Goal: Task Accomplishment & Management: Manage account settings

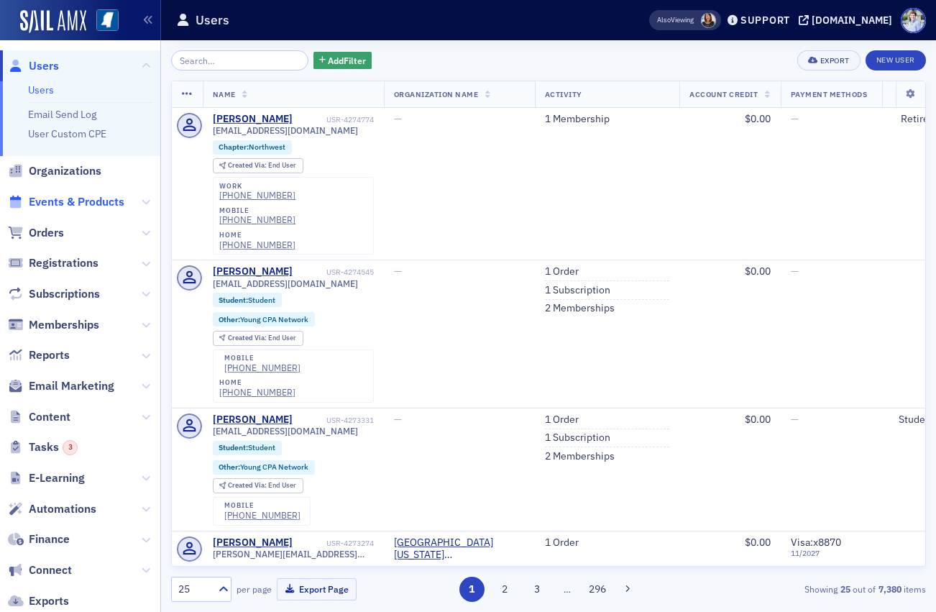
click at [64, 201] on span "Events & Products" at bounding box center [77, 202] width 96 height 16
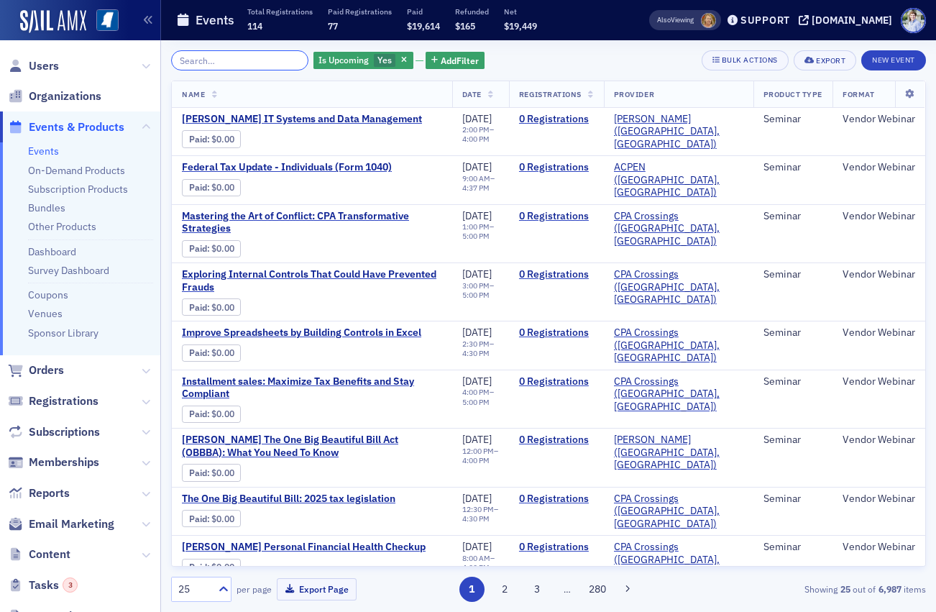
click at [183, 58] on input "search" at bounding box center [239, 60] width 137 height 20
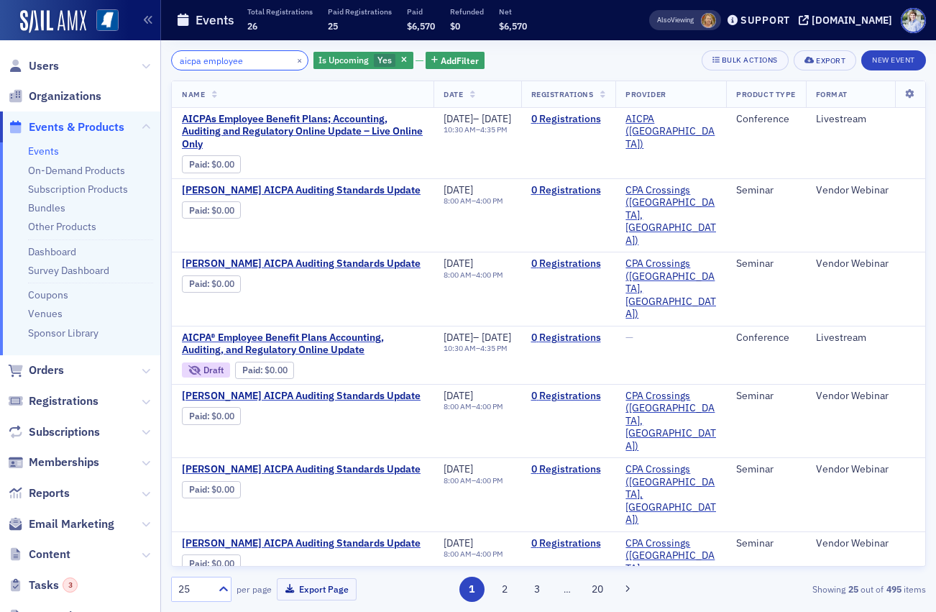
type input "aicpa employee"
click at [557, 45] on div "aicpa employee × Is Upcoming Yes Add Filter Bulk Actions Export New Event Name …" at bounding box center [548, 326] width 755 height 572
click at [355, 118] on span "AICPAs Employee Benefit Plans; Accounting, Auditing and Regulatory Online Updat…" at bounding box center [303, 132] width 242 height 38
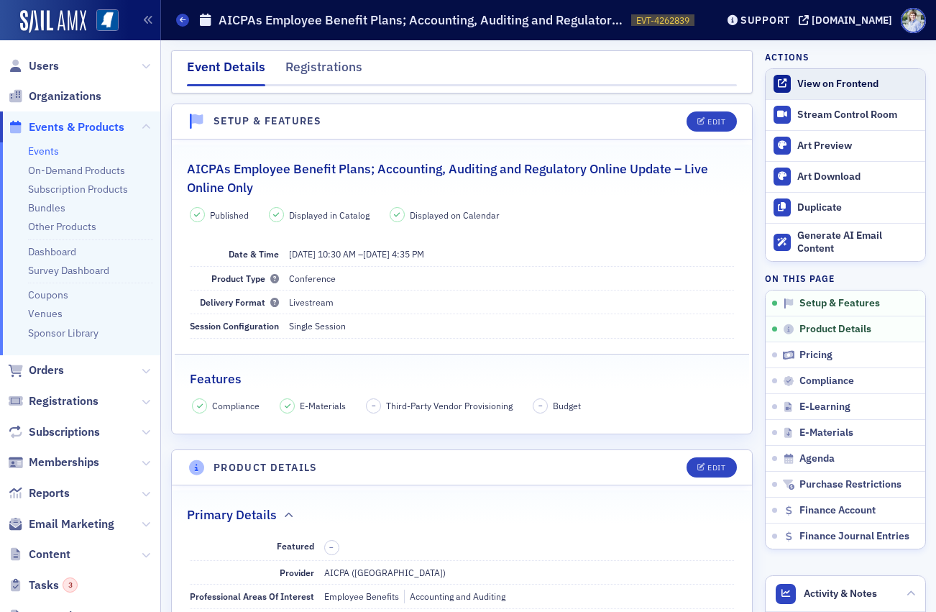
click at [805, 88] on div "View on Frontend" at bounding box center [858, 84] width 121 height 13
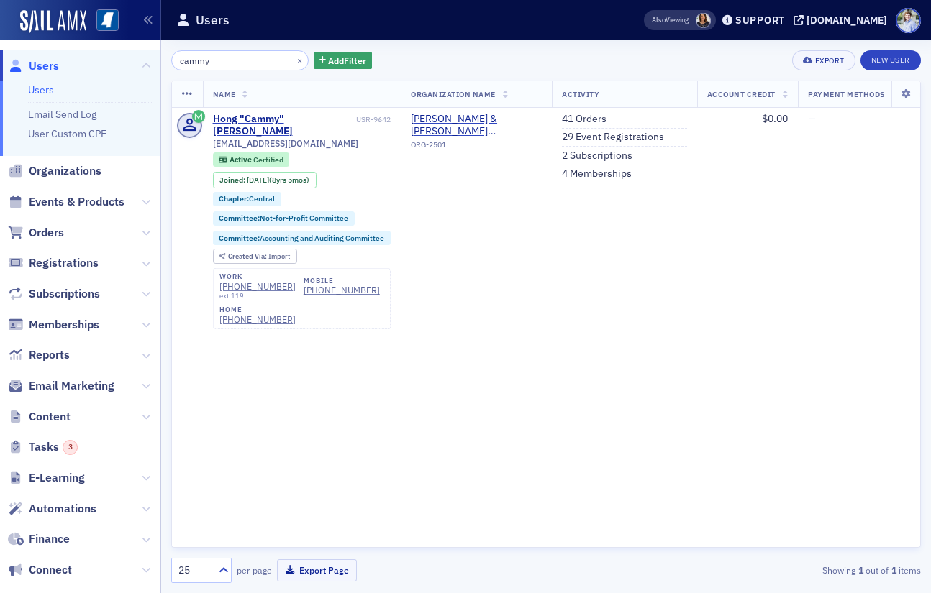
click at [596, 45] on div "cammy × Add Filter Export New User Name Organization Name Activity Account Cred…" at bounding box center [545, 316] width 749 height 553
click at [254, 58] on input "cammy" at bounding box center [239, 60] width 137 height 20
click at [253, 58] on input "cammy" at bounding box center [239, 60] width 137 height 20
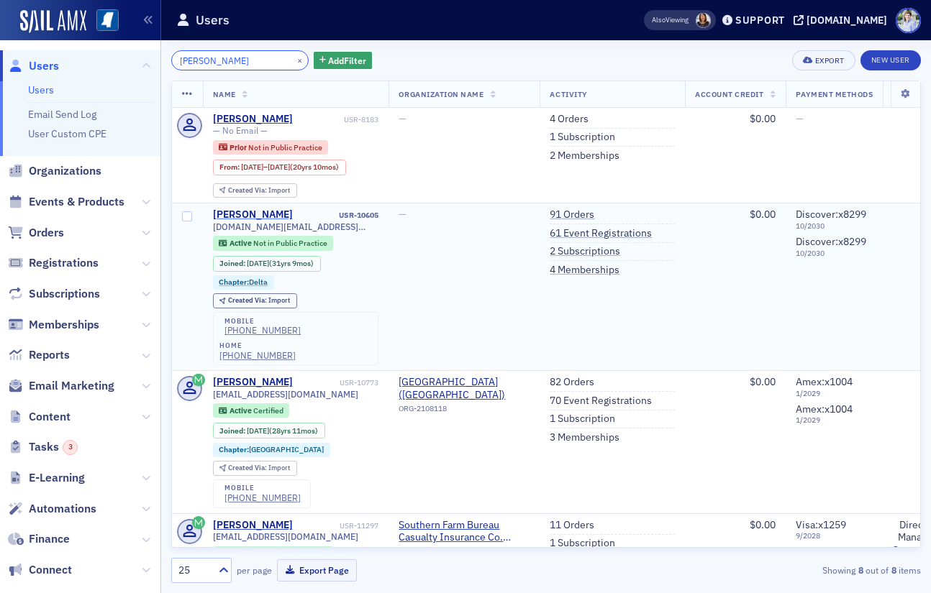
type input "[PERSON_NAME]"
click at [254, 215] on div "[PERSON_NAME]" at bounding box center [253, 215] width 80 height 13
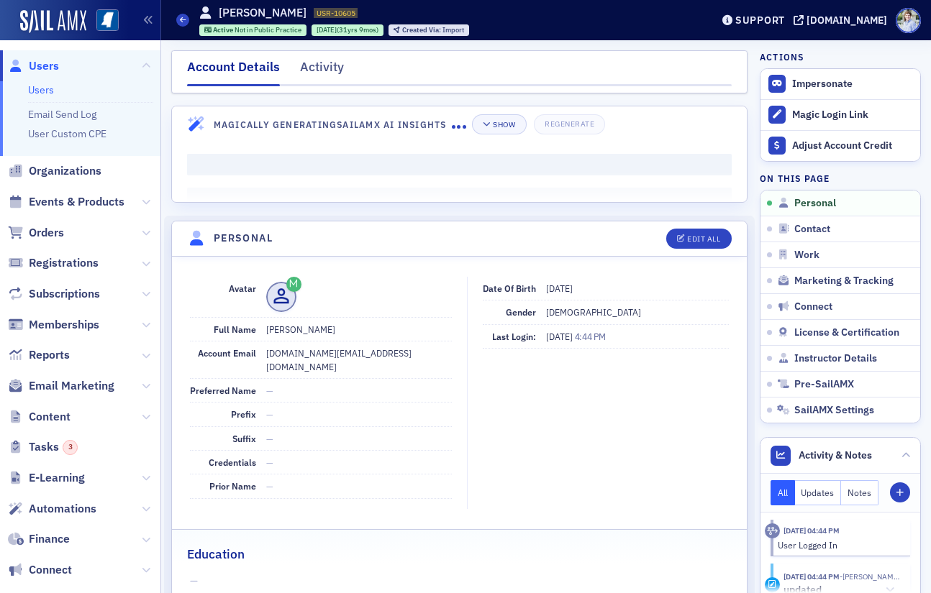
click at [294, 58] on nav "Account Details Activity" at bounding box center [459, 72] width 544 height 29
click at [332, 60] on div "Activity" at bounding box center [322, 71] width 44 height 27
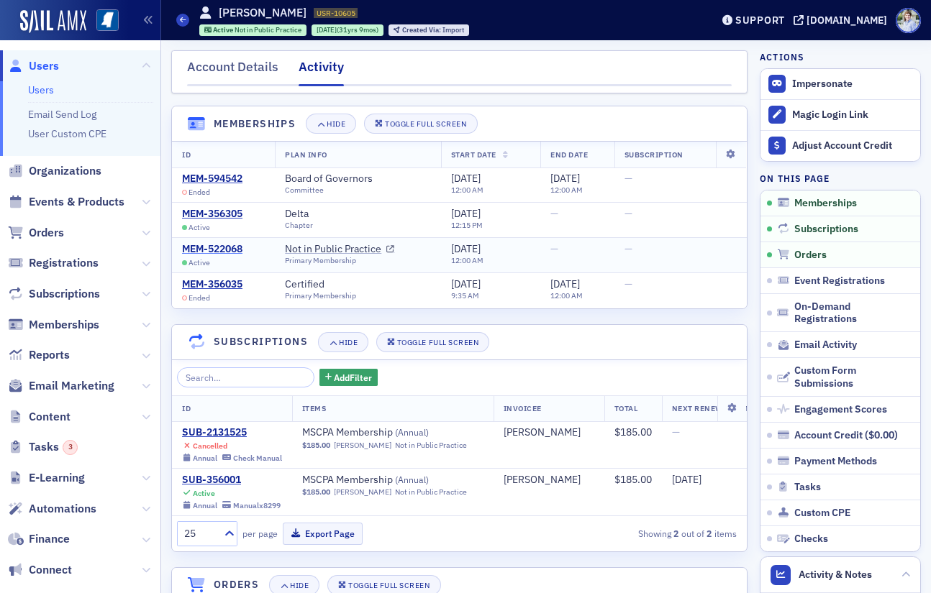
click at [216, 249] on div "MEM-522068" at bounding box center [212, 249] width 60 height 13
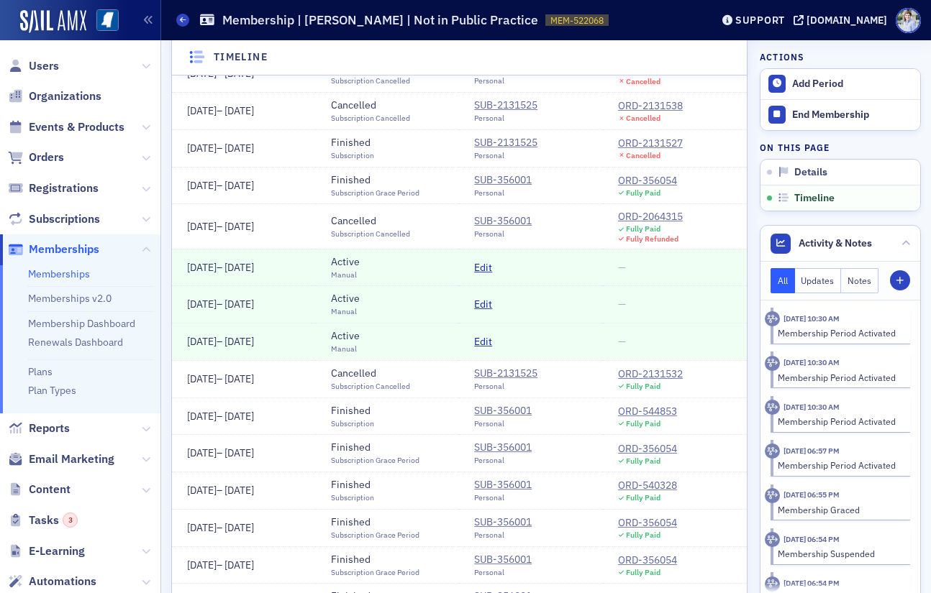
scroll to position [526, 0]
drag, startPoint x: 217, startPoint y: 263, endPoint x: 174, endPoint y: 288, distance: 50.0
click at [216, 263] on span "[DATE]" at bounding box center [201, 266] width 29 height 13
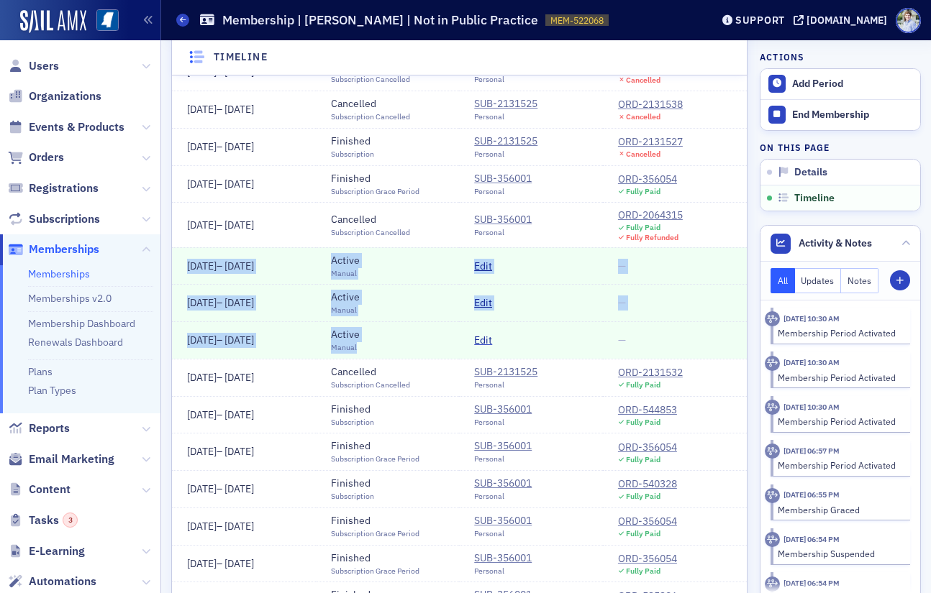
drag, startPoint x: 181, startPoint y: 255, endPoint x: 583, endPoint y: 327, distance: 408.4
click at [583, 327] on tbody "7/1/2026 – 7/1/2027 Pending Activation Subscription SUB-356001 Personal ORD-427…" at bounding box center [459, 300] width 575 height 1012
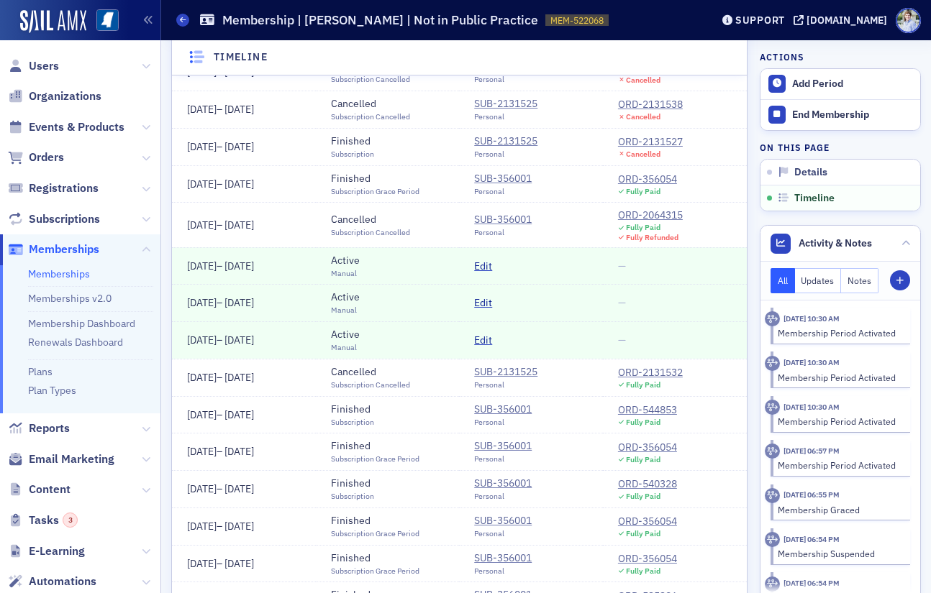
click at [652, 345] on td "—" at bounding box center [675, 340] width 144 height 37
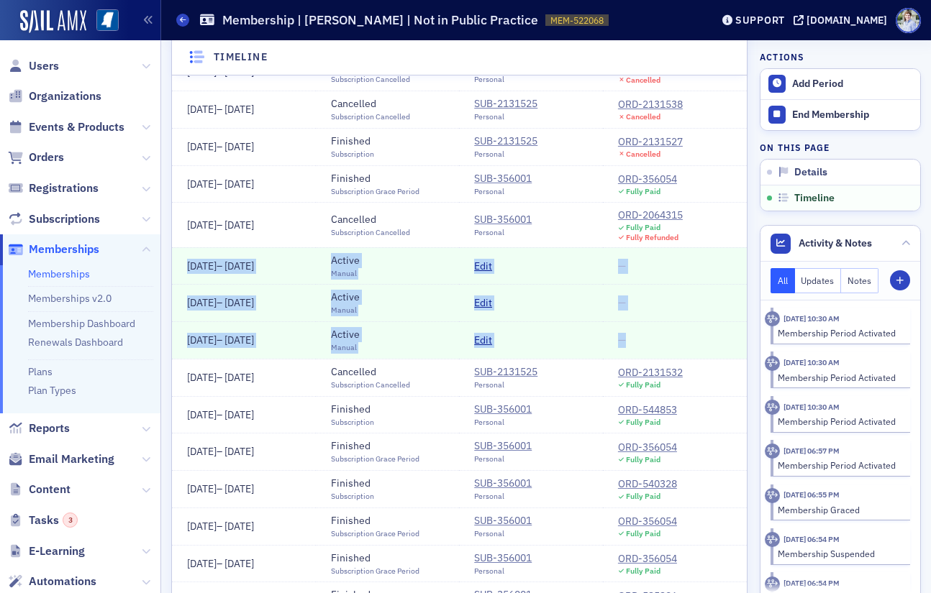
drag, startPoint x: 697, startPoint y: 358, endPoint x: 177, endPoint y: 259, distance: 529.4
click at [181, 260] on tbody "7/1/2026 – 7/1/2027 Pending Activation Subscription SUB-356001 Personal ORD-427…" at bounding box center [459, 300] width 575 height 1012
click at [177, 259] on td "[DATE] – [DATE]" at bounding box center [244, 265] width 144 height 37
drag, startPoint x: 178, startPoint y: 256, endPoint x: 640, endPoint y: 340, distance: 469.4
click at [640, 340] on tbody "7/1/2026 – 7/1/2027 Pending Activation Subscription SUB-356001 Personal ORD-427…" at bounding box center [459, 300] width 575 height 1012
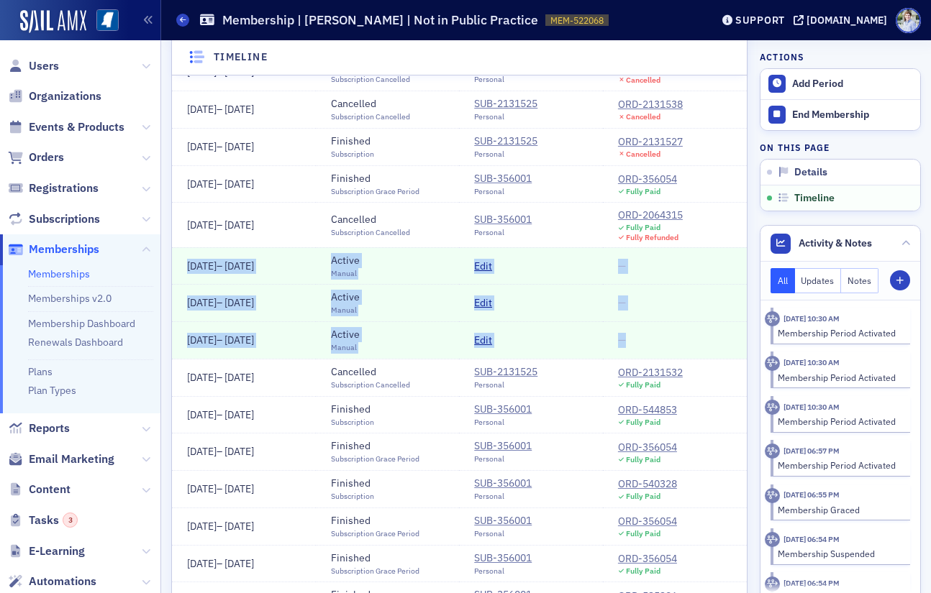
click at [640, 340] on td "—" at bounding box center [675, 340] width 144 height 37
drag, startPoint x: 197, startPoint y: 268, endPoint x: 623, endPoint y: 274, distance: 425.8
click at [606, 270] on tr "7/1/2025 – 7/1/2026 Active Manual Edit —" at bounding box center [459, 265] width 575 height 37
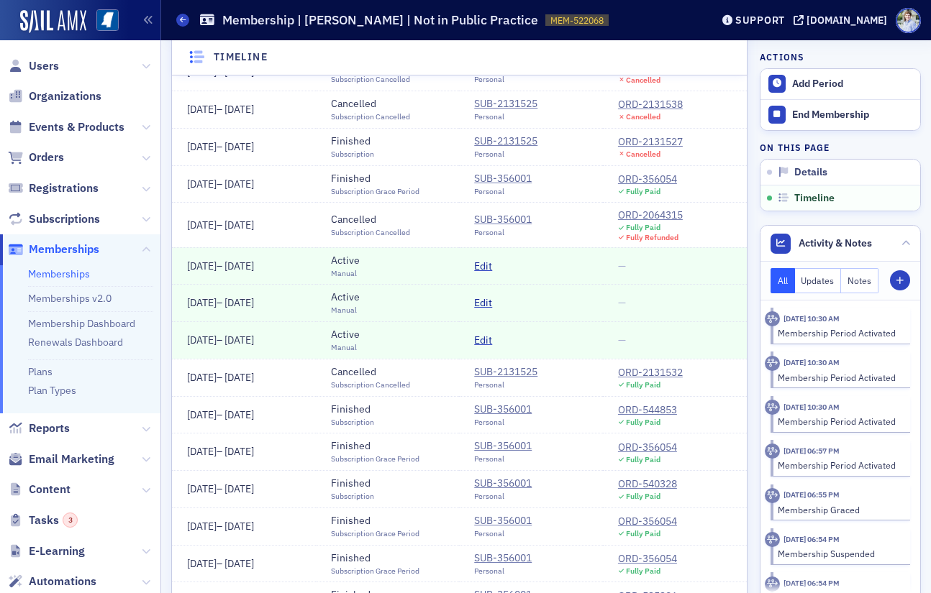
click at [623, 274] on td "—" at bounding box center [675, 265] width 144 height 37
drag, startPoint x: 178, startPoint y: 266, endPoint x: 620, endPoint y: 262, distance: 442.3
click at [603, 261] on tr "7/1/2025 – 7/1/2026 Active Manual Edit —" at bounding box center [459, 265] width 575 height 37
click at [620, 262] on span "—" at bounding box center [622, 266] width 8 height 13
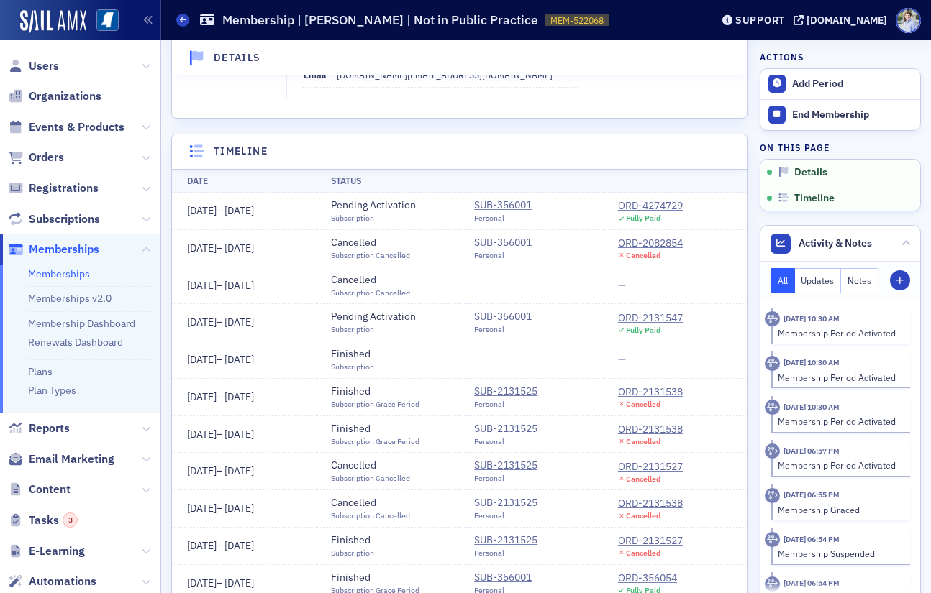
scroll to position [0, 0]
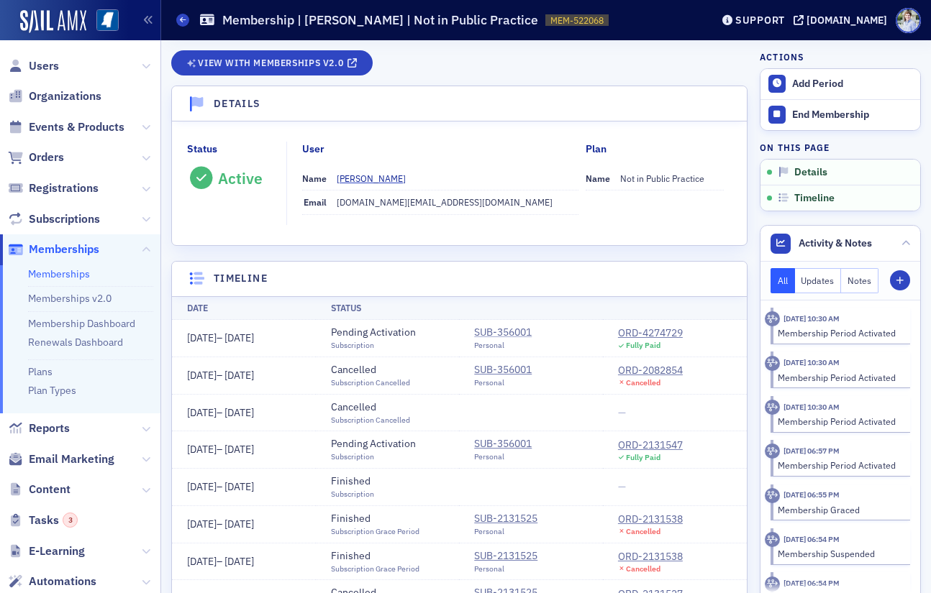
click at [511, 332] on div "SUB-356001" at bounding box center [503, 332] width 58 height 15
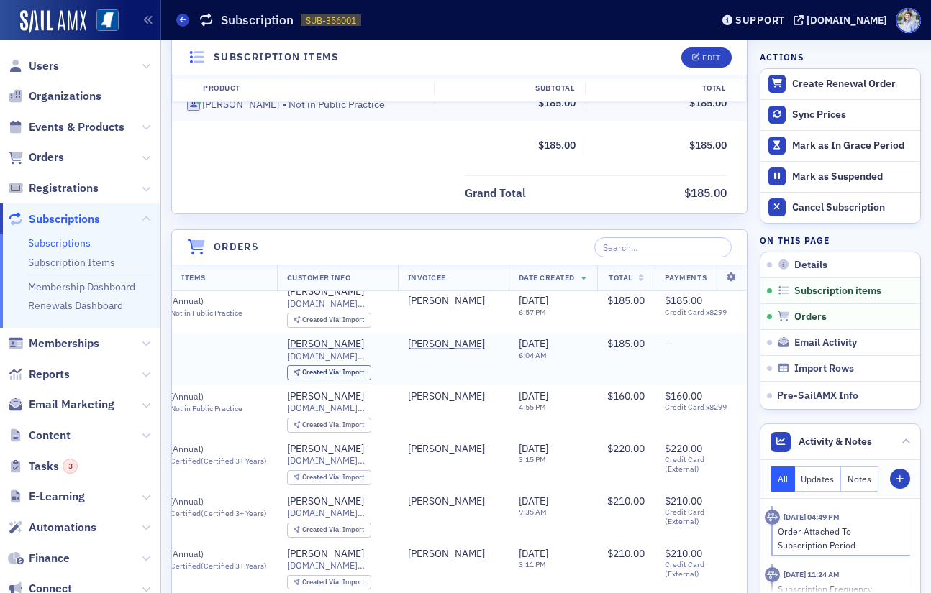
scroll to position [63, 0]
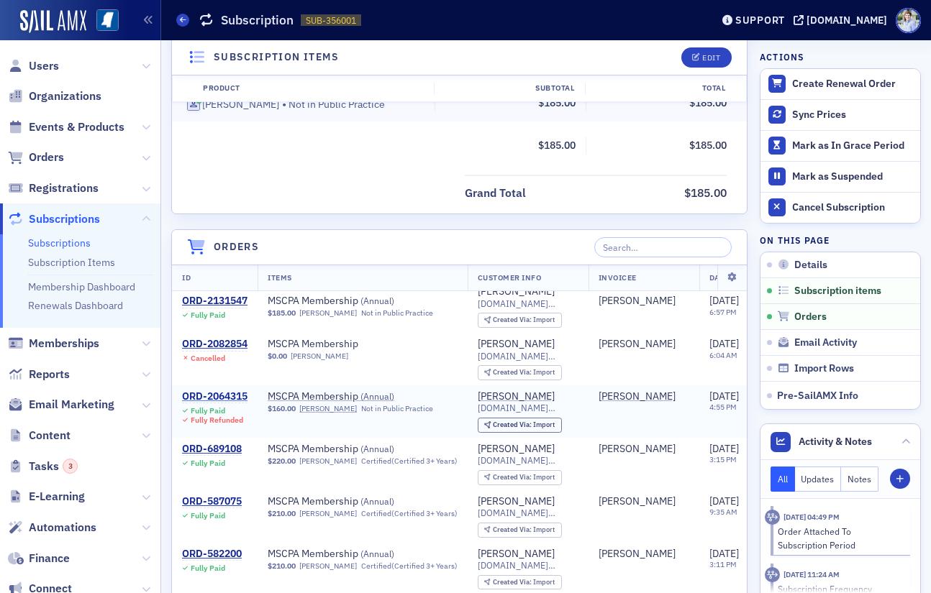
click at [218, 401] on div "ORD-2064315" at bounding box center [214, 397] width 65 height 13
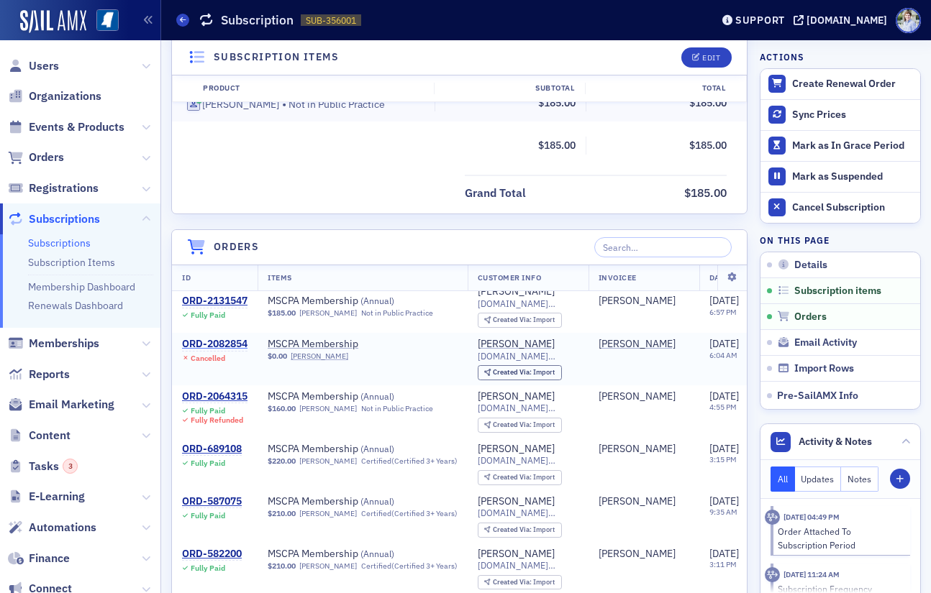
click at [225, 342] on div "ORD-2082854" at bounding box center [214, 344] width 65 height 13
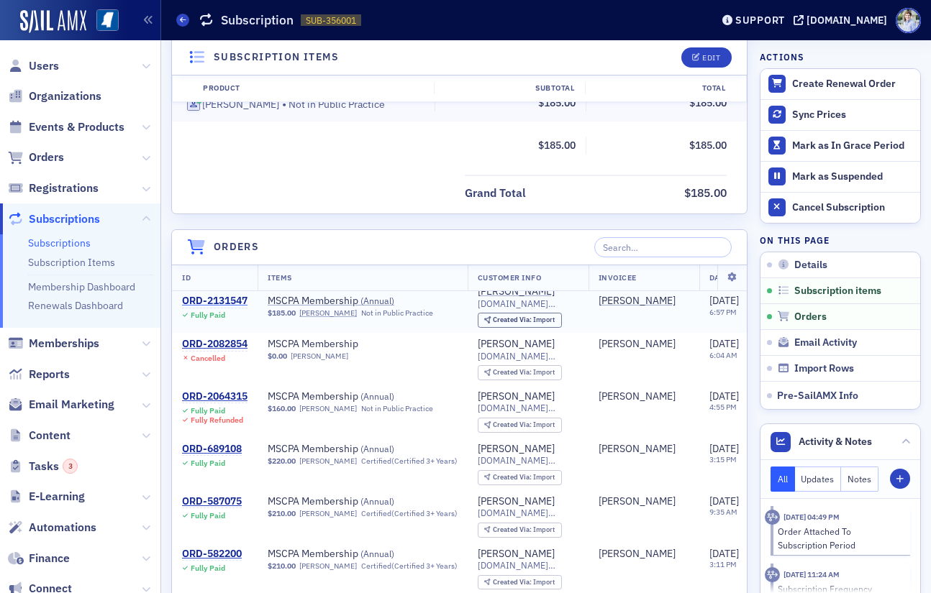
click at [221, 307] on div "ORD-2131547" at bounding box center [214, 302] width 65 height 13
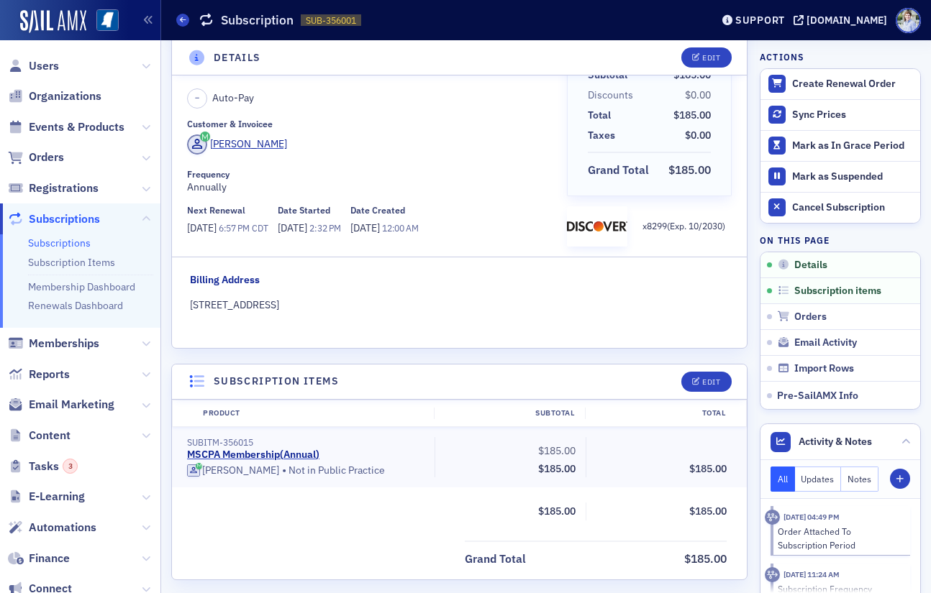
scroll to position [0, 0]
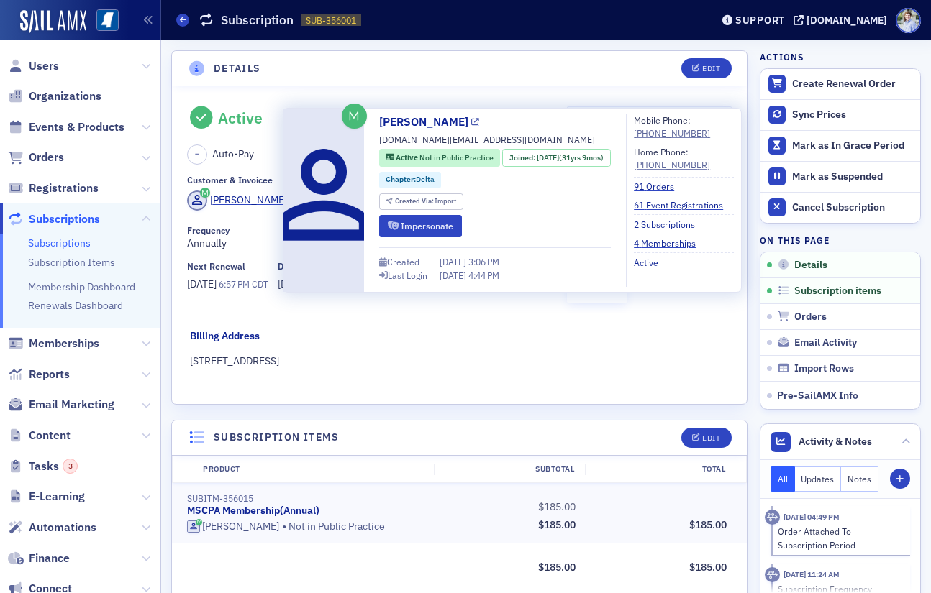
click at [408, 116] on link "[PERSON_NAME]" at bounding box center [429, 122] width 100 height 17
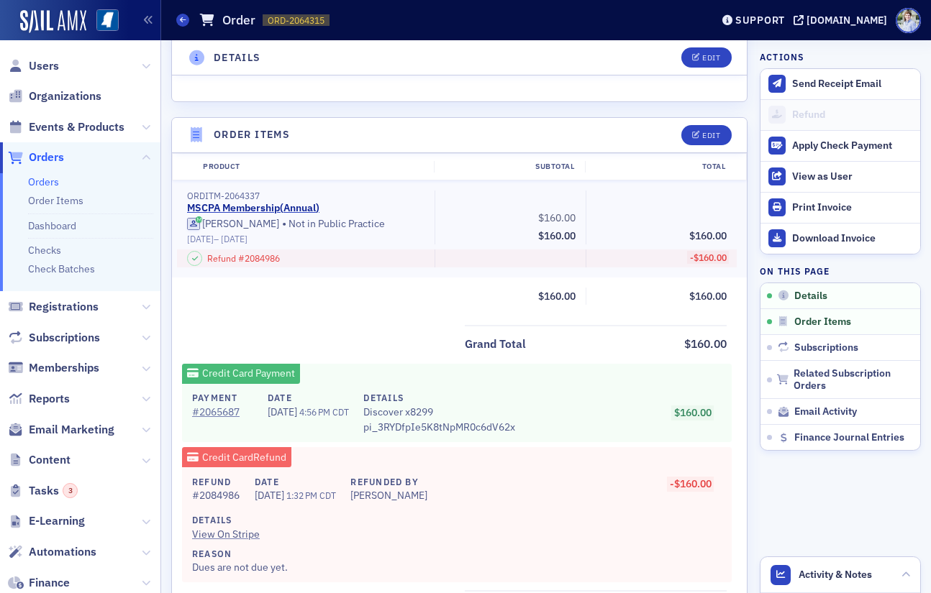
scroll to position [442, 0]
drag, startPoint x: 184, startPoint y: 237, endPoint x: 276, endPoint y: 237, distance: 92.1
click at [275, 237] on div "ORDITM-2064337 MSCPA Membership ( Annual ) [PERSON_NAME] • Not in Public Practi…" at bounding box center [305, 217] width 257 height 54
drag, startPoint x: 353, startPoint y: 340, endPoint x: 409, endPoint y: 500, distance: 169.0
click at [353, 342] on div "Grand Total $160.00" at bounding box center [459, 338] width 575 height 29
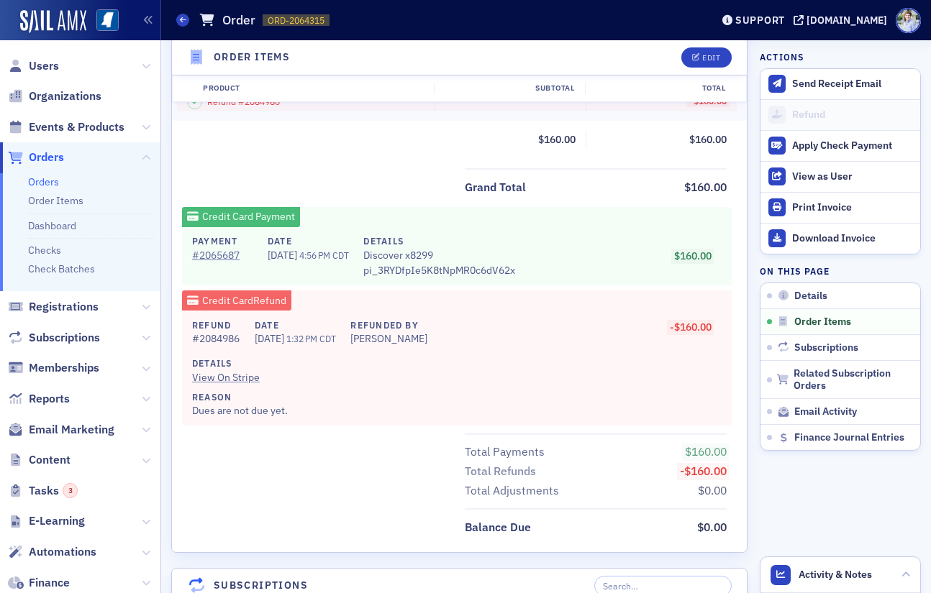
scroll to position [599, 0]
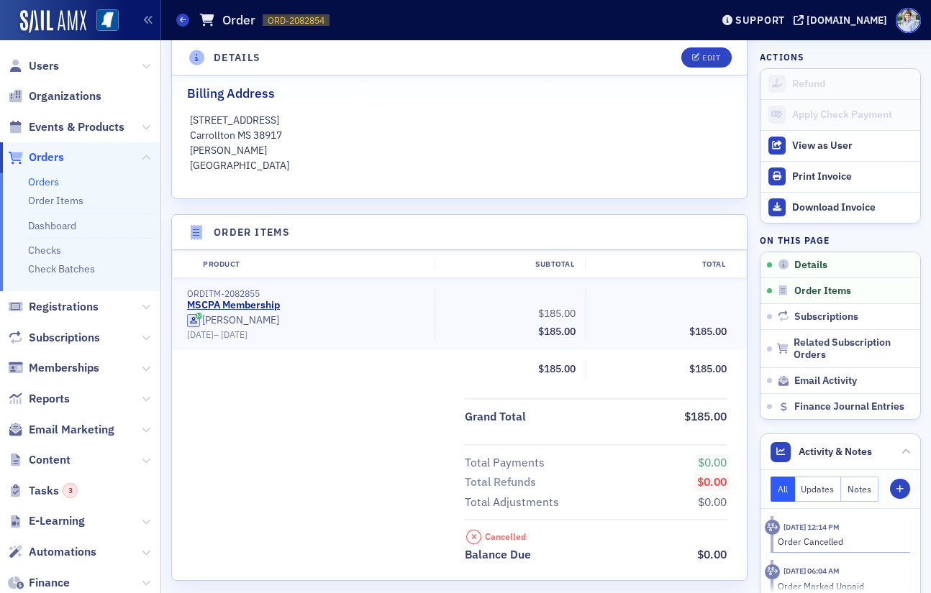
scroll to position [339, 0]
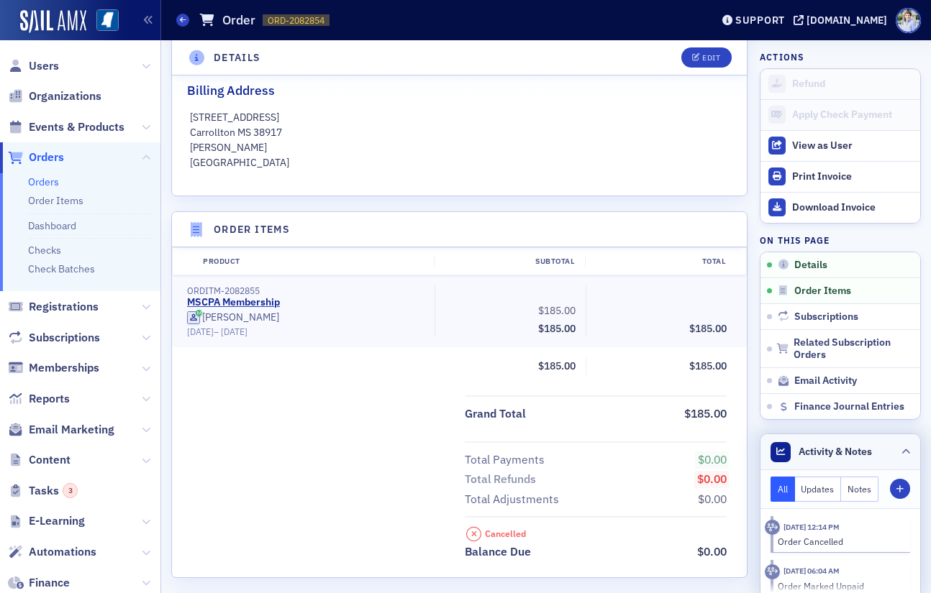
click at [821, 447] on span "Activity & Notes" at bounding box center [834, 451] width 73 height 15
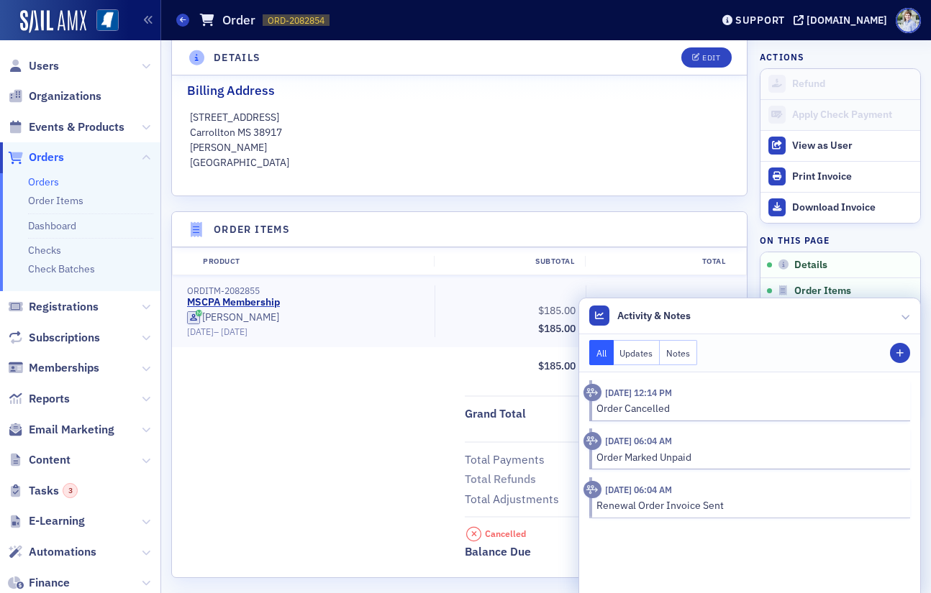
click at [365, 477] on div "Total Payments $0.00 Total Refunds $0.00 Total Adjustments $0.00" at bounding box center [459, 476] width 575 height 68
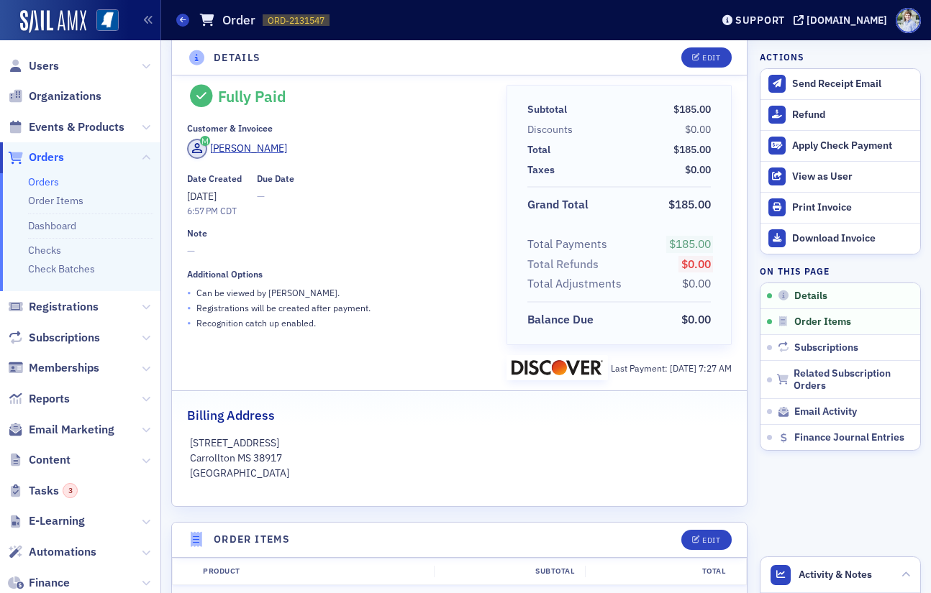
scroll to position [20, 0]
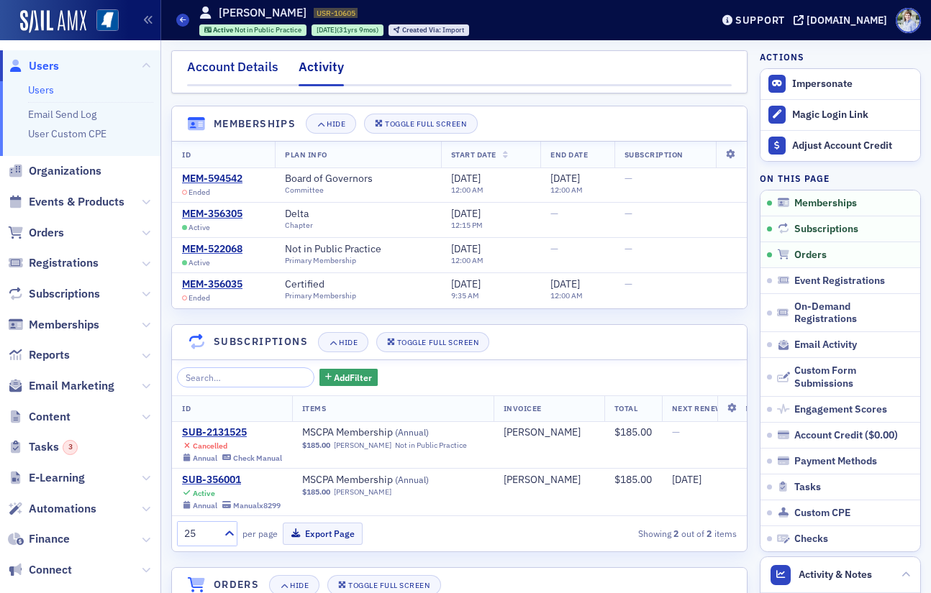
click at [234, 77] on div "Account Details" at bounding box center [232, 71] width 91 height 27
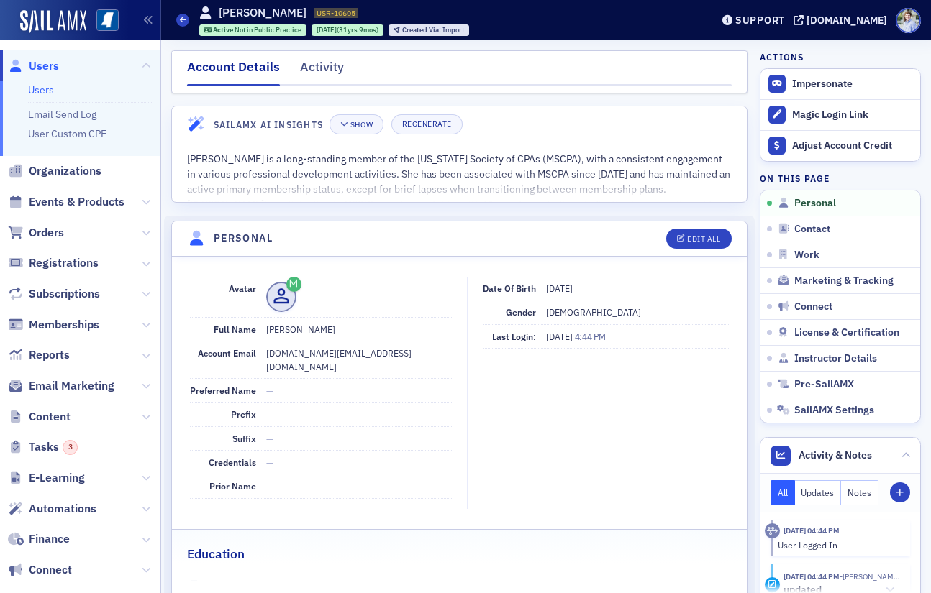
click at [416, 66] on nav "Account Details Activity" at bounding box center [459, 72] width 544 height 29
click at [43, 13] on img at bounding box center [53, 21] width 66 height 23
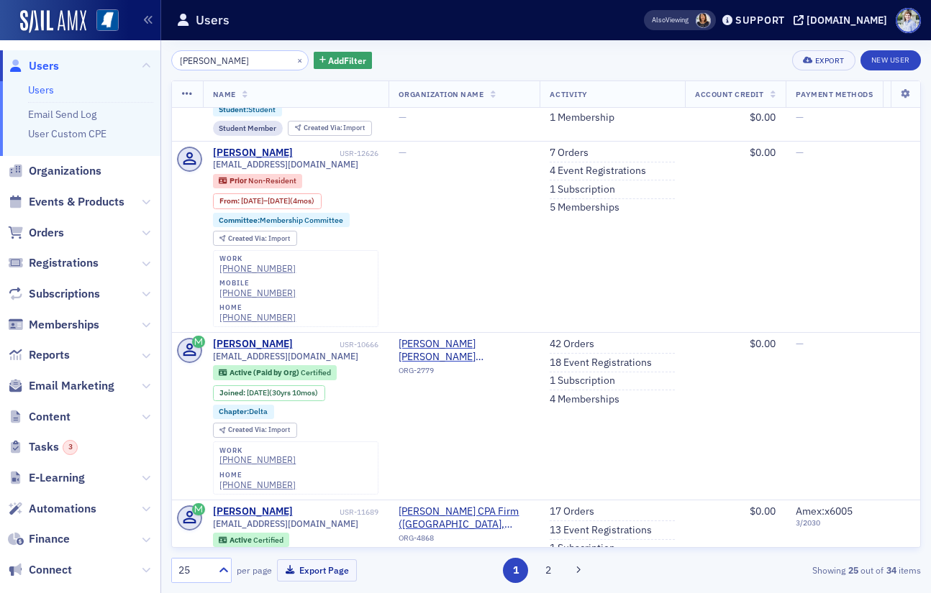
scroll to position [1035, 0]
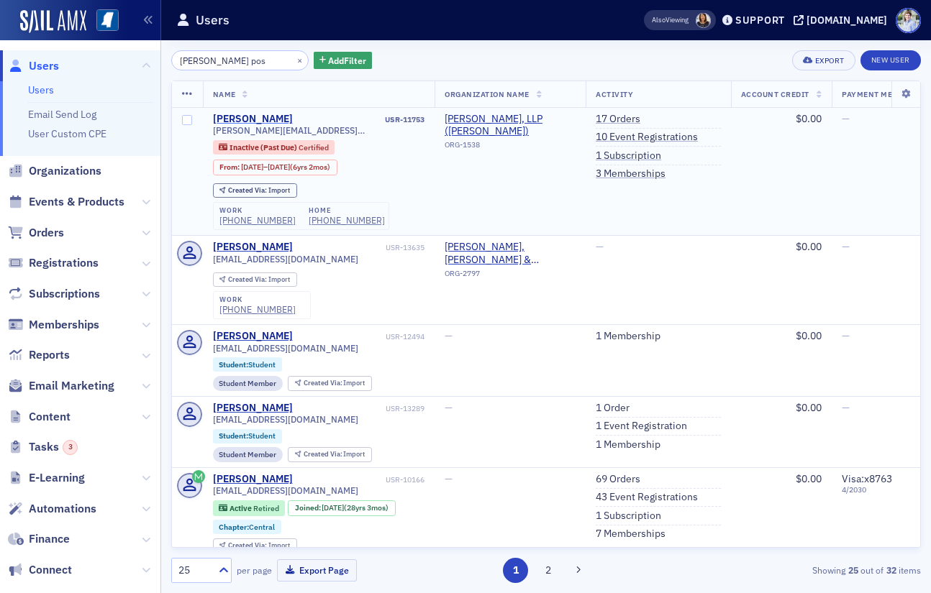
type input "bailey pos"
click at [245, 117] on div "Bailey Posadas" at bounding box center [253, 119] width 80 height 13
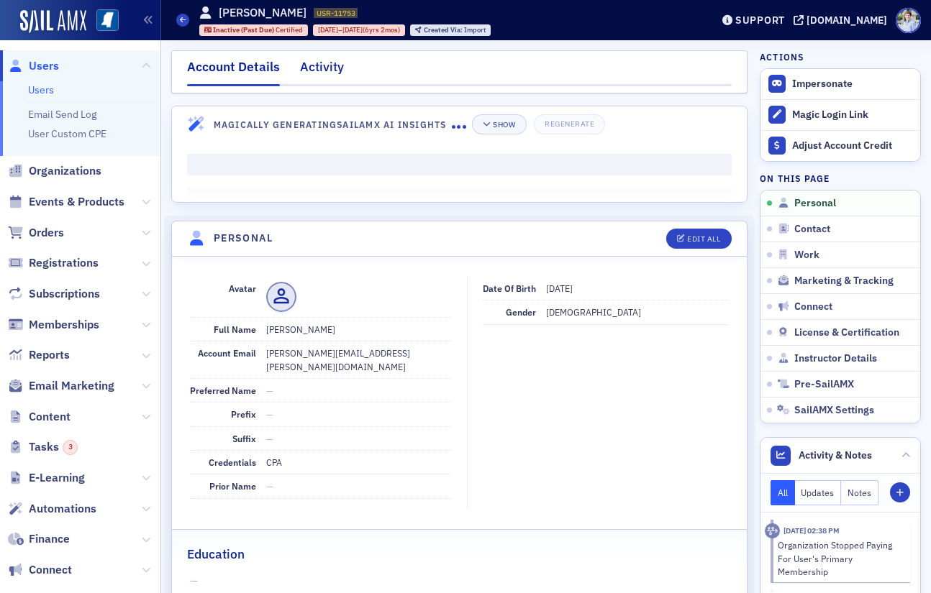
click at [317, 68] on div "Activity" at bounding box center [322, 71] width 44 height 27
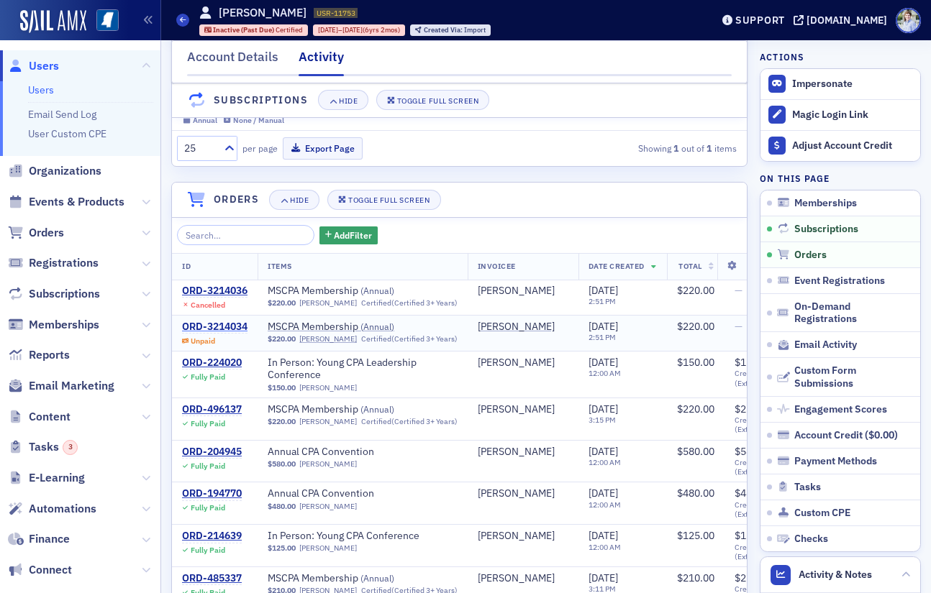
scroll to position [304, 0]
click at [224, 319] on div "ORD-3214034" at bounding box center [214, 325] width 65 height 13
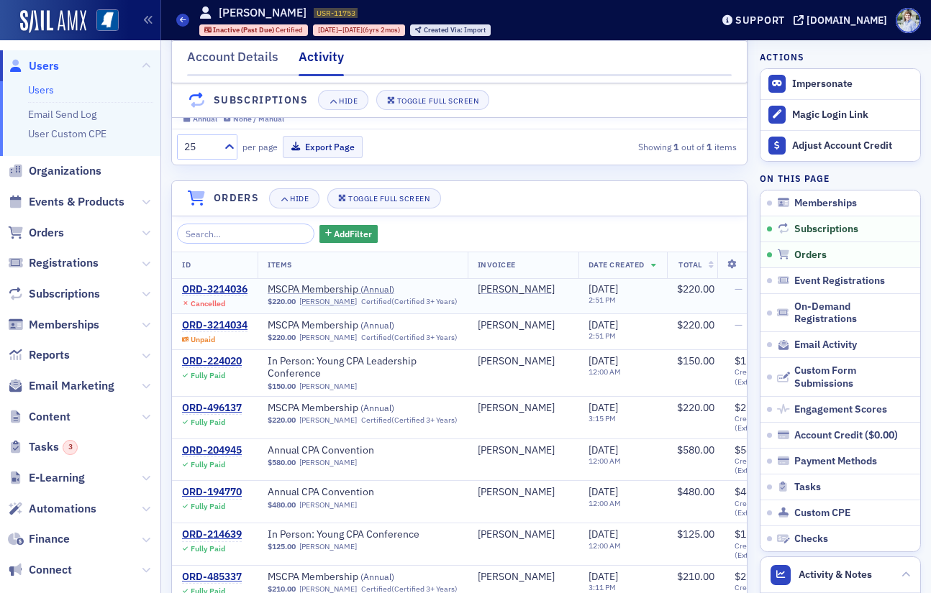
click at [225, 296] on span "Cancelled" at bounding box center [214, 302] width 65 height 13
click at [226, 289] on div "ORD-3214036" at bounding box center [214, 289] width 65 height 13
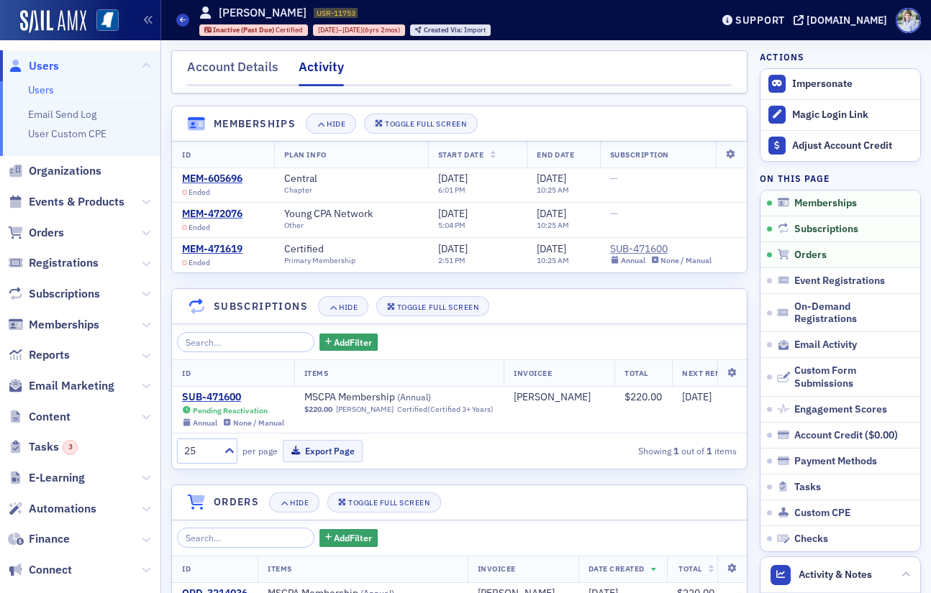
click at [229, 71] on div "Account Details" at bounding box center [232, 71] width 91 height 27
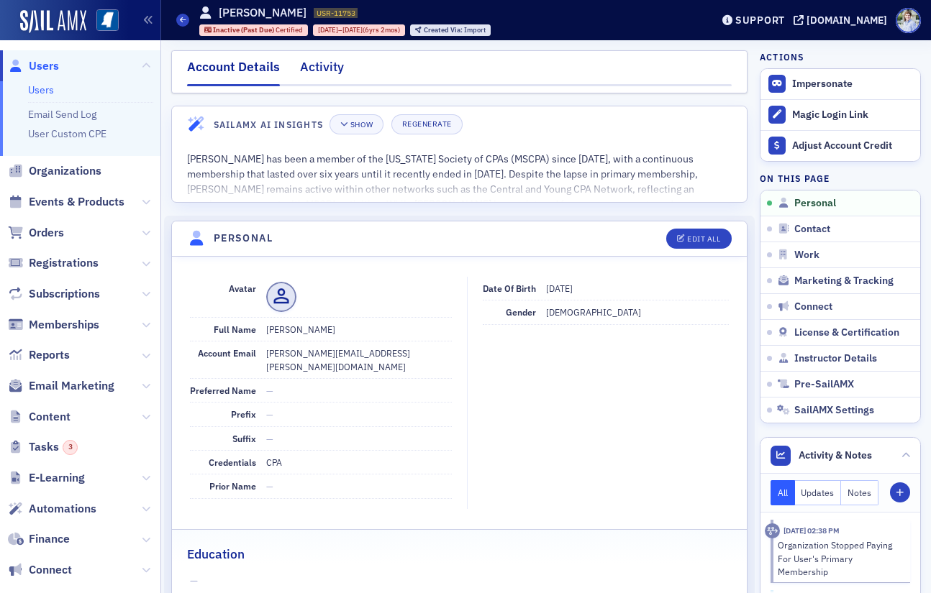
click at [313, 73] on div "Activity" at bounding box center [322, 71] width 44 height 27
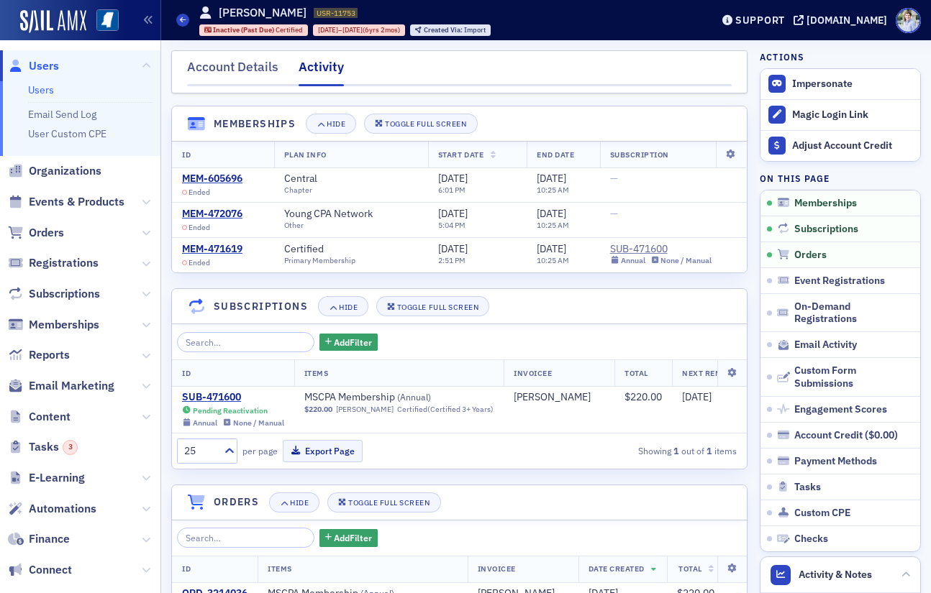
click at [552, 29] on div "Users Bailey Posadas USR-11753 11753 Inactive (Past Due) Certified 7/12/2019 – …" at bounding box center [432, 20] width 513 height 42
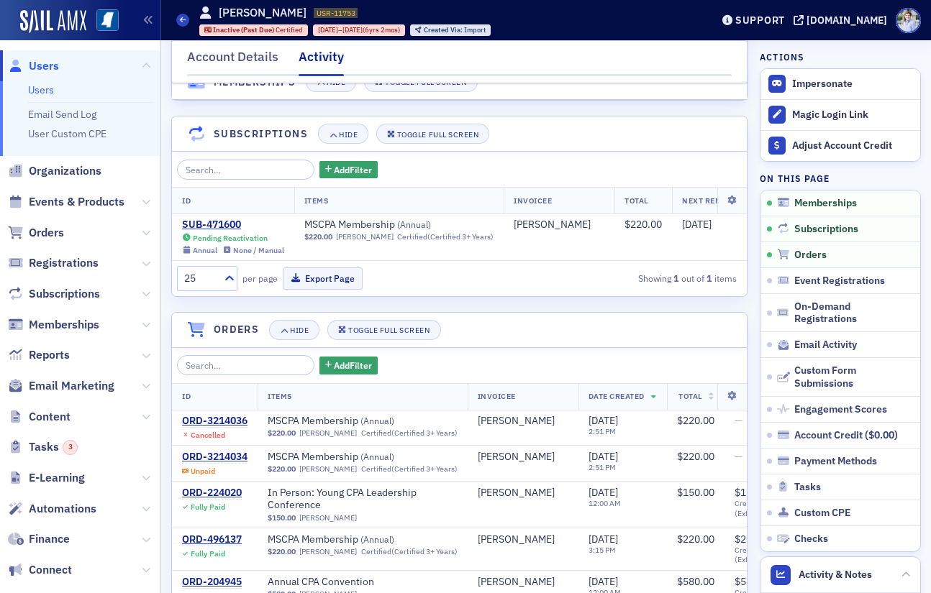
scroll to position [270, 0]
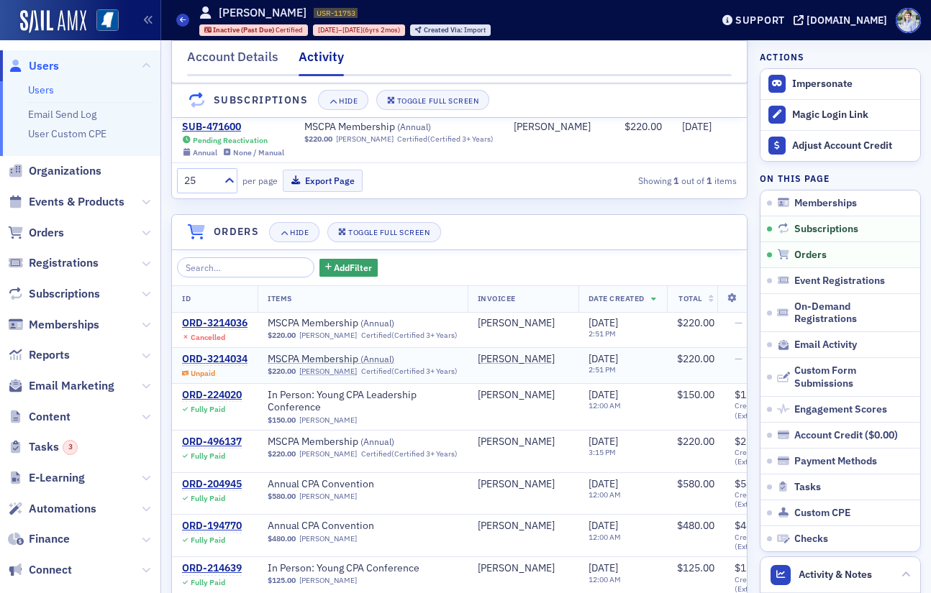
click at [238, 353] on div "ORD-3214034" at bounding box center [214, 359] width 65 height 13
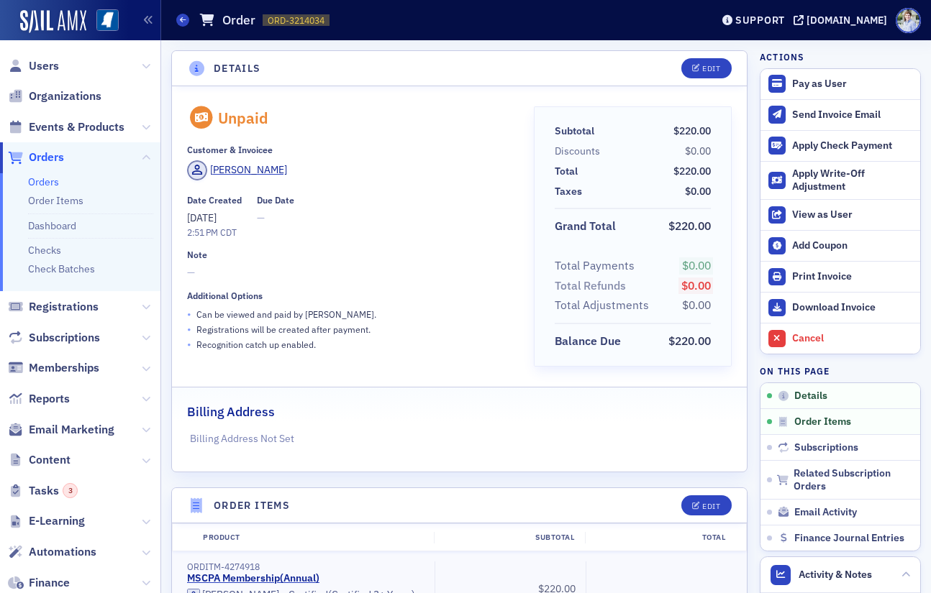
click at [406, 278] on span "—" at bounding box center [350, 272] width 327 height 15
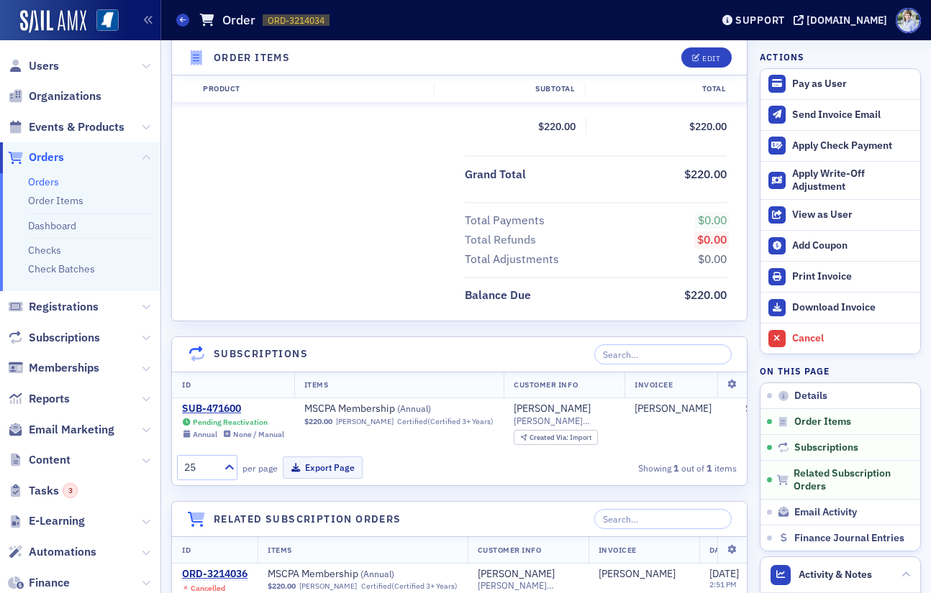
scroll to position [1149, 0]
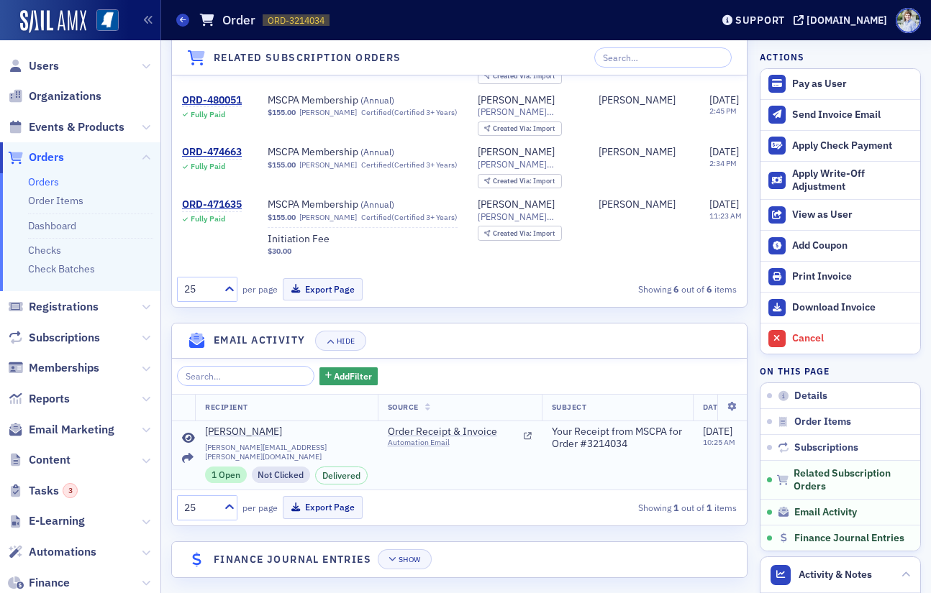
click at [187, 432] on td at bounding box center [183, 455] width 23 height 69
click at [186, 437] on icon at bounding box center [188, 439] width 13 height 12
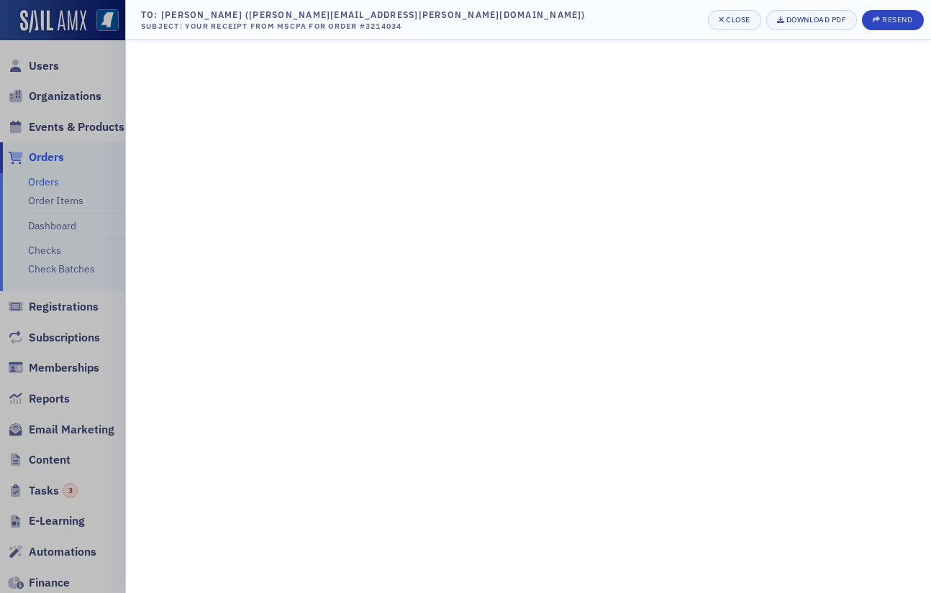
click at [93, 296] on div at bounding box center [465, 296] width 931 height 593
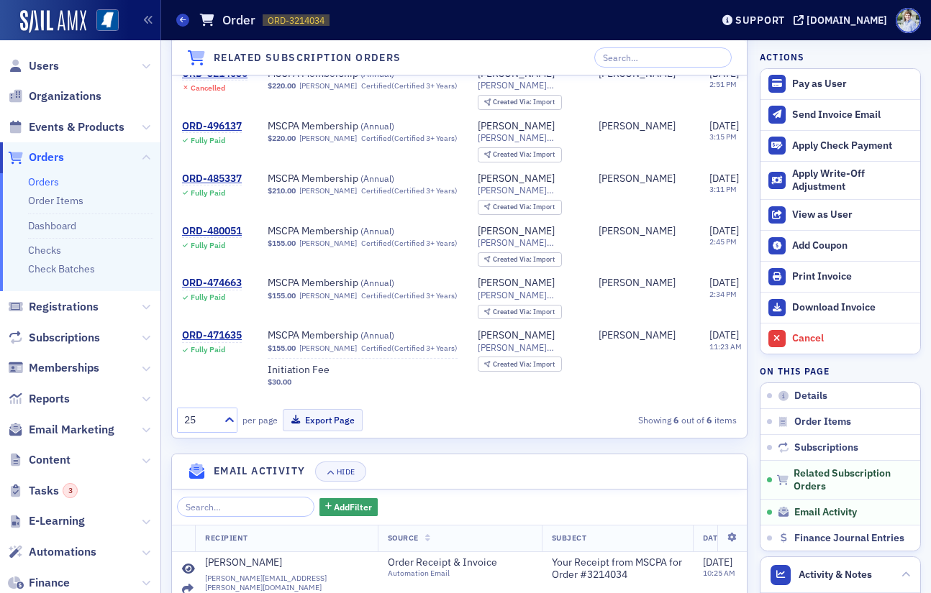
scroll to position [219, 0]
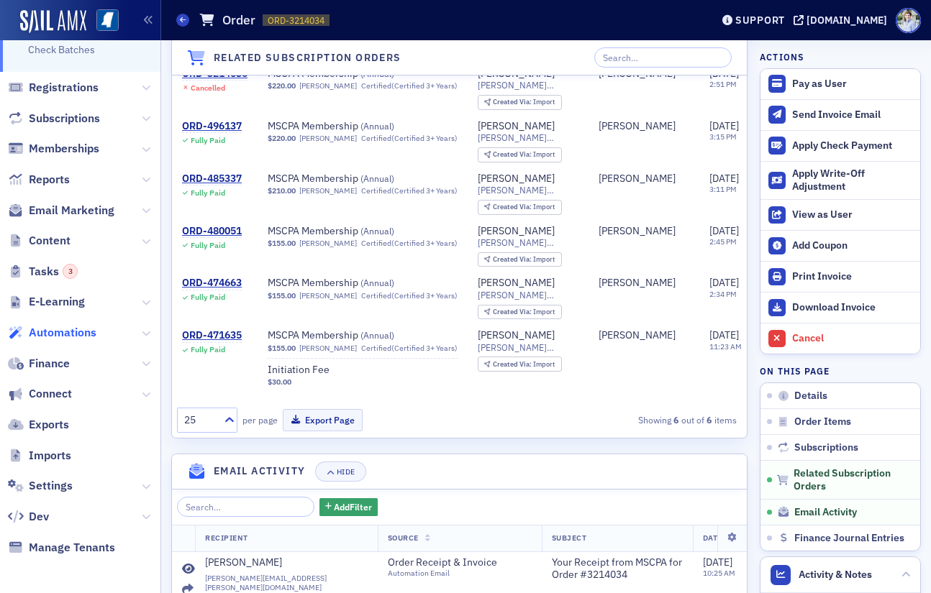
click at [59, 335] on span "Automations" at bounding box center [63, 333] width 68 height 16
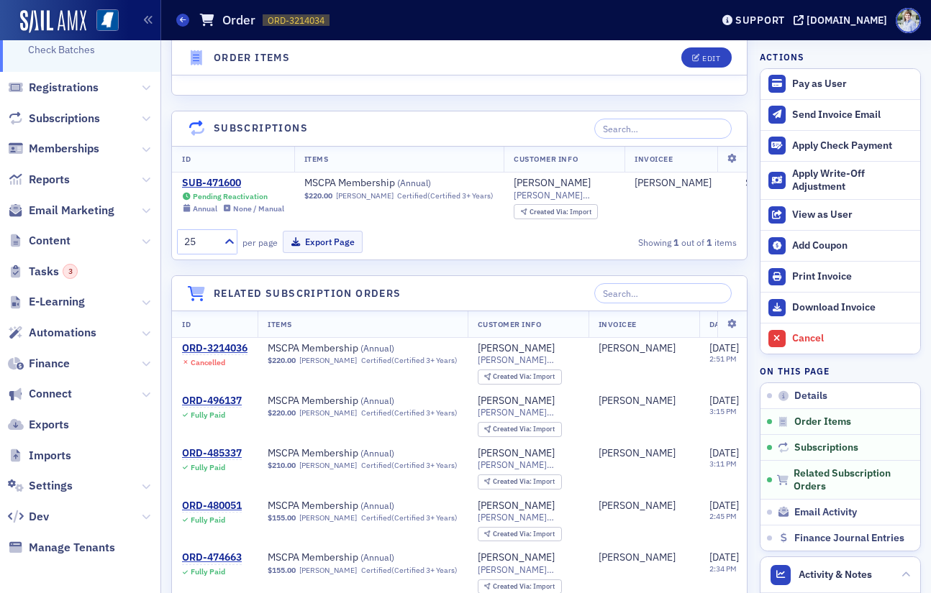
scroll to position [1149, 0]
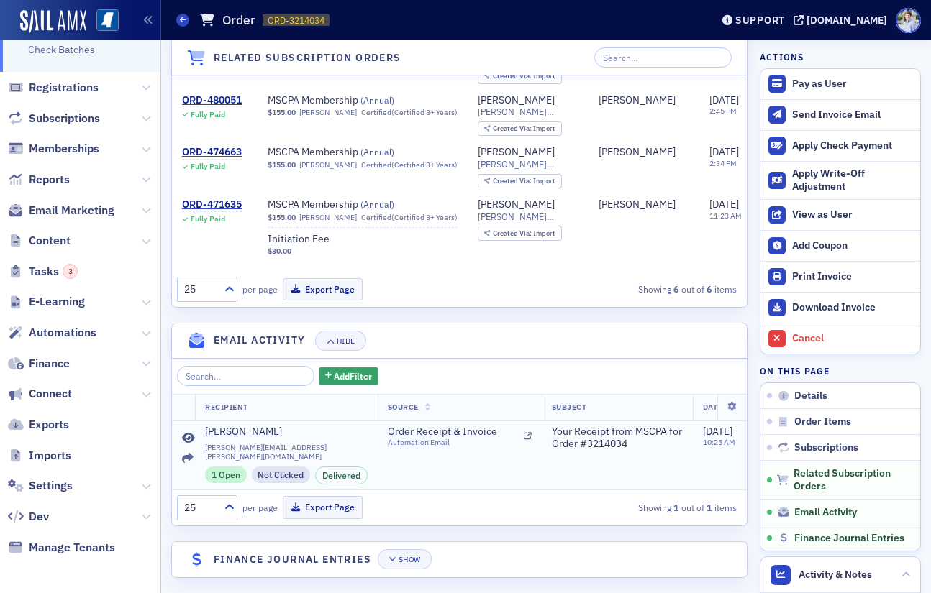
click at [191, 435] on icon at bounding box center [188, 439] width 13 height 12
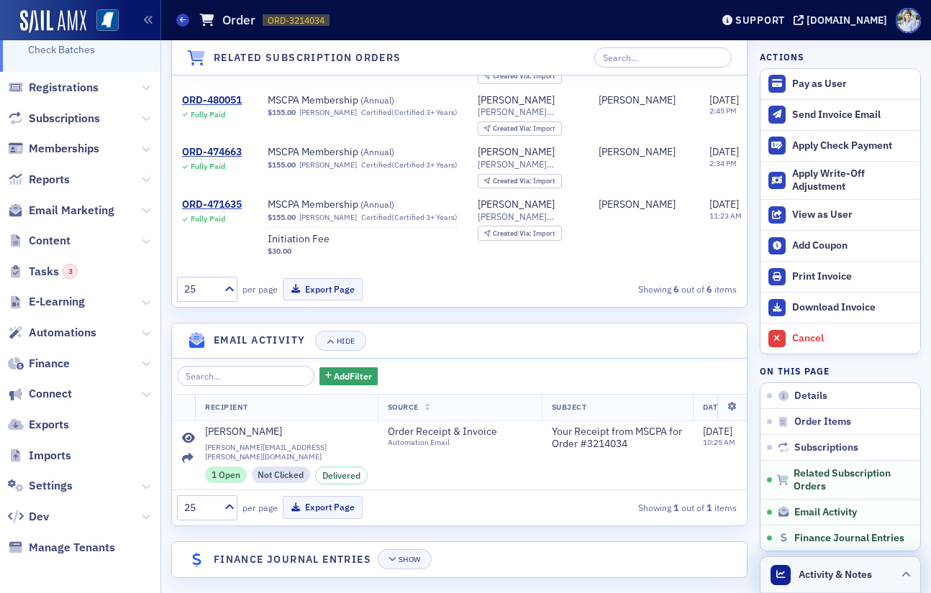
click at [795, 560] on header "Activity & Notes" at bounding box center [840, 575] width 160 height 36
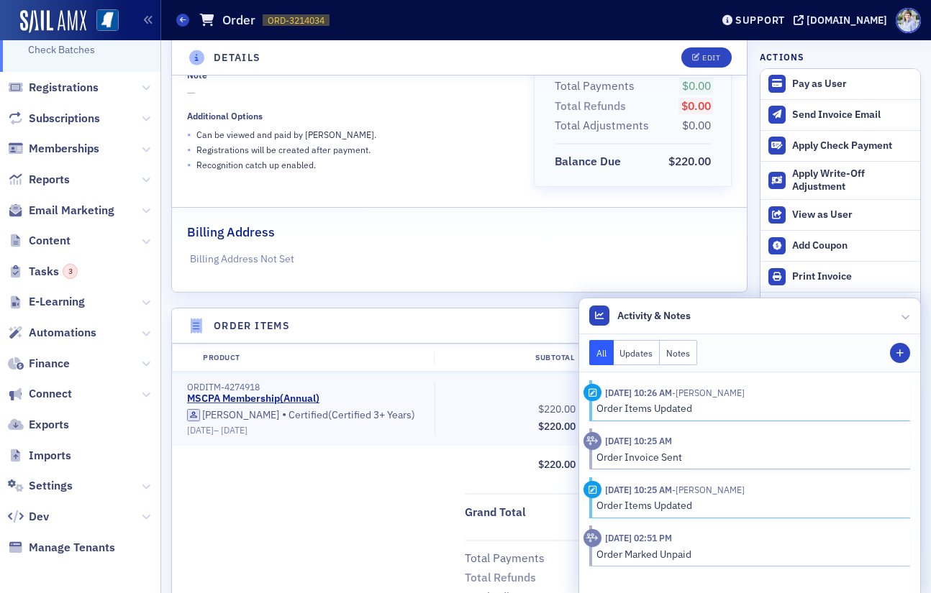
scroll to position [0, 0]
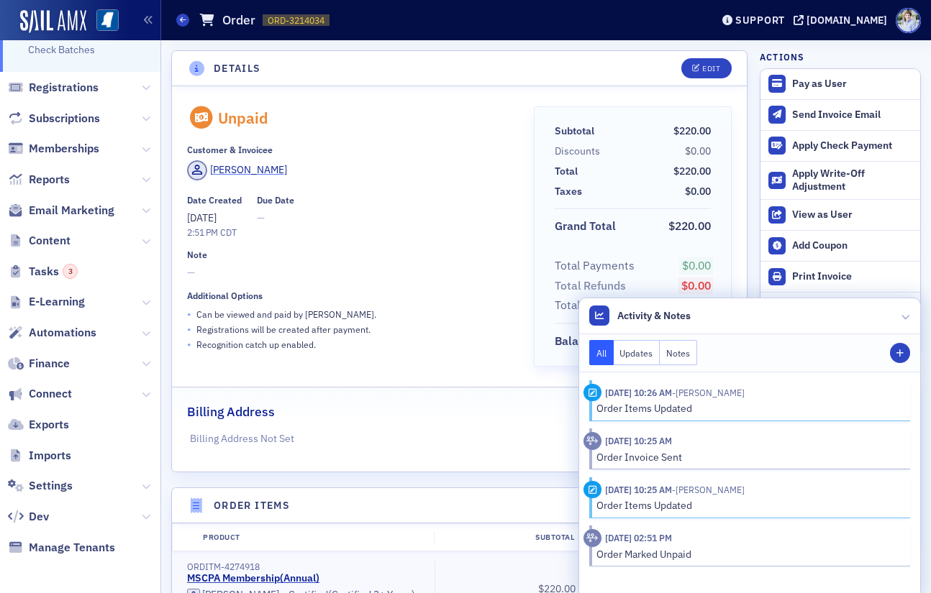
click at [245, 163] on div "Bailey Posadas" at bounding box center [248, 170] width 77 height 15
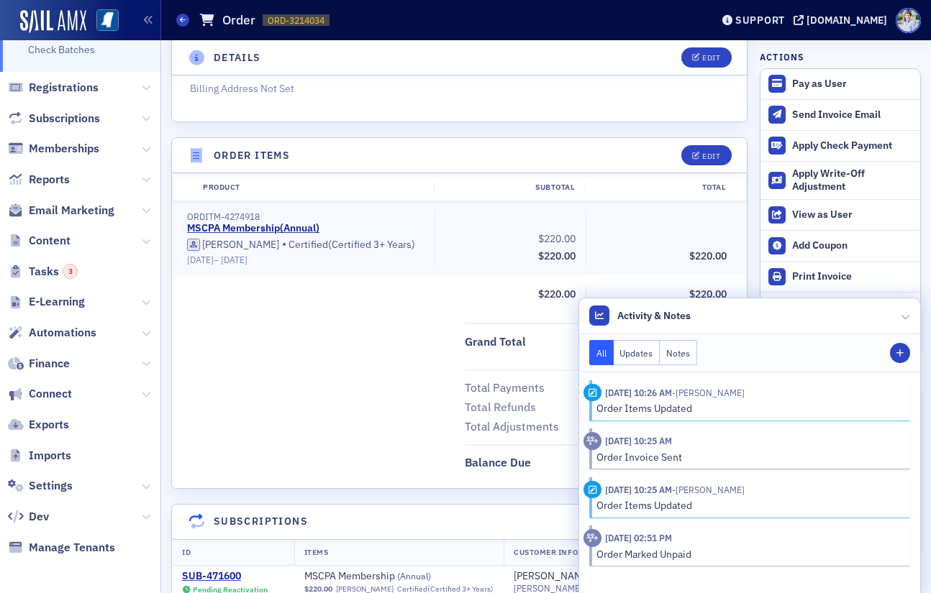
scroll to position [340, 0]
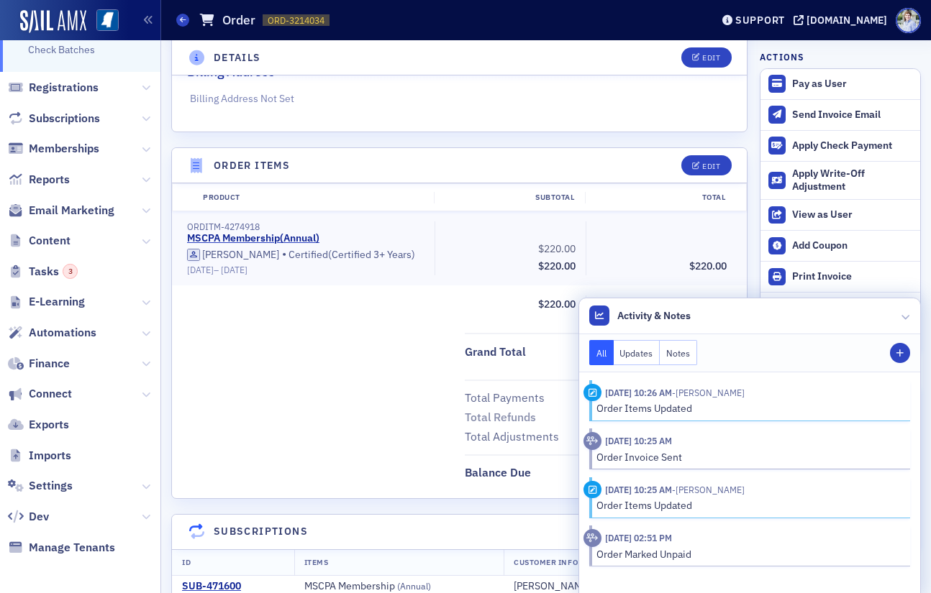
click at [601, 570] on div "10/6/2025 10:26 AM - Bailey Posadas Order Items Updated 10/6/2025 10:25 AM Orde…" at bounding box center [749, 474] width 341 height 202
drag, startPoint x: 601, startPoint y: 558, endPoint x: 734, endPoint y: 555, distance: 133.8
click at [734, 555] on div "Order Marked Unpaid" at bounding box center [741, 554] width 316 height 15
drag, startPoint x: 734, startPoint y: 555, endPoint x: 725, endPoint y: 563, distance: 12.2
click at [734, 555] on div "Order Marked Unpaid" at bounding box center [748, 554] width 304 height 15
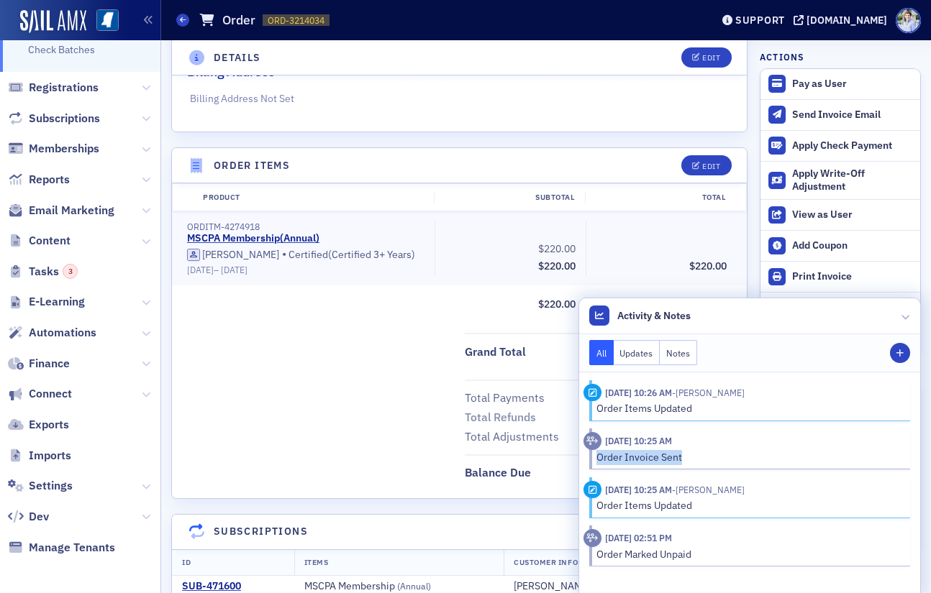
drag, startPoint x: 590, startPoint y: 458, endPoint x: 701, endPoint y: 455, distance: 110.8
click at [701, 455] on div "Order Invoice Sent" at bounding box center [741, 457] width 316 height 15
click at [701, 455] on div "Order Invoice Sent" at bounding box center [748, 457] width 304 height 15
drag, startPoint x: 603, startPoint y: 444, endPoint x: 585, endPoint y: 453, distance: 19.3
click at [643, 444] on header "10/6/2025 10:25 AM" at bounding box center [741, 441] width 316 height 18
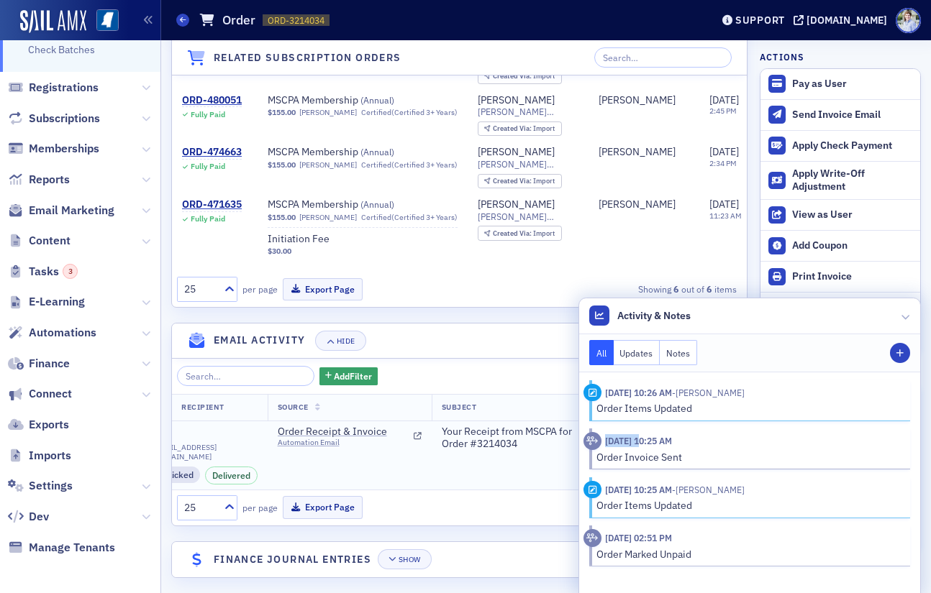
scroll to position [0, 0]
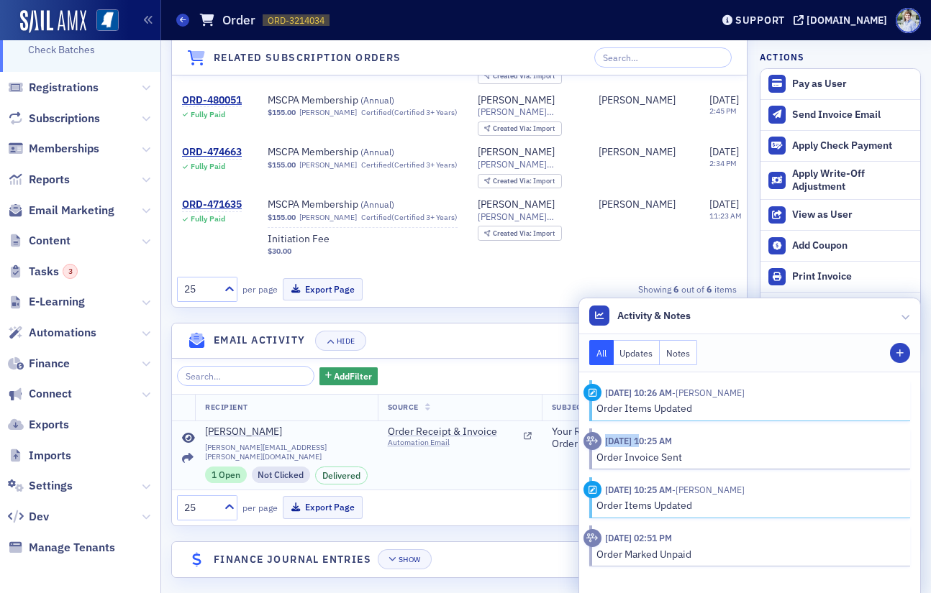
click at [189, 441] on icon at bounding box center [188, 439] width 13 height 12
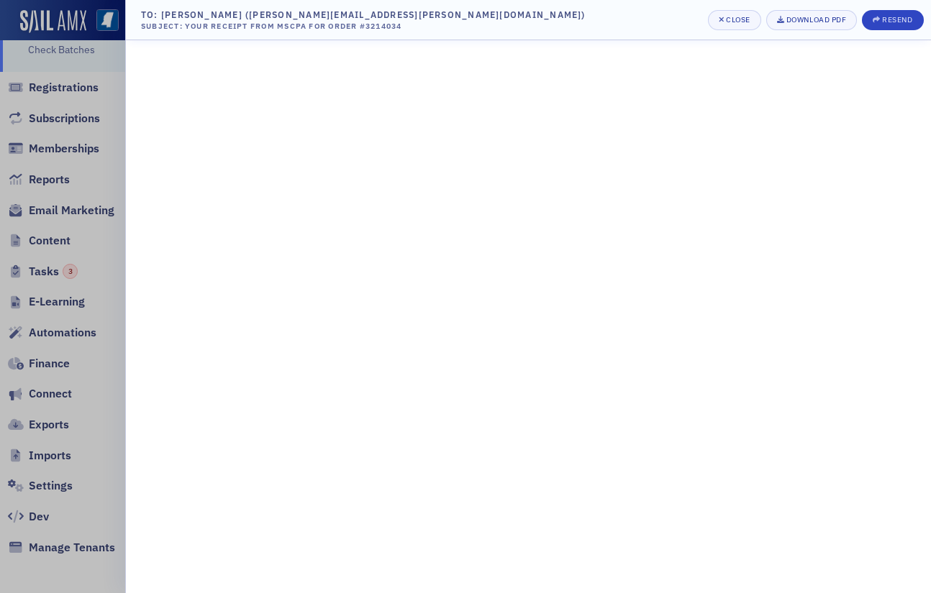
click at [50, 257] on div at bounding box center [465, 296] width 931 height 593
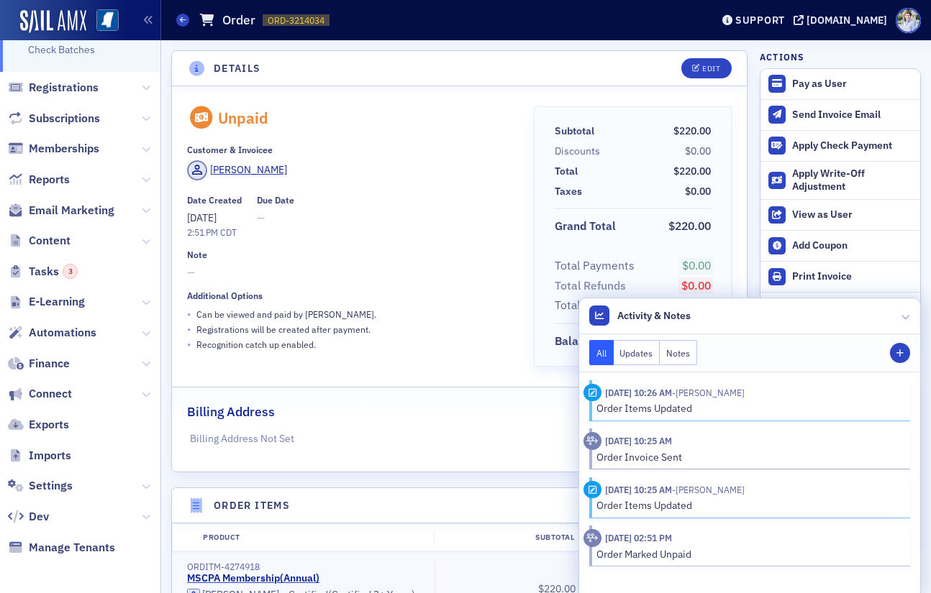
click at [377, 324] on div "• Registrations will be created after payment." at bounding box center [350, 329] width 327 height 15
click at [464, 229] on div "Date Created 7/14/2025 2:51 PM CDT Due Date —" at bounding box center [350, 217] width 327 height 45
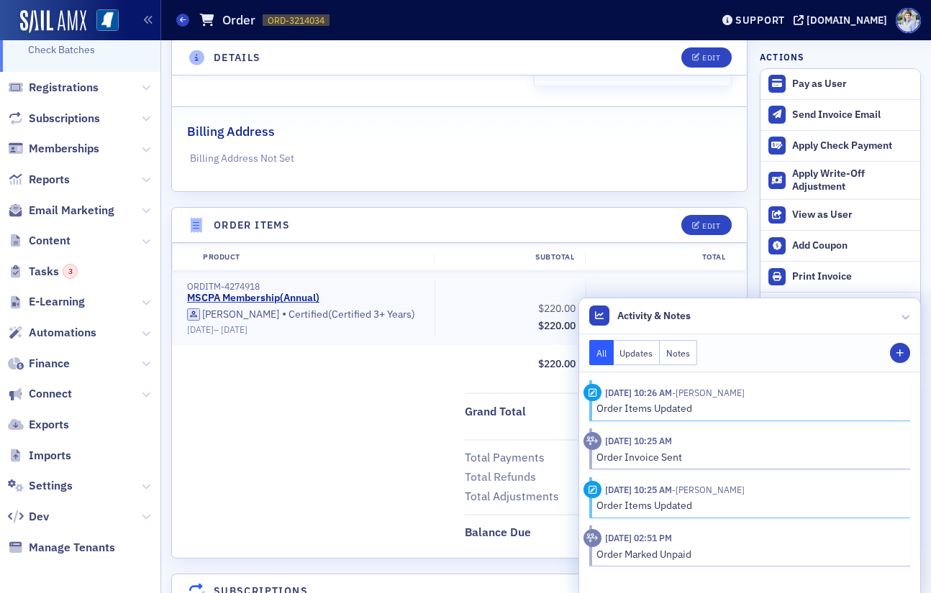
scroll to position [403, 0]
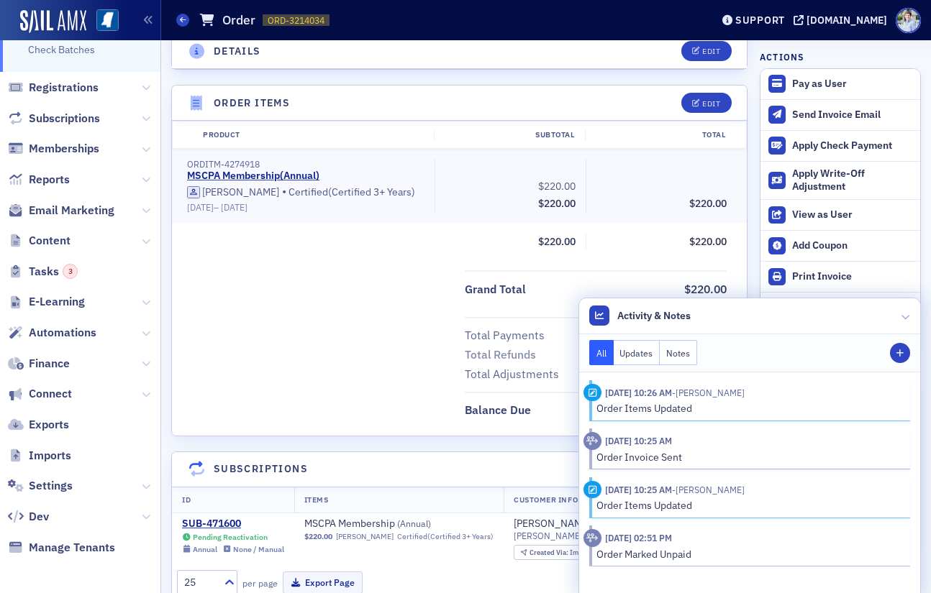
click at [330, 352] on div "Total Payments $0.00 Total Refunds $0.00 Total Adjustments $0.00" at bounding box center [459, 351] width 575 height 68
click at [505, 268] on div "Product Subtotal Total ORDITM-4274918 MSCPA Membership ( Annual ) Bailey Posada…" at bounding box center [459, 278] width 575 height 314
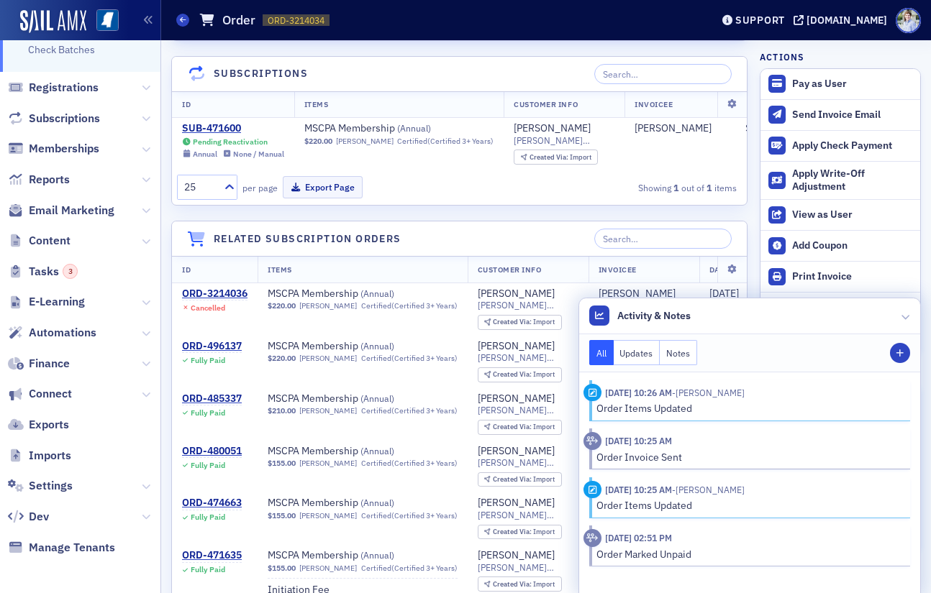
scroll to position [799, 0]
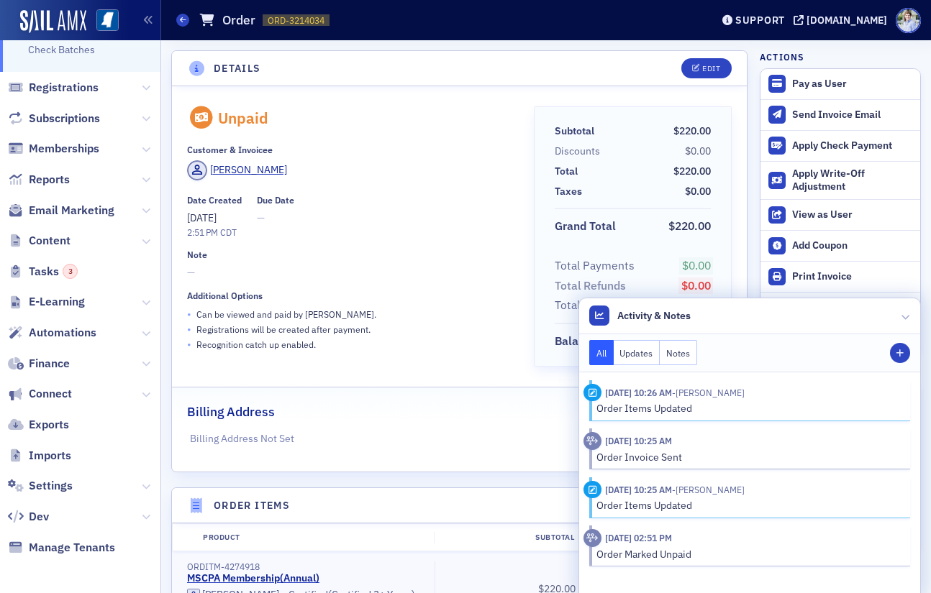
scroll to position [175, 0]
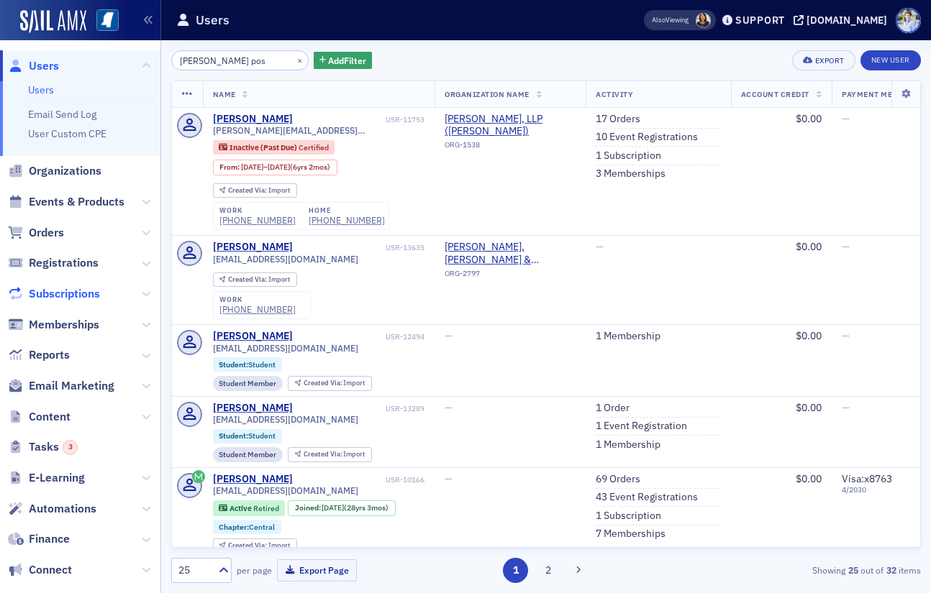
click at [74, 290] on span "Subscriptions" at bounding box center [64, 294] width 71 height 16
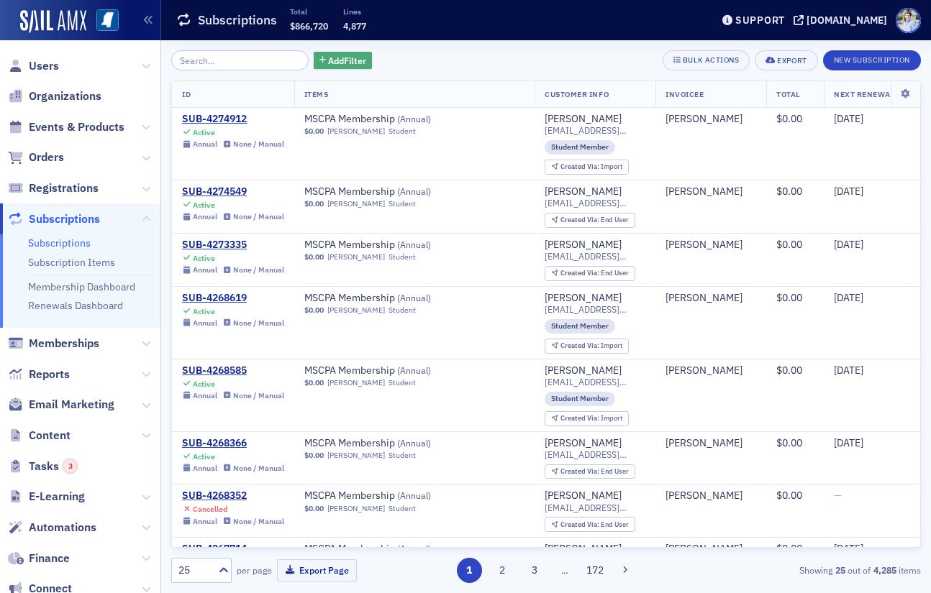
click at [328, 53] on button "Add Filter" at bounding box center [343, 61] width 59 height 18
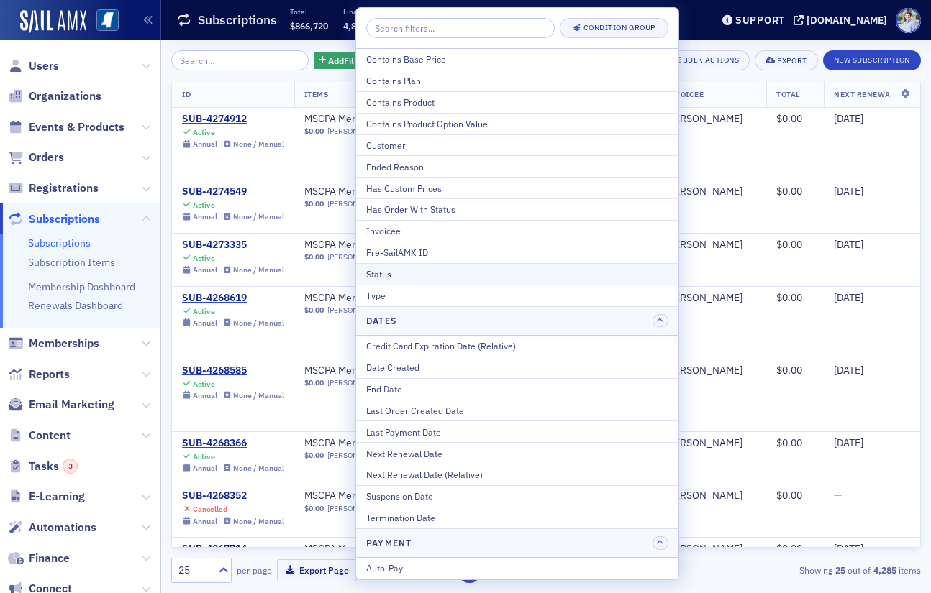
click at [463, 275] on div "Status" at bounding box center [517, 274] width 302 height 13
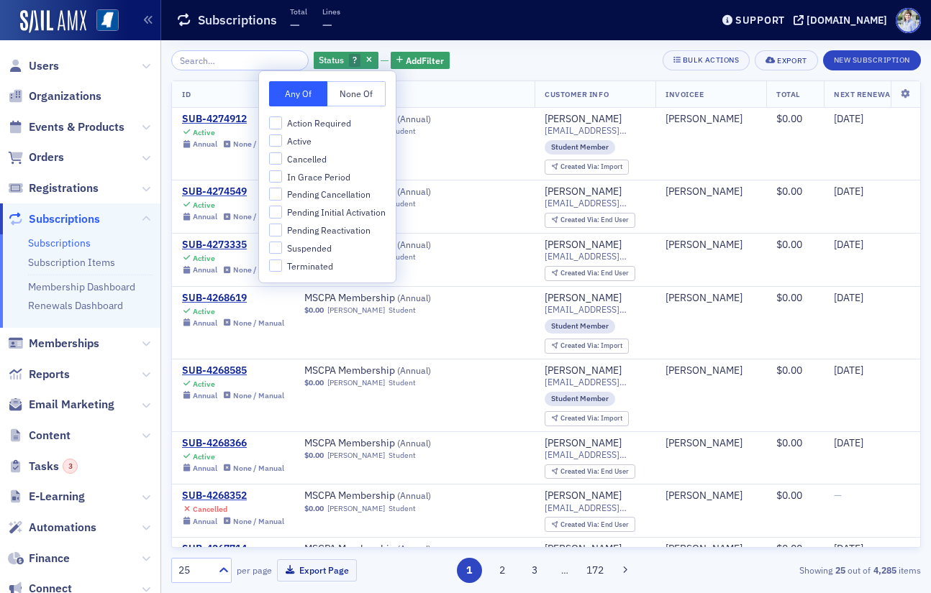
click at [335, 226] on span "Pending Reactivation" at bounding box center [328, 230] width 83 height 12
click at [282, 226] on input "Pending Reactivation" at bounding box center [275, 230] width 13 height 13
checkbox input "true"
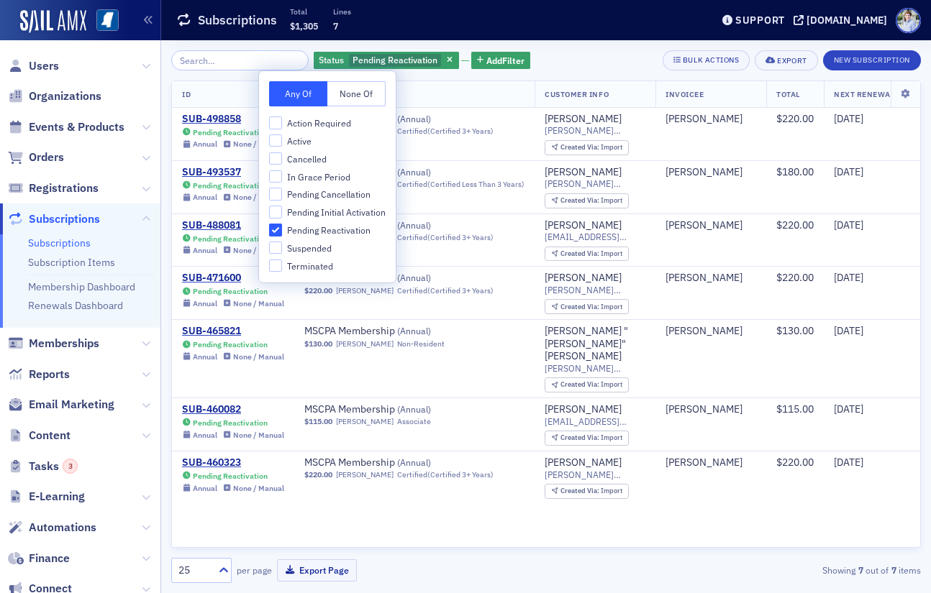
drag, startPoint x: 558, startPoint y: 28, endPoint x: 552, endPoint y: 44, distance: 17.1
click at [558, 27] on div "Subscriptions Total $1,305 Lines 7" at bounding box center [432, 20] width 513 height 38
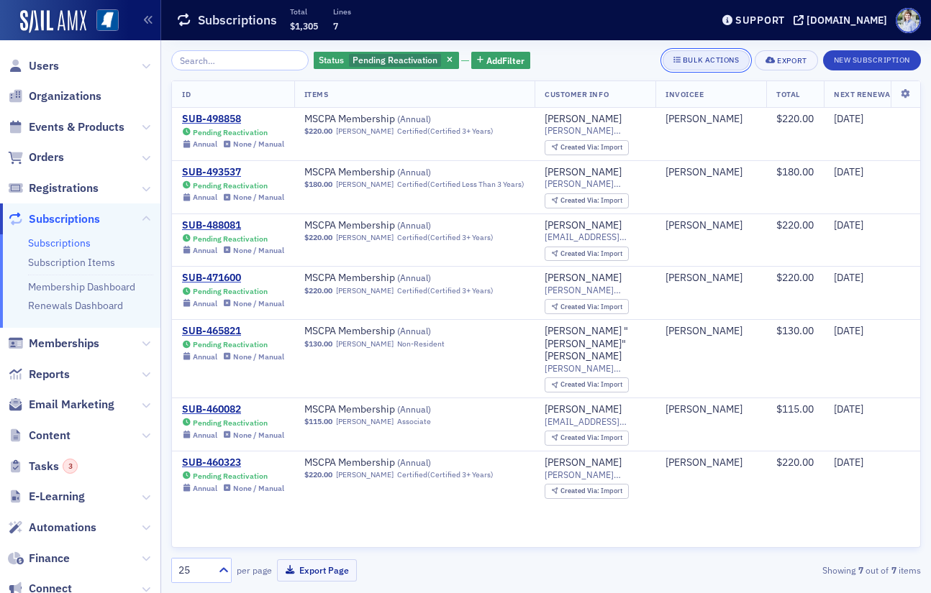
click at [680, 67] on button "Bulk Actions" at bounding box center [705, 60] width 87 height 20
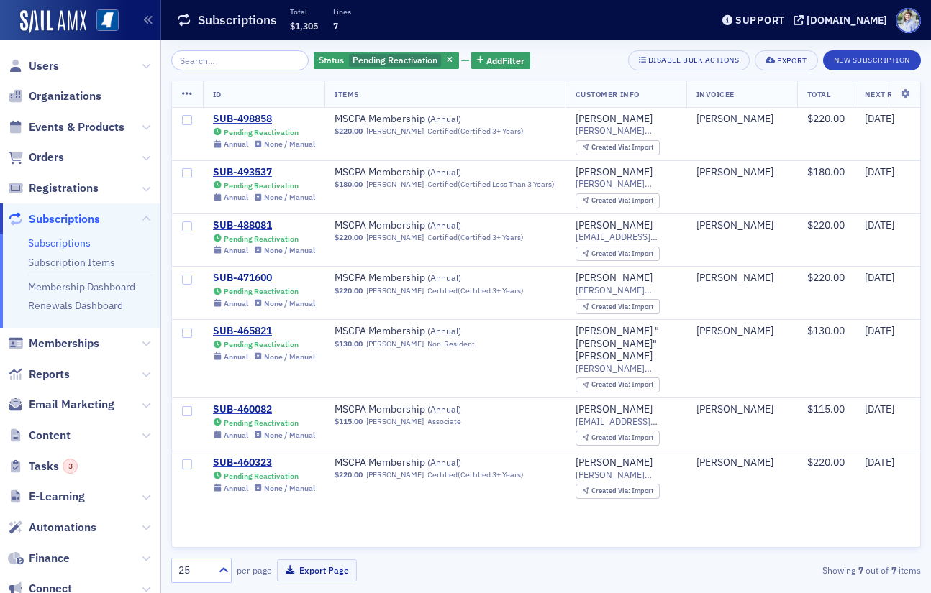
click at [181, 90] on th at bounding box center [187, 94] width 31 height 27
click at [182, 90] on icon at bounding box center [187, 94] width 11 height 12
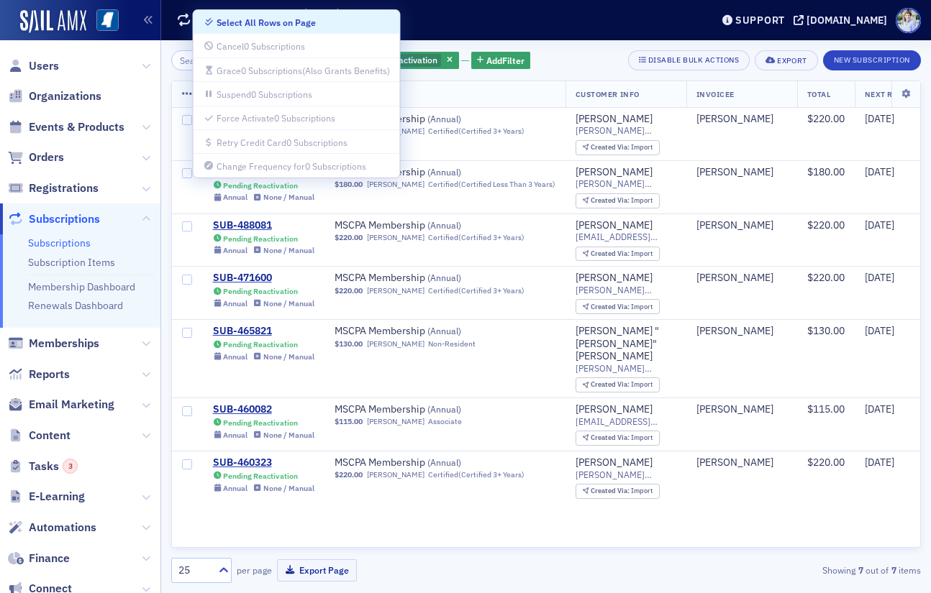
click at [181, 90] on th at bounding box center [187, 94] width 31 height 27
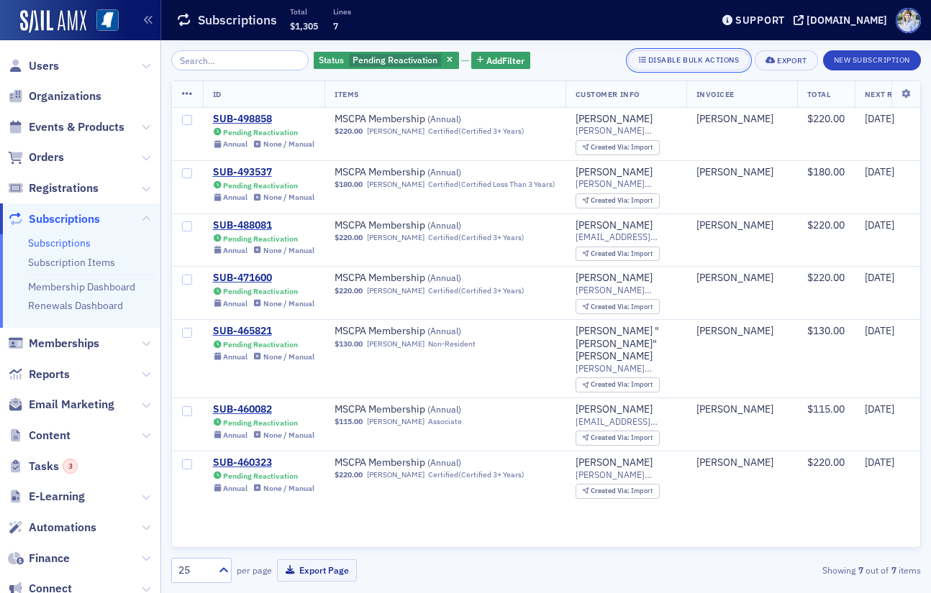
drag, startPoint x: 678, startPoint y: 67, endPoint x: 583, endPoint y: 98, distance: 99.8
click at [678, 67] on button "Disable Bulk Actions" at bounding box center [689, 60] width 122 height 20
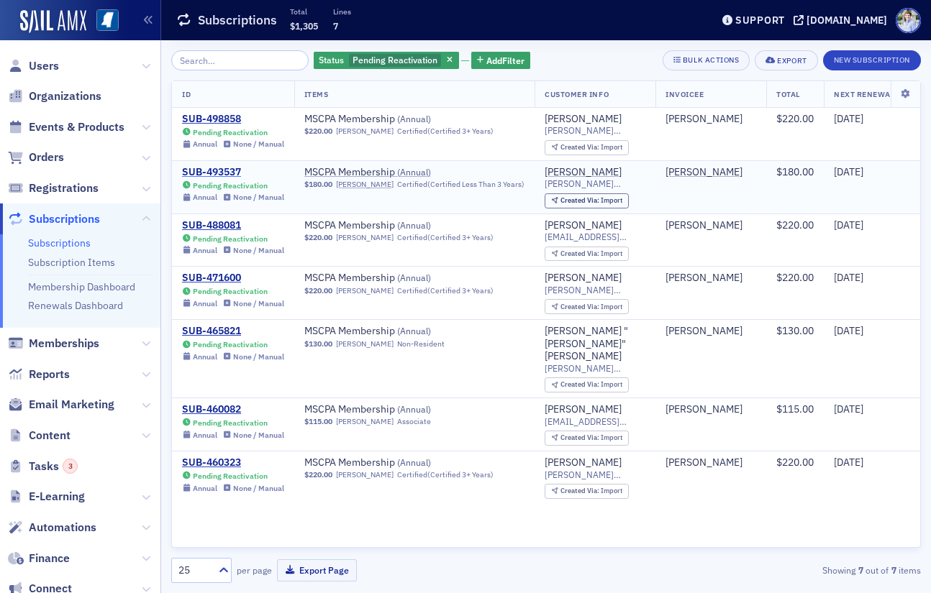
click at [204, 170] on div "SUB-493537" at bounding box center [233, 172] width 102 height 13
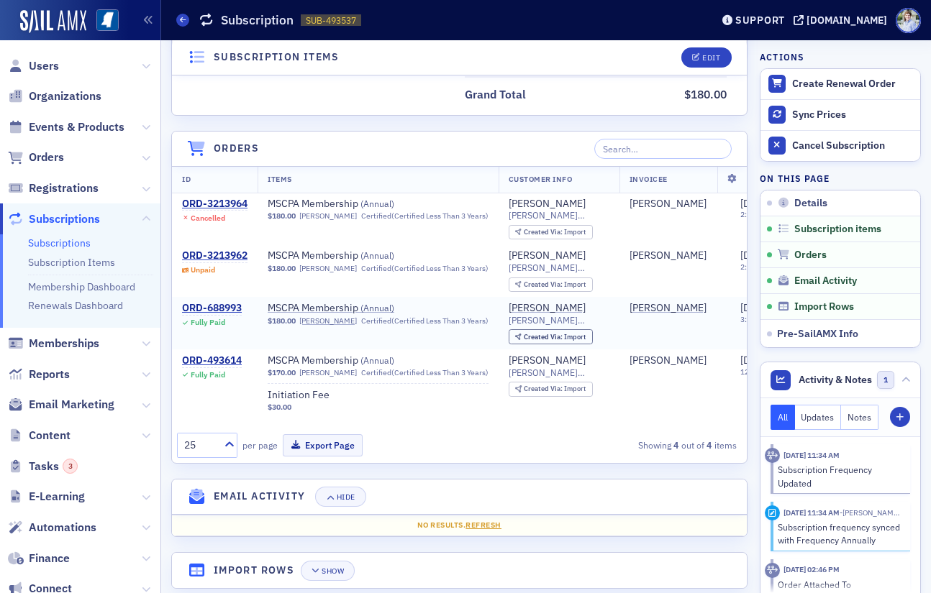
scroll to position [524, 0]
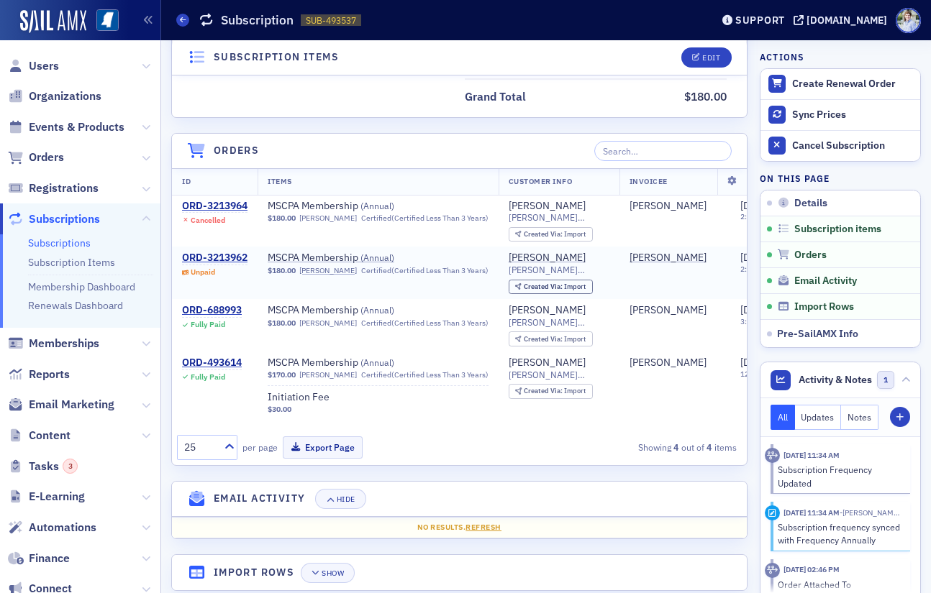
click at [223, 251] on td "ORD-3213962 Unpaid" at bounding box center [215, 273] width 86 height 53
click at [222, 254] on div "ORD-3213962" at bounding box center [214, 258] width 65 height 13
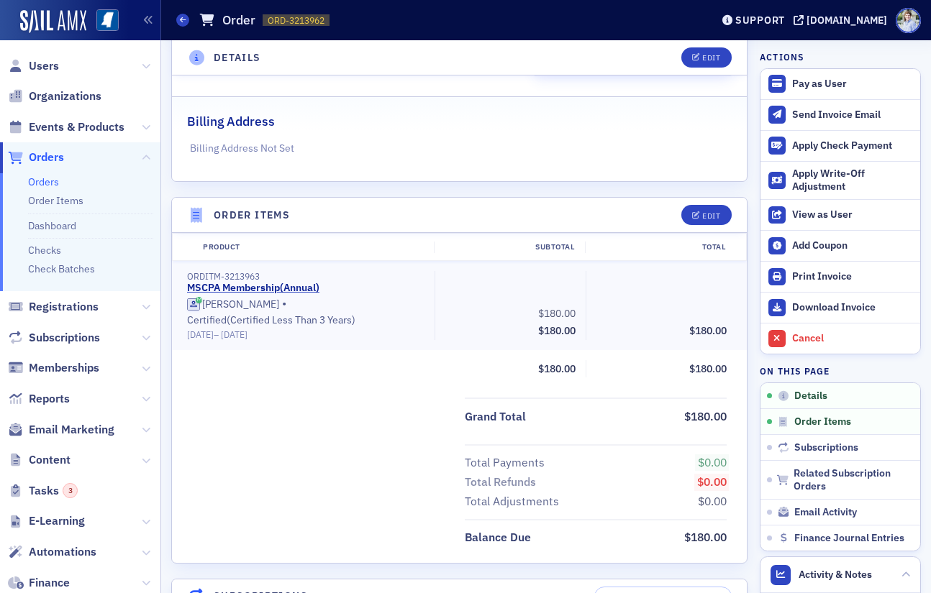
scroll to position [294, 0]
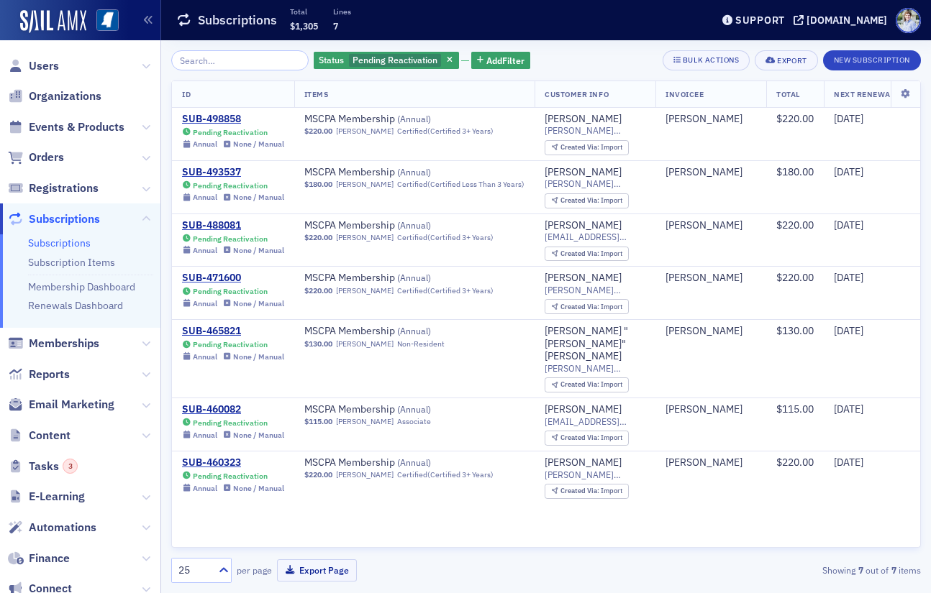
click at [290, 514] on div "ID Items Customer Info Invoicee Total Next Renewal Date Start Date End Date Dat…" at bounding box center [545, 314] width 749 height 467
drag, startPoint x: 386, startPoint y: 33, endPoint x: 403, endPoint y: 14, distance: 25.9
click at [386, 33] on div "Subscriptions Total $1,305 Lines 7" at bounding box center [432, 20] width 513 height 38
click at [378, 30] on div "Subscriptions Total $1,305 Lines 7" at bounding box center [432, 20] width 513 height 38
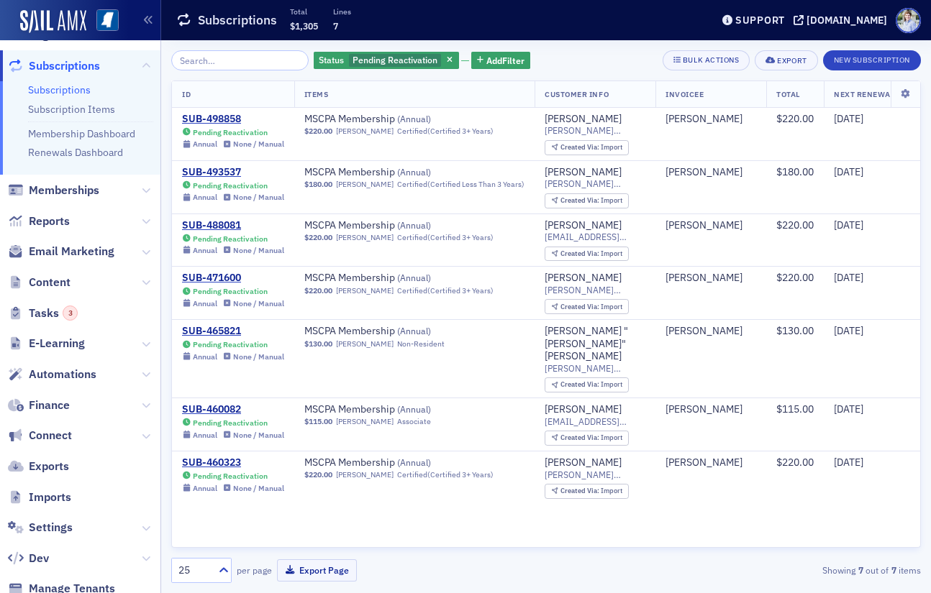
scroll to position [194, 0]
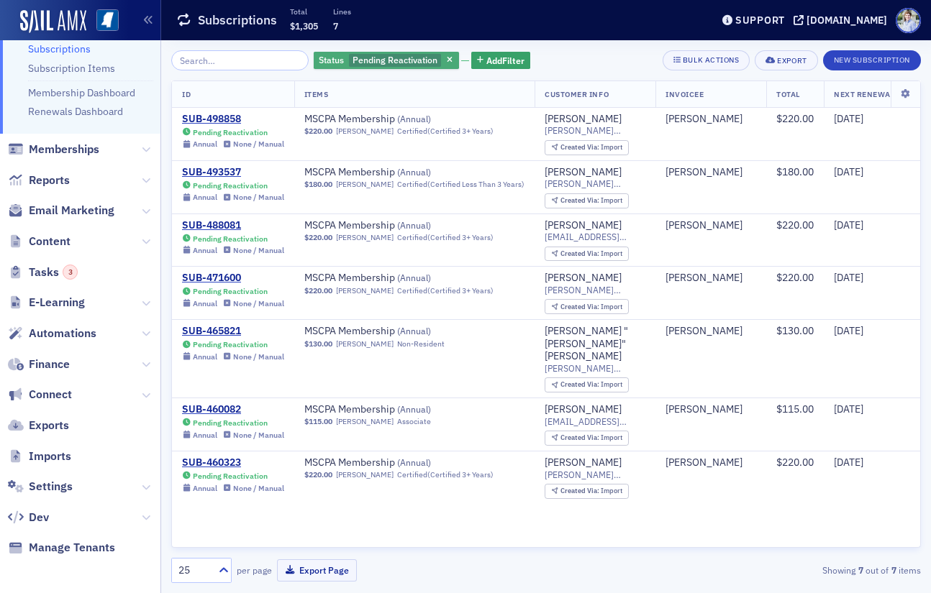
click at [384, 63] on span "Pending Reactivation" at bounding box center [394, 60] width 85 height 12
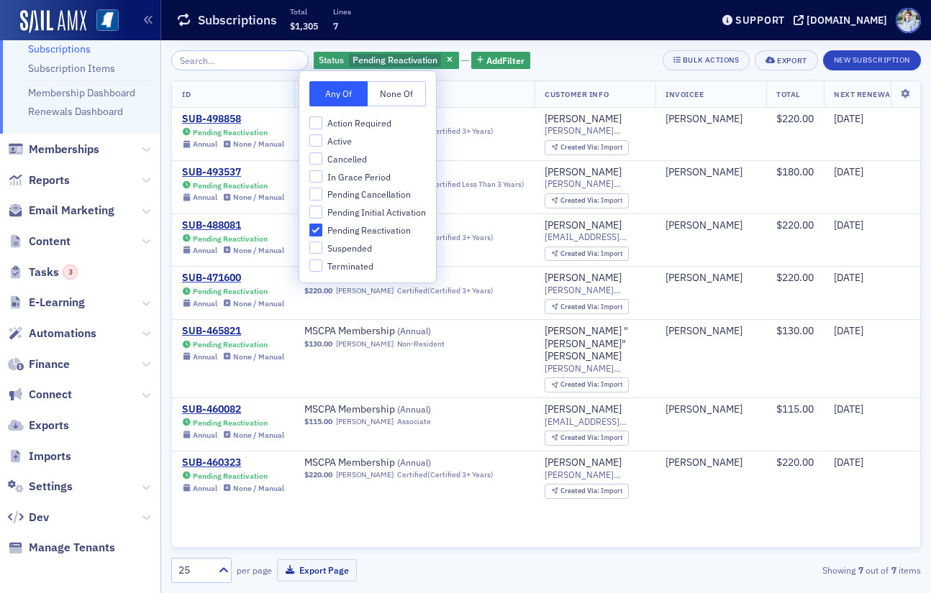
drag, startPoint x: 354, startPoint y: 232, endPoint x: 346, endPoint y: 245, distance: 15.8
click at [354, 232] on span "Pending Reactivation" at bounding box center [368, 230] width 83 height 12
click at [322, 232] on input "Pending Reactivation" at bounding box center [315, 230] width 13 height 13
checkbox input "false"
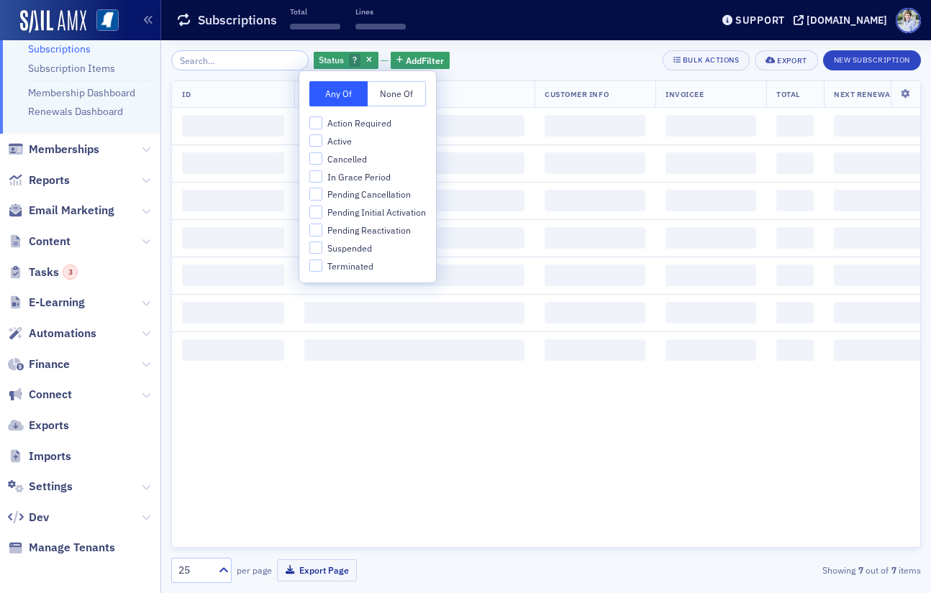
click at [345, 250] on span "Suspended" at bounding box center [349, 248] width 45 height 12
click at [322, 250] on input "Suspended" at bounding box center [315, 248] width 13 height 13
checkbox input "true"
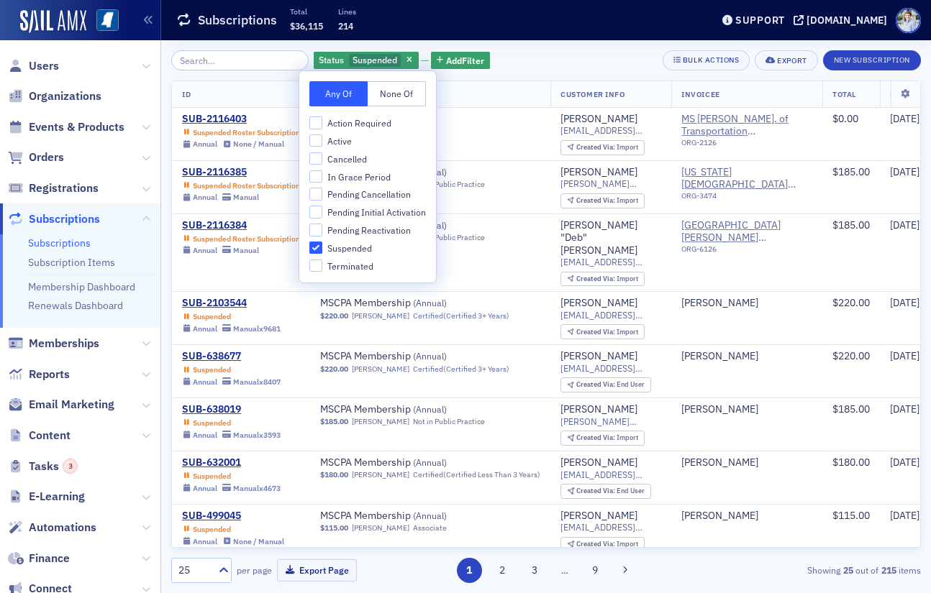
click at [536, 24] on div "Subscriptions Total $36,115 Lines 214" at bounding box center [432, 20] width 513 height 38
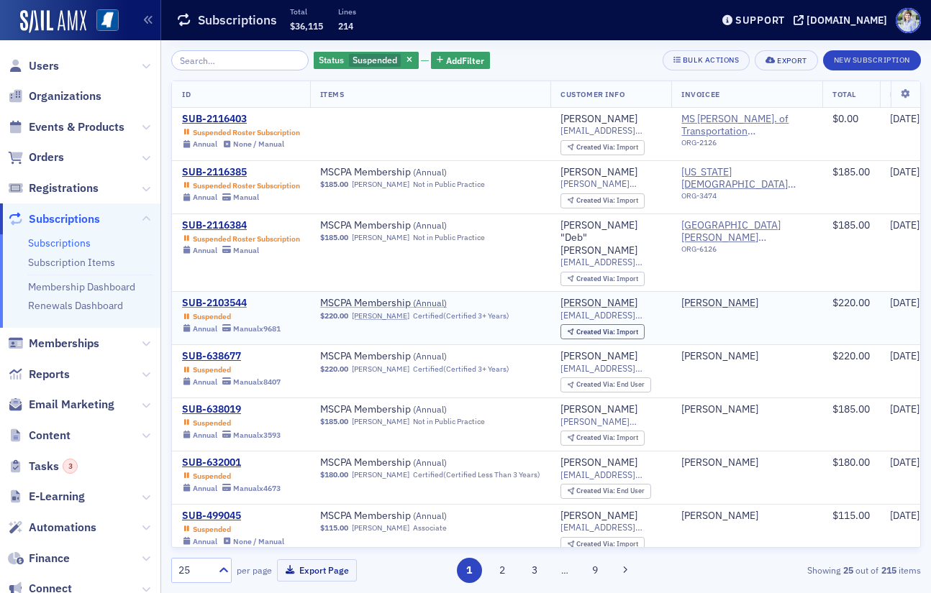
click at [224, 297] on div "SUB-2103544" at bounding box center [231, 303] width 99 height 13
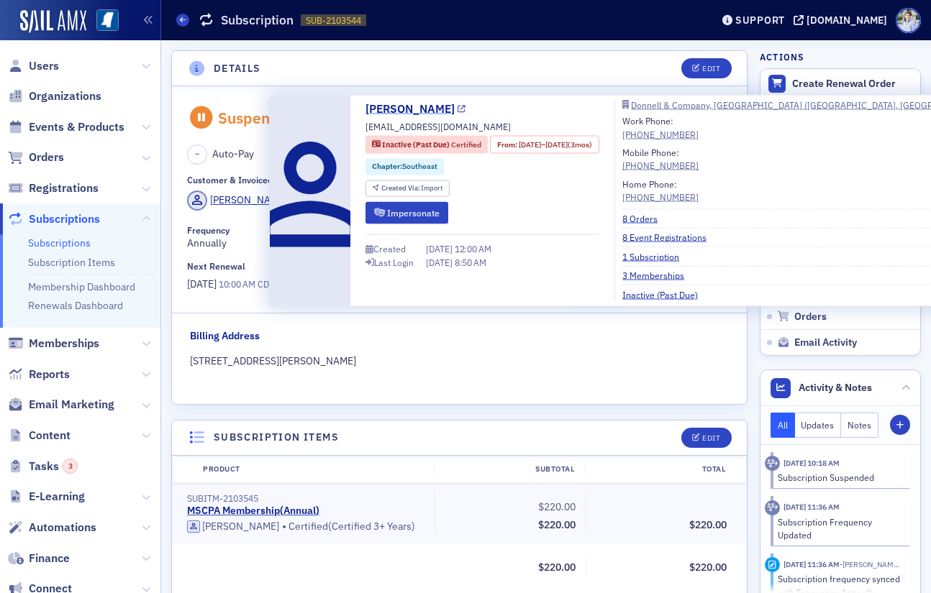
click at [411, 111] on link "Morgan Kuhn" at bounding box center [415, 109] width 100 height 17
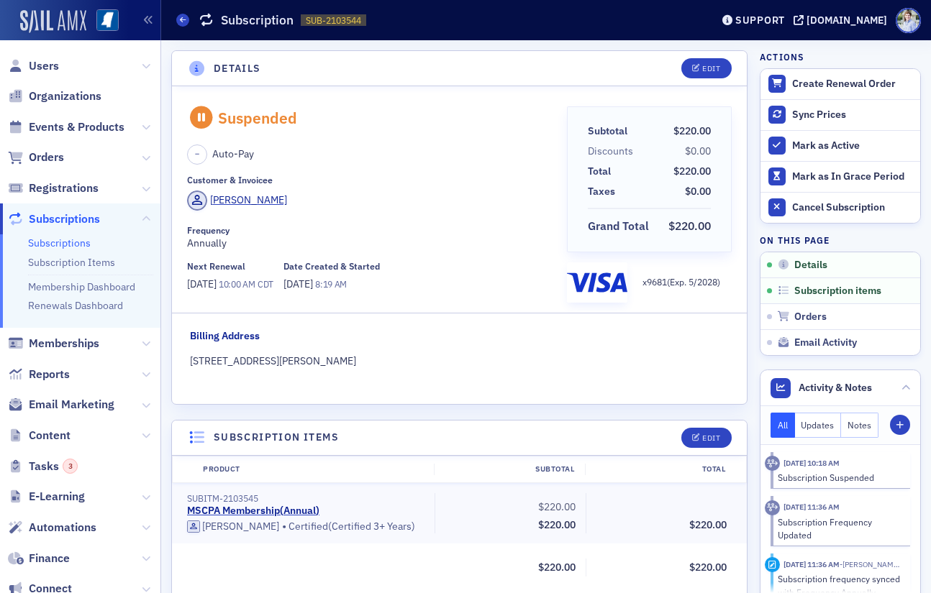
click at [32, 29] on img at bounding box center [53, 21] width 66 height 23
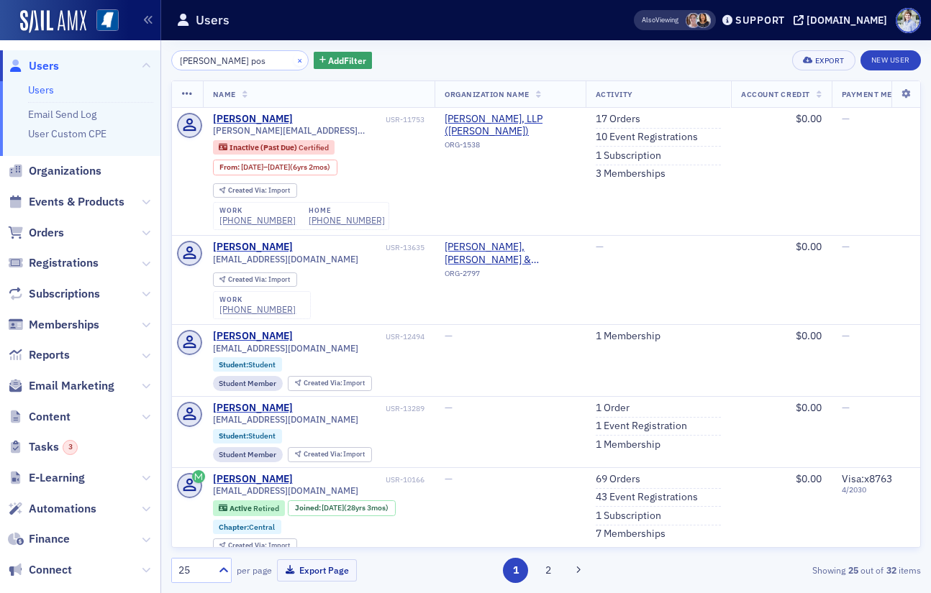
drag, startPoint x: 270, startPoint y: 60, endPoint x: 277, endPoint y: 59, distance: 7.2
click at [270, 60] on input "bailey pos" at bounding box center [239, 60] width 137 height 20
click at [293, 59] on button "×" at bounding box center [299, 59] width 13 height 13
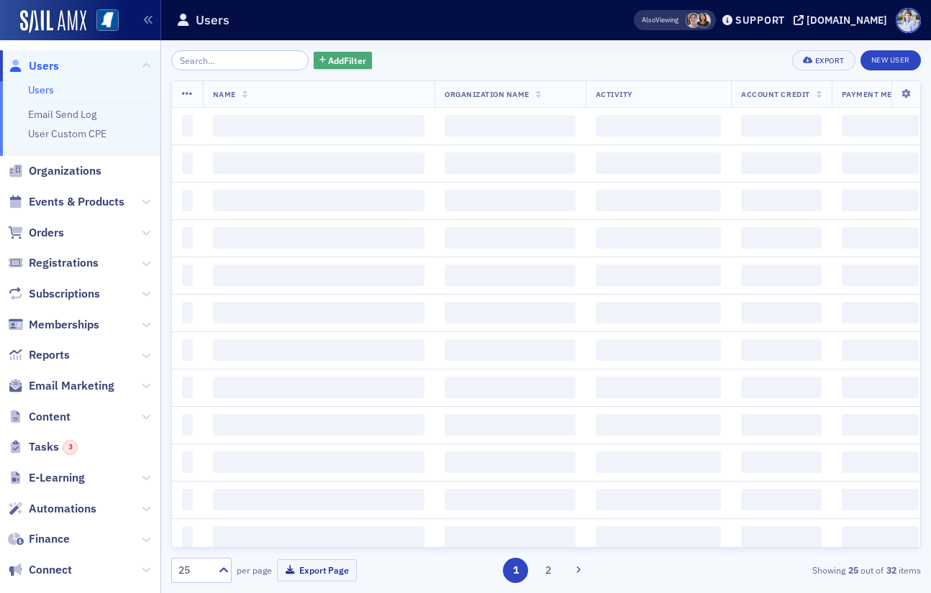
click at [314, 53] on button "Add Filter" at bounding box center [343, 61] width 59 height 18
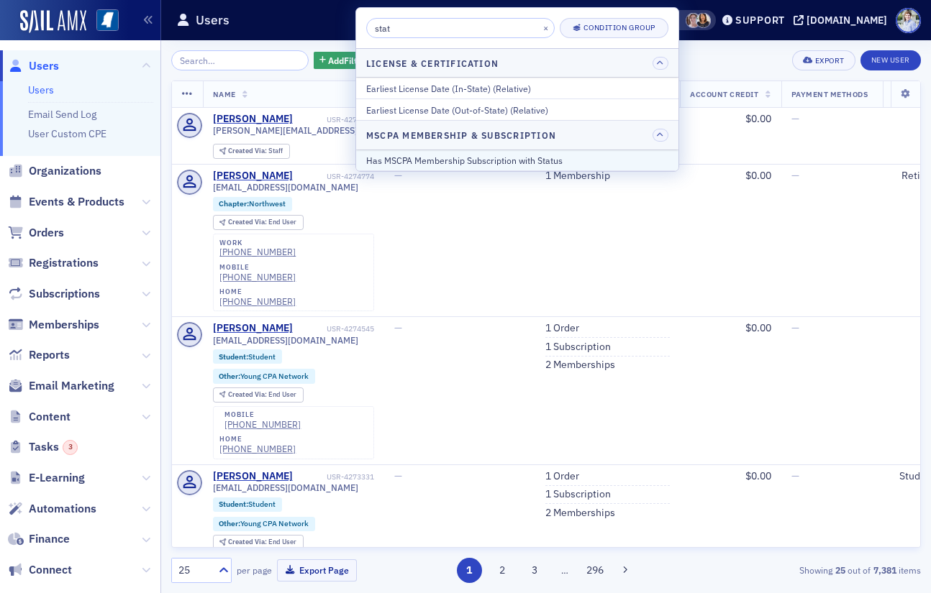
type input "stat"
click at [478, 158] on div "Has MSCPA Membership Subscription with Status" at bounding box center [517, 160] width 302 height 13
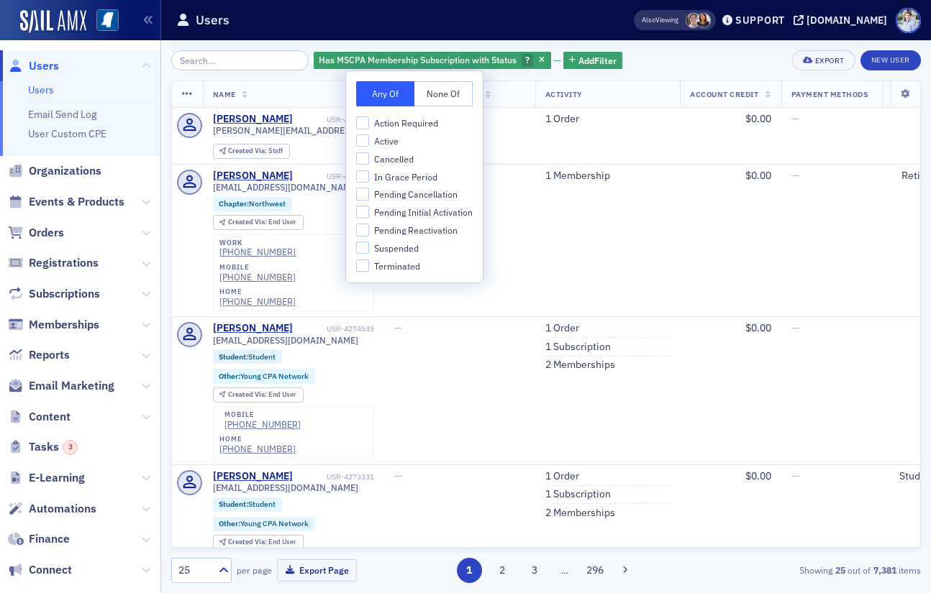
click at [395, 245] on span "Suspended" at bounding box center [396, 248] width 45 height 12
click at [369, 245] on input "Suspended" at bounding box center [362, 248] width 13 height 13
checkbox input "true"
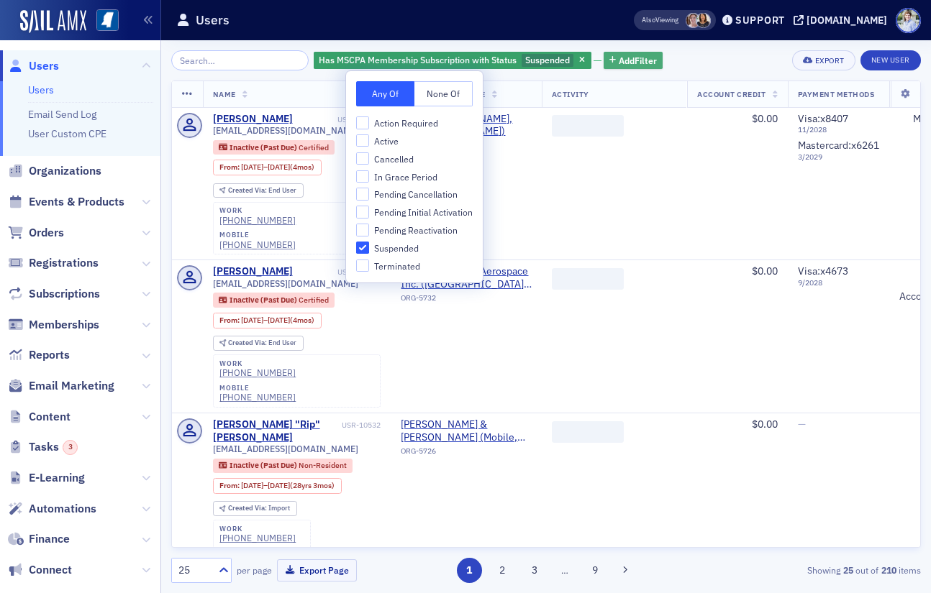
click at [619, 60] on span "Add Filter" at bounding box center [638, 60] width 38 height 13
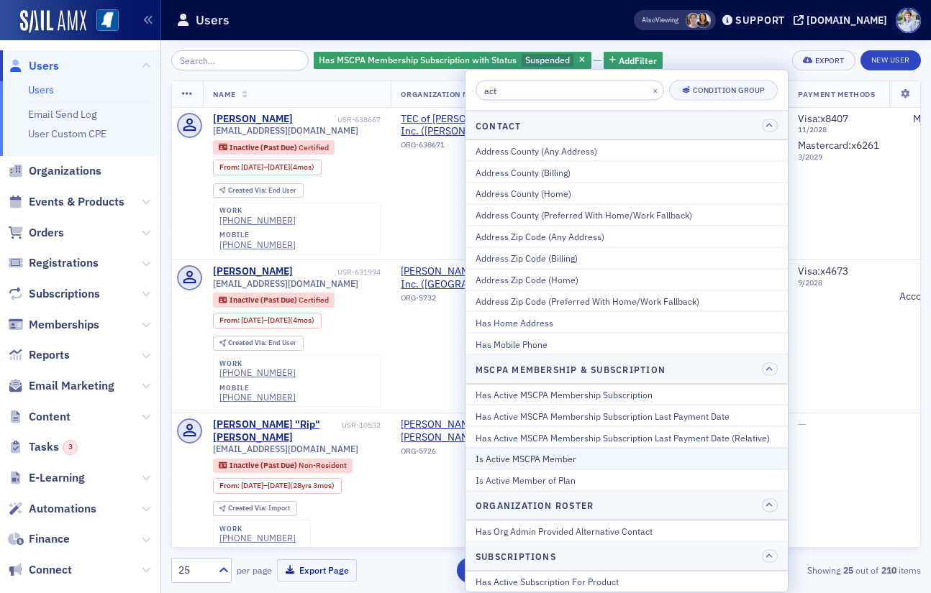
type input "act"
click at [571, 458] on div "Is Active MSCPA Member" at bounding box center [626, 458] width 302 height 13
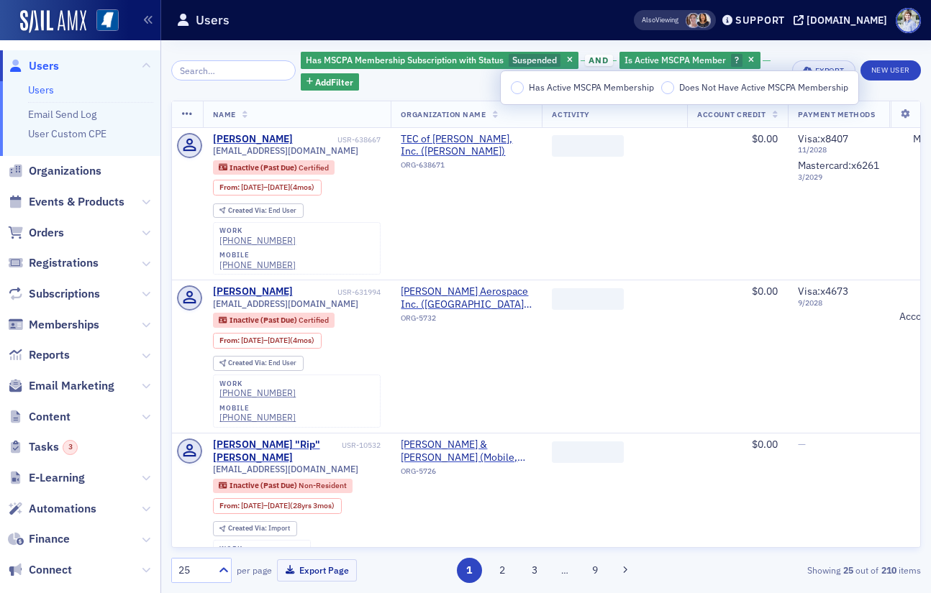
drag, startPoint x: 606, startPoint y: 83, endPoint x: 551, endPoint y: 39, distance: 70.5
click at [606, 84] on span "Has Active MSCPA Membership" at bounding box center [591, 87] width 125 height 12
click at [524, 84] on input "Has Active MSCPA Membership" at bounding box center [517, 87] width 13 height 13
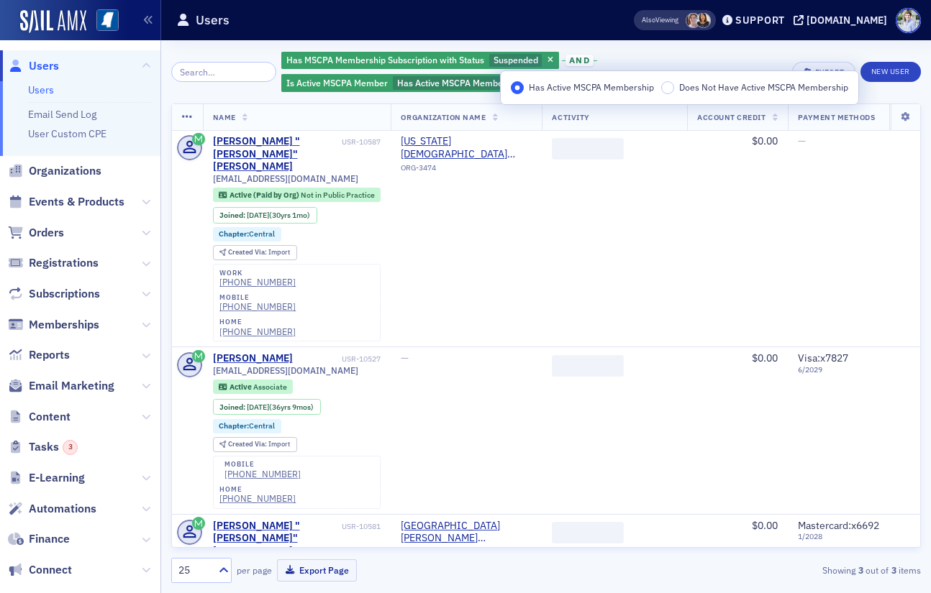
click at [528, 17] on div "Users" at bounding box center [382, 19] width 412 height 27
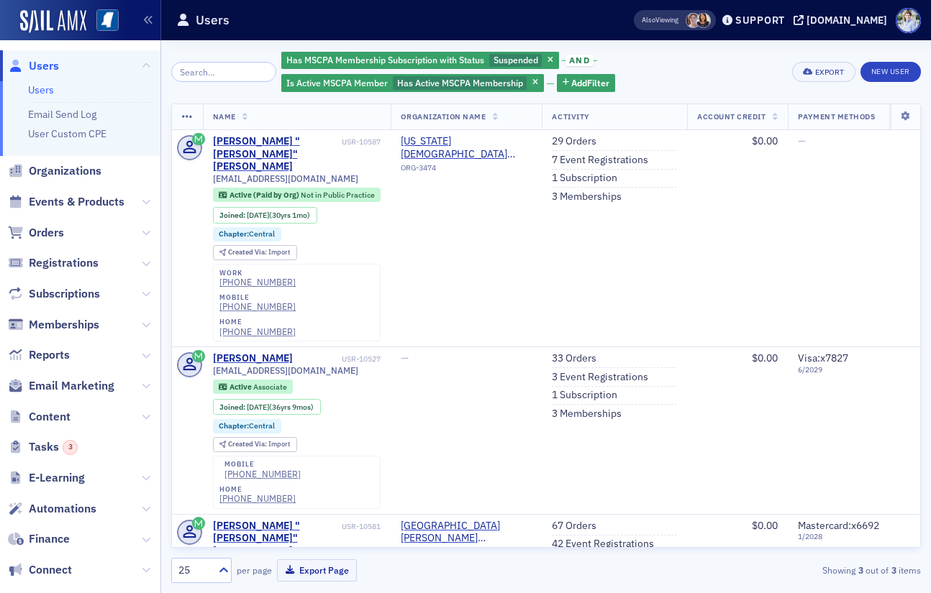
click at [311, 42] on div "Has MSCPA Membership Subscription with Status Suspended and Is Active MSCPA Mem…" at bounding box center [545, 316] width 749 height 553
click at [332, 39] on header "Users Also Viewing Support ms-cpa.org" at bounding box center [546, 20] width 770 height 40
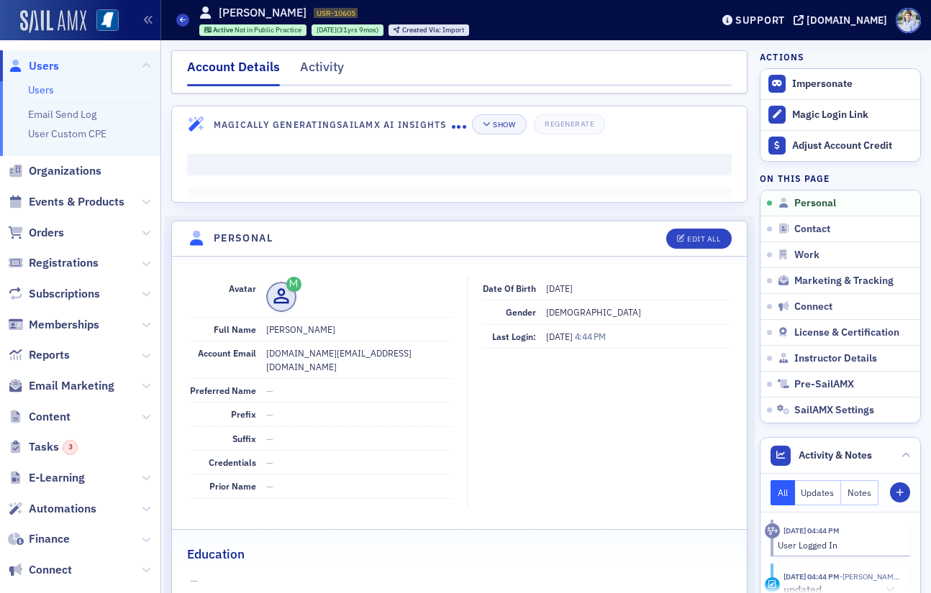
click at [55, 20] on img at bounding box center [53, 21] width 66 height 23
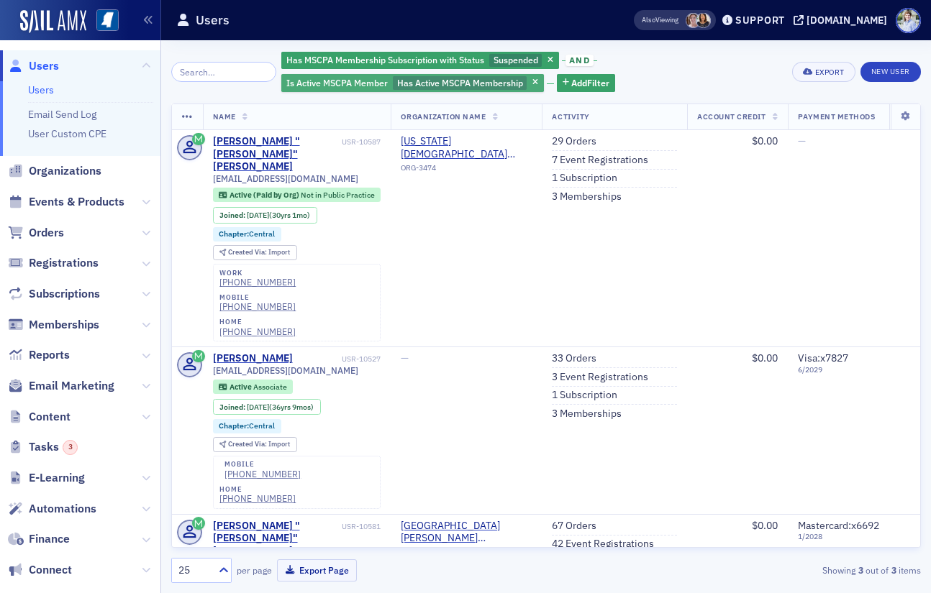
click at [547, 58] on icon "button" at bounding box center [550, 61] width 6 height 8
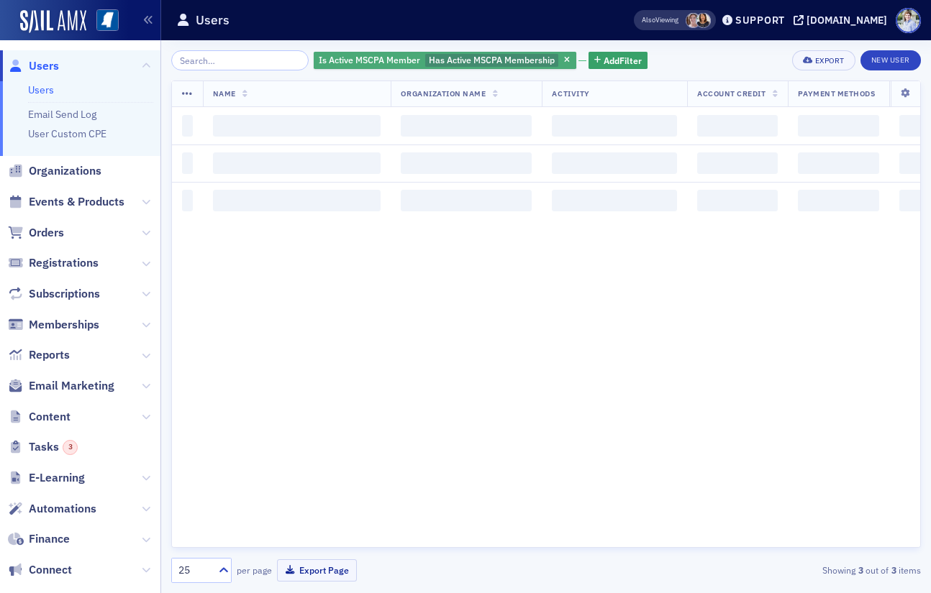
click at [540, 61] on div "Is Active MSCPA Member Has Active MSCPA Membership" at bounding box center [445, 61] width 263 height 18
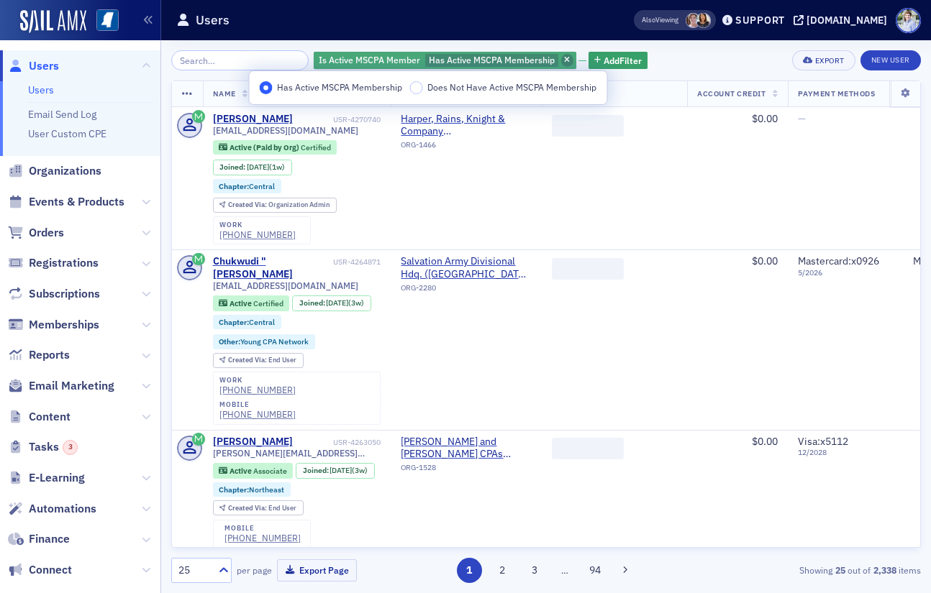
click at [564, 61] on icon "button" at bounding box center [567, 61] width 6 height 8
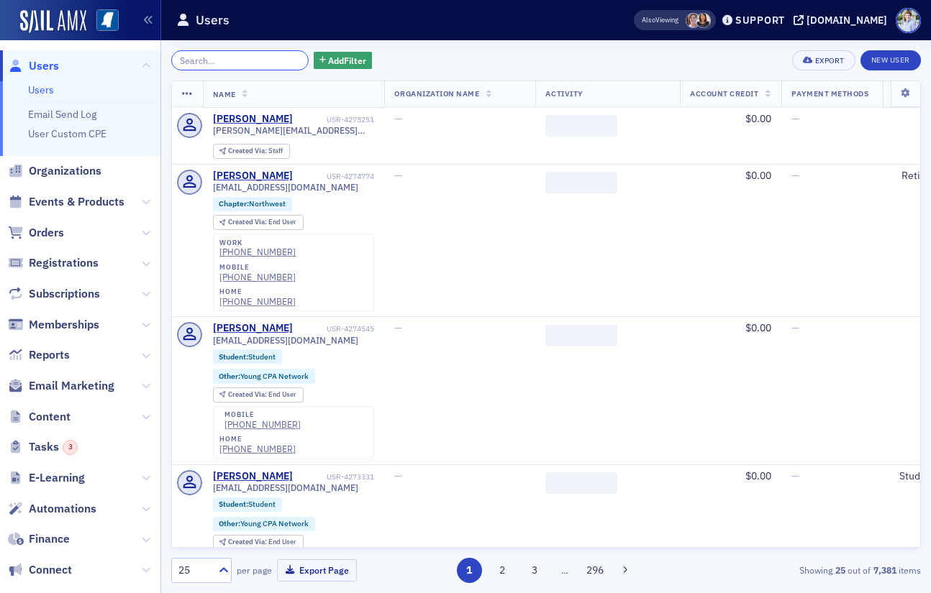
click at [256, 61] on input "search" at bounding box center [239, 60] width 137 height 20
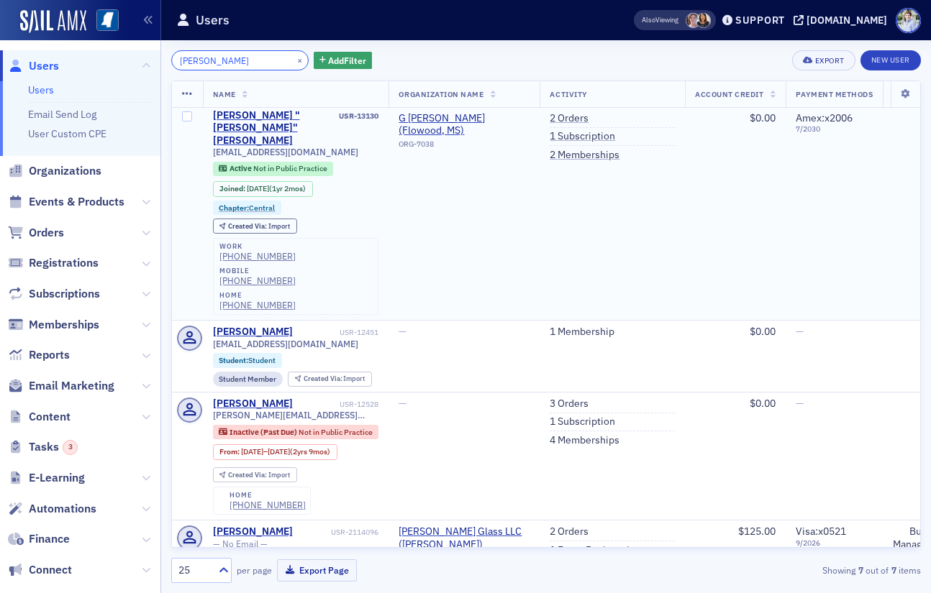
scroll to position [173, 0]
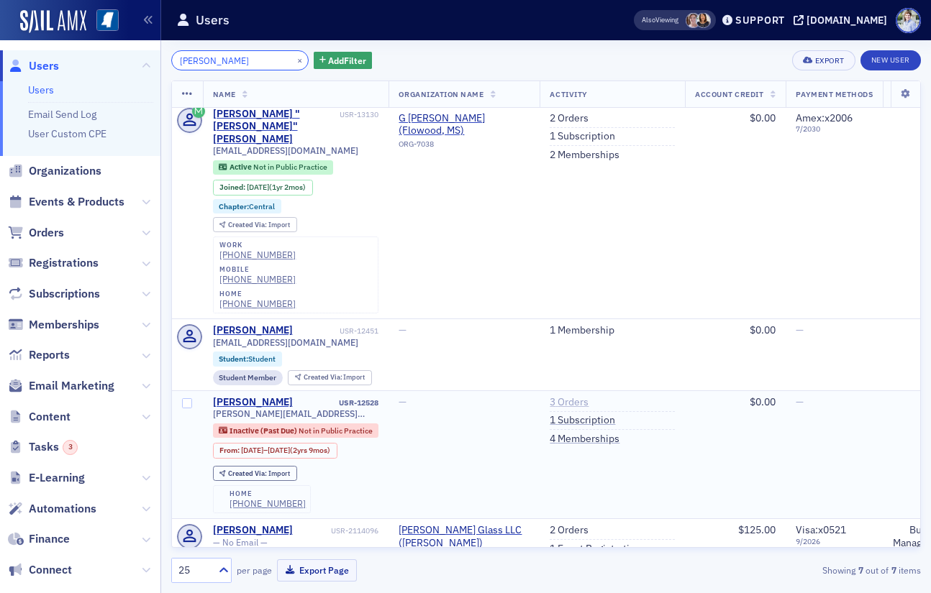
type input "massey"
click at [570, 396] on link "3 Orders" at bounding box center [568, 402] width 39 height 13
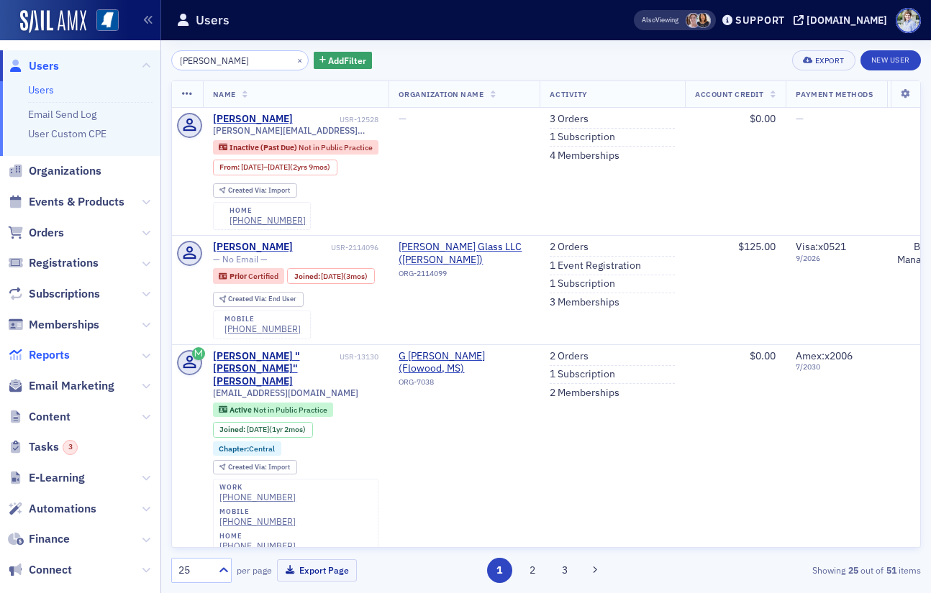
type input "massey stephen"
click at [503, 38] on header "Users Also Viewing Support ms-cpa.org" at bounding box center [546, 20] width 770 height 40
click at [459, 27] on div "Users" at bounding box center [382, 19] width 412 height 27
click at [569, 286] on link "1 Subscription" at bounding box center [581, 284] width 65 height 13
click at [575, 115] on link "3 Orders" at bounding box center [568, 119] width 39 height 13
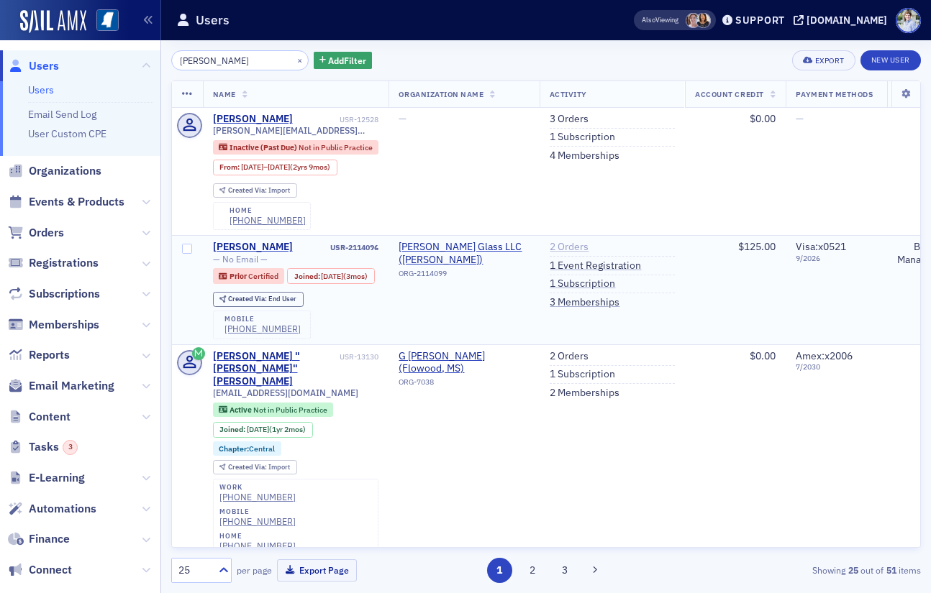
click at [570, 250] on link "2 Orders" at bounding box center [568, 247] width 39 height 13
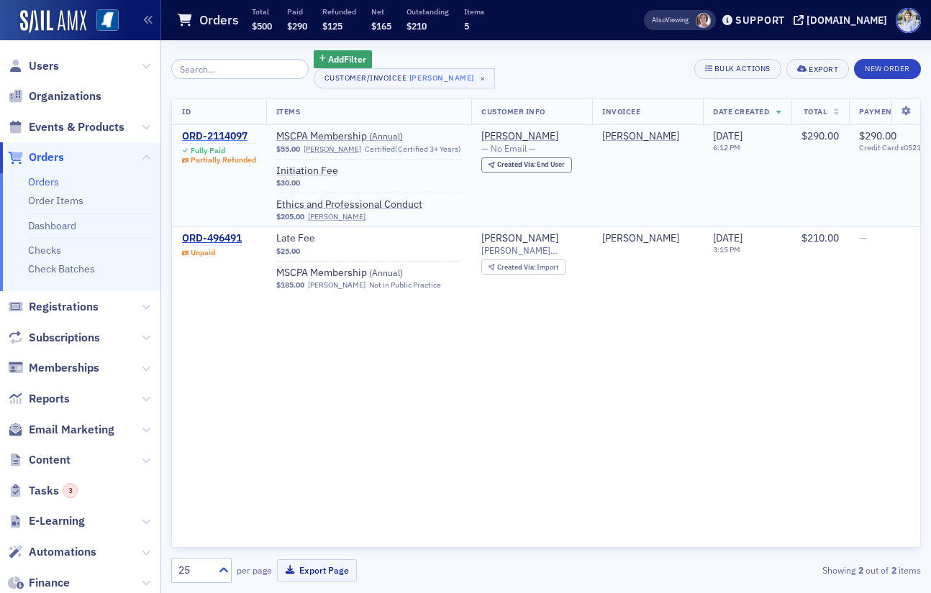
click at [214, 137] on div "ORD-2114097" at bounding box center [219, 136] width 74 height 13
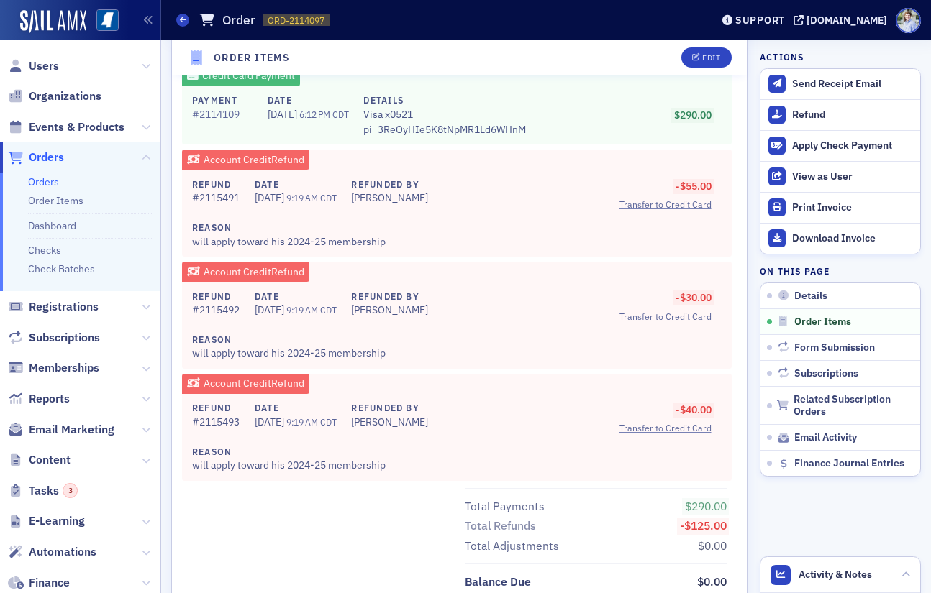
scroll to position [1105, 0]
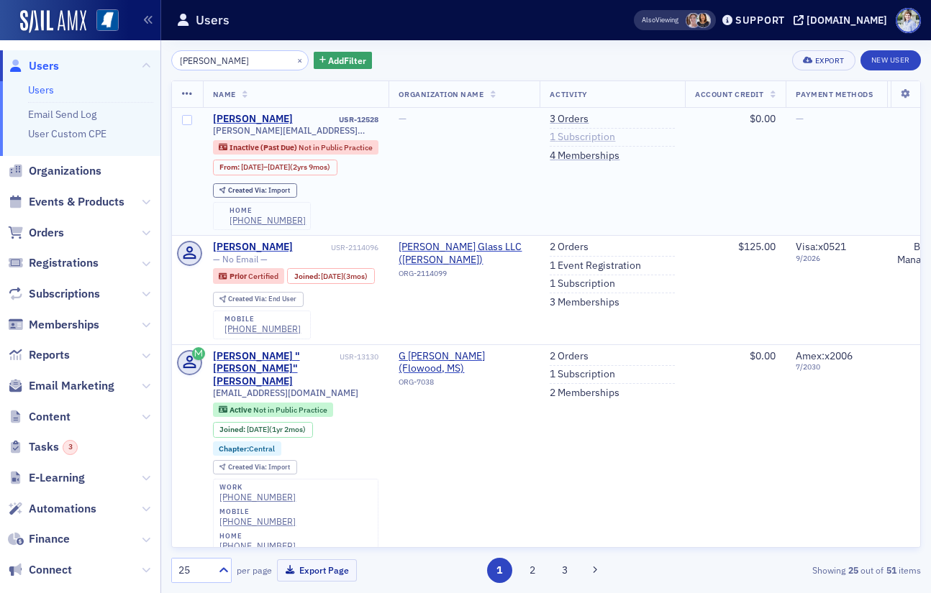
click at [590, 134] on link "1 Subscription" at bounding box center [581, 137] width 65 height 13
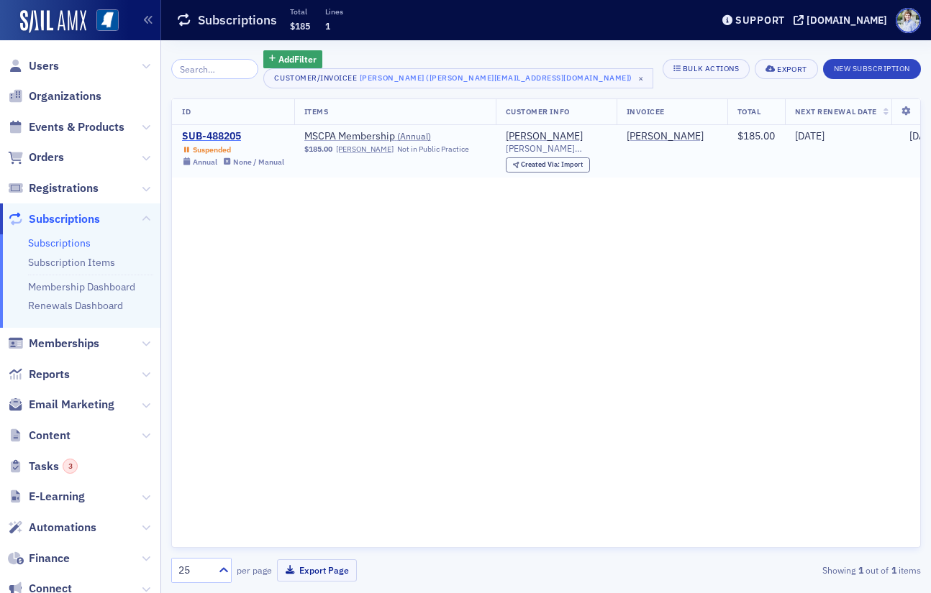
click at [226, 139] on div "SUB-488205" at bounding box center [233, 136] width 102 height 13
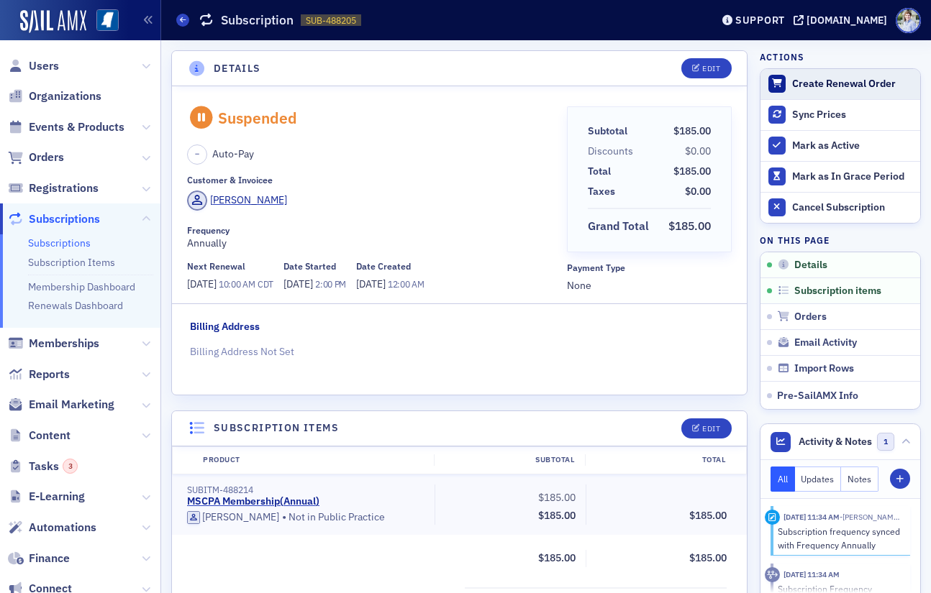
click at [822, 88] on div "Create Renewal Order" at bounding box center [852, 84] width 121 height 13
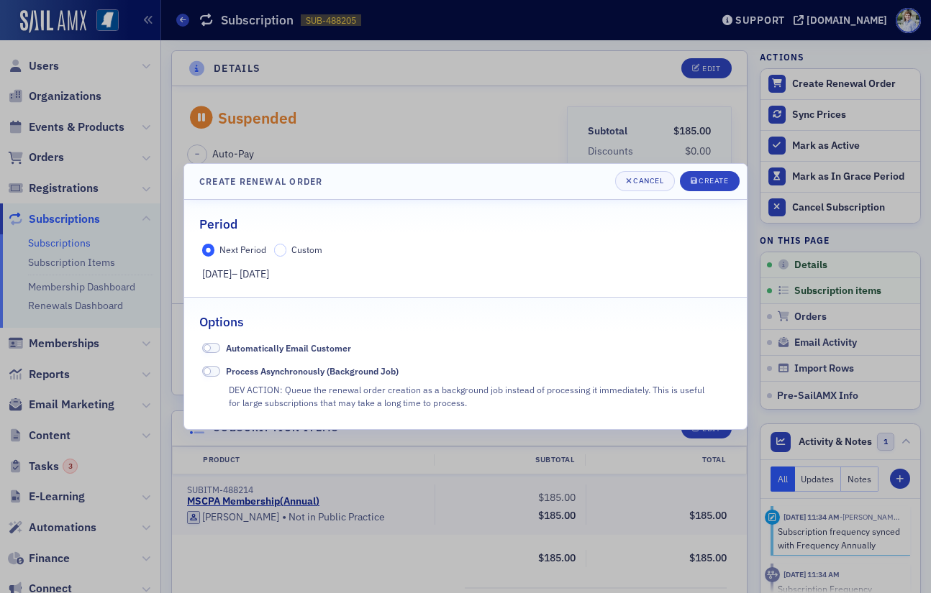
drag, startPoint x: 188, startPoint y: 275, endPoint x: 322, endPoint y: 273, distance: 133.8
click at [322, 273] on div "Next Period Custom 7/1/2025 – 7/1/2026" at bounding box center [465, 263] width 562 height 38
click at [322, 273] on div "7/1/2025 – 7/1/2026" at bounding box center [465, 274] width 527 height 15
click at [728, 181] on div "Create" at bounding box center [712, 181] width 29 height 8
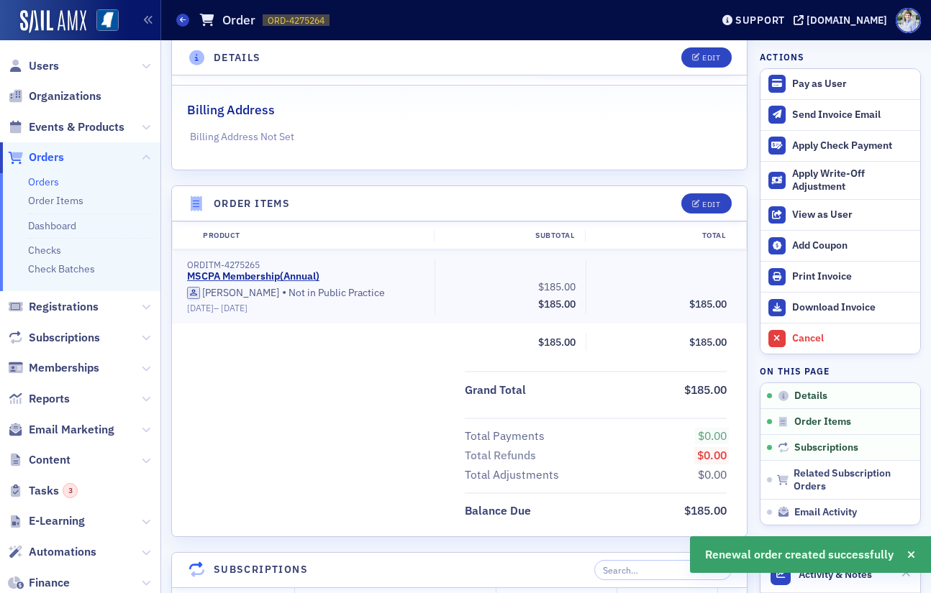
scroll to position [311, 0]
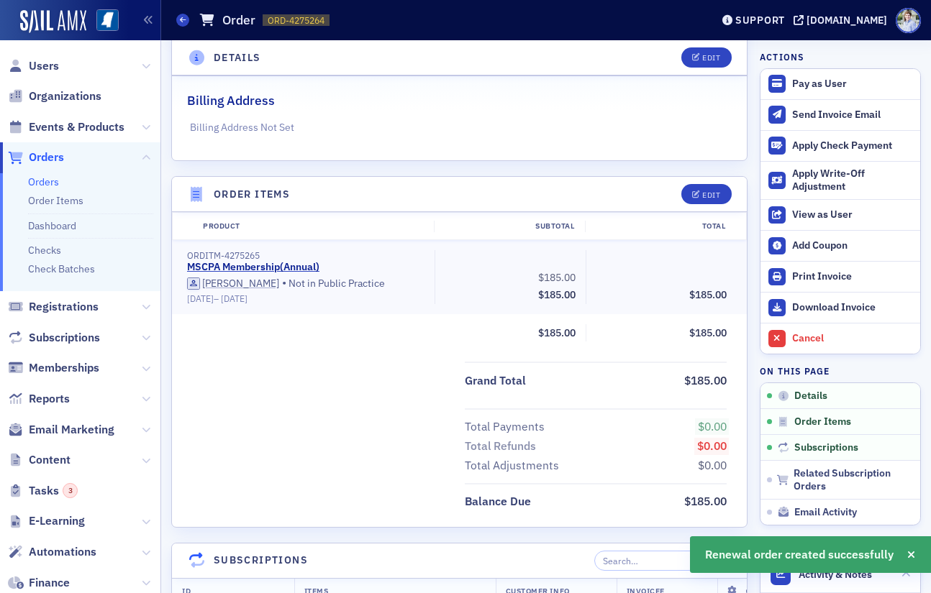
drag, startPoint x: 186, startPoint y: 298, endPoint x: 303, endPoint y: 296, distance: 117.3
click at [303, 296] on div "ORDITM-4275265 MSCPA Membership ( Annual ) Stephen Massey • Not in Public Pract…" at bounding box center [305, 277] width 257 height 54
click at [304, 296] on div "7/1/2025 – 7/1/2026" at bounding box center [305, 298] width 237 height 11
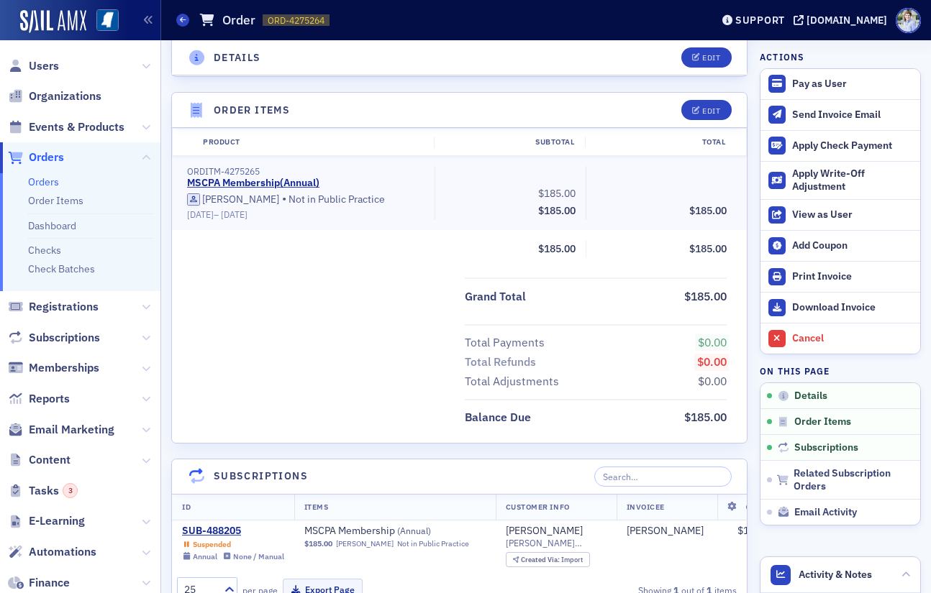
scroll to position [393, 0]
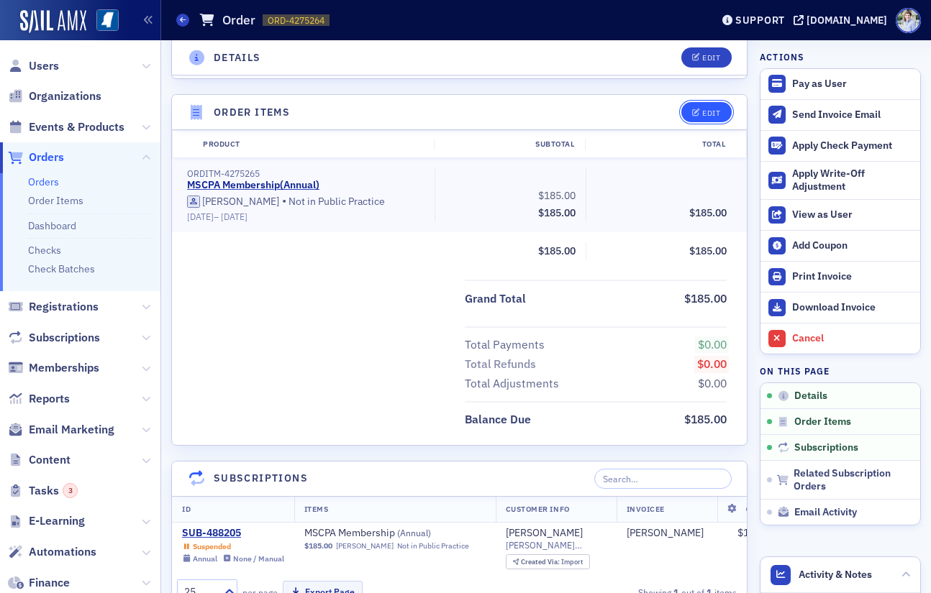
click at [713, 109] on div "Edit" at bounding box center [711, 113] width 18 height 8
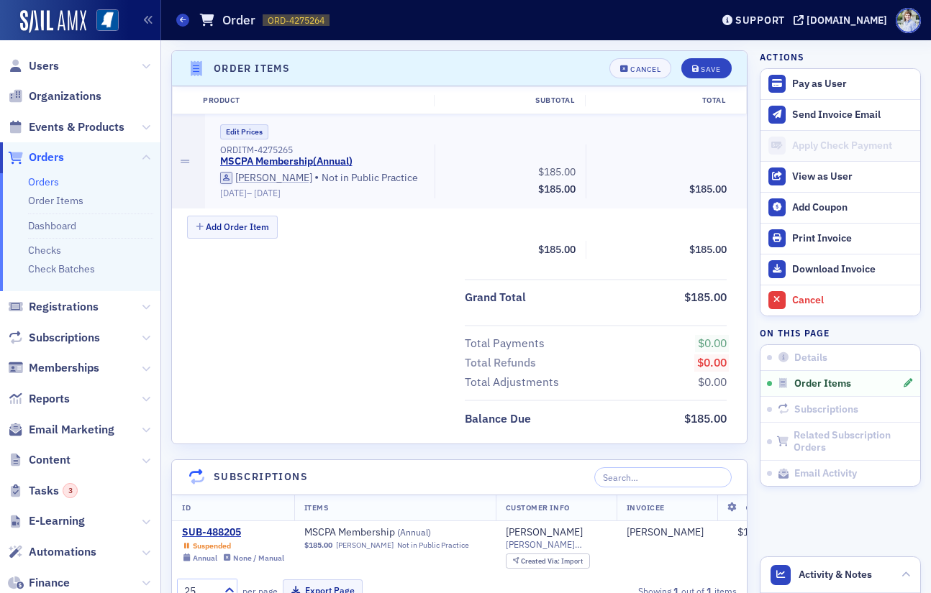
scroll to position [440, 0]
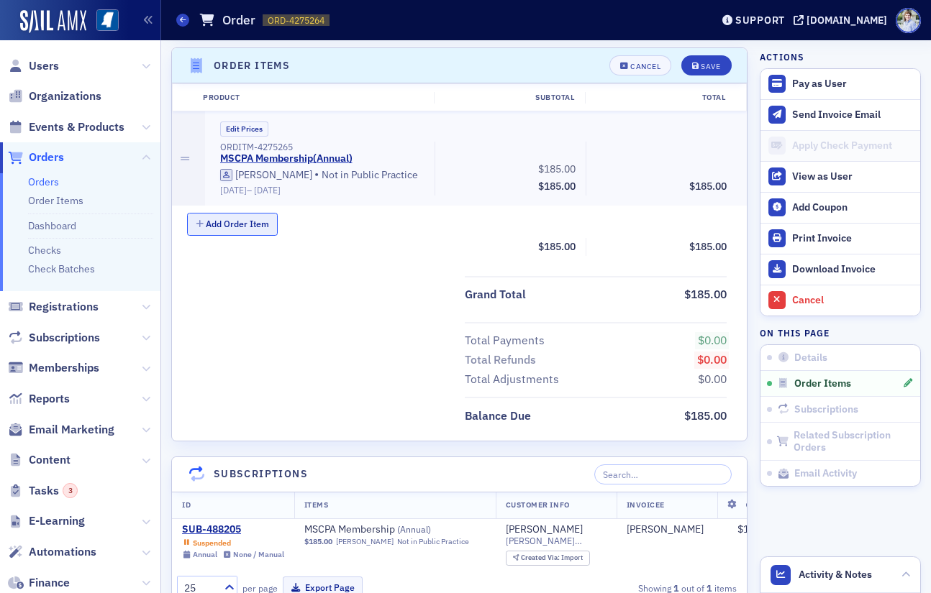
click at [237, 224] on button "Add Order Item" at bounding box center [232, 224] width 91 height 22
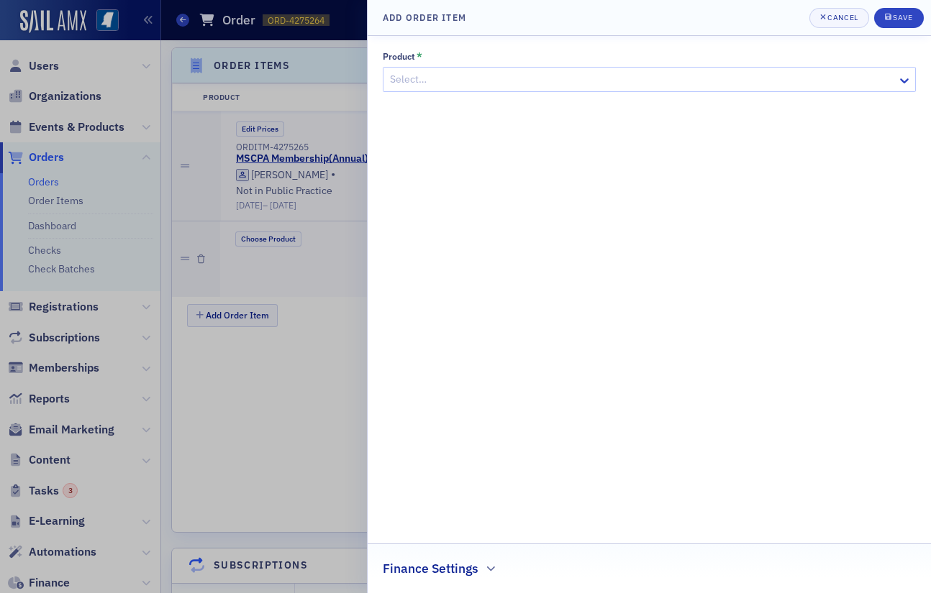
click at [441, 72] on div at bounding box center [641, 79] width 507 height 18
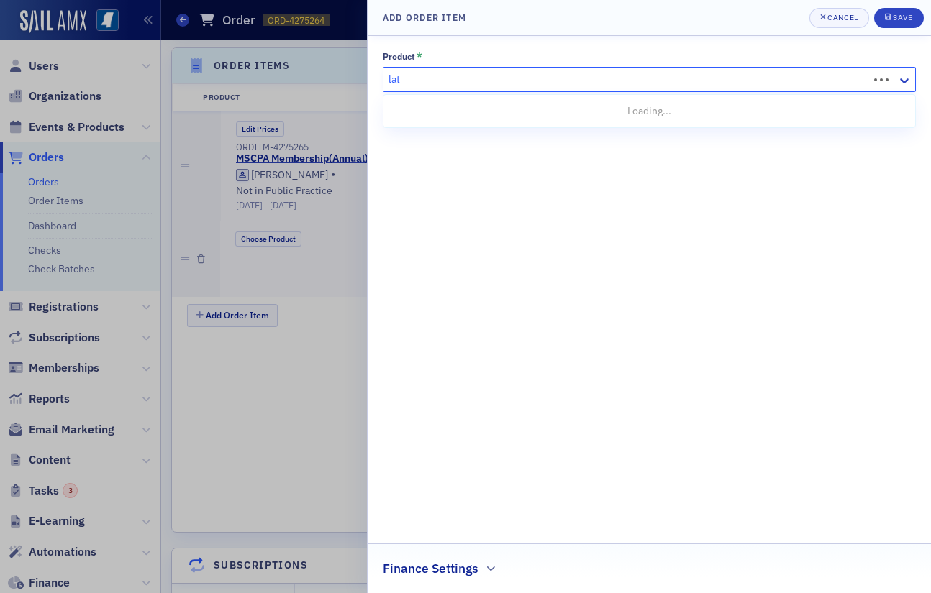
type input "late"
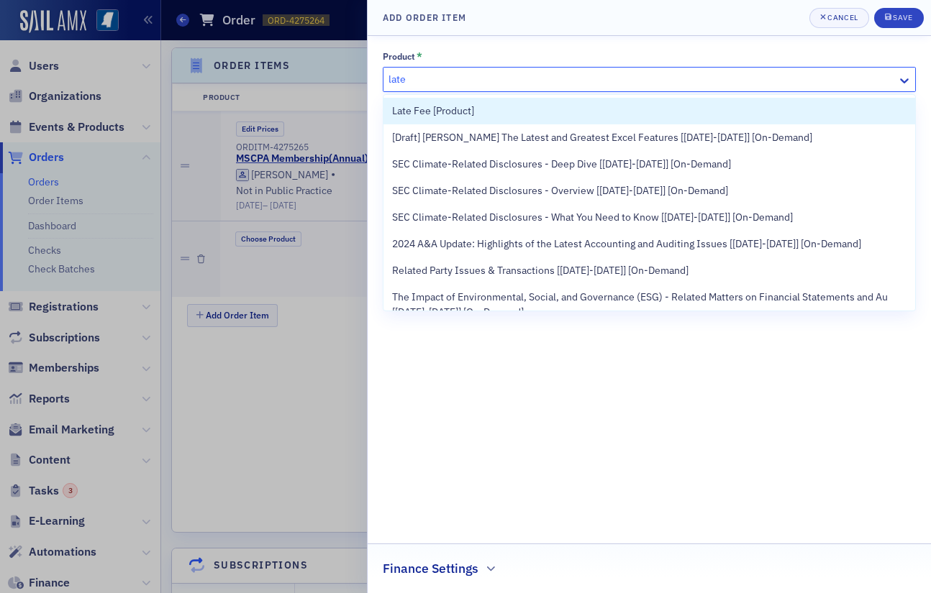
click at [455, 109] on span "Late Fee [Product]" at bounding box center [433, 111] width 82 height 15
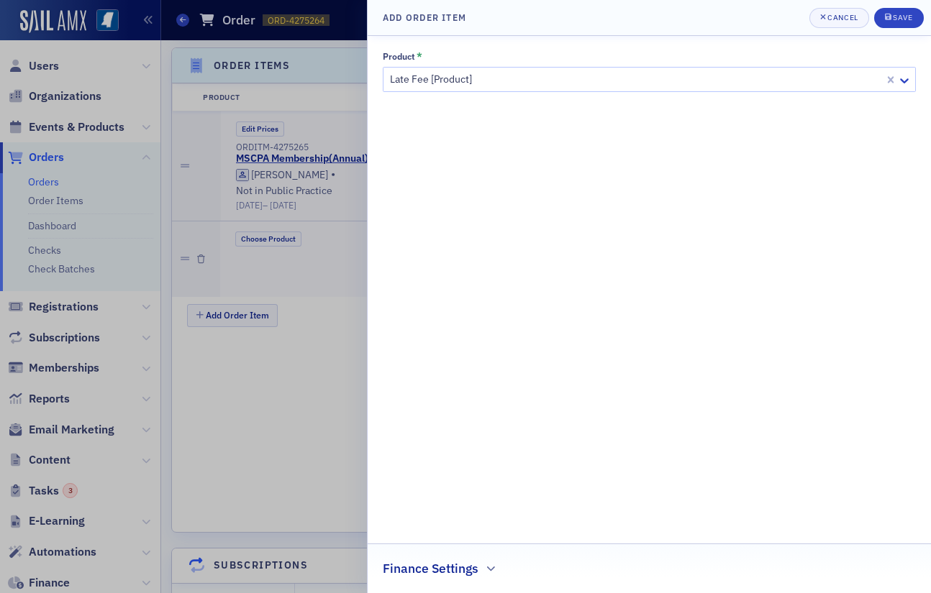
click at [904, 4] on header "Add Order Item Cancel Save" at bounding box center [649, 18] width 563 height 36
click at [906, 14] on div "Save" at bounding box center [902, 18] width 19 height 8
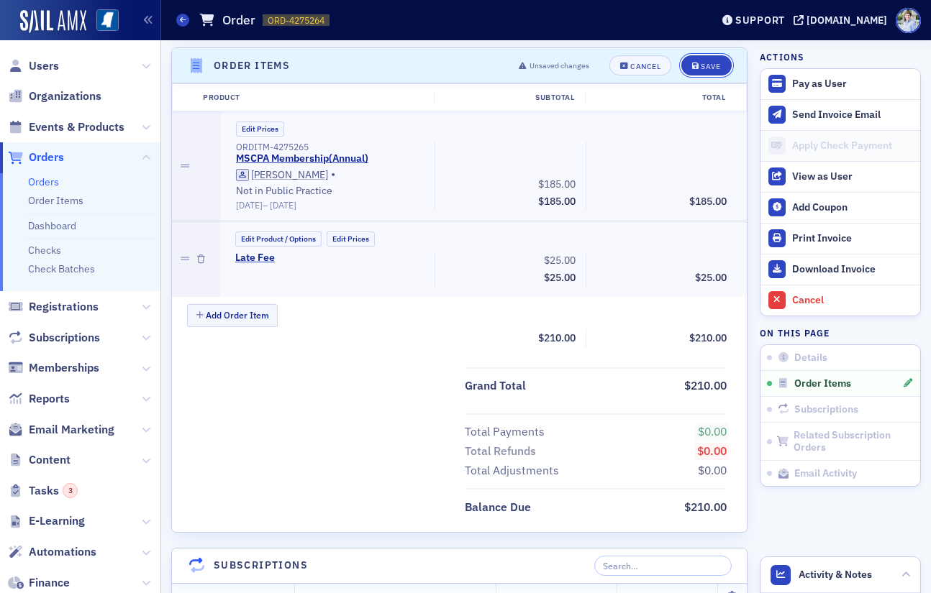
drag, startPoint x: 715, startPoint y: 59, endPoint x: 680, endPoint y: 142, distance: 89.6
click at [715, 59] on button "Save" at bounding box center [706, 65] width 50 height 20
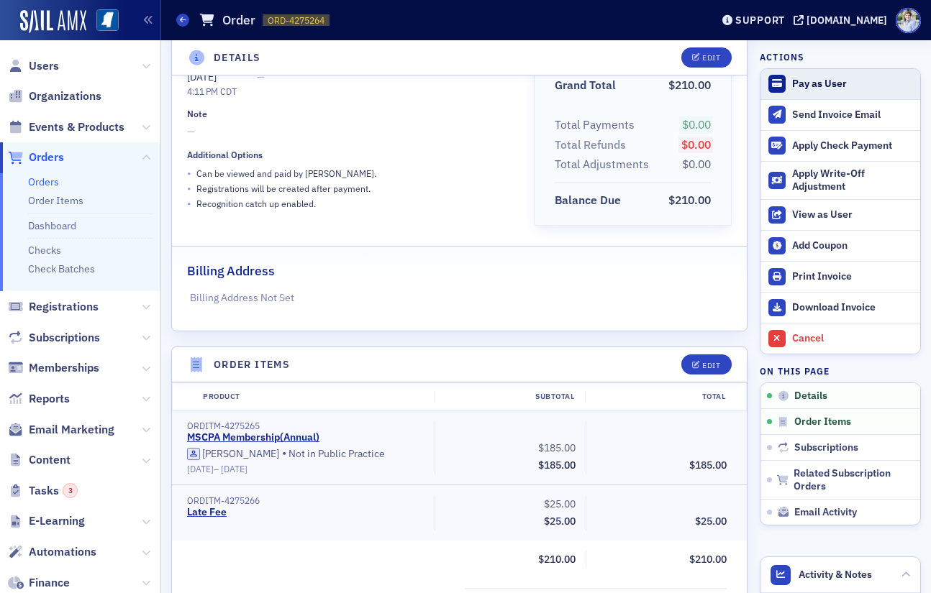
scroll to position [142, 0]
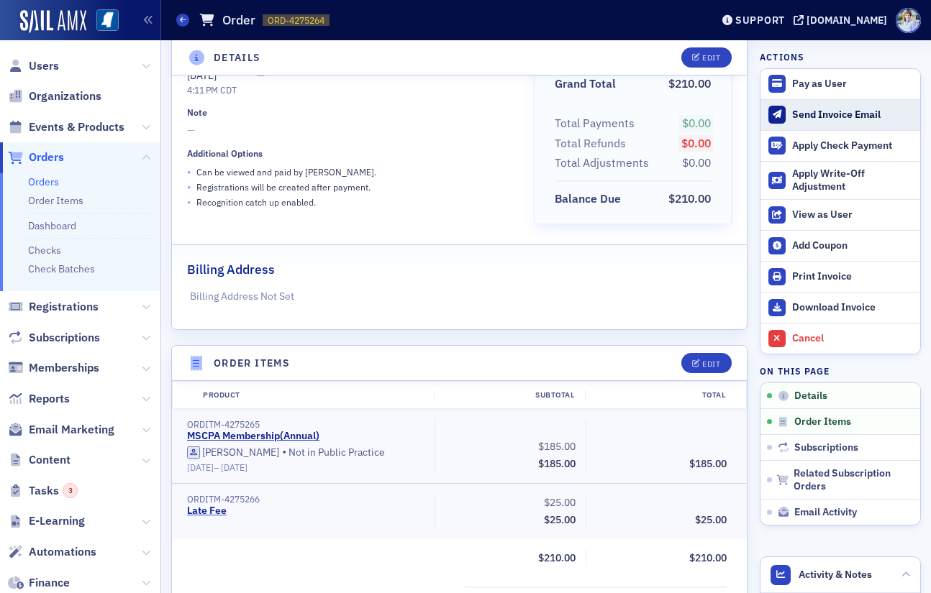
click at [841, 112] on div "Send Invoice Email" at bounding box center [852, 115] width 121 height 13
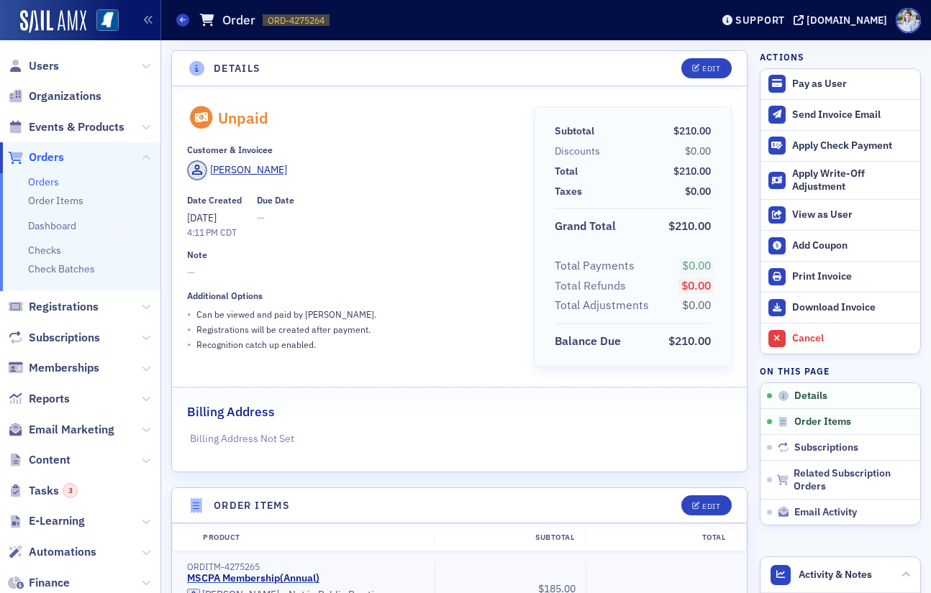
scroll to position [1, 0]
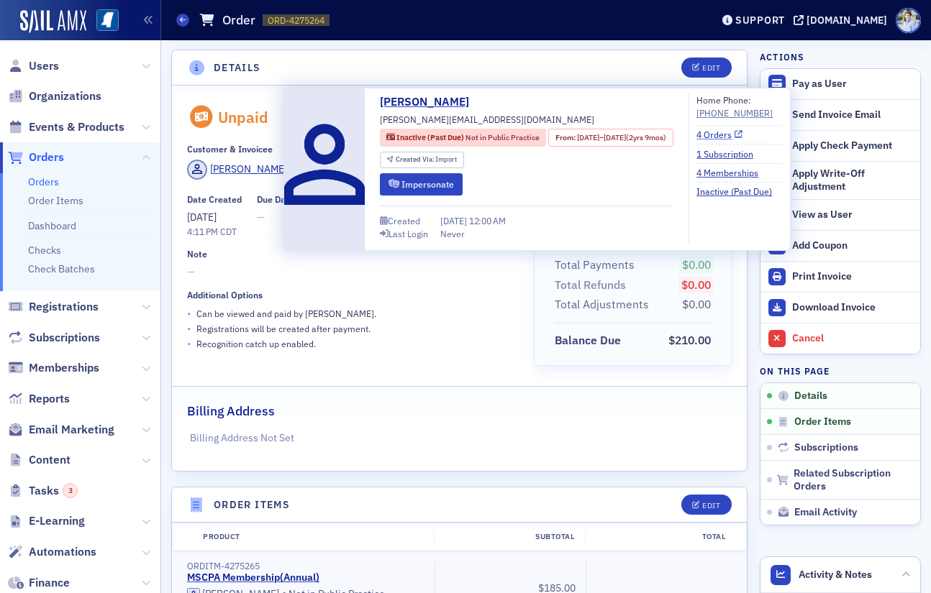
click at [742, 139] on link "4 Orders" at bounding box center [719, 134] width 46 height 13
drag, startPoint x: 293, startPoint y: 84, endPoint x: 293, endPoint y: 74, distance: 10.1
click at [293, 85] on header "Details Edit" at bounding box center [459, 67] width 575 height 35
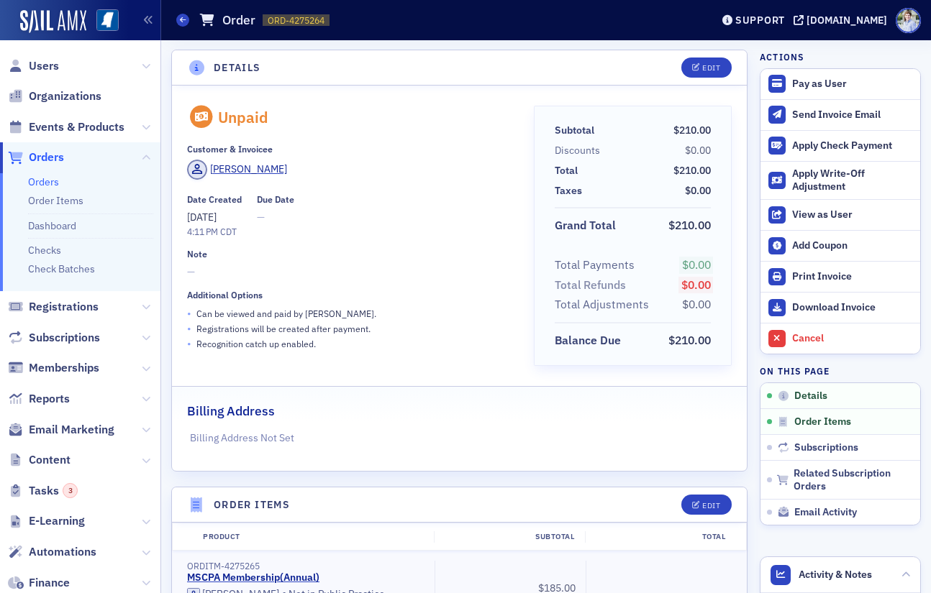
click at [293, 74] on header "Details Edit" at bounding box center [459, 67] width 575 height 35
click at [43, 24] on img at bounding box center [53, 21] width 66 height 23
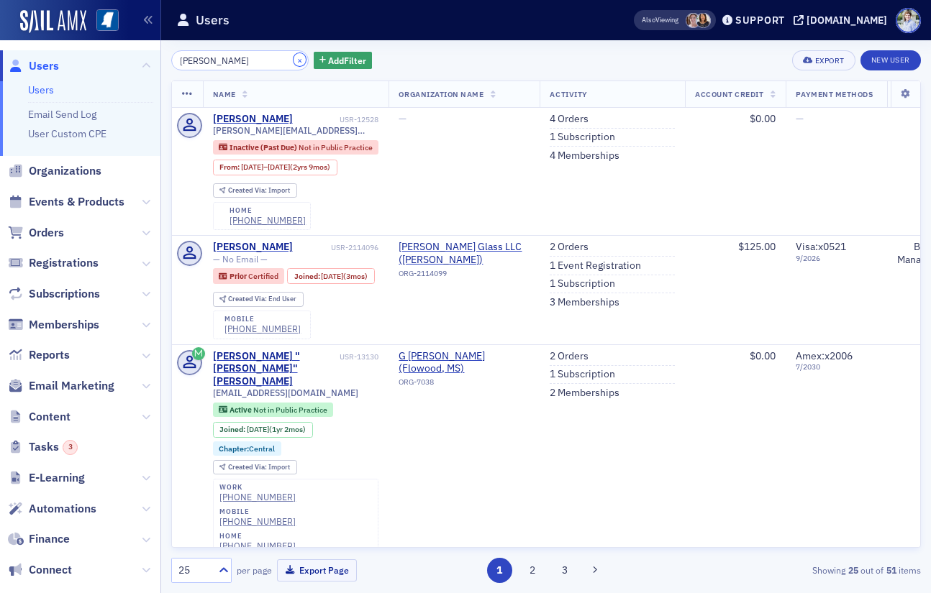
click at [293, 60] on button "×" at bounding box center [299, 59] width 13 height 13
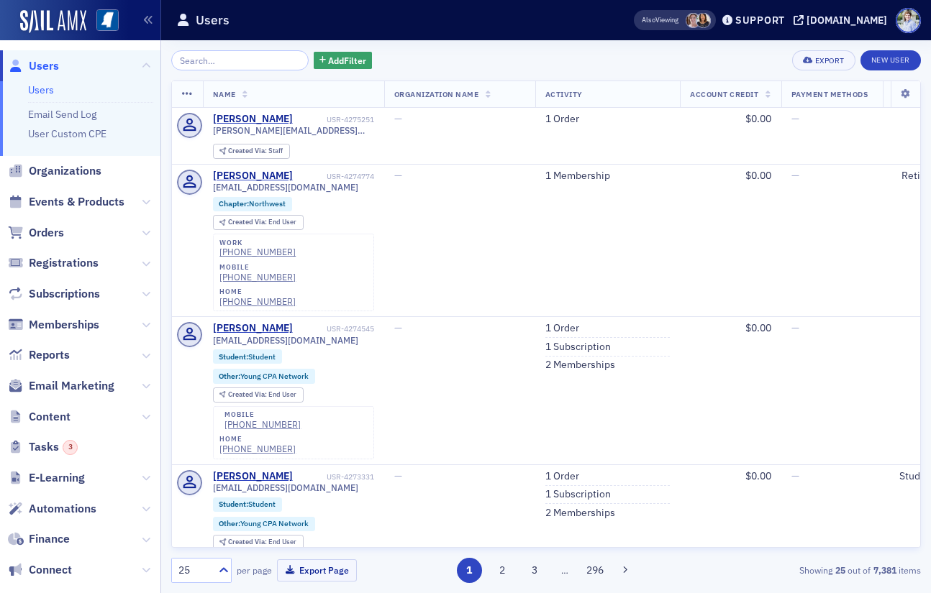
click at [94, 335] on span "Memberships" at bounding box center [80, 324] width 160 height 31
click at [55, 234] on span "Orders" at bounding box center [46, 233] width 35 height 16
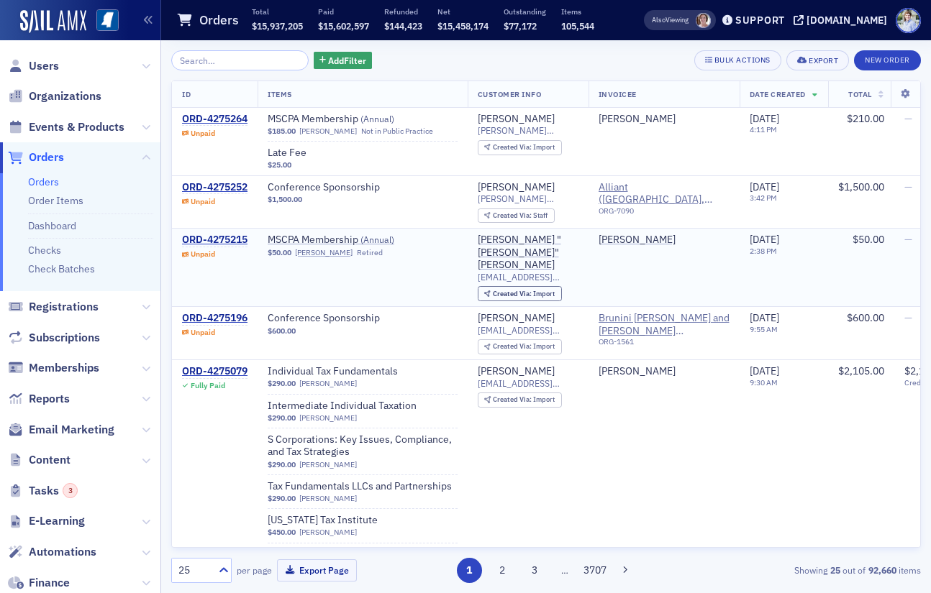
scroll to position [967, 0]
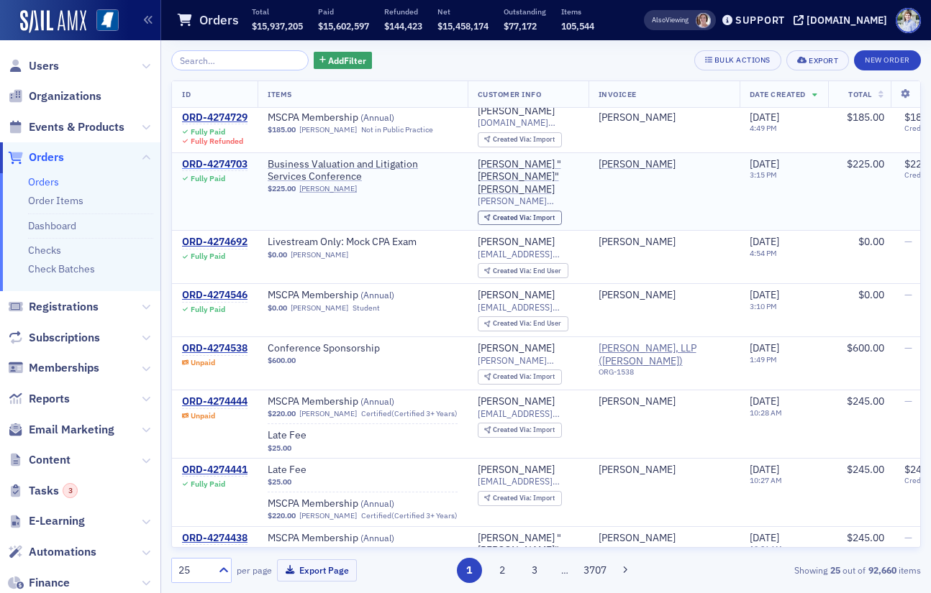
click at [215, 158] on div "ORD-4274703" at bounding box center [214, 164] width 65 height 13
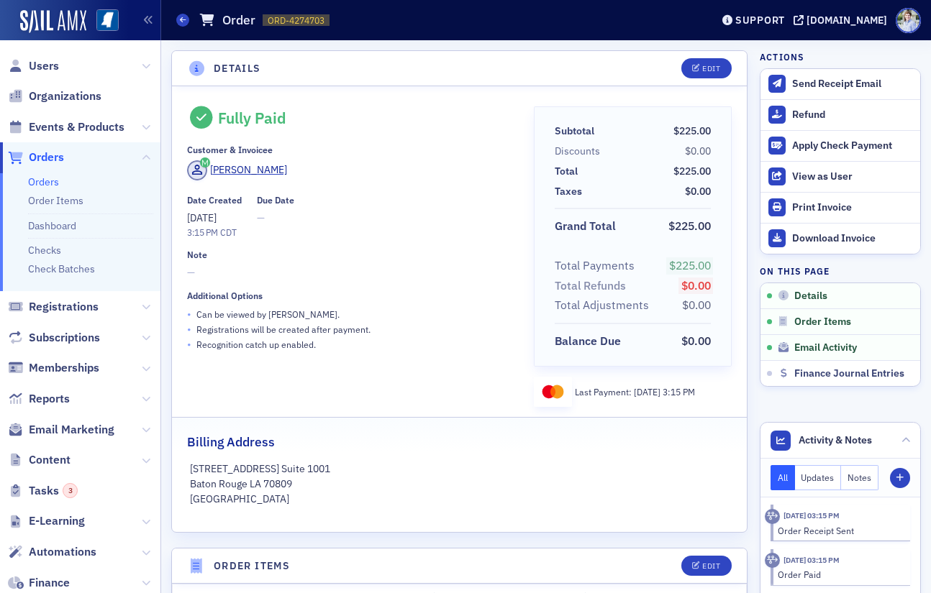
scroll to position [865, 0]
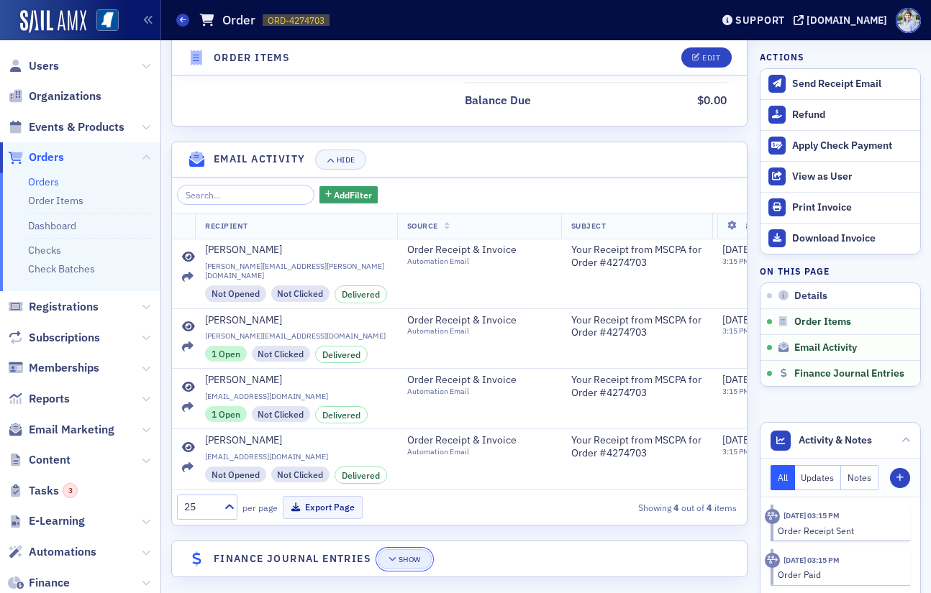
click at [419, 559] on button "Show" at bounding box center [405, 559] width 54 height 20
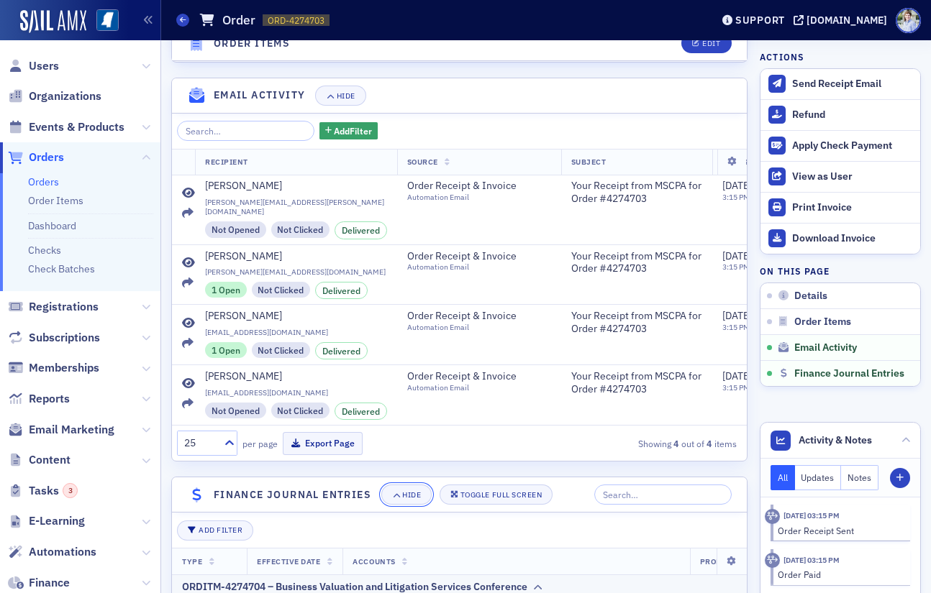
scroll to position [1315, 0]
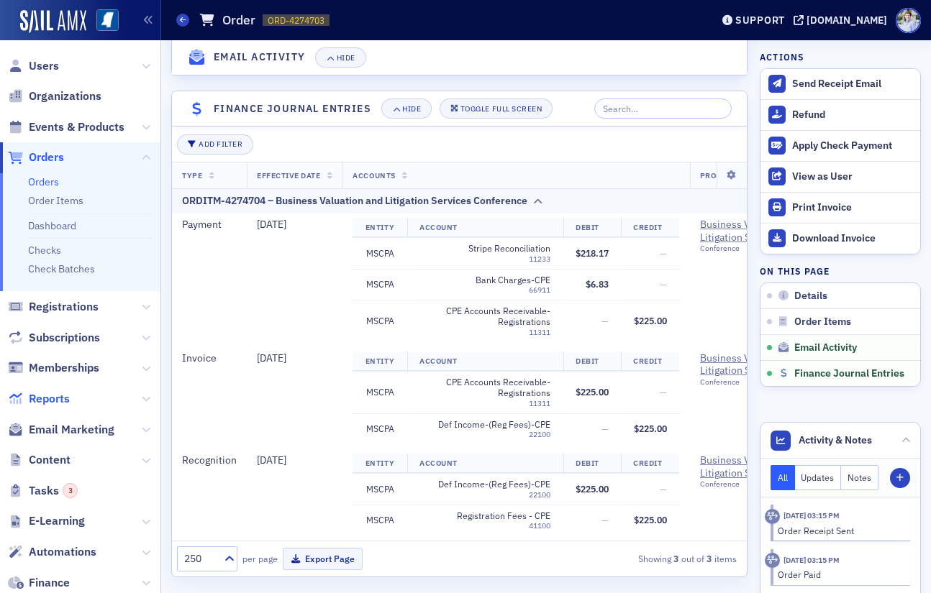
click at [43, 397] on span "Reports" at bounding box center [49, 399] width 41 height 16
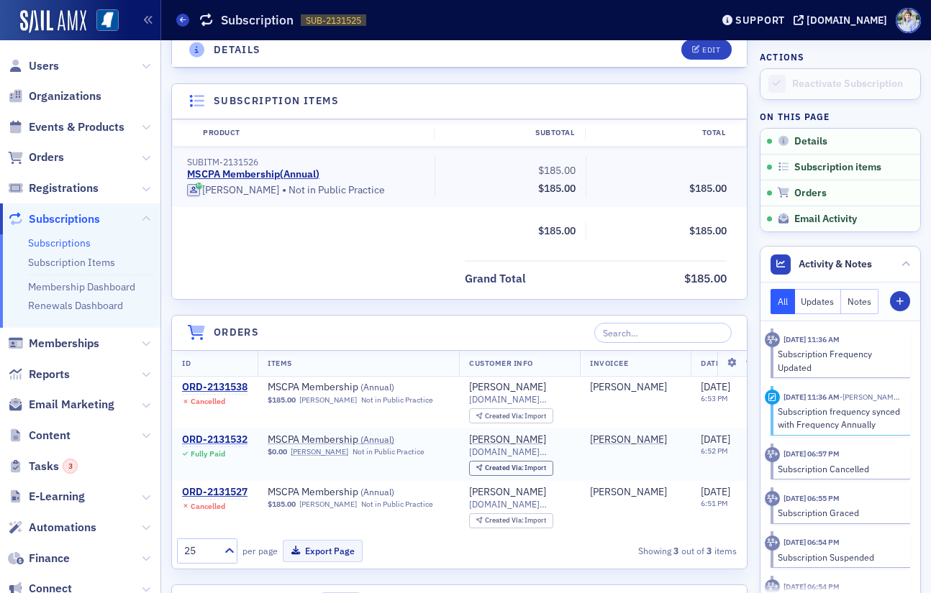
drag, startPoint x: 249, startPoint y: 447, endPoint x: 242, endPoint y: 438, distance: 11.2
click at [249, 446] on td "ORD-2131532 Fully Paid" at bounding box center [215, 455] width 86 height 53
click at [241, 437] on div "ORD-2131532" at bounding box center [214, 440] width 65 height 13
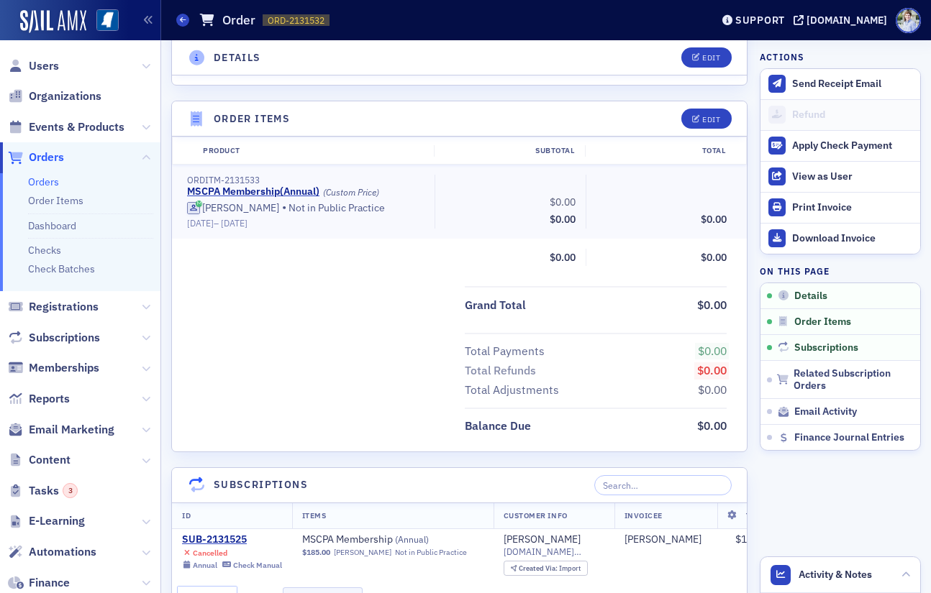
scroll to position [388, 0]
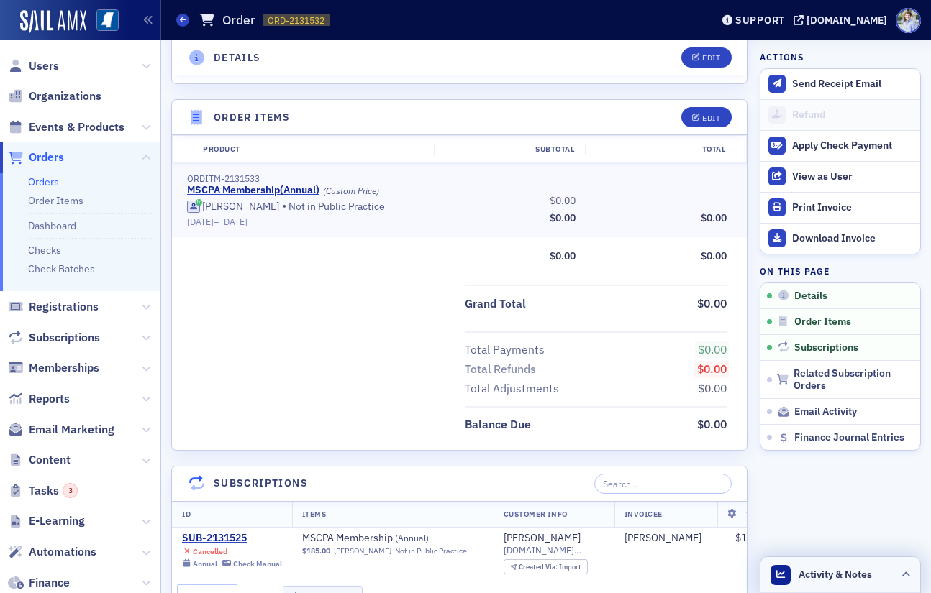
click at [788, 560] on header "Activity & Notes" at bounding box center [840, 575] width 160 height 36
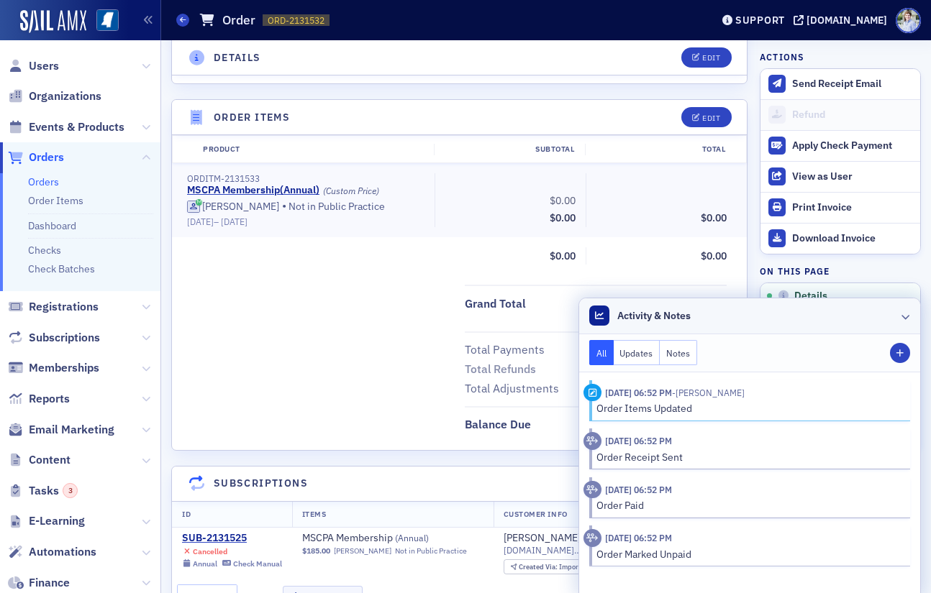
click at [765, 315] on header "Activity & Notes" at bounding box center [749, 316] width 341 height 36
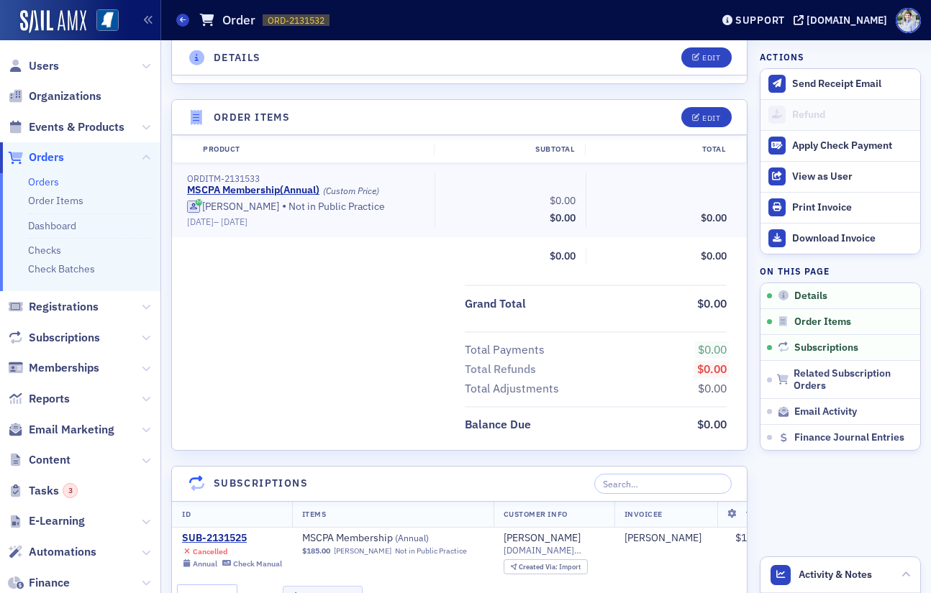
click at [298, 345] on div "Total Payments $0.00 Total Refunds $0.00 Total Adjustments $0.00" at bounding box center [459, 366] width 575 height 68
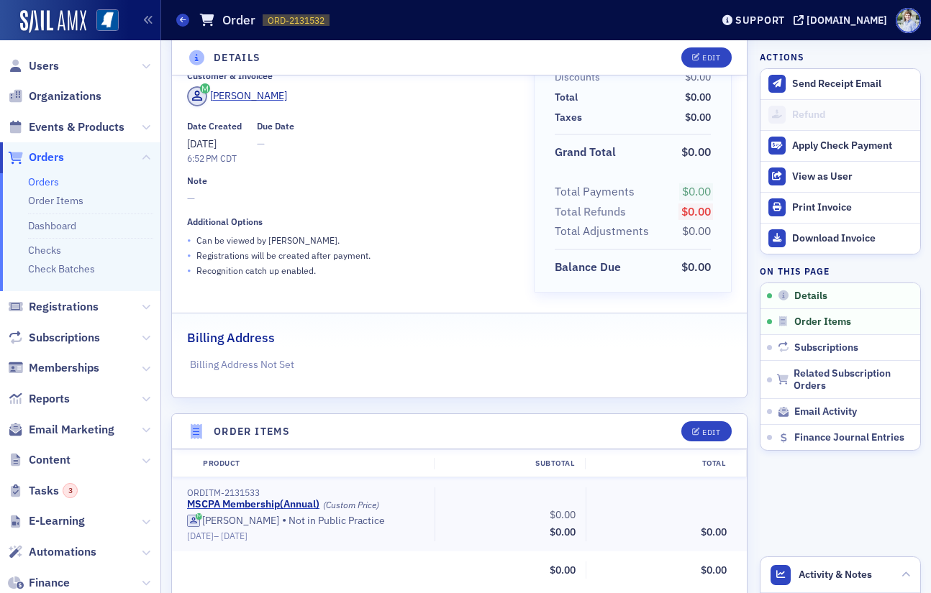
scroll to position [0, 0]
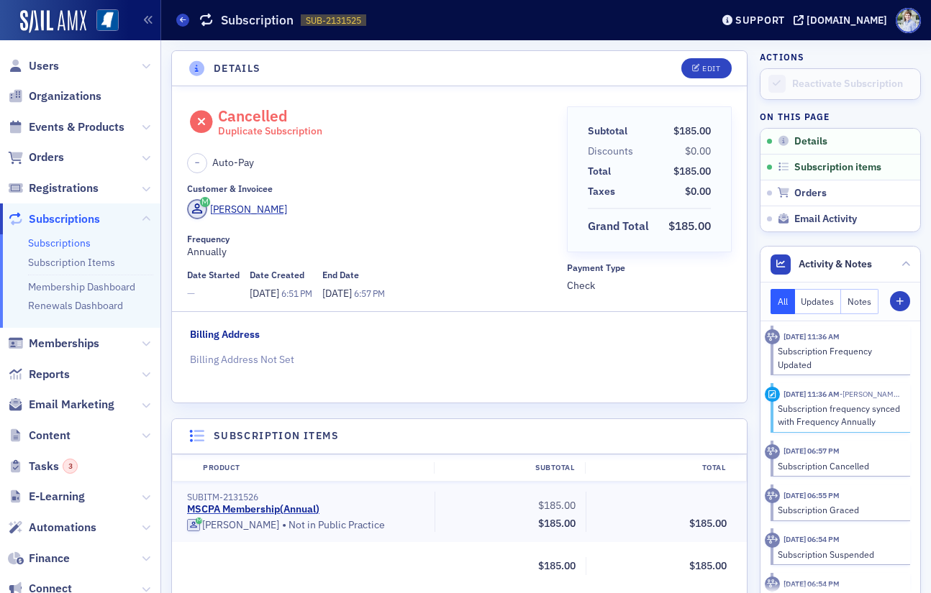
click at [573, 287] on span "Check" at bounding box center [649, 285] width 165 height 15
click at [508, 306] on div "Cancelled Duplicate Subscription – Auto-Pay Customer & Invoicee Andrea Kimbrell…" at bounding box center [459, 244] width 575 height 316
drag, startPoint x: 209, startPoint y: 132, endPoint x: 301, endPoint y: 128, distance: 92.1
click at [301, 128] on div "Cancelled Duplicate Subscription" at bounding box center [372, 122] width 370 height 32
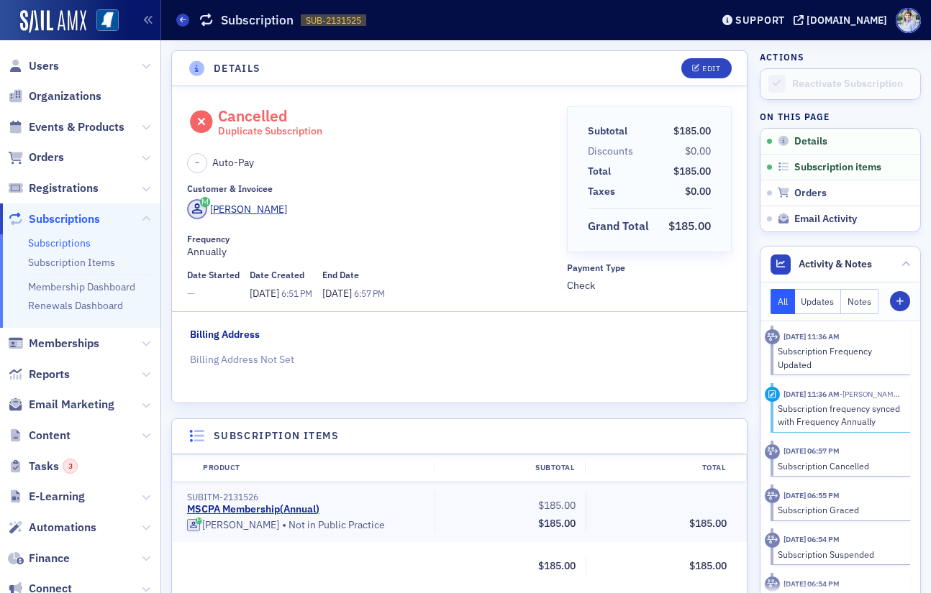
click at [301, 128] on div "Duplicate Subscription" at bounding box center [270, 131] width 104 height 13
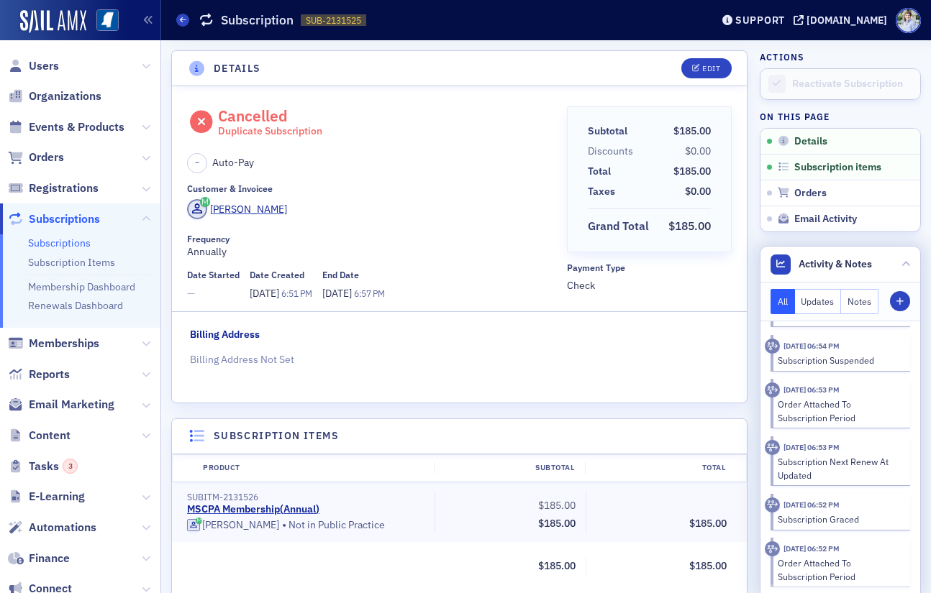
scroll to position [477, 0]
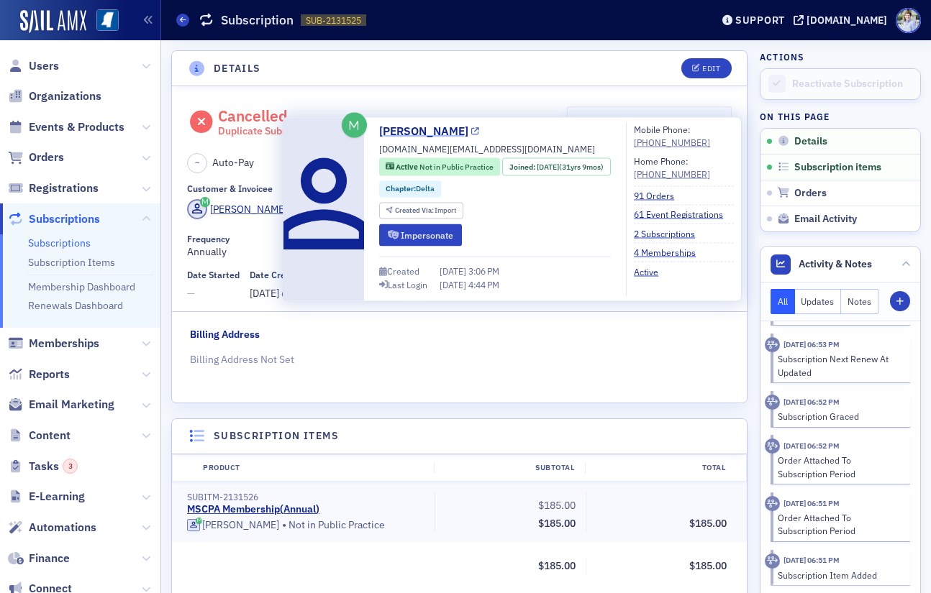
click at [432, 131] on link "[PERSON_NAME]" at bounding box center [429, 131] width 100 height 17
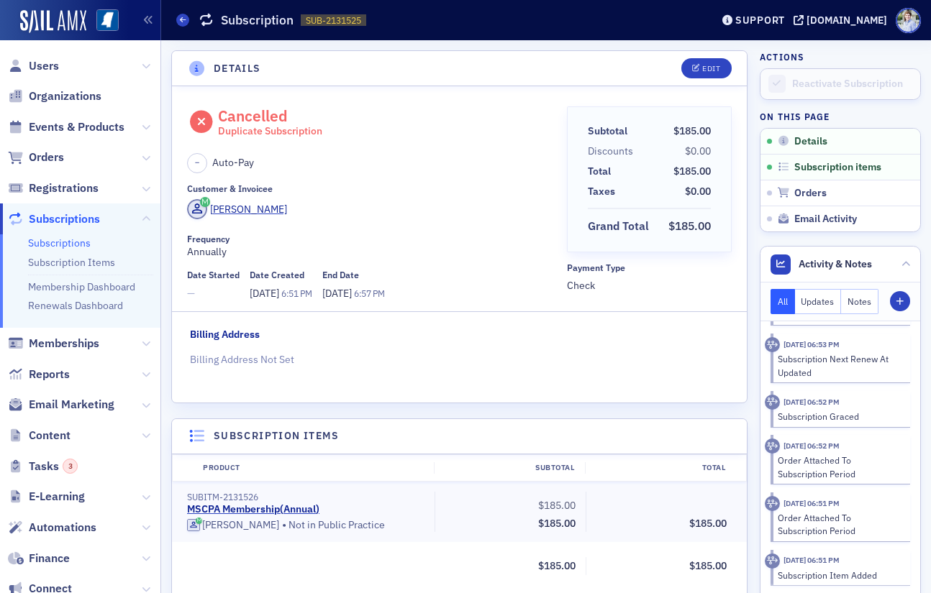
click at [220, 108] on div "Cancelled Duplicate Subscription" at bounding box center [270, 122] width 104 height 32
click at [494, 76] on header "Details Edit" at bounding box center [459, 68] width 575 height 35
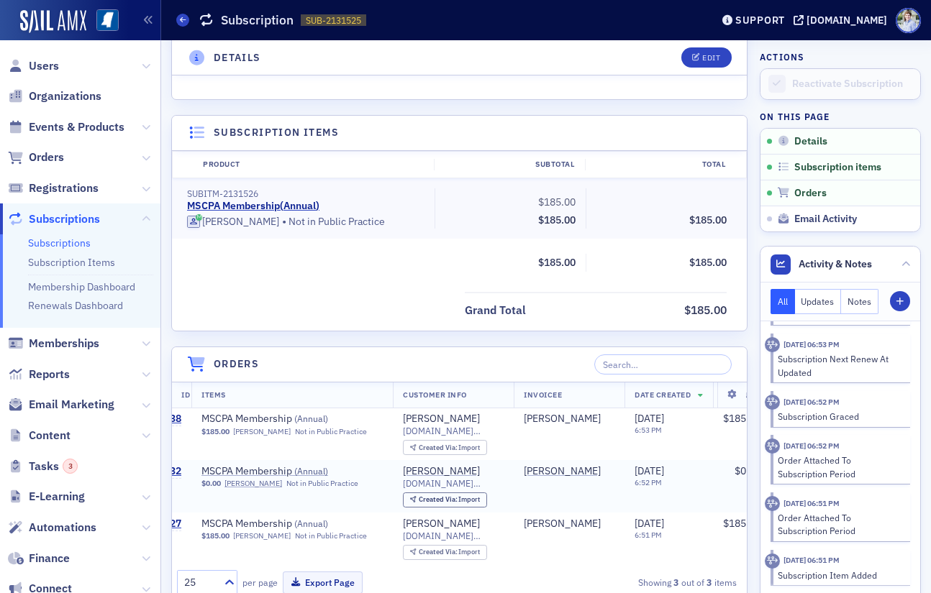
scroll to position [0, 59]
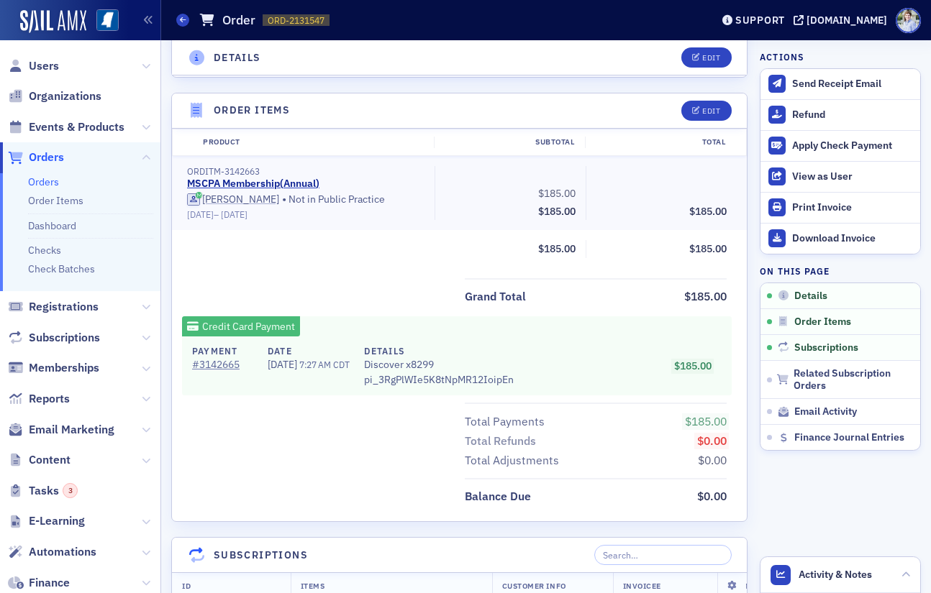
scroll to position [447, 0]
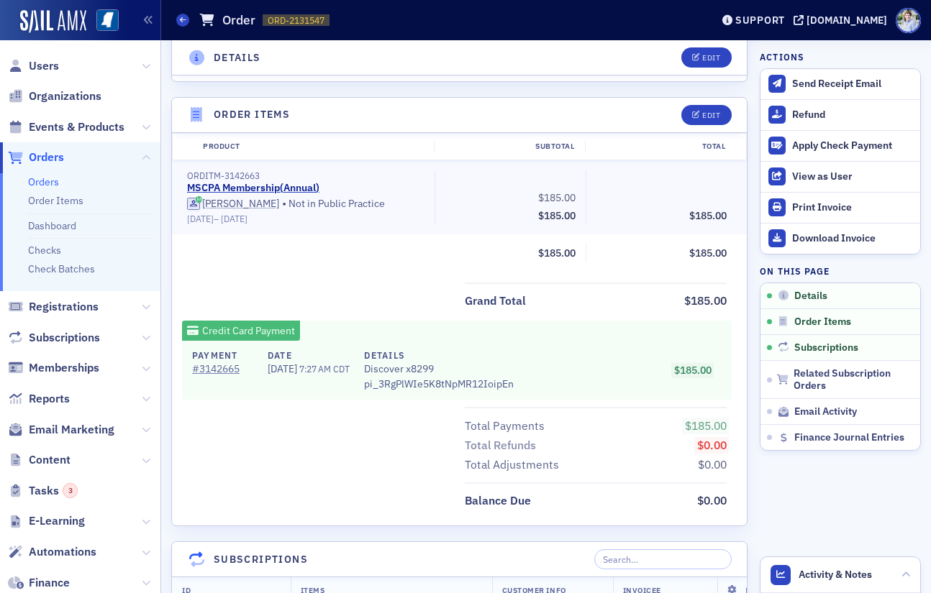
drag, startPoint x: 188, startPoint y: 225, endPoint x: 287, endPoint y: 226, distance: 99.3
click at [287, 226] on div "ORDITM-3142663 MSCPA Membership ( Annual ) [PERSON_NAME] • Not in Public Practi…" at bounding box center [459, 197] width 575 height 74
drag, startPoint x: 287, startPoint y: 226, endPoint x: 276, endPoint y: 223, distance: 11.2
click at [287, 226] on div "ORDITM-3142663 MSCPA Membership ( Annual ) Andrea Kimbrell • Not in Public Prac…" at bounding box center [459, 197] width 575 height 74
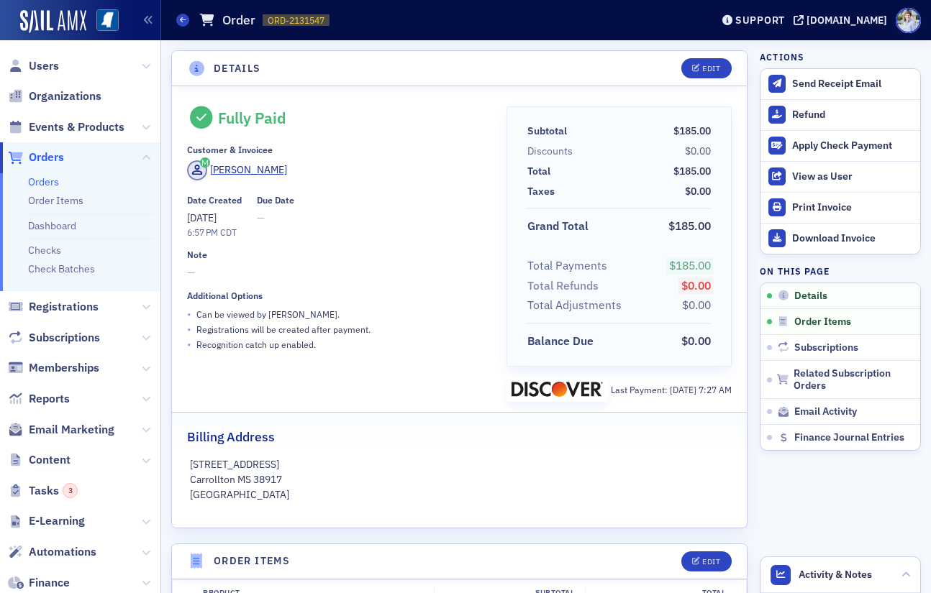
scroll to position [2, 0]
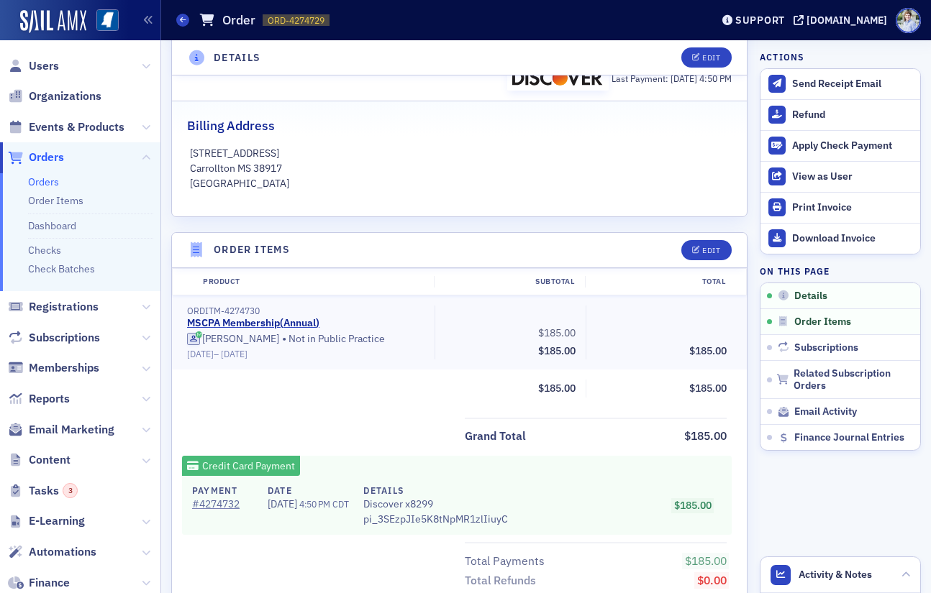
scroll to position [293, 0]
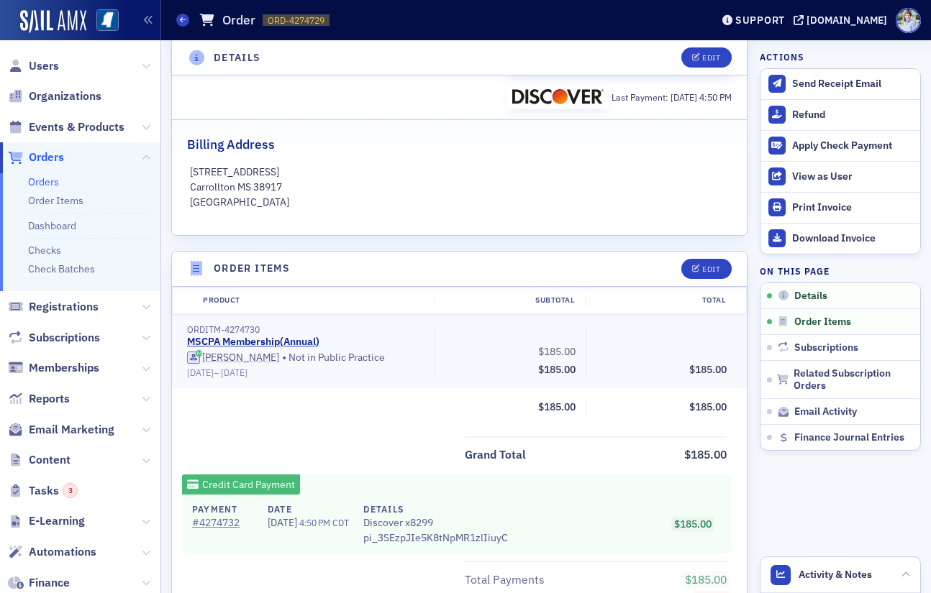
drag, startPoint x: 186, startPoint y: 374, endPoint x: 289, endPoint y: 375, distance: 103.6
click at [289, 373] on div "ORDITM-4274730 MSCPA Membership ( Annual ) [PERSON_NAME] • Not in Public Practi…" at bounding box center [305, 351] width 257 height 54
click at [211, 382] on div "ORDITM-4274730 MSCPA Membership ( Annual ) [PERSON_NAME] • Not in Public Practi…" at bounding box center [459, 351] width 575 height 74
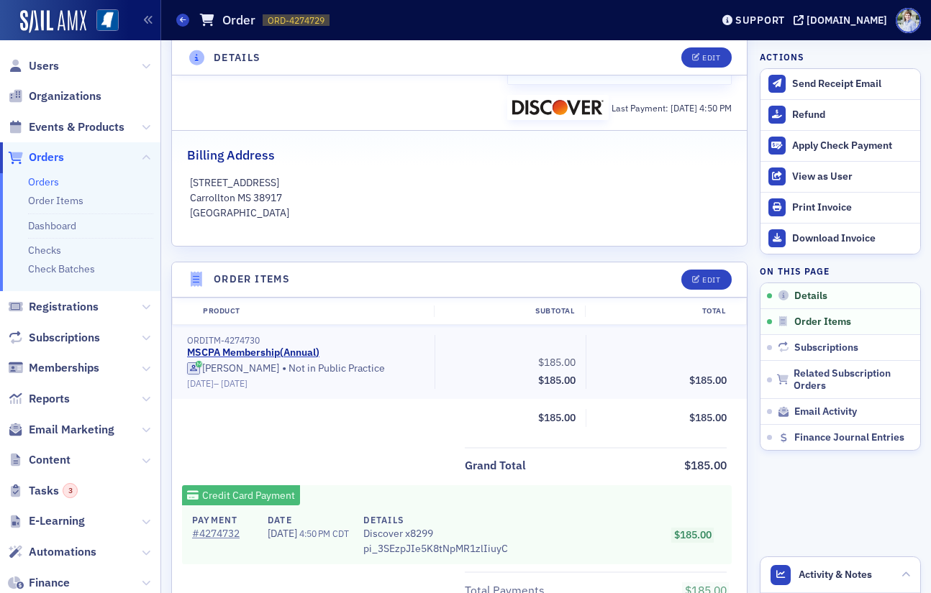
scroll to position [289, 0]
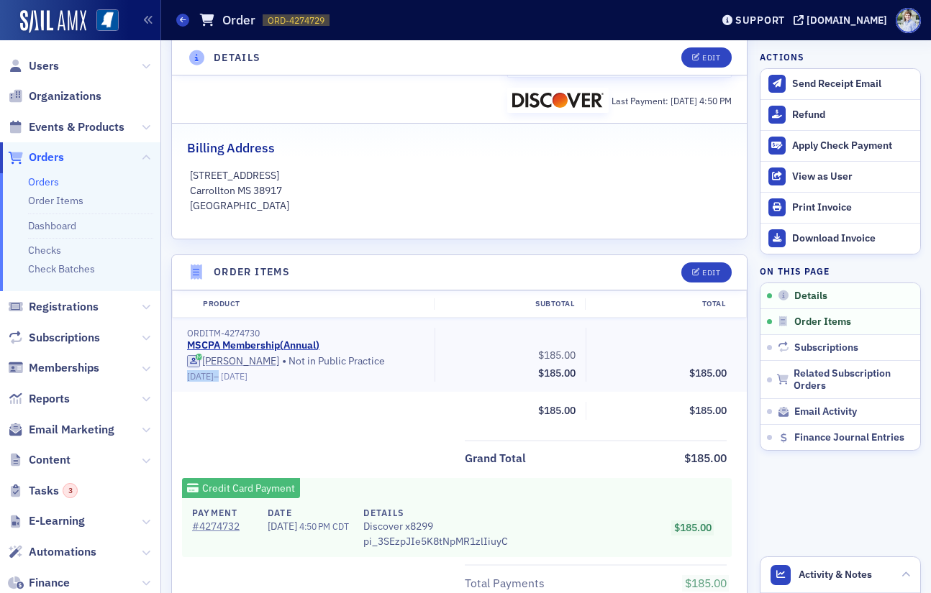
drag, startPoint x: 193, startPoint y: 377, endPoint x: 227, endPoint y: 376, distance: 33.1
click at [227, 376] on div "ORDITM-4274730 MSCPA Membership ( Annual ) [PERSON_NAME] • Not in Public Practi…" at bounding box center [305, 355] width 257 height 54
drag, startPoint x: 237, startPoint y: 375, endPoint x: 300, endPoint y: 377, distance: 62.6
click at [300, 377] on div "[DATE] – [DATE]" at bounding box center [305, 376] width 237 height 11
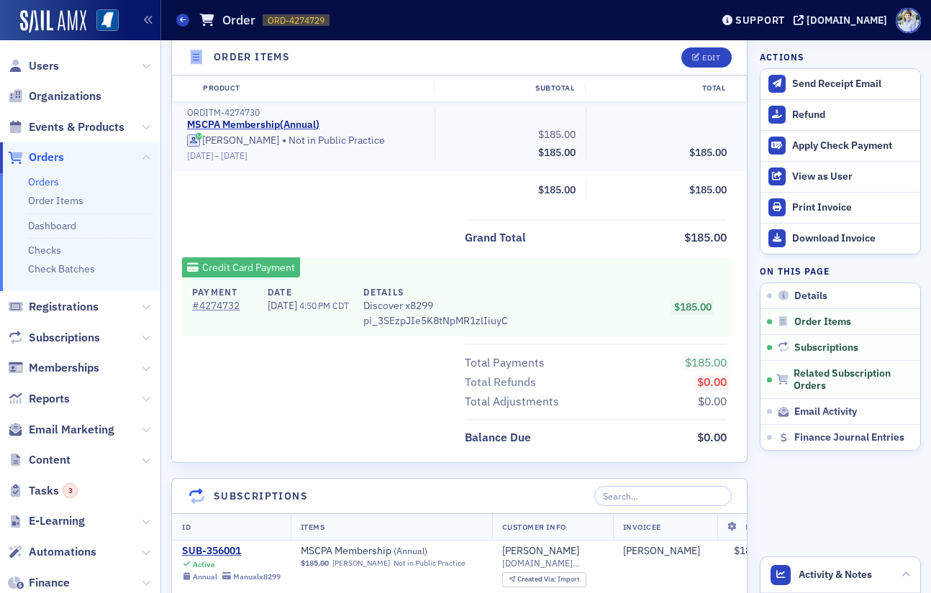
scroll to position [508, 0]
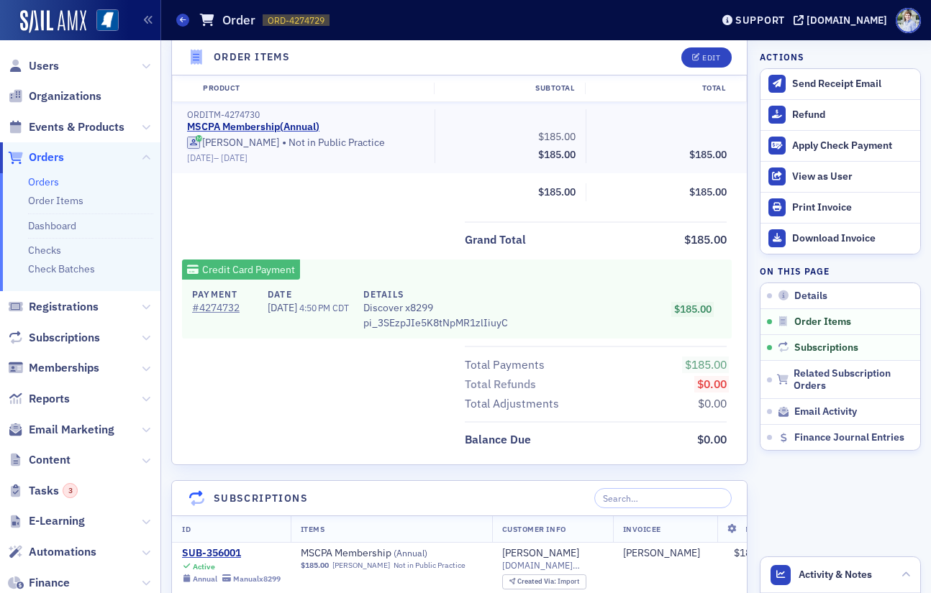
click at [414, 225] on div "Grand Total $185.00" at bounding box center [459, 236] width 575 height 29
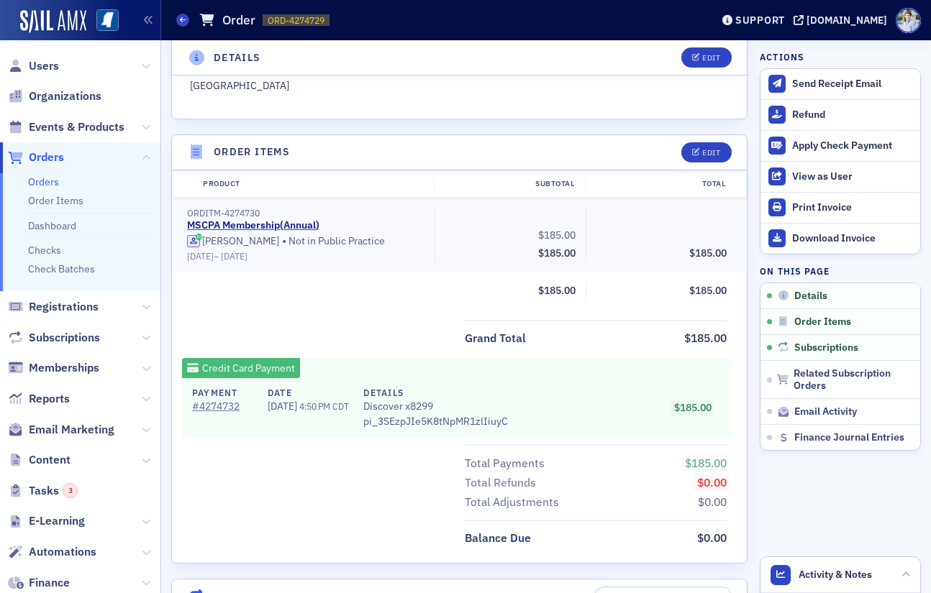
scroll to position [410, 0]
drag, startPoint x: 189, startPoint y: 255, endPoint x: 234, endPoint y: 255, distance: 44.6
click at [234, 255] on div "7/1/2026 – 7/1/2027" at bounding box center [305, 255] width 237 height 11
drag, startPoint x: 175, startPoint y: 255, endPoint x: 307, endPoint y: 255, distance: 132.3
click at [307, 255] on div "ORDITM-4274730 MSCPA Membership ( Annual ) Andrea Kimbrell • Not in Public Prac…" at bounding box center [459, 234] width 575 height 74
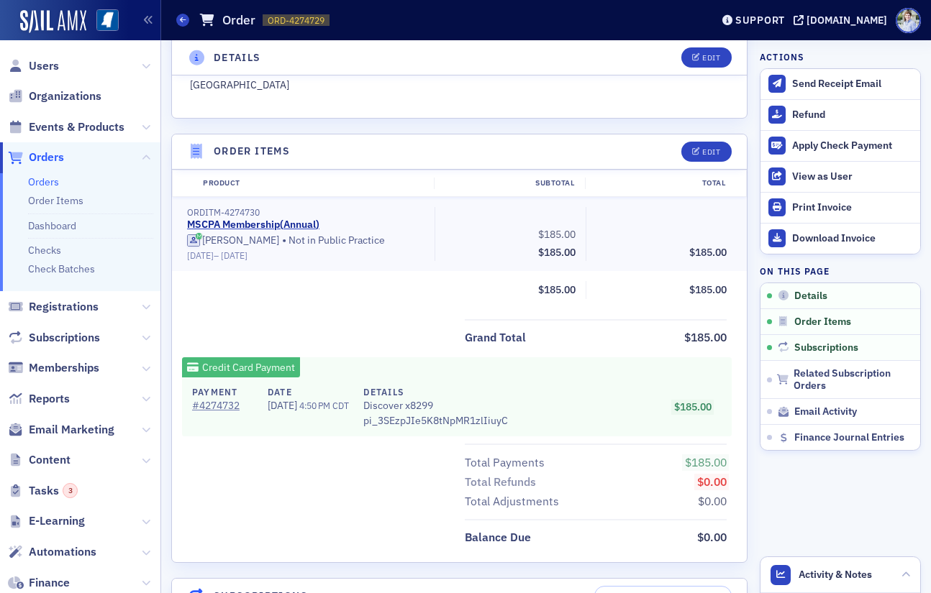
drag, startPoint x: 307, startPoint y: 255, endPoint x: 482, endPoint y: 44, distance: 273.8
click at [309, 255] on div "7/1/2026 – 7/1/2027" at bounding box center [305, 255] width 237 height 11
click at [813, 119] on div "Refund" at bounding box center [852, 115] width 121 height 13
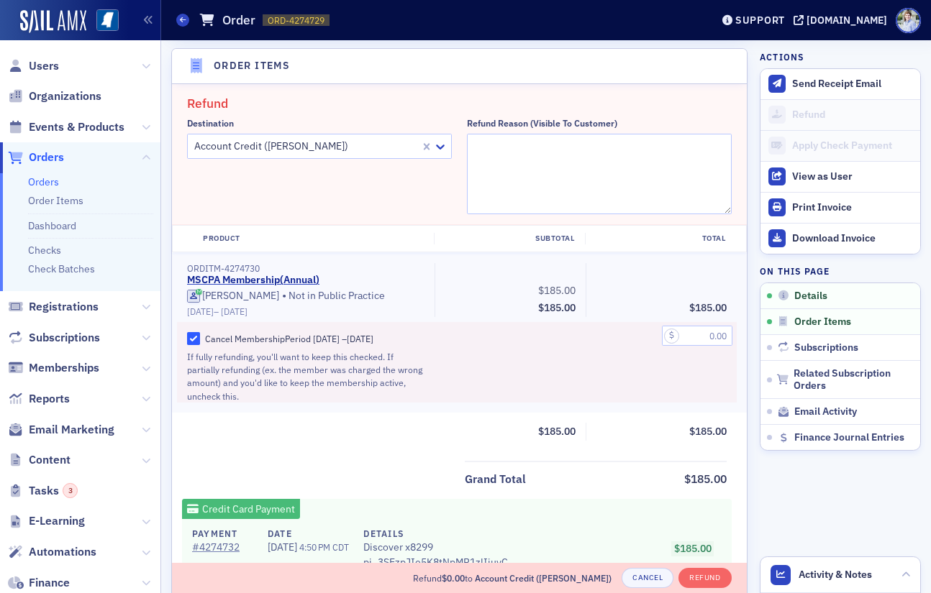
scroll to position [496, 0]
click at [303, 140] on div at bounding box center [306, 146] width 226 height 18
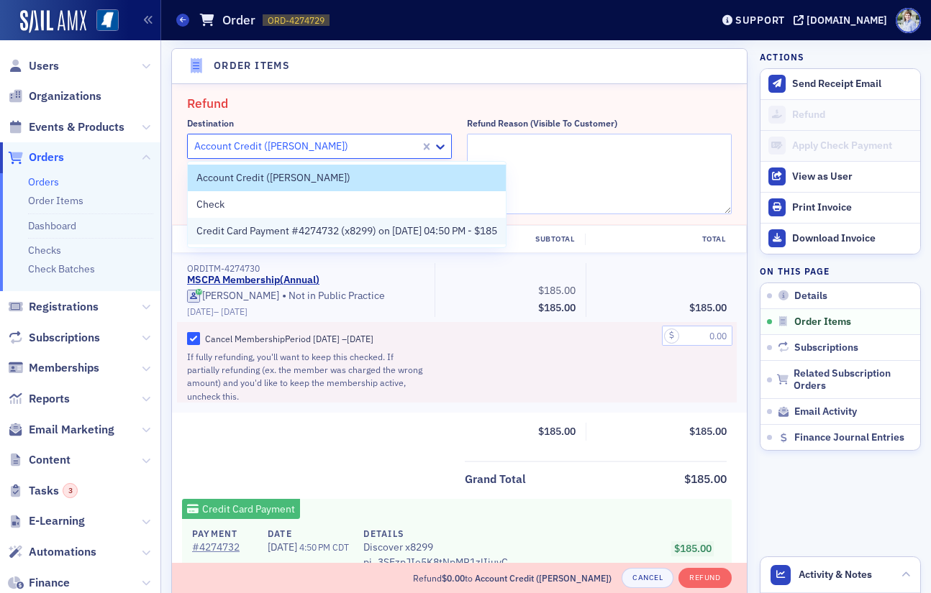
click at [261, 229] on span "Credit Card Payment #4274732 (x8299) on 10/5/2025 04:50 PM - $185" at bounding box center [346, 231] width 301 height 15
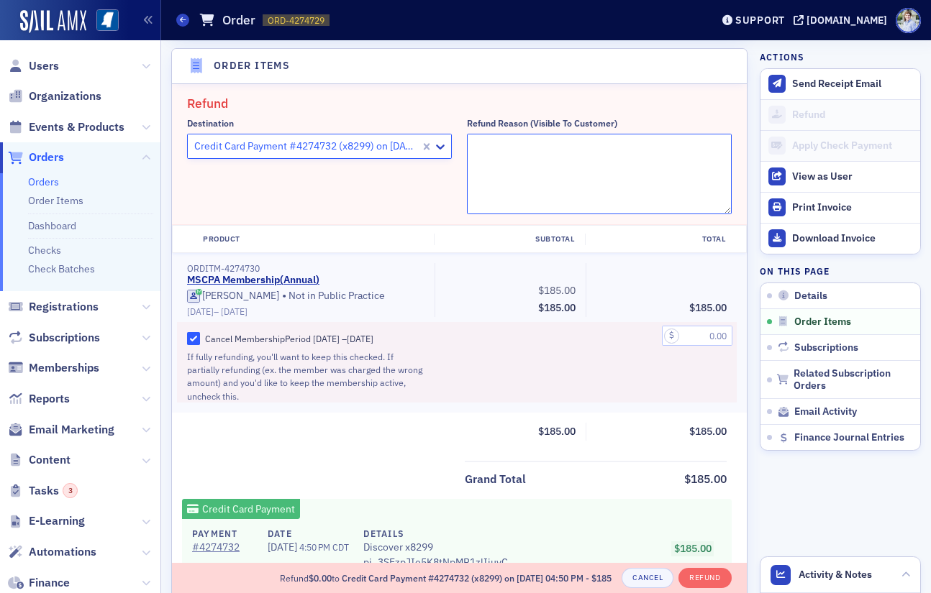
click at [614, 201] on textarea "Refund Reason (Visible to Customer)" at bounding box center [599, 174] width 265 height 81
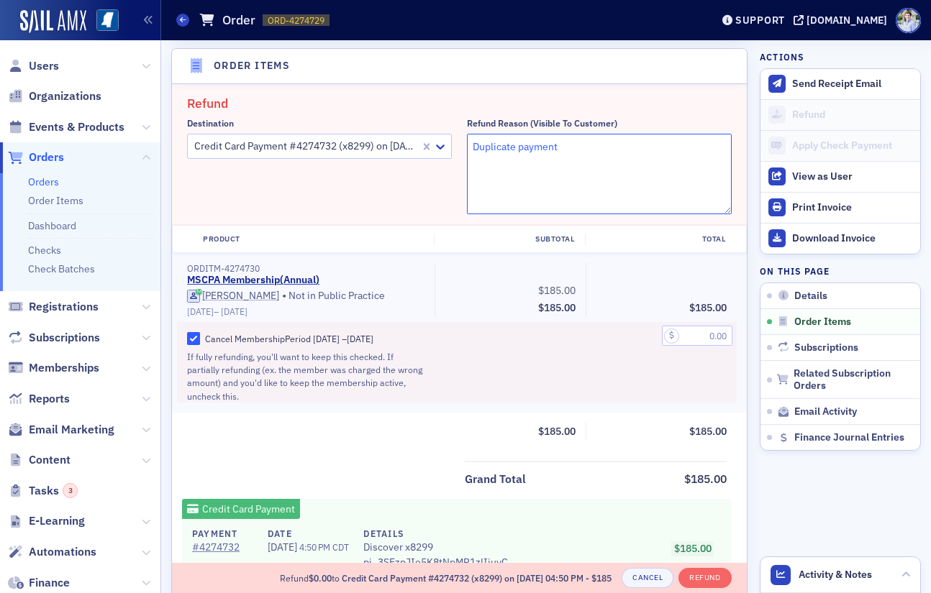
type textarea "Duplicate payment"
click at [703, 339] on input "text" at bounding box center [697, 336] width 70 height 20
type input "185.00"
click at [457, 431] on div "Subtotal $185.00" at bounding box center [509, 432] width 131 height 18
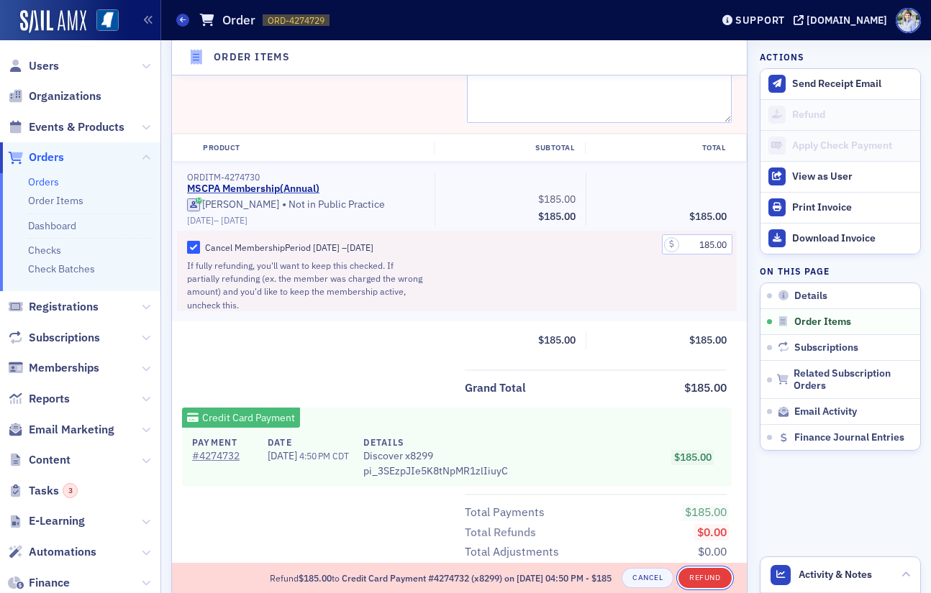
click at [710, 581] on button "Refund" at bounding box center [704, 578] width 53 height 20
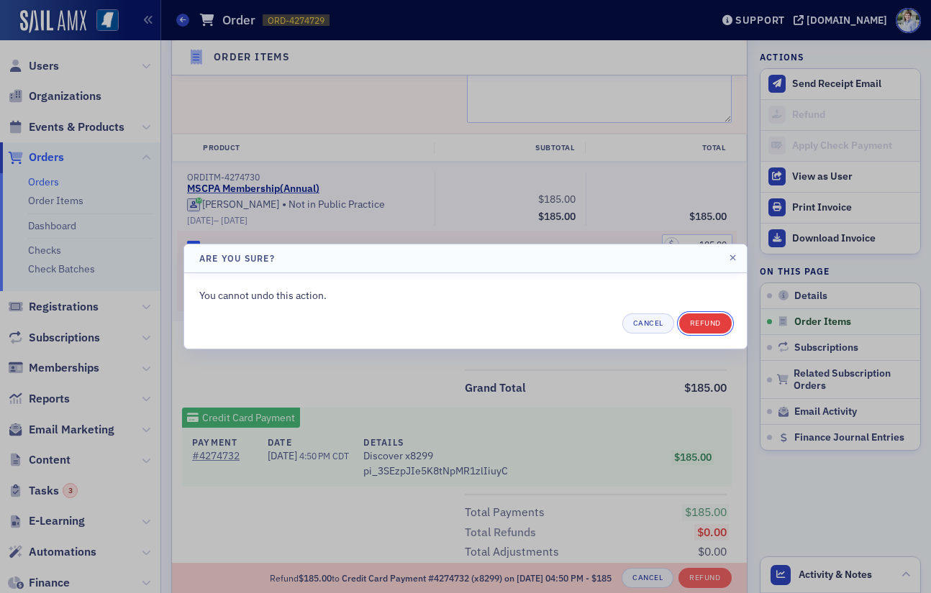
click at [703, 321] on button "Refund" at bounding box center [705, 324] width 53 height 20
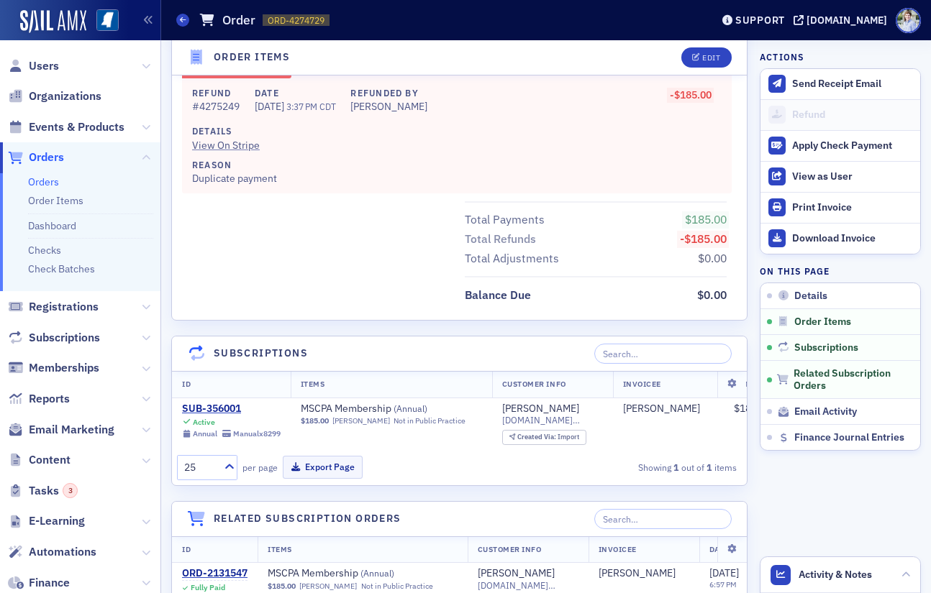
scroll to position [834, 0]
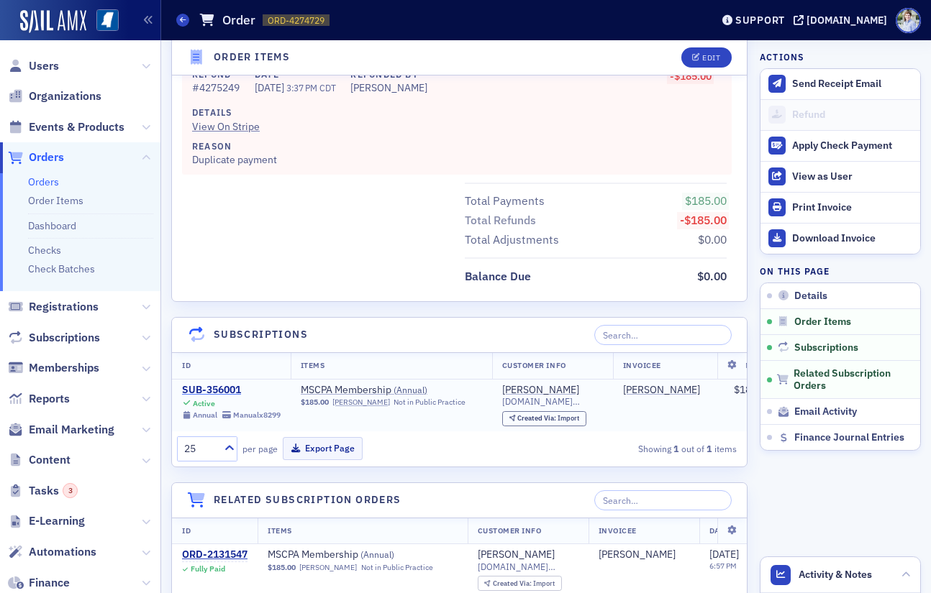
click at [191, 389] on div "SUB-356001" at bounding box center [231, 390] width 99 height 13
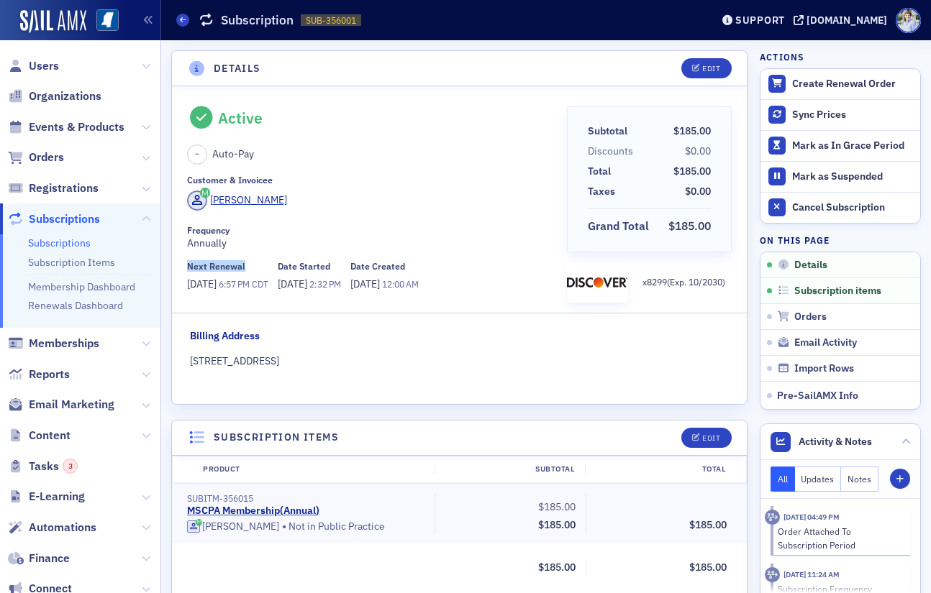
drag, startPoint x: 206, startPoint y: 268, endPoint x: 268, endPoint y: 270, distance: 61.9
click at [268, 270] on div "Active – Auto-Pay Customer & Invoicee Andrea Kimbrell Frequency Annually Next R…" at bounding box center [459, 245] width 575 height 318
click at [285, 265] on div "Next Renewal 7/1/2027 6:57 PM CDT Date Started 7/1/1997 2:32 PM Date Created 1/…" at bounding box center [372, 276] width 370 height 31
drag, startPoint x: 188, startPoint y: 286, endPoint x: 229, endPoint y: 286, distance: 41.0
click at [219, 286] on span "7/1/2027" at bounding box center [203, 284] width 32 height 13
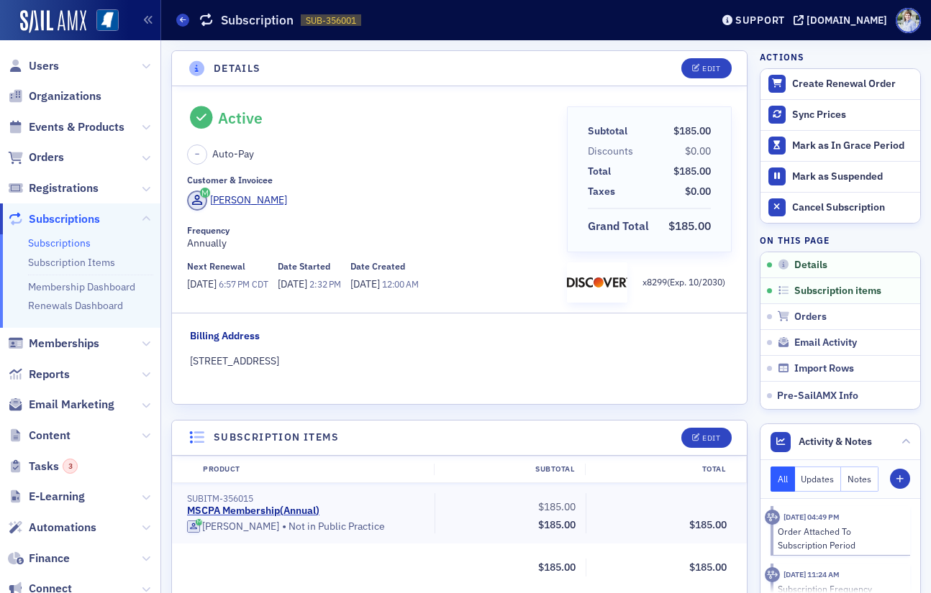
click at [219, 286] on span "7/1/2027" at bounding box center [203, 284] width 32 height 13
click at [719, 76] on button "Edit" at bounding box center [706, 68] width 50 height 20
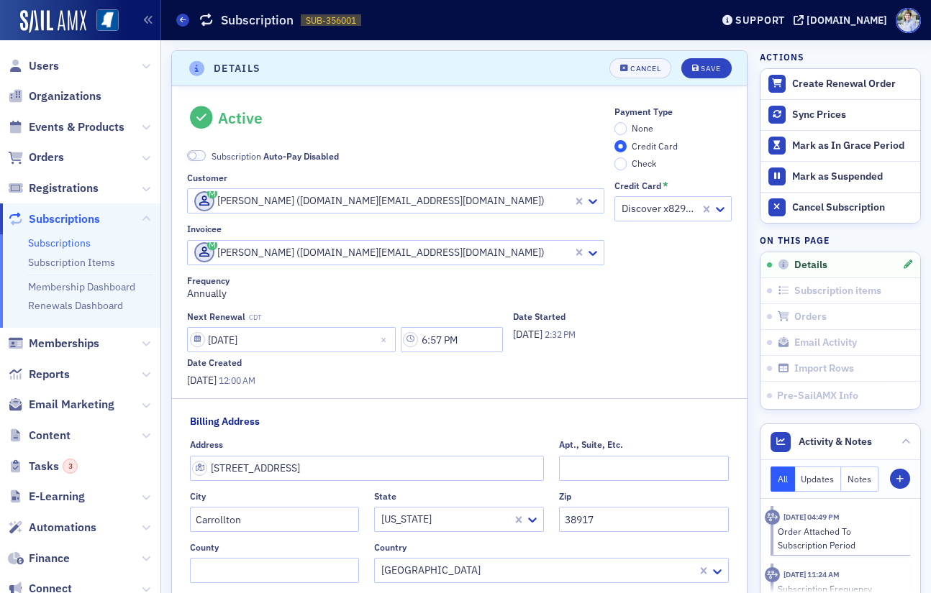
scroll to position [3, 0]
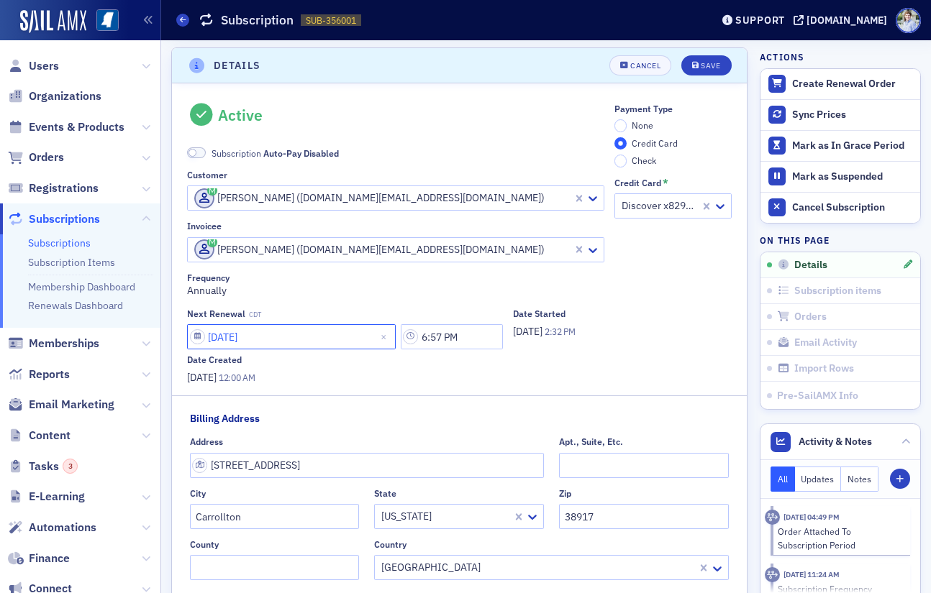
select select "6"
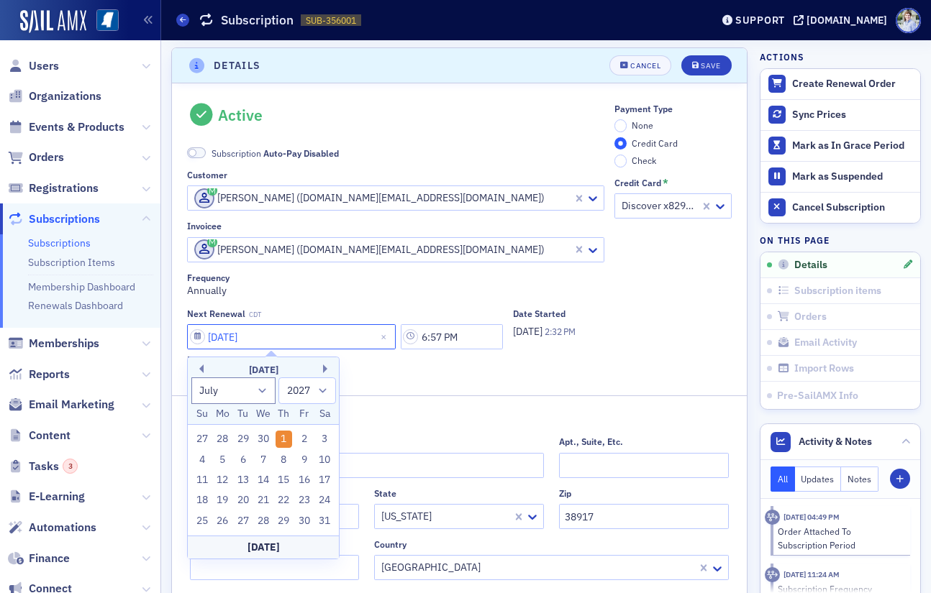
click at [267, 341] on input "07/01/2027" at bounding box center [291, 336] width 209 height 25
click at [289, 396] on select "2025 2026 2027 2028 2029 2030 2031 2032 2033 2034 2035 2036 2037 2038 2039 2040…" at bounding box center [307, 391] width 58 height 27
select select "2026"
click at [278, 378] on select "2025 2026 2027 2028 2029 2030 2031 2032 2033 2034 2035 2036 2037 2038 2039 2040…" at bounding box center [307, 391] width 58 height 27
click at [265, 447] on div "1" at bounding box center [263, 439] width 17 height 17
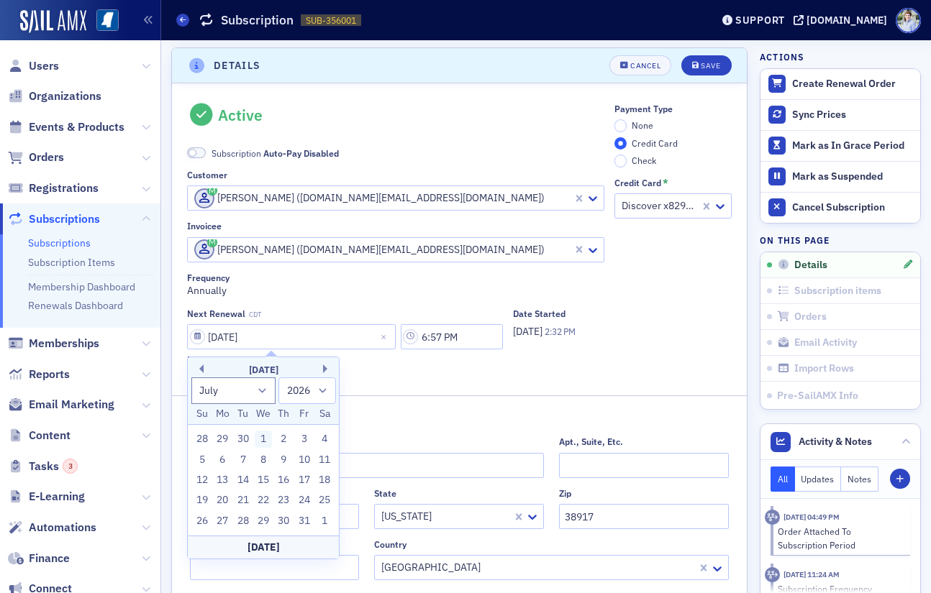
type input "07/01/2026"
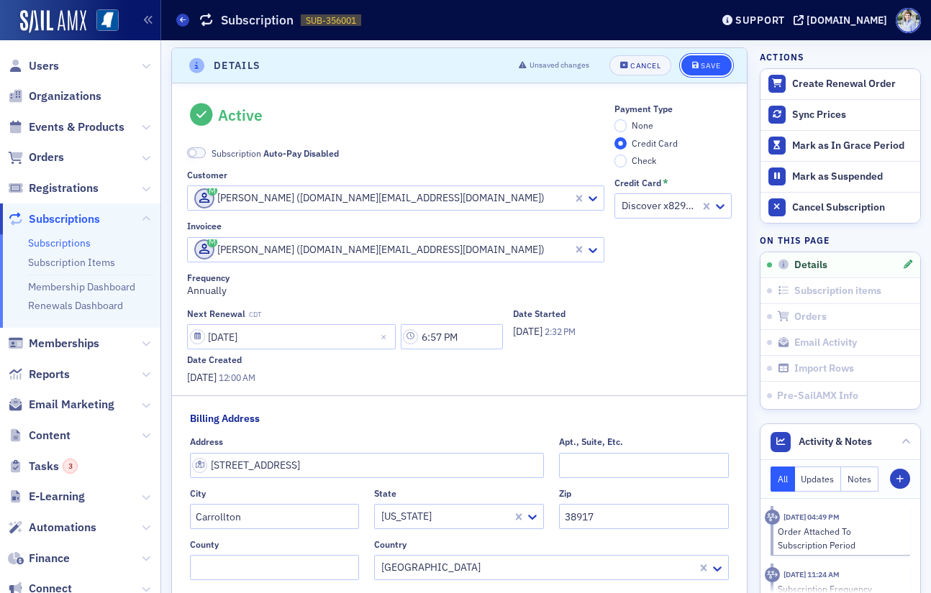
click at [719, 65] on div "Save" at bounding box center [710, 66] width 19 height 8
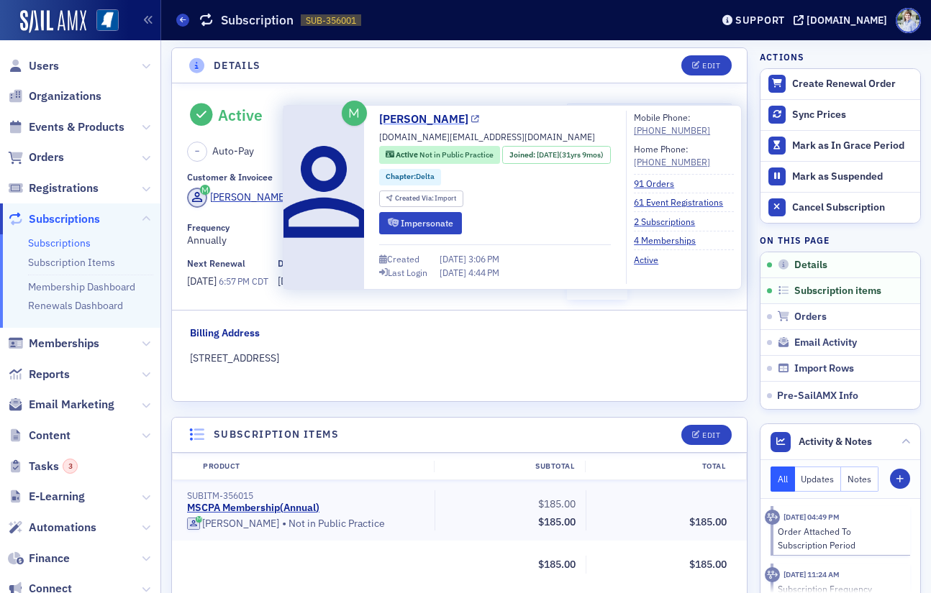
click at [446, 111] on link "Andrea Kimbrell" at bounding box center [429, 119] width 100 height 17
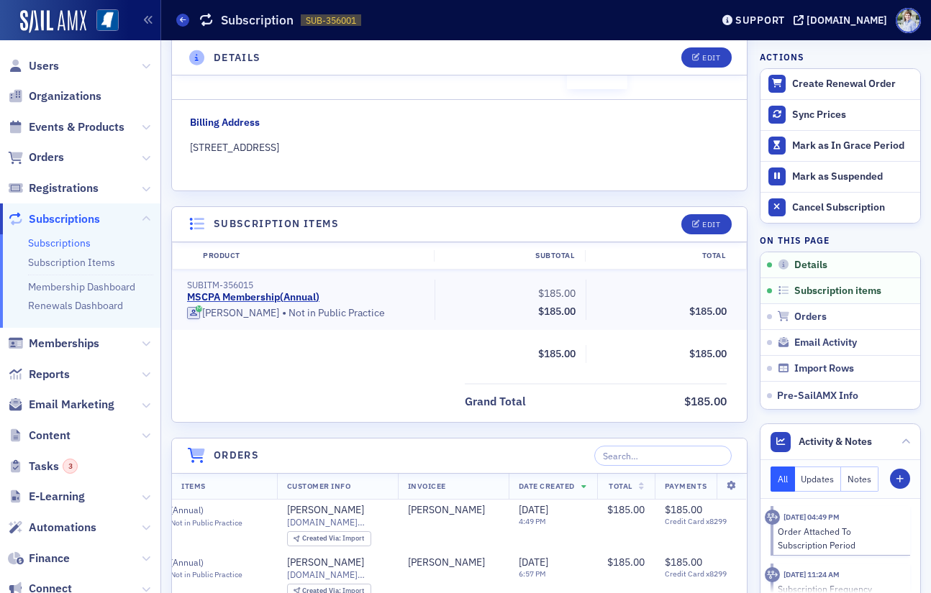
scroll to position [0, 0]
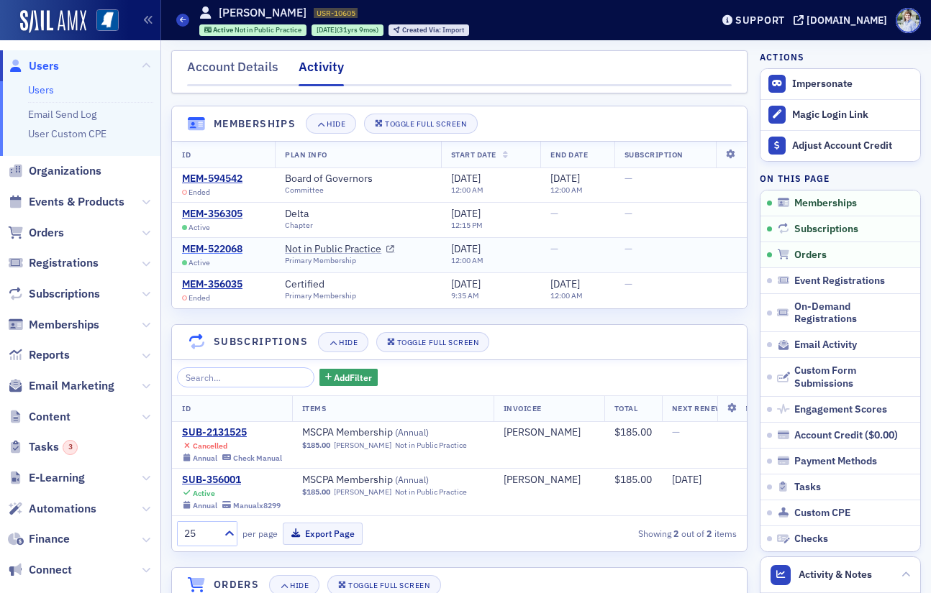
click at [211, 250] on div "MEM-522068" at bounding box center [212, 249] width 60 height 13
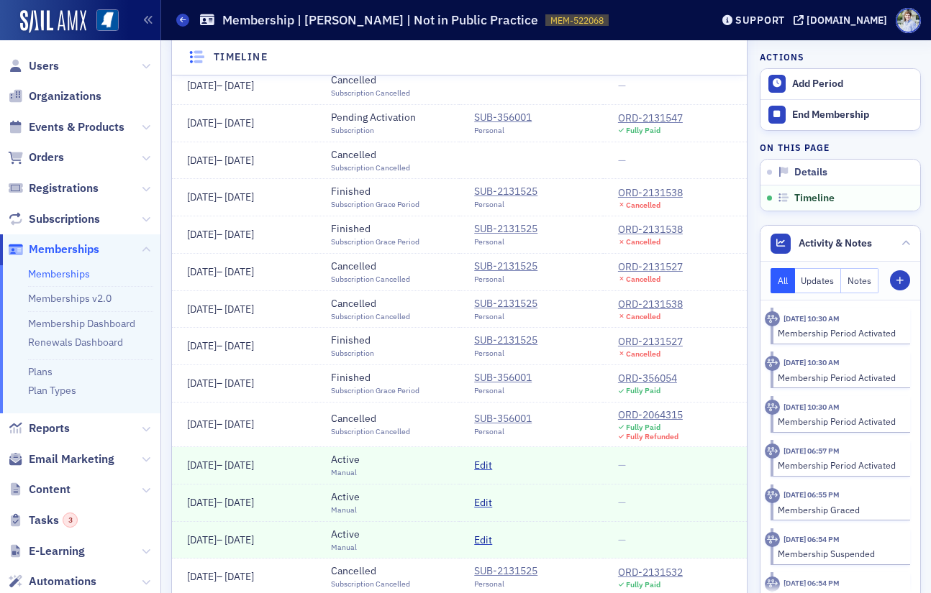
scroll to position [333, 0]
drag, startPoint x: 183, startPoint y: 466, endPoint x: 514, endPoint y: 478, distance: 331.8
click at [511, 478] on tr "7/1/2025 – 7/1/2026 Active Manual Edit —" at bounding box center [459, 467] width 575 height 37
click at [524, 478] on td "Edit" at bounding box center [531, 467] width 144 height 37
drag, startPoint x: 183, startPoint y: 378, endPoint x: 699, endPoint y: 386, distance: 516.5
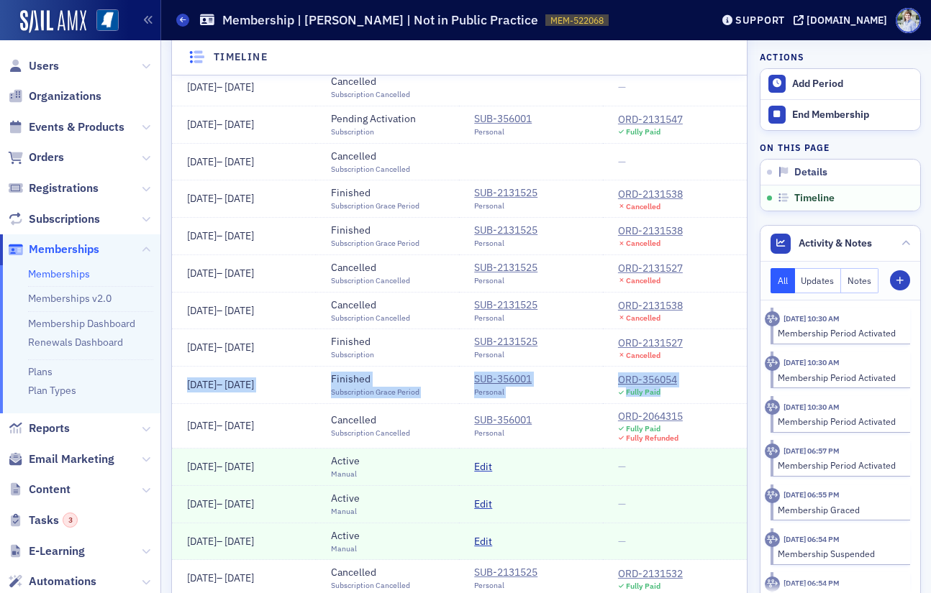
click at [697, 386] on tr "7/1/2025 – 7/1/2025 Finished Subscription Grace Period SUB-356001 Personal ORD-…" at bounding box center [459, 385] width 575 height 37
click at [701, 386] on div "ORD-356054 Fully Paid" at bounding box center [675, 385] width 114 height 24
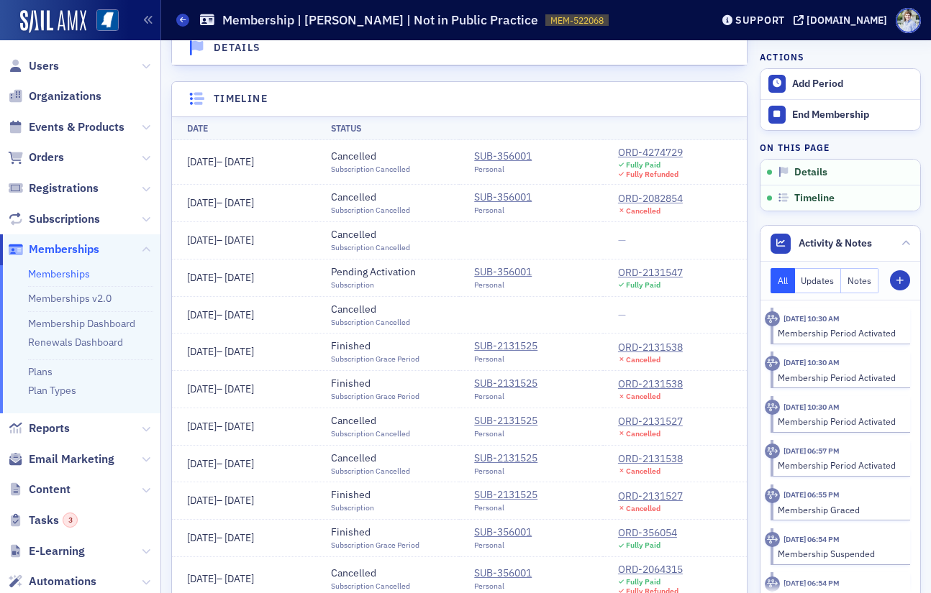
scroll to position [0, 0]
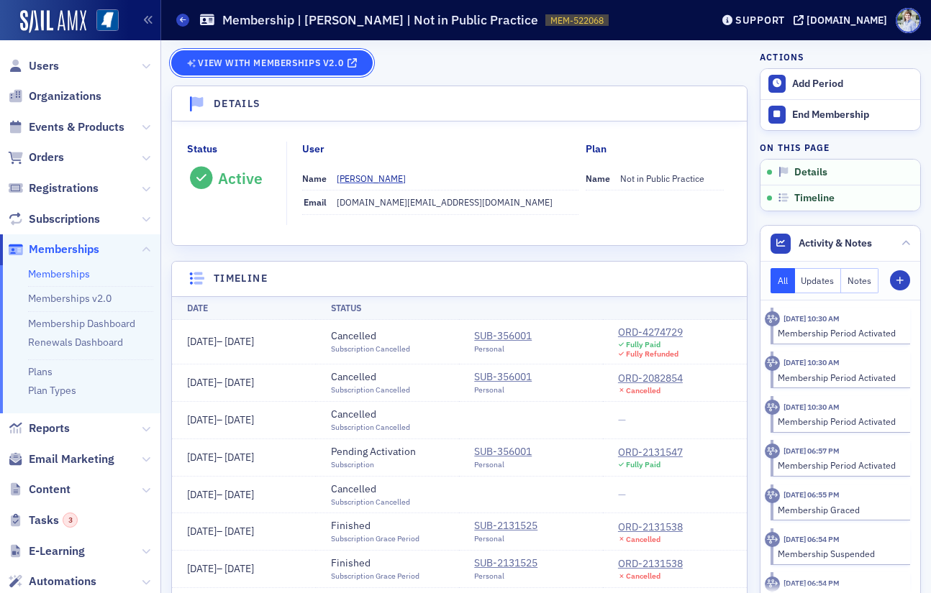
click at [271, 62] on span "View with Memberships v2.0" at bounding box center [270, 63] width 145 height 8
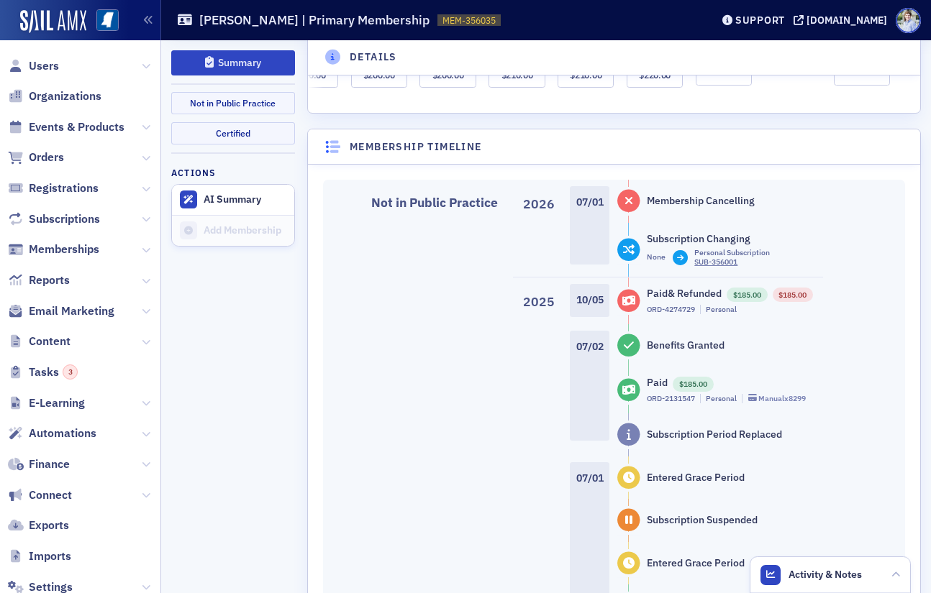
scroll to position [620, 0]
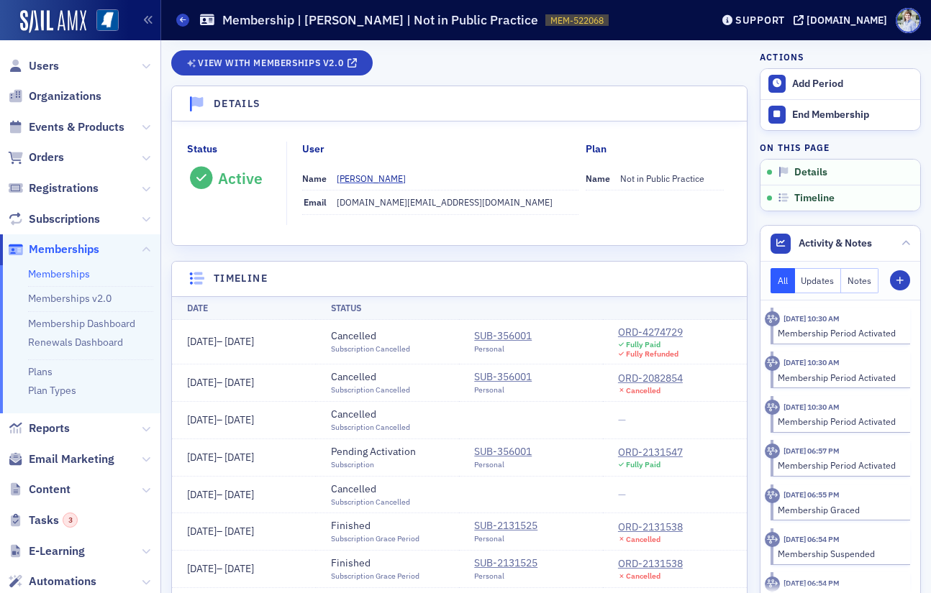
click at [293, 82] on div "View with Memberships v2.0" at bounding box center [459, 67] width 576 height 35
click at [294, 65] on span "View with Memberships v2.0" at bounding box center [270, 63] width 145 height 8
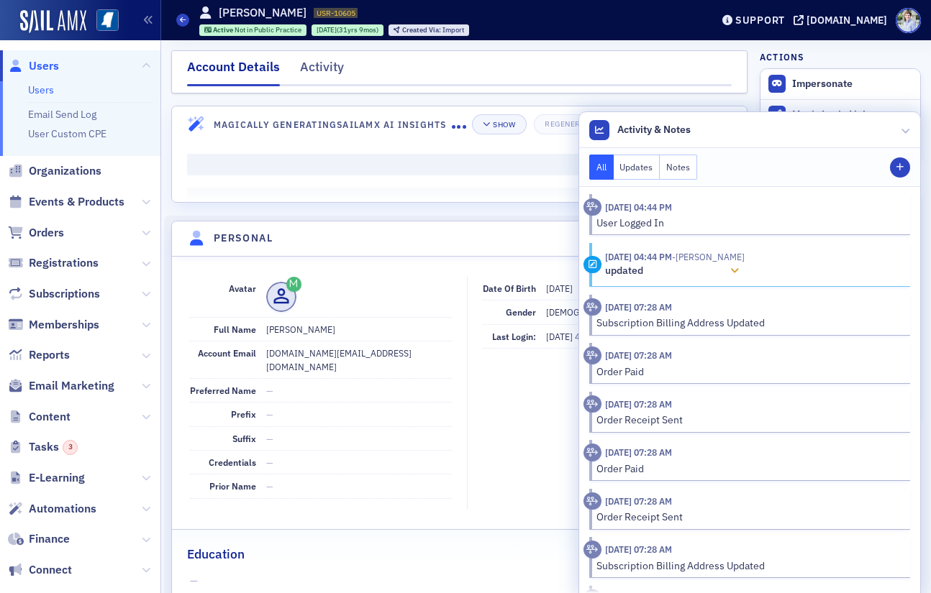
click at [652, 278] on button "updated" at bounding box center [675, 271] width 140 height 15
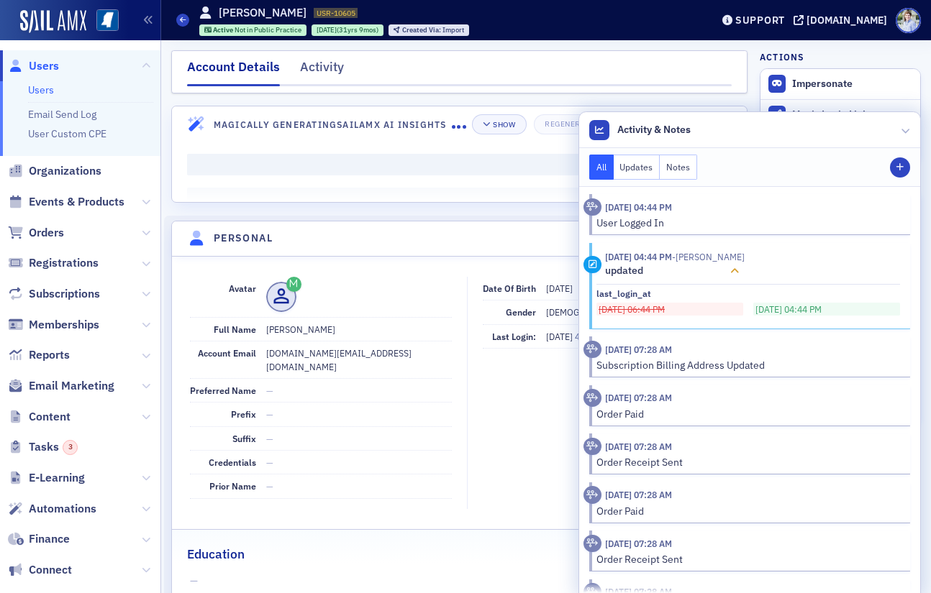
click at [697, 268] on button "updated" at bounding box center [675, 271] width 140 height 15
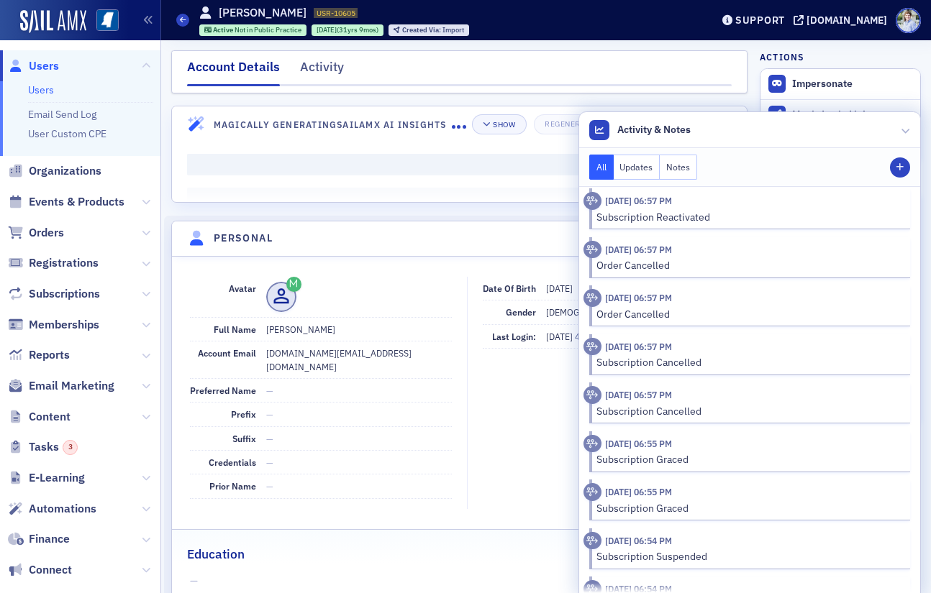
scroll to position [987, 0]
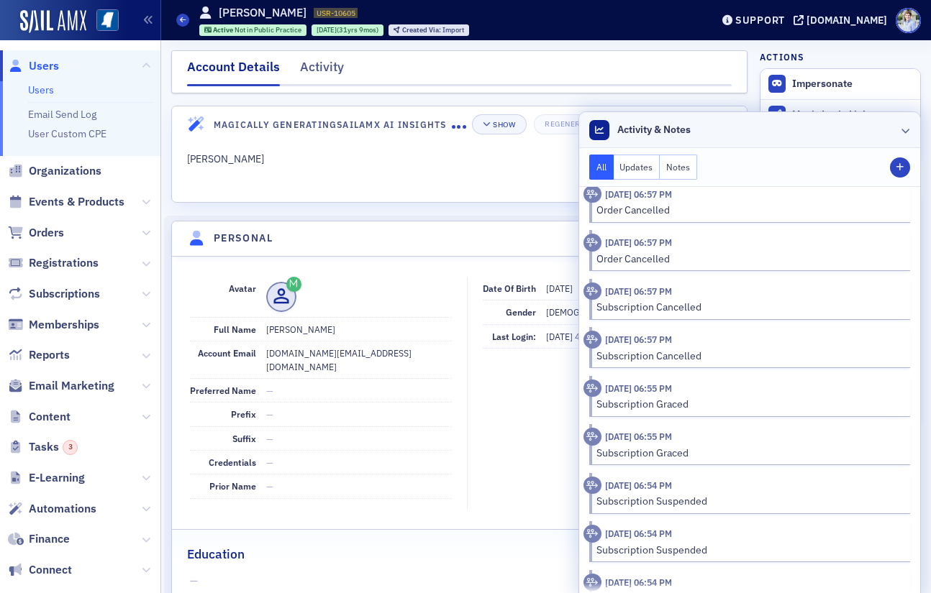
click at [700, 127] on header "Activity & Notes" at bounding box center [749, 130] width 341 height 36
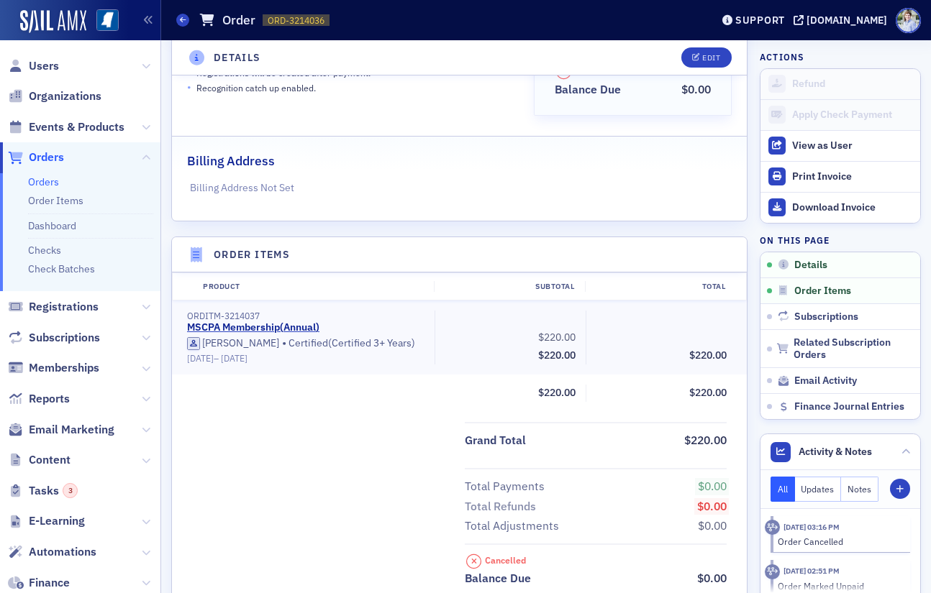
scroll to position [272, 0]
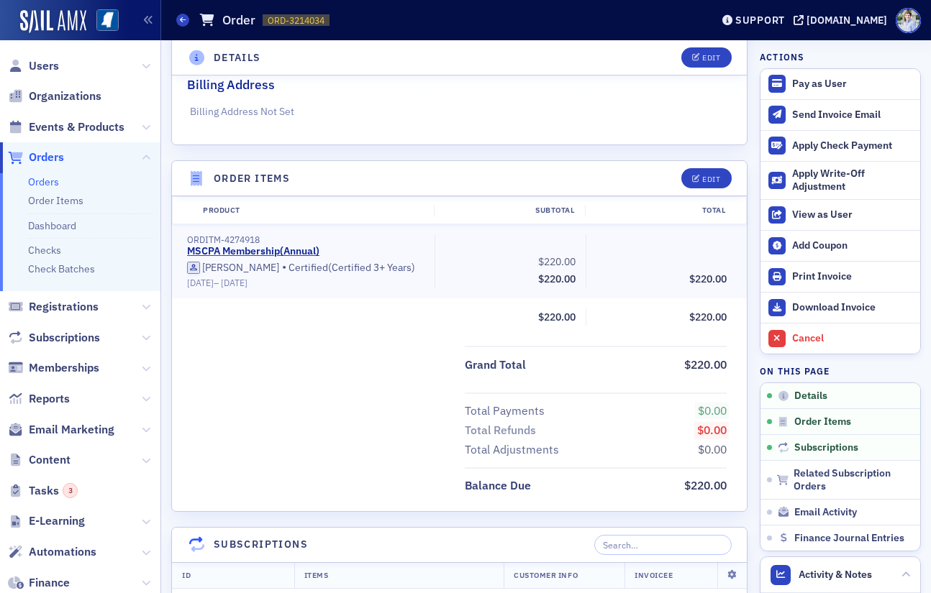
scroll to position [329, 0]
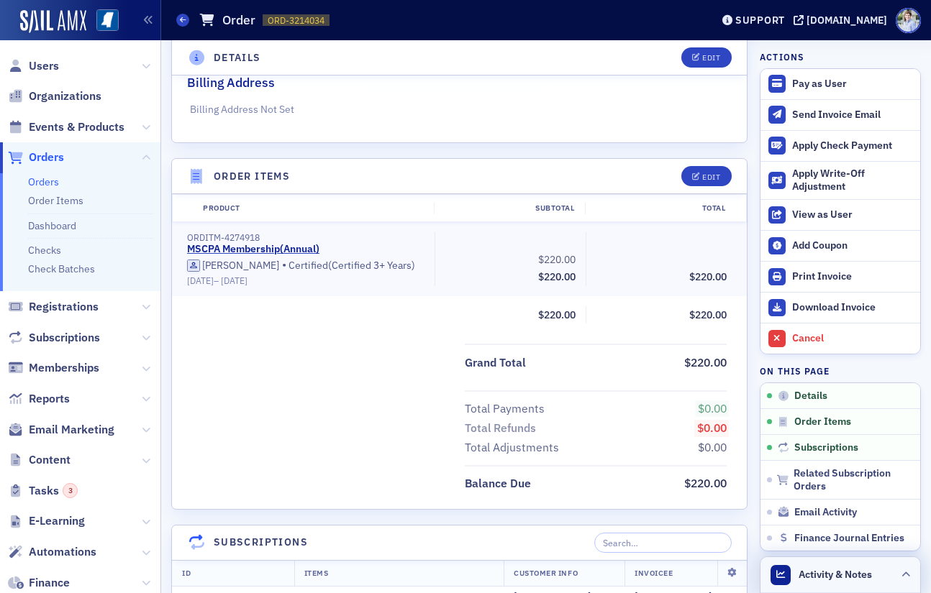
click at [878, 566] on header "Activity & Notes" at bounding box center [840, 575] width 160 height 36
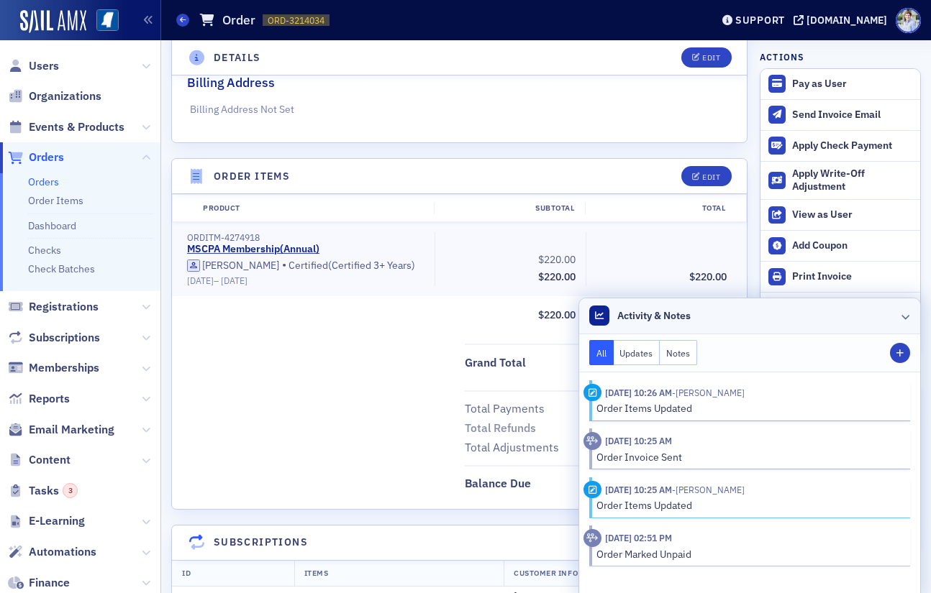
click at [821, 305] on header "Activity & Notes" at bounding box center [749, 316] width 341 height 36
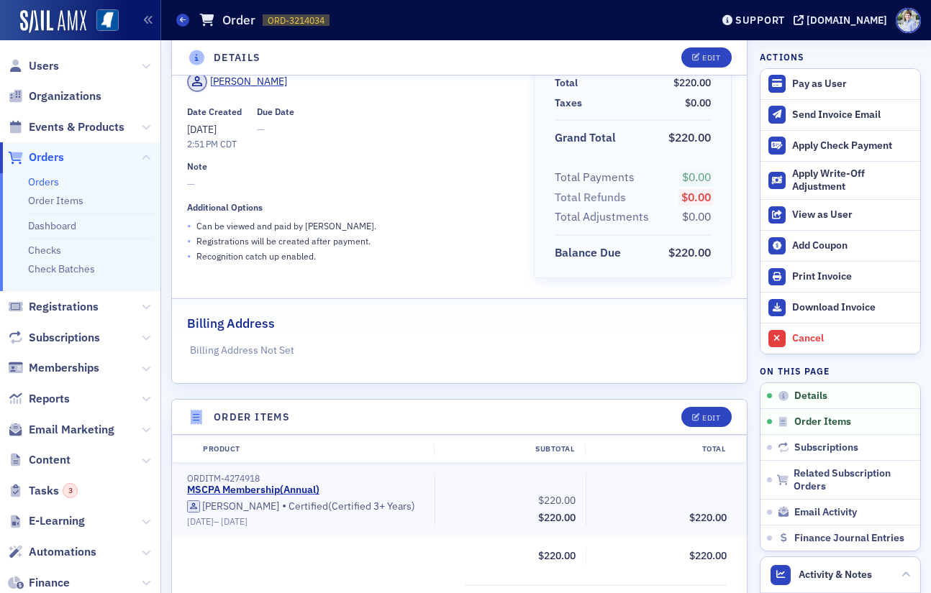
scroll to position [0, 0]
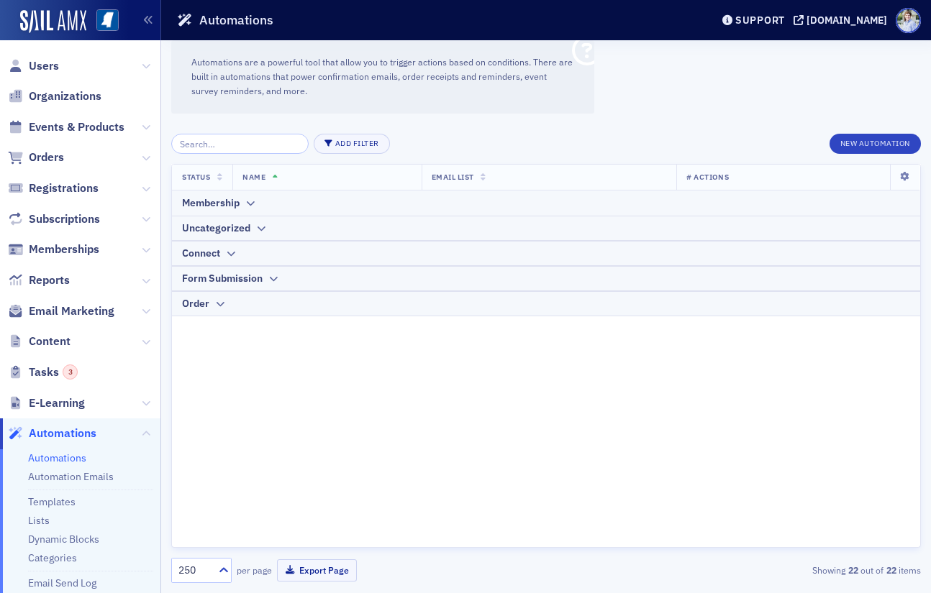
click at [223, 202] on div "Membership" at bounding box center [211, 203] width 58 height 15
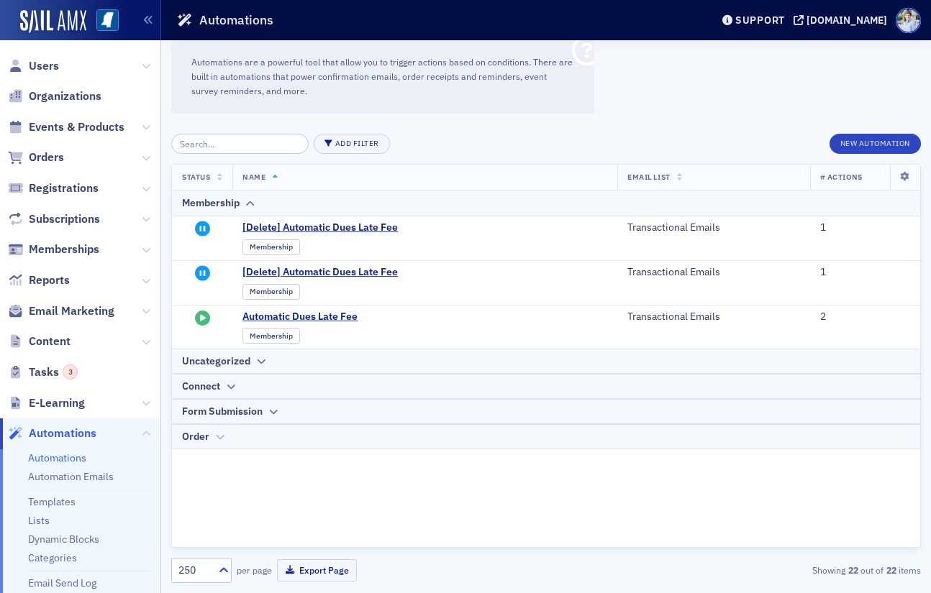
click at [208, 433] on div "Order" at bounding box center [195, 436] width 27 height 15
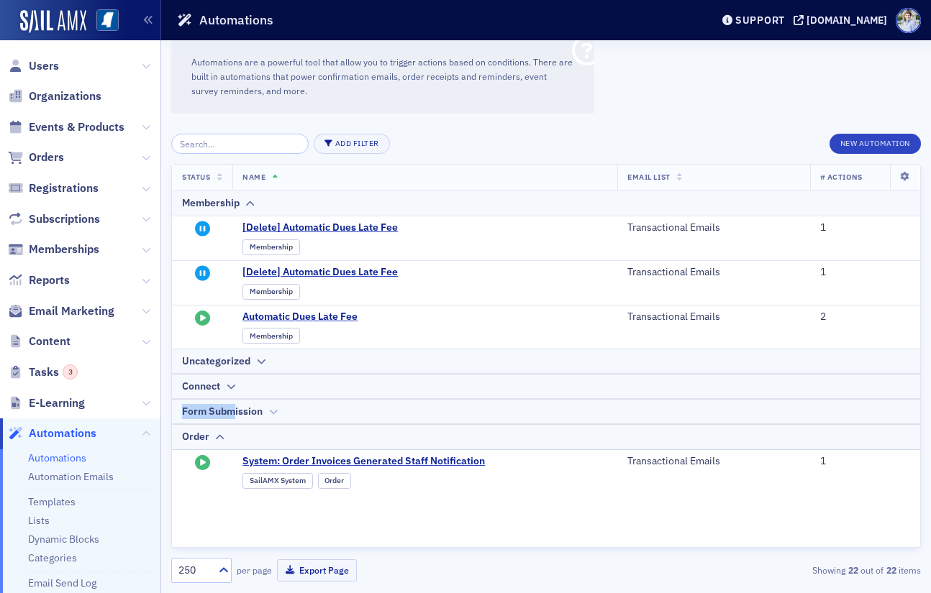
click at [236, 405] on div "Form Submission" at bounding box center [222, 411] width 81 height 15
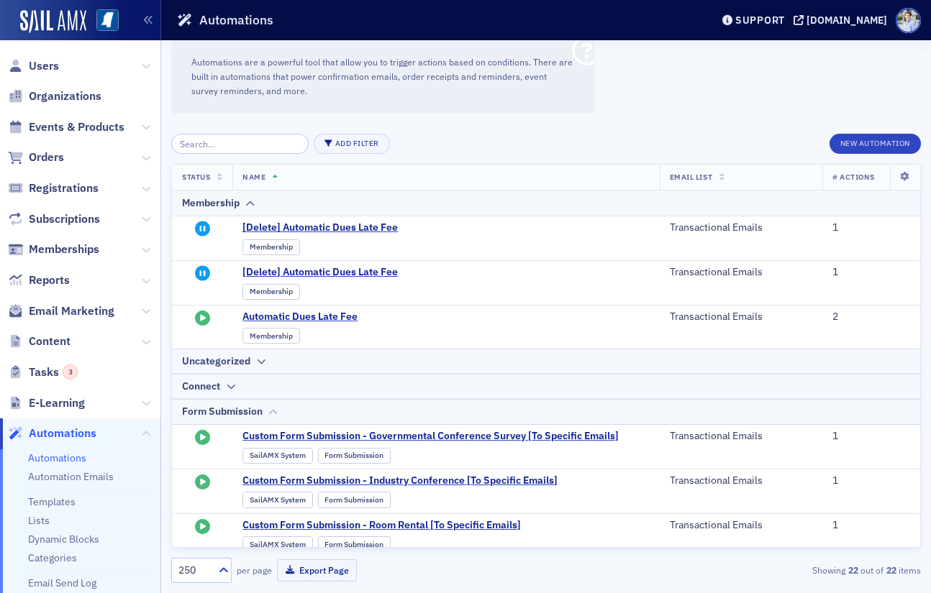
click at [252, 408] on div "Form Submission" at bounding box center [222, 411] width 81 height 15
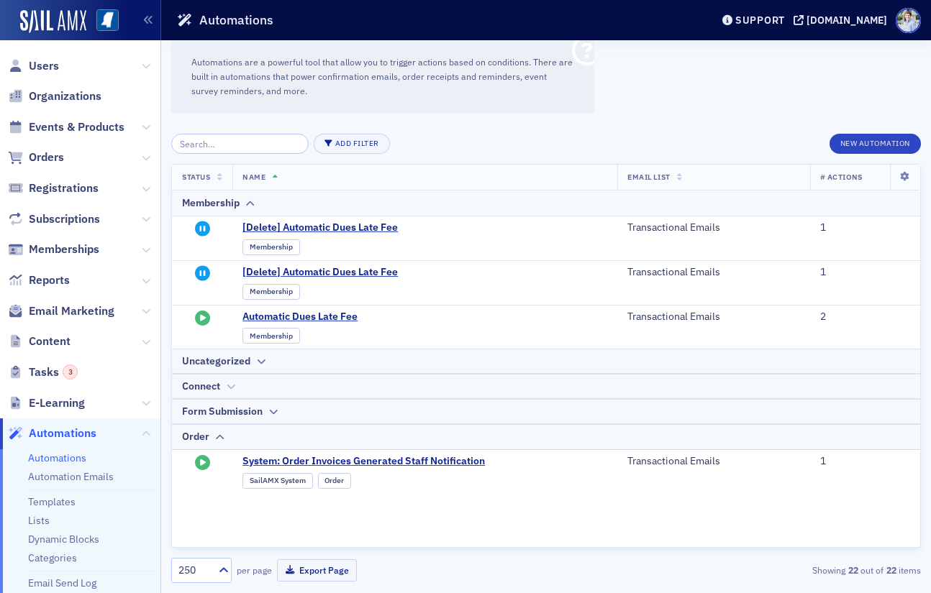
click at [242, 385] on div "Connect" at bounding box center [546, 386] width 728 height 15
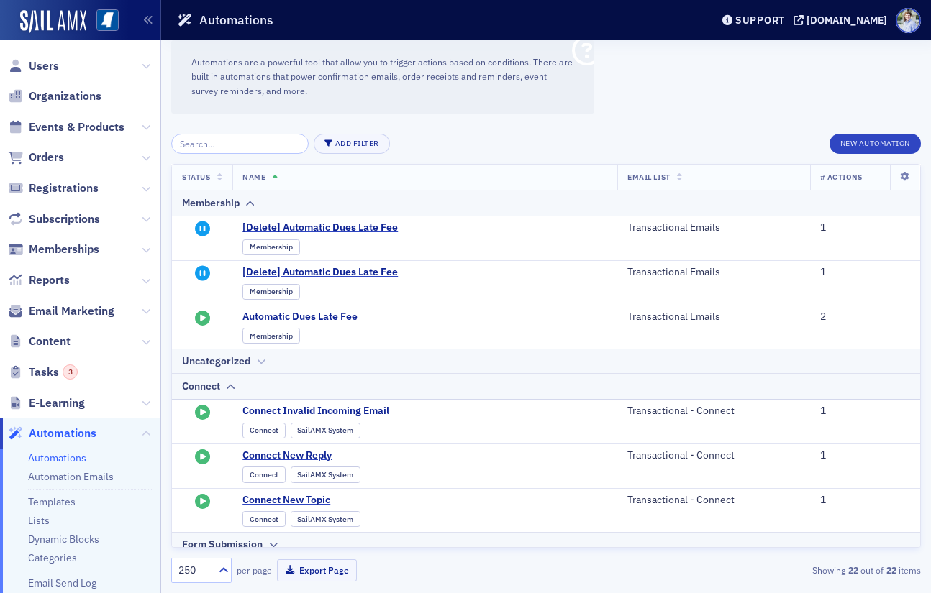
click at [248, 366] on div "Uncategorized" at bounding box center [216, 361] width 68 height 15
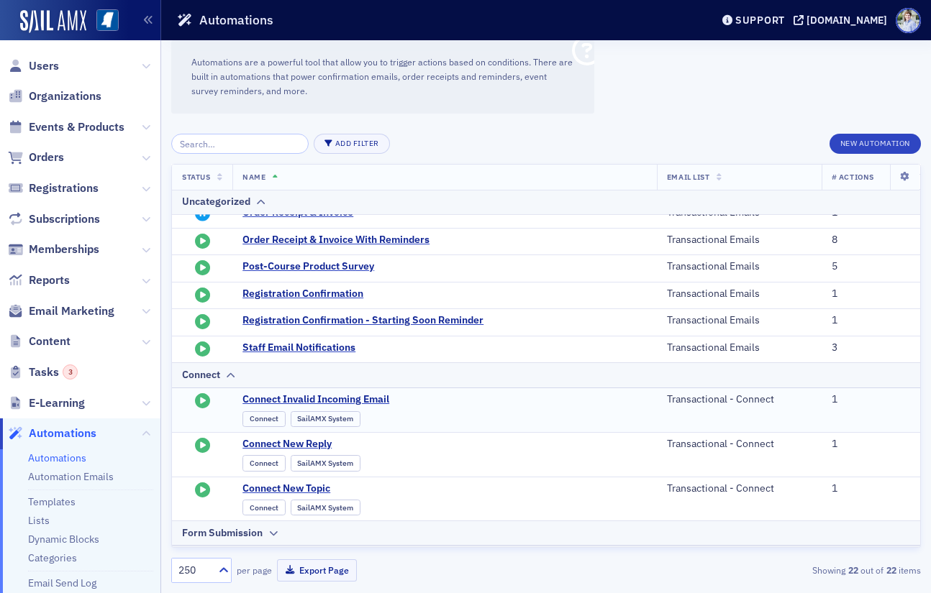
scroll to position [248, 0]
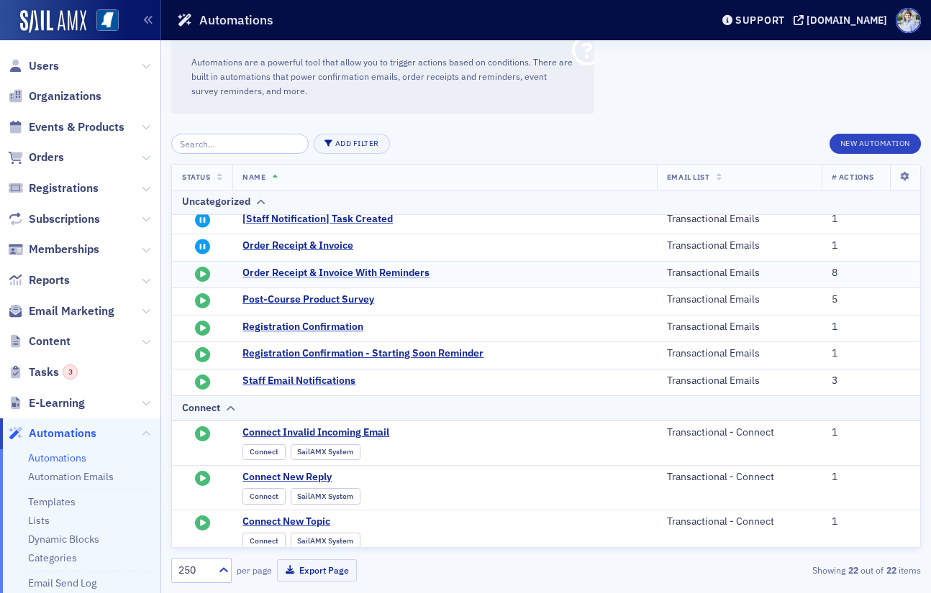
click at [359, 270] on span "Order Receipt & Invoice With Reminders" at bounding box center [383, 273] width 282 height 13
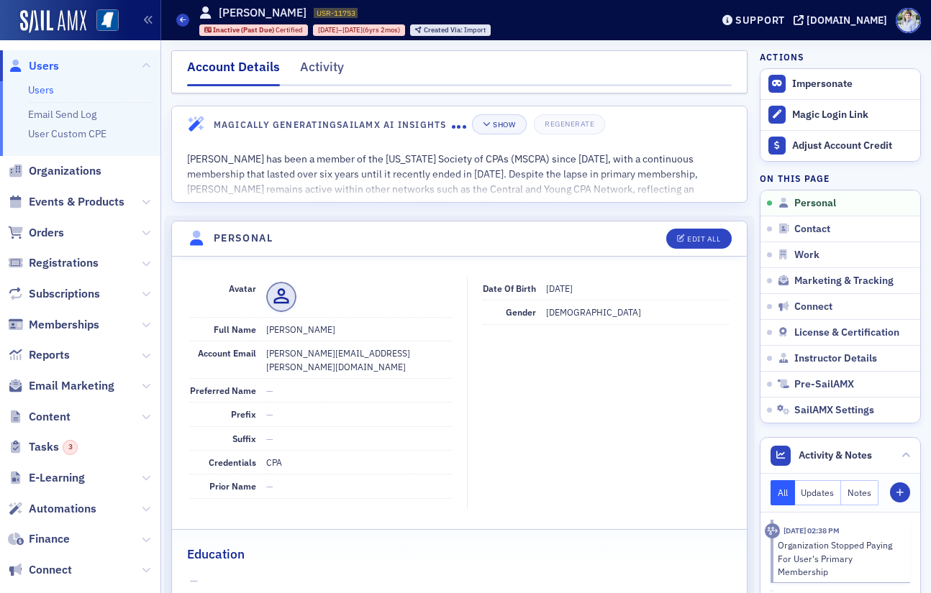
click at [316, 78] on div "Activity" at bounding box center [322, 71] width 44 height 27
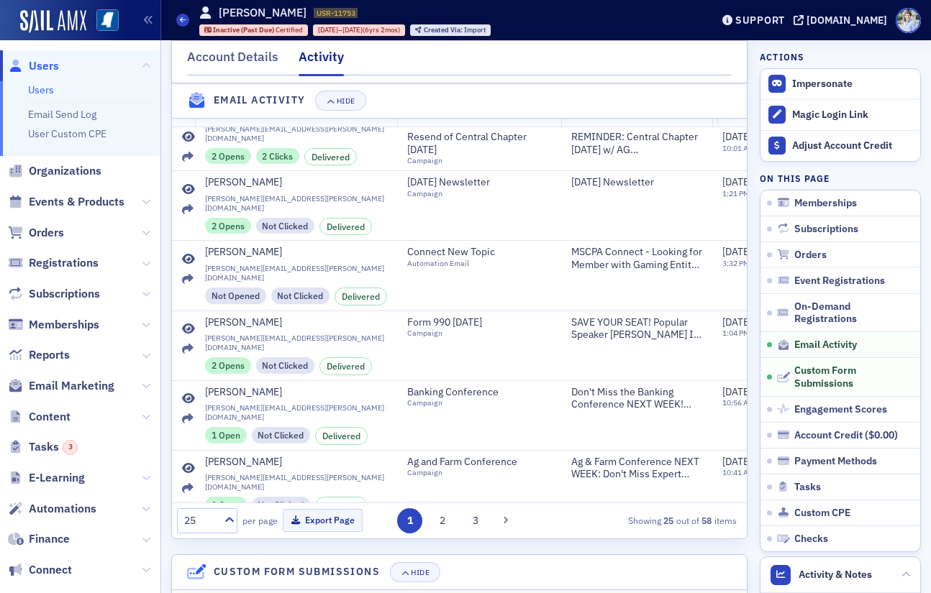
scroll to position [1080, 0]
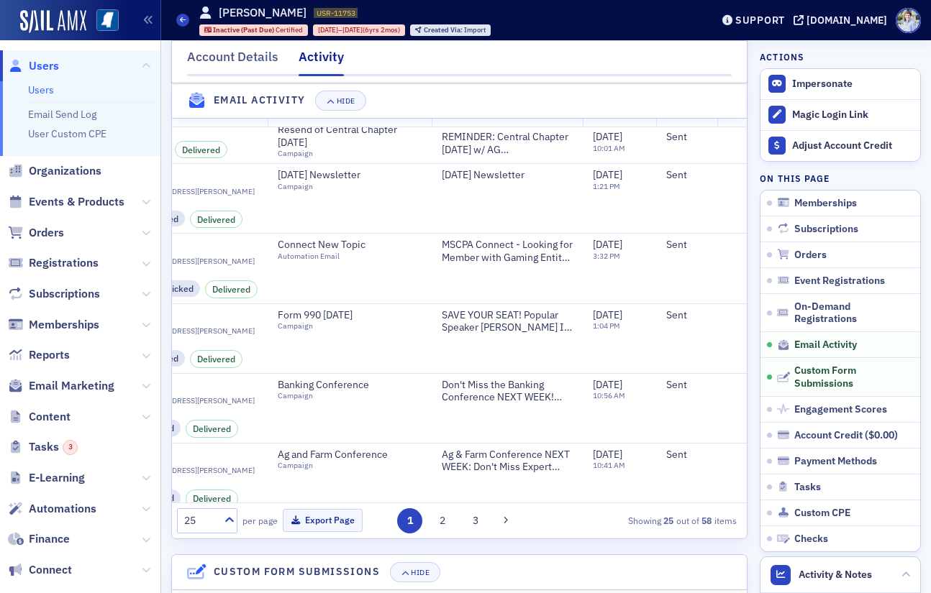
click at [558, 513] on td "MSCPA Connect - State tax audit [Member Forum]" at bounding box center [507, 548] width 151 height 70
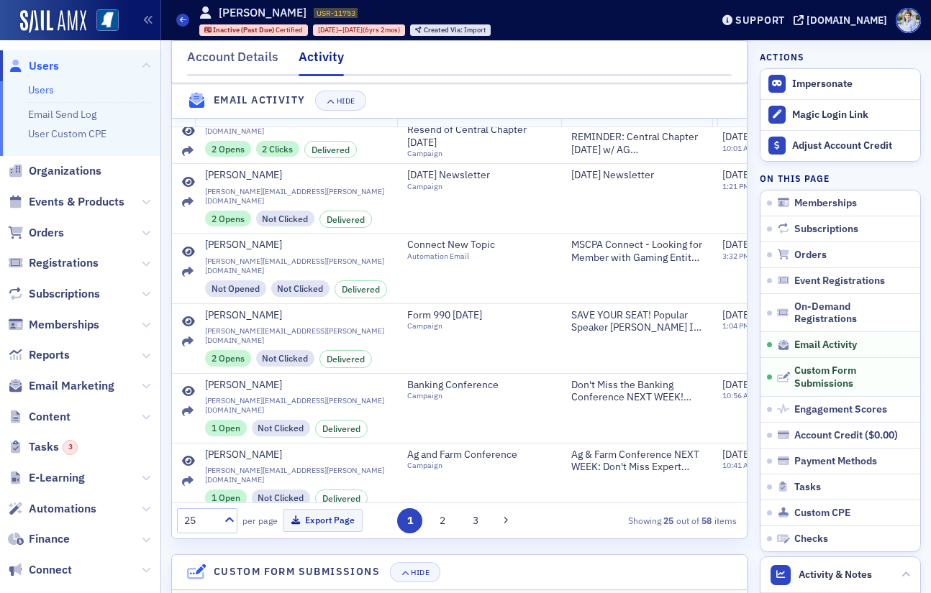
scroll to position [1133, 0]
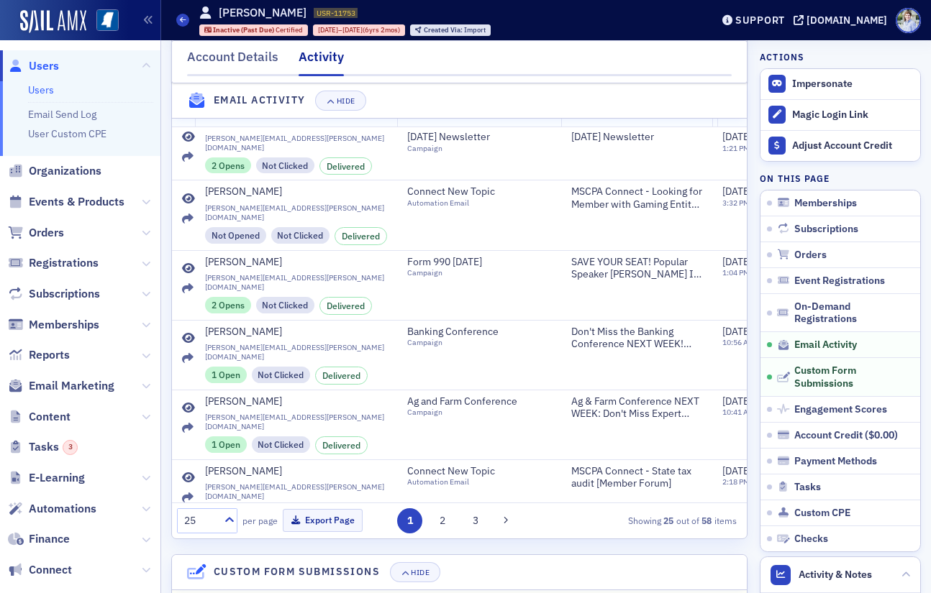
click at [444, 514] on button "2" at bounding box center [442, 520] width 25 height 25
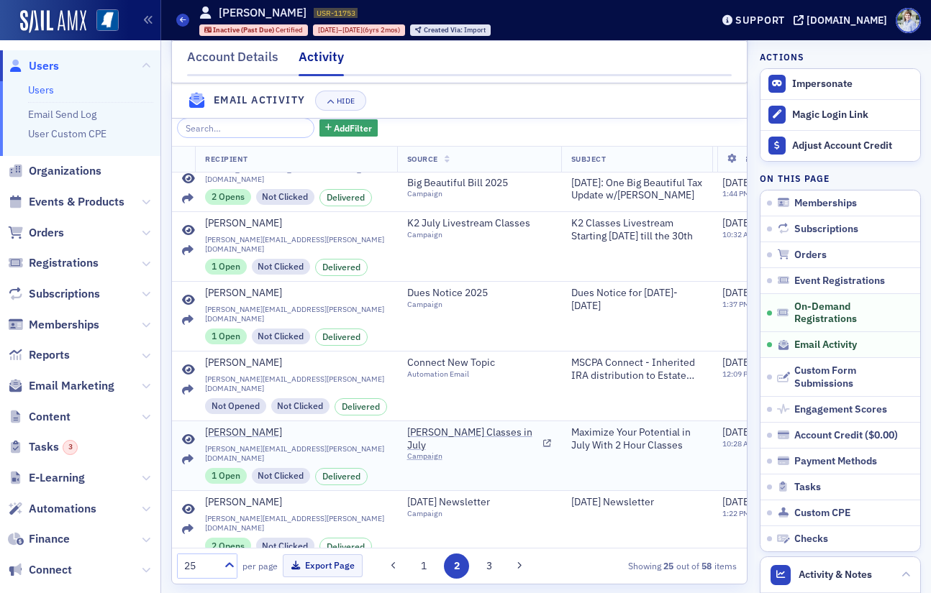
scroll to position [670, 0]
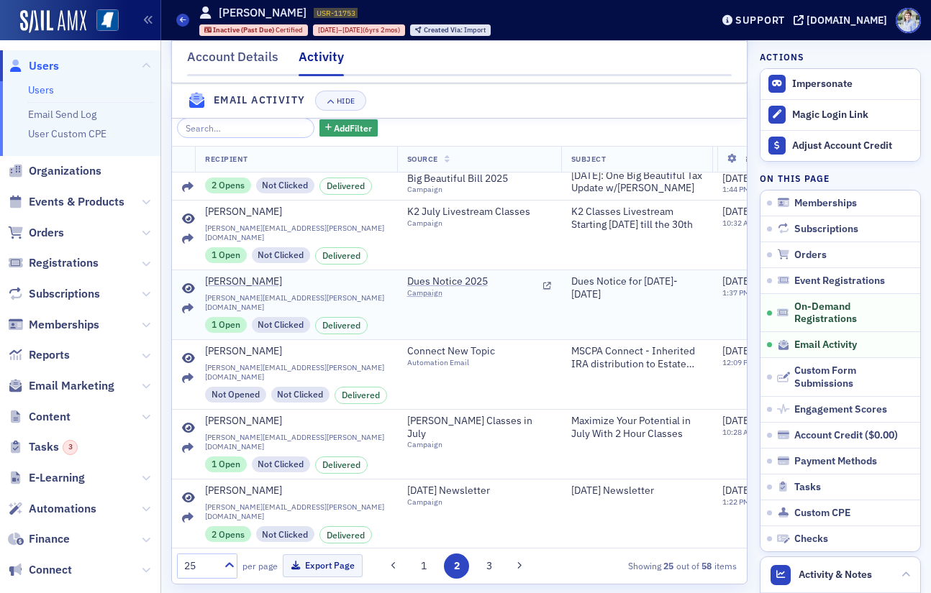
click at [183, 283] on icon at bounding box center [188, 289] width 13 height 12
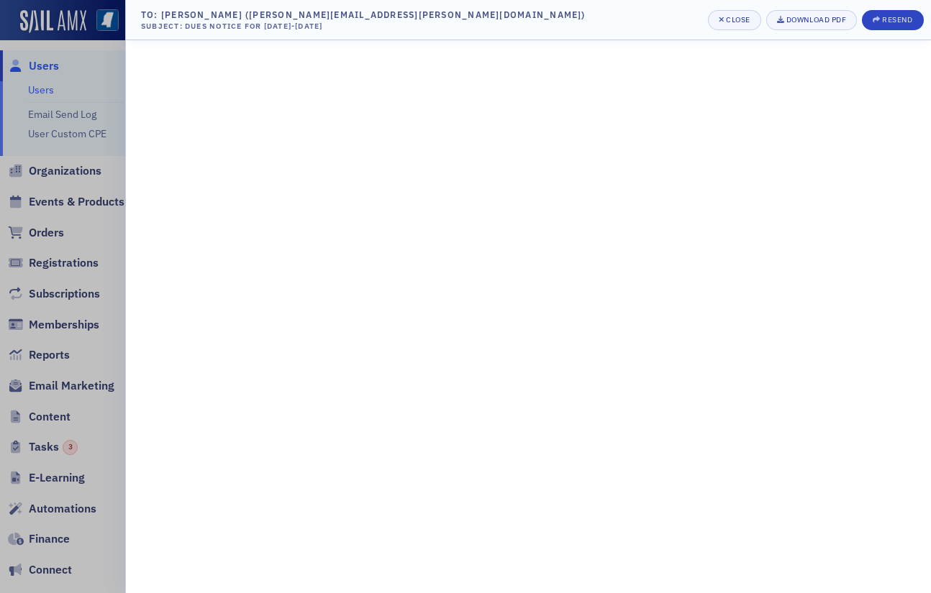
click at [71, 215] on div at bounding box center [465, 296] width 931 height 593
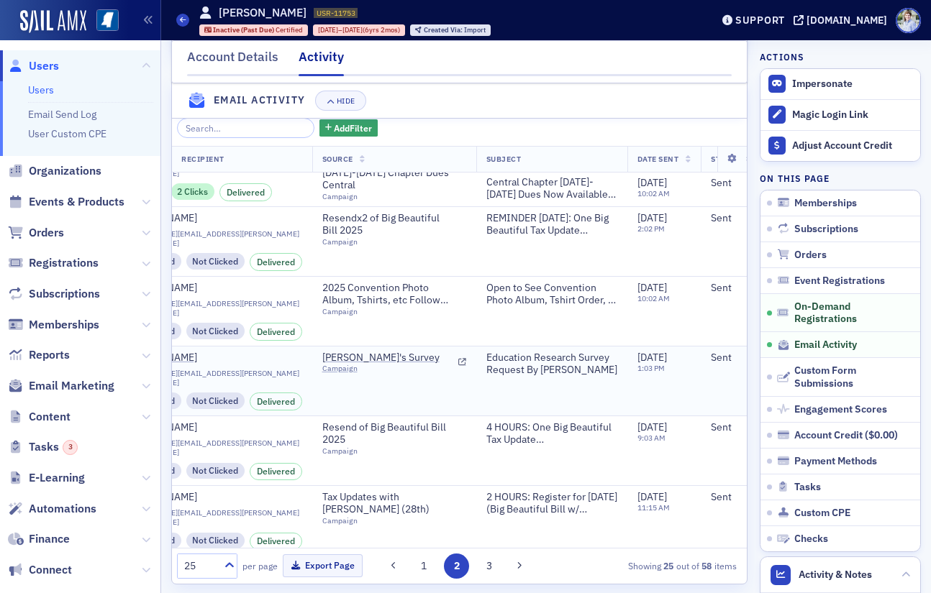
scroll to position [0, 85]
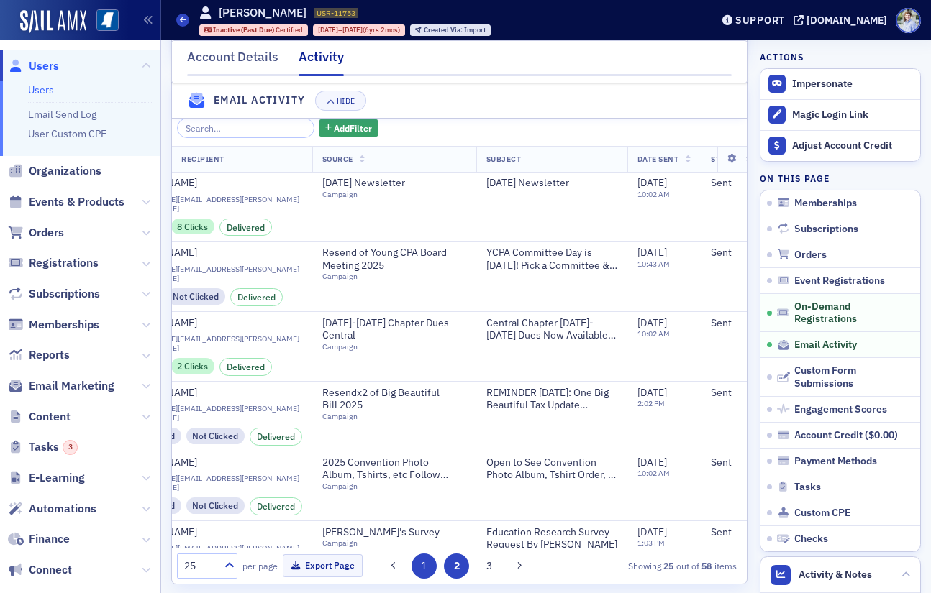
click at [427, 565] on button "1" at bounding box center [423, 566] width 25 height 25
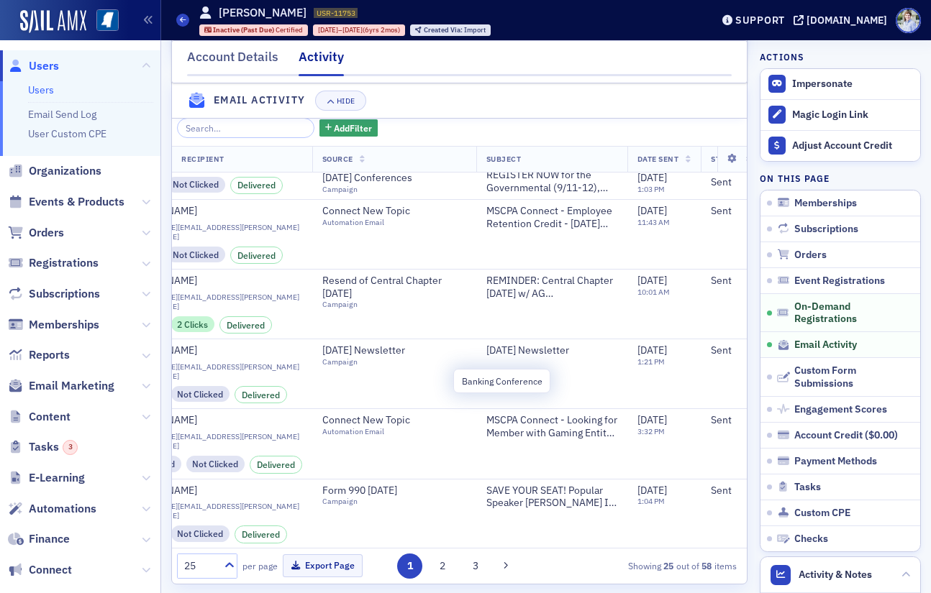
scroll to position [949, 0]
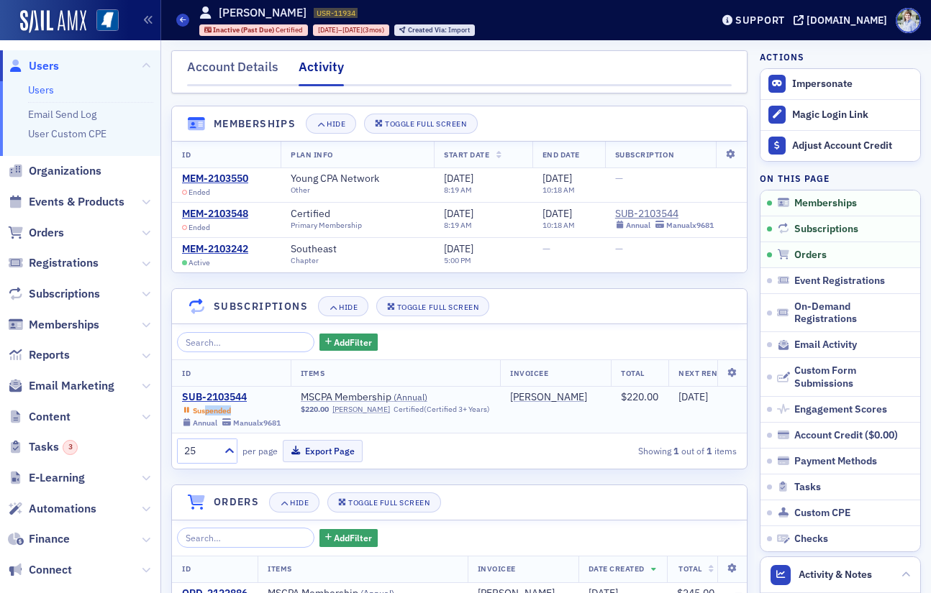
drag, startPoint x: 206, startPoint y: 411, endPoint x: 247, endPoint y: 412, distance: 41.7
click at [247, 412] on div "Suspended" at bounding box center [231, 410] width 99 height 9
click at [212, 412] on div "Suspended" at bounding box center [212, 410] width 38 height 9
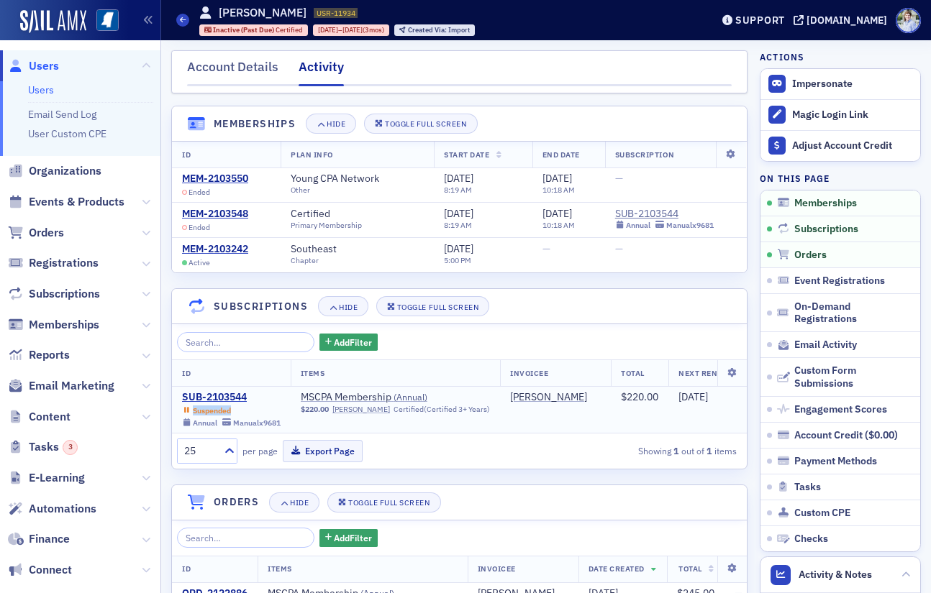
click at [213, 412] on div "Suspended" at bounding box center [212, 410] width 38 height 9
click at [234, 84] on div at bounding box center [459, 85] width 544 height 3
click at [235, 76] on div "Account Details" at bounding box center [232, 71] width 91 height 27
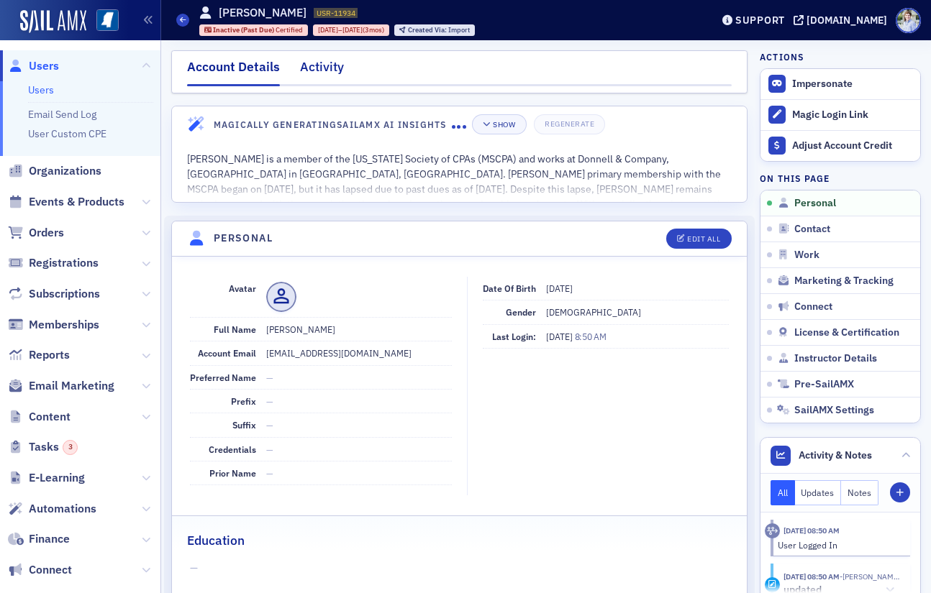
click at [316, 68] on div "Activity" at bounding box center [322, 71] width 44 height 27
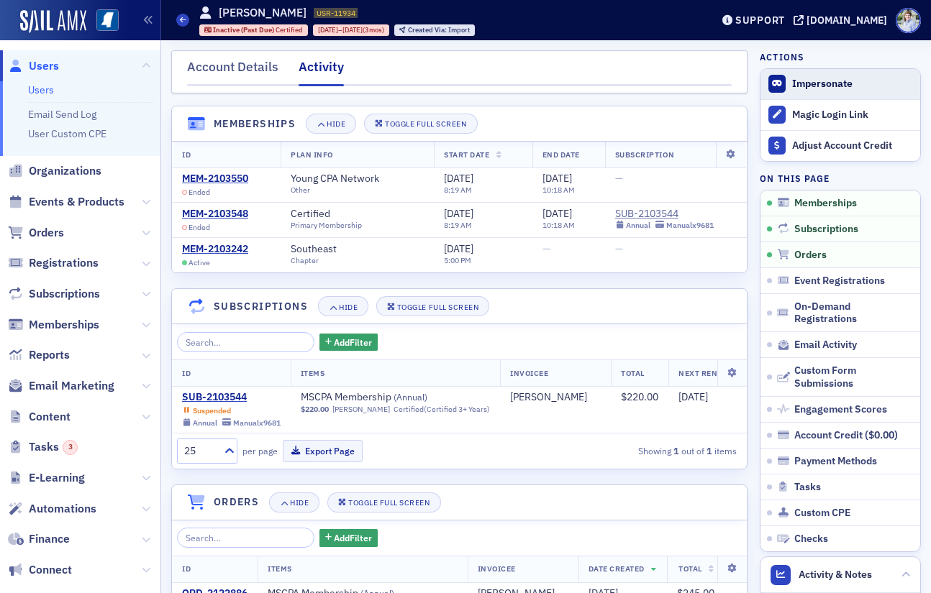
click at [810, 84] on button "Impersonate" at bounding box center [822, 84] width 60 height 13
drag, startPoint x: 53, startPoint y: 90, endPoint x: 42, endPoint y: 87, distance: 10.5
click at [52, 90] on link "Users" at bounding box center [41, 89] width 26 height 13
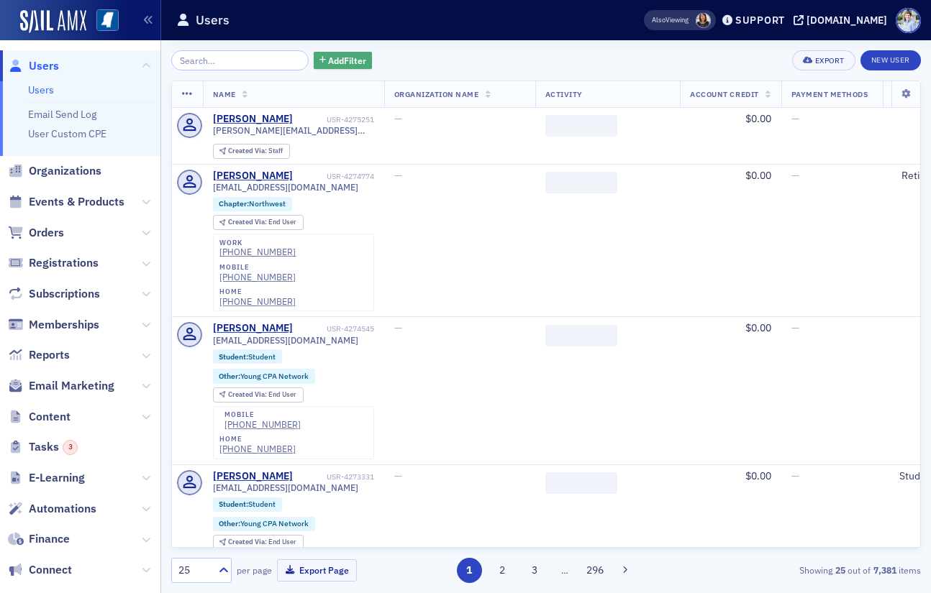
click at [314, 55] on button "Add Filter" at bounding box center [343, 61] width 59 height 18
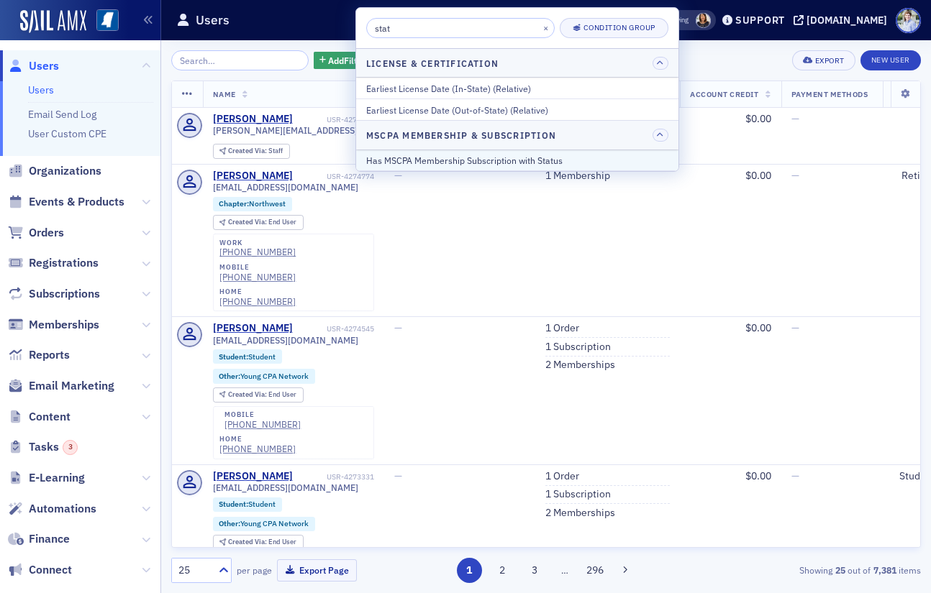
type input "stat"
click at [460, 161] on div "Has MSCPA Membership Subscription with Status" at bounding box center [517, 160] width 302 height 13
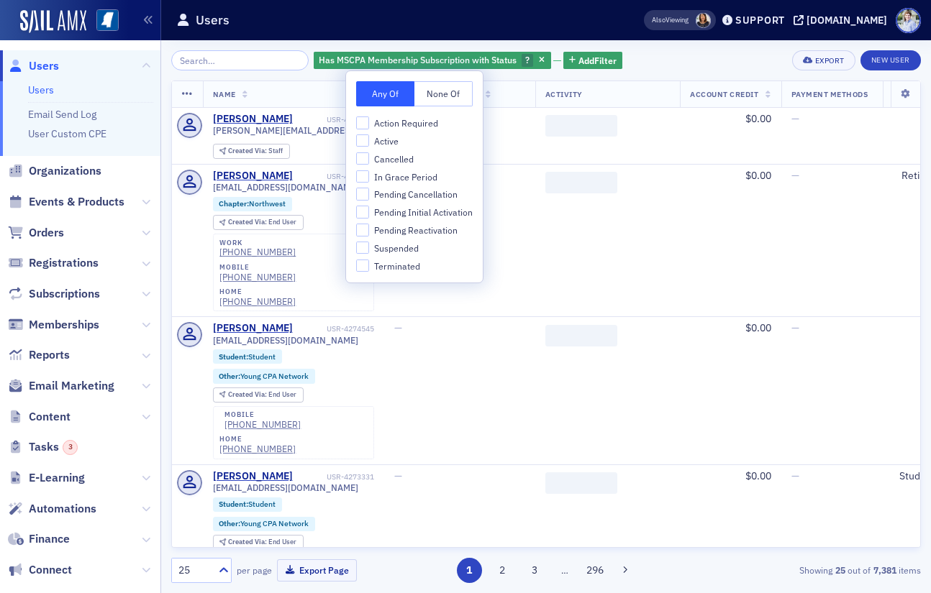
drag, startPoint x: 412, startPoint y: 247, endPoint x: 502, endPoint y: 173, distance: 117.0
click at [412, 247] on span "Suspended" at bounding box center [396, 248] width 45 height 12
click at [369, 247] on input "Suspended" at bounding box center [362, 248] width 13 height 13
checkbox input "true"
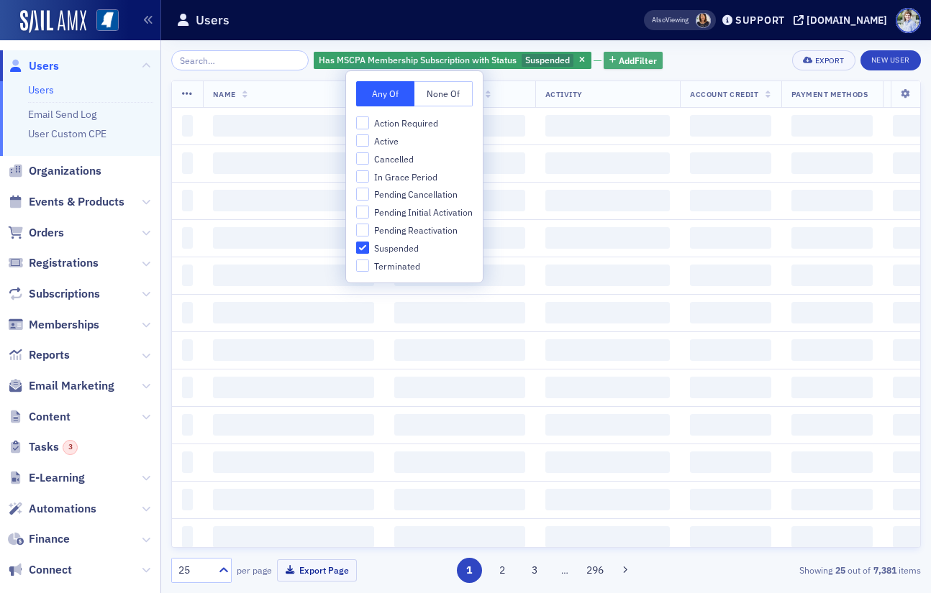
click at [619, 54] on span "Add Filter" at bounding box center [638, 60] width 38 height 13
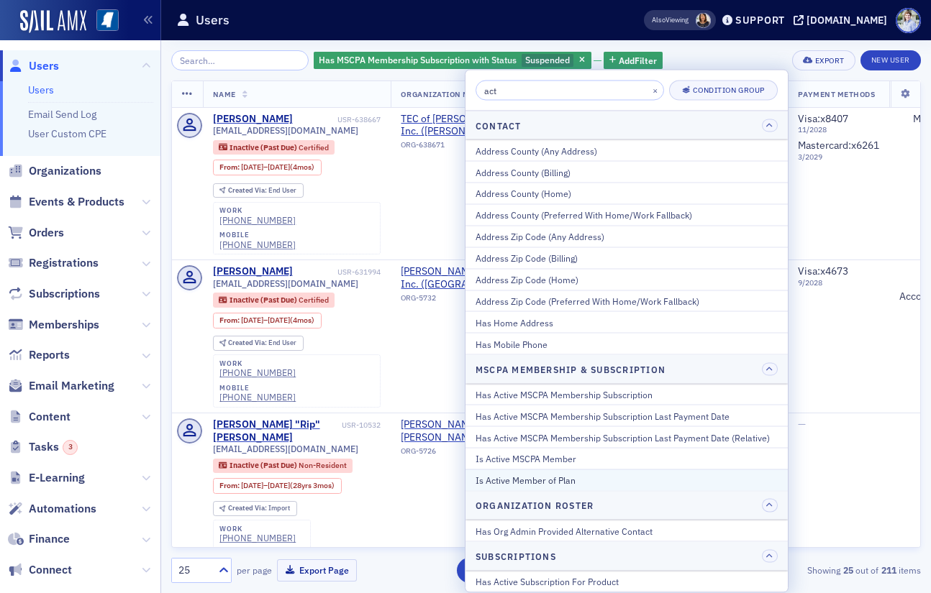
type input "act"
click at [547, 476] on div "Is Active Member of Plan" at bounding box center [626, 480] width 302 height 13
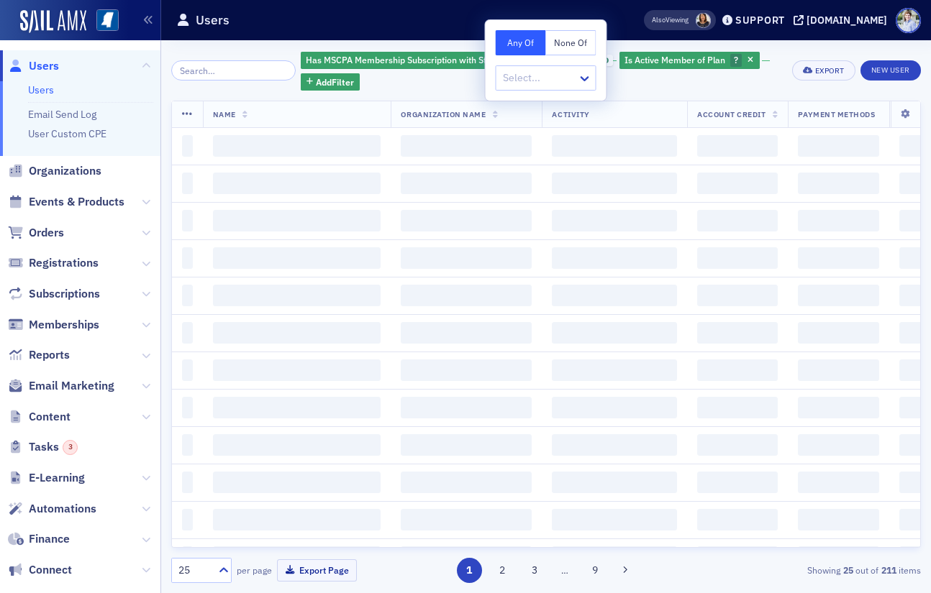
drag, startPoint x: 547, startPoint y: 476, endPoint x: 601, endPoint y: 22, distance: 457.1
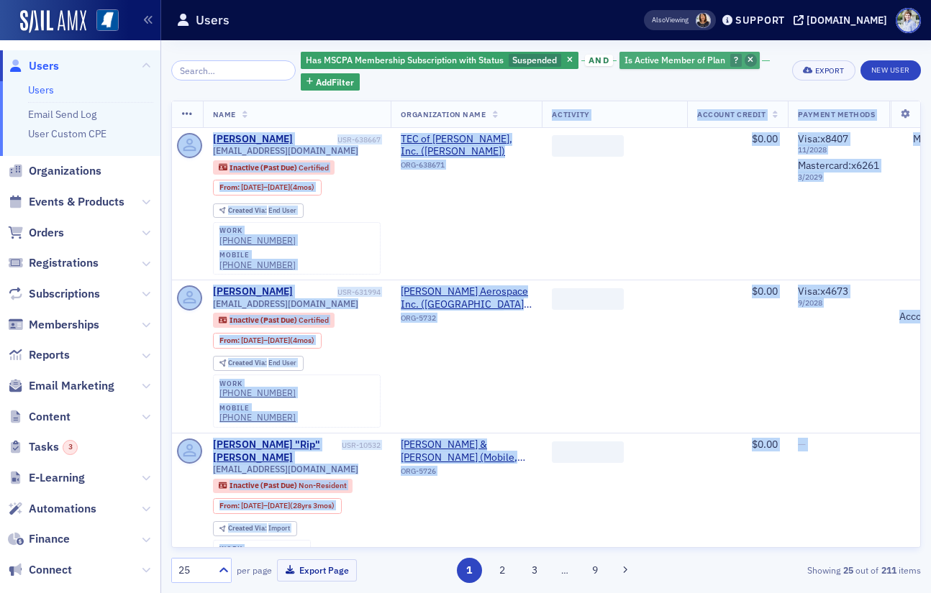
click at [744, 58] on span "button" at bounding box center [750, 60] width 13 height 13
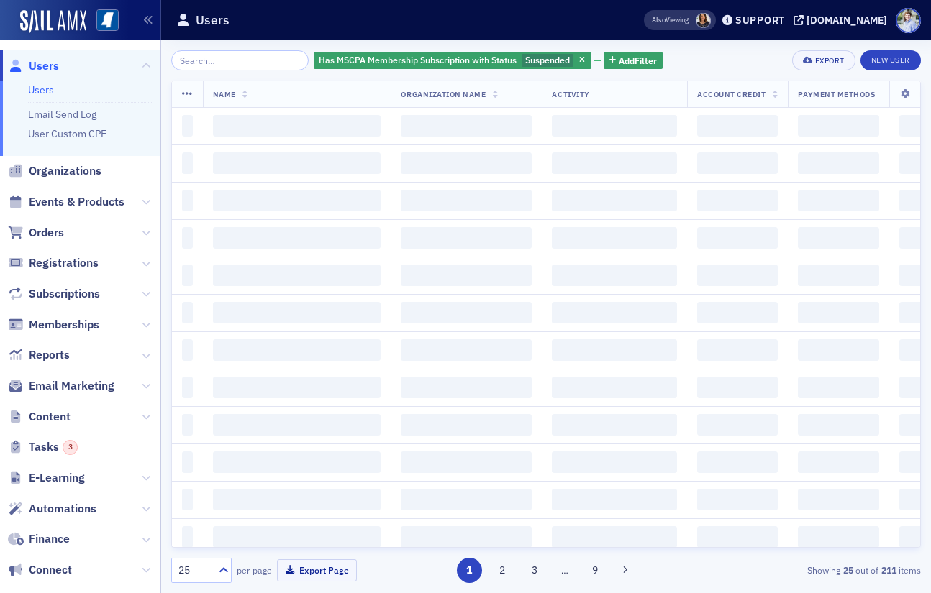
click at [634, 47] on div "Has MSCPA Membership Subscription with Status Suspended Add Filter Export New U…" at bounding box center [545, 316] width 749 height 553
click at [626, 64] on span "Add Filter" at bounding box center [638, 60] width 38 height 13
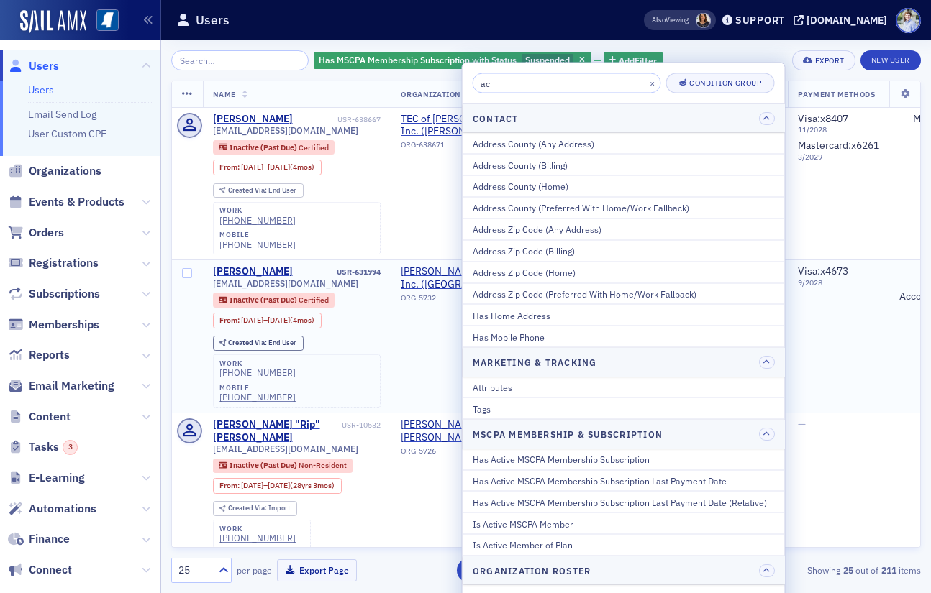
type input "act"
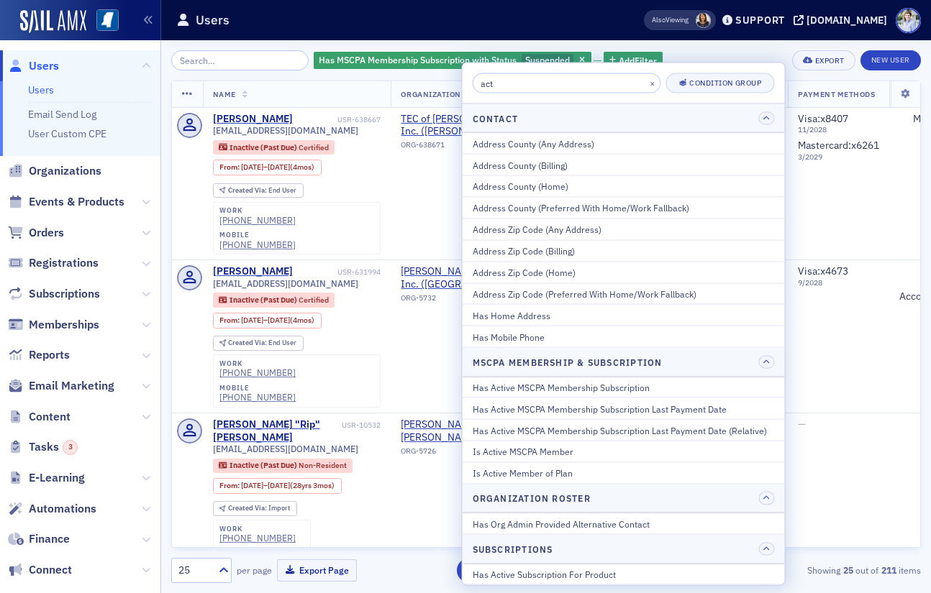
drag, startPoint x: 565, startPoint y: 454, endPoint x: 603, endPoint y: 222, distance: 235.3
click at [565, 454] on div "Is Active MSCPA Member" at bounding box center [624, 451] width 302 height 13
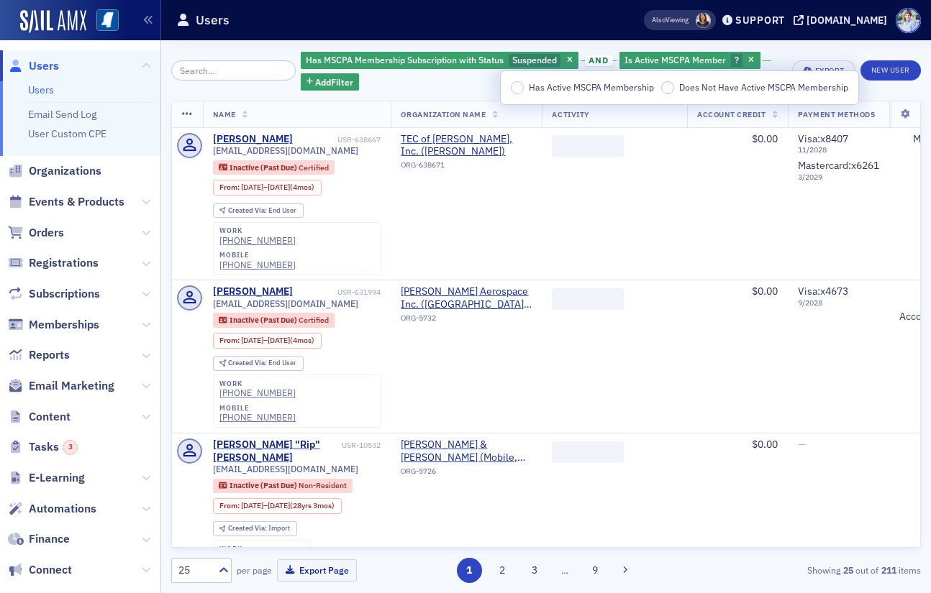
click at [548, 81] on span "Has Active MSCPA Membership" at bounding box center [591, 87] width 125 height 13
click at [524, 81] on input "Has Active MSCPA Membership" at bounding box center [517, 87] width 13 height 13
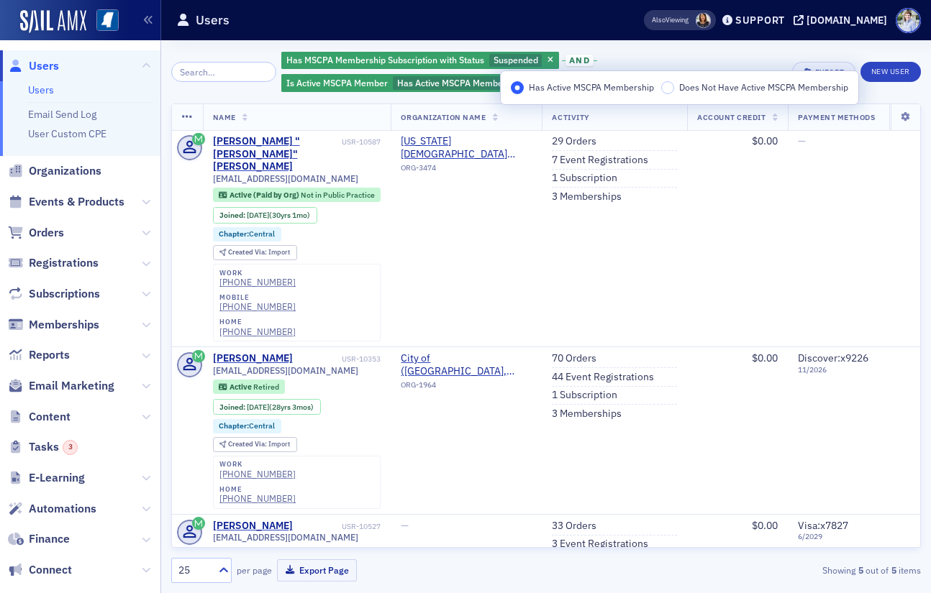
click at [523, 32] on div "Users" at bounding box center [387, 19] width 422 height 27
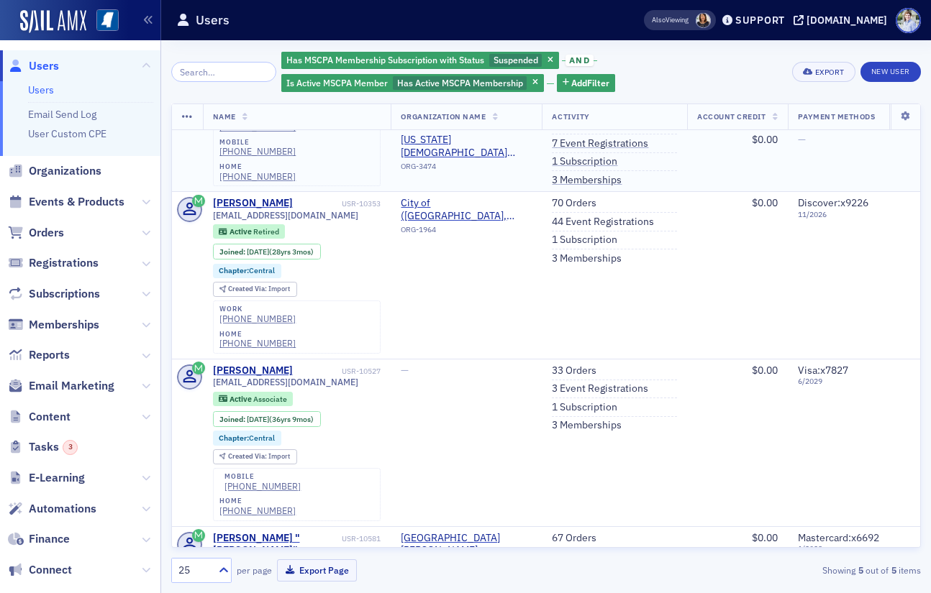
scroll to position [156, 0]
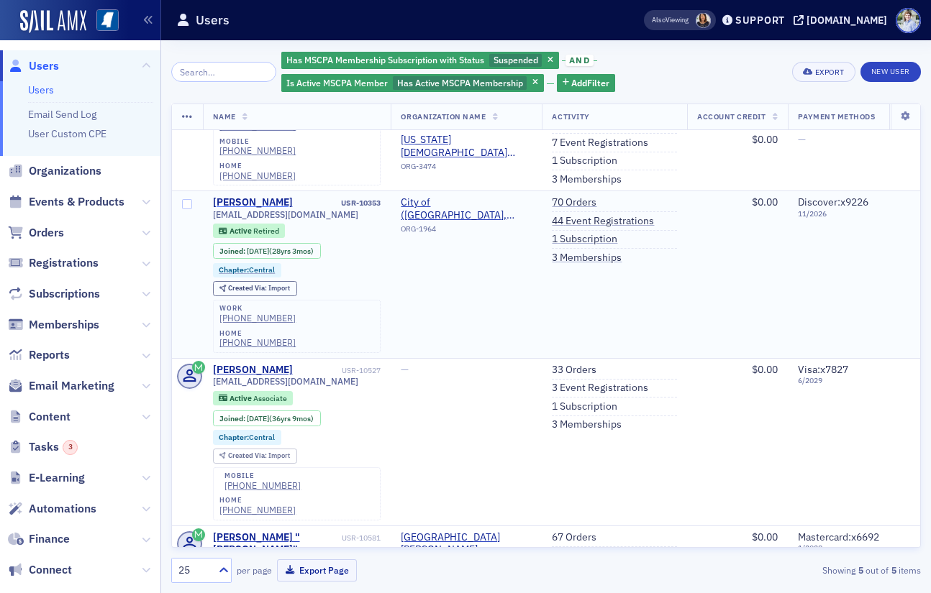
click at [252, 196] on div "[PERSON_NAME]" at bounding box center [253, 202] width 80 height 13
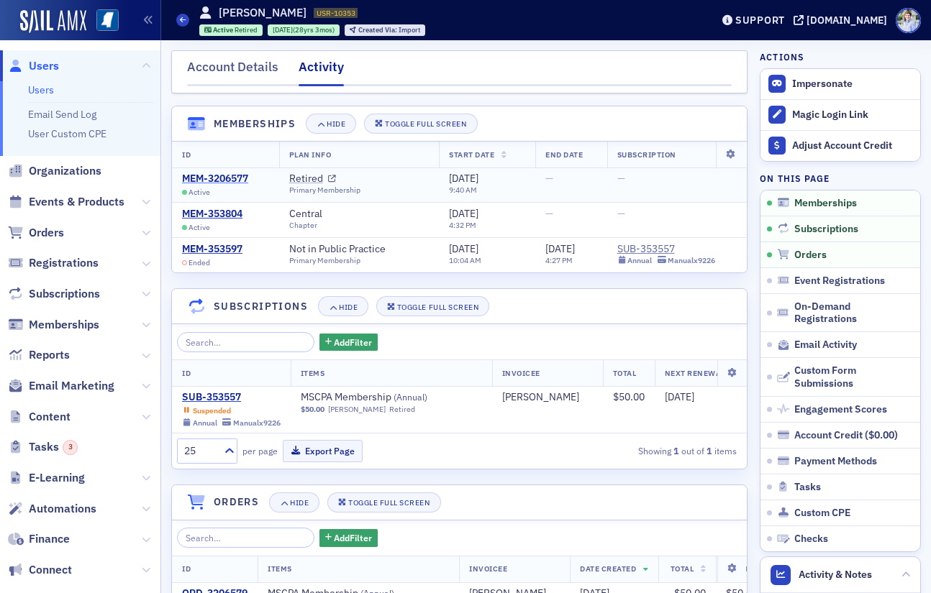
click at [222, 176] on div "MEM-3206577" at bounding box center [215, 179] width 66 height 13
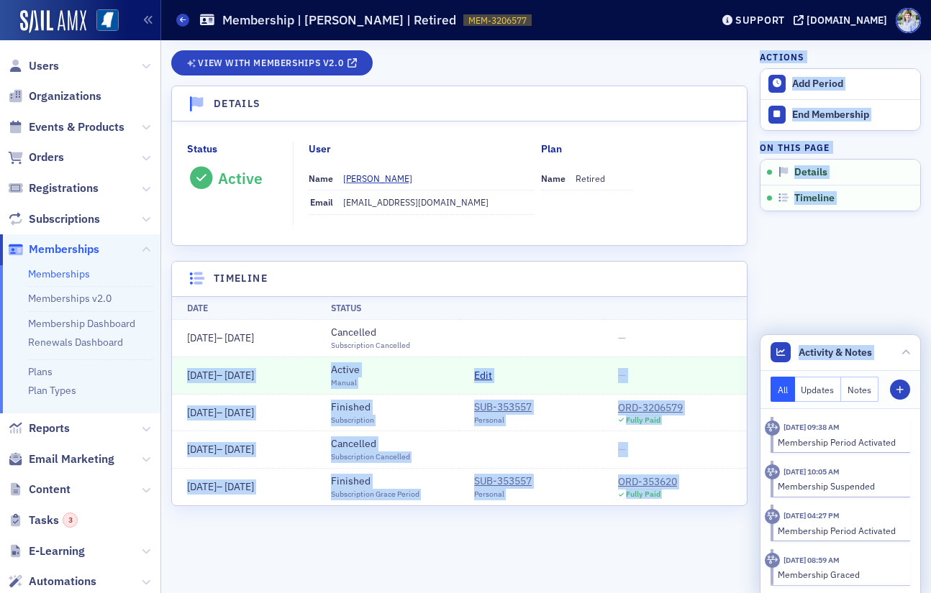
drag, startPoint x: 183, startPoint y: 382, endPoint x: 765, endPoint y: 393, distance: 582.7
click at [765, 393] on div "View with Memberships v2.0 Details Status Active User Name [PERSON_NAME] Email …" at bounding box center [545, 316] width 749 height 553
click at [757, 378] on div "View with Memberships v2.0 Details Status Active User Name [PERSON_NAME] Email …" at bounding box center [545, 316] width 749 height 553
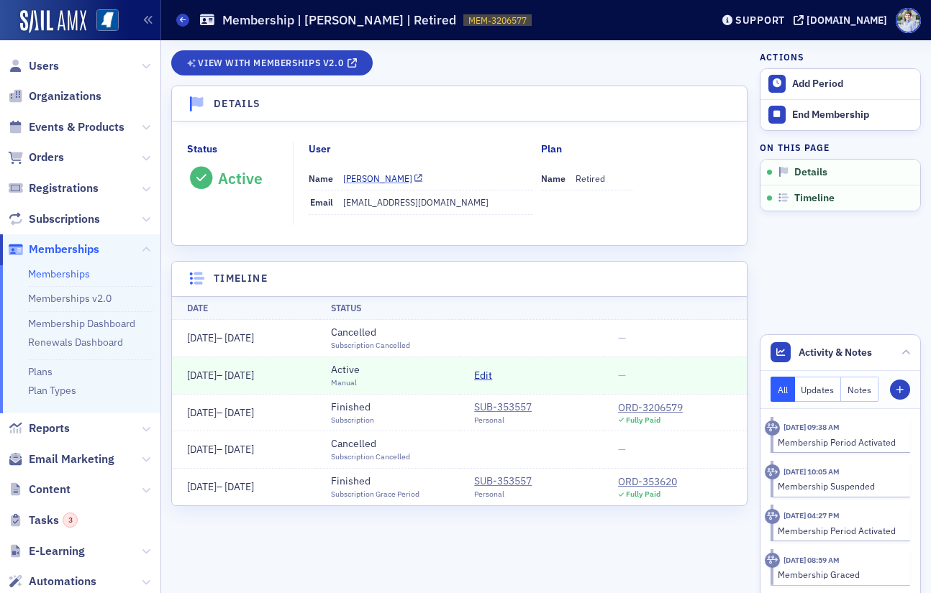
click at [350, 183] on div "[PERSON_NAME]" at bounding box center [377, 178] width 69 height 13
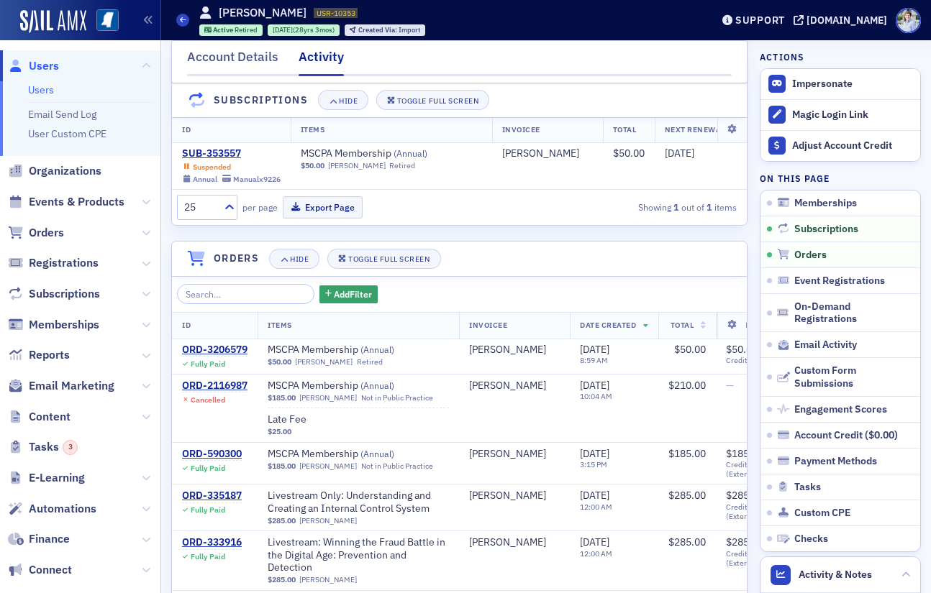
scroll to position [245, 0]
click at [245, 348] on div "ORD-3206579" at bounding box center [214, 349] width 65 height 13
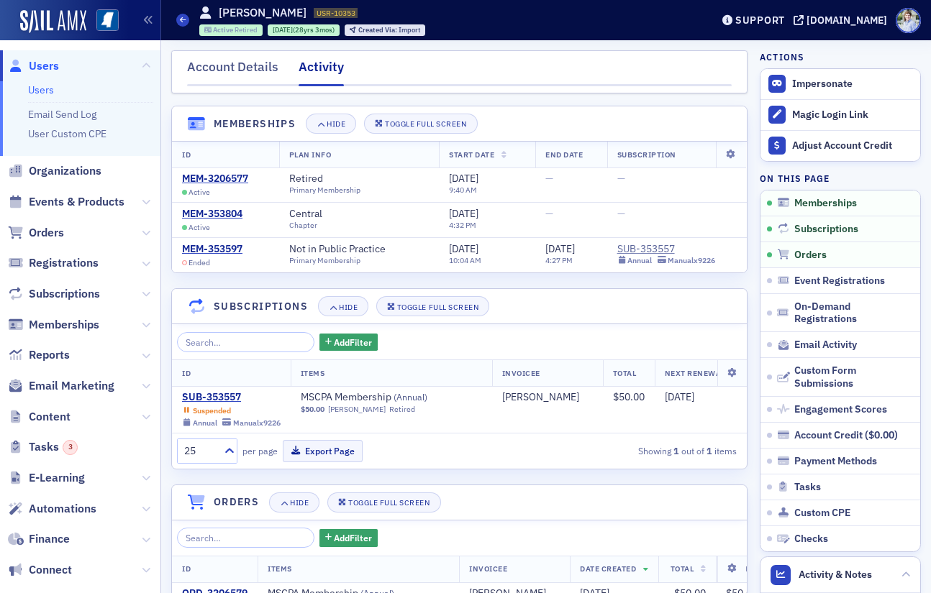
click at [214, 27] on span "Active" at bounding box center [224, 29] width 22 height 9
click at [226, 401] on div "SUB-353557" at bounding box center [231, 397] width 99 height 13
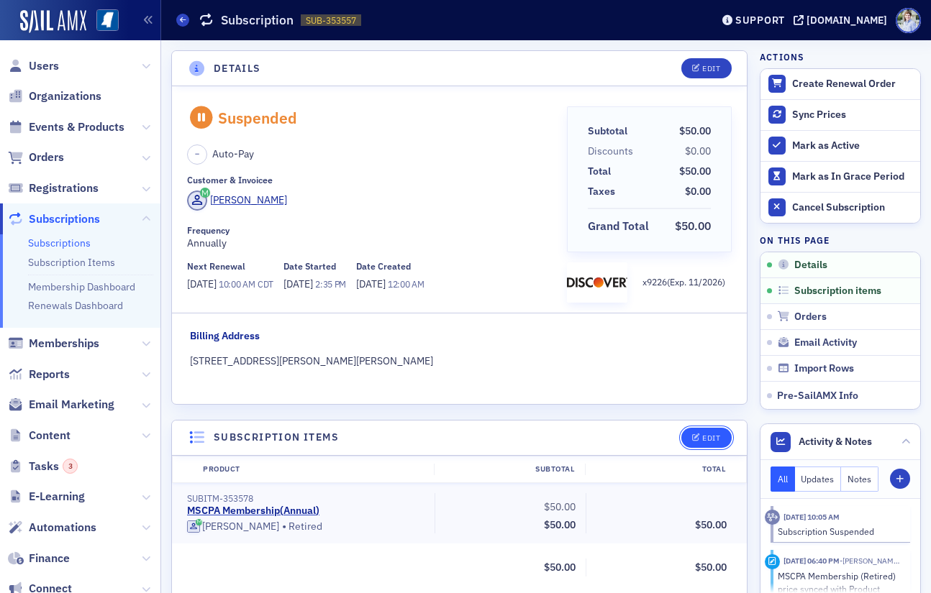
click at [717, 444] on button "Edit" at bounding box center [706, 438] width 50 height 20
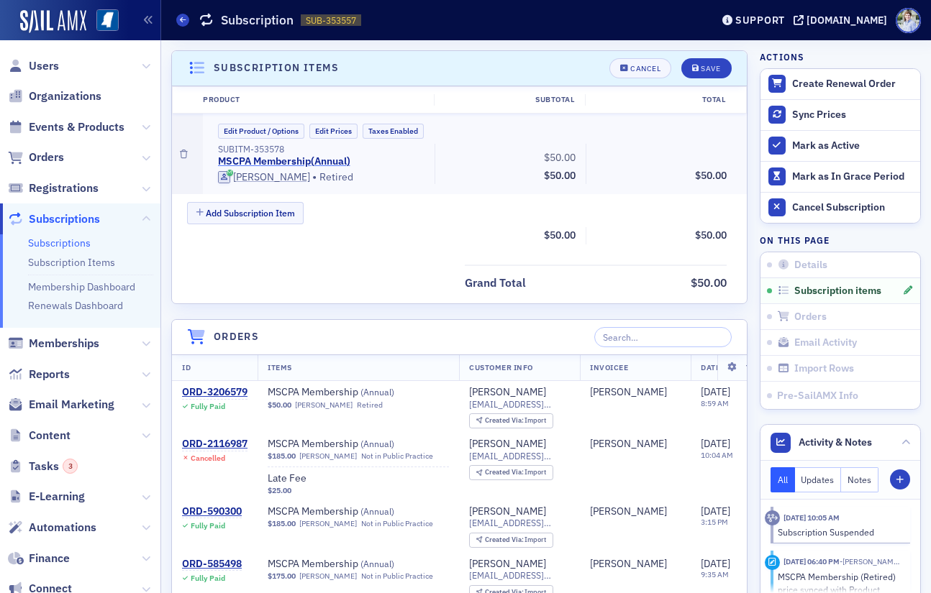
scroll to position [372, 0]
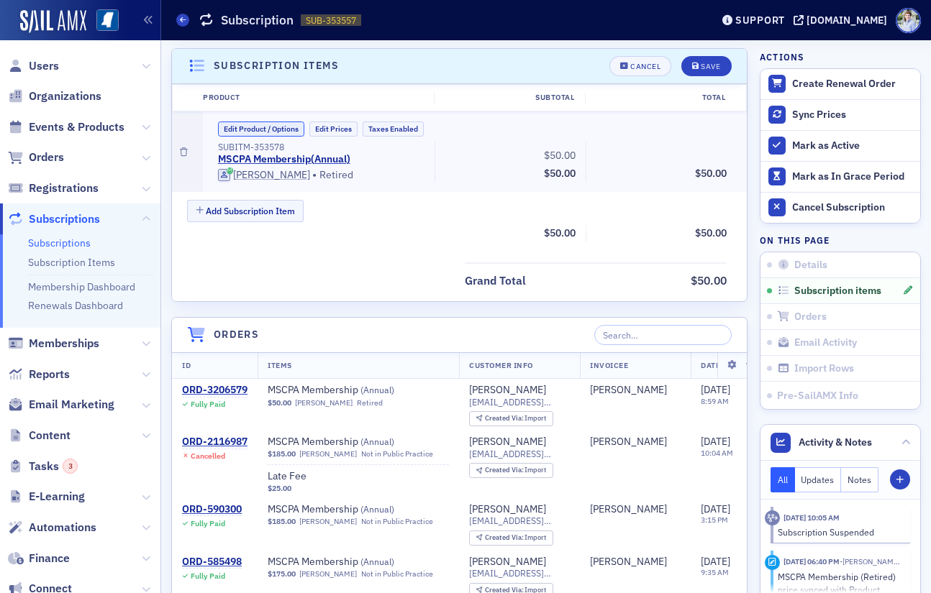
click at [278, 133] on button "Edit Product / Options" at bounding box center [261, 129] width 86 height 15
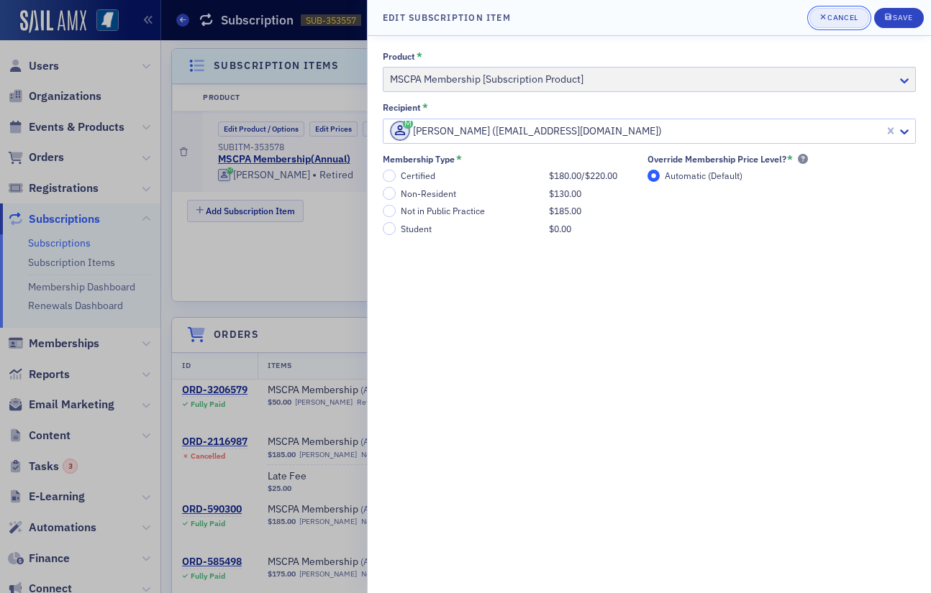
click at [854, 15] on div "Cancel" at bounding box center [842, 18] width 30 height 8
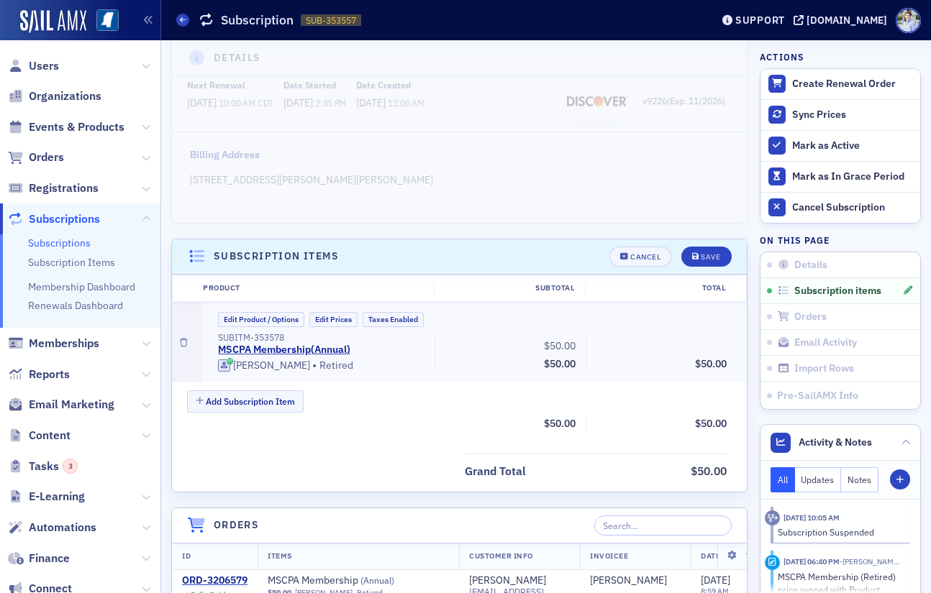
scroll to position [189, 0]
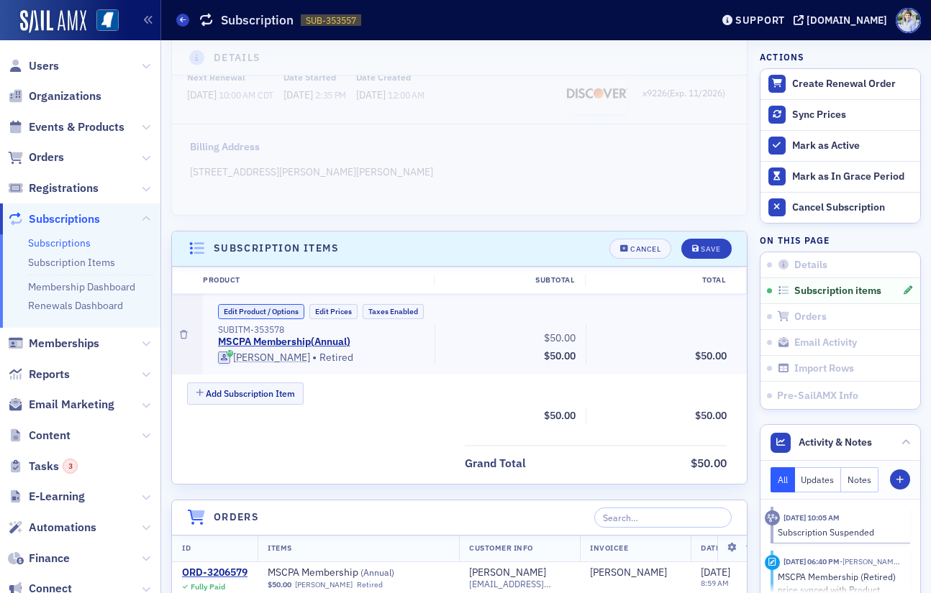
click at [257, 309] on button "Edit Product / Options" at bounding box center [261, 311] width 86 height 15
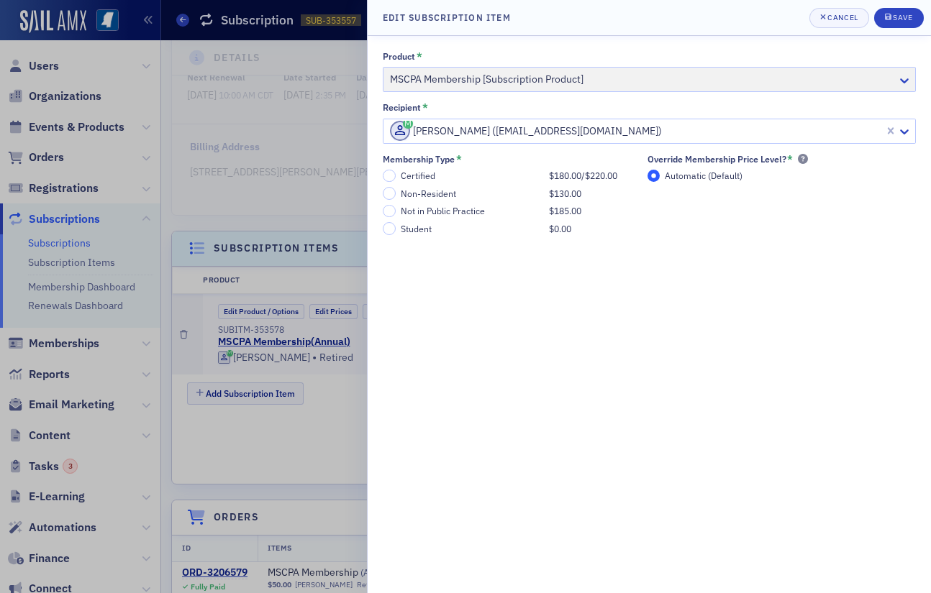
click at [271, 297] on div at bounding box center [465, 296] width 931 height 593
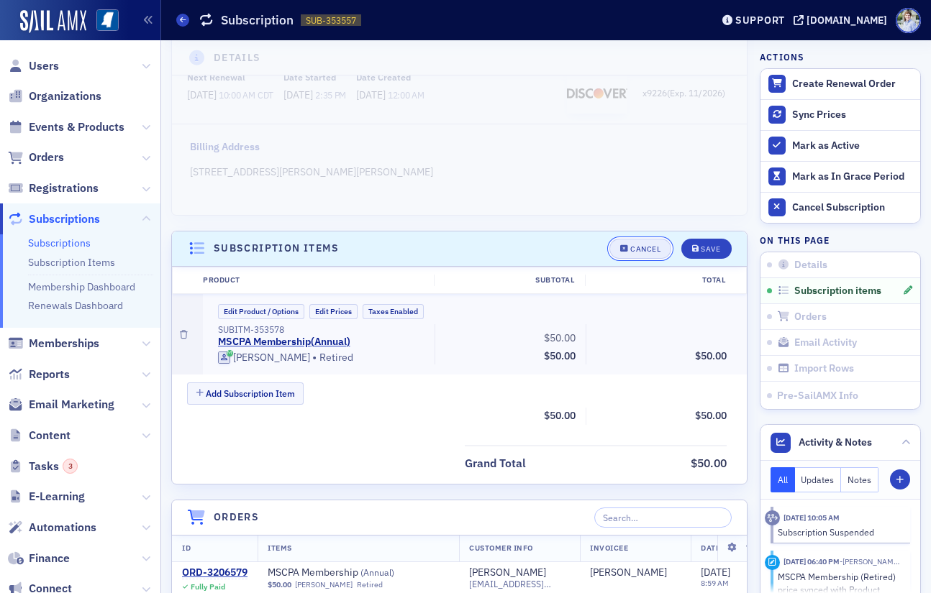
click at [645, 255] on button "Cancel" at bounding box center [640, 249] width 62 height 20
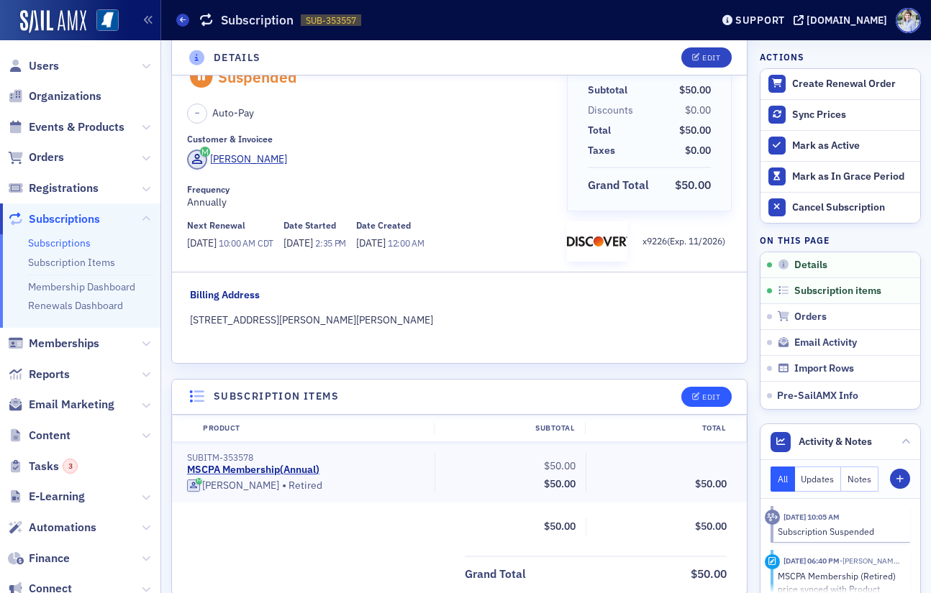
scroll to position [0, 0]
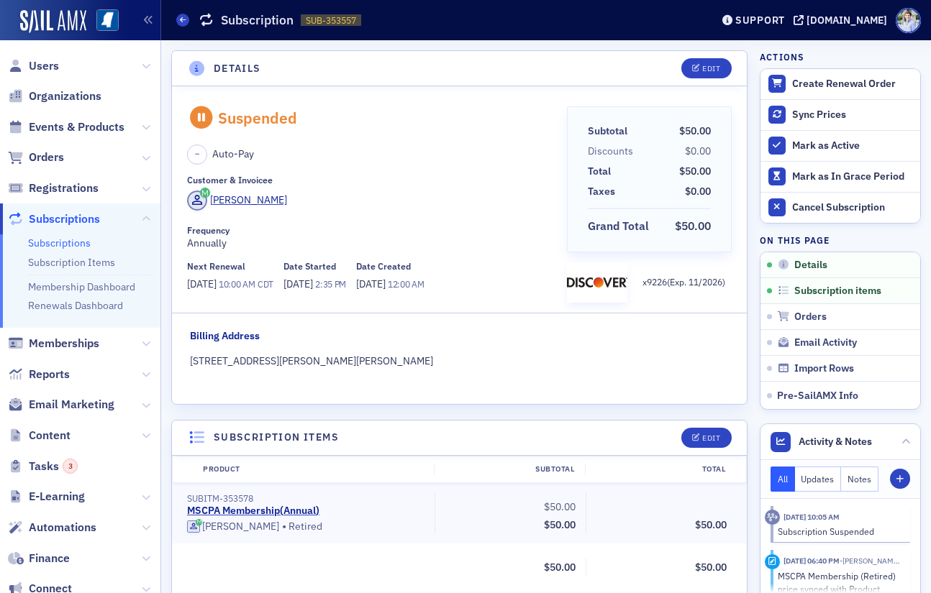
click at [414, 229] on div "Frequency" at bounding box center [372, 230] width 370 height 11
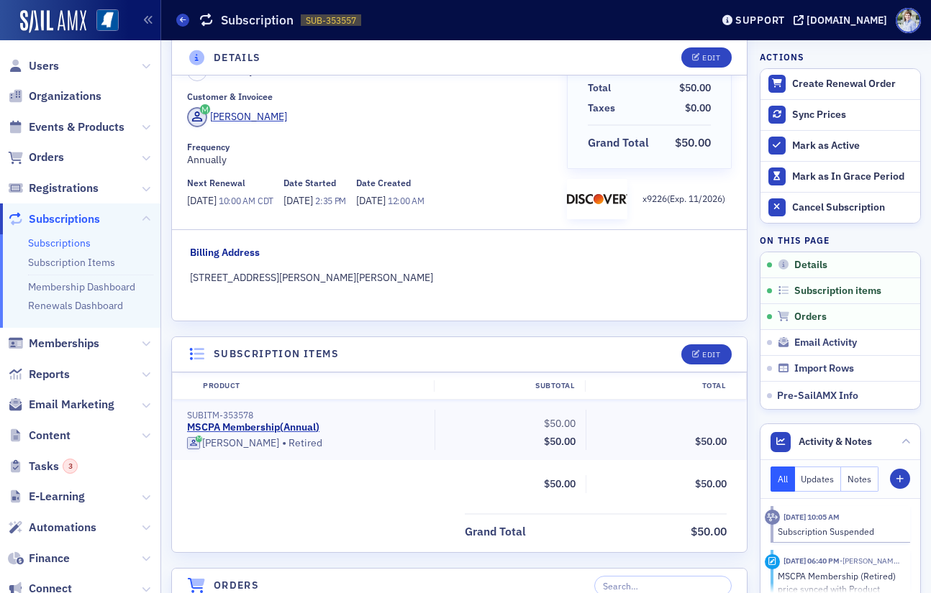
scroll to position [48, 0]
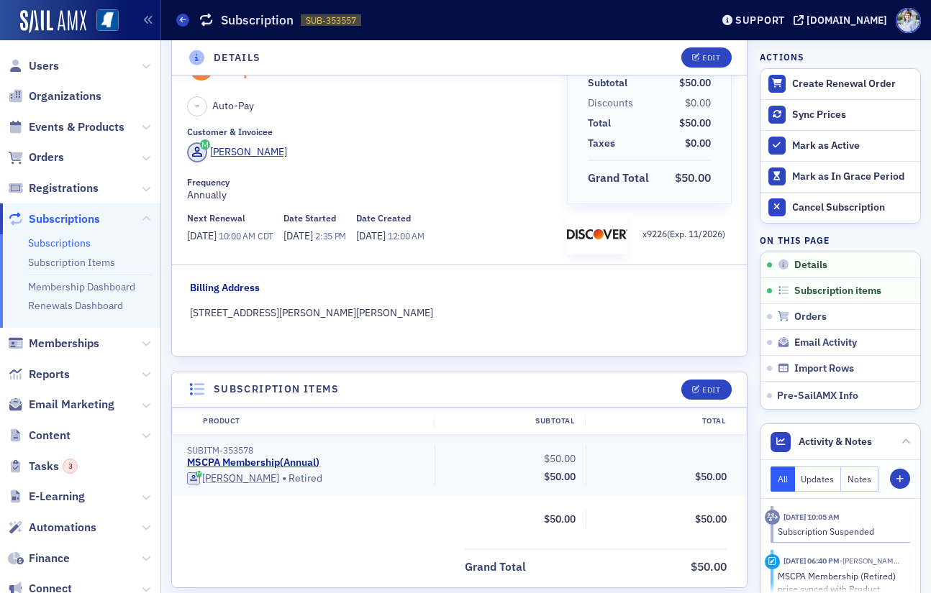
drag, startPoint x: 386, startPoint y: 490, endPoint x: 375, endPoint y: 488, distance: 10.2
click at [385, 488] on div "SUBITM-353578 MSCPA Membership ( Annual ) Russell Wall • Retired $50.00 Subtota…" at bounding box center [459, 465] width 575 height 60
drag, startPoint x: 326, startPoint y: 457, endPoint x: 315, endPoint y: 461, distance: 11.4
click at [326, 457] on div "MSCPA Membership ( Annual )" at bounding box center [305, 463] width 237 height 13
click at [315, 461] on link "MSCPA Membership ( Annual )" at bounding box center [253, 463] width 132 height 13
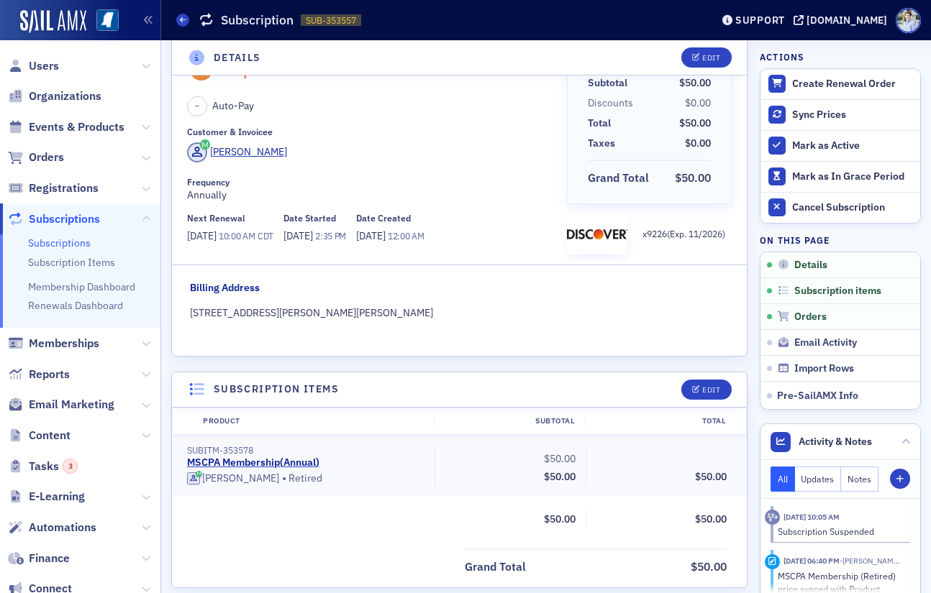
scroll to position [305, 0]
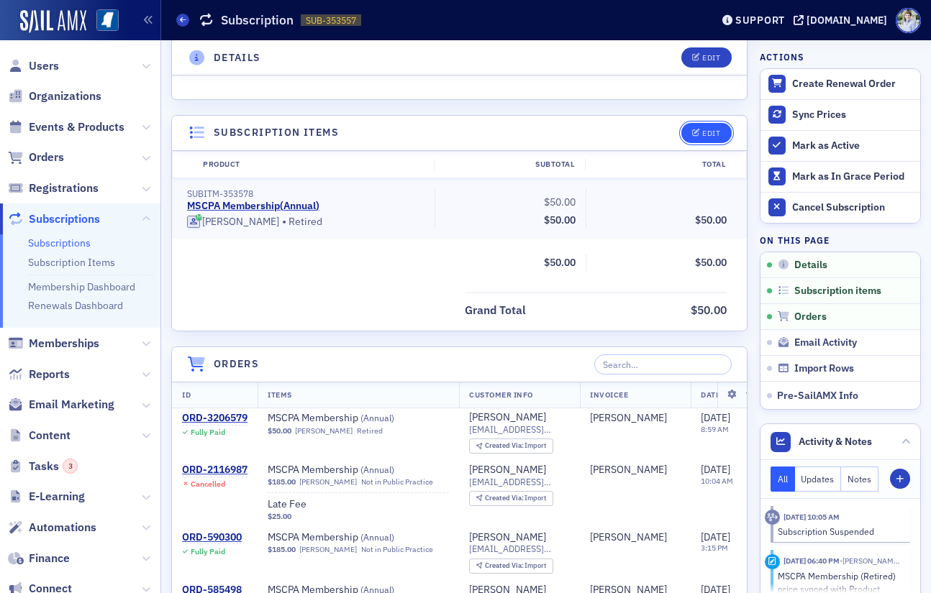
click at [698, 131] on icon "button" at bounding box center [696, 133] width 9 height 8
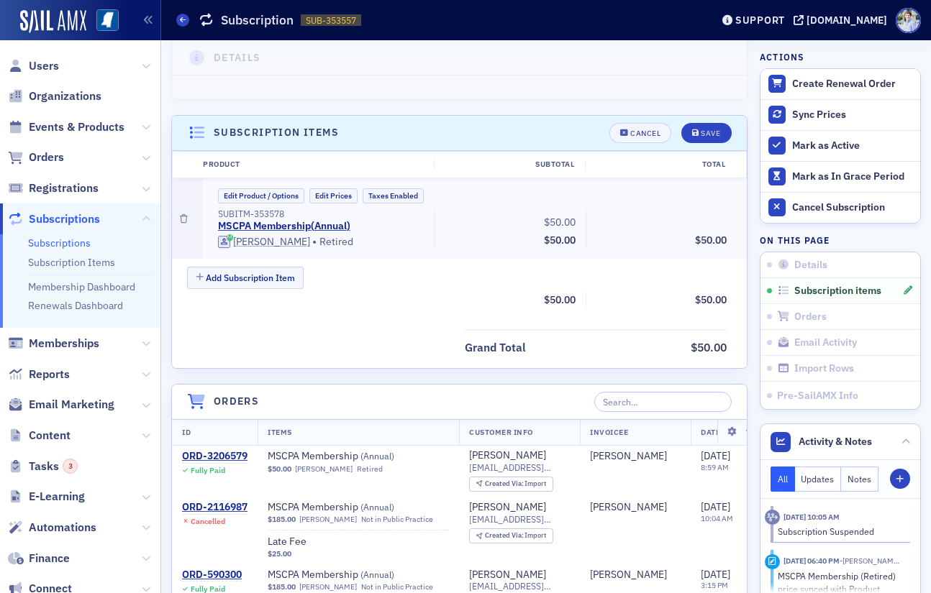
scroll to position [372, 0]
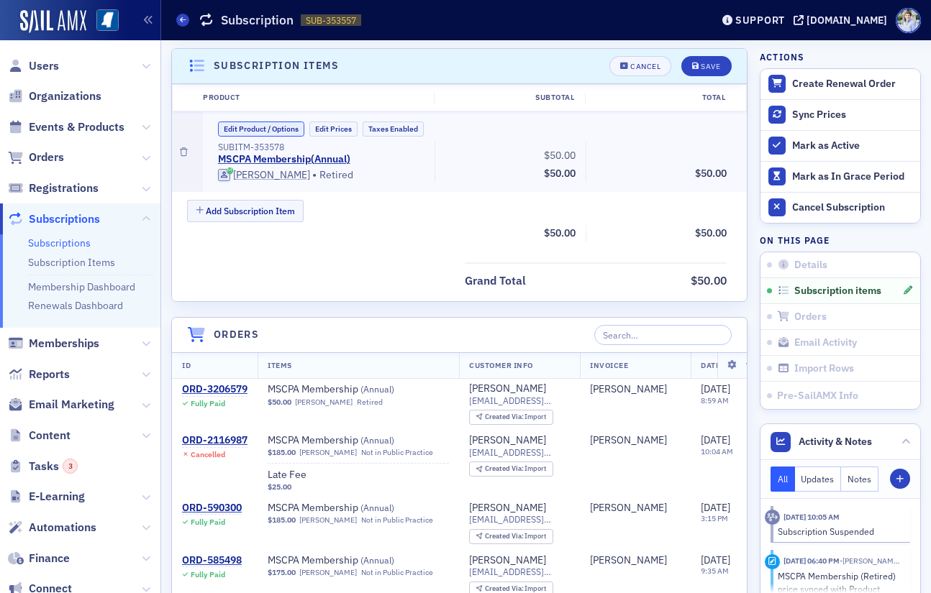
click at [278, 123] on button "Edit Product / Options" at bounding box center [261, 129] width 86 height 15
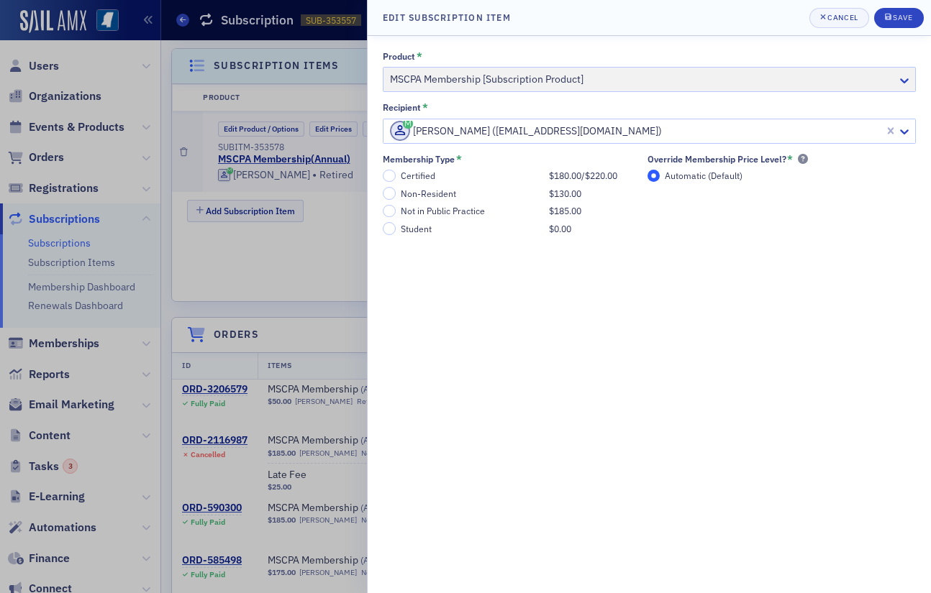
click at [340, 258] on div at bounding box center [465, 296] width 931 height 593
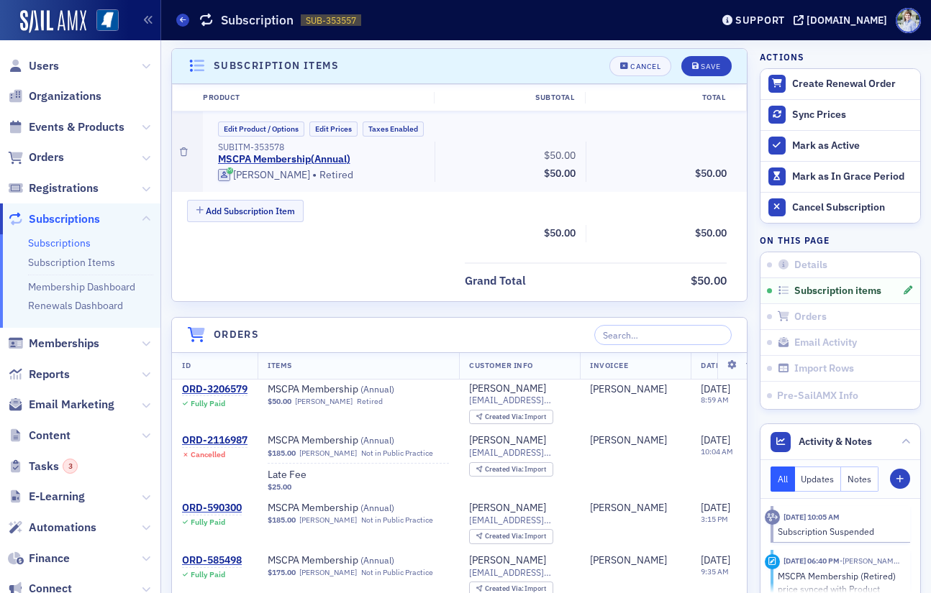
click at [647, 78] on header "Subscription items Cancel Save" at bounding box center [459, 66] width 575 height 35
click at [645, 70] on button "Cancel" at bounding box center [640, 66] width 62 height 20
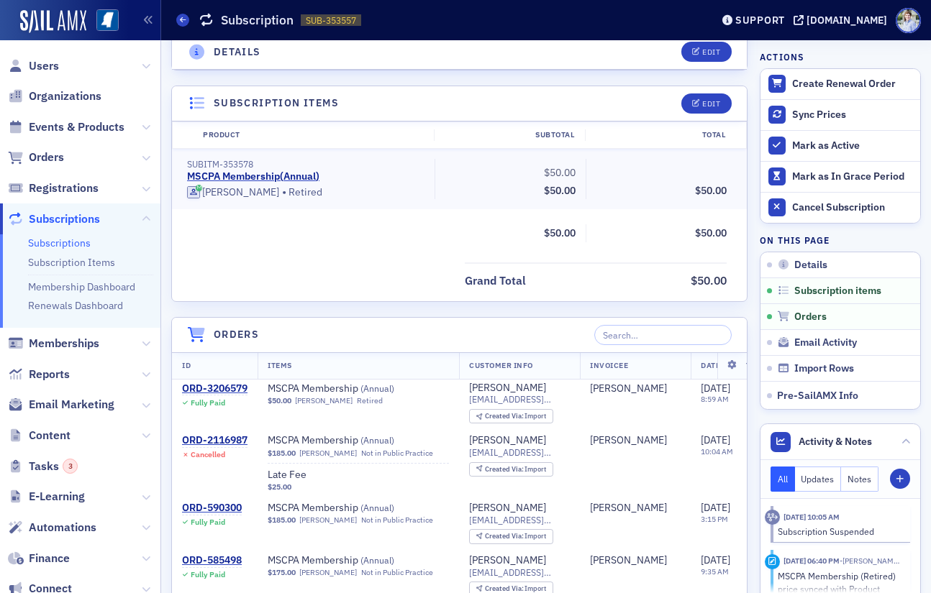
scroll to position [430, 0]
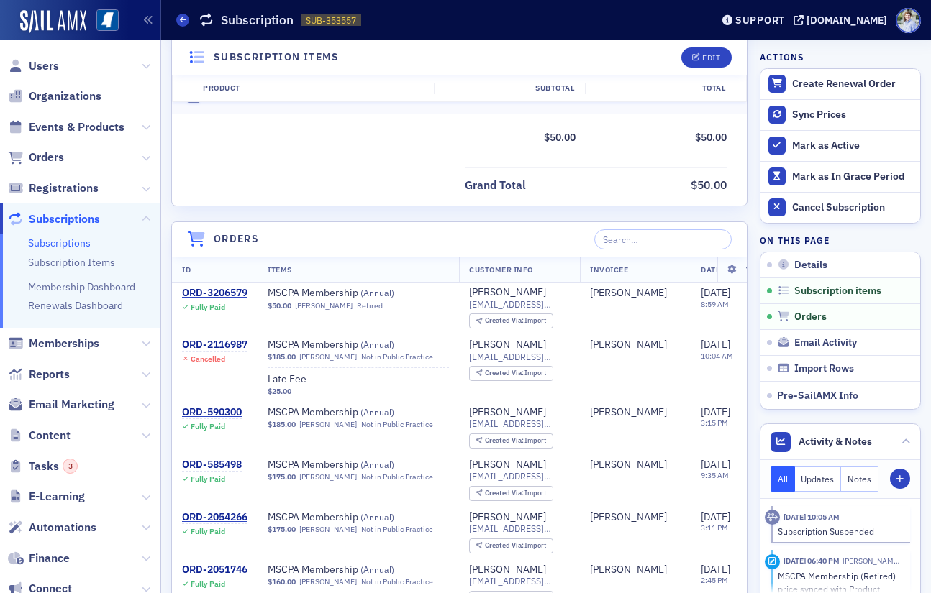
click at [323, 188] on div "Grand Total $50.00" at bounding box center [459, 181] width 575 height 29
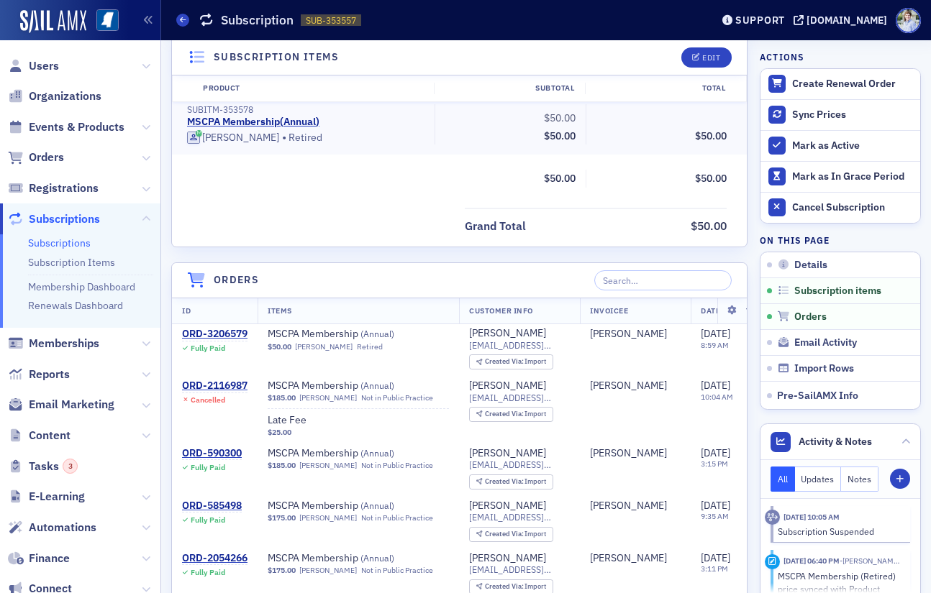
scroll to position [391, 0]
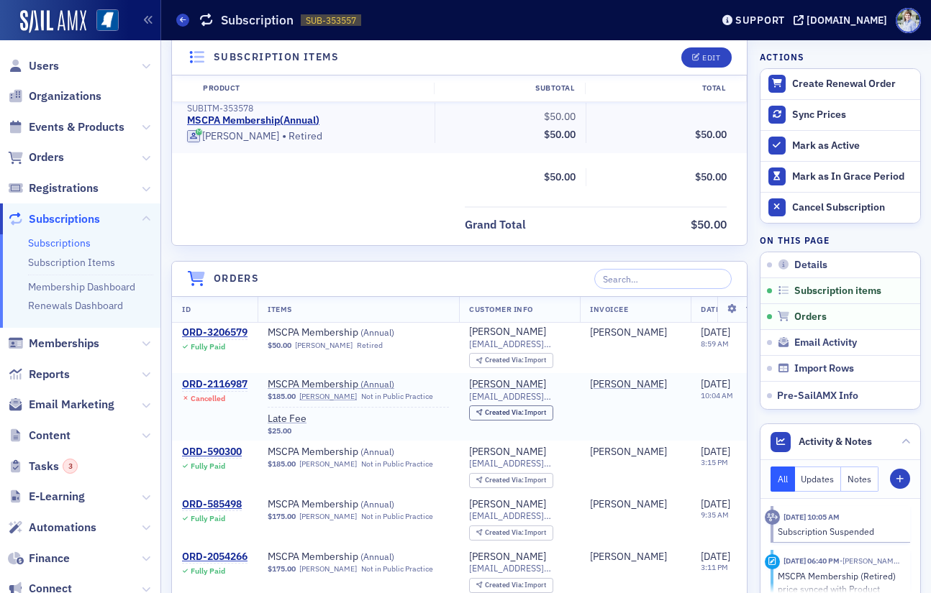
click at [208, 383] on div "ORD-2116987" at bounding box center [214, 384] width 65 height 13
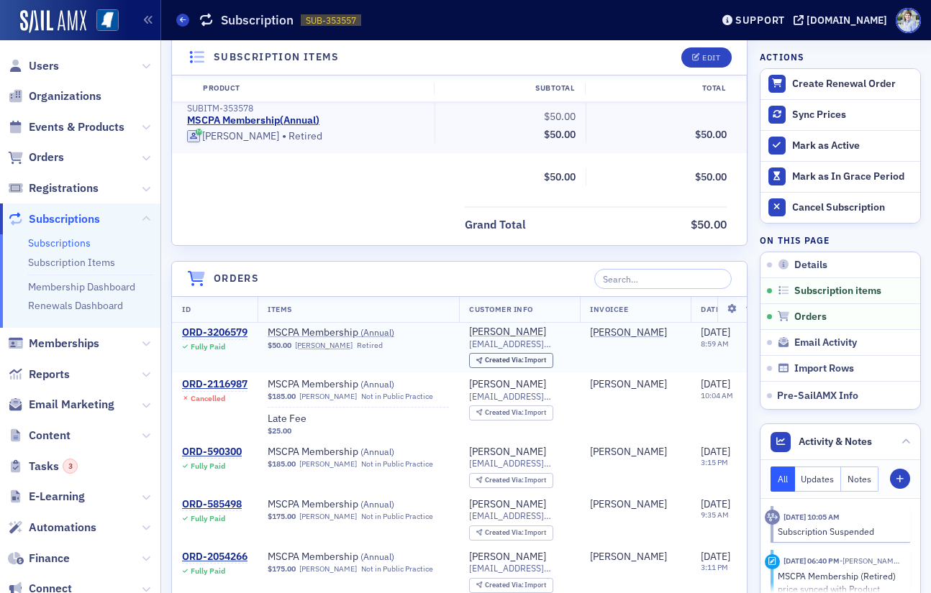
drag, startPoint x: 227, startPoint y: 332, endPoint x: 267, endPoint y: 327, distance: 39.8
click at [227, 332] on div "ORD-3206579" at bounding box center [214, 333] width 65 height 13
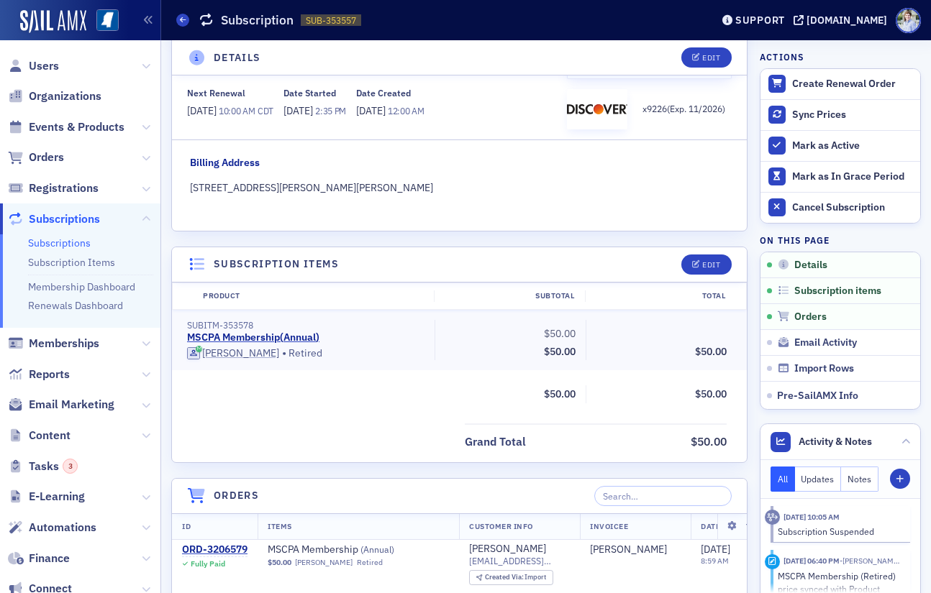
scroll to position [160, 0]
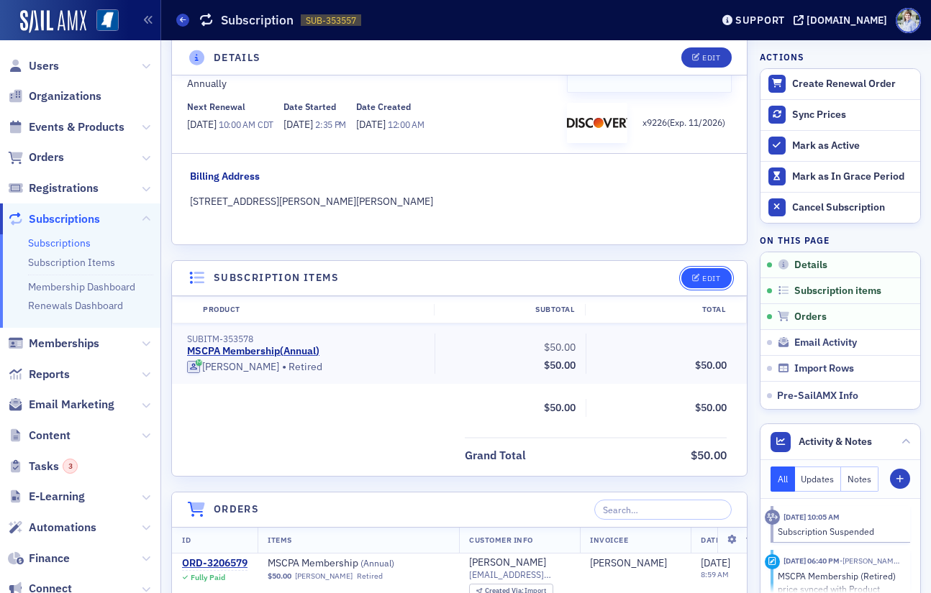
click at [715, 278] on div "Edit" at bounding box center [711, 279] width 18 height 8
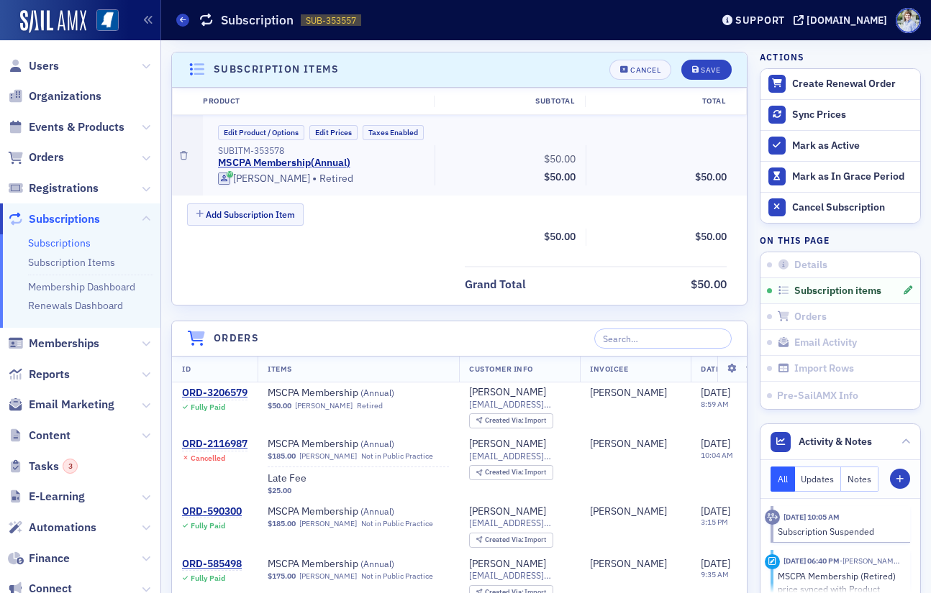
scroll to position [372, 0]
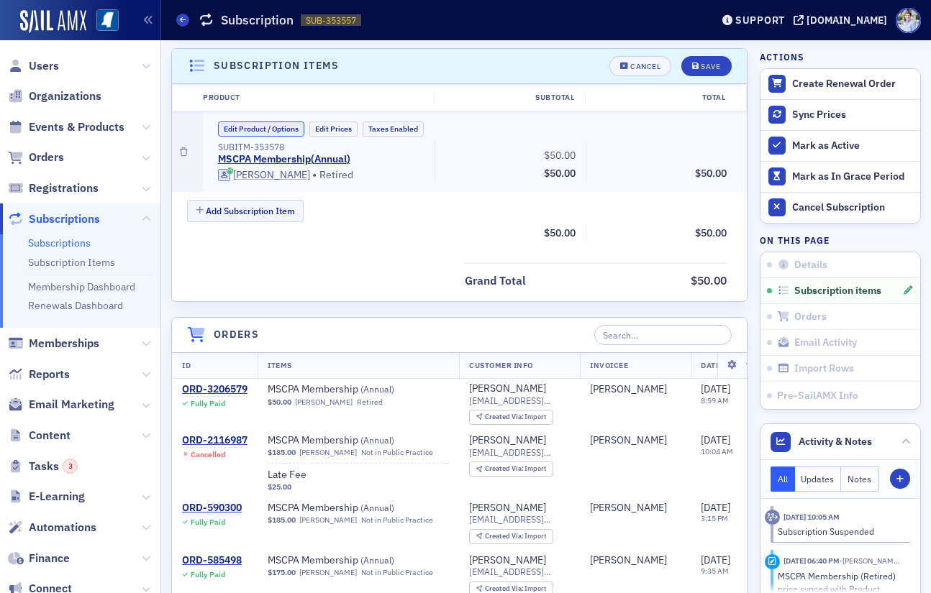
click at [245, 135] on button "Edit Product / Options" at bounding box center [261, 129] width 86 height 15
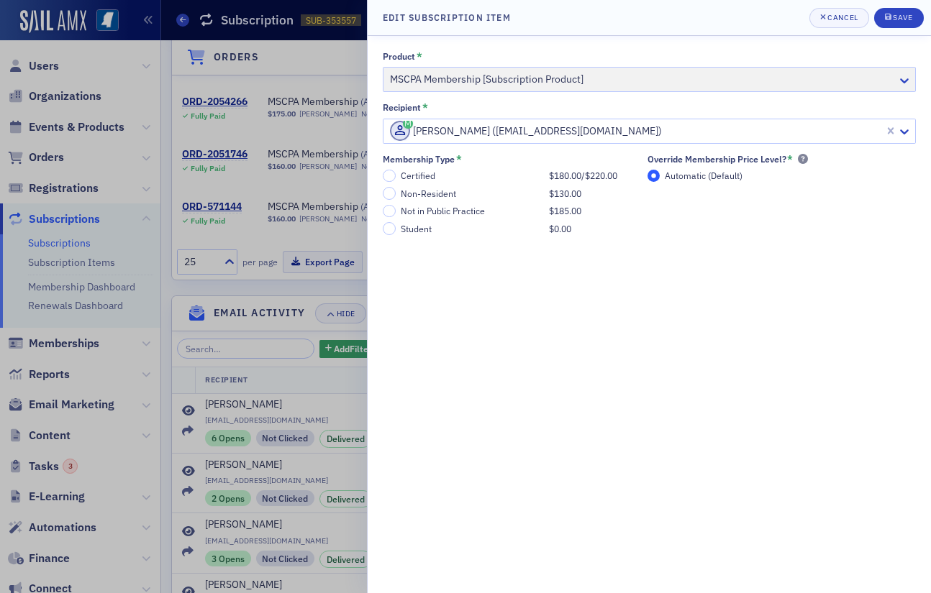
scroll to position [911, 0]
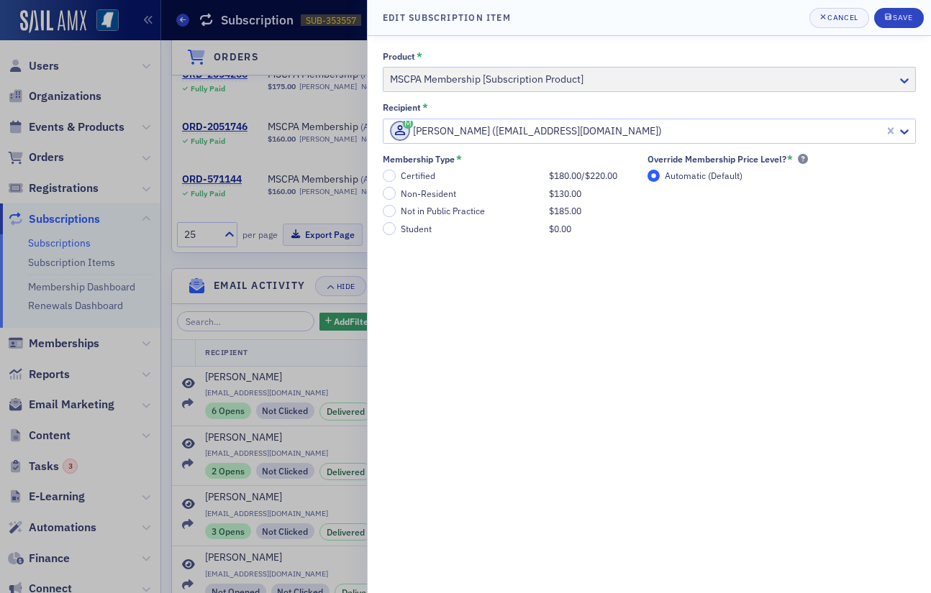
click at [287, 360] on div at bounding box center [465, 296] width 931 height 593
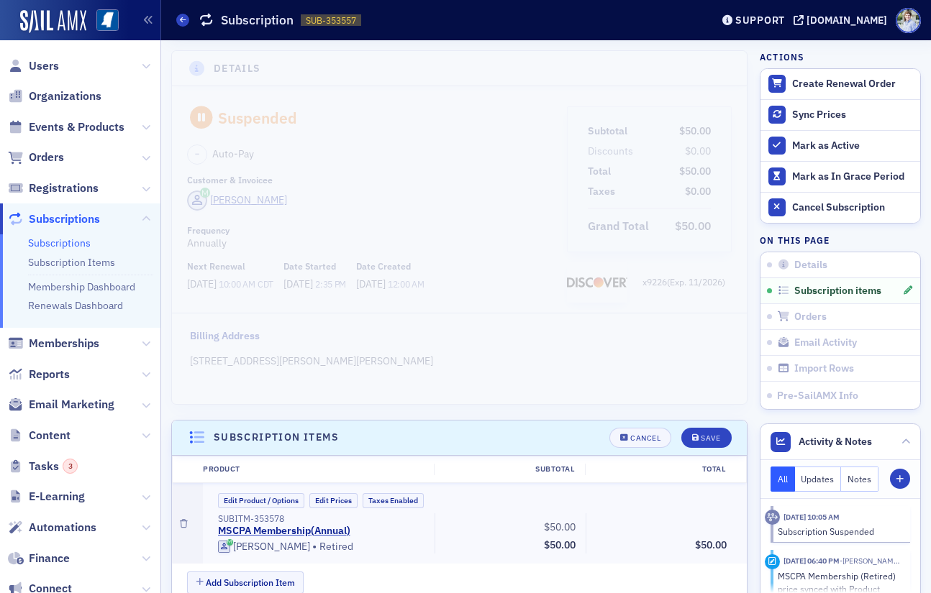
scroll to position [131, 0]
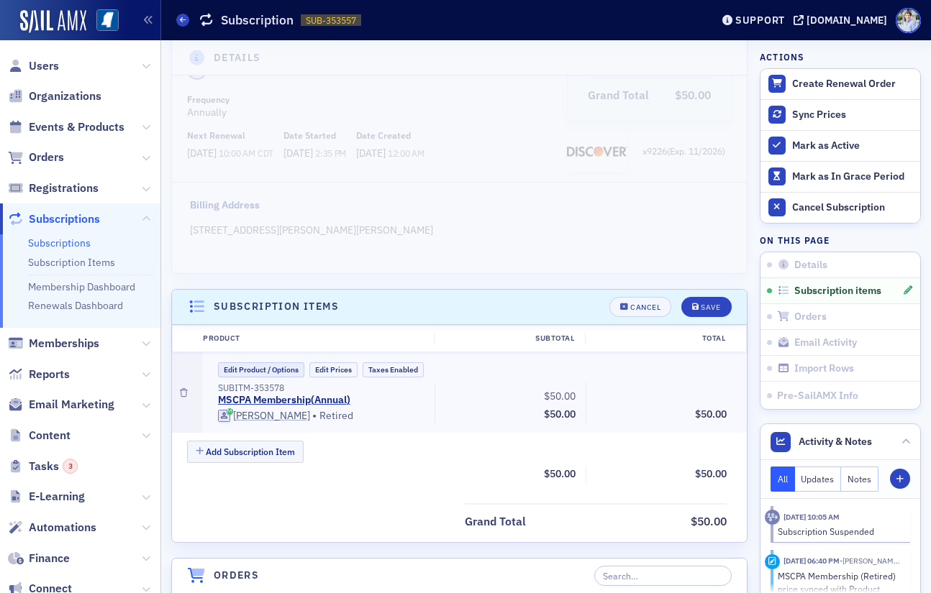
click at [265, 378] on div "Edit Product / Options Edit Prices Taxes Enabled SUBITM-353578 MSCPA Membership…" at bounding box center [475, 392] width 524 height 60
click at [273, 372] on button "Edit Product / Options" at bounding box center [261, 369] width 86 height 15
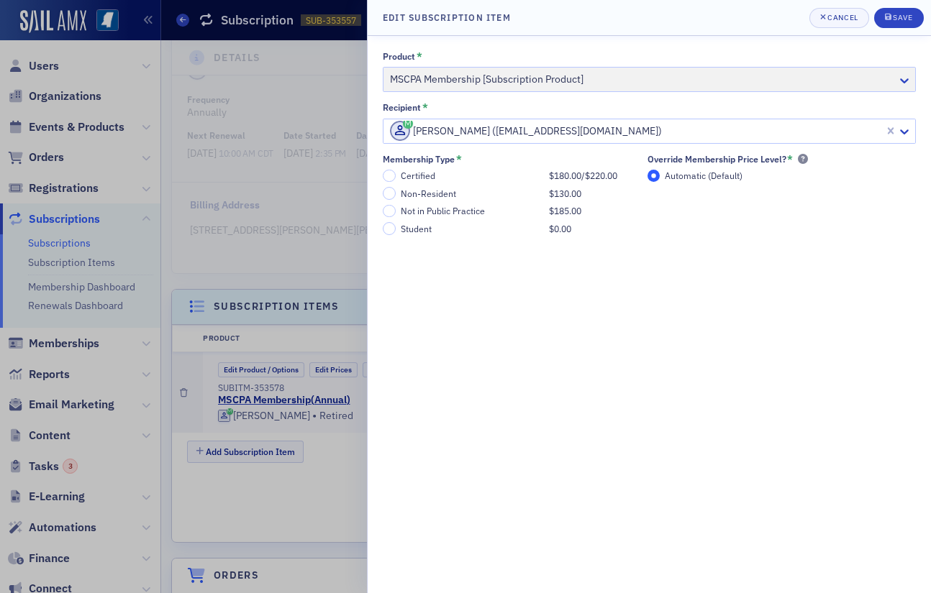
click at [227, 335] on div at bounding box center [465, 296] width 931 height 593
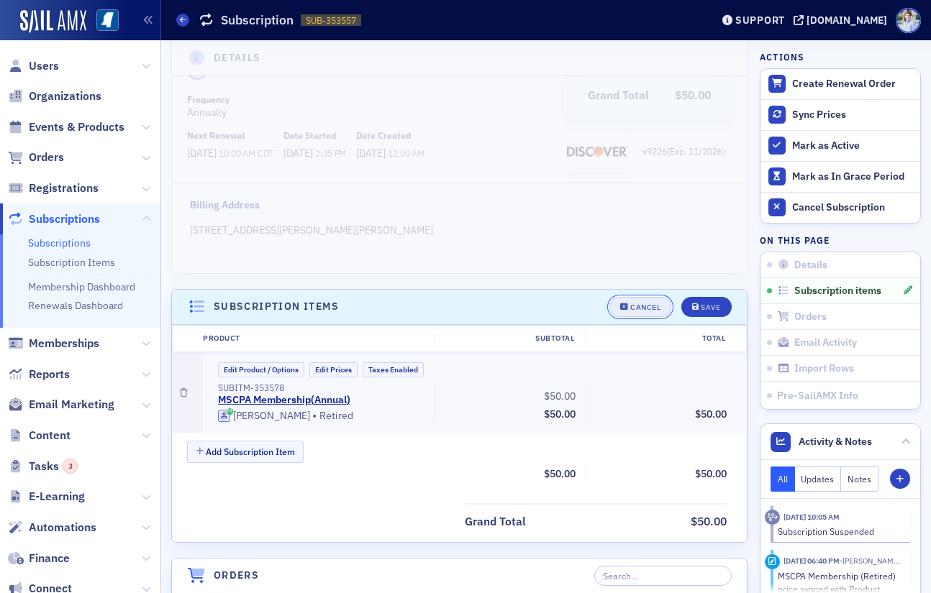
click at [644, 301] on button "Cancel" at bounding box center [640, 307] width 62 height 20
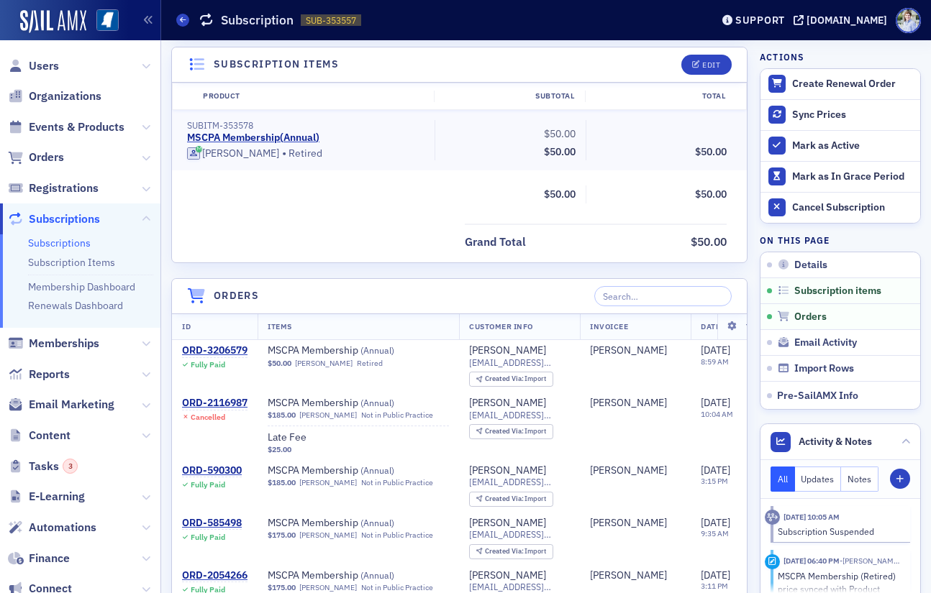
scroll to position [326, 0]
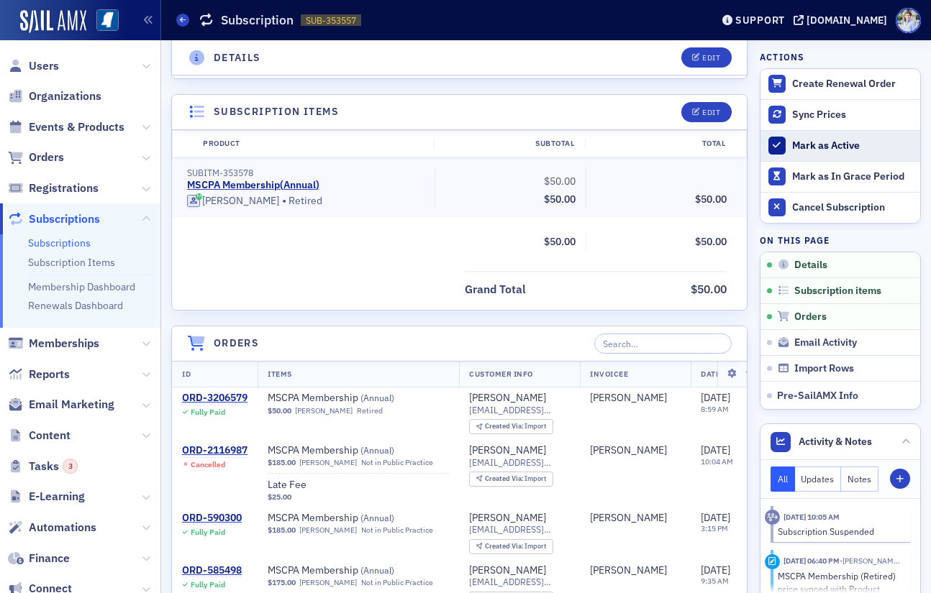
click at [806, 147] on div "Mark as Active" at bounding box center [852, 146] width 121 height 13
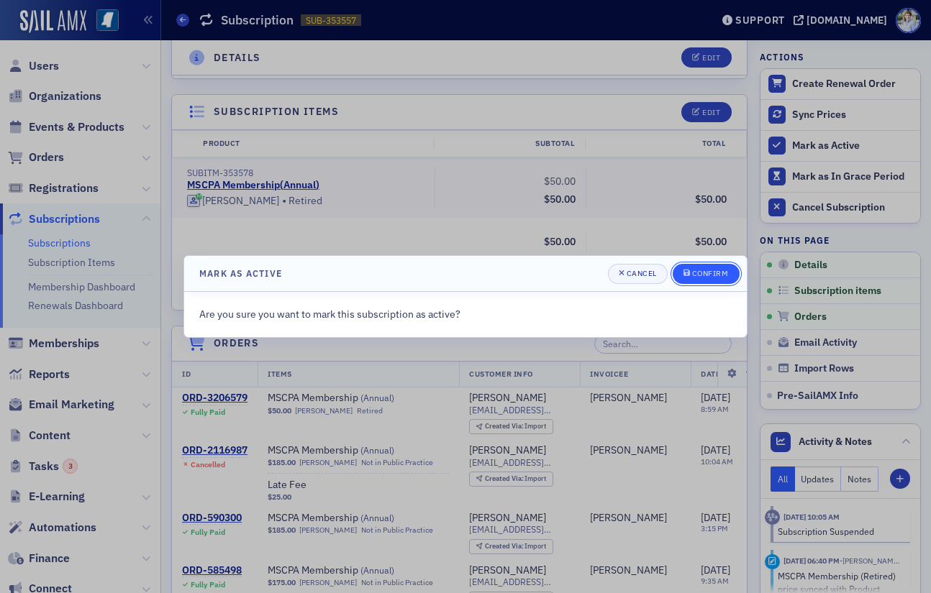
click at [707, 275] on div "Confirm" at bounding box center [710, 274] width 37 height 8
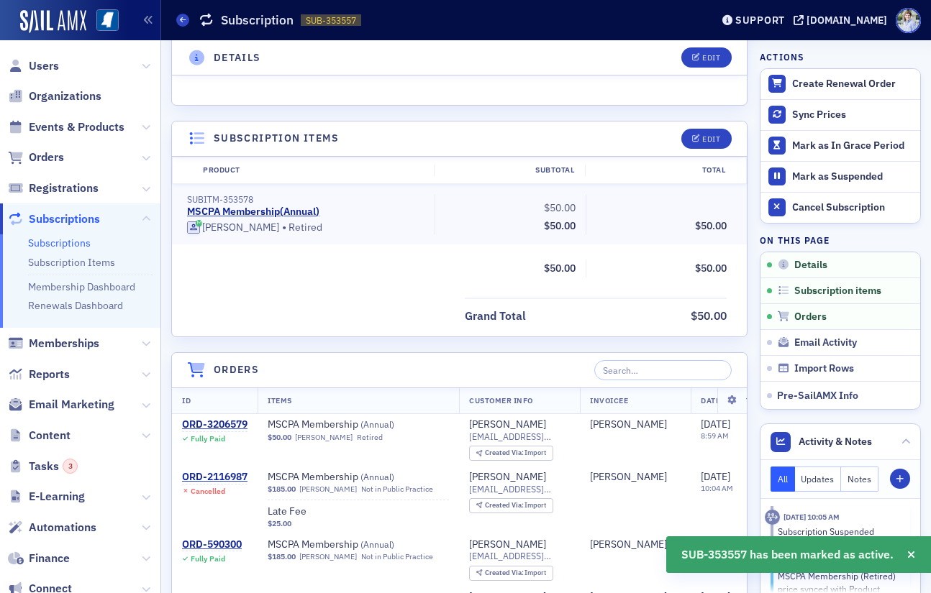
scroll to position [0, 0]
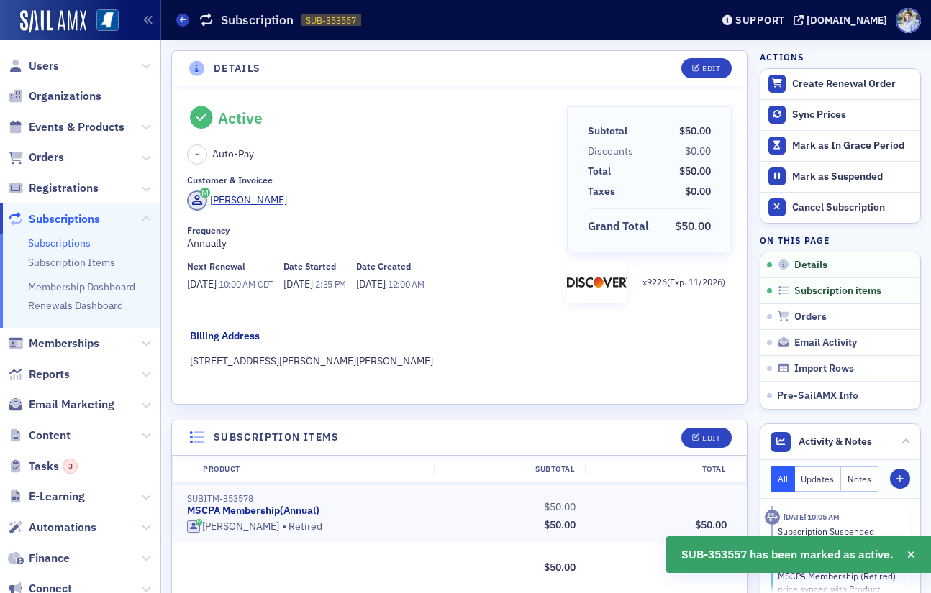
drag, startPoint x: 237, startPoint y: 146, endPoint x: 245, endPoint y: 119, distance: 28.0
click at [237, 147] on span "Auto-Pay" at bounding box center [233, 154] width 42 height 15
click at [245, 119] on div "Active" at bounding box center [240, 118] width 45 height 19
click at [260, 92] on div "Active – Auto-Pay Customer & Invoicee Russell Wall Frequency Annually Next Rene…" at bounding box center [459, 245] width 575 height 318
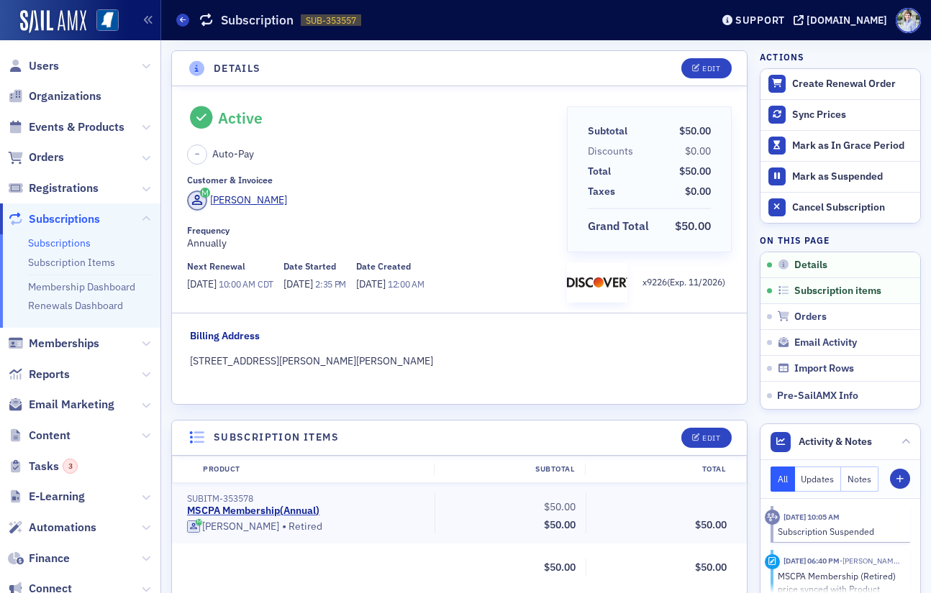
click at [311, 135] on div "Active – Auto-Pay" at bounding box center [372, 135] width 370 height 58
drag, startPoint x: 309, startPoint y: 89, endPoint x: 306, endPoint y: 77, distance: 12.6
click at [309, 88] on div "Active – Auto-Pay Customer & Invoicee Russell Wall Frequency Annually Next Rene…" at bounding box center [459, 245] width 575 height 318
click at [58, 53] on span "Users" at bounding box center [80, 65] width 160 height 31
click at [53, 60] on span "Users" at bounding box center [44, 66] width 30 height 16
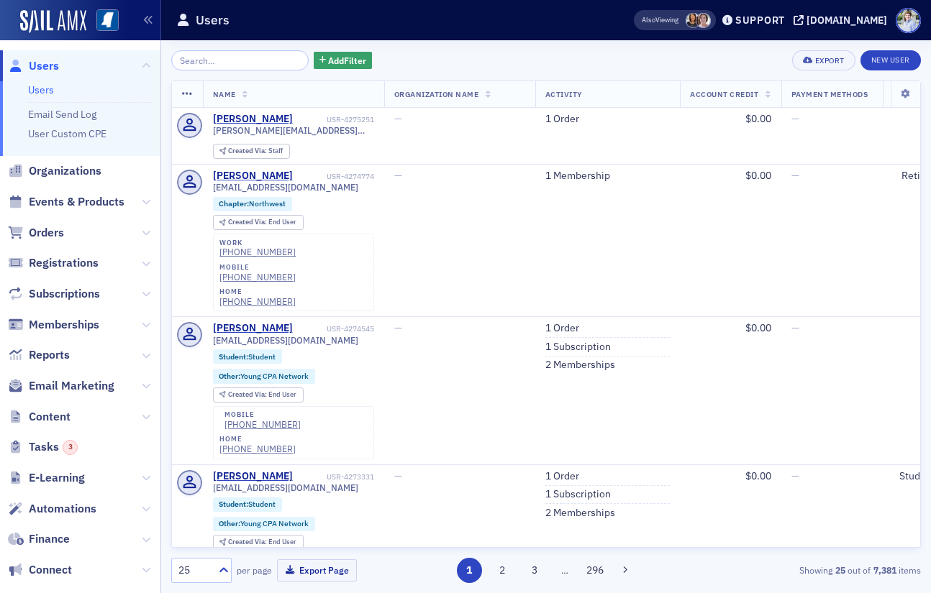
drag, startPoint x: 235, startPoint y: 101, endPoint x: 240, endPoint y: 70, distance: 31.3
click at [234, 100] on th "Name" at bounding box center [293, 94] width 181 height 27
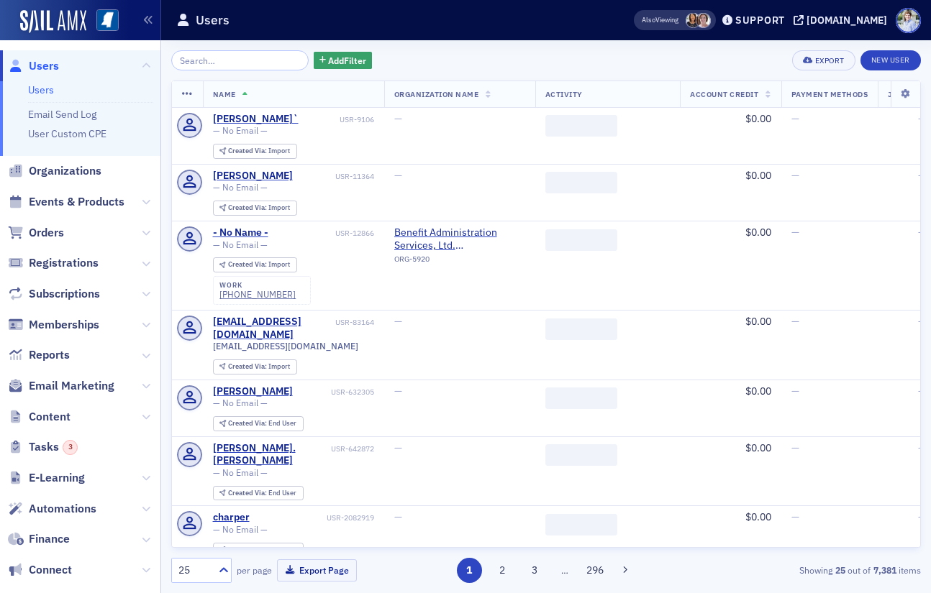
click at [226, 44] on div "Add Filter Export New User Name Organization Name Activity Account Credit Payme…" at bounding box center [545, 316] width 749 height 553
click at [227, 63] on input "search" at bounding box center [239, 60] width 137 height 20
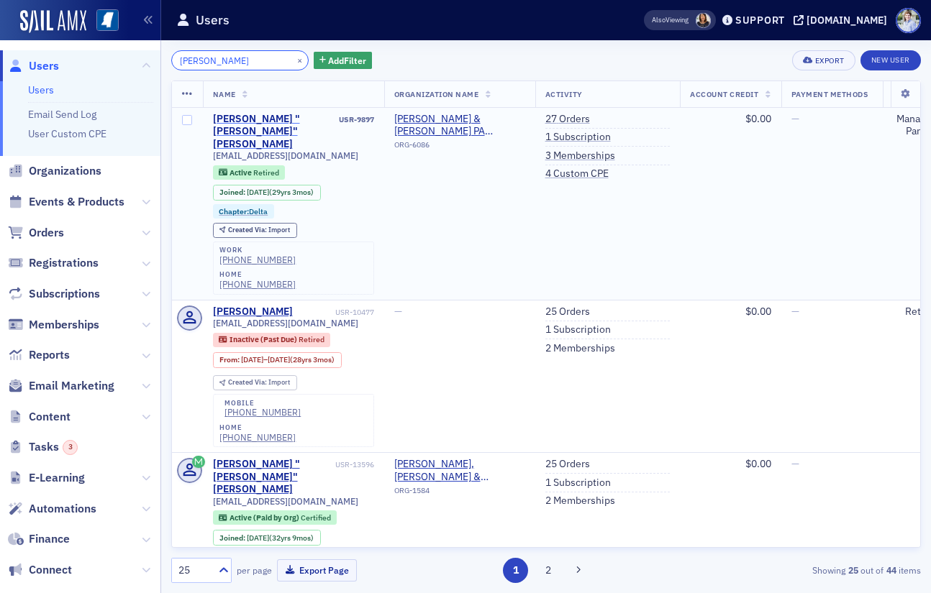
type input "dale ram"
click at [303, 119] on div "[PERSON_NAME] "[PERSON_NAME]" [PERSON_NAME]" at bounding box center [275, 132] width 124 height 38
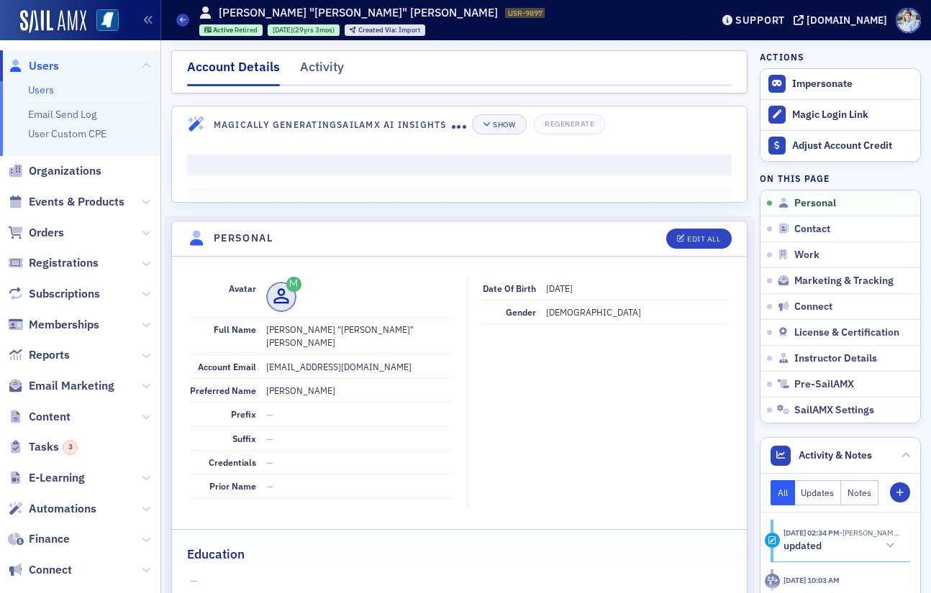
click at [322, 88] on div "Account Details Activity" at bounding box center [459, 71] width 576 height 43
click at [324, 71] on div "Activity" at bounding box center [322, 71] width 44 height 27
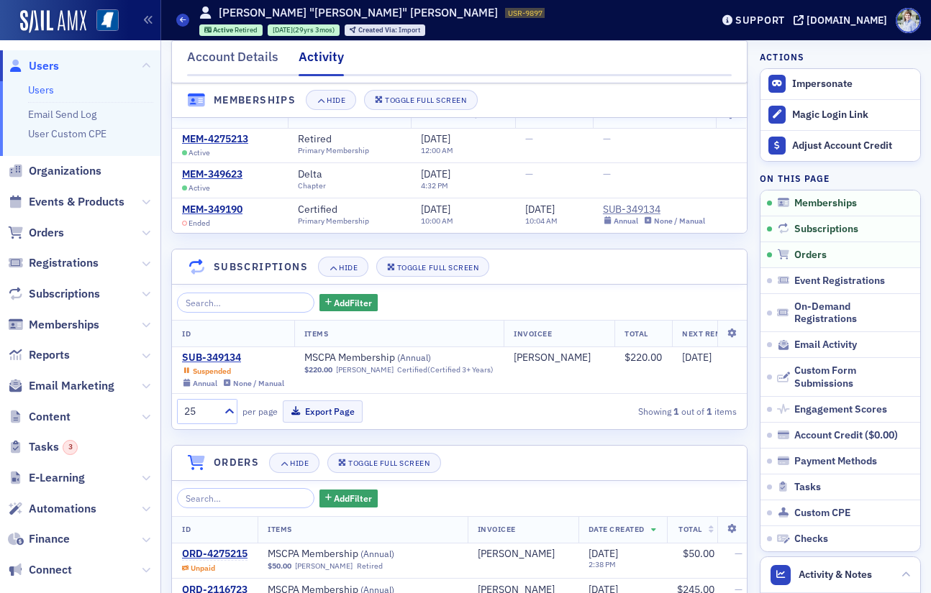
scroll to position [61, 0]
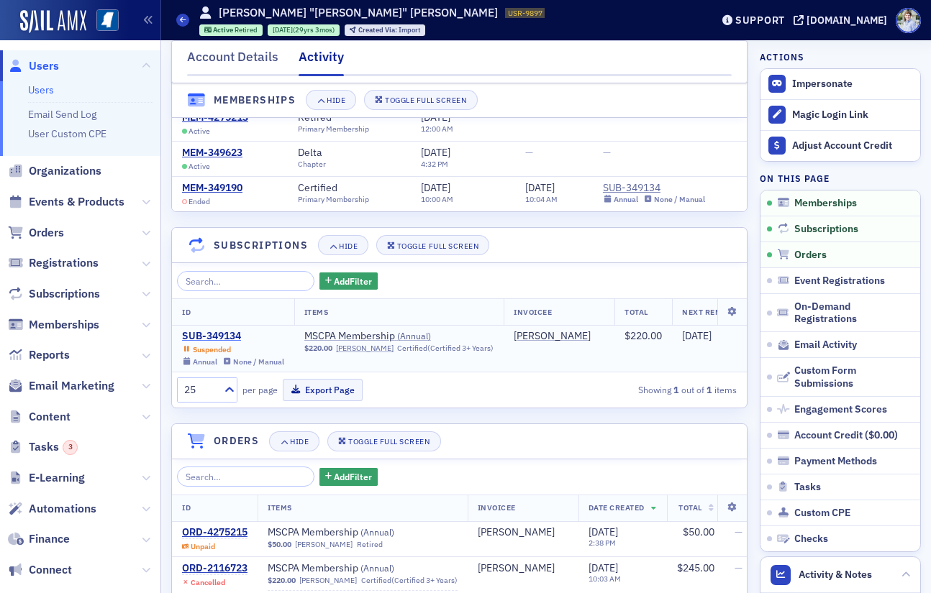
click at [204, 338] on div "SUB-349134" at bounding box center [233, 336] width 102 height 13
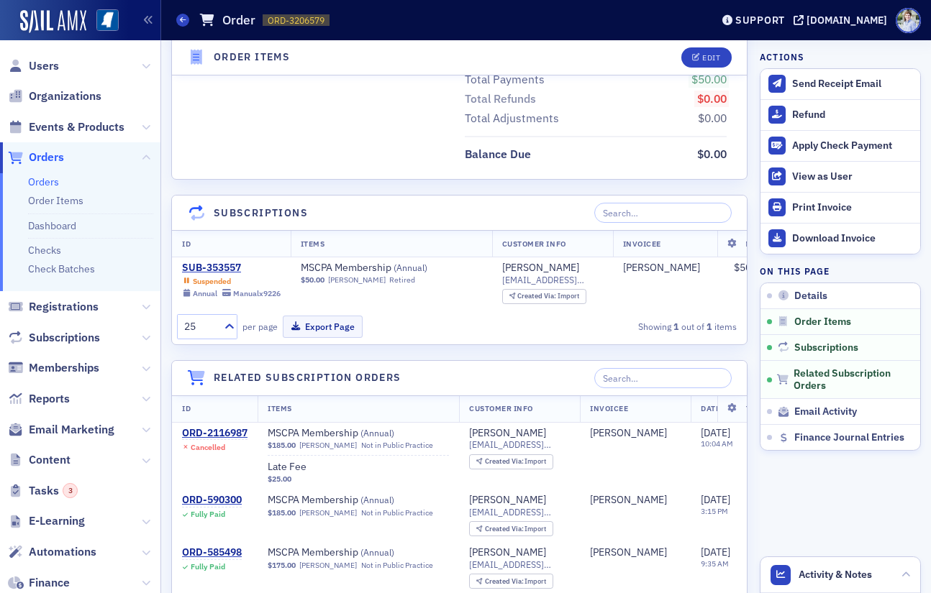
scroll to position [834, 0]
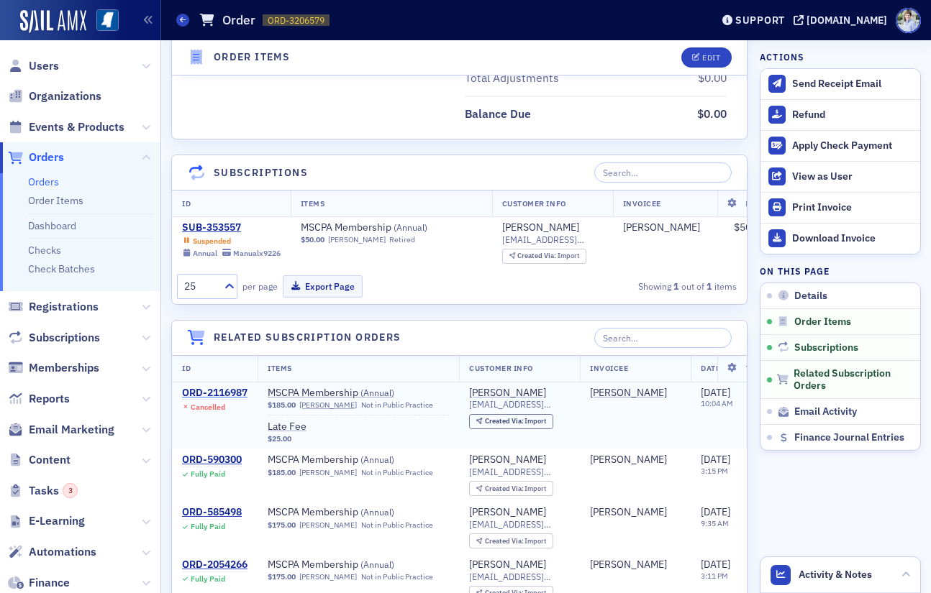
click at [225, 396] on div "ORD-2116987" at bounding box center [214, 393] width 65 height 13
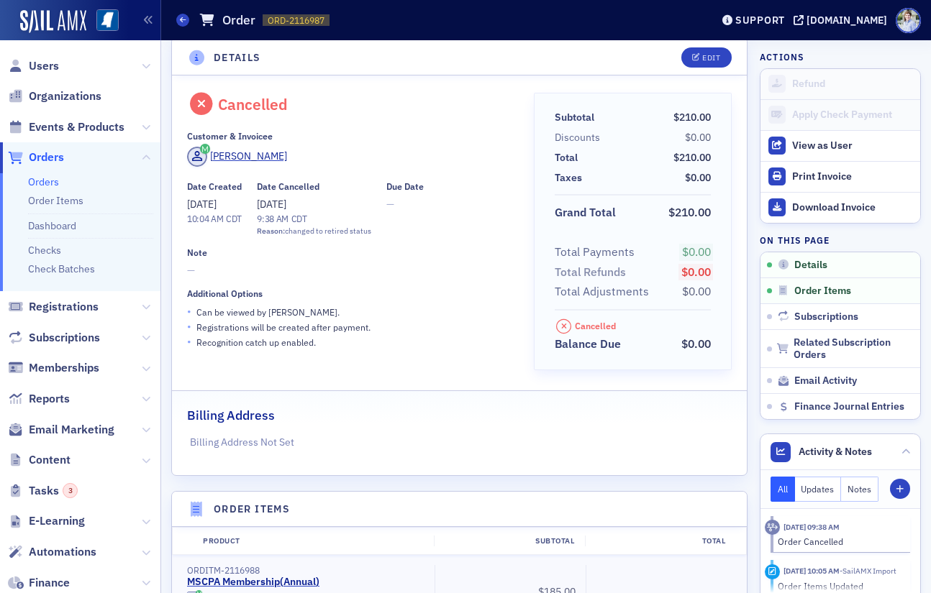
scroll to position [13, 0]
drag, startPoint x: 289, startPoint y: 232, endPoint x: 374, endPoint y: 233, distance: 84.9
click at [373, 233] on div "Date Created [DATE] 10:04 AM CDT Date Cancelled [DATE] 9:38 AM CDT Reason: chan…" at bounding box center [350, 210] width 327 height 56
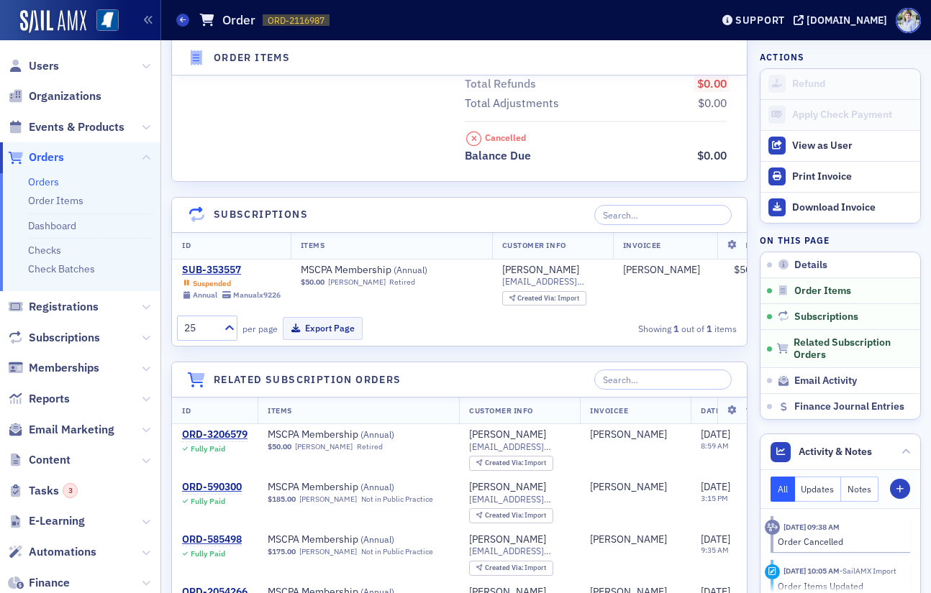
scroll to position [0, 0]
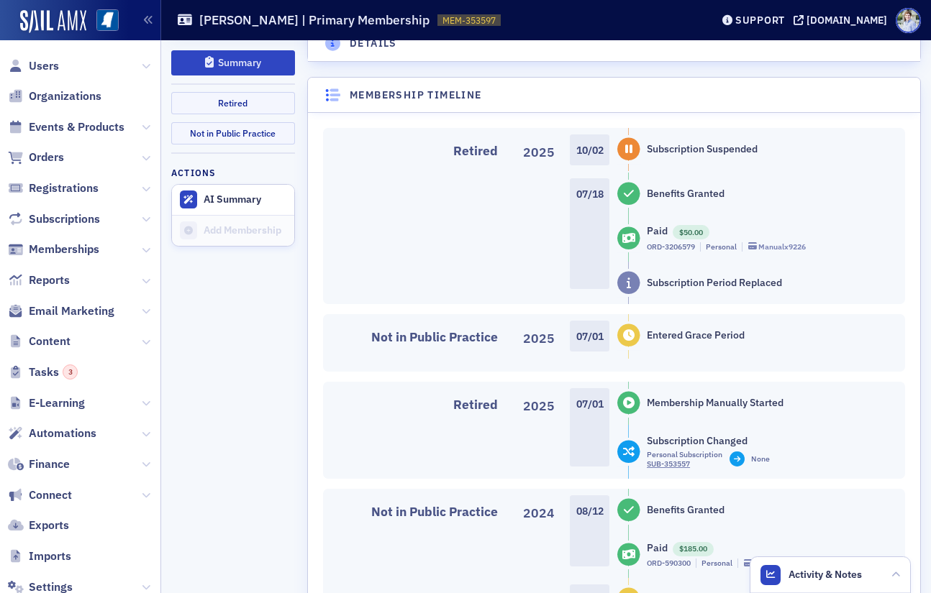
scroll to position [670, 0]
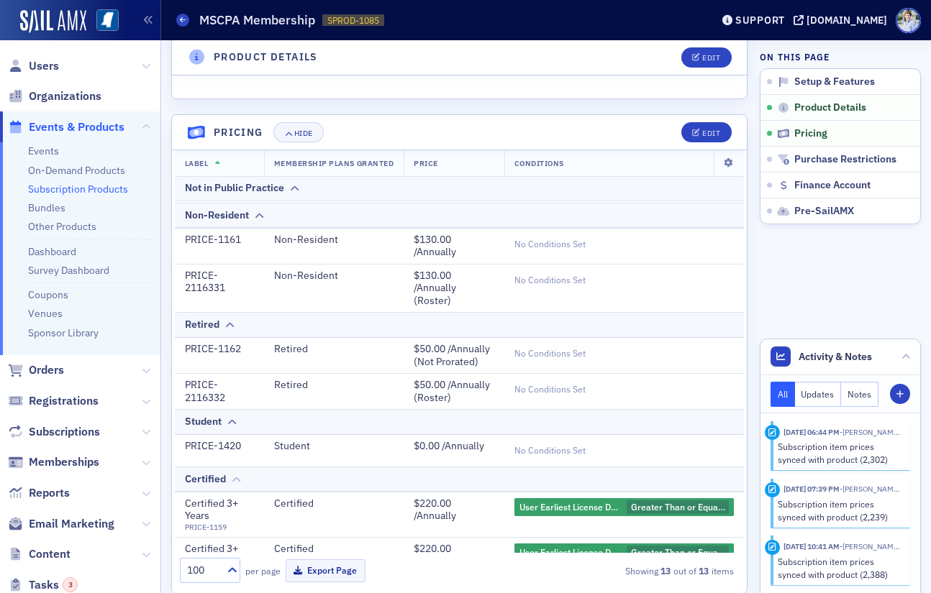
scroll to position [300, 0]
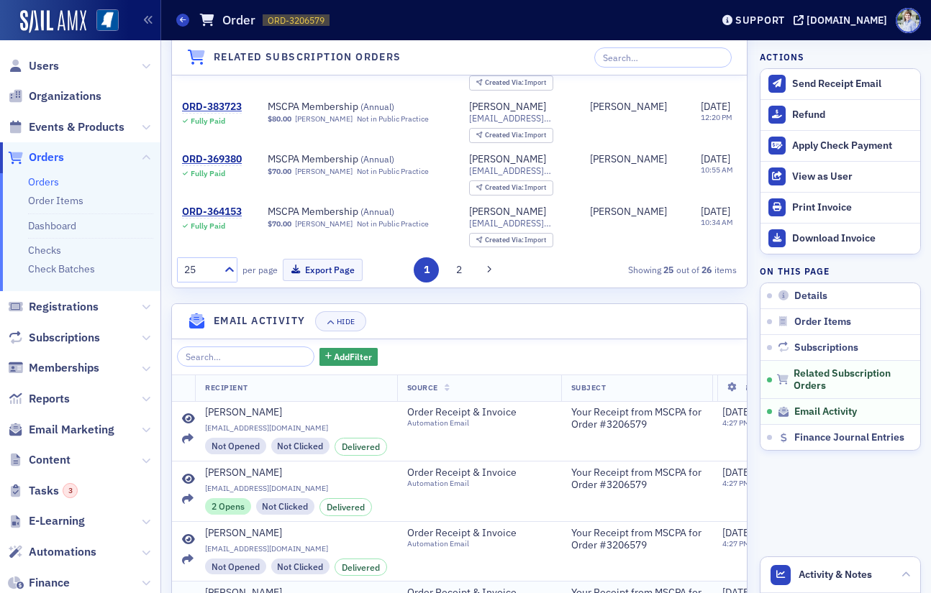
scroll to position [1502, 0]
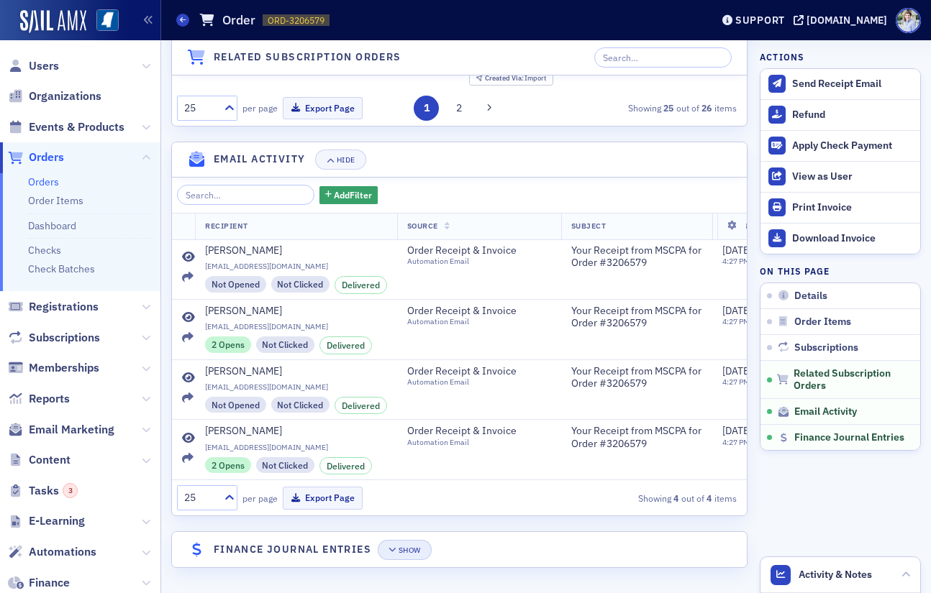
drag, startPoint x: 411, startPoint y: 528, endPoint x: 413, endPoint y: 542, distance: 13.8
drag, startPoint x: 413, startPoint y: 542, endPoint x: 440, endPoint y: 545, distance: 27.6
click at [415, 544] on button "Show" at bounding box center [405, 550] width 54 height 20
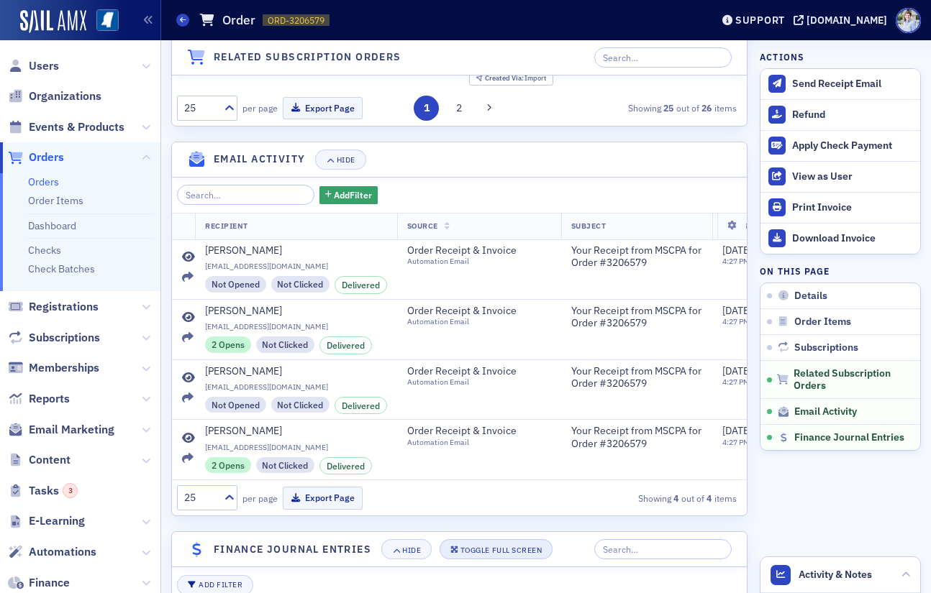
click at [472, 542] on button "Toggle Full Screen" at bounding box center [496, 549] width 114 height 20
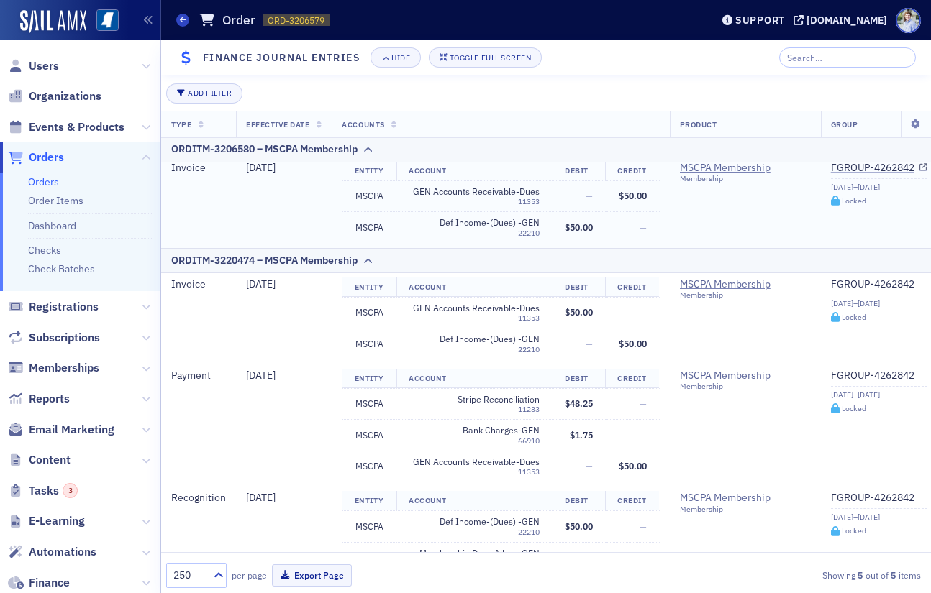
scroll to position [123, 0]
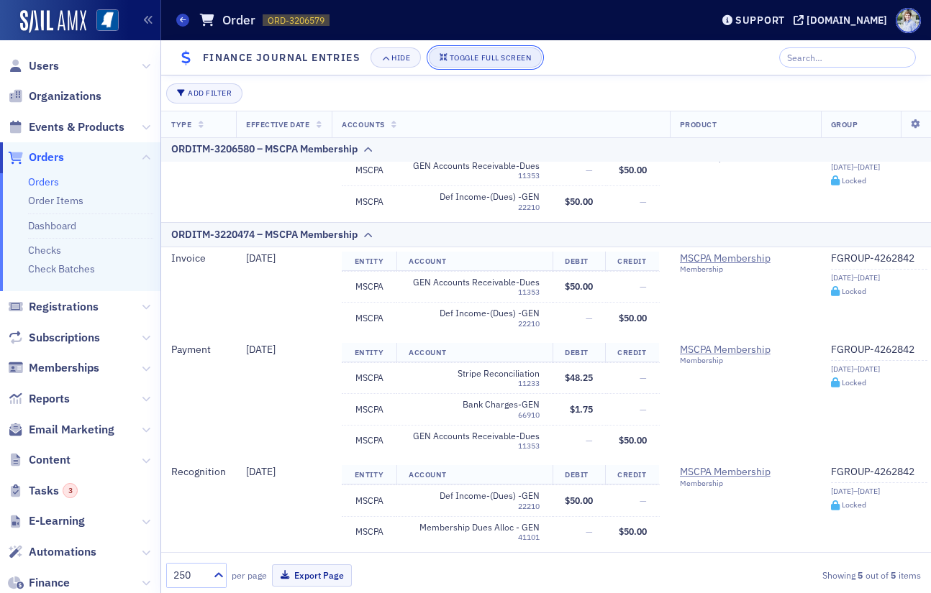
click at [519, 55] on div "Toggle Full Screen" at bounding box center [490, 58] width 81 height 8
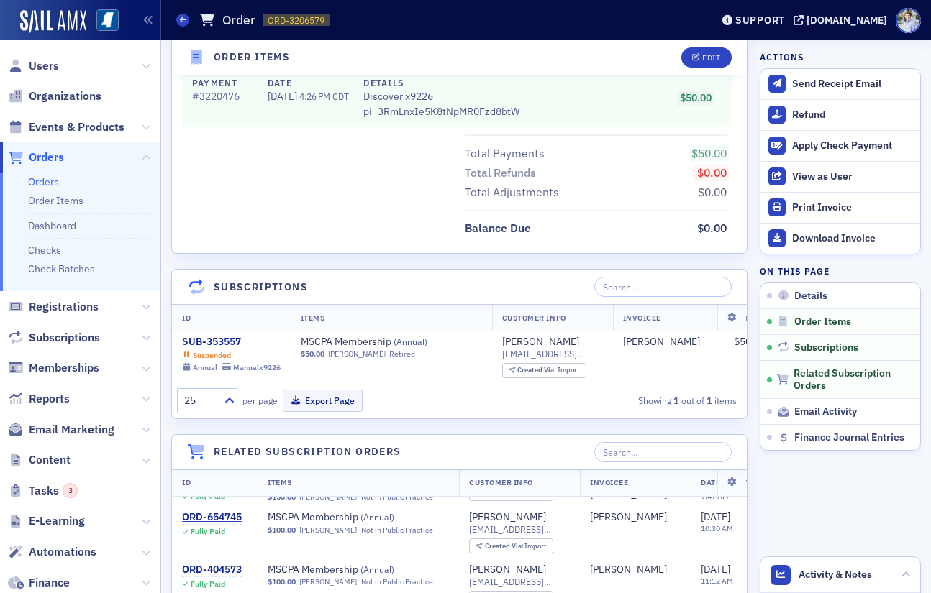
scroll to position [0, 0]
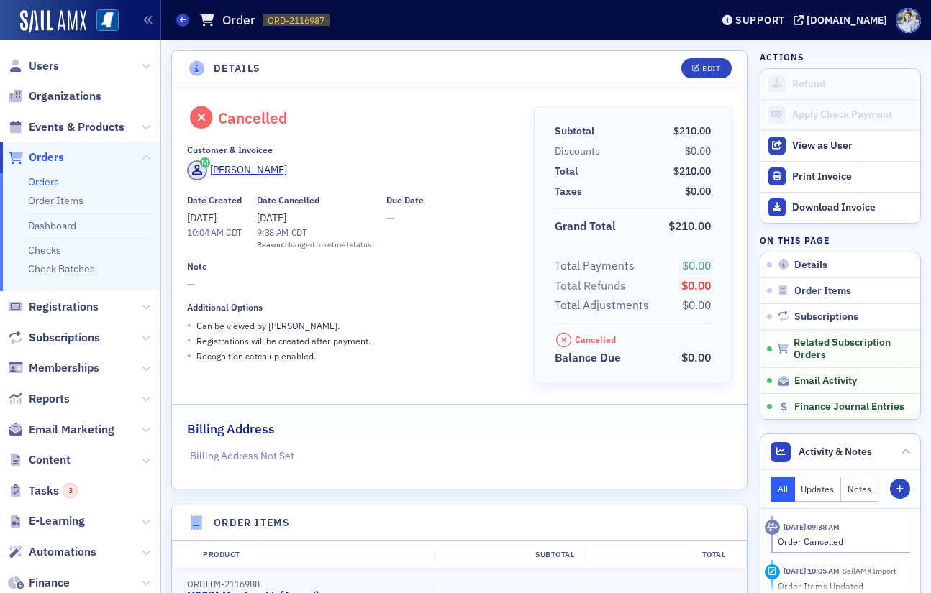
scroll to position [1458, 0]
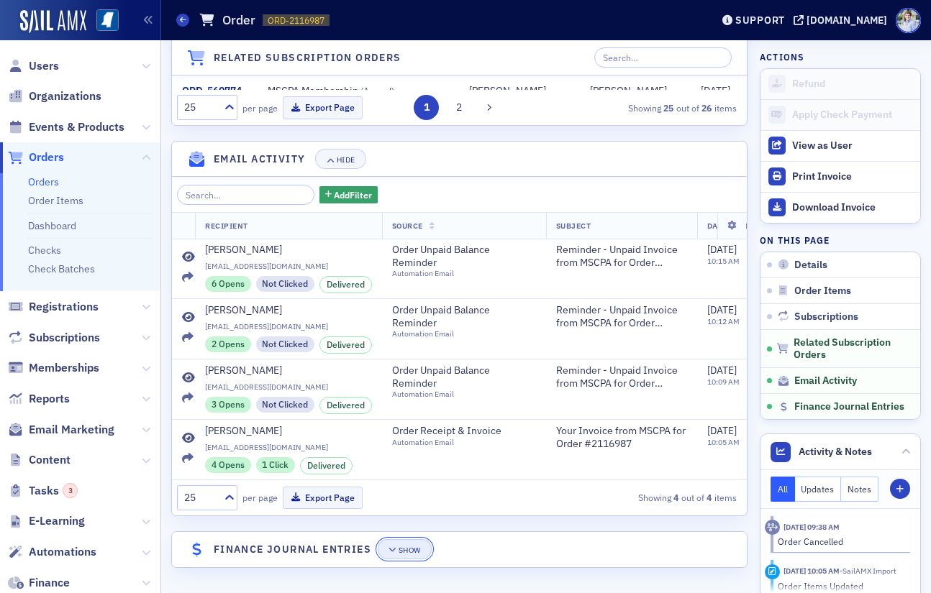
click at [425, 553] on button "Show" at bounding box center [405, 549] width 54 height 20
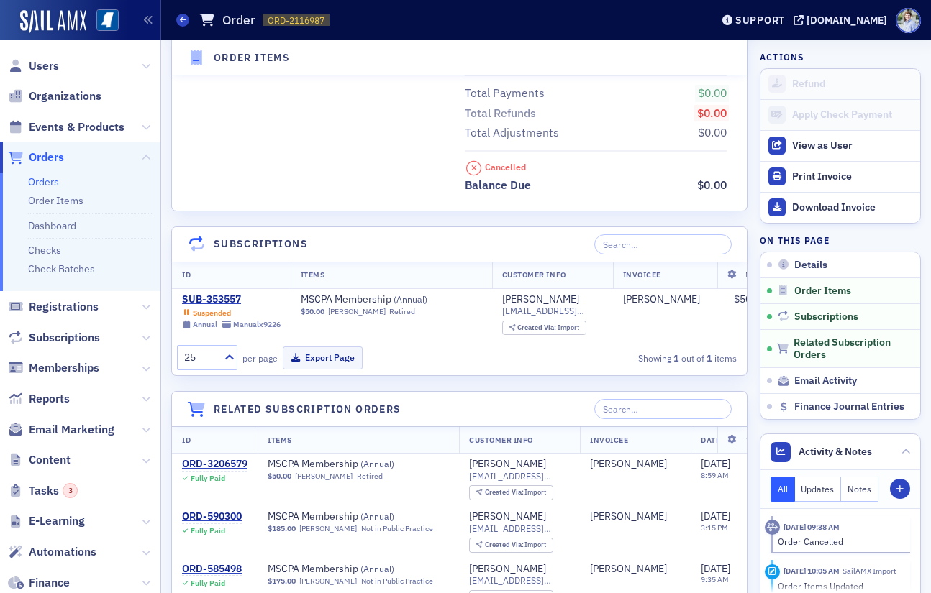
scroll to position [711, 0]
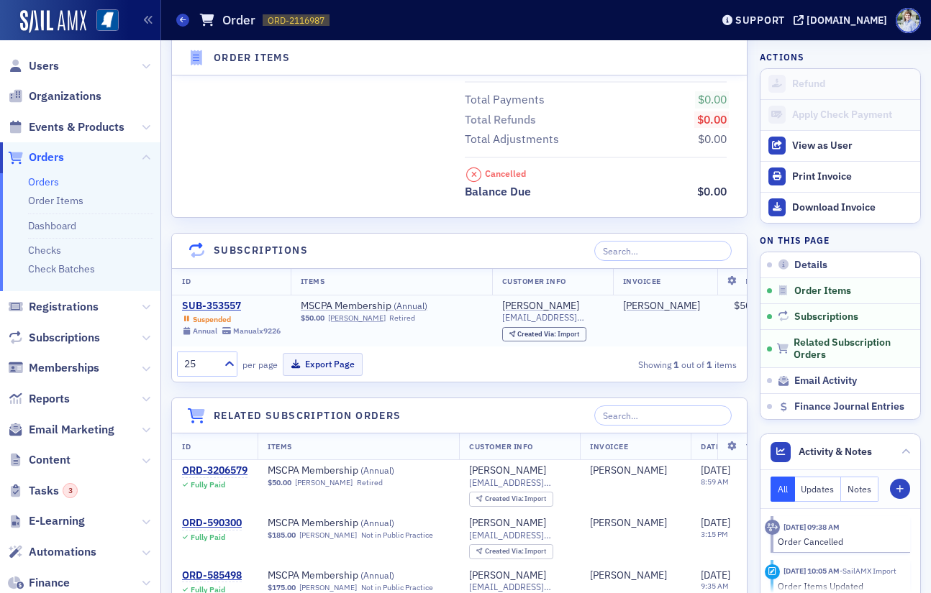
click at [216, 312] on span "Suspended Annual Manual x9226" at bounding box center [231, 324] width 99 height 24
click at [220, 305] on div "SUB-353557" at bounding box center [231, 306] width 99 height 13
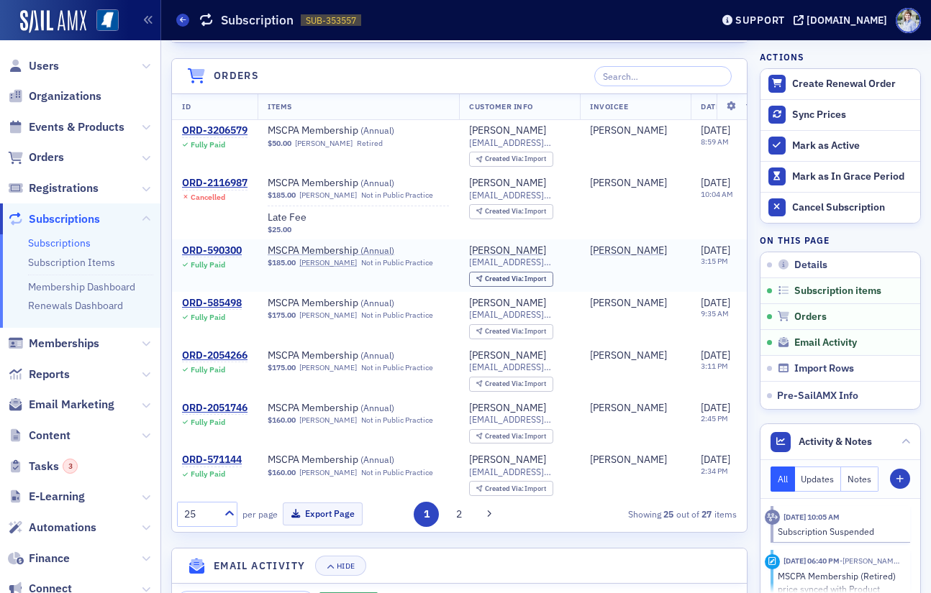
scroll to position [593, 0]
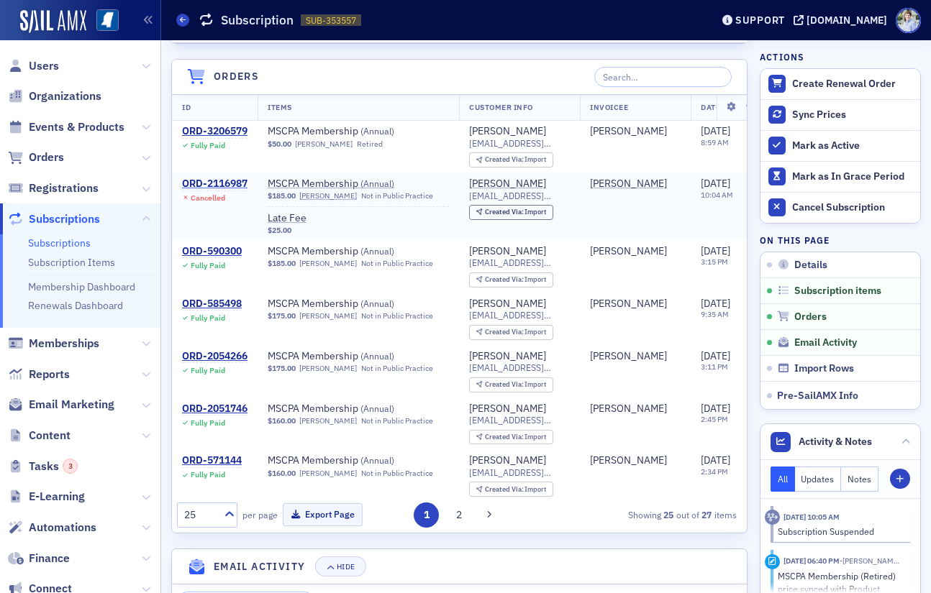
click at [215, 188] on div "ORD-2116987" at bounding box center [214, 184] width 65 height 13
click at [217, 176] on td "ORD-2116987 Cancelled" at bounding box center [215, 207] width 86 height 68
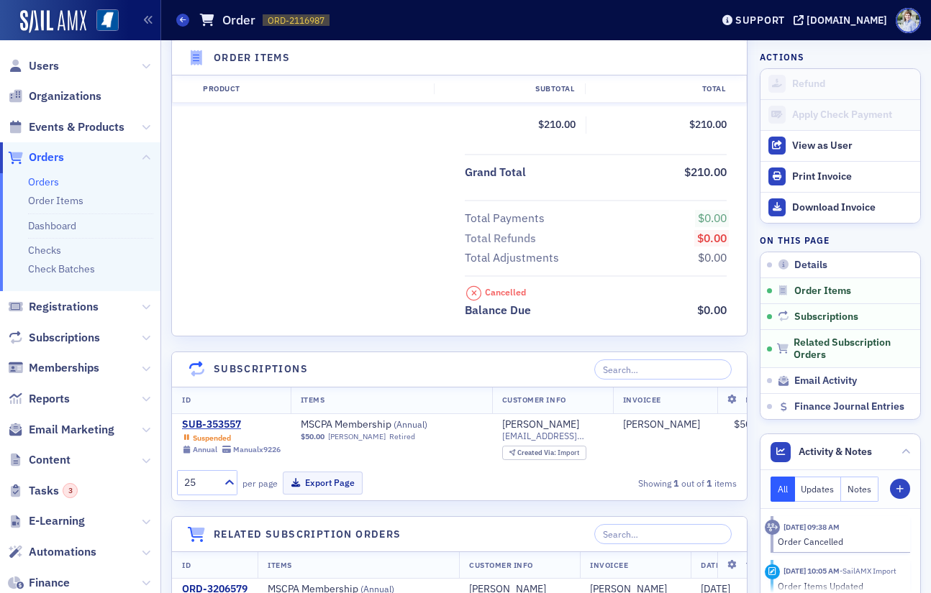
scroll to position [1458, 0]
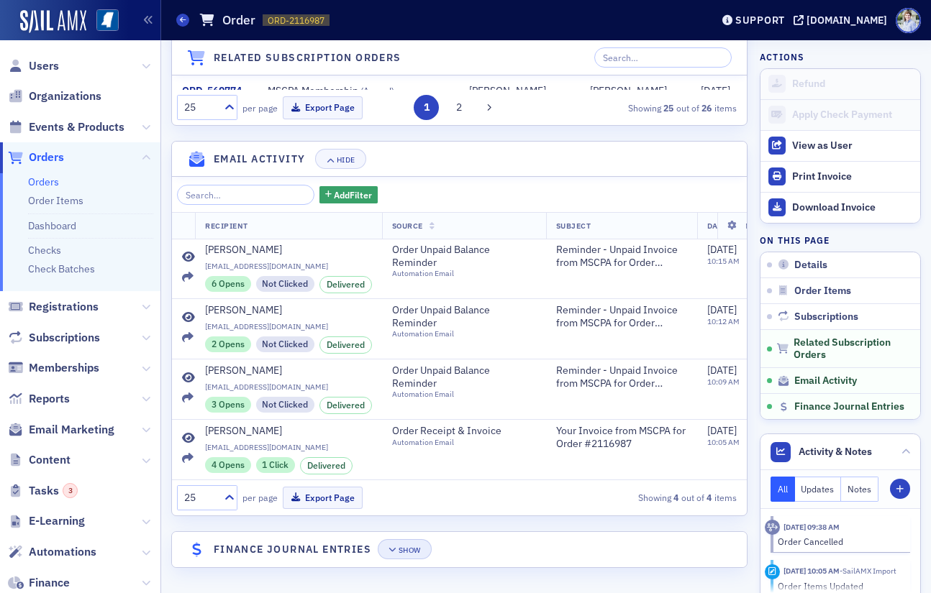
drag, startPoint x: 400, startPoint y: 529, endPoint x: 406, endPoint y: 543, distance: 14.8
drag, startPoint x: 406, startPoint y: 544, endPoint x: 414, endPoint y: 545, distance: 8.7
click at [411, 545] on button "Show" at bounding box center [405, 549] width 54 height 20
click at [469, 538] on header "Finance Journal Entries Hide Toggle Full Screen" at bounding box center [459, 549] width 575 height 35
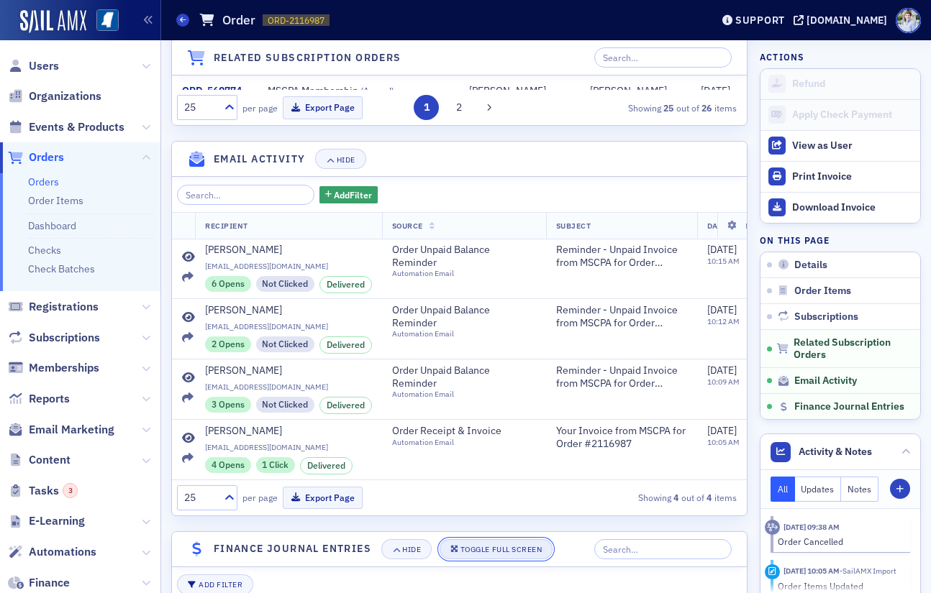
click at [477, 546] on div "Toggle Full Screen" at bounding box center [500, 550] width 81 height 8
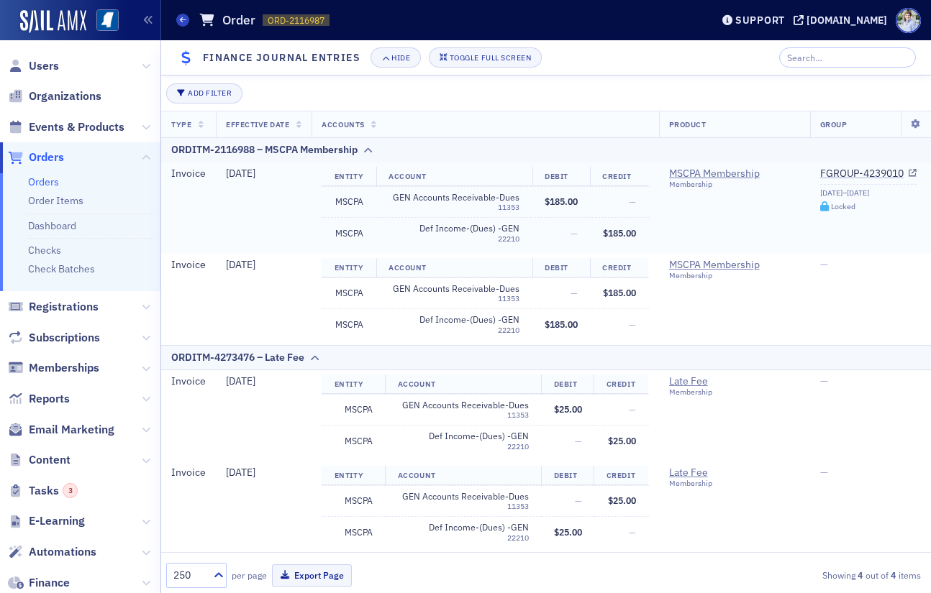
scroll to position [1, 0]
drag, startPoint x: 393, startPoint y: 201, endPoint x: 510, endPoint y: 196, distance: 116.6
click at [510, 196] on div "GEN Accounts Receivable-Dues 11353" at bounding box center [453, 201] width 131 height 20
click at [570, 201] on span "$185.00" at bounding box center [560, 201] width 33 height 12
click at [498, 55] on div "Toggle Full Screen" at bounding box center [490, 58] width 81 height 8
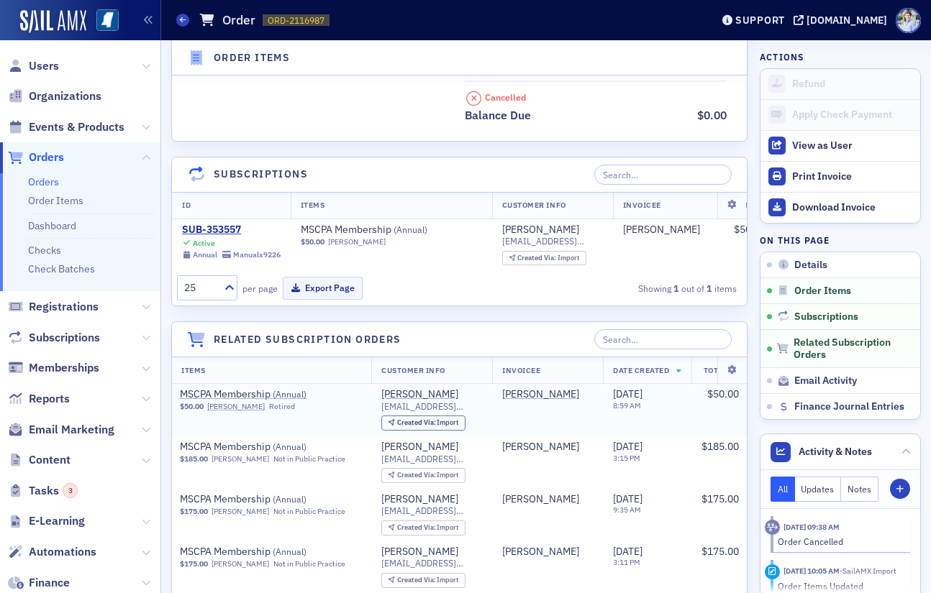
scroll to position [0, 0]
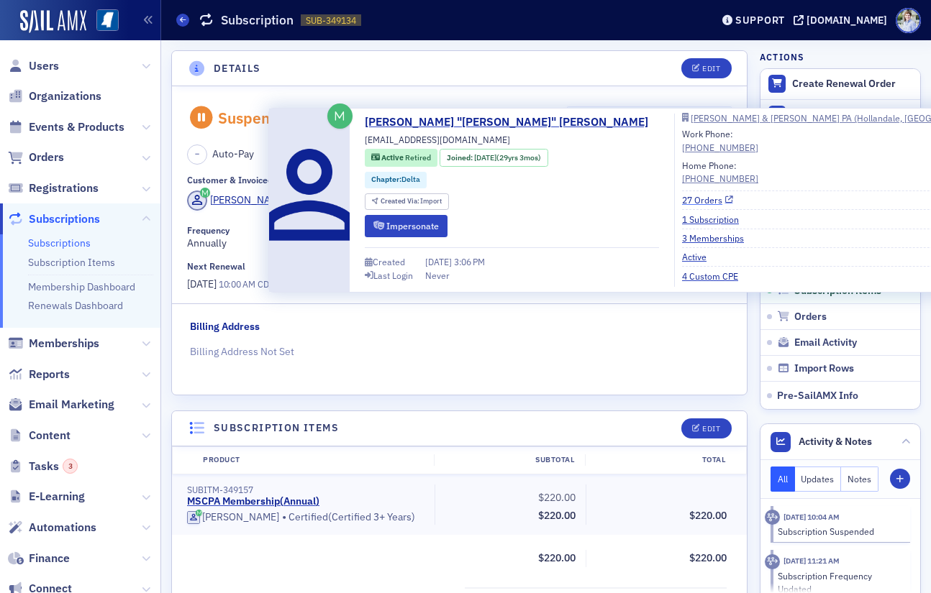
click at [682, 194] on link "27 Orders" at bounding box center [707, 199] width 51 height 13
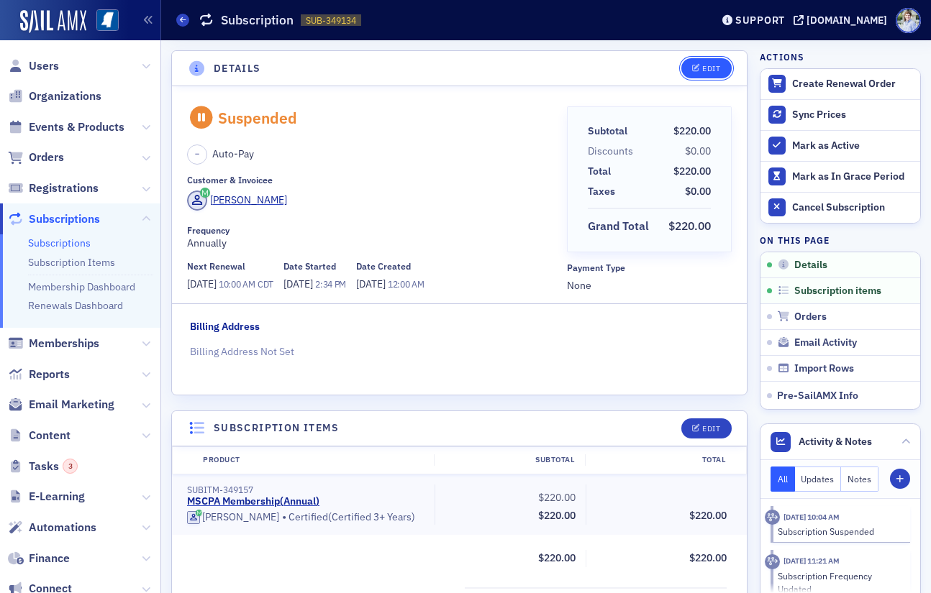
click at [698, 71] on icon "button" at bounding box center [696, 69] width 9 height 8
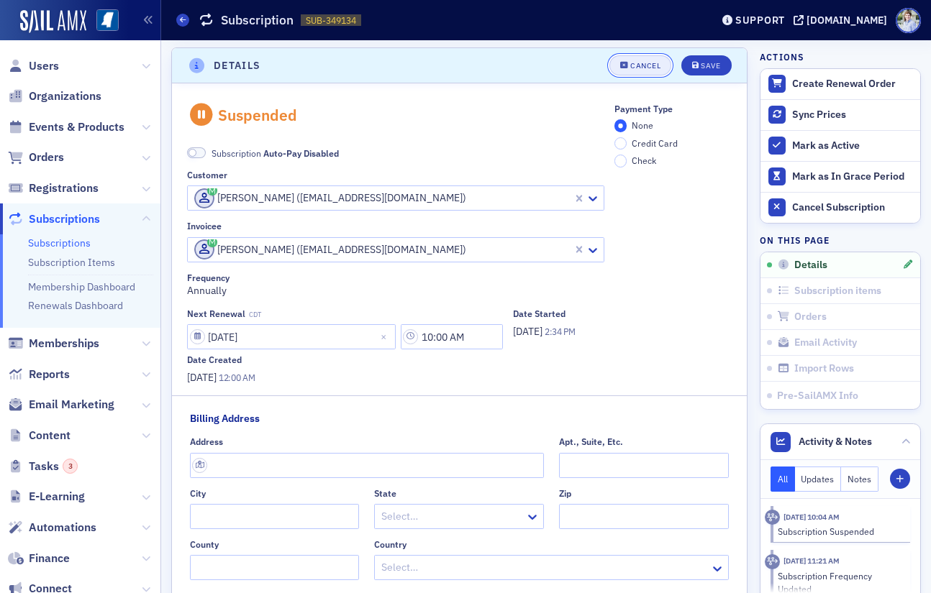
click at [652, 70] on button "Cancel" at bounding box center [640, 65] width 62 height 20
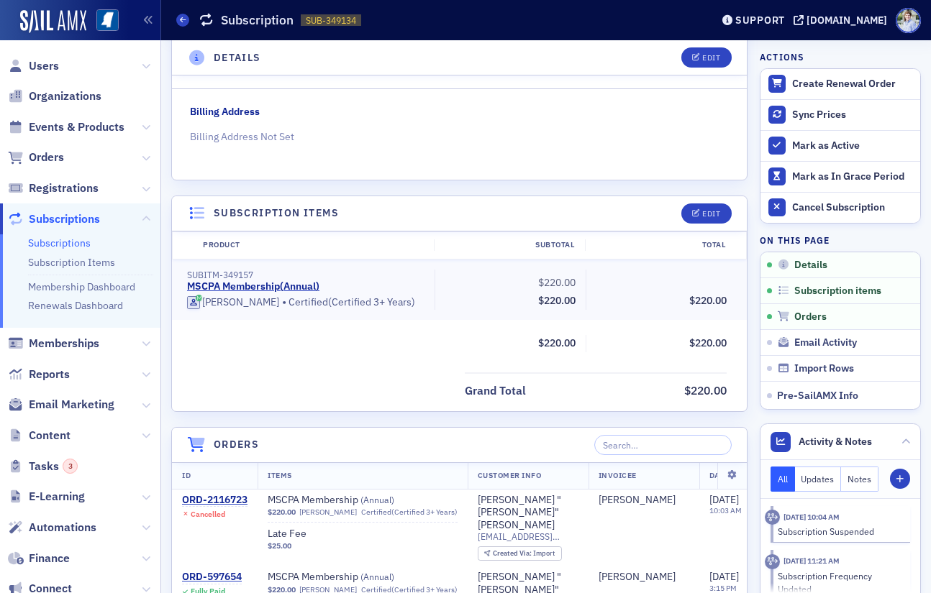
scroll to position [201, 0]
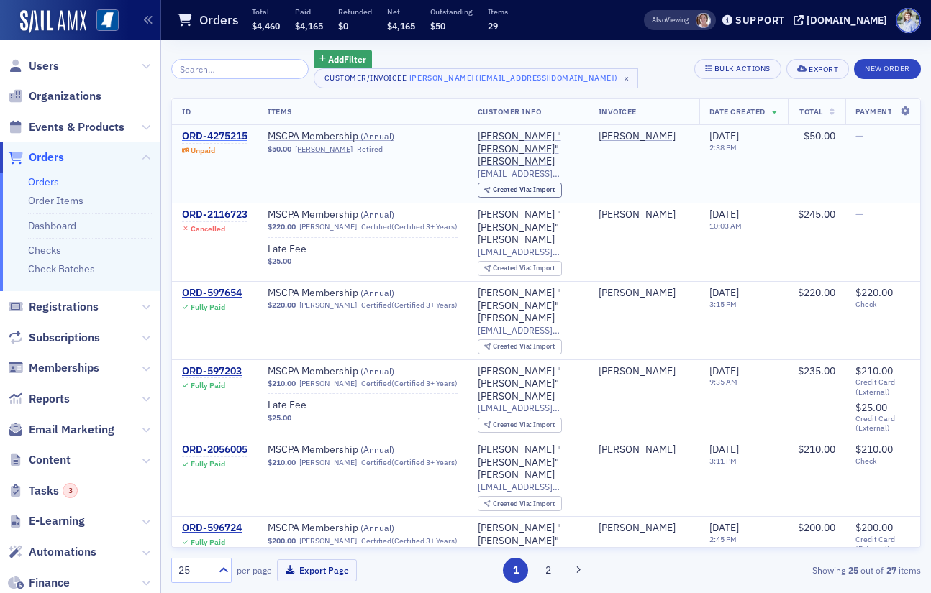
click at [215, 137] on div "ORD-4275215" at bounding box center [214, 136] width 65 height 13
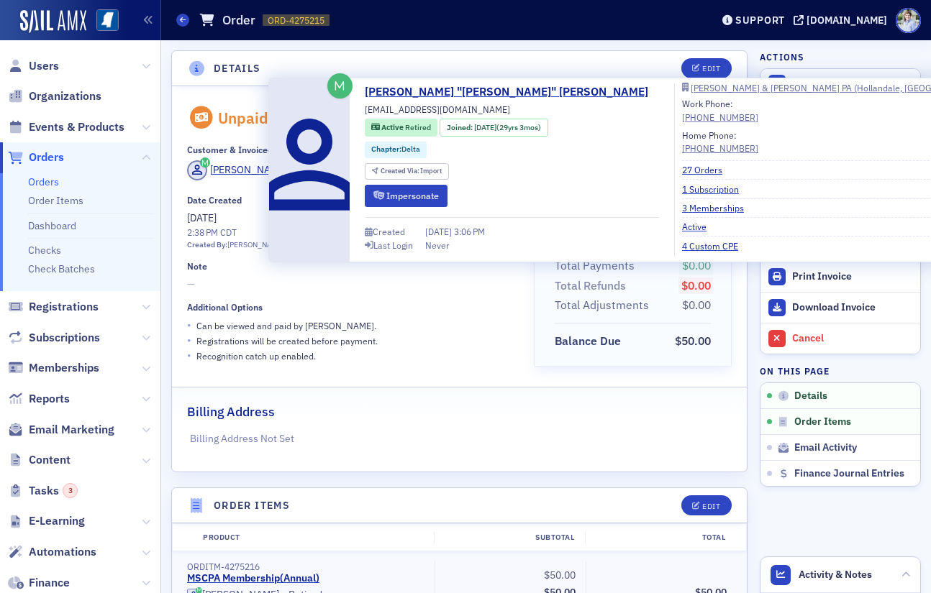
click at [396, 121] on div "Active Retired" at bounding box center [401, 128] width 73 height 18
click at [396, 123] on span "Active" at bounding box center [393, 127] width 24 height 10
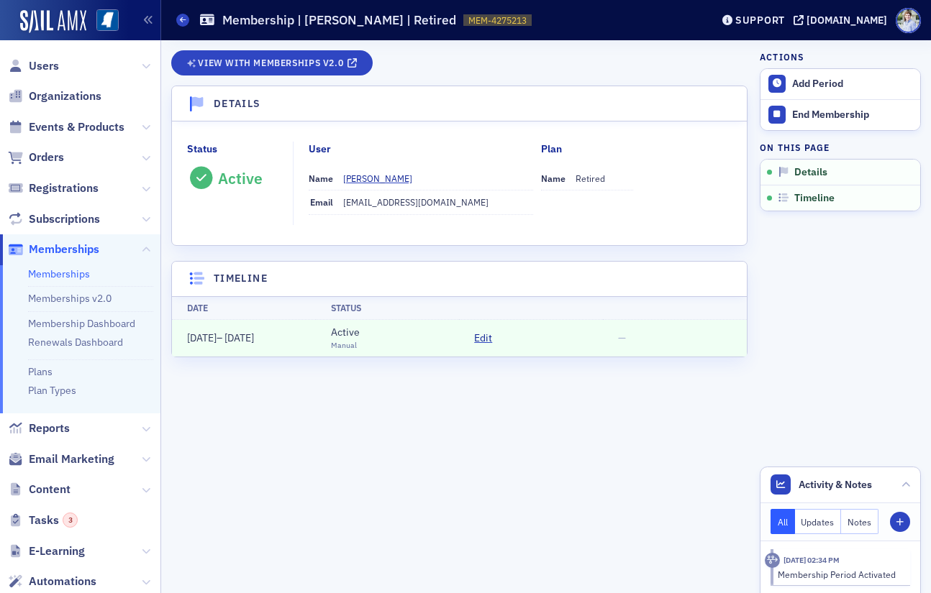
click at [495, 340] on td "Edit" at bounding box center [531, 338] width 144 height 37
click at [488, 340] on span "Edit" at bounding box center [483, 338] width 18 height 15
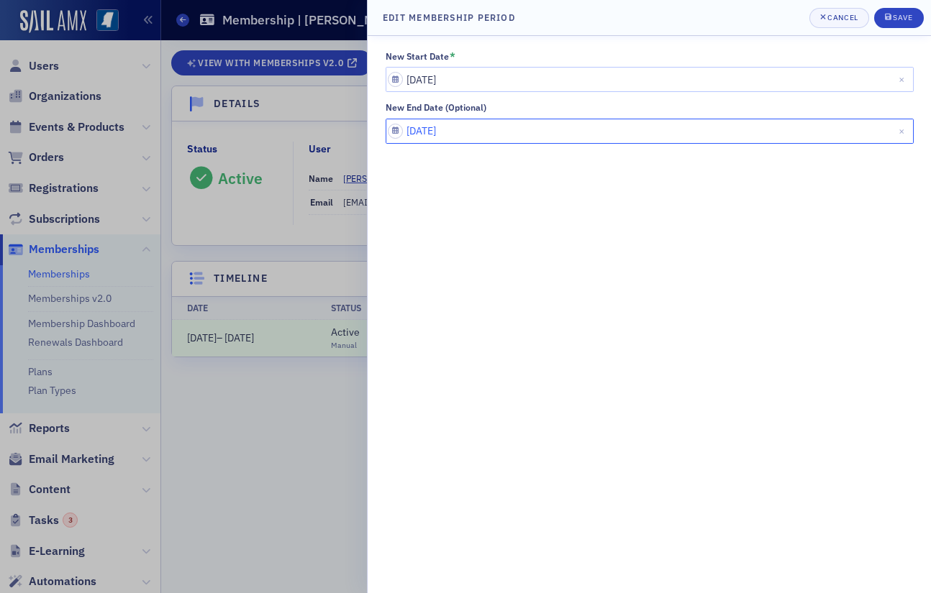
select select "6"
select select "2026"
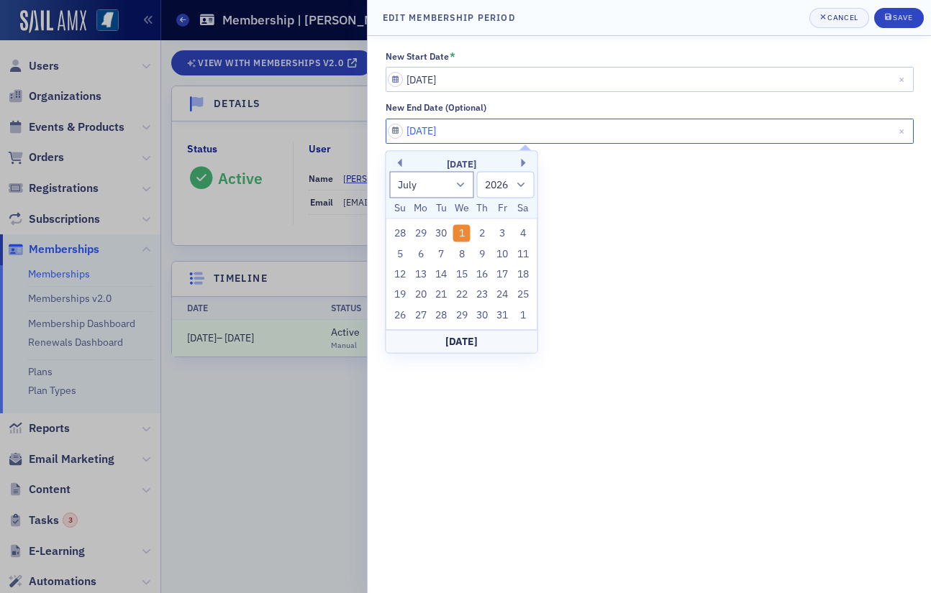
drag, startPoint x: 432, startPoint y: 132, endPoint x: 480, endPoint y: 133, distance: 47.5
click at [429, 132] on input "[DATE]" at bounding box center [650, 131] width 528 height 25
drag, startPoint x: 460, startPoint y: 129, endPoint x: 482, endPoint y: 132, distance: 22.5
click at [480, 130] on input "[DATE]" at bounding box center [650, 131] width 528 height 25
type input "[DATE]"
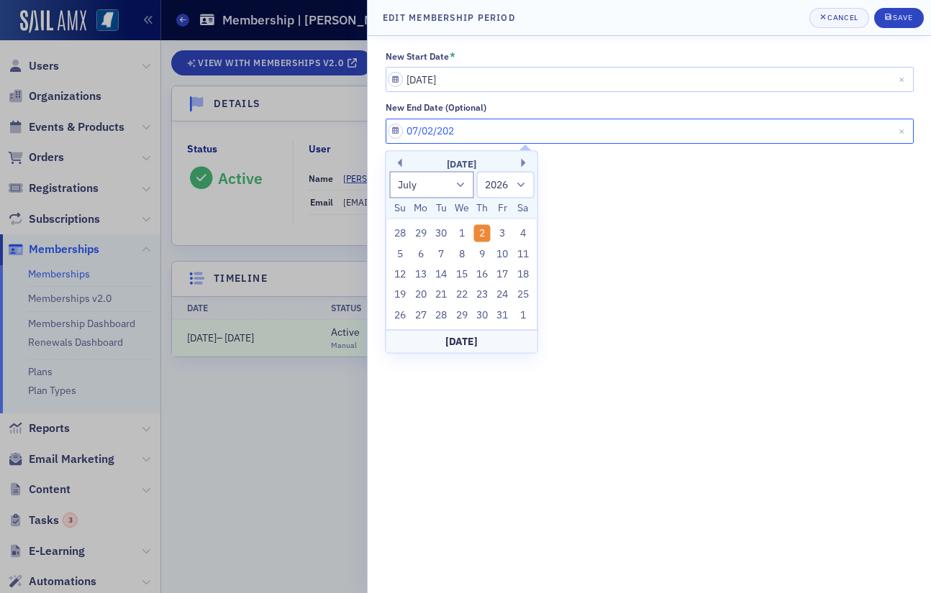
select select "2025"
type input "07/02/2025"
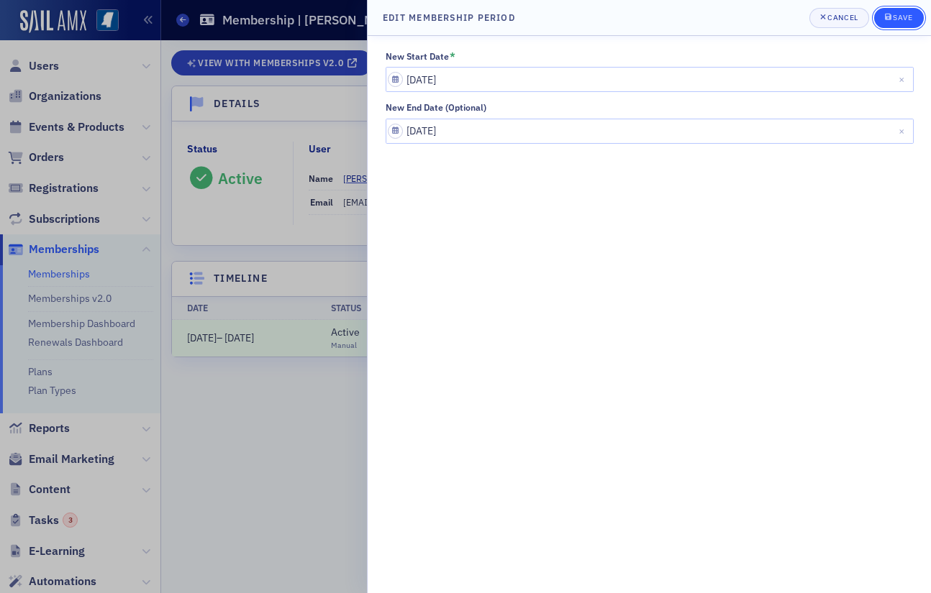
click at [904, 14] on div "Save" at bounding box center [902, 18] width 19 height 8
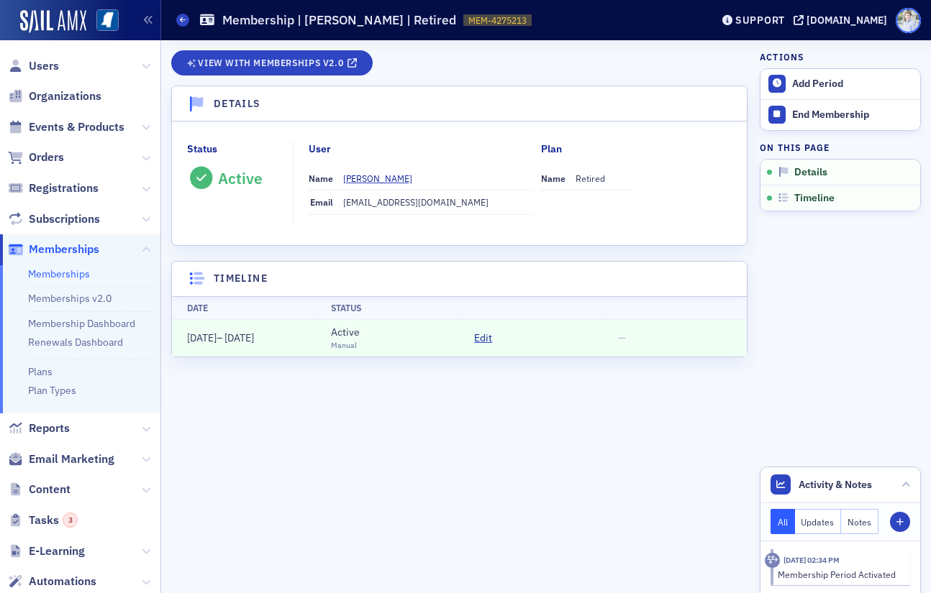
click at [895, 21] on span at bounding box center [907, 20] width 25 height 25
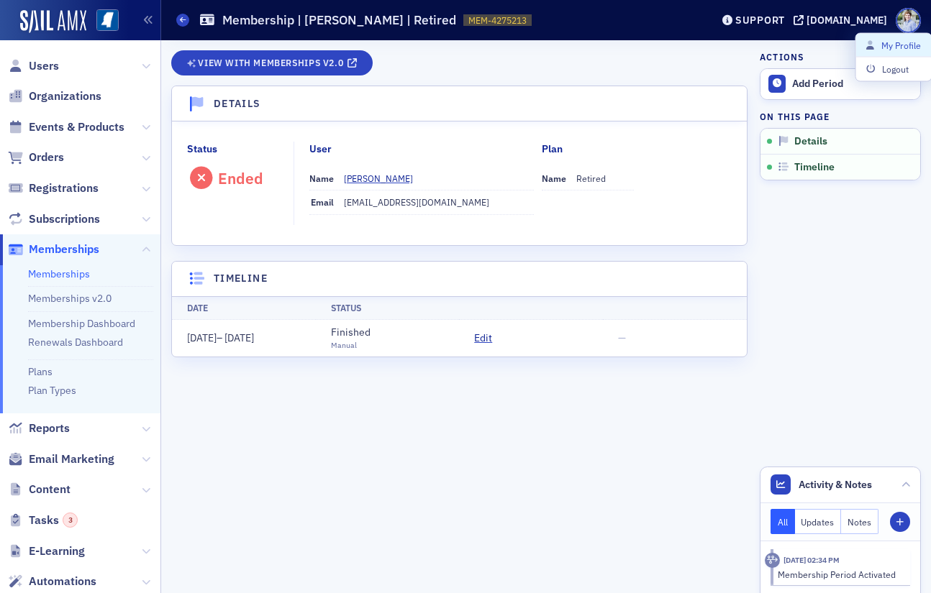
click at [604, 99] on header "Details" at bounding box center [459, 103] width 575 height 35
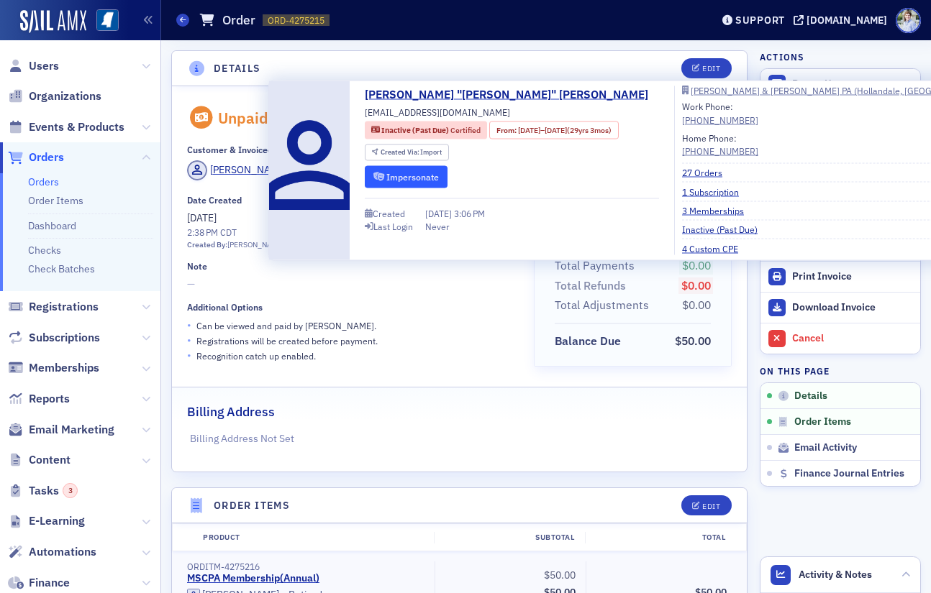
click at [407, 173] on button "Impersonate" at bounding box center [406, 176] width 83 height 22
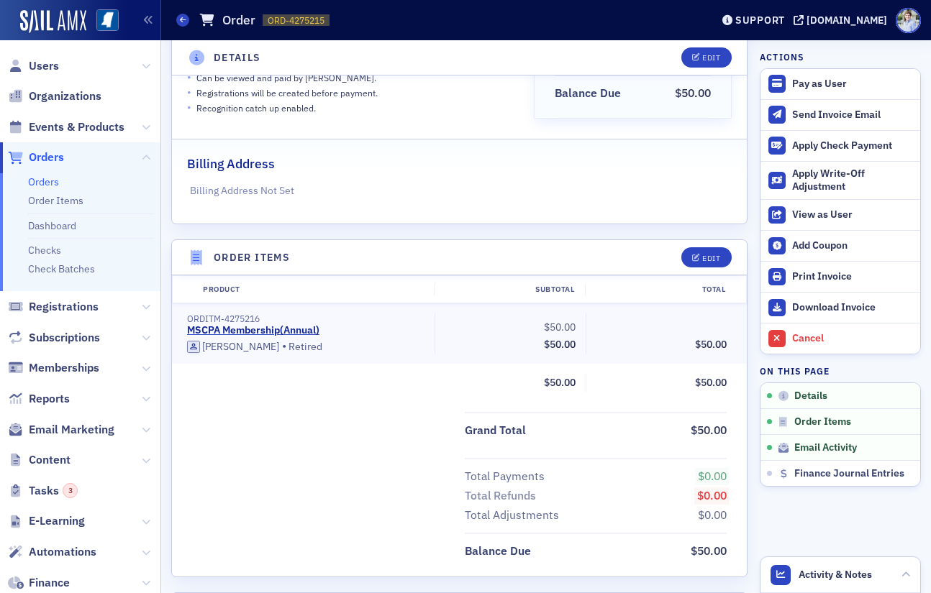
scroll to position [249, 0]
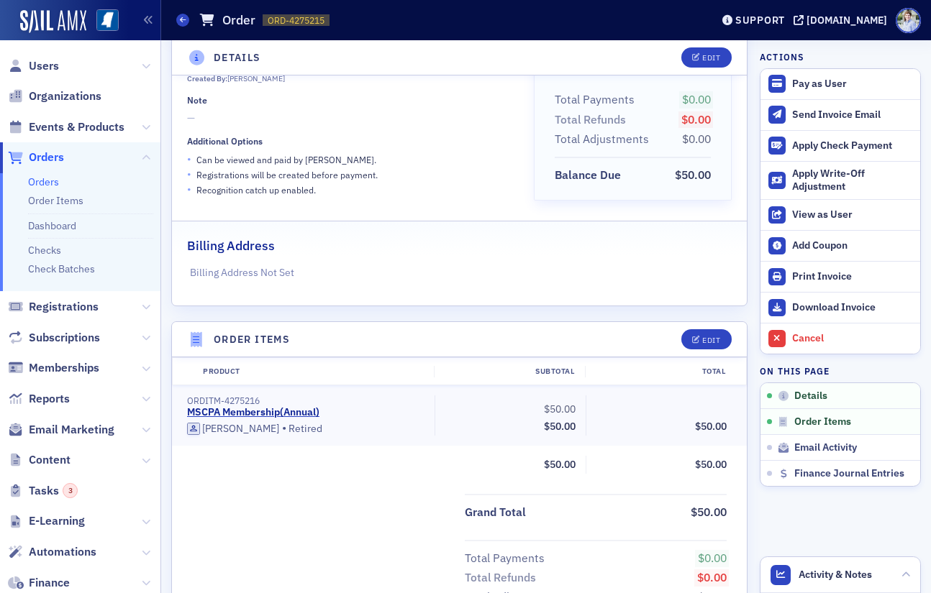
scroll to position [168, 0]
drag, startPoint x: 274, startPoint y: 429, endPoint x: 342, endPoint y: 430, distance: 67.6
click at [342, 430] on div "Dale Ramsey • Retired" at bounding box center [305, 427] width 237 height 14
click at [673, 342] on div "Edit" at bounding box center [701, 338] width 60 height 20
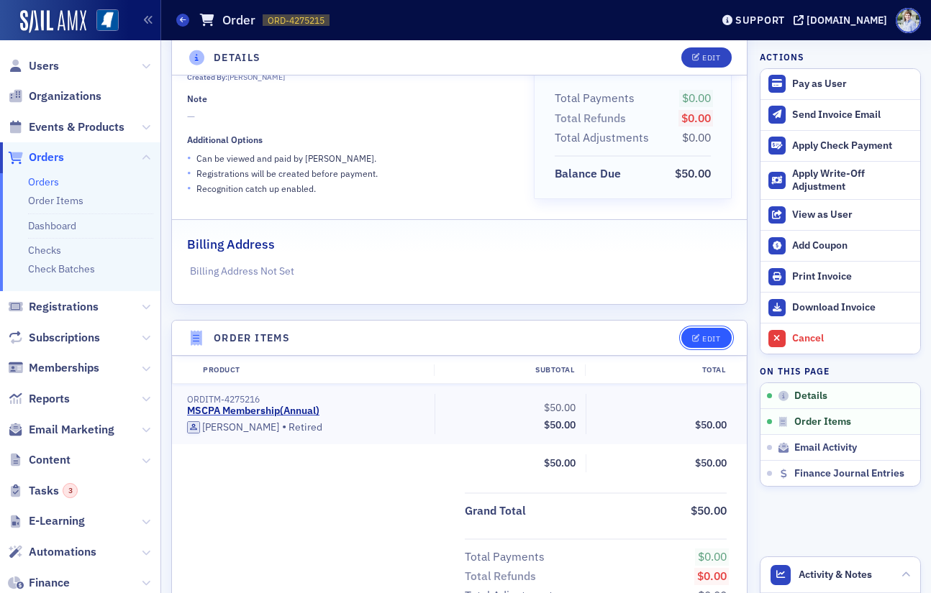
click at [699, 337] on icon "button" at bounding box center [696, 339] width 9 height 8
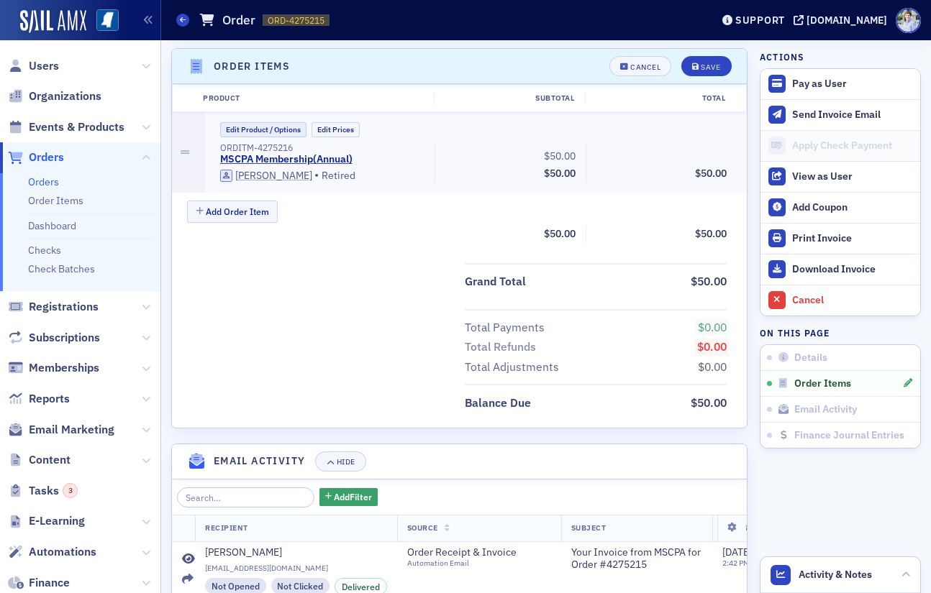
scroll to position [440, 0]
click at [282, 123] on button "Edit Product / Options" at bounding box center [263, 129] width 86 height 15
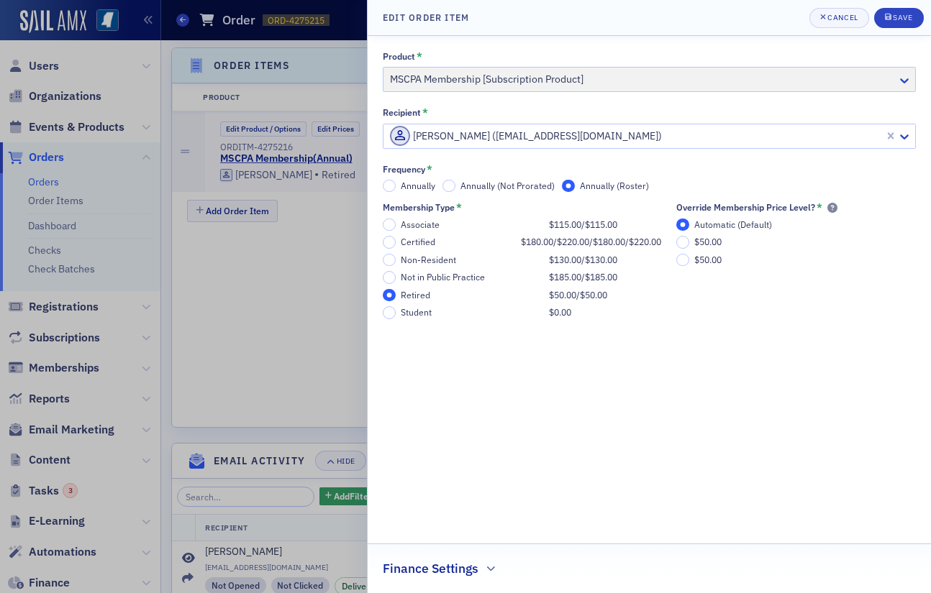
click at [467, 564] on h2 "Finance Settings" at bounding box center [431, 569] width 96 height 19
click at [468, 527] on fieldset "Finance Settings Linked Product Select…" at bounding box center [649, 537] width 563 height 91
click at [444, 499] on div "Finance Settings" at bounding box center [649, 510] width 533 height 34
click at [249, 471] on div at bounding box center [465, 296] width 931 height 593
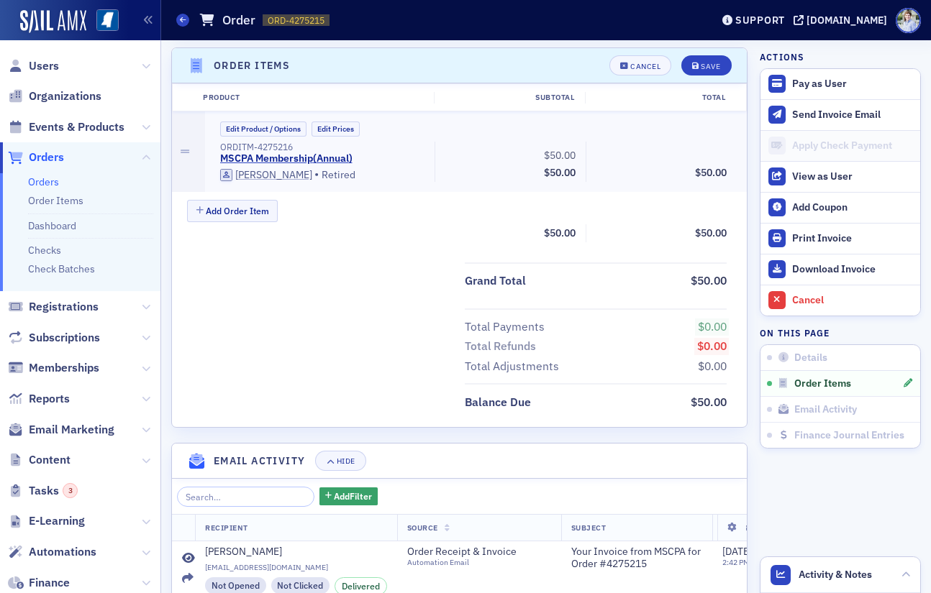
click at [249, 117] on div "Edit Product / Options Edit Prices ORDITM-4275216 MSCPA Membership ( Annual ) D…" at bounding box center [476, 151] width 542 height 81
click at [247, 123] on button "Edit Product / Options" at bounding box center [263, 129] width 86 height 15
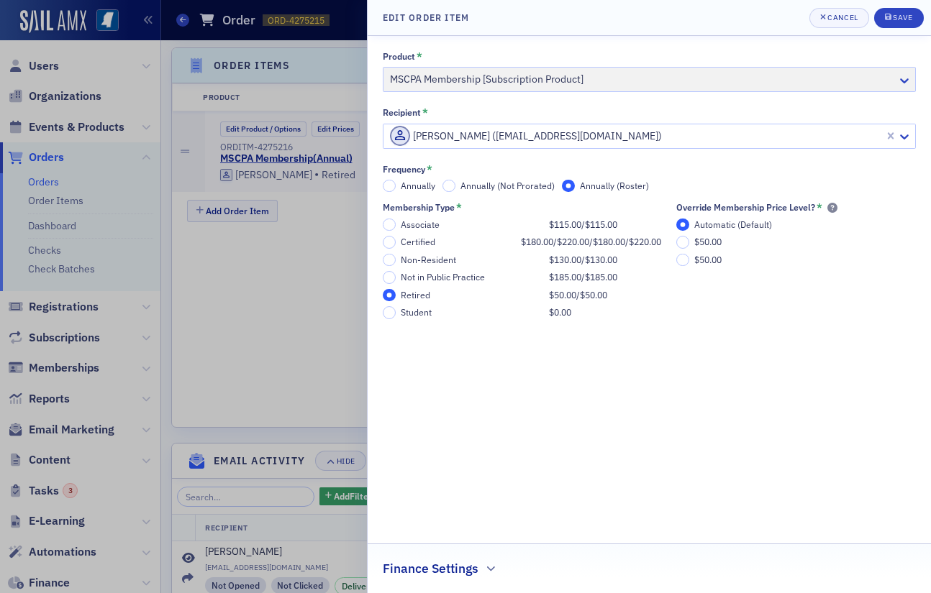
click at [405, 185] on span "Annually" at bounding box center [418, 186] width 35 height 12
click at [396, 185] on input "Annually" at bounding box center [389, 186] width 13 height 13
click at [897, 24] on button "Save" at bounding box center [899, 18] width 50 height 20
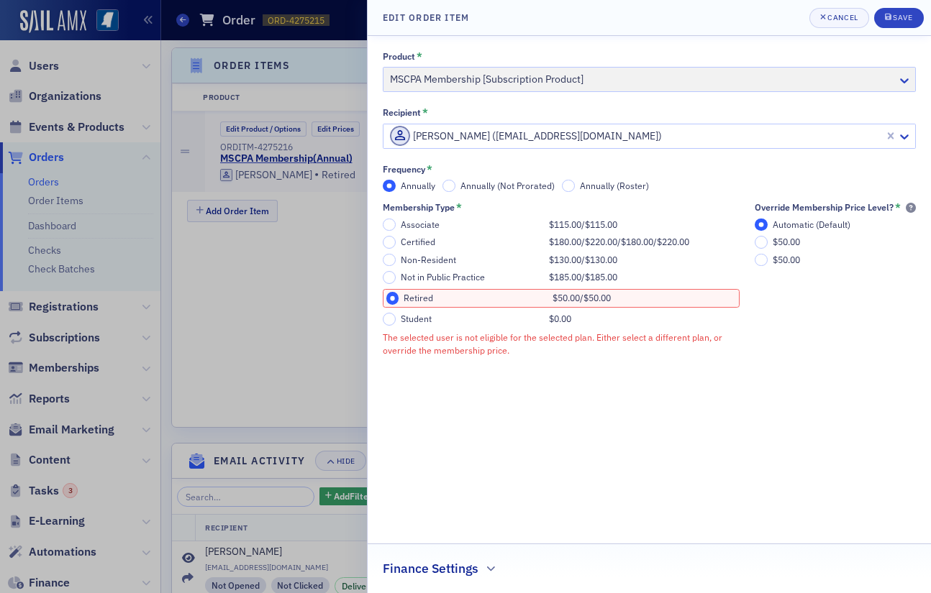
drag, startPoint x: 263, startPoint y: 165, endPoint x: 261, endPoint y: 172, distance: 7.3
click at [263, 165] on div at bounding box center [465, 296] width 931 height 593
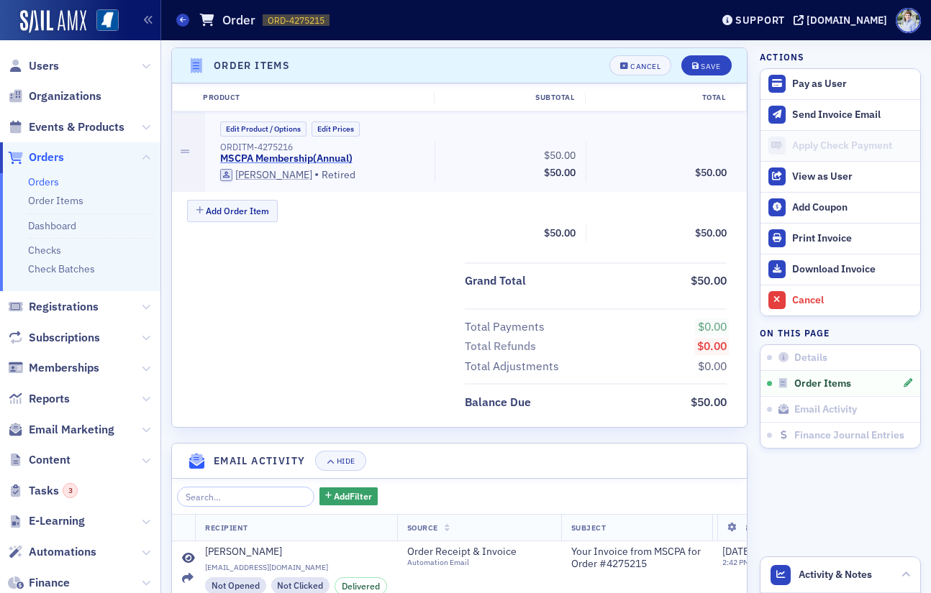
click at [332, 158] on link "MSCPA Membership ( Annual )" at bounding box center [286, 158] width 132 height 13
click at [270, 132] on button "Edit Product / Options" at bounding box center [263, 129] width 86 height 15
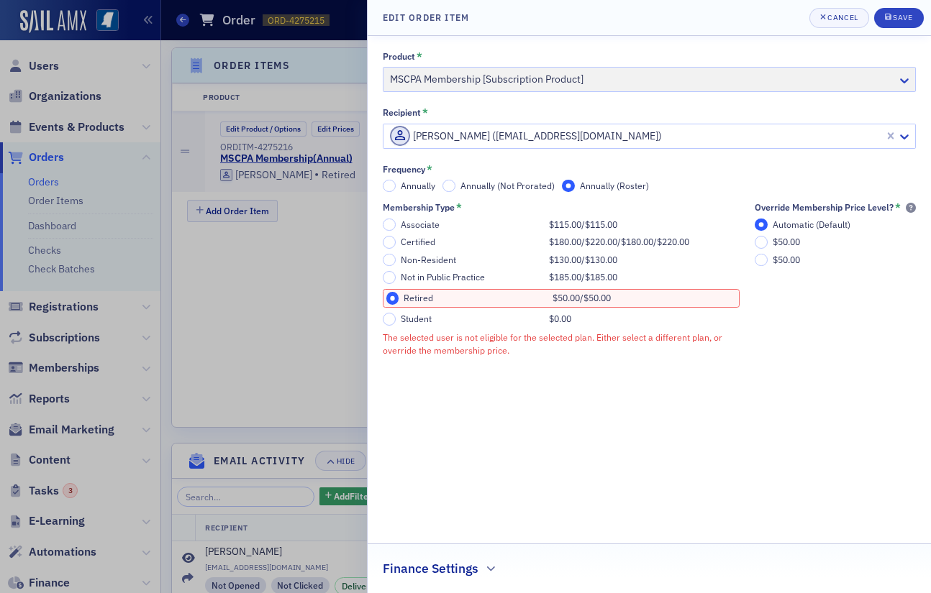
click at [494, 188] on span "Annually (Not Prorated)" at bounding box center [507, 186] width 94 height 12
click at [455, 188] on input "Annually (Not Prorated)" at bounding box center [448, 186] width 13 height 13
click at [885, 16] on icon "submit" at bounding box center [888, 17] width 6 height 6
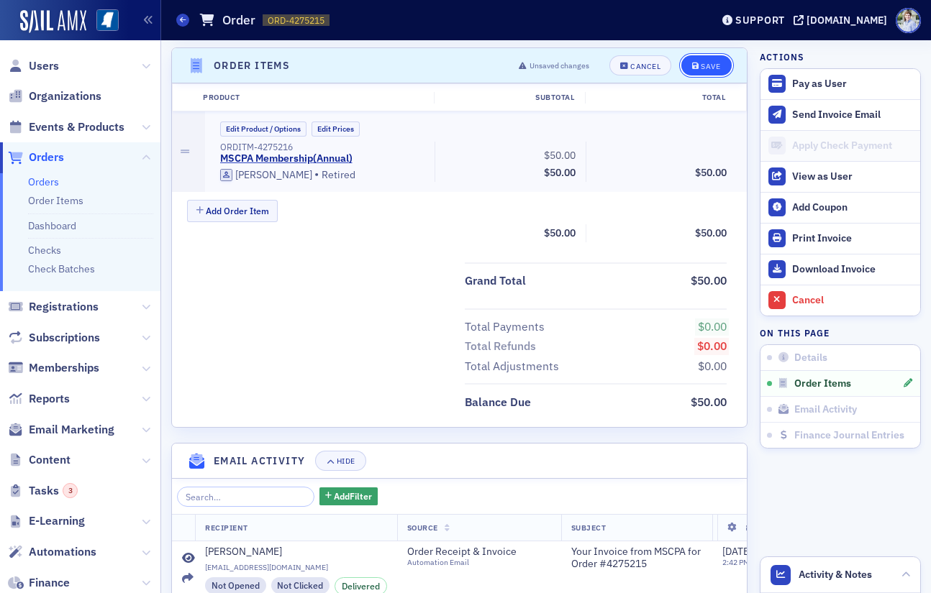
click at [703, 69] on div "Save" at bounding box center [710, 67] width 19 height 8
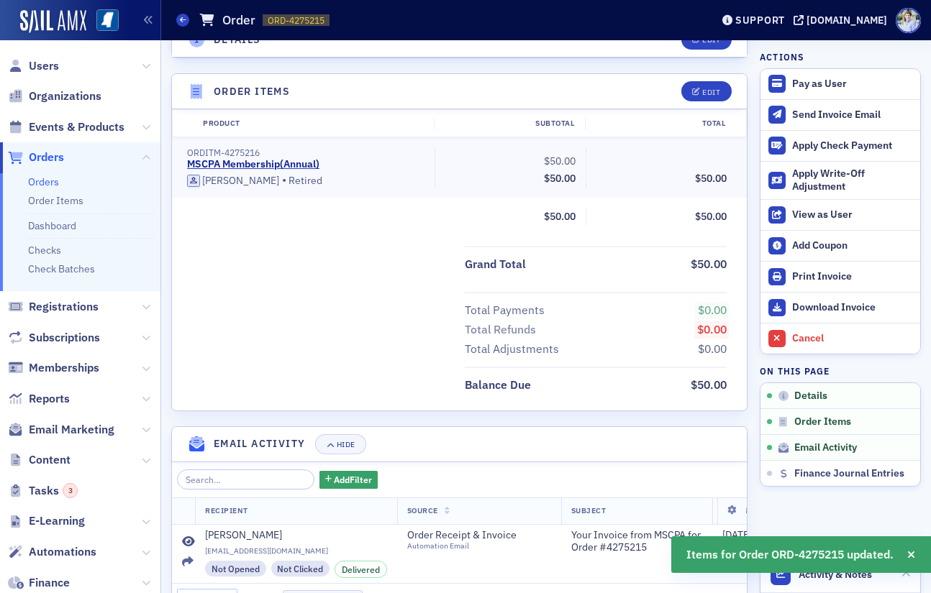
scroll to position [393, 0]
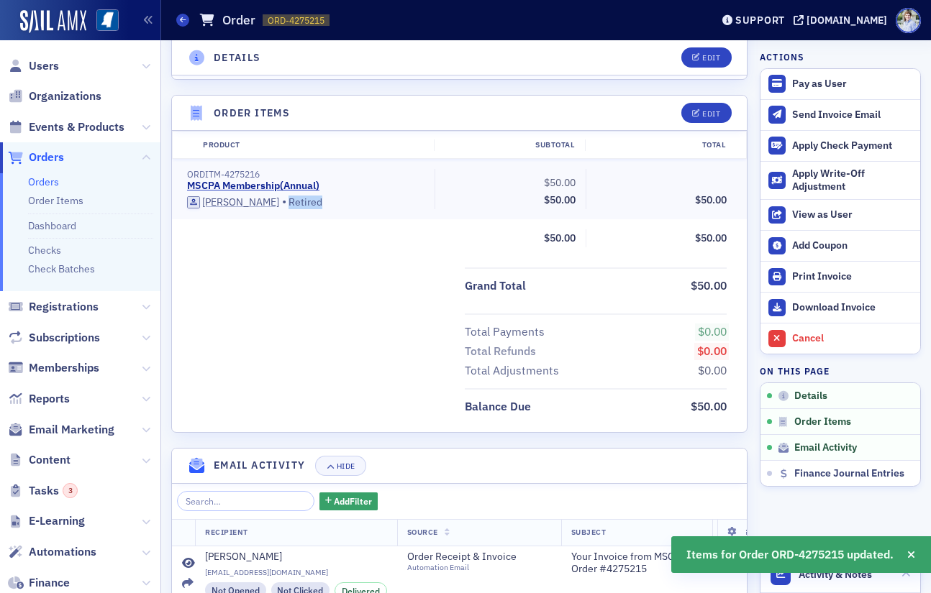
drag, startPoint x: 273, startPoint y: 201, endPoint x: 343, endPoint y: 209, distance: 70.9
click at [343, 209] on div "Dale Ramsey • Retired" at bounding box center [305, 202] width 237 height 14
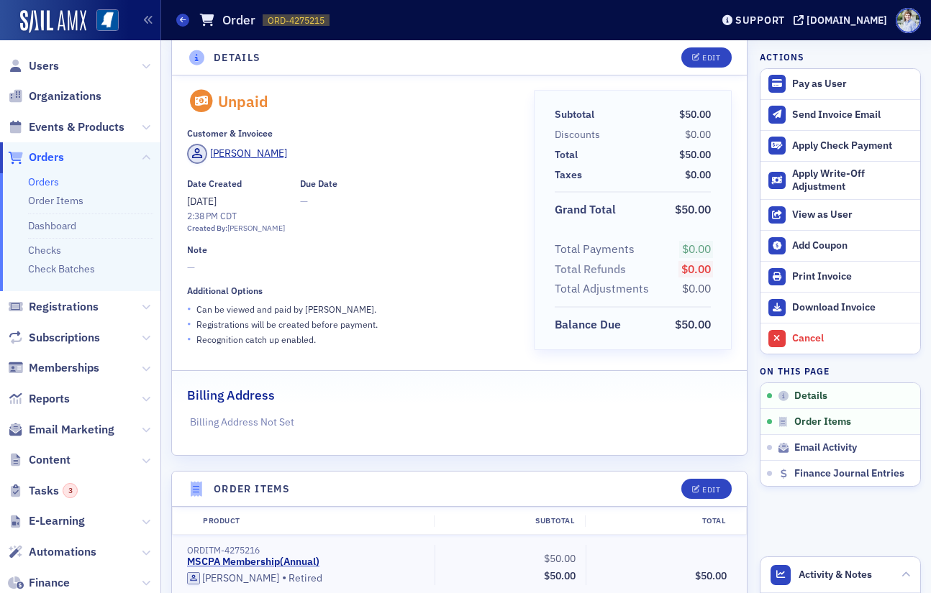
scroll to position [0, 0]
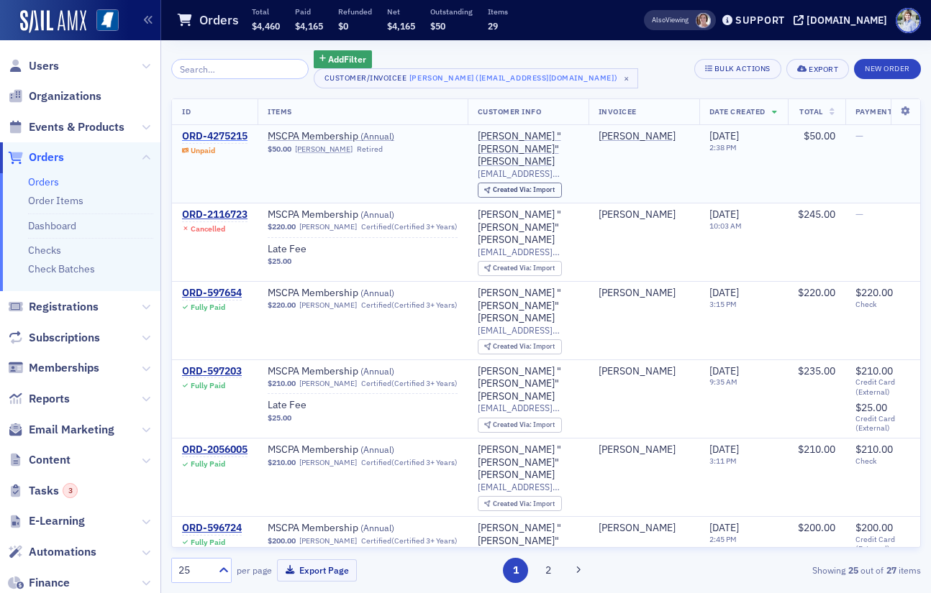
click at [220, 136] on div "ORD-4275215" at bounding box center [214, 136] width 65 height 13
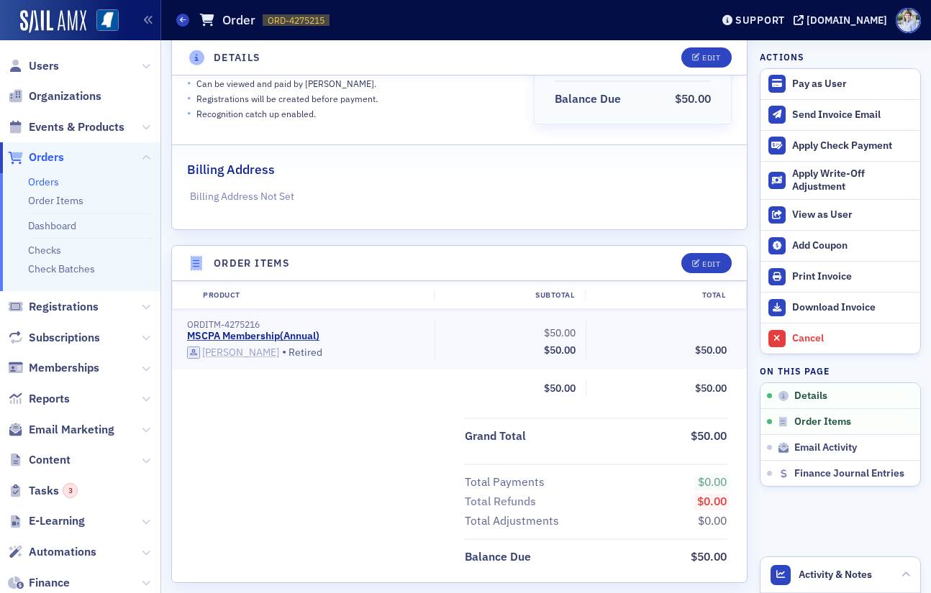
scroll to position [240, 0]
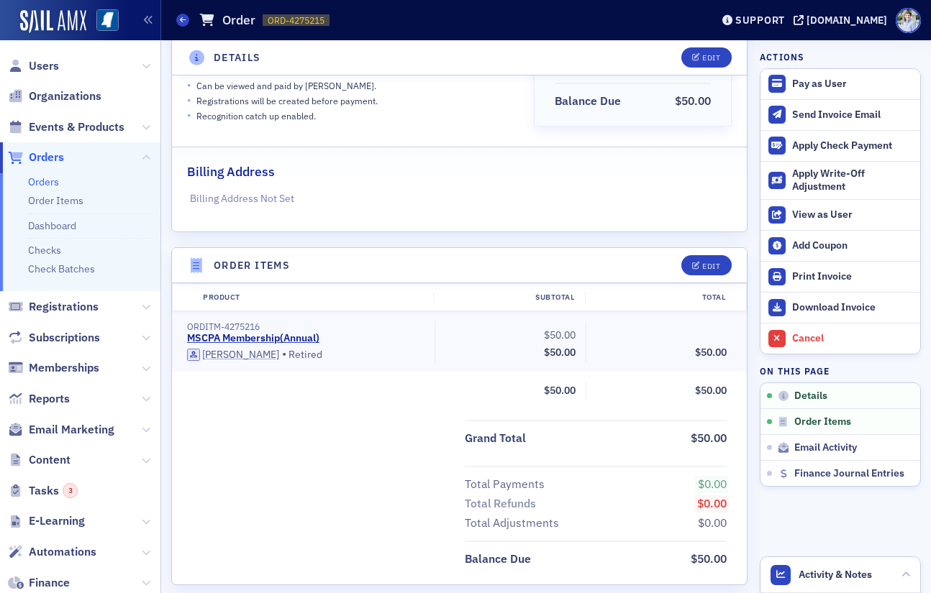
click at [284, 364] on div "ORDITM-4275216 MSCPA Membership ( Annual ) Dale Ramsey • Retired $50.00 Subtota…" at bounding box center [459, 341] width 575 height 60
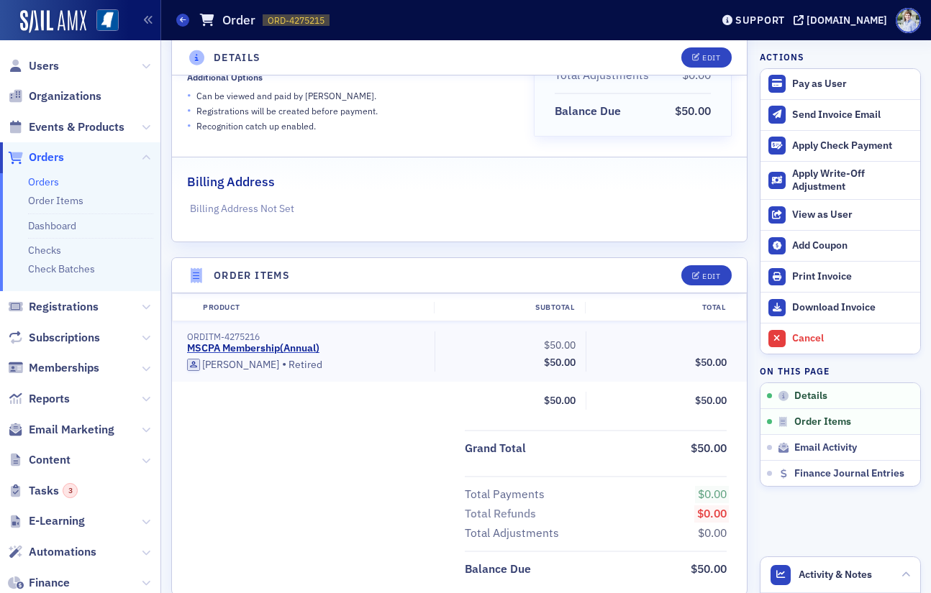
scroll to position [220, 0]
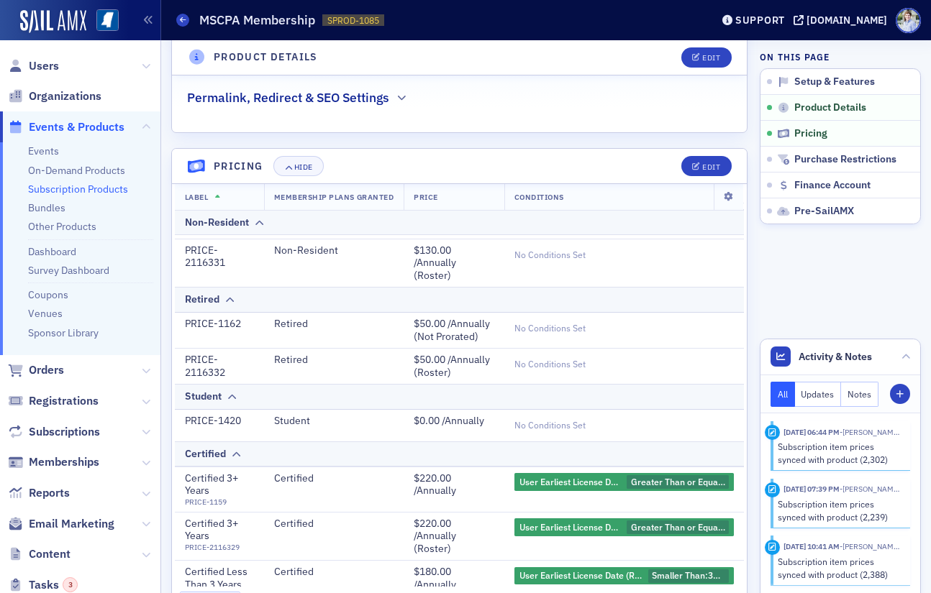
scroll to position [260, 0]
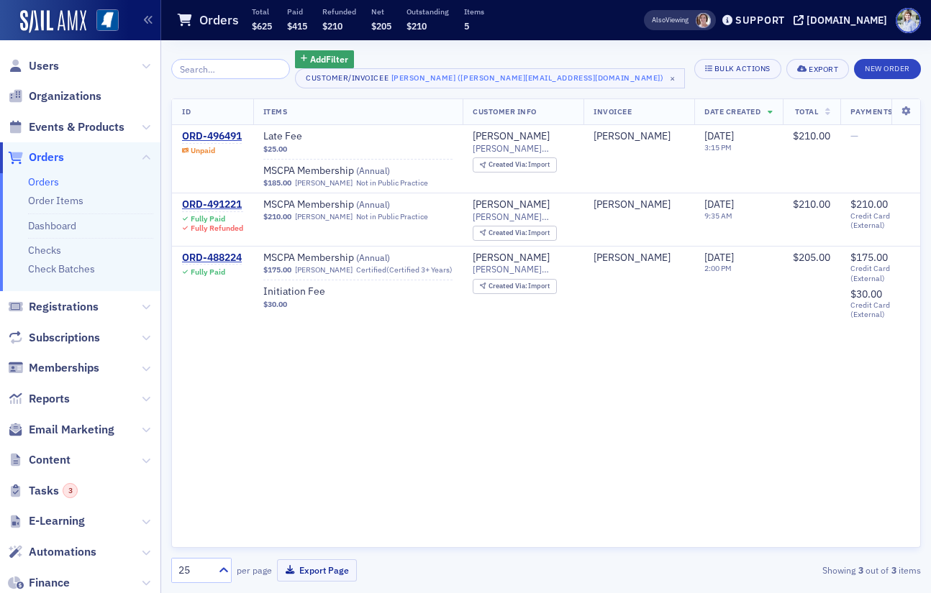
click at [629, 44] on div "Add Filter Customer/Invoicee [PERSON_NAME] ([PERSON_NAME][EMAIL_ADDRESS][DOMAIN…" at bounding box center [545, 316] width 749 height 553
click at [543, 44] on div "Add Filter Customer/Invoicee [PERSON_NAME] ([PERSON_NAME][EMAIL_ADDRESS][DOMAIN…" at bounding box center [545, 316] width 749 height 553
click at [575, 35] on div "Orders Total $625 Paid $415 Refunded $210 Net $205 Outstanding $210 Items 5" at bounding box center [387, 20] width 422 height 38
click at [510, 40] on header "Orders Total $625 Paid $415 Refunded $210 Net $205 Outstanding $210 Items 5 Als…" at bounding box center [546, 20] width 770 height 40
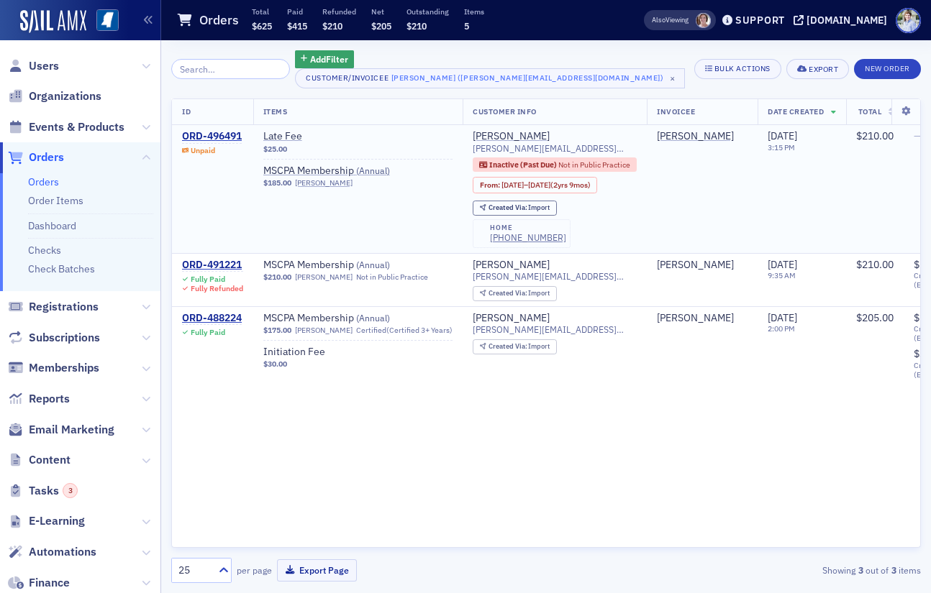
drag, startPoint x: 208, startPoint y: 138, endPoint x: 250, endPoint y: 142, distance: 42.6
click at [208, 138] on div "ORD-496491" at bounding box center [212, 136] width 60 height 13
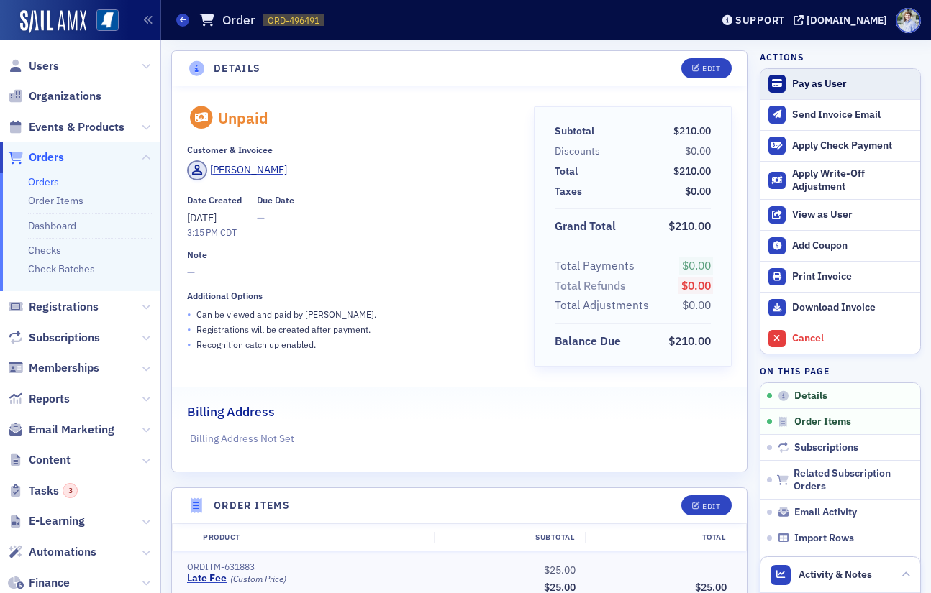
click at [847, 82] on div "Pay as User" at bounding box center [852, 84] width 121 height 13
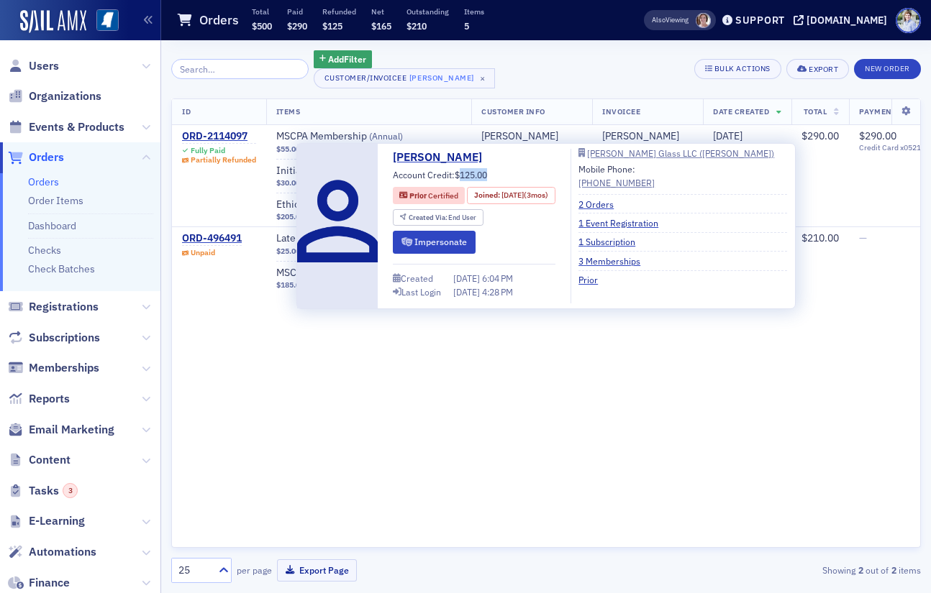
drag, startPoint x: 460, startPoint y: 173, endPoint x: 522, endPoint y: 175, distance: 62.6
click at [522, 175] on div "[PERSON_NAME] Account Credit: $125.00 Prior Certified Joined : [DATE] (3mos) Cr…" at bounding box center [474, 226] width 163 height 155
click at [495, 175] on div "[PERSON_NAME] Account Credit: $125.00 Prior Certified Joined : [DATE] (3mos) Cr…" at bounding box center [474, 226] width 163 height 155
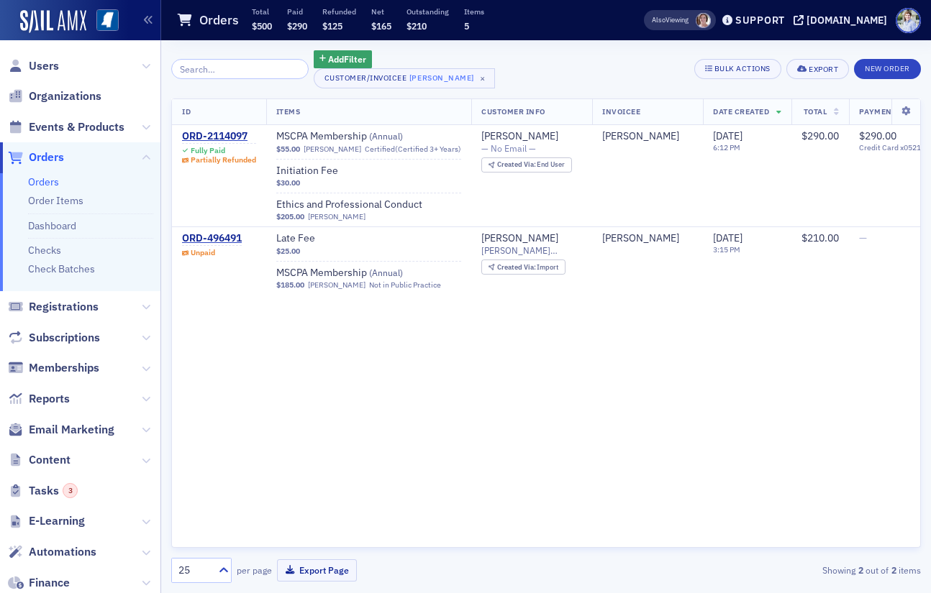
click at [543, 65] on div "Add Filter Customer/Invoicee [PERSON_NAME] × Bulk Actions Export New Order" at bounding box center [545, 69] width 749 height 38
click at [574, 17] on div "Orders Total $500 Paid $290 Refunded $125 Net $165 Outstanding $210 Items 5" at bounding box center [387, 20] width 422 height 38
click at [439, 409] on div "ID Items Customer Info Invoicee Date Created Total Payments ORD-2114097 Fully P…" at bounding box center [545, 324] width 749 height 450
click at [214, 137] on div "ORD-2114097" at bounding box center [219, 136] width 74 height 13
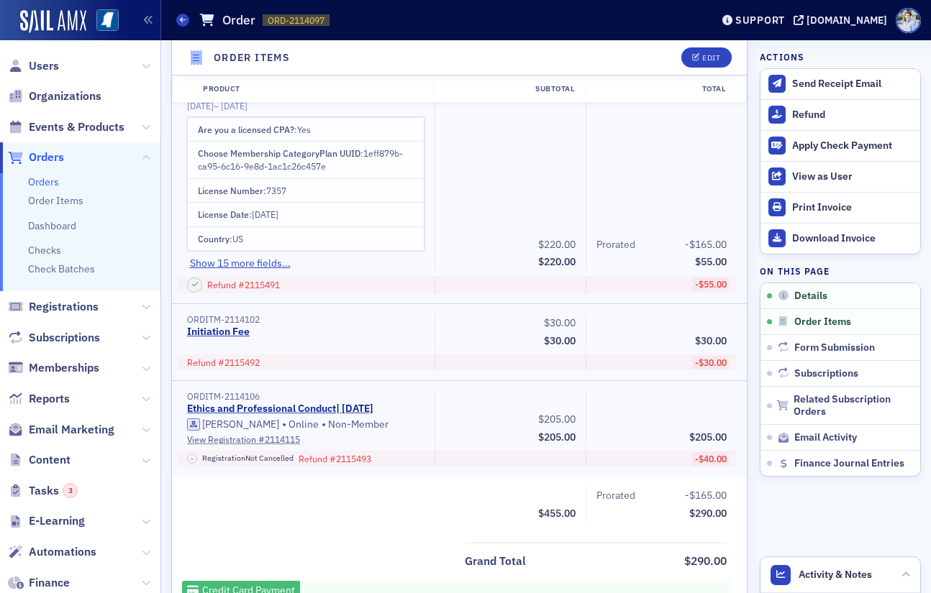
scroll to position [603, 0]
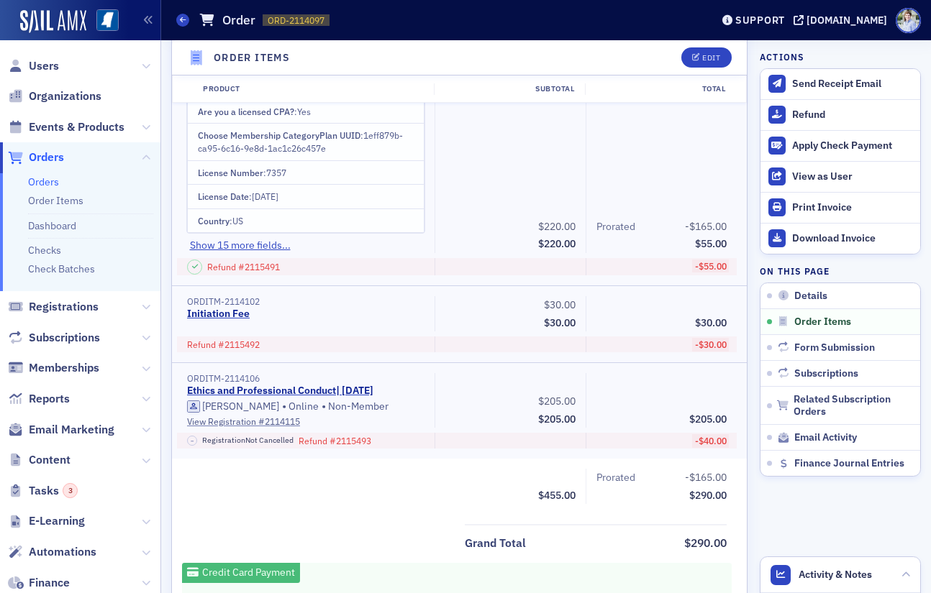
click at [711, 243] on span "$55.00" at bounding box center [711, 243] width 32 height 13
drag, startPoint x: 711, startPoint y: 243, endPoint x: 724, endPoint y: 296, distance: 54.6
click at [711, 243] on span "$55.00" at bounding box center [711, 243] width 32 height 13
click at [721, 323] on span "$30.00" at bounding box center [711, 322] width 32 height 13
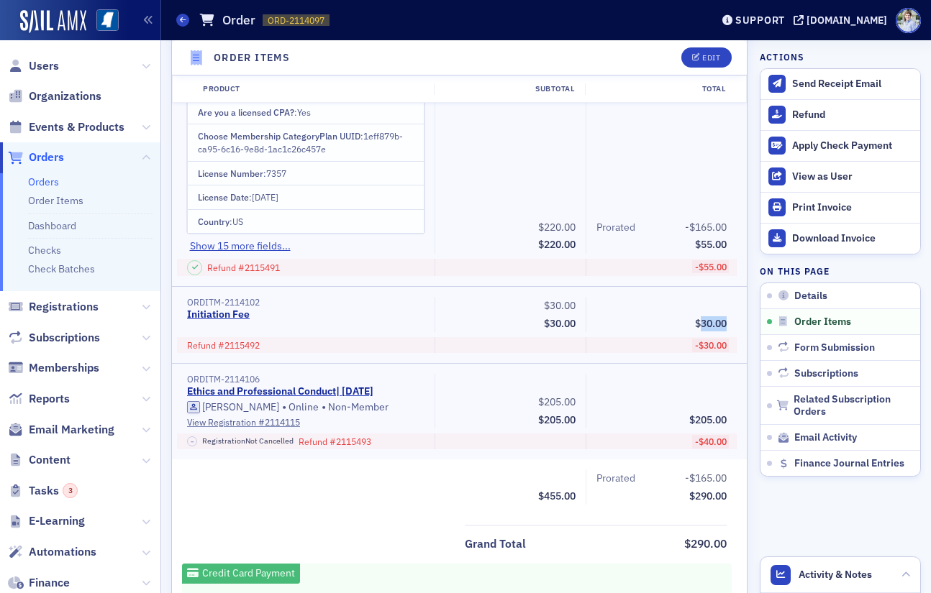
scroll to position [491, 0]
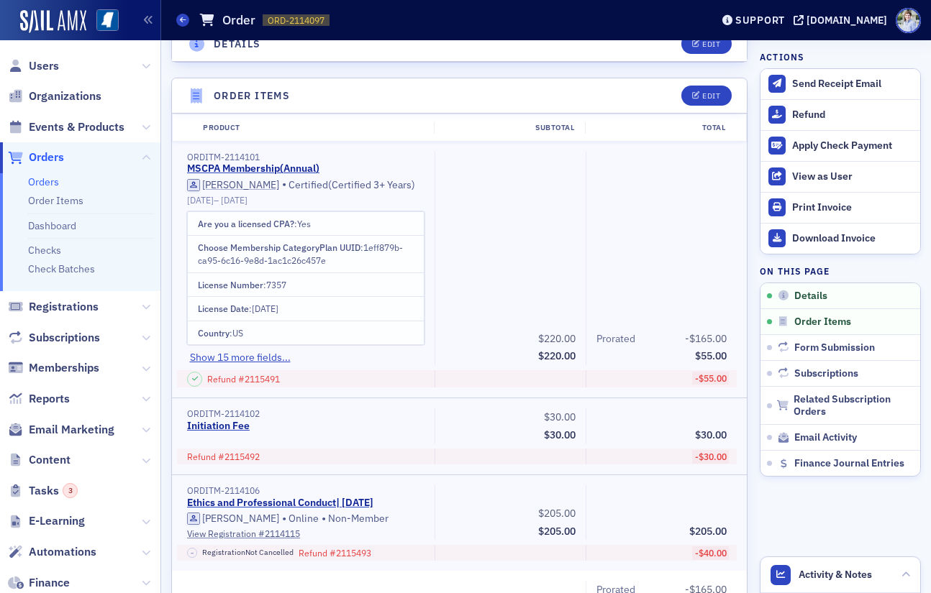
click at [537, 250] on div "$220.00 Subtotal $220.00" at bounding box center [509, 259] width 151 height 214
drag, startPoint x: 214, startPoint y: 206, endPoint x: 245, endPoint y: 206, distance: 30.9
click at [245, 206] on div "Are you a licensed CPA? : Yes Choose Membership CategoryPlan UUID : 1eff879b-ca…" at bounding box center [305, 286] width 237 height 160
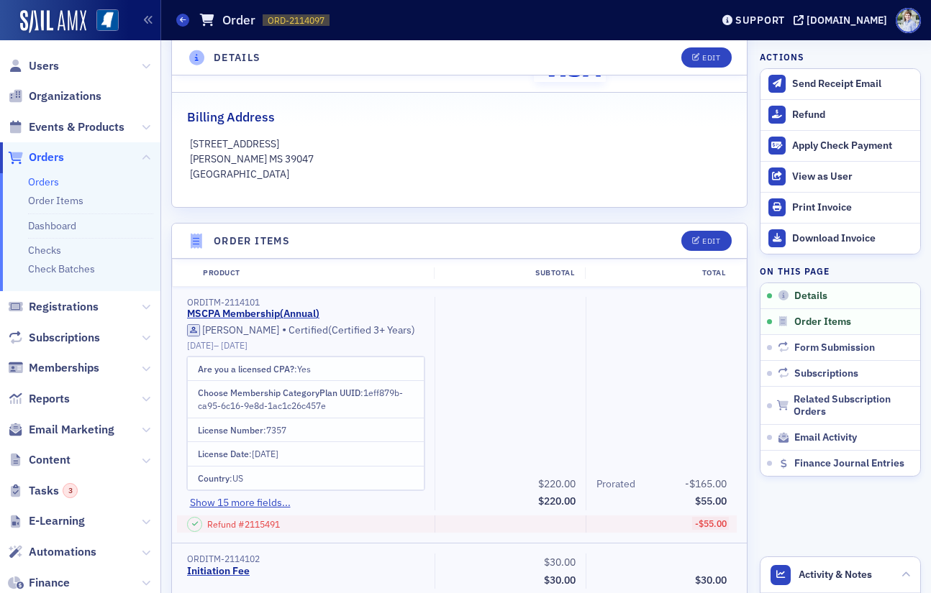
scroll to position [344, 0]
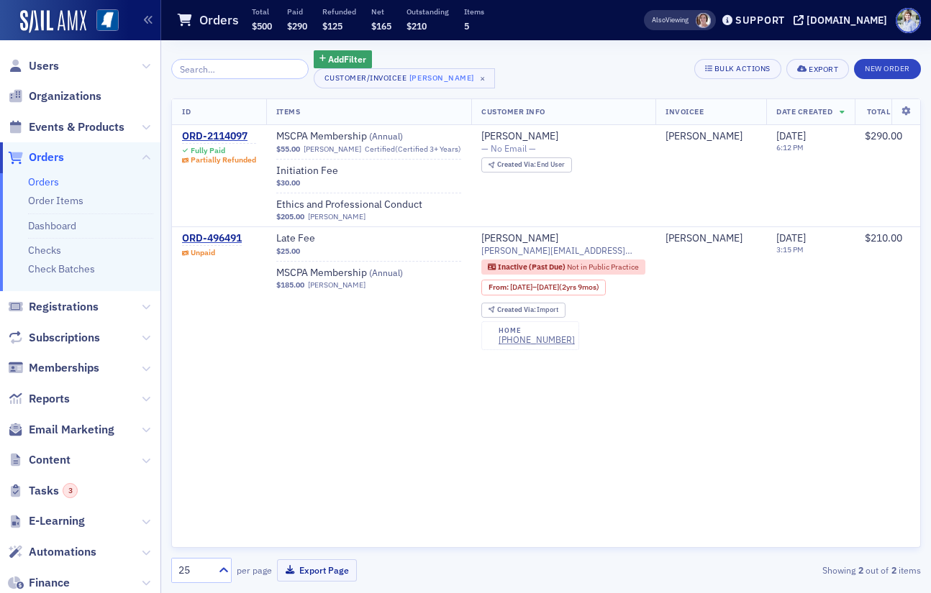
drag, startPoint x: 211, startPoint y: 137, endPoint x: 343, endPoint y: 2, distance: 188.7
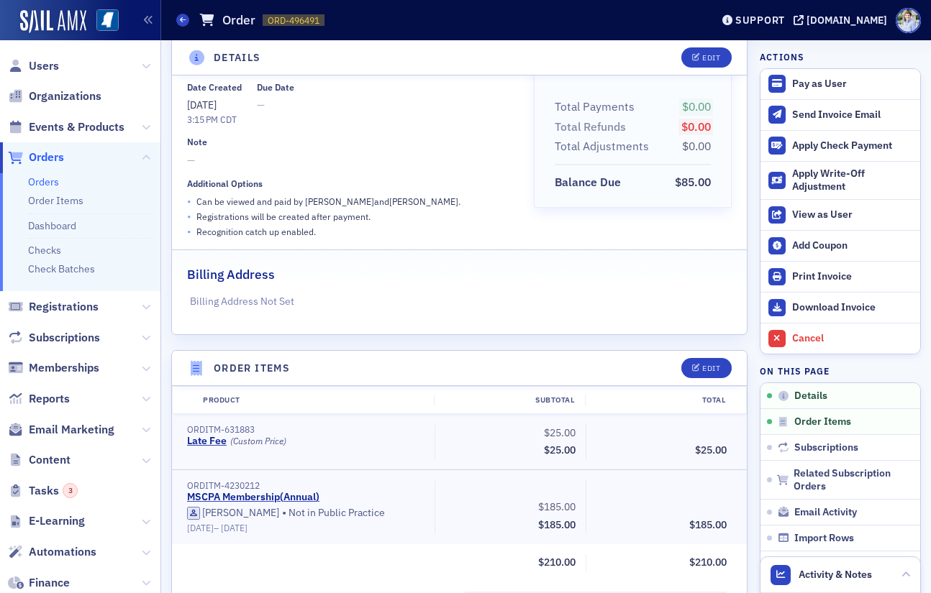
scroll to position [134, 0]
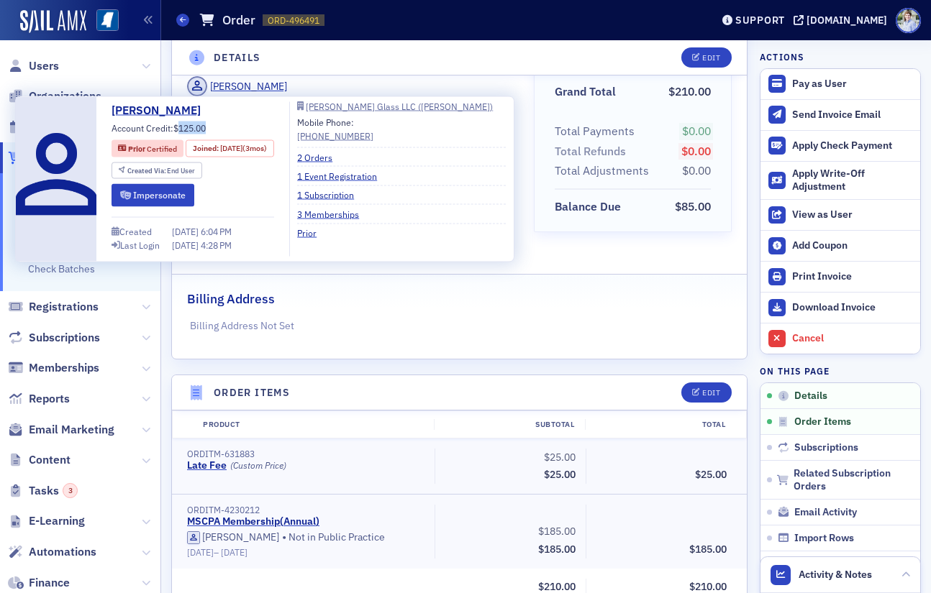
drag, startPoint x: 181, startPoint y: 128, endPoint x: 206, endPoint y: 130, distance: 24.5
click at [206, 130] on span "$125.00" at bounding box center [189, 128] width 32 height 12
copy span "125.00"
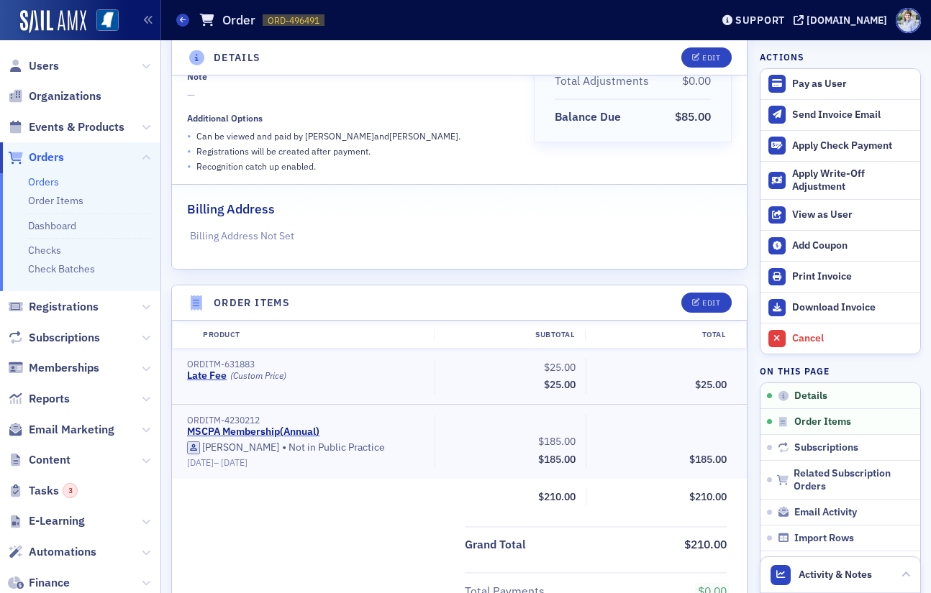
scroll to position [226, 0]
click at [657, 550] on div "Grand Total $210.00" at bounding box center [596, 543] width 262 height 19
drag, startPoint x: 653, startPoint y: 553, endPoint x: 640, endPoint y: 555, distance: 13.0
click at [653, 553] on div "Grand Total $210.00 Total Payments $0.00 Total Refunds $0.00 Total Adjustments …" at bounding box center [459, 600] width 575 height 150
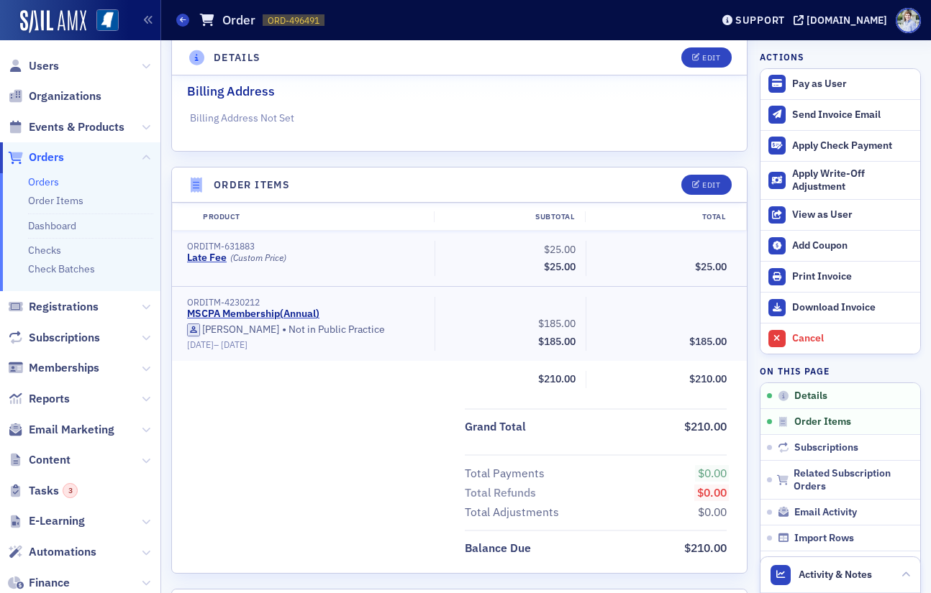
scroll to position [378, 0]
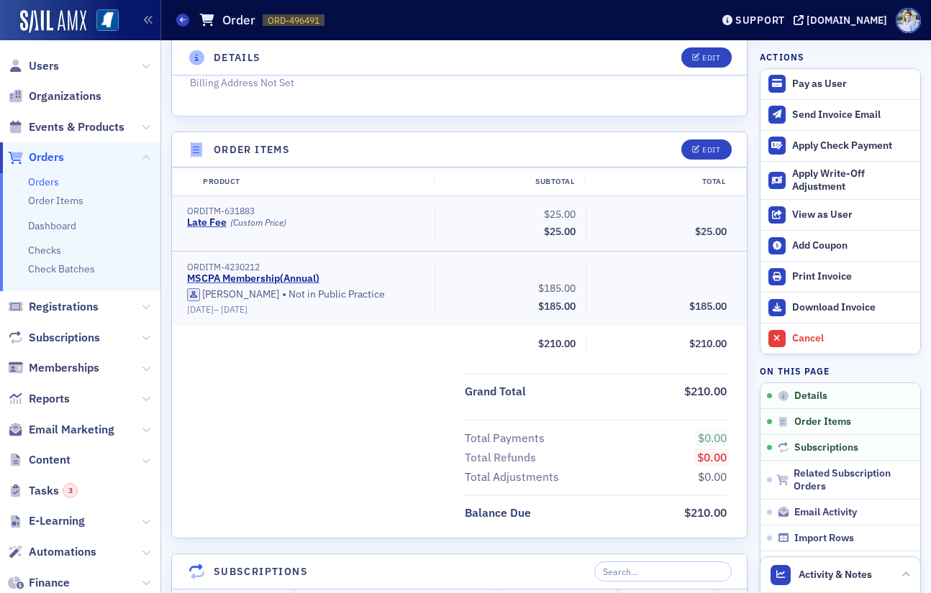
click at [552, 229] on span "$25.00" at bounding box center [560, 231] width 32 height 13
drag, startPoint x: 357, startPoint y: 222, endPoint x: 357, endPoint y: 236, distance: 14.4
click at [357, 222] on div "Late Fee (Custom Price)" at bounding box center [305, 222] width 237 height 13
click at [570, 310] on span "$185.00" at bounding box center [556, 306] width 37 height 13
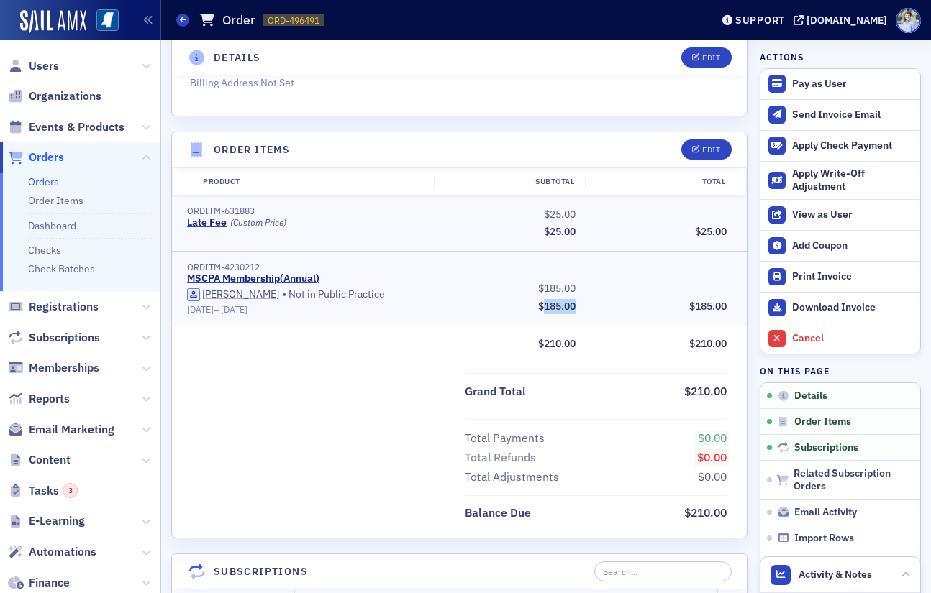
click at [570, 310] on span "$185.00" at bounding box center [556, 306] width 37 height 13
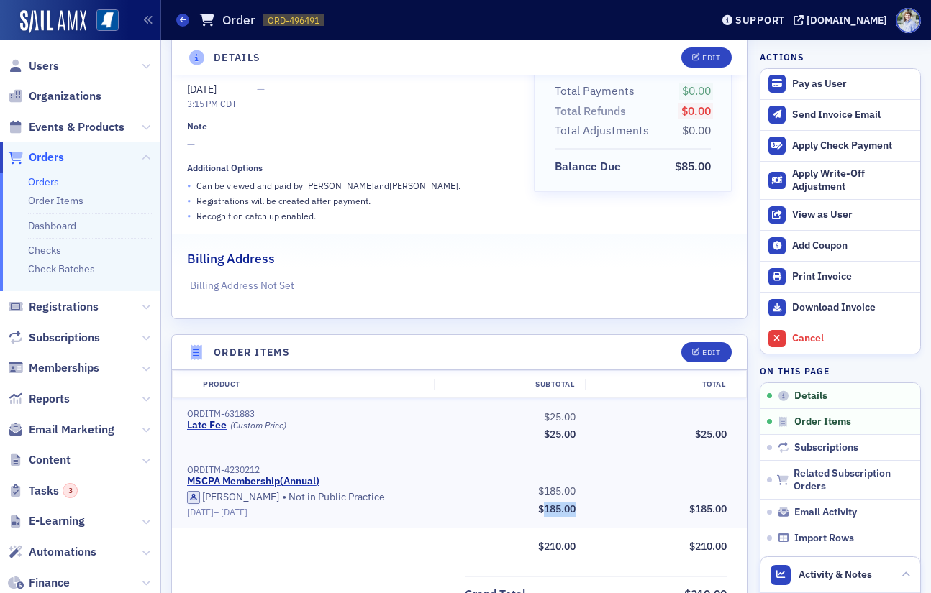
scroll to position [0, 0]
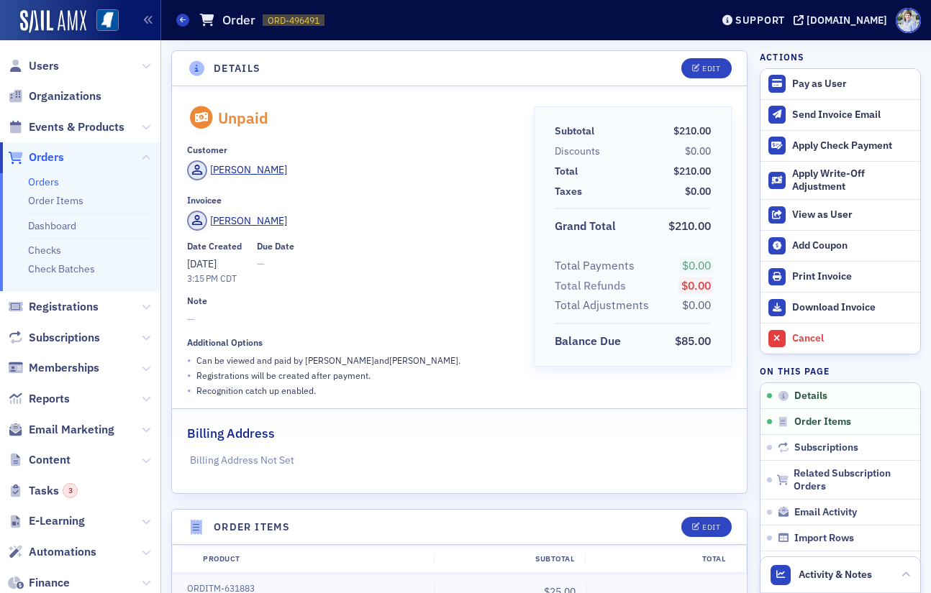
click at [698, 350] on div "Balance Due $85.00" at bounding box center [633, 341] width 156 height 19
click at [698, 350] on span "$85.00" at bounding box center [692, 341] width 41 height 17
click at [698, 365] on div "Subtotal $210.00 Discounts $0.00 Total $210.00 Taxes $0.00 Grand Total $210.00 …" at bounding box center [633, 236] width 198 height 260
click at [356, 81] on header "Details Edit" at bounding box center [459, 68] width 575 height 35
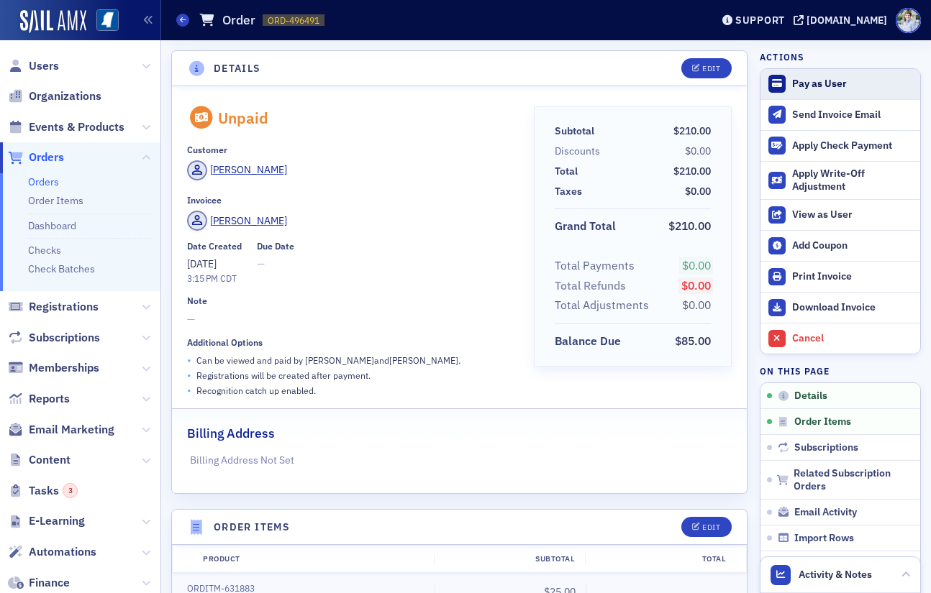
click at [817, 78] on div "Pay as User" at bounding box center [852, 84] width 121 height 13
click at [462, 71] on header "Details Edit" at bounding box center [459, 68] width 575 height 35
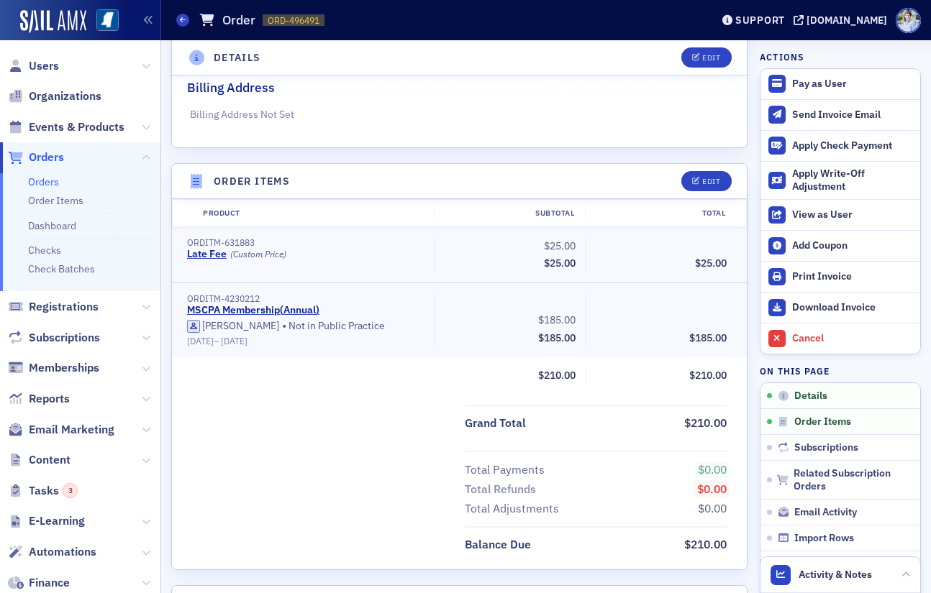
scroll to position [347, 0]
click at [459, 164] on header "Order Items Edit" at bounding box center [459, 180] width 575 height 35
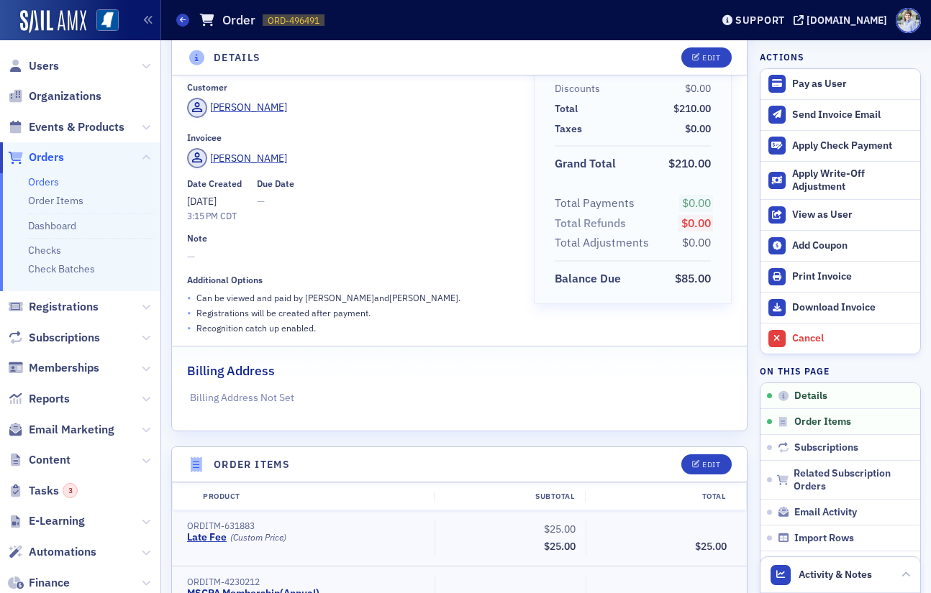
scroll to position [0, 0]
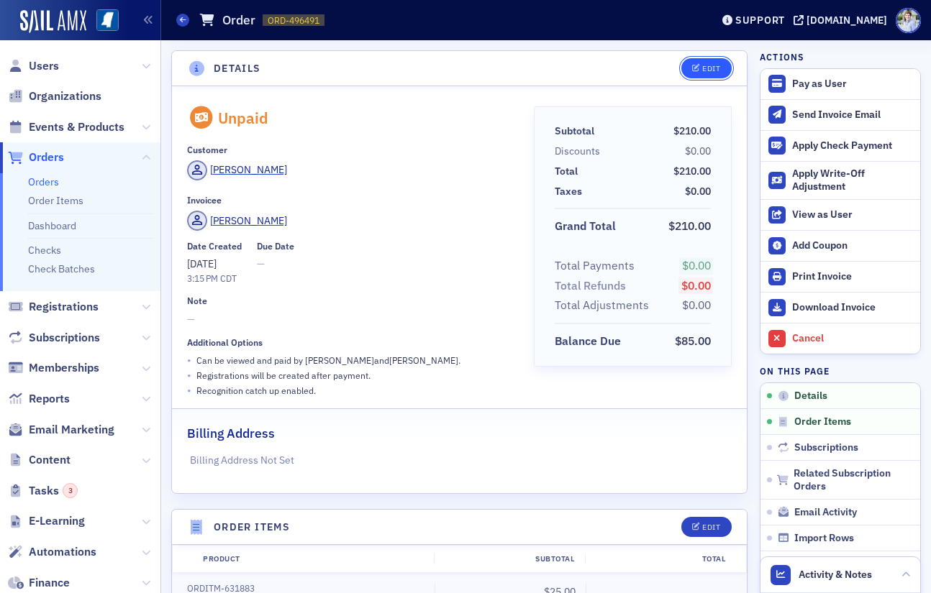
click at [721, 73] on button "Edit" at bounding box center [706, 68] width 50 height 20
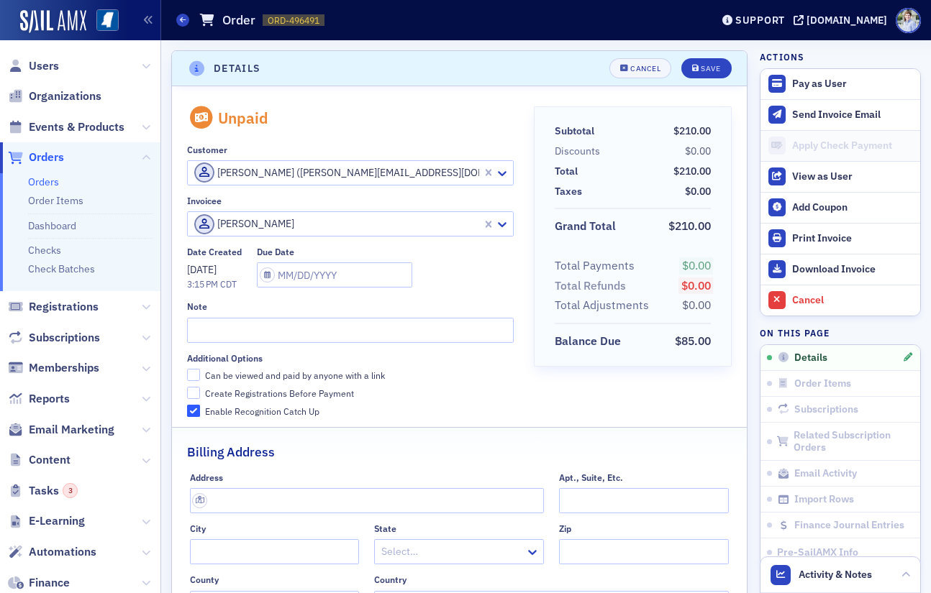
scroll to position [3, 0]
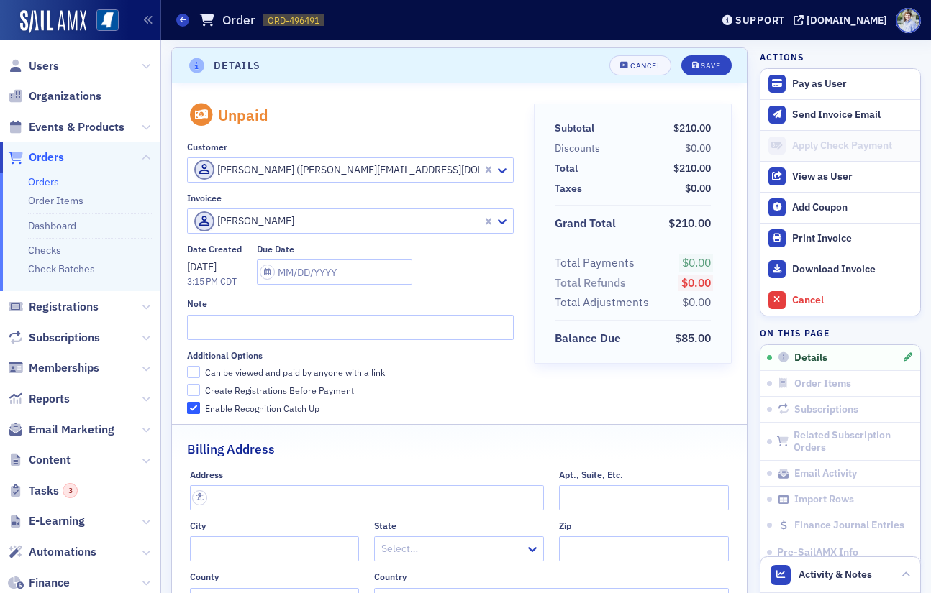
click at [314, 222] on div at bounding box center [337, 221] width 288 height 18
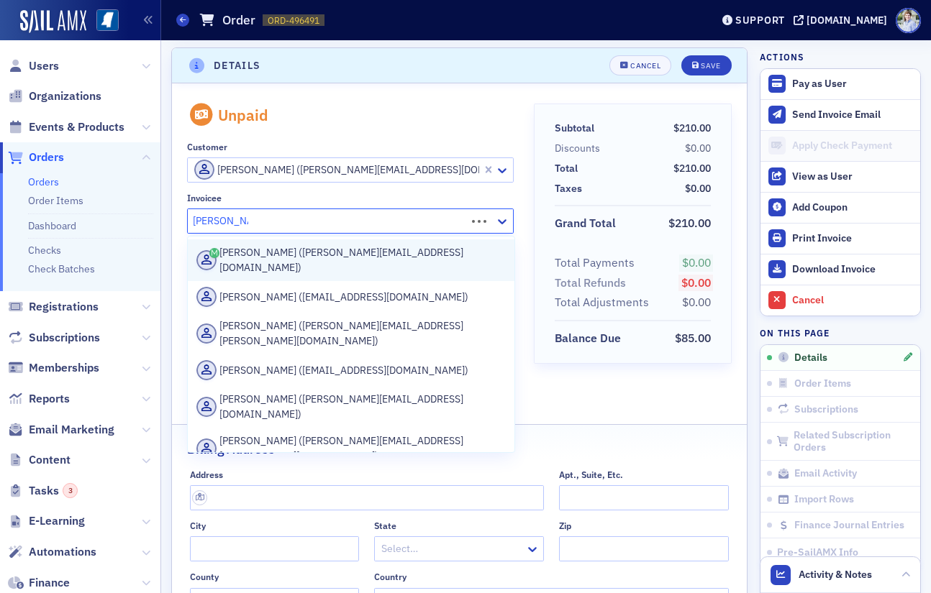
type input "stephen mass"
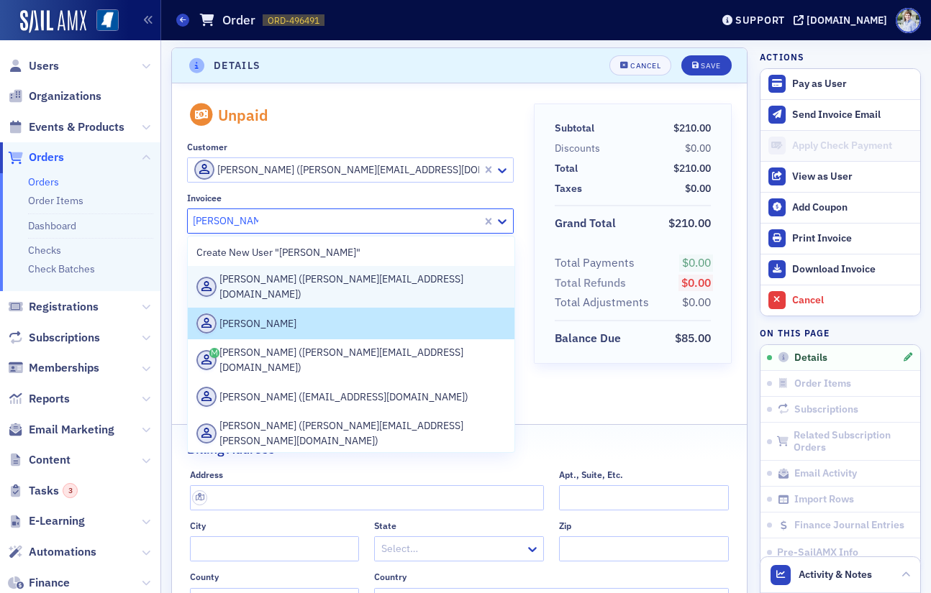
click at [316, 282] on div "[PERSON_NAME] ([PERSON_NAME][EMAIL_ADDRESS][DOMAIN_NAME])" at bounding box center [350, 287] width 309 height 30
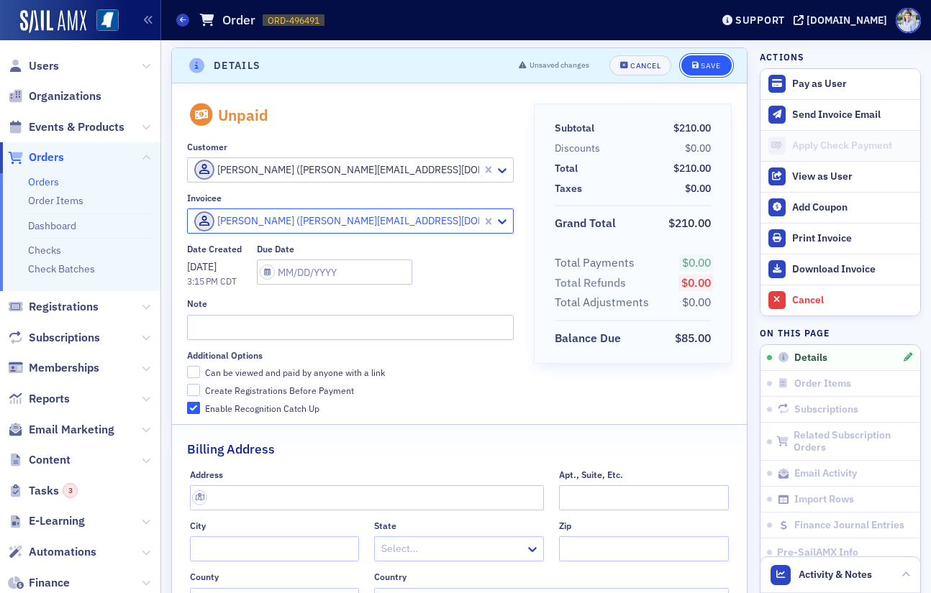
click at [716, 59] on button "Save" at bounding box center [706, 65] width 50 height 20
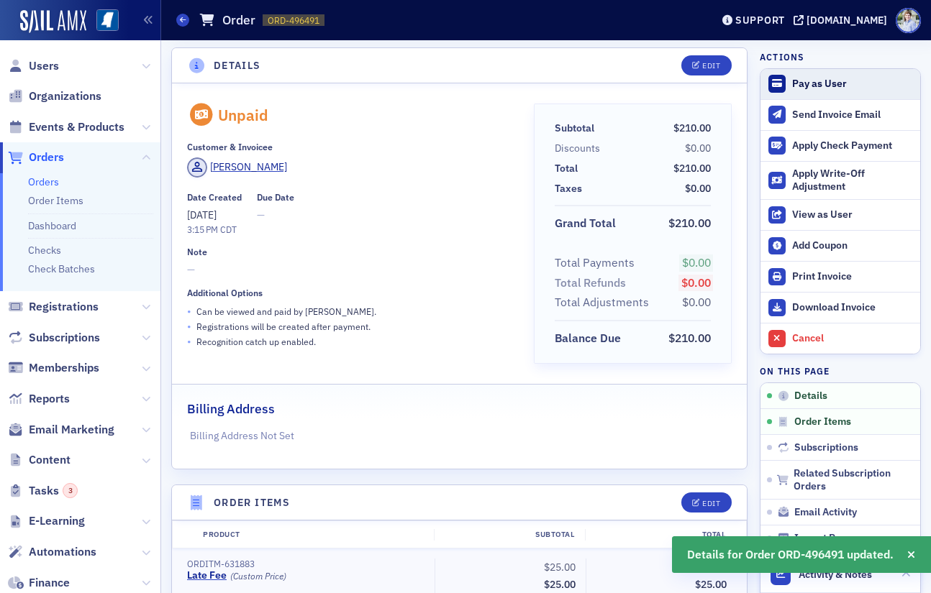
click at [829, 80] on div "Pay as User" at bounding box center [852, 84] width 121 height 13
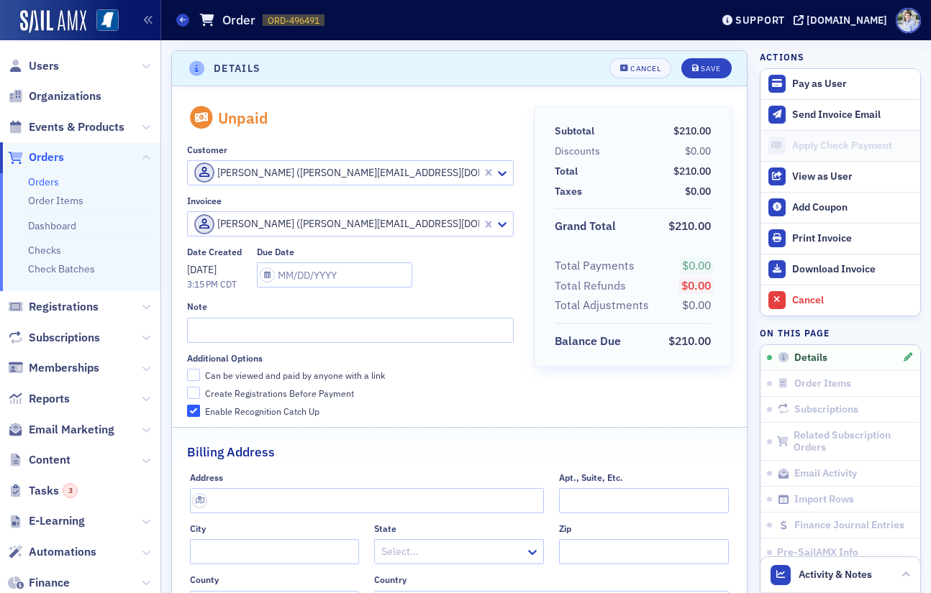
scroll to position [3, 0]
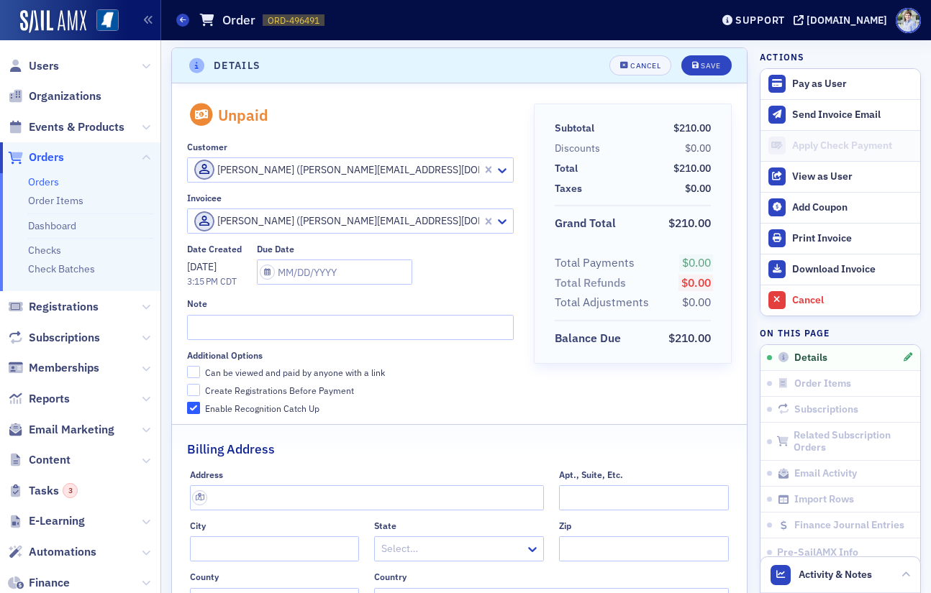
click at [327, 222] on div at bounding box center [337, 221] width 288 height 18
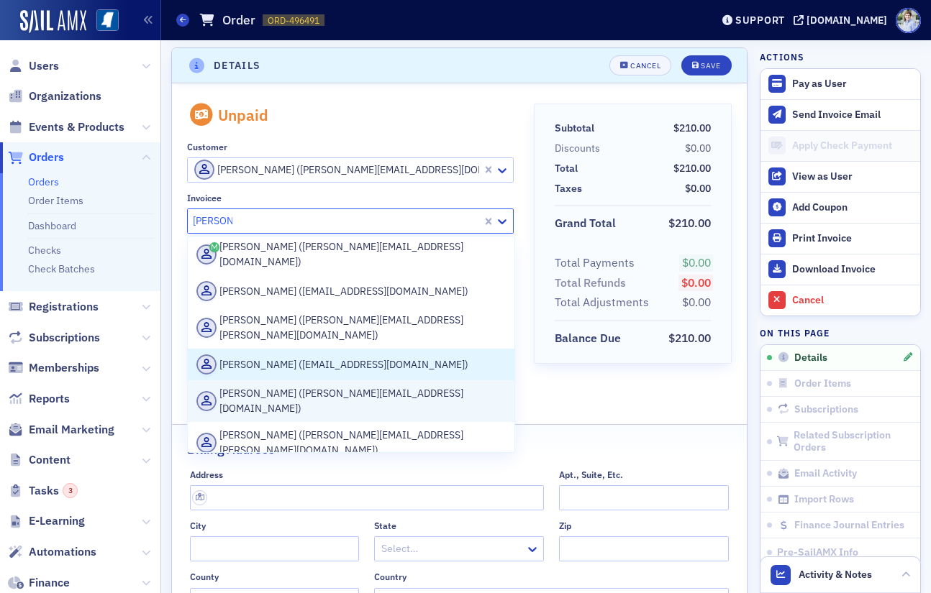
scroll to position [34, 0]
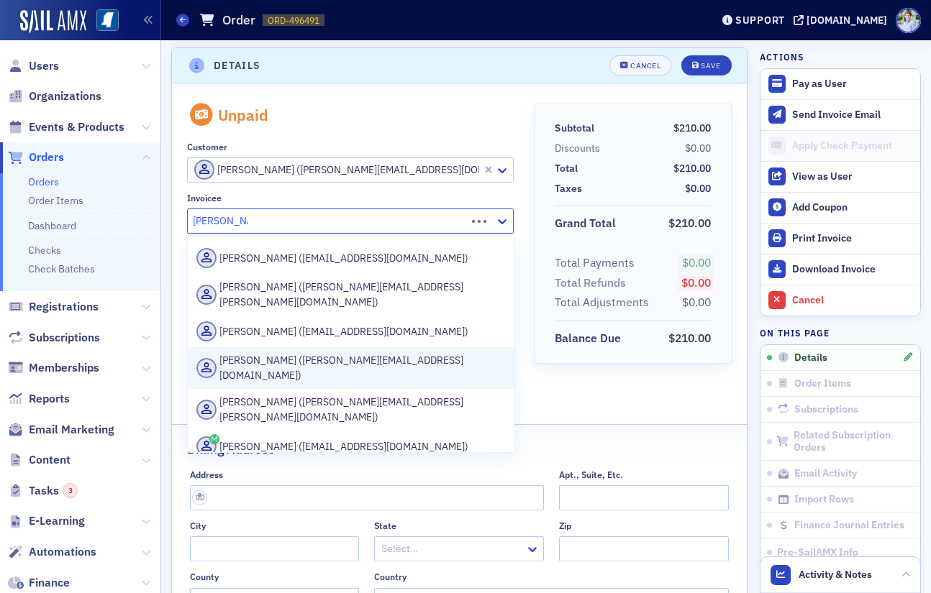
type input "[PERSON_NAME]"
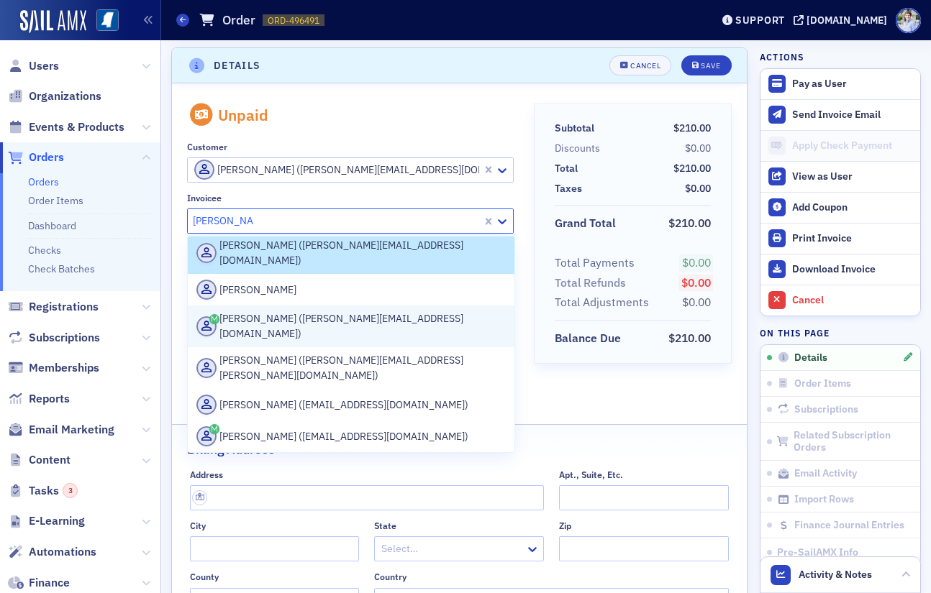
scroll to position [0, 0]
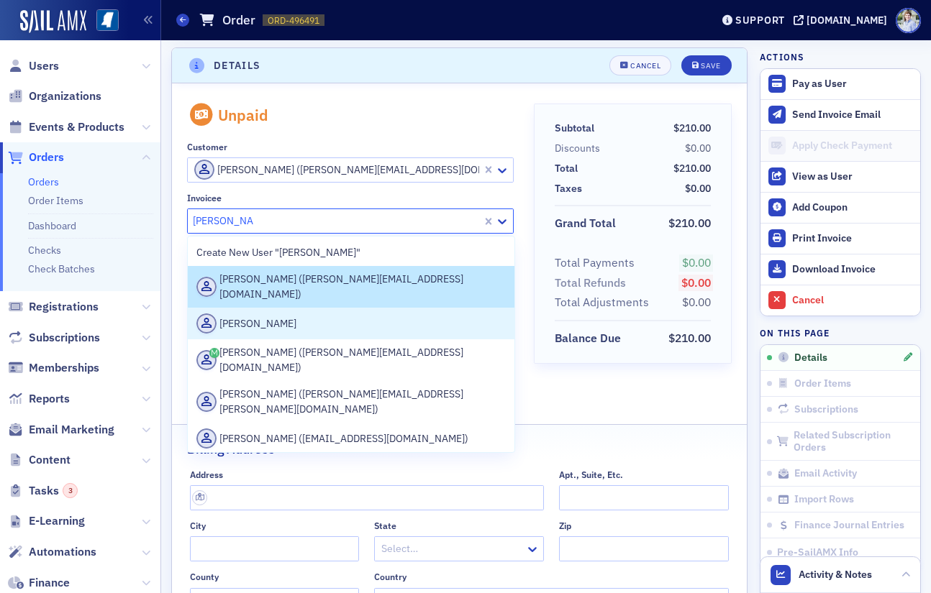
click at [316, 319] on div "[PERSON_NAME]" at bounding box center [350, 324] width 309 height 20
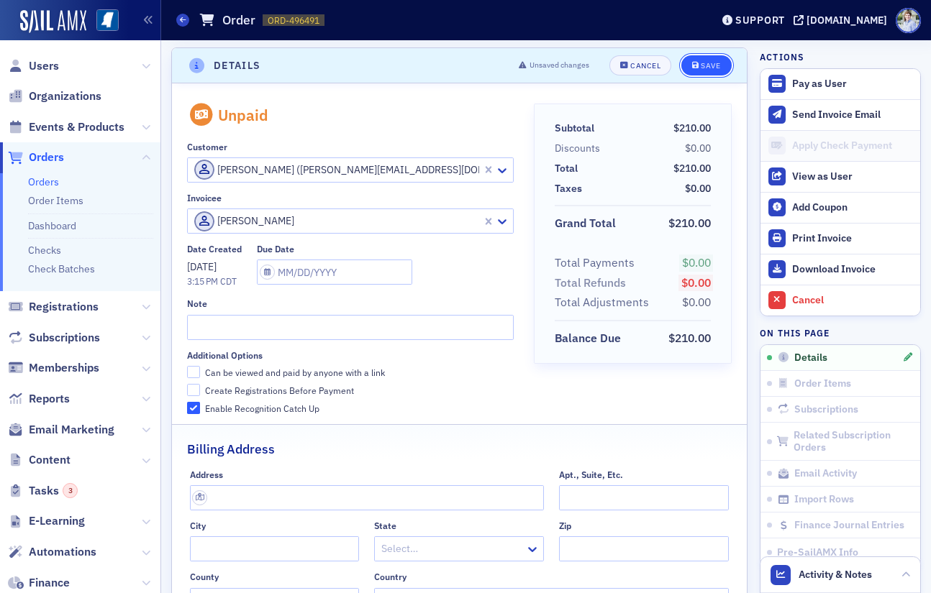
click at [698, 63] on icon "submit" at bounding box center [695, 66] width 7 height 8
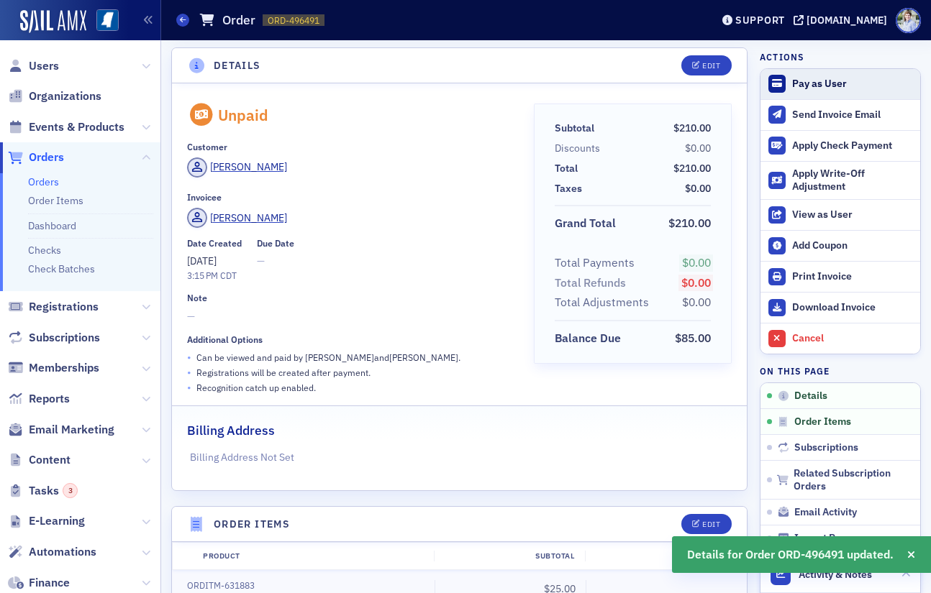
click at [831, 83] on div "Pay as User" at bounding box center [852, 84] width 121 height 13
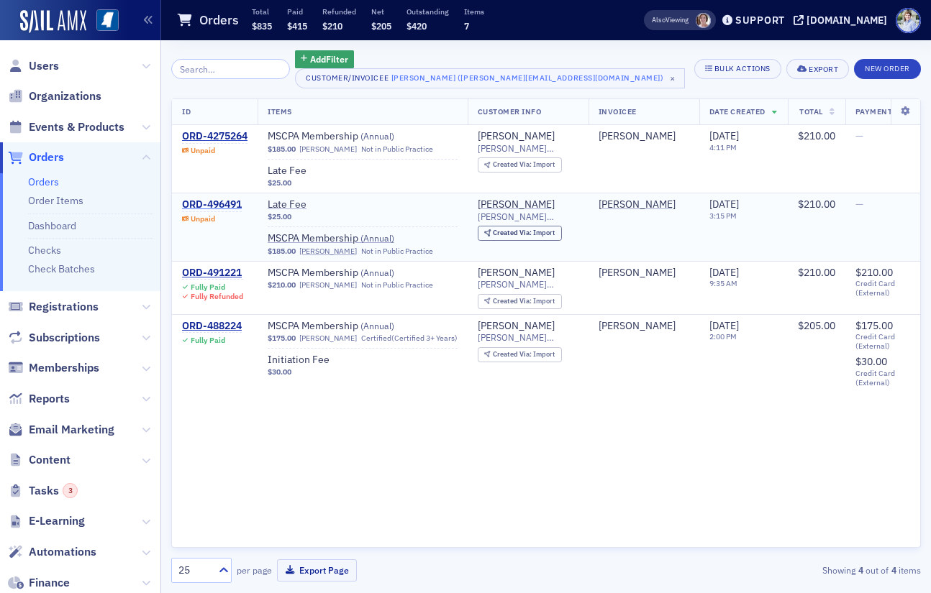
click at [208, 205] on div "ORD-496491" at bounding box center [212, 205] width 60 height 13
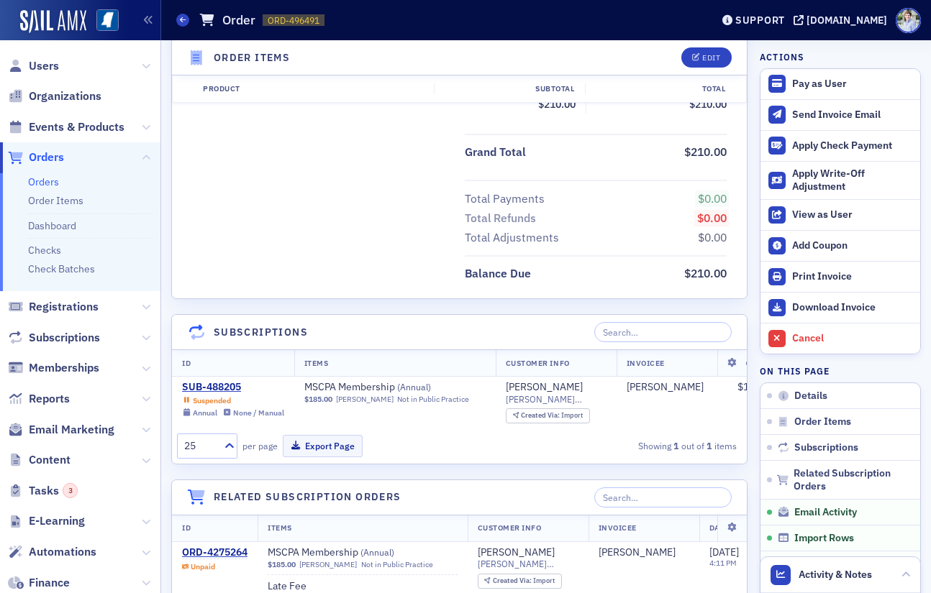
scroll to position [1364, 0]
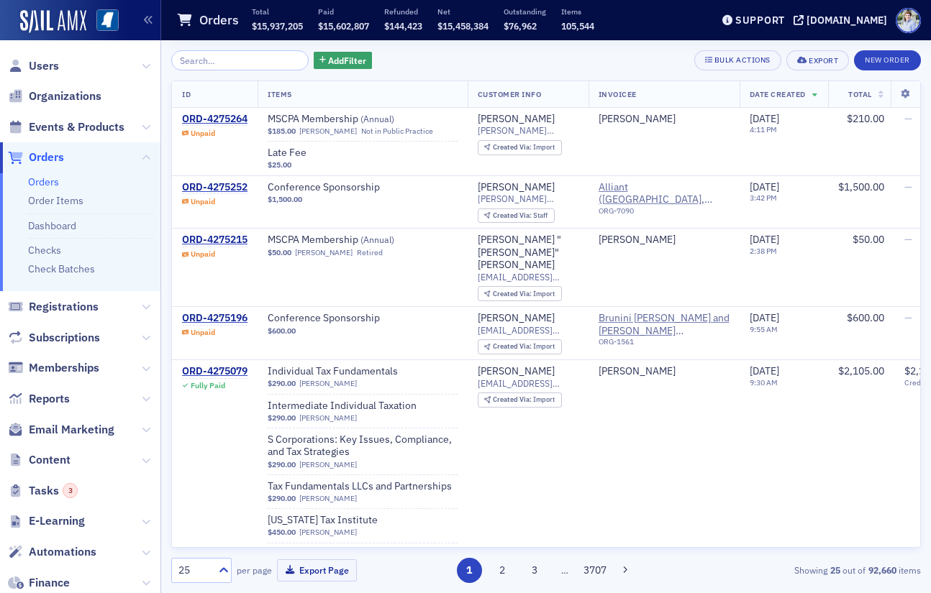
click at [322, 53] on button "Add Filter" at bounding box center [343, 61] width 59 height 18
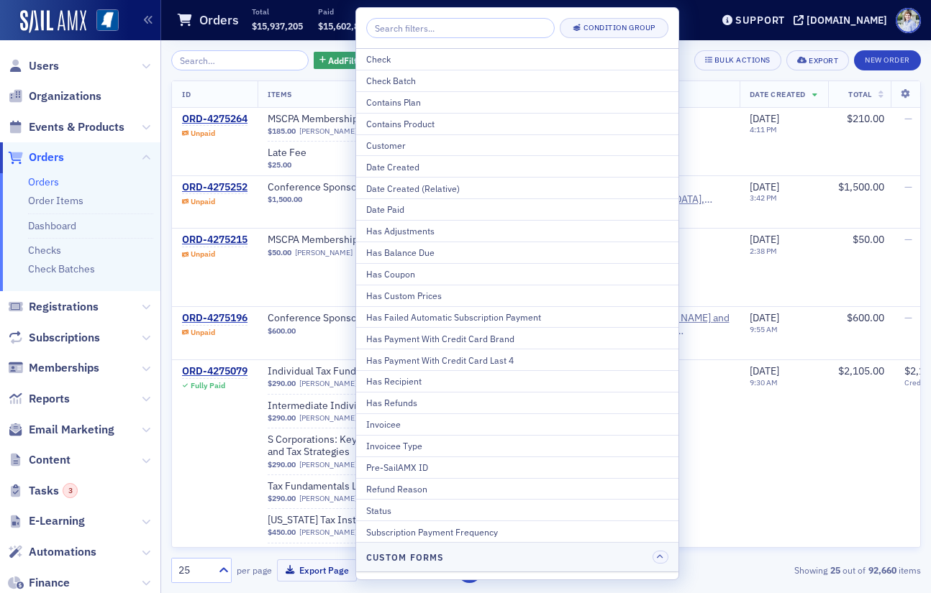
click at [415, 116] on button "Contains Product" at bounding box center [517, 124] width 322 height 22
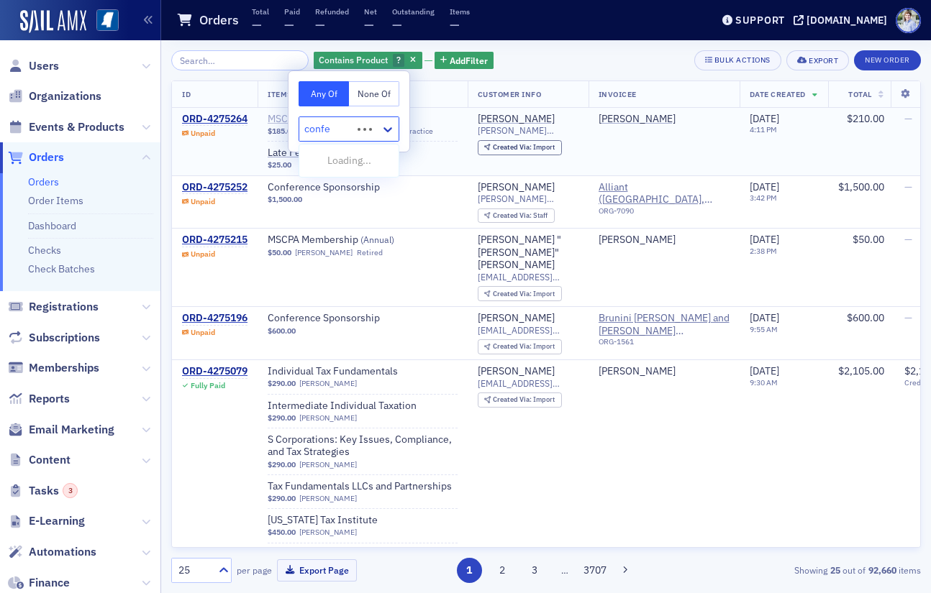
type input "confer"
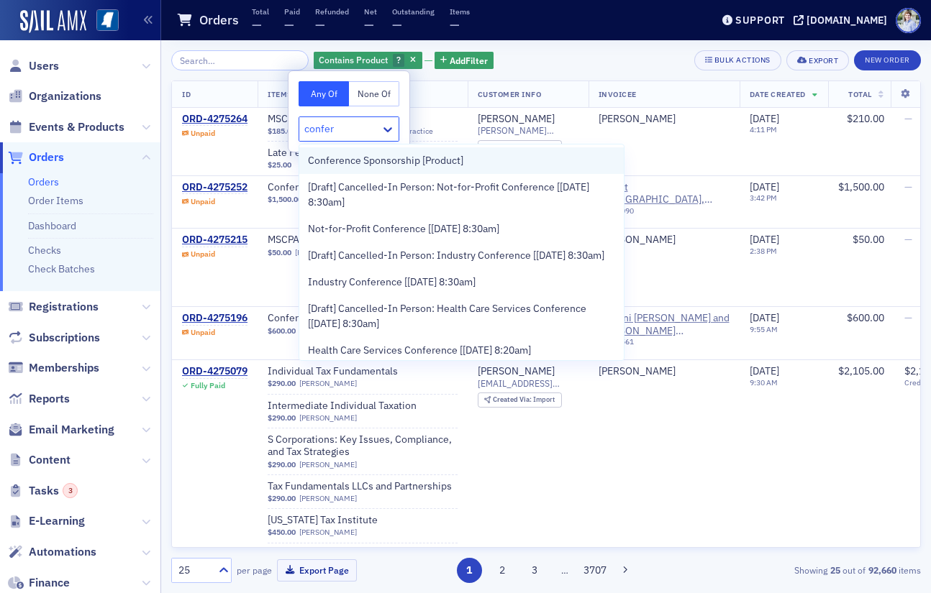
click at [387, 158] on span "Conference Sponsorship [Product]" at bounding box center [385, 160] width 155 height 15
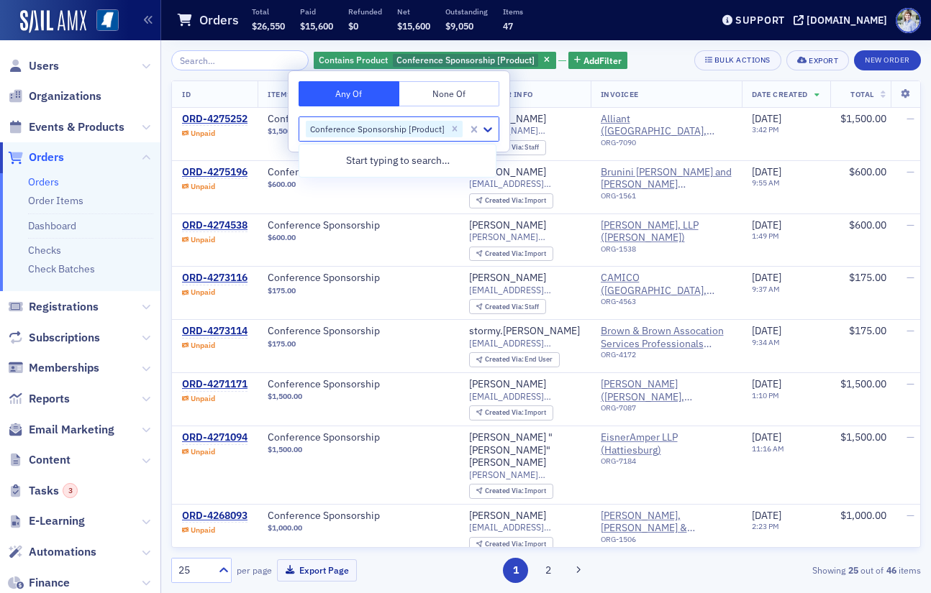
click at [599, 27] on div "Orders Total $26,550 Paid $15,600 Refunded $0 Net $15,600 Outstanding $9,050 It…" at bounding box center [432, 20] width 513 height 38
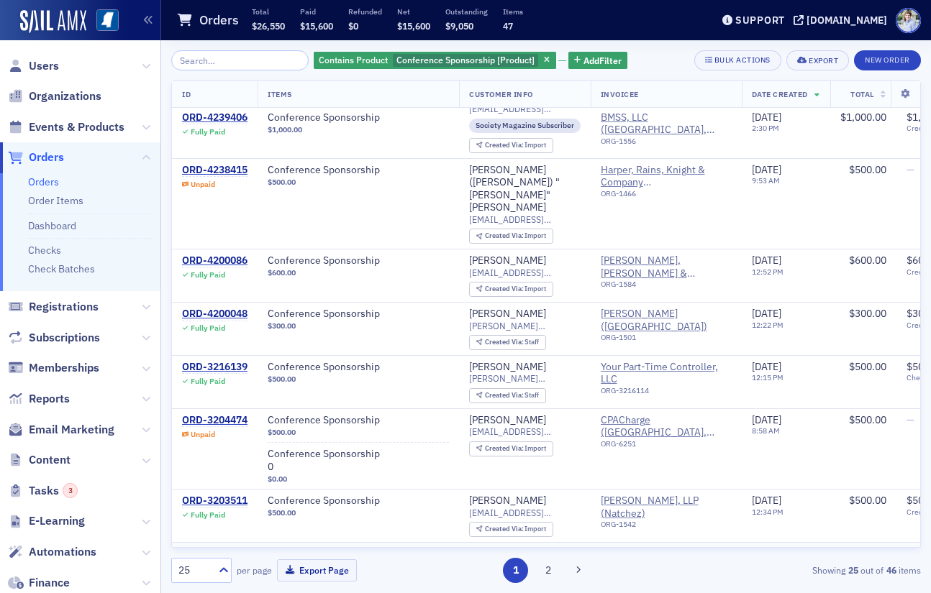
scroll to position [935, 0]
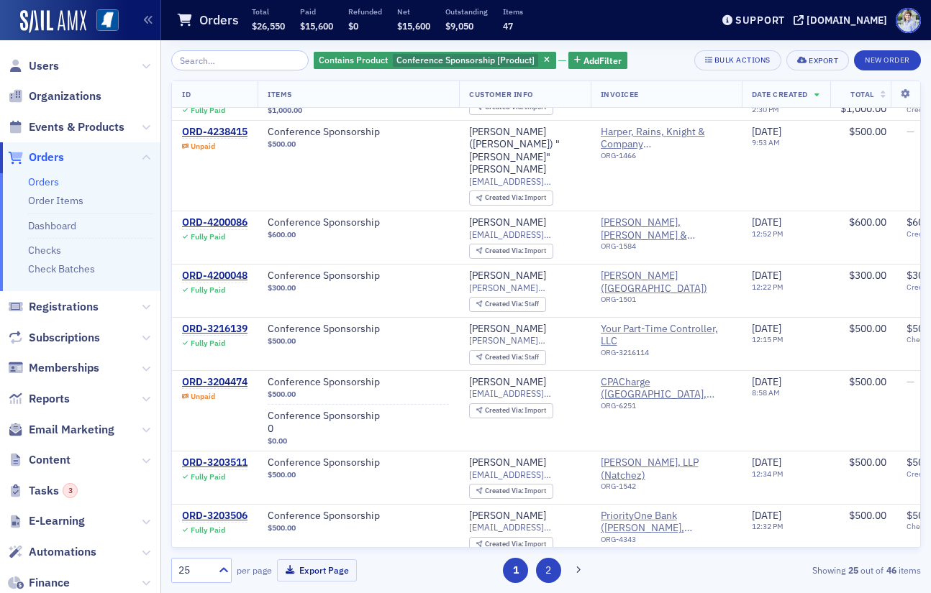
click at [539, 573] on button "2" at bounding box center [548, 570] width 25 height 25
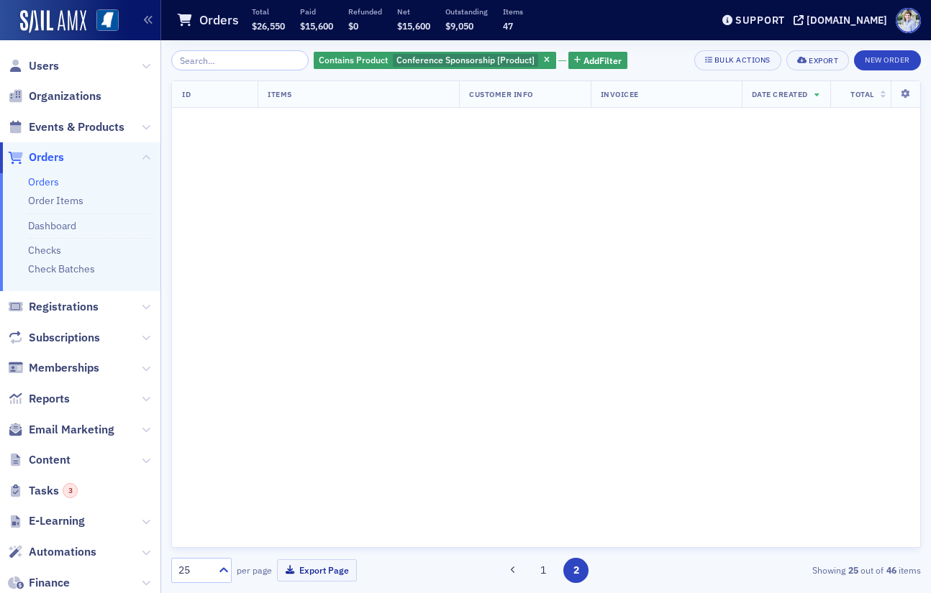
scroll to position [0, 0]
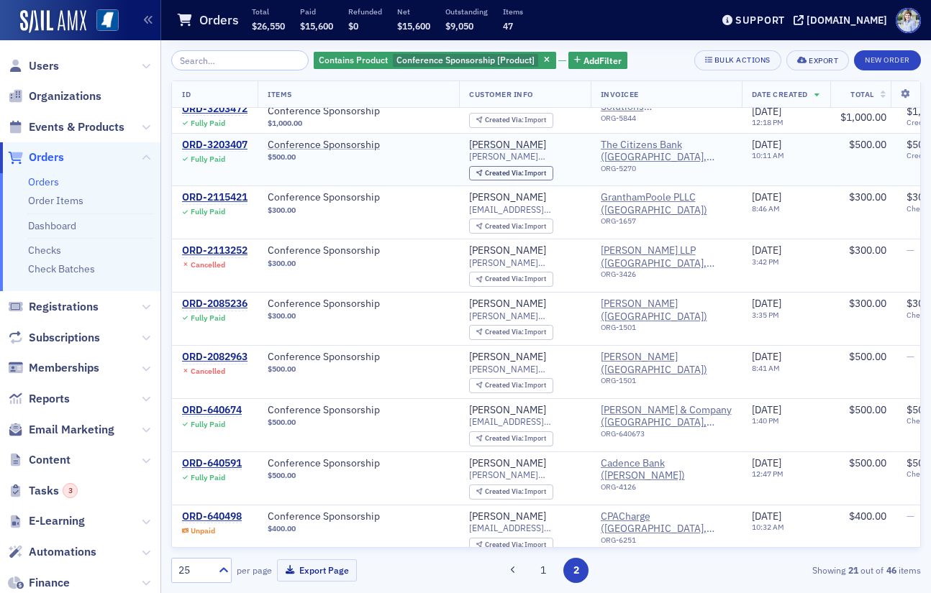
scroll to position [429, 0]
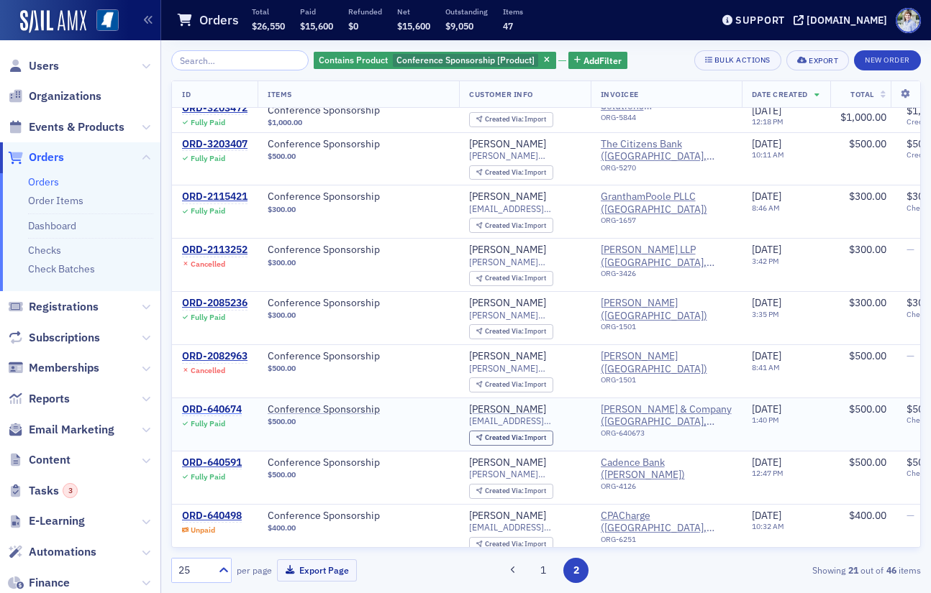
click at [217, 403] on div "ORD-640674" at bounding box center [212, 409] width 60 height 13
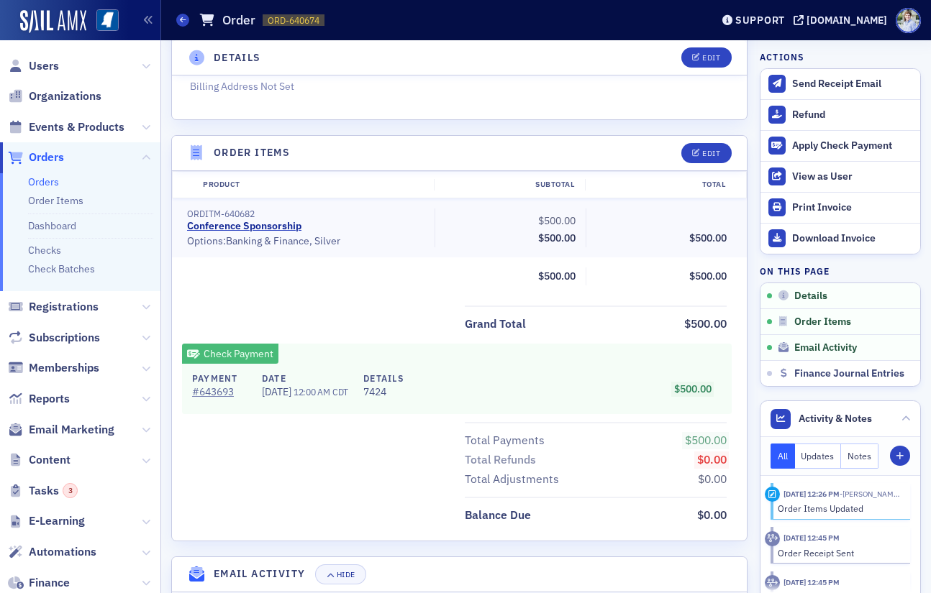
scroll to position [423, 0]
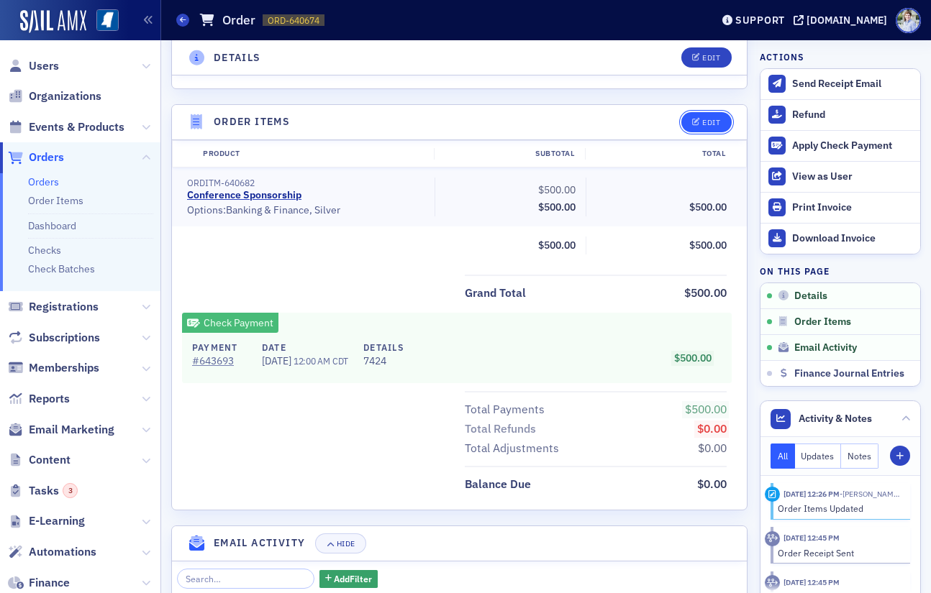
click at [690, 117] on button "Edit" at bounding box center [706, 122] width 50 height 20
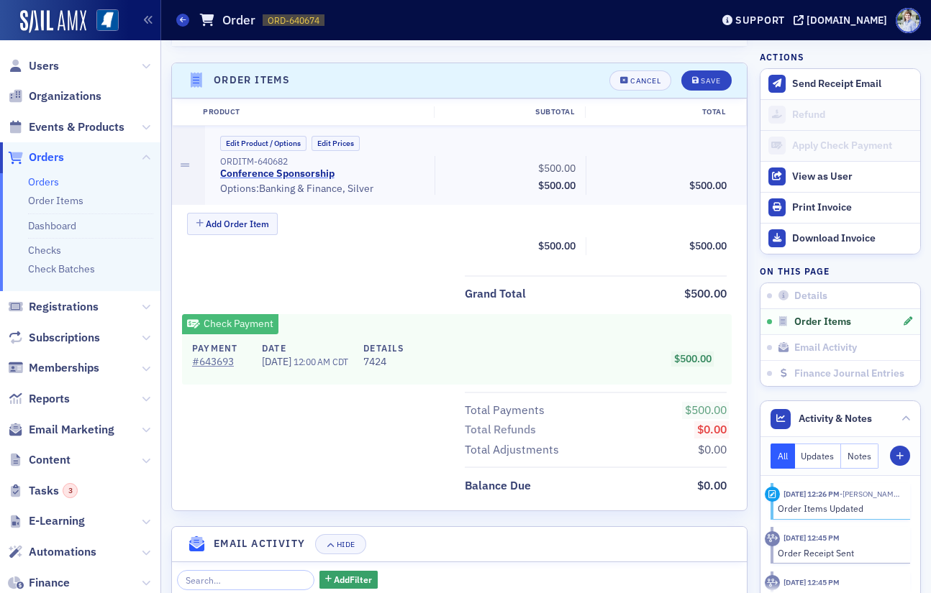
scroll to position [467, 0]
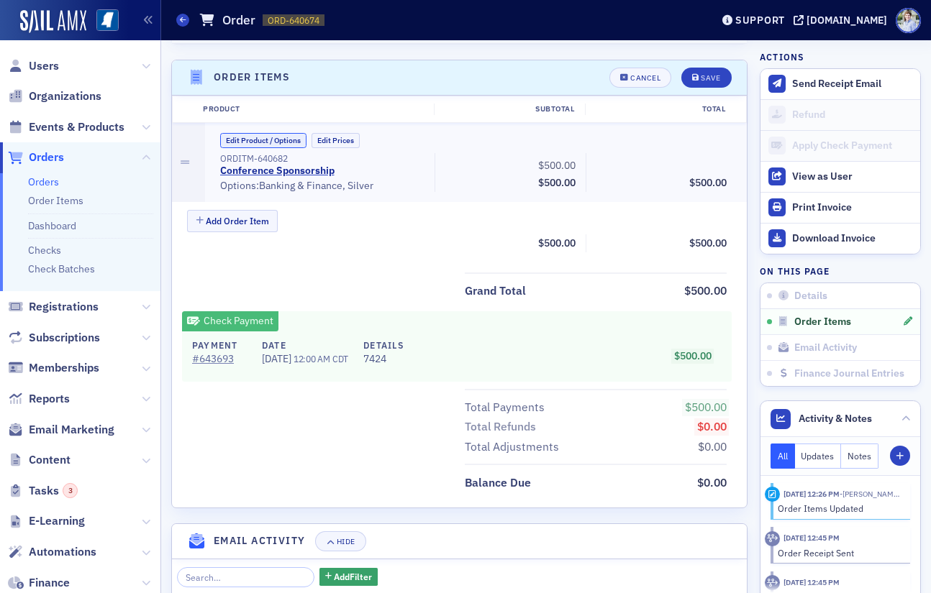
click at [231, 133] on button "Edit Product / Options" at bounding box center [263, 140] width 86 height 15
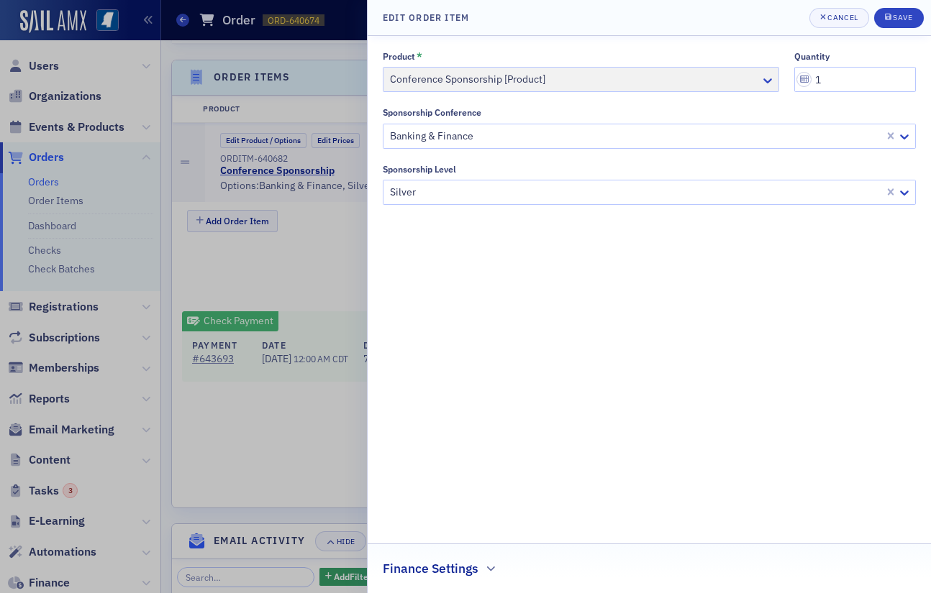
click at [463, 558] on div "Finance Settings" at bounding box center [649, 561] width 533 height 34
drag, startPoint x: 616, startPoint y: 416, endPoint x: 777, endPoint y: 123, distance: 335.1
click at [616, 416] on div "Product * Conference Sponsorship [Product] quantity 1 Sponsorship Conference Ba…" at bounding box center [649, 314] width 533 height 527
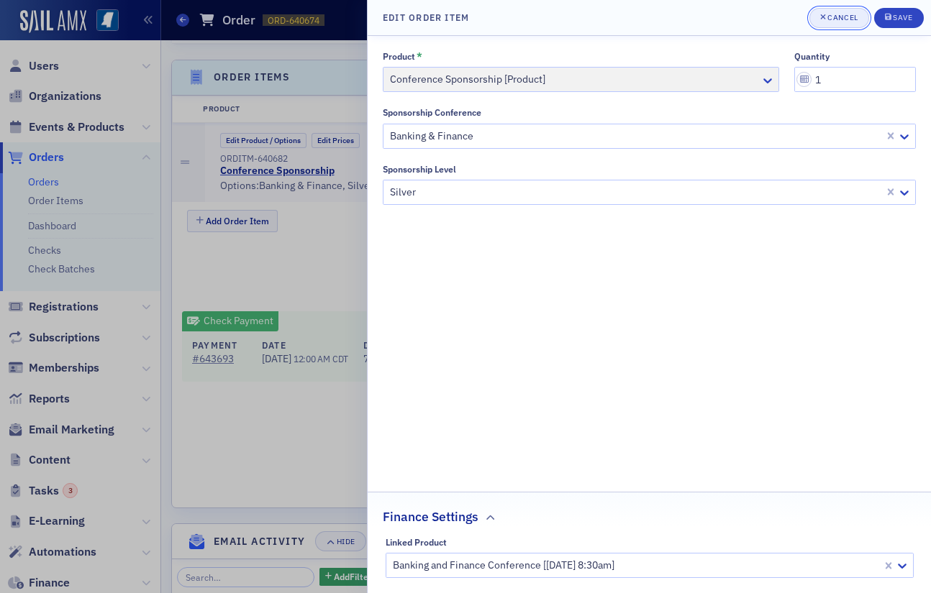
click at [857, 17] on div "Cancel" at bounding box center [842, 18] width 30 height 8
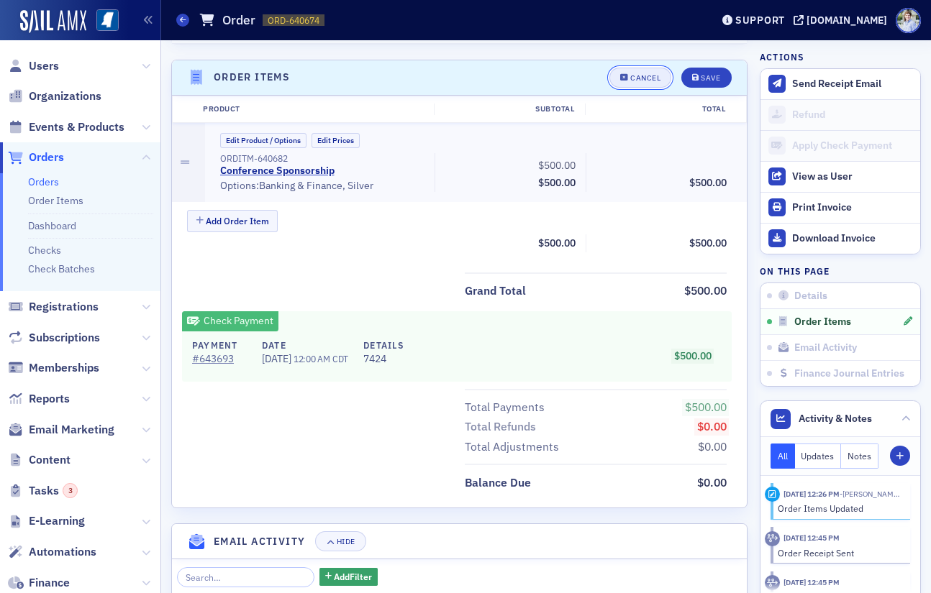
click at [643, 68] on button "Cancel" at bounding box center [640, 78] width 62 height 20
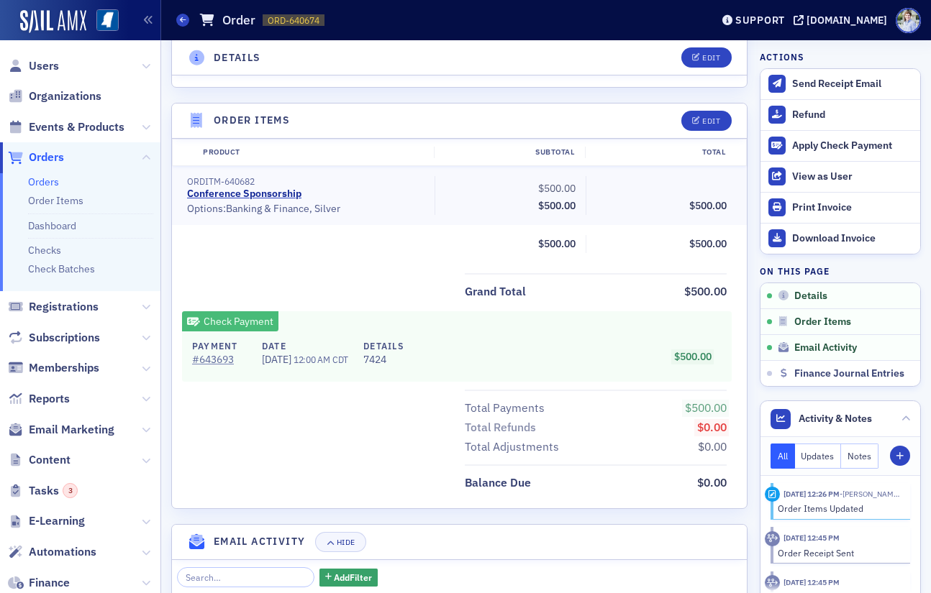
click at [470, 87] on div "Details Edit Fully Paid Customer Michael Watkins Invoicee T.E. Lott & Company D…" at bounding box center [459, 205] width 576 height 1159
click at [368, 85] on div "Details Edit Fully Paid Customer Michael Watkins Invoicee T.E. Lott & Company D…" at bounding box center [459, 205] width 576 height 1159
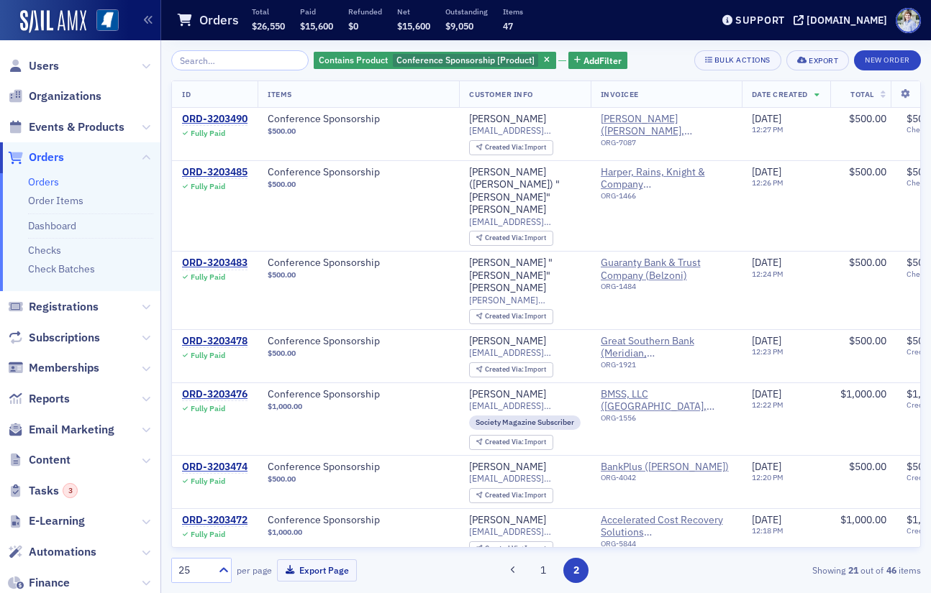
click at [48, 150] on span "Orders" at bounding box center [46, 158] width 35 height 16
click at [544, 58] on icon "button" at bounding box center [547, 61] width 6 height 8
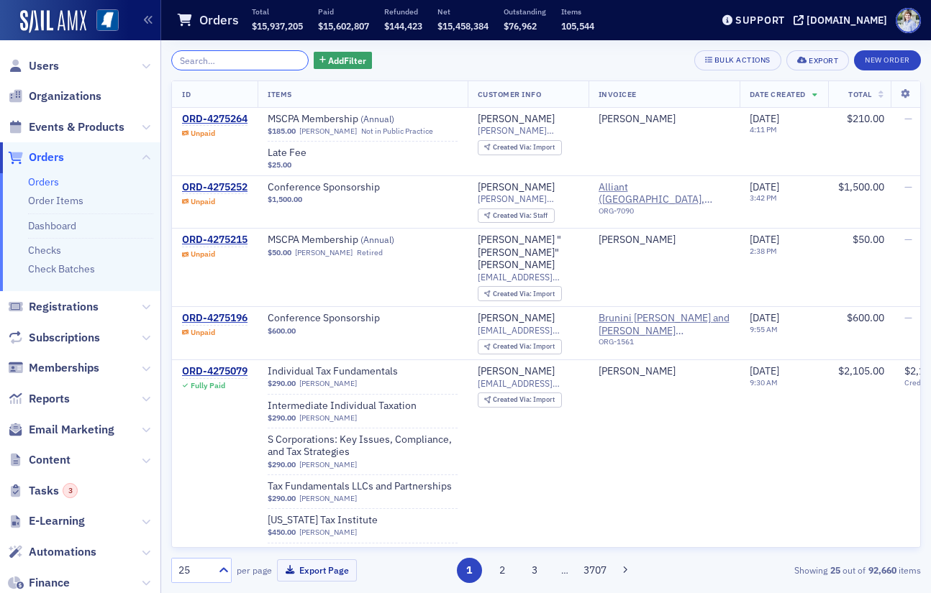
click at [234, 65] on input "search" at bounding box center [239, 60] width 137 height 20
paste input "2107463"
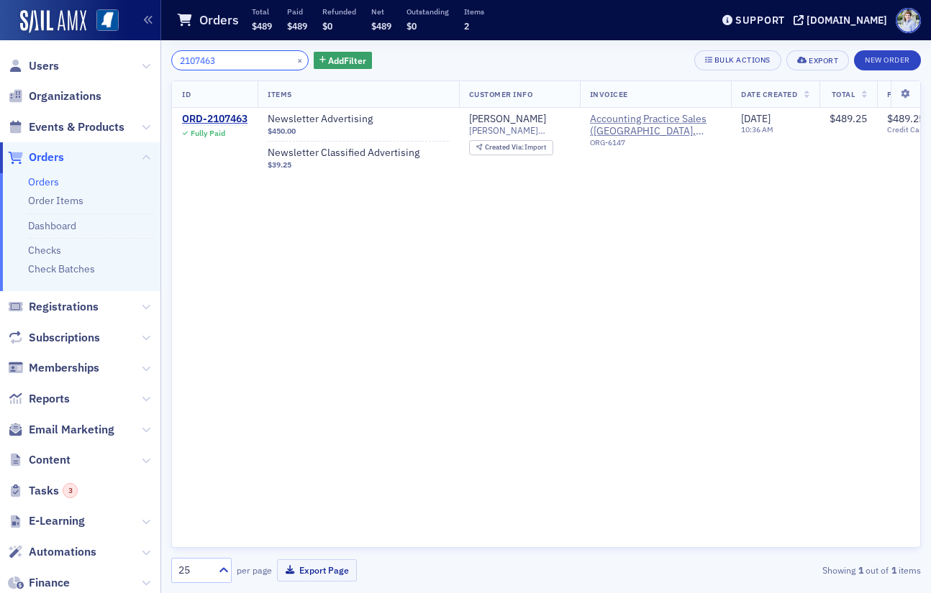
type input "2107463"
click at [255, 37] on div "Orders Total $489 Paid $489 Refunded $0 Net $489 Outstanding $0 Items 2" at bounding box center [432, 20] width 513 height 38
click at [217, 108] on td "ORD-2107463 Fully Paid" at bounding box center [215, 142] width 86 height 68
click at [219, 118] on div "ORD-2107463" at bounding box center [214, 119] width 65 height 13
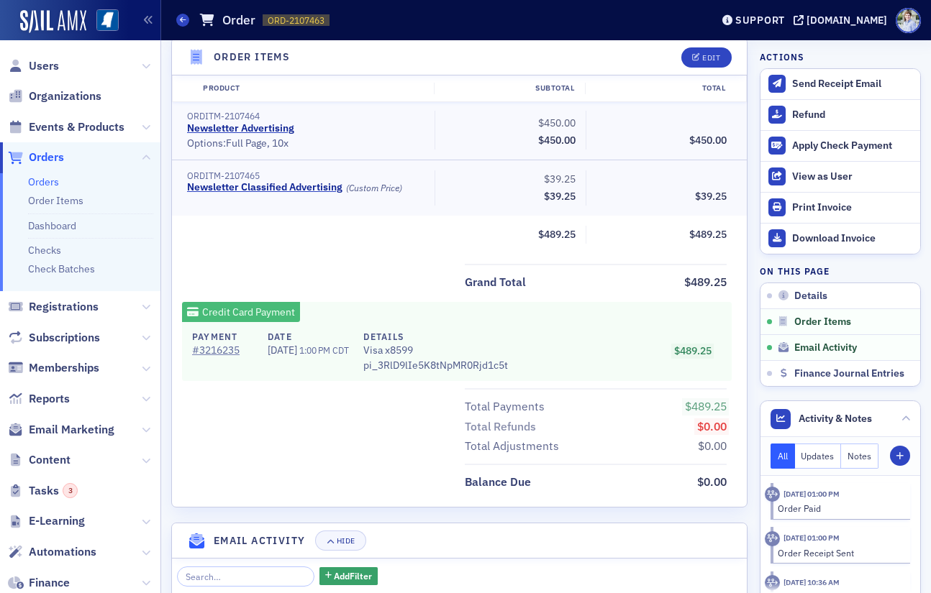
scroll to position [896, 0]
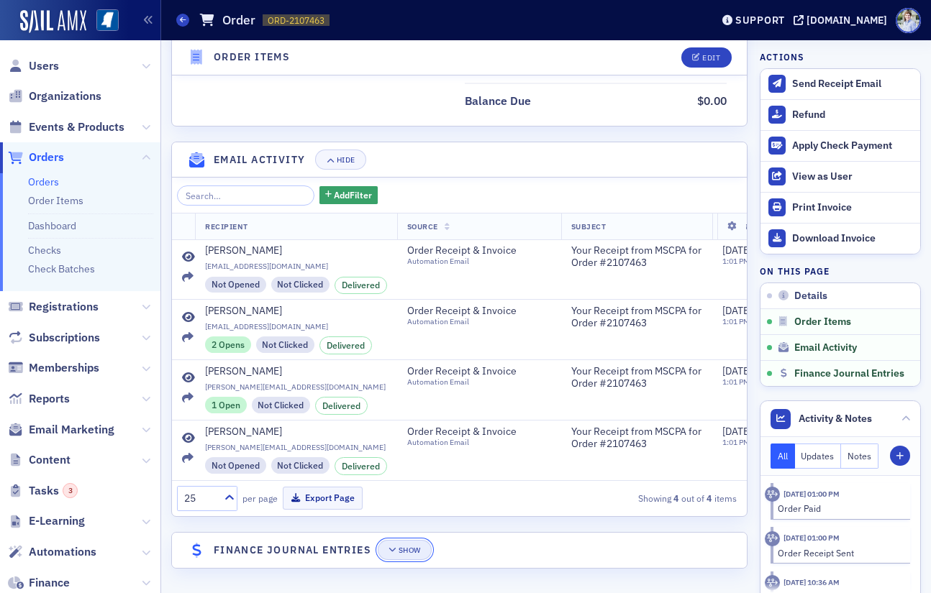
click at [401, 557] on button "Show" at bounding box center [405, 550] width 54 height 20
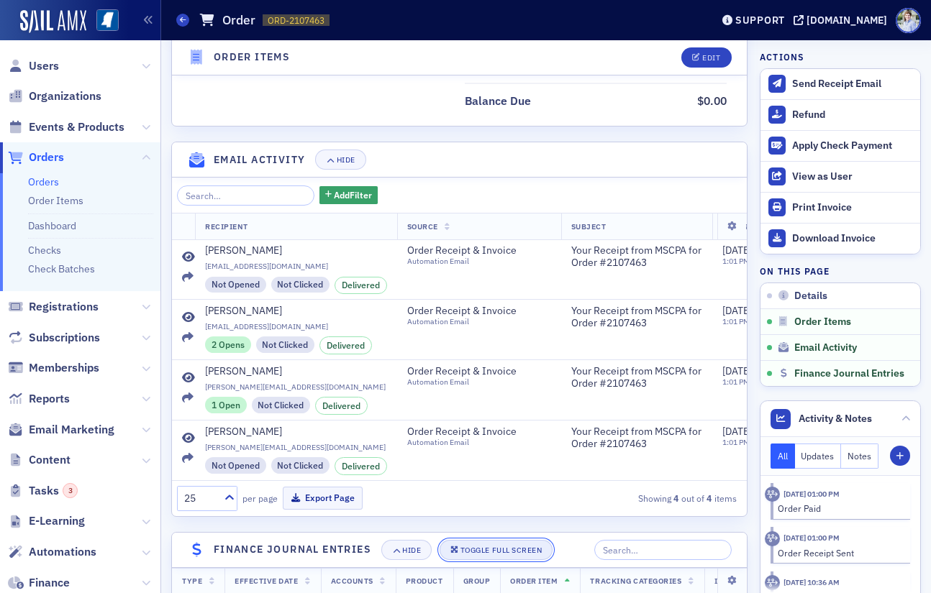
drag, startPoint x: 439, startPoint y: 550, endPoint x: 467, endPoint y: 547, distance: 28.9
click at [467, 547] on div "Toggle Full Screen" at bounding box center [500, 551] width 81 height 8
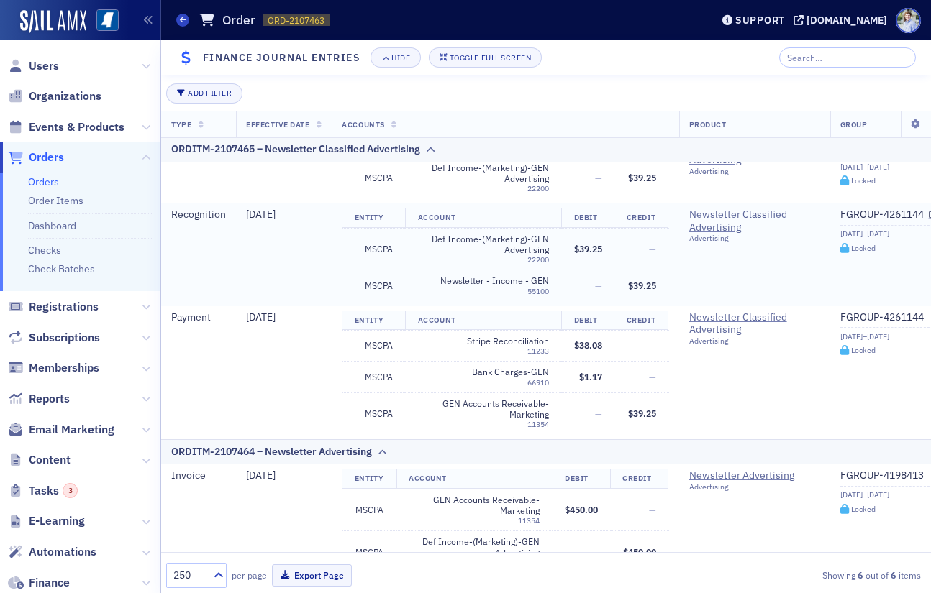
scroll to position [57, 0]
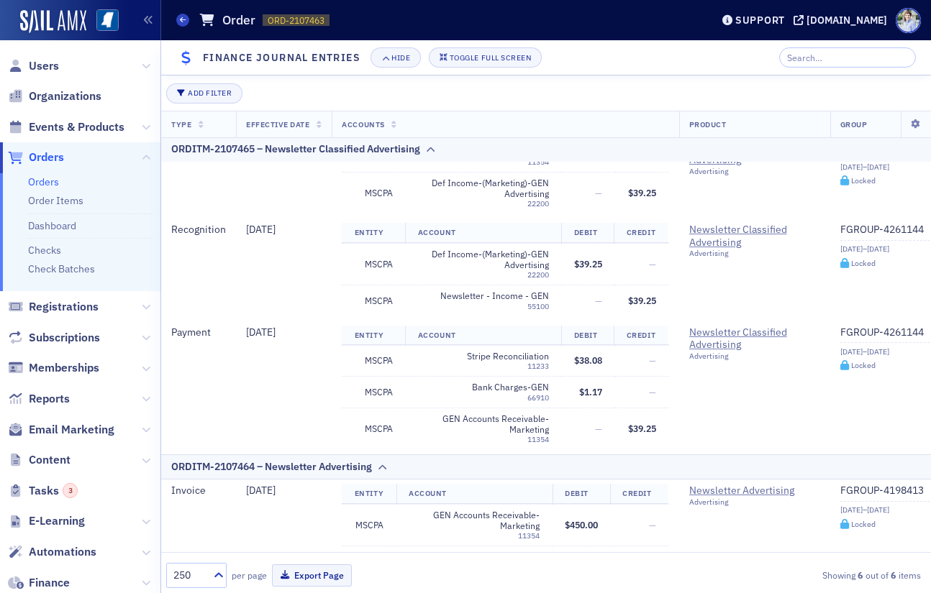
click at [203, 127] on th "Type" at bounding box center [198, 124] width 75 height 27
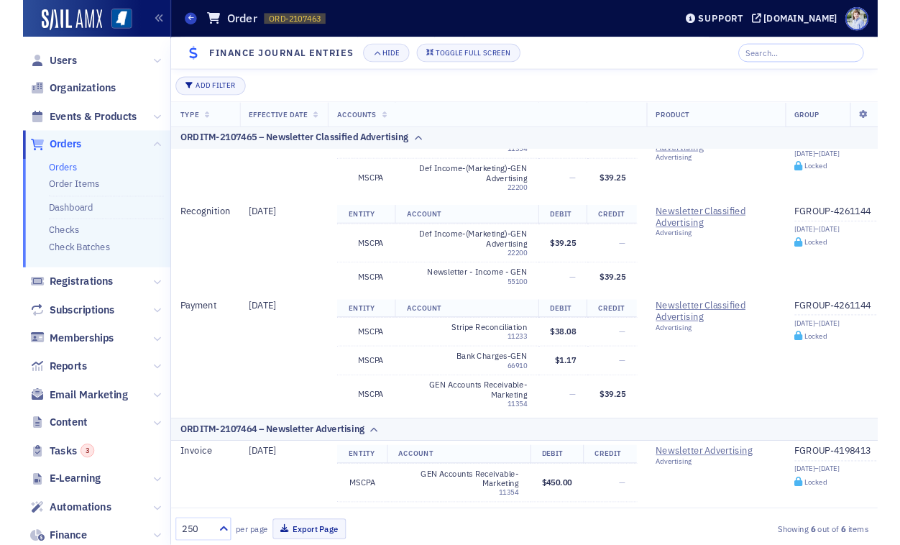
scroll to position [0, 0]
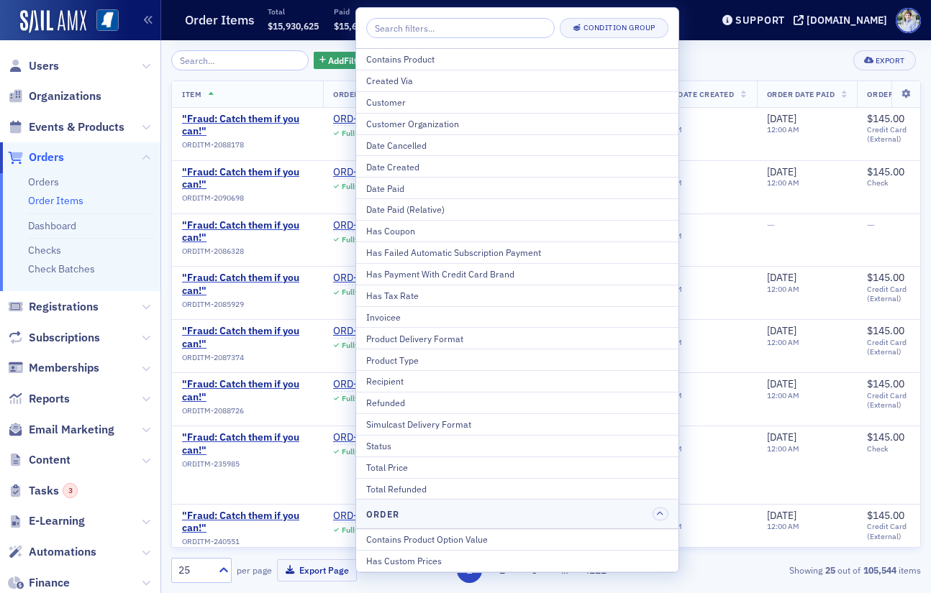
click at [443, 539] on div "Contains Product Option Value" at bounding box center [517, 539] width 302 height 13
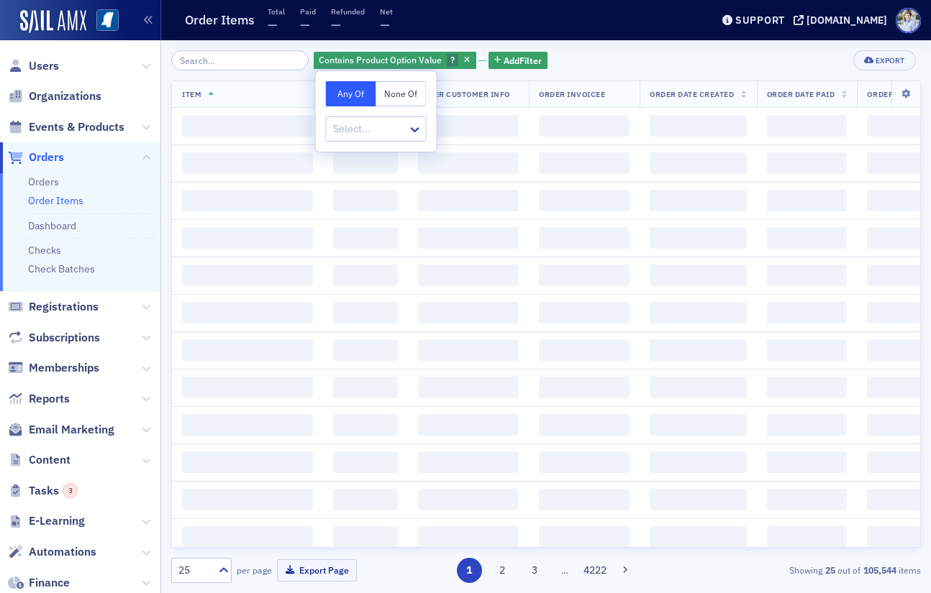
click at [370, 113] on div "Any Of None Of Select..." at bounding box center [376, 111] width 121 height 81
click at [370, 117] on div "Select..." at bounding box center [376, 129] width 101 height 25
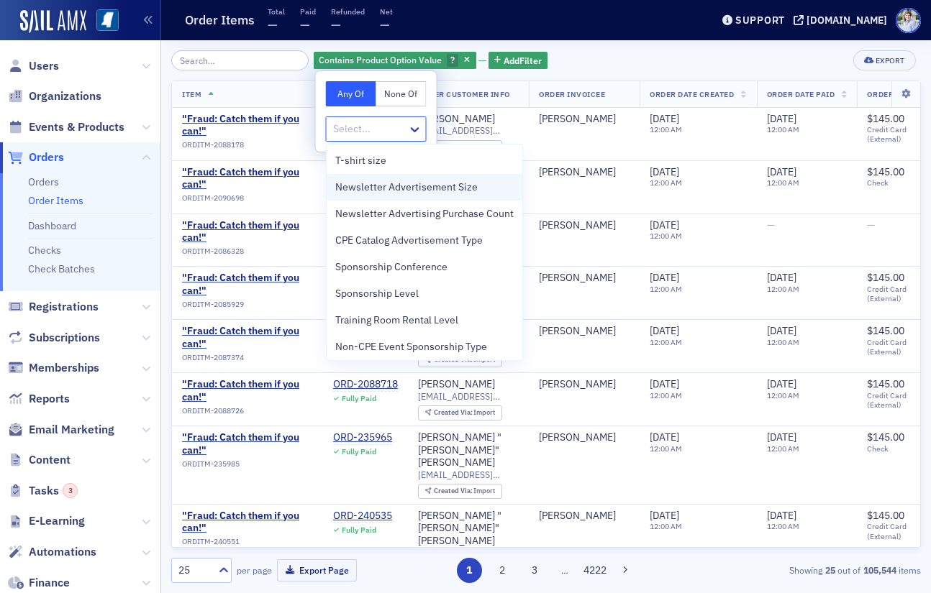
scroll to position [3, 0]
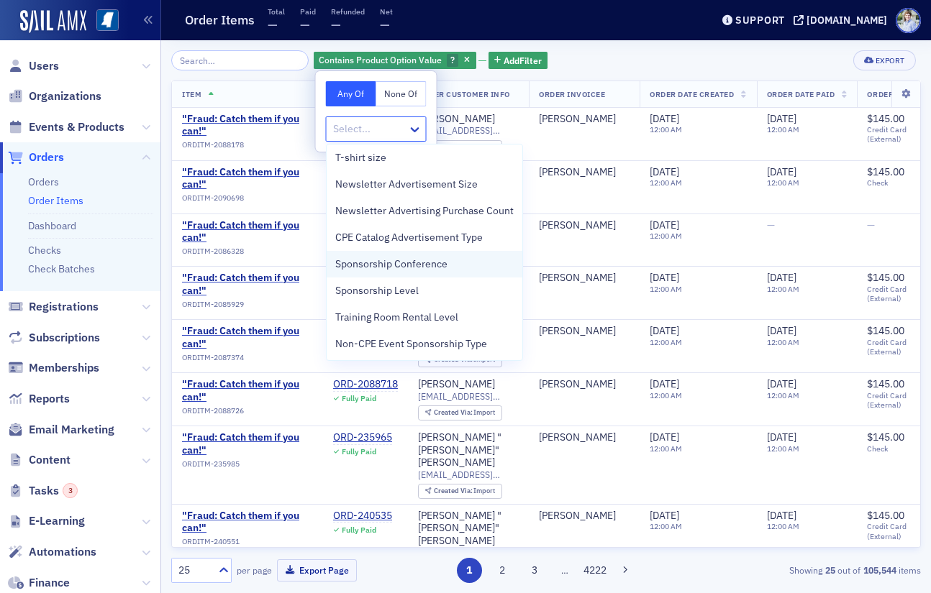
click at [431, 268] on div "Sponsorship Conference" at bounding box center [425, 264] width 196 height 27
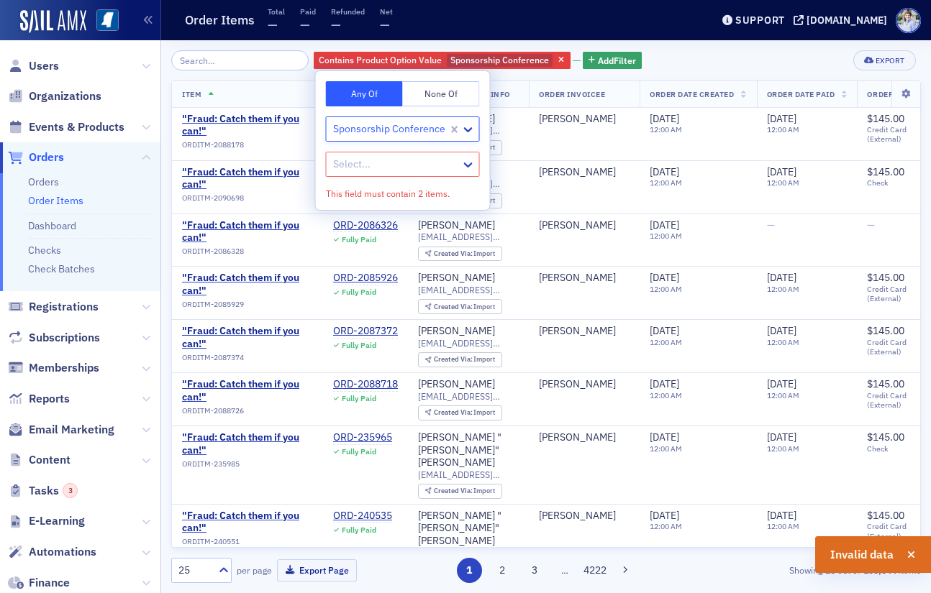
click at [382, 169] on div at bounding box center [396, 164] width 128 height 18
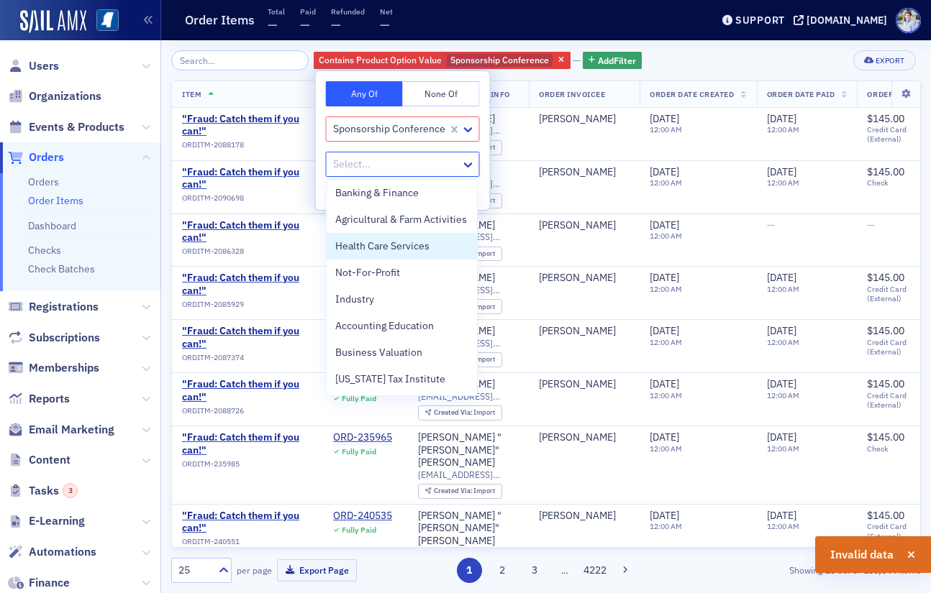
scroll to position [0, 0]
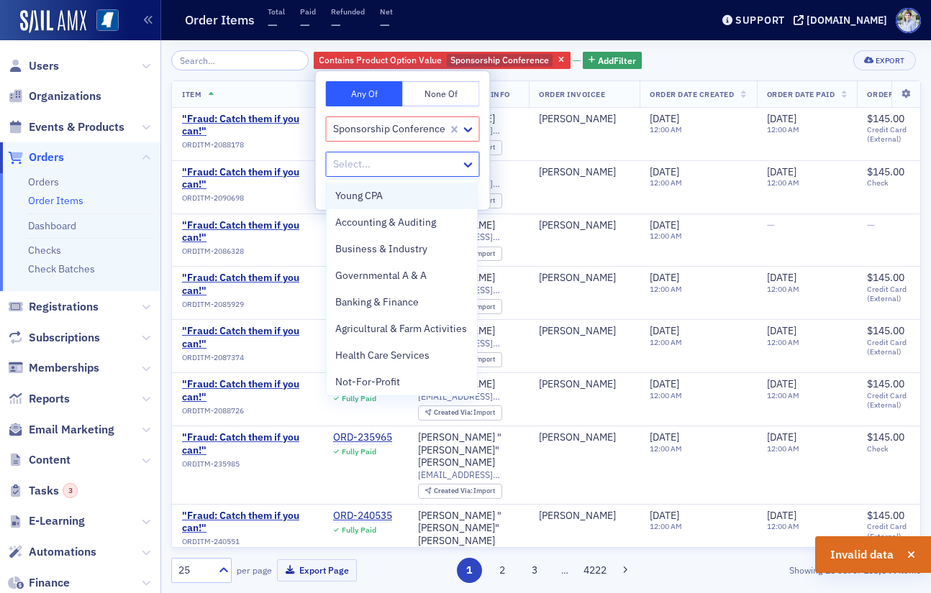
click at [399, 201] on div "Young CPA" at bounding box center [402, 196] width 151 height 27
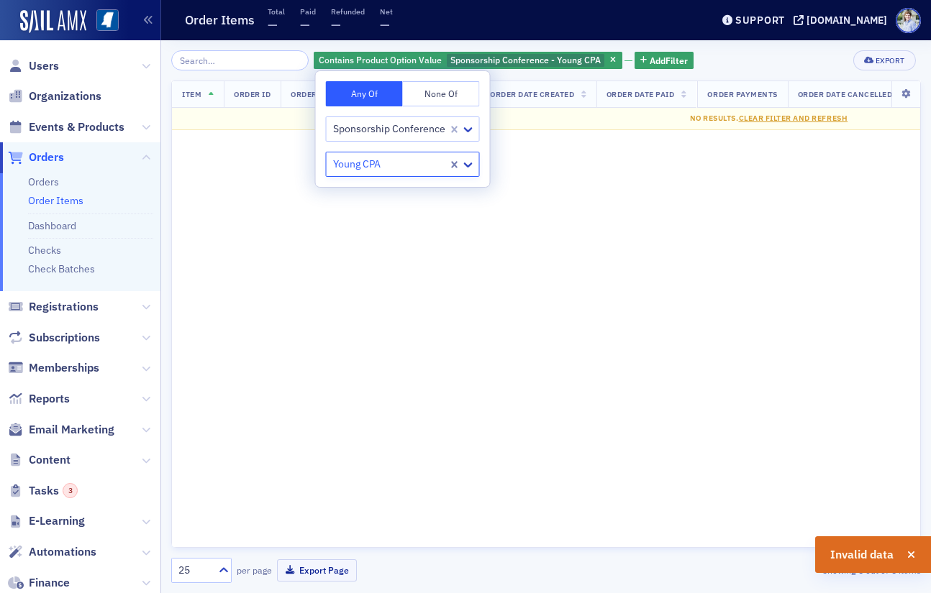
drag, startPoint x: 447, startPoint y: 174, endPoint x: 447, endPoint y: 166, distance: 7.9
click at [448, 173] on div at bounding box center [463, 164] width 31 height 24
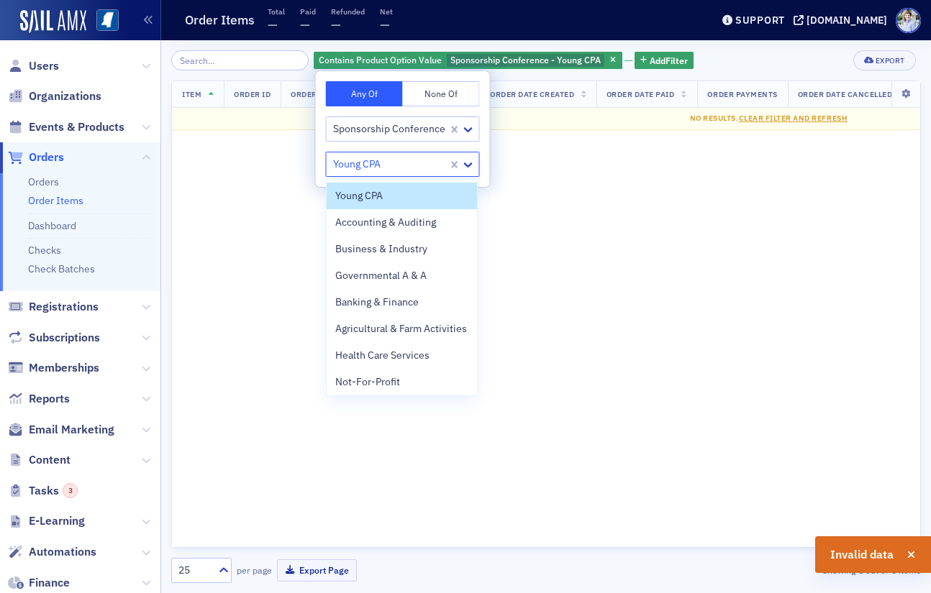
drag, startPoint x: 447, startPoint y: 166, endPoint x: 419, endPoint y: 168, distance: 28.1
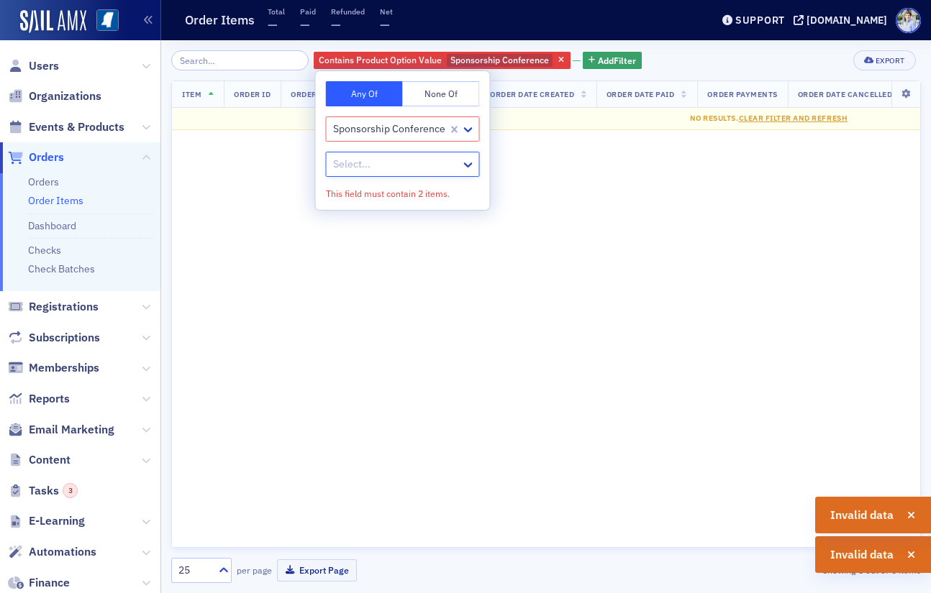
click at [396, 165] on div at bounding box center [396, 164] width 128 height 18
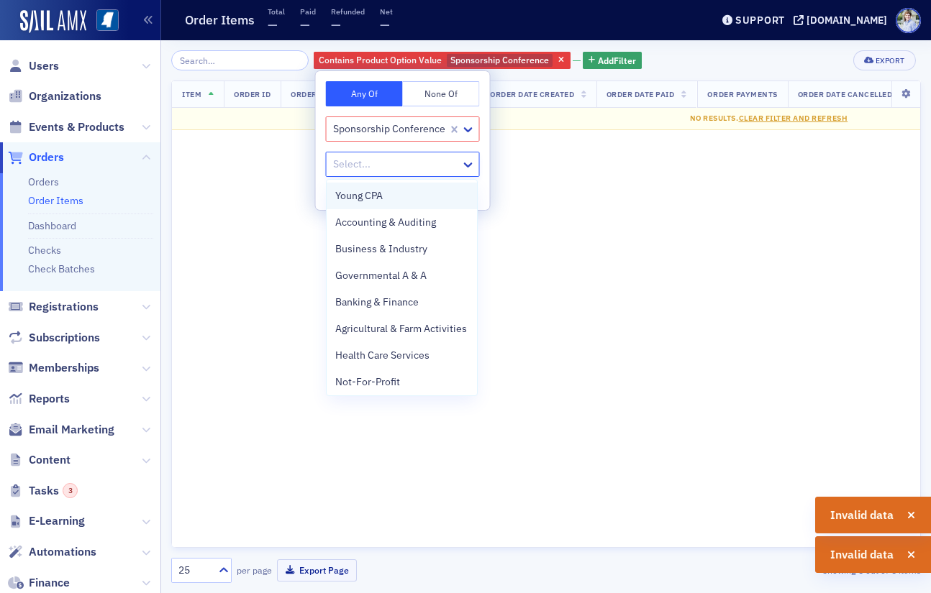
drag, startPoint x: 396, startPoint y: 165, endPoint x: 392, endPoint y: 185, distance: 19.7
click at [396, 165] on div at bounding box center [396, 164] width 128 height 18
click at [385, 246] on div "Business & Industry" at bounding box center [402, 249] width 151 height 27
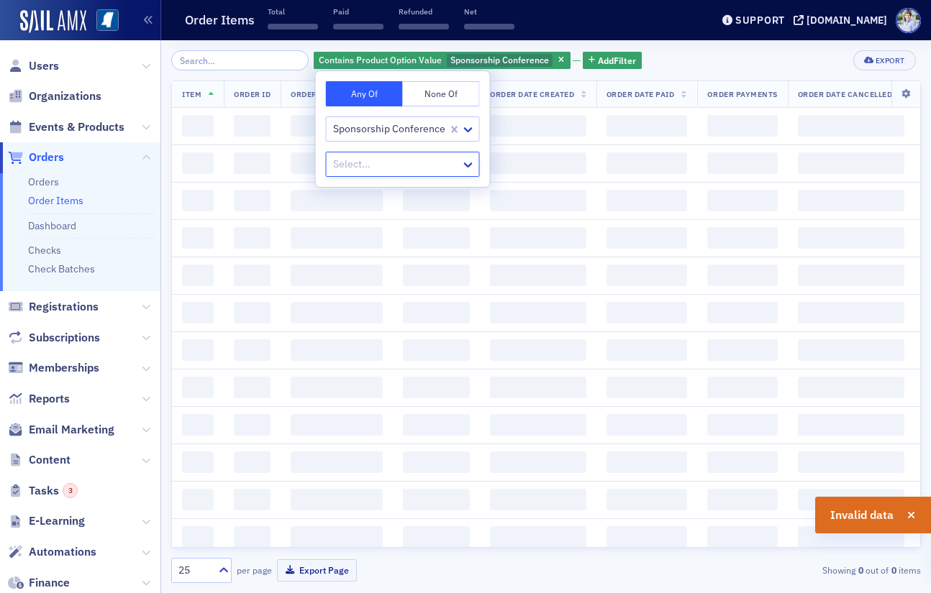
click at [406, 164] on div at bounding box center [396, 164] width 128 height 18
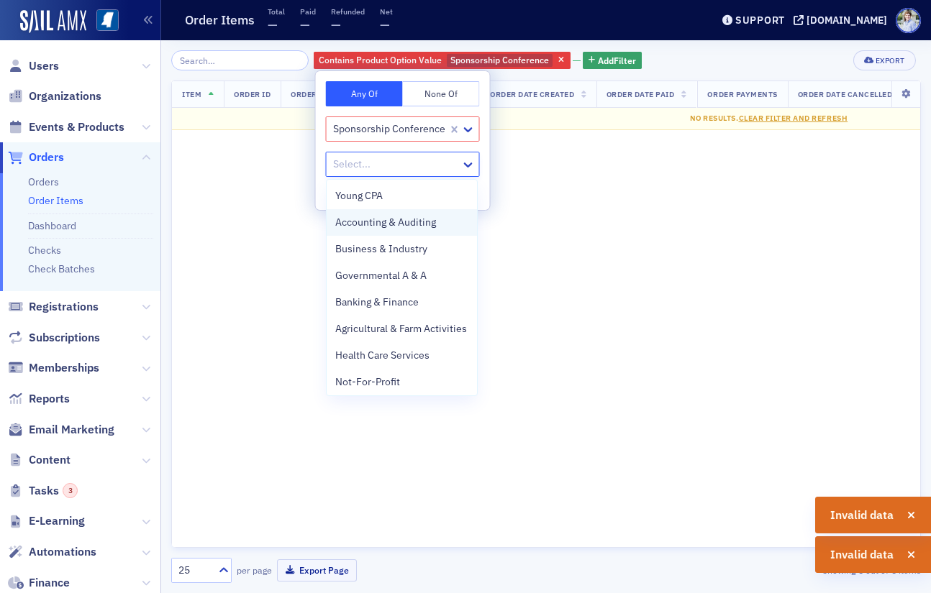
click at [389, 224] on div "Accounting & Auditing" at bounding box center [402, 222] width 151 height 27
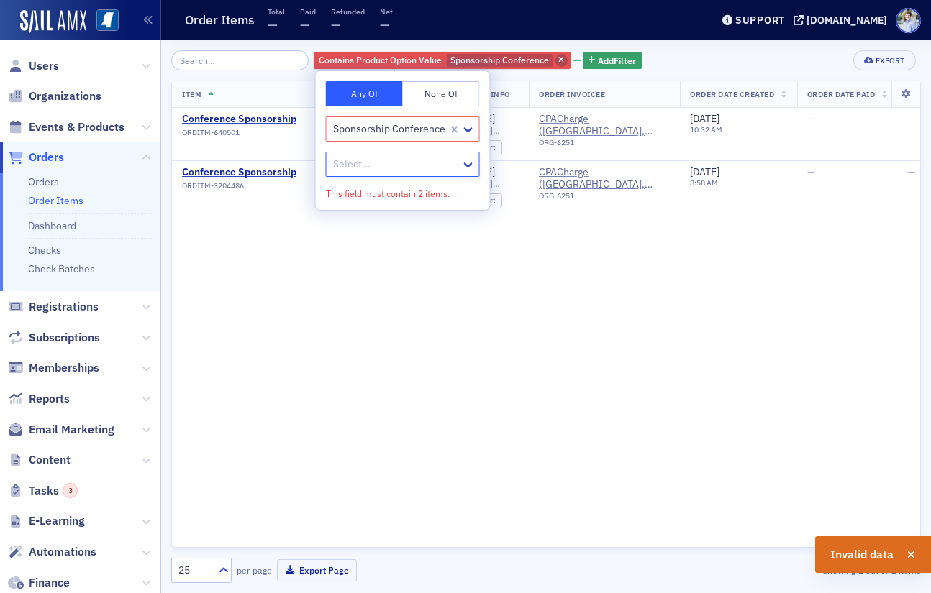
drag, startPoint x: 552, startPoint y: 63, endPoint x: 538, endPoint y: 57, distance: 15.5
click at [552, 63] on div "Contains Product Option Value Sponsorship Conference Add Filter" at bounding box center [478, 60] width 328 height 20
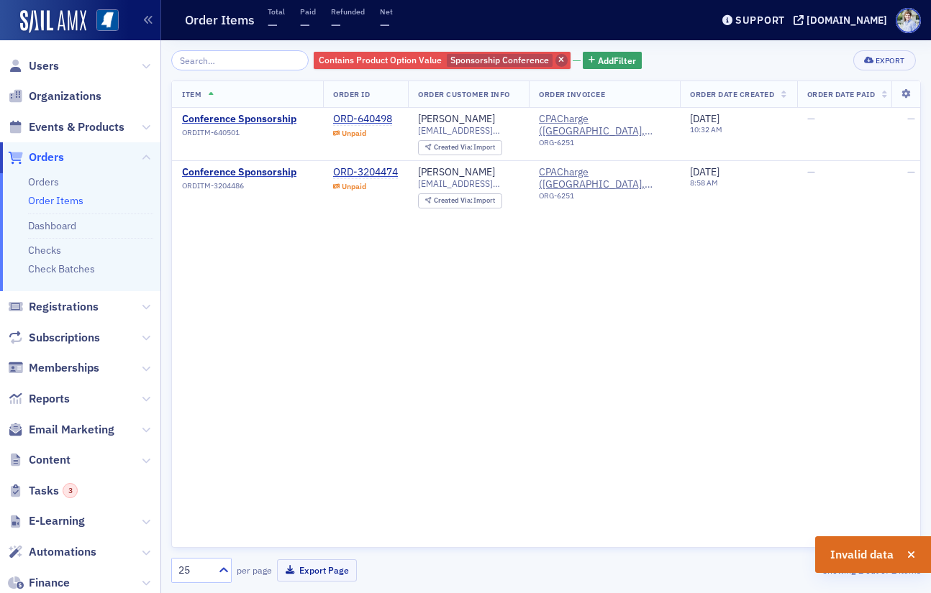
click at [555, 56] on span "button" at bounding box center [561, 60] width 13 height 13
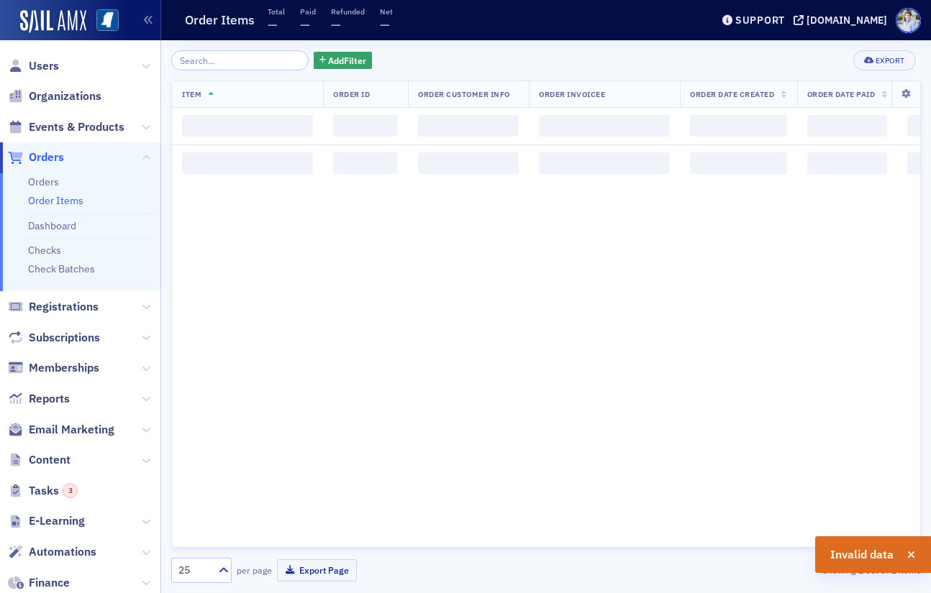
click at [533, 39] on header "Order Items Total — Paid — Refunded — Net — Support ms-cpa.org" at bounding box center [546, 20] width 770 height 40
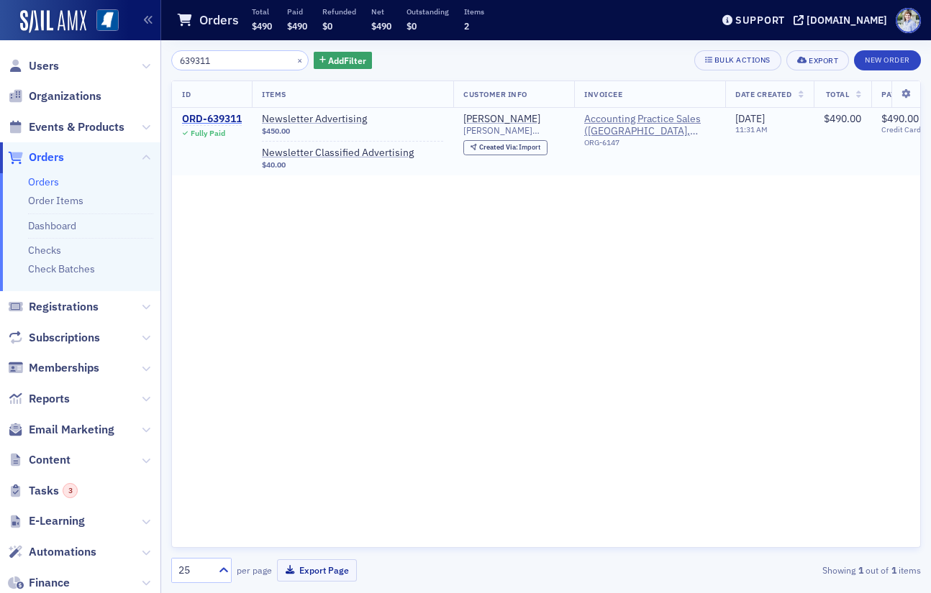
type input "639311"
click at [230, 119] on div "ORD-639311" at bounding box center [212, 119] width 60 height 13
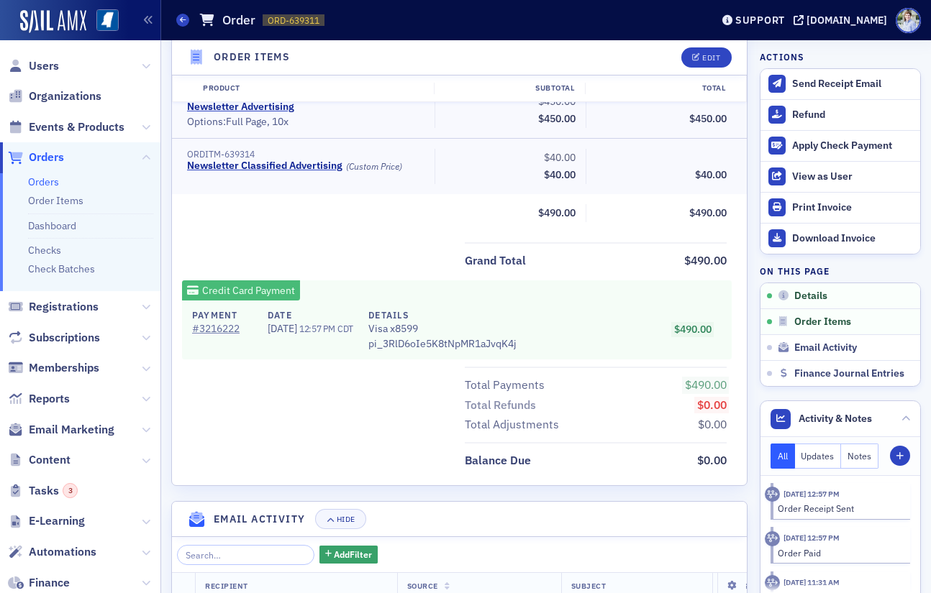
scroll to position [901, 0]
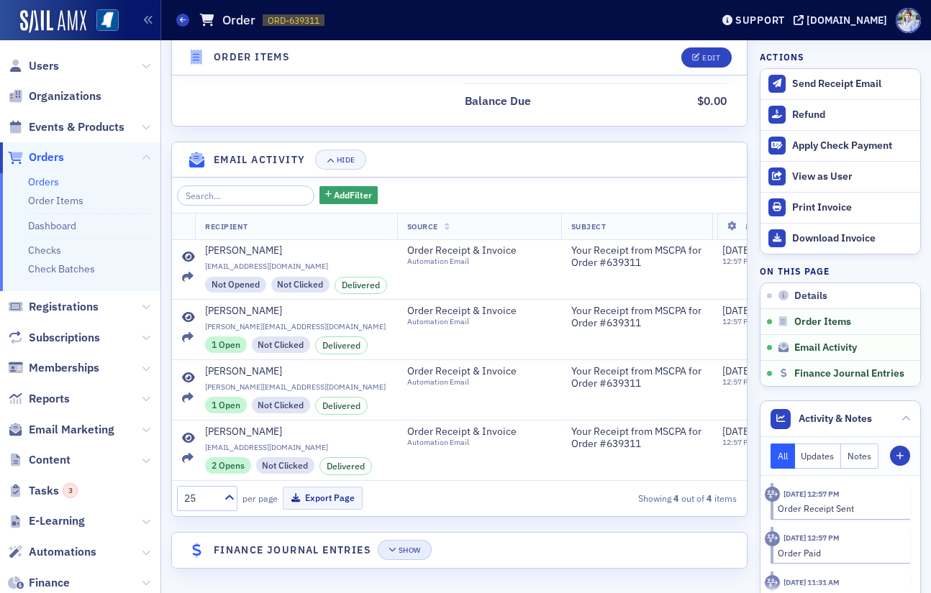
drag, startPoint x: 377, startPoint y: 550, endPoint x: 411, endPoint y: 551, distance: 34.5
click at [380, 551] on div "Finance Journal Entries Show" at bounding box center [323, 550] width 218 height 20
drag, startPoint x: 412, startPoint y: 551, endPoint x: 432, endPoint y: 549, distance: 19.5
click at [414, 551] on div "Show" at bounding box center [409, 551] width 22 height 8
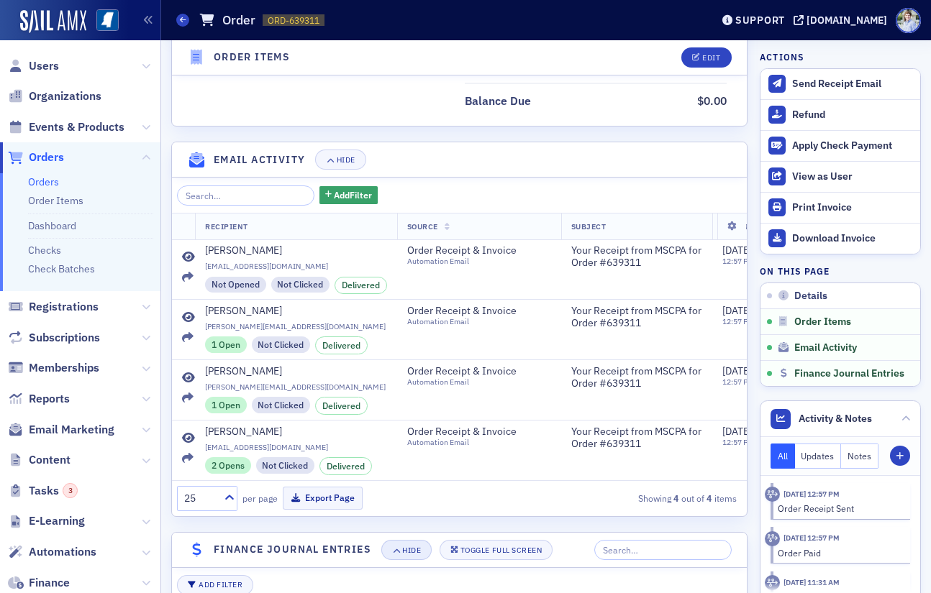
click at [461, 549] on span "Toggle Full Screen" at bounding box center [496, 551] width 92 height 8
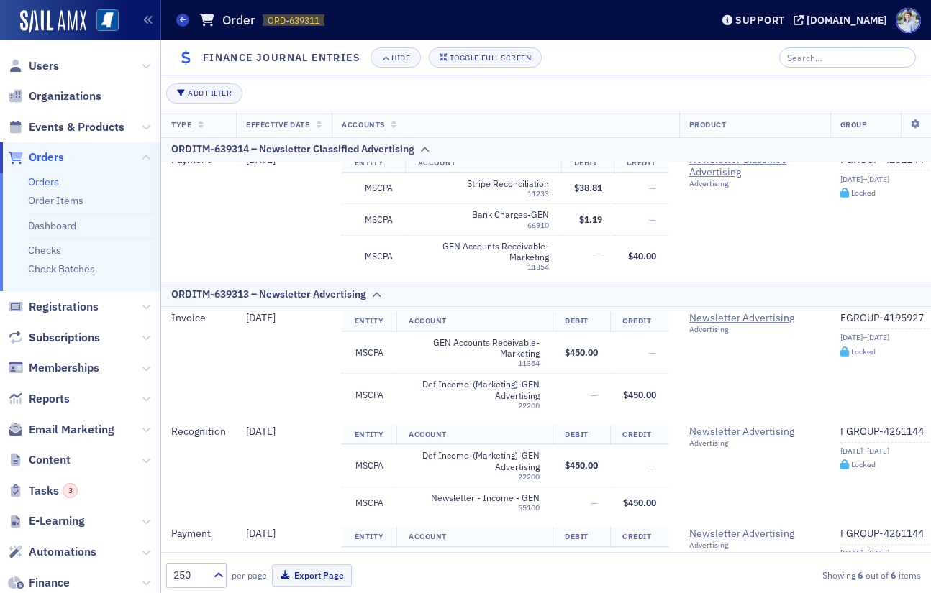
scroll to position [334, 0]
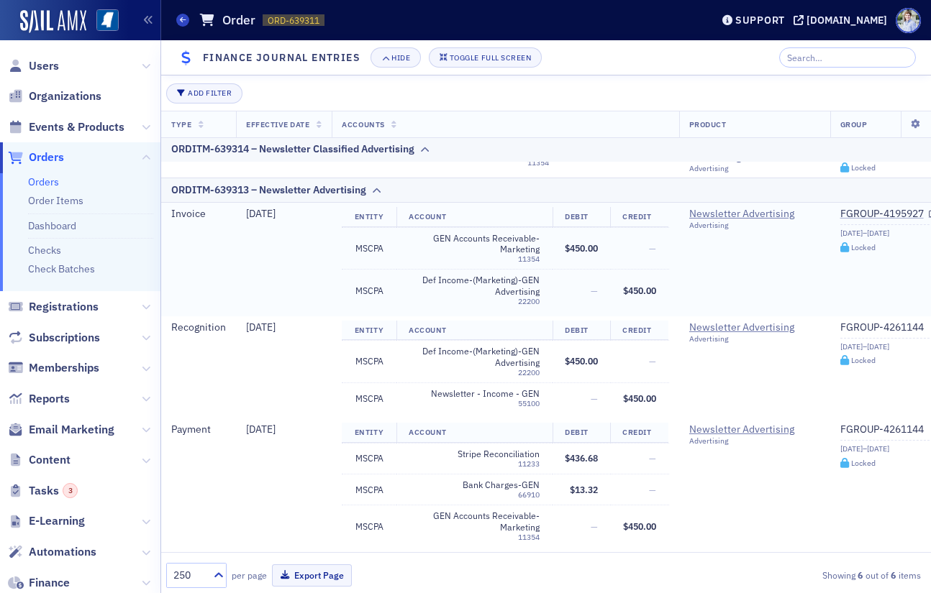
click at [570, 278] on td "—" at bounding box center [581, 291] width 58 height 42
click at [622, 250] on td "—" at bounding box center [640, 248] width 58 height 42
drag, startPoint x: 245, startPoint y: 216, endPoint x: 314, endPoint y: 215, distance: 69.8
click at [306, 213] on div "[DATE]" at bounding box center [284, 214] width 76 height 13
click at [310, 234] on td "[DATE]" at bounding box center [284, 260] width 96 height 114
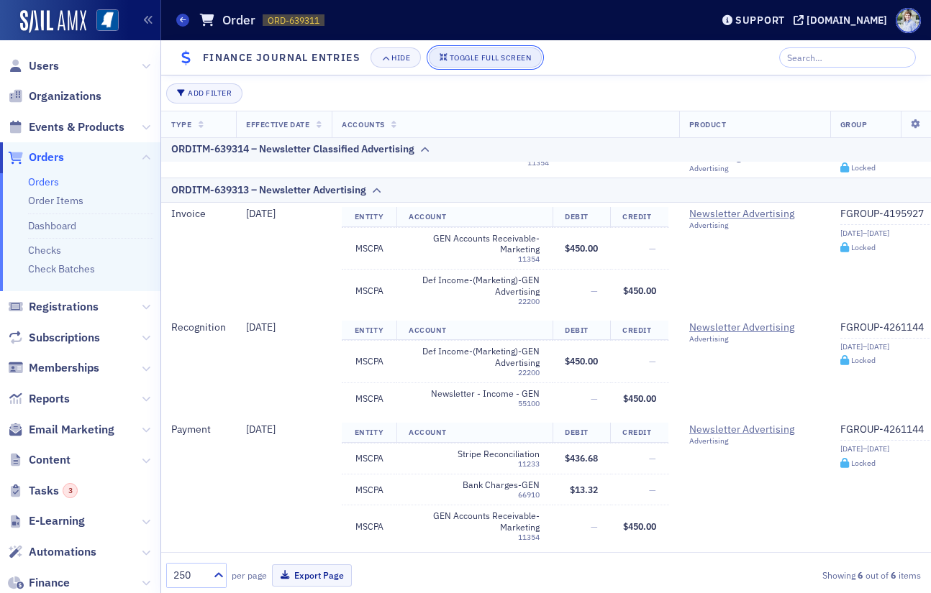
click at [473, 65] on button "Toggle Full Screen" at bounding box center [486, 57] width 114 height 20
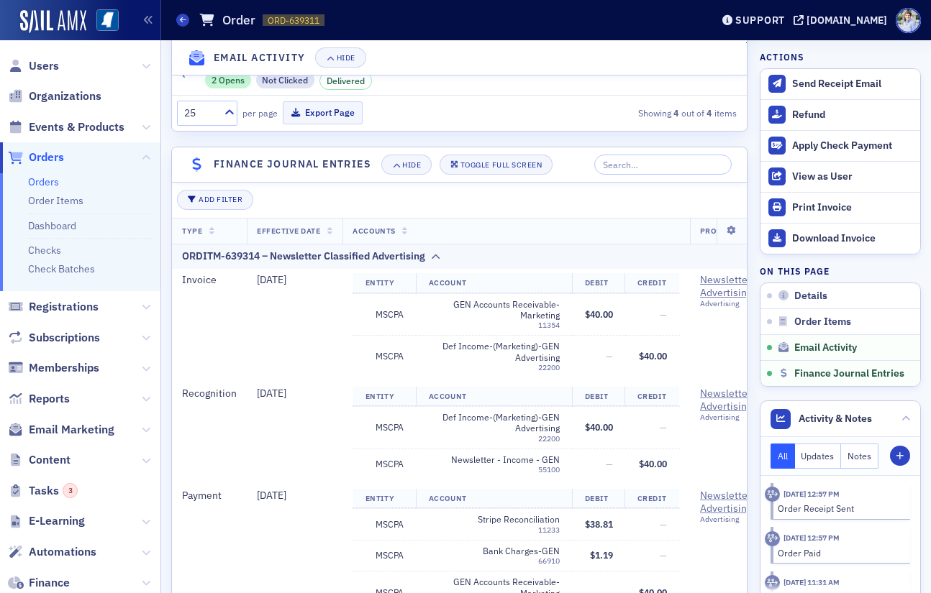
scroll to position [1374, 0]
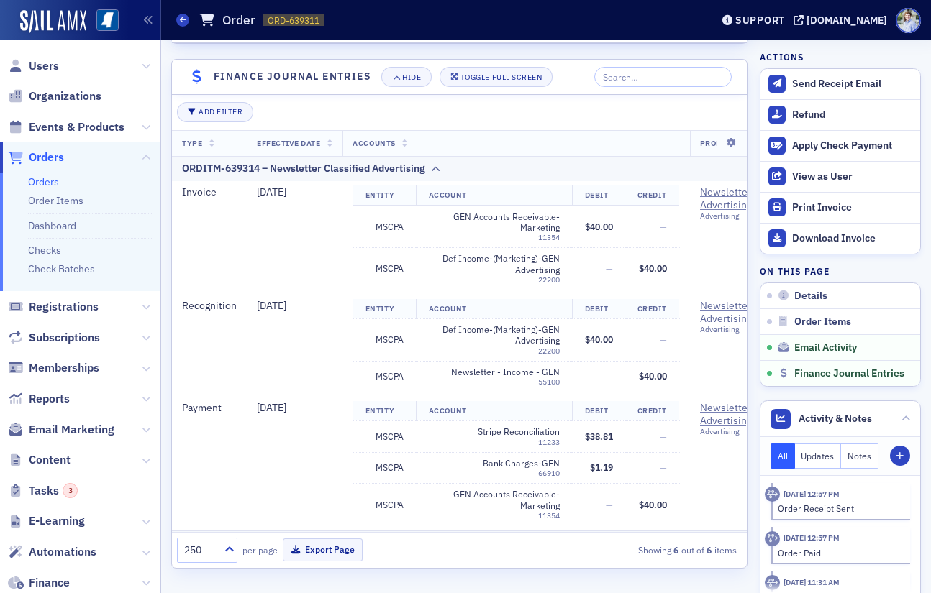
click at [491, 89] on header "Finance Journal Entries Hide Toggle Full Screen" at bounding box center [459, 77] width 575 height 35
click at [492, 81] on div "Toggle Full Screen" at bounding box center [500, 77] width 81 height 8
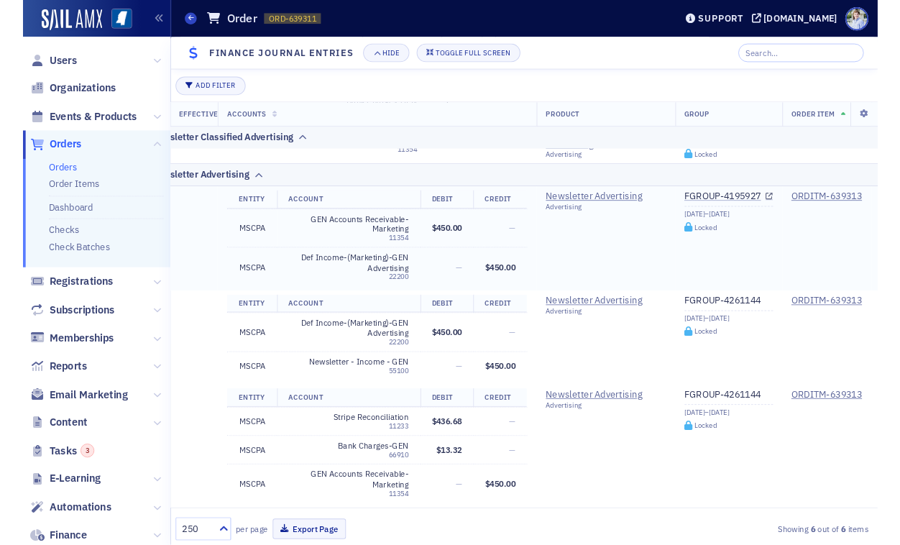
scroll to position [334, 0]
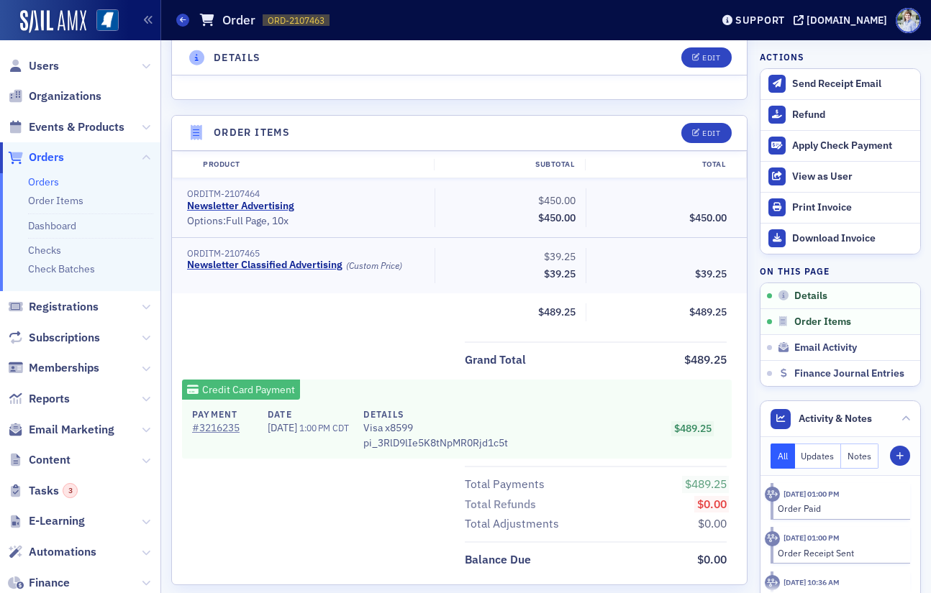
scroll to position [534, 0]
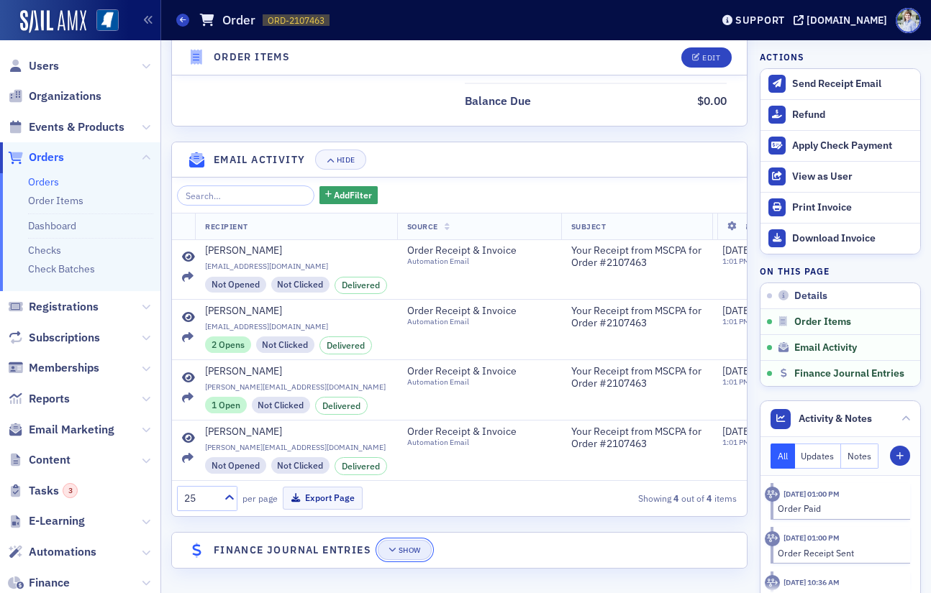
click at [400, 549] on span "Show" at bounding box center [404, 551] width 32 height 8
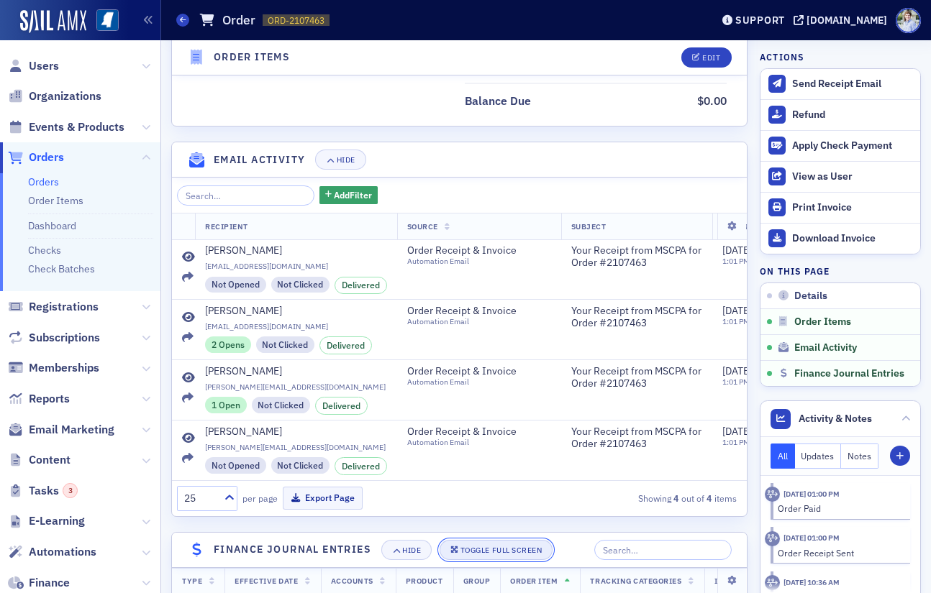
click at [445, 546] on button "Toggle Full Screen" at bounding box center [496, 550] width 114 height 20
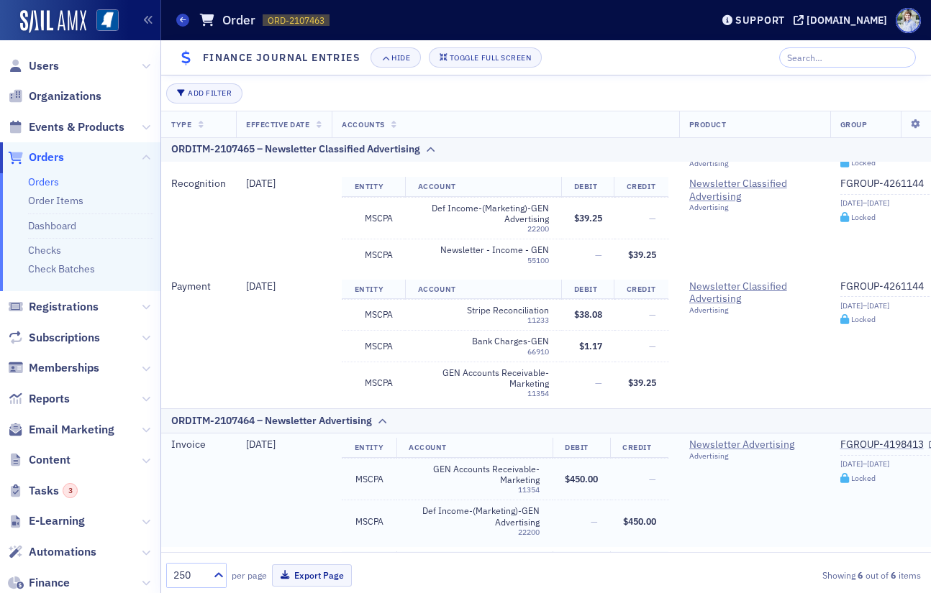
scroll to position [0, 0]
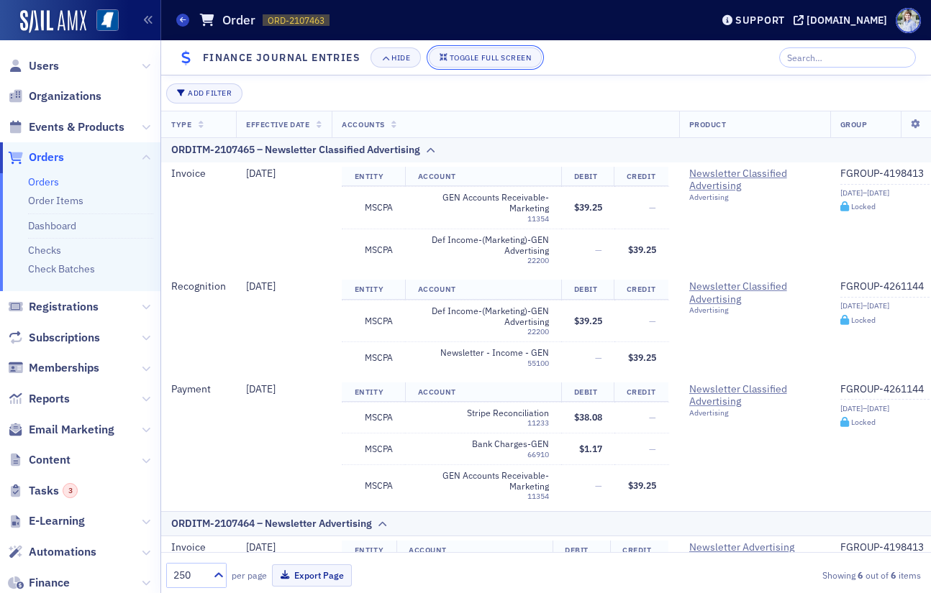
drag, startPoint x: 505, startPoint y: 61, endPoint x: 506, endPoint y: 88, distance: 27.3
click at [504, 61] on div "Toggle Full Screen" at bounding box center [490, 58] width 81 height 8
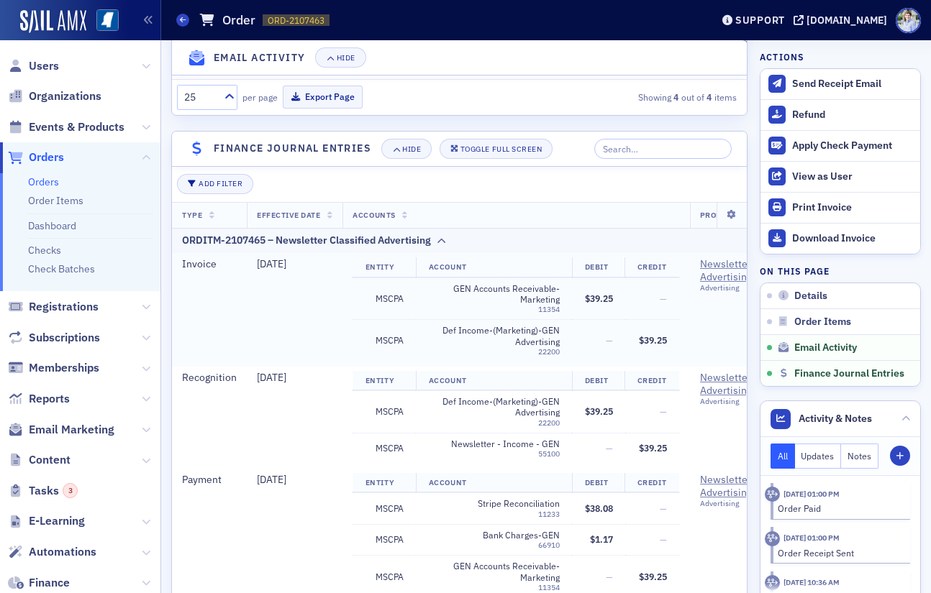
scroll to position [1369, 0]
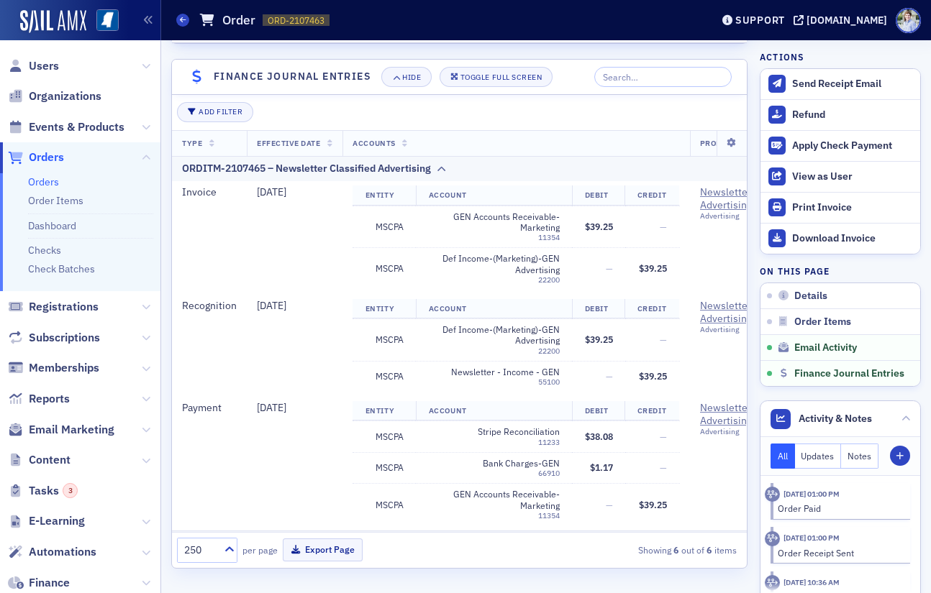
click at [489, 89] on header "Finance Journal Entries Hide Toggle Full Screen" at bounding box center [459, 77] width 575 height 35
click at [495, 73] on div "Toggle Full Screen" at bounding box center [500, 77] width 81 height 8
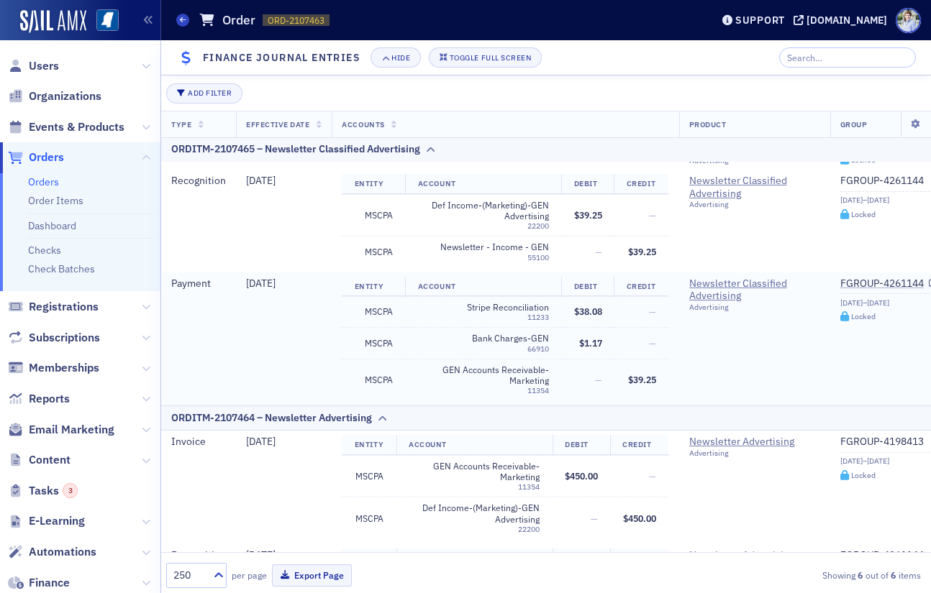
scroll to position [0, 0]
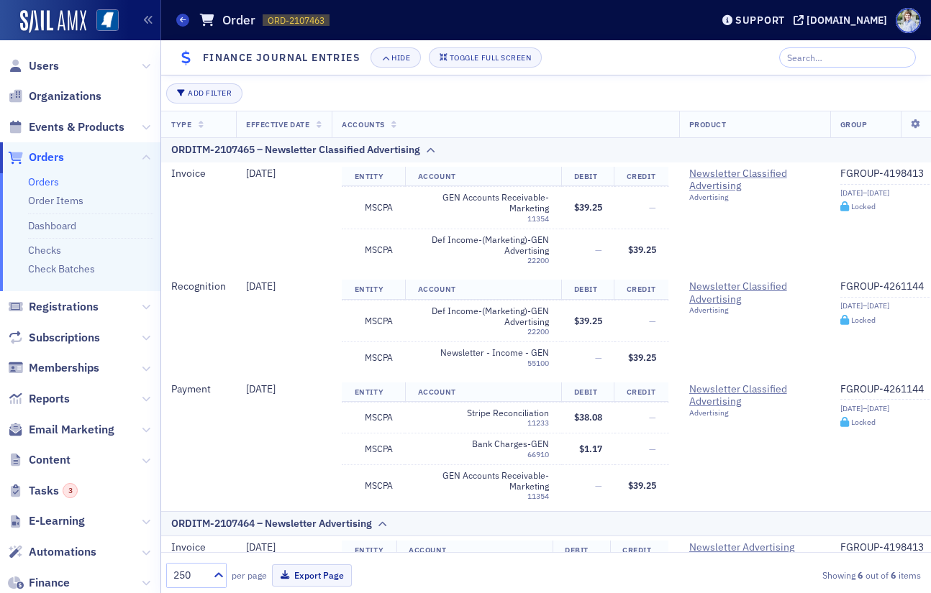
click at [497, 38] on header "Orders Order ORD-2107463 2107463 Support ms-cpa.org" at bounding box center [546, 20] width 770 height 40
drag, startPoint x: 498, startPoint y: 46, endPoint x: 500, endPoint y: 102, distance: 56.1
click at [498, 47] on header "Finance Journal Entries Hide Toggle Full Screen" at bounding box center [546, 57] width 770 height 35
drag, startPoint x: 499, startPoint y: 76, endPoint x: 498, endPoint y: 63, distance: 13.7
click at [498, 73] on section "Finance Journal Entries Hide Toggle Full Screen Add Filter Type Effective Date …" at bounding box center [546, 316] width 770 height 553
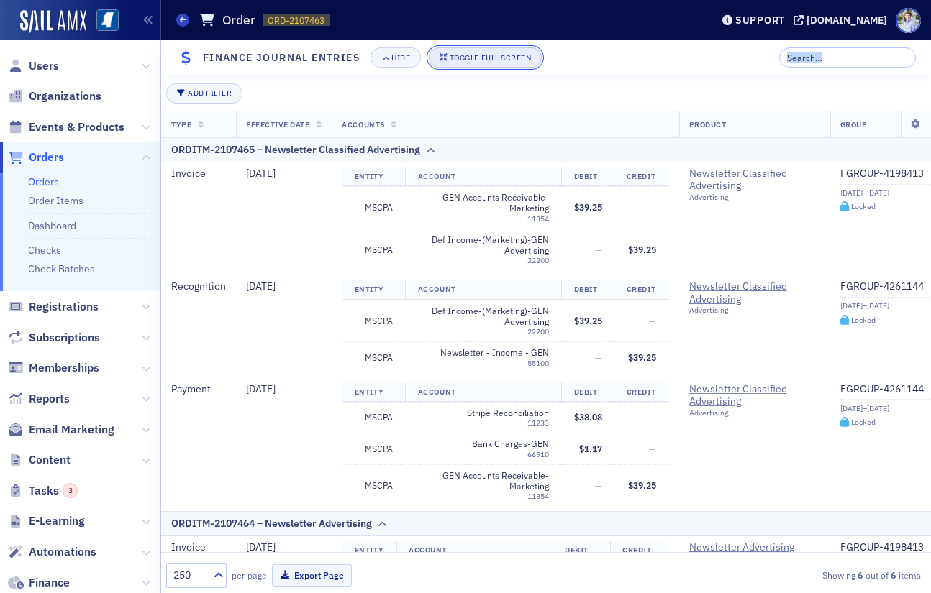
click at [498, 61] on div "Toggle Full Screen" at bounding box center [490, 58] width 81 height 8
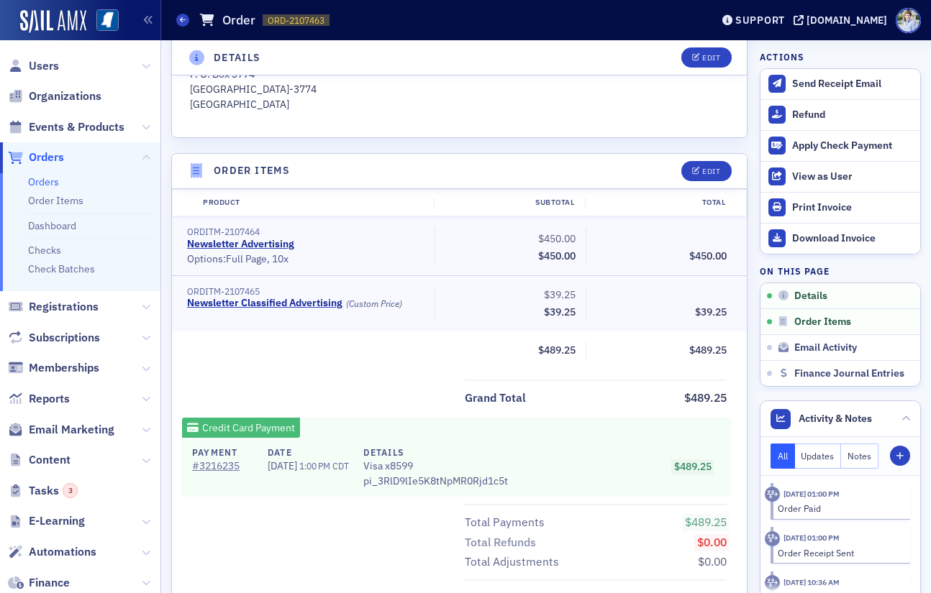
scroll to position [401, 0]
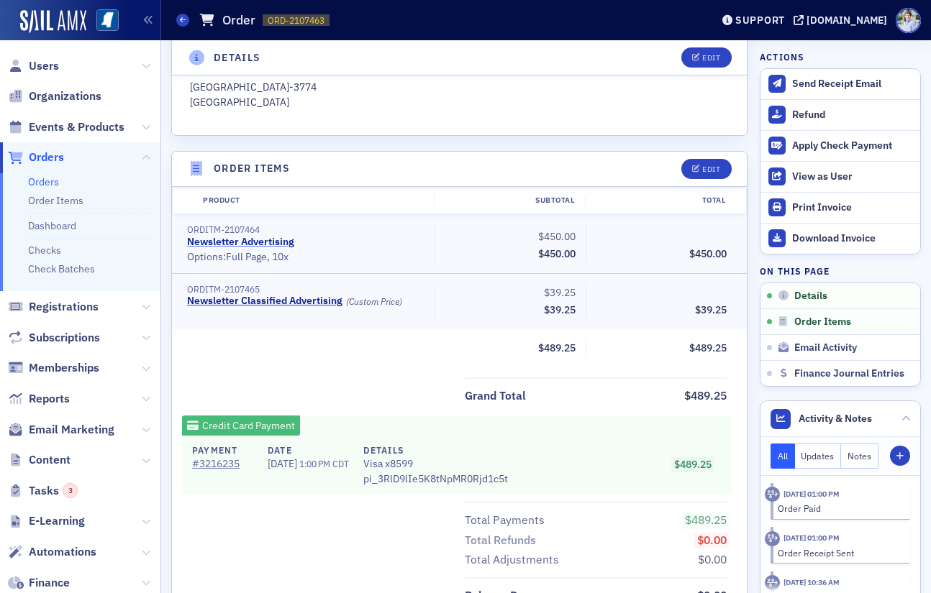
click at [254, 245] on link "Newsletter Advertising" at bounding box center [240, 242] width 107 height 13
click at [283, 295] on link "Newsletter Classified Advertising" at bounding box center [264, 301] width 155 height 13
click at [703, 161] on button "Edit" at bounding box center [706, 169] width 50 height 20
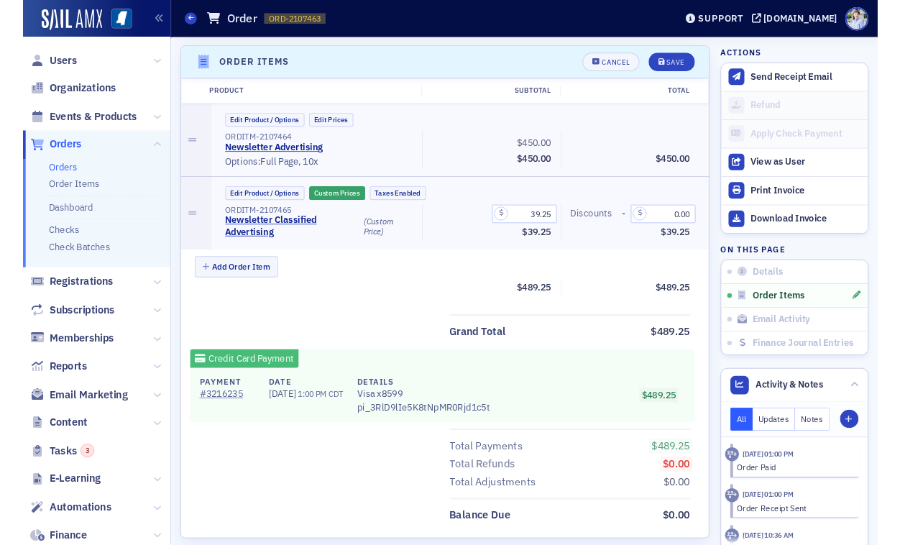
scroll to position [503, 0]
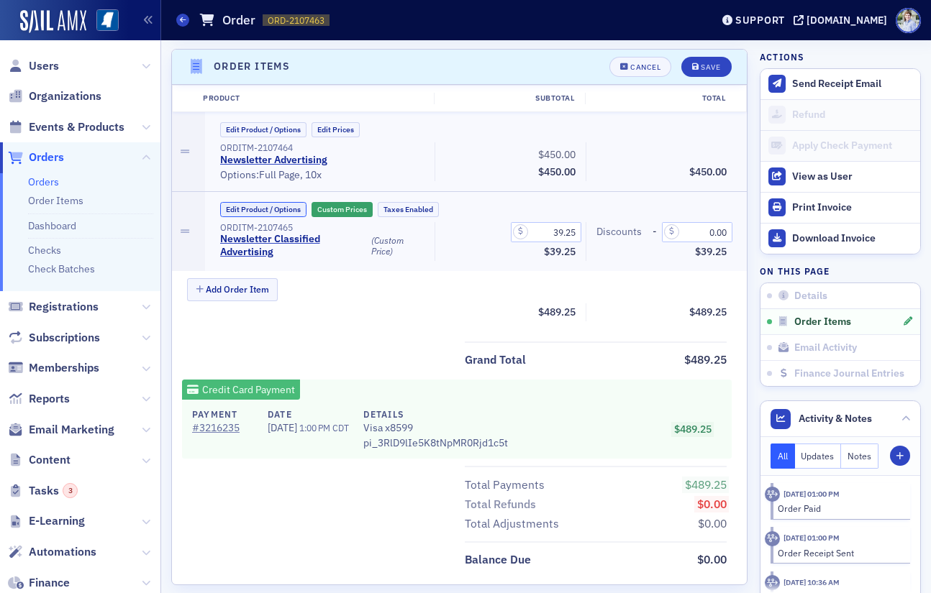
click at [244, 216] on button "Edit Product / Options" at bounding box center [263, 209] width 86 height 15
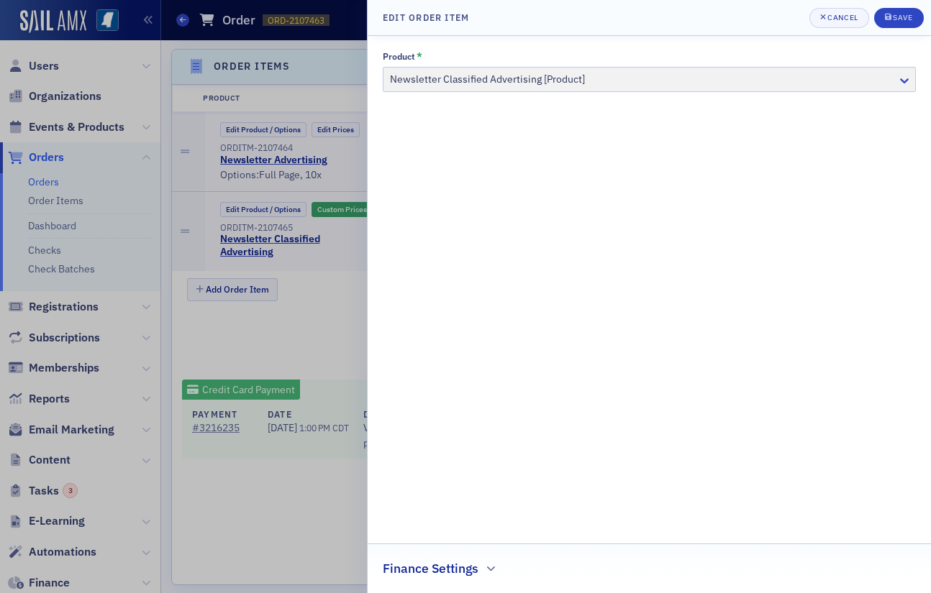
click at [480, 578] on fieldset "Finance Settings" at bounding box center [649, 564] width 563 height 40
click at [483, 575] on div "Finance Settings" at bounding box center [649, 561] width 533 height 34
drag, startPoint x: 534, startPoint y: 386, endPoint x: 298, endPoint y: 303, distance: 250.0
click at [533, 386] on div "Product * Newsletter Classified Advertising [Product] Finance Settings Linked P…" at bounding box center [649, 314] width 533 height 527
drag, startPoint x: 298, startPoint y: 303, endPoint x: 345, endPoint y: 270, distance: 56.9
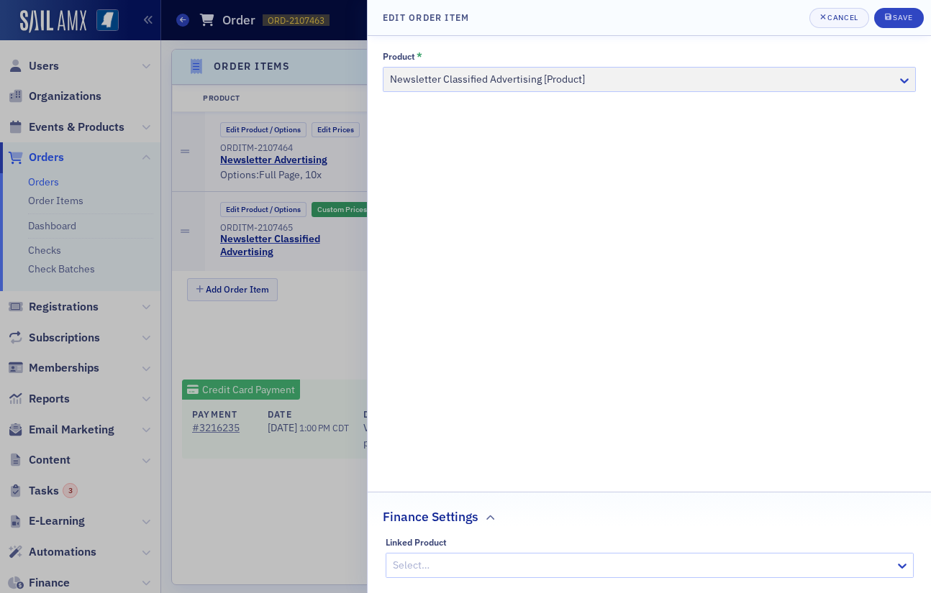
click at [298, 303] on div at bounding box center [465, 296] width 931 height 593
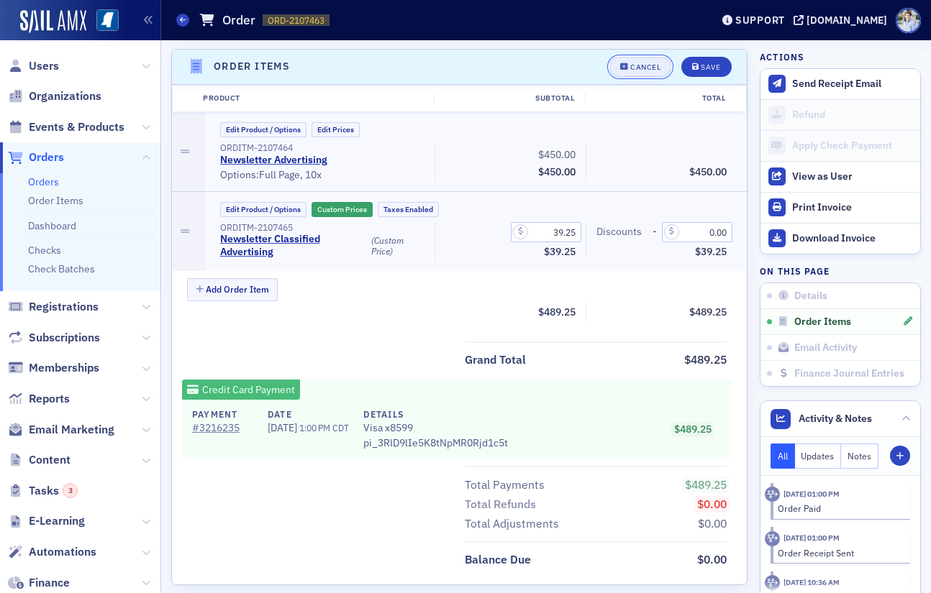
click at [623, 65] on icon "button" at bounding box center [624, 67] width 9 height 8
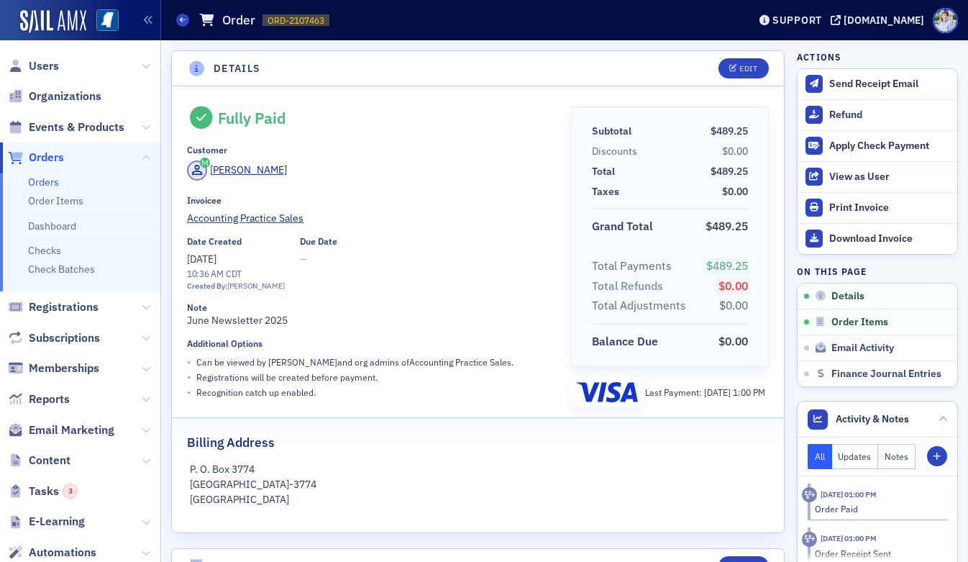
scroll to position [251, 0]
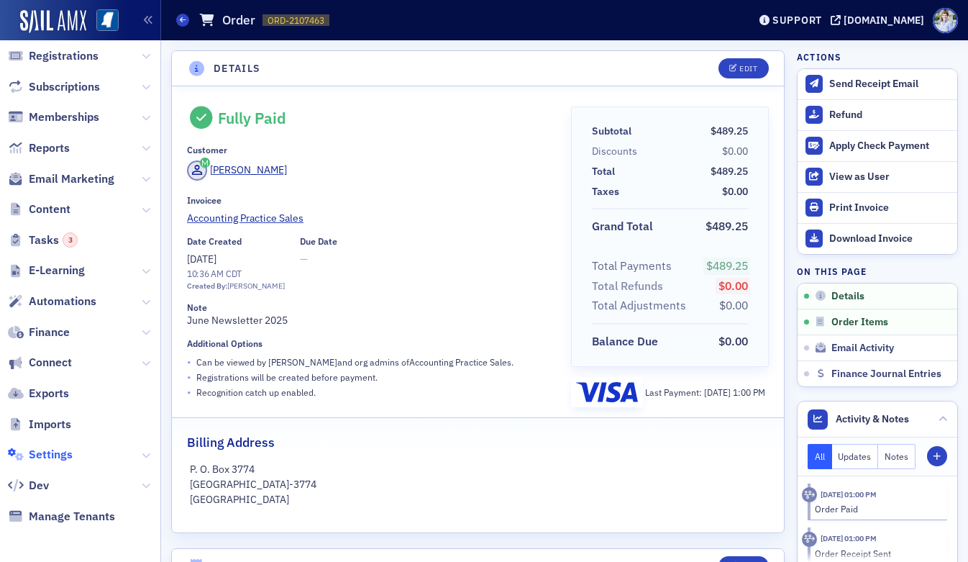
click at [60, 459] on span "Settings" at bounding box center [51, 455] width 44 height 16
select select "US"
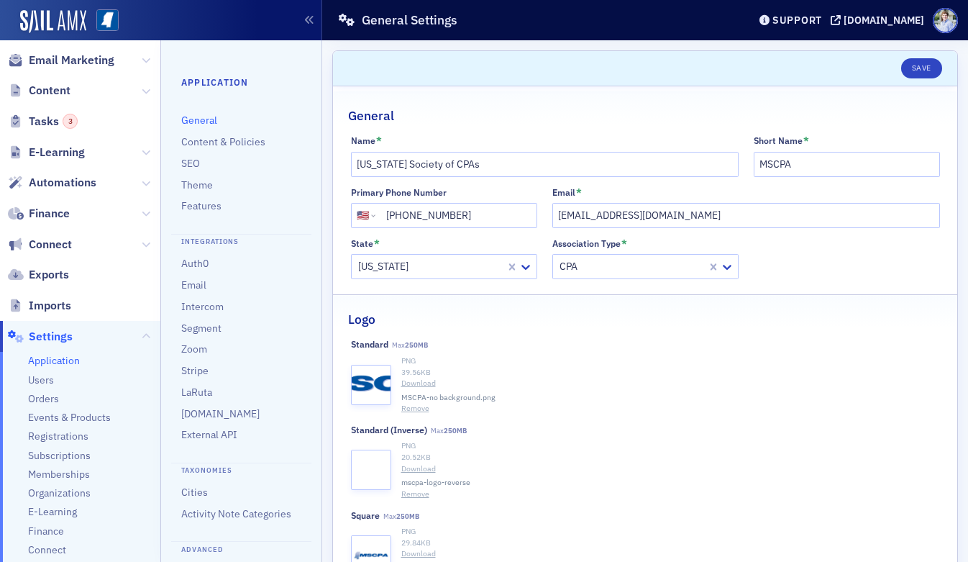
scroll to position [352, 0]
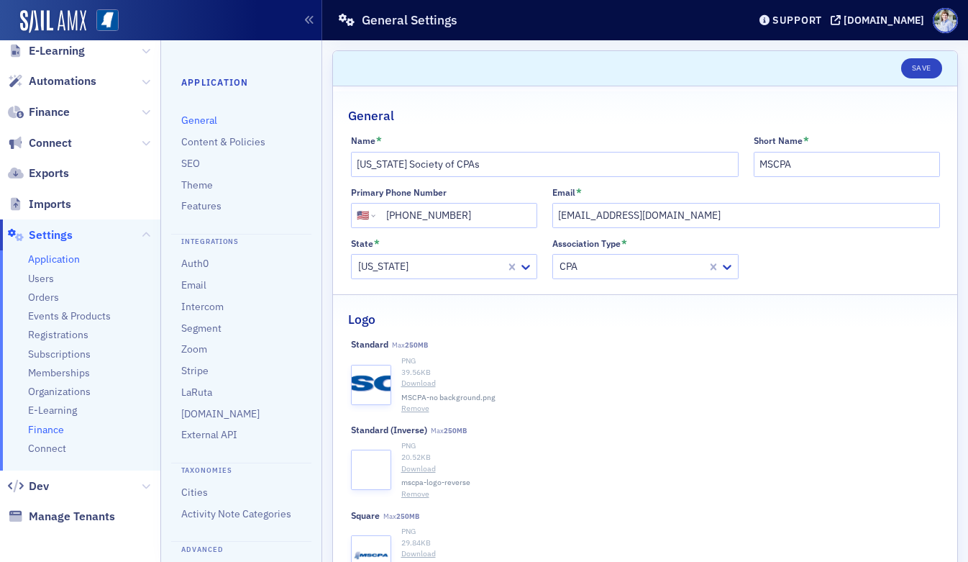
click at [53, 429] on span "Finance" at bounding box center [46, 430] width 36 height 14
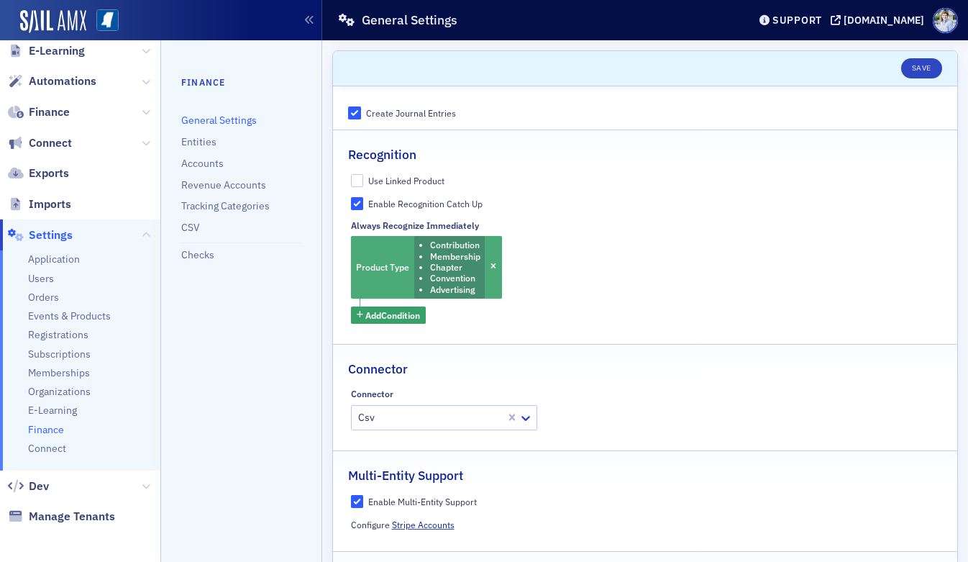
drag, startPoint x: 447, startPoint y: 280, endPoint x: 449, endPoint y: 294, distance: 14.5
click at [447, 280] on li "Convention" at bounding box center [455, 278] width 50 height 11
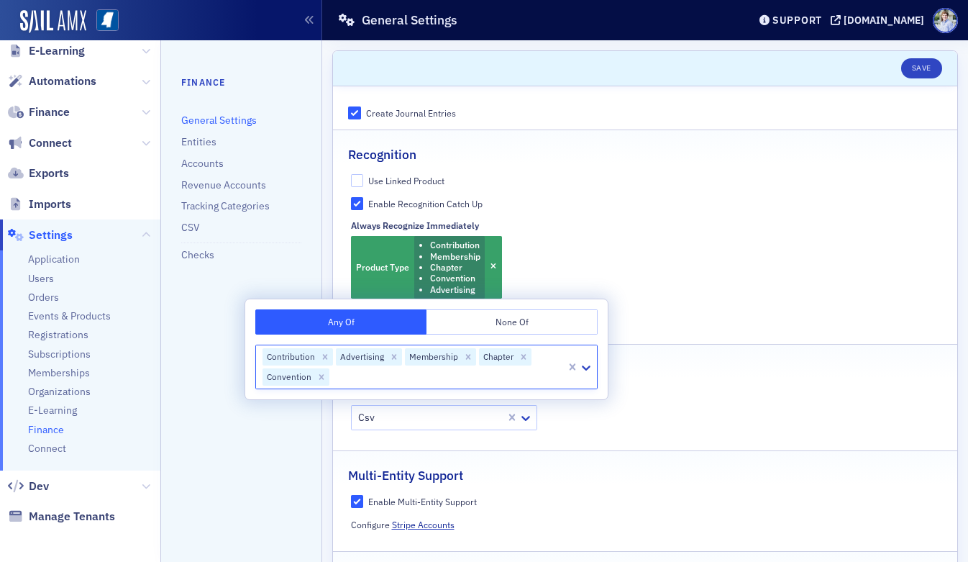
click at [391, 223] on div "Always Recognize Immediately" at bounding box center [415, 225] width 128 height 11
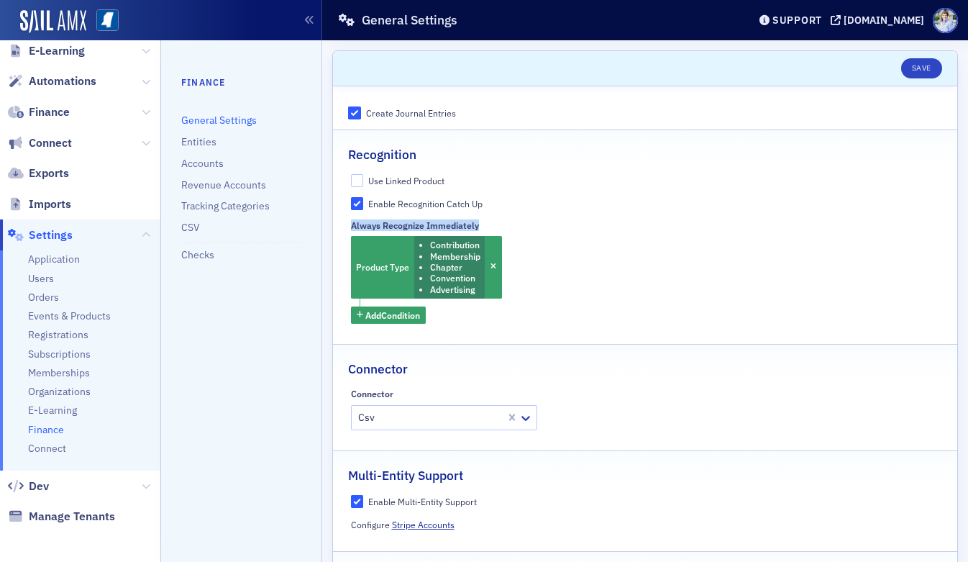
drag, startPoint x: 378, startPoint y: 224, endPoint x: 521, endPoint y: 224, distance: 143.1
click at [521, 224] on div "Always Recognize Immediately" at bounding box center [645, 225] width 589 height 11
click at [653, 23] on div "General Settings" at bounding box center [531, 19] width 389 height 27
drag, startPoint x: 664, startPoint y: 362, endPoint x: 530, endPoint y: 337, distance: 136.1
click at [653, 360] on div "Connector" at bounding box center [645, 362] width 594 height 34
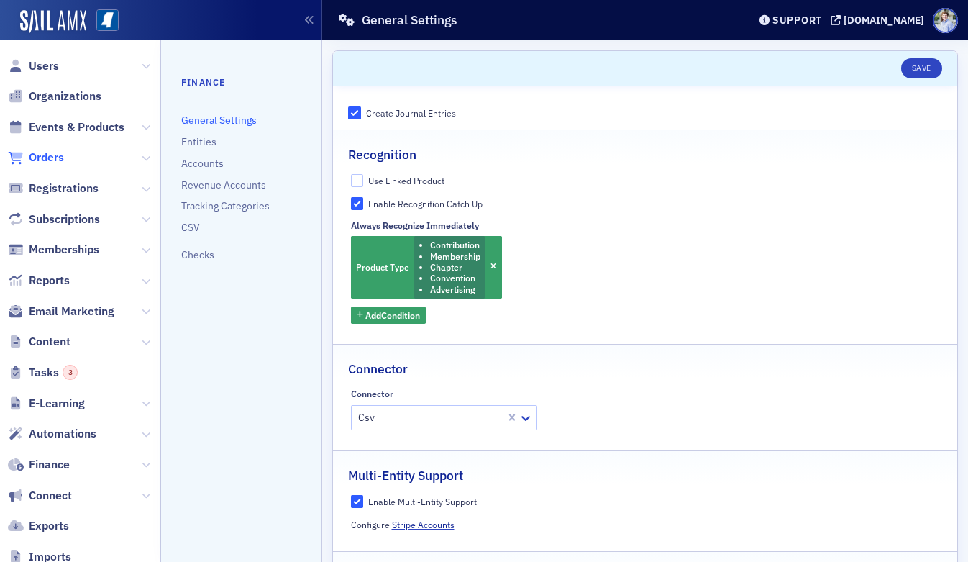
click at [51, 153] on span "Orders" at bounding box center [46, 158] width 35 height 16
click at [460, 309] on div "Product Type Contribution Membership Chapter Convention Advertising Add Conditi…" at bounding box center [645, 280] width 589 height 88
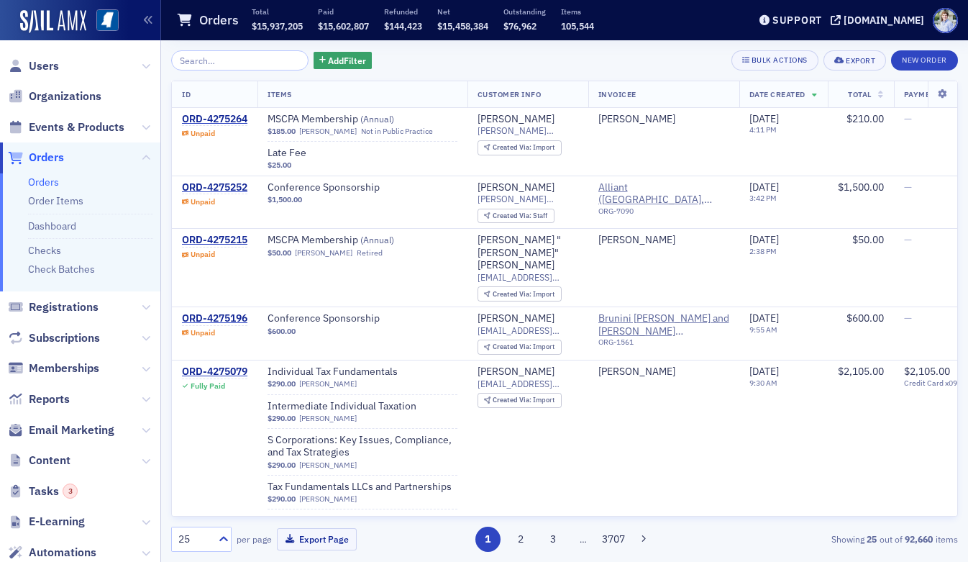
click at [478, 55] on div "Add Filter Bulk Actions Export New Order" at bounding box center [564, 60] width 787 height 20
click at [213, 65] on input "search" at bounding box center [239, 60] width 137 height 20
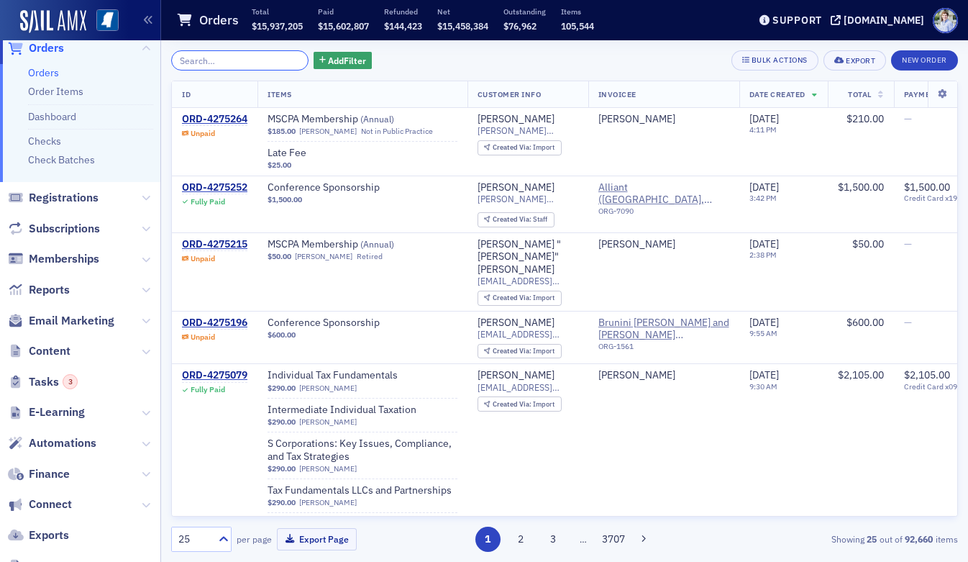
scroll to position [117, 0]
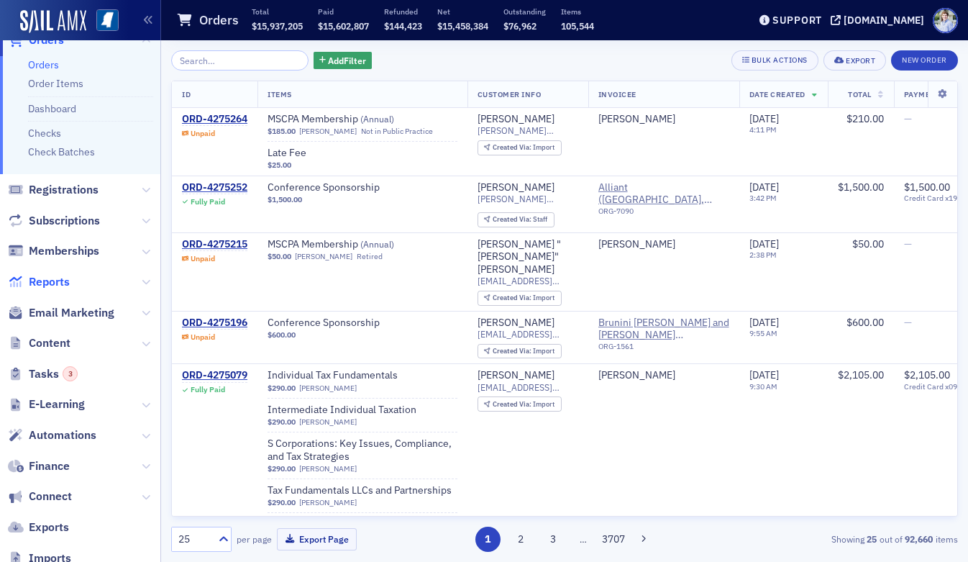
click at [51, 283] on span "Reports" at bounding box center [49, 282] width 41 height 16
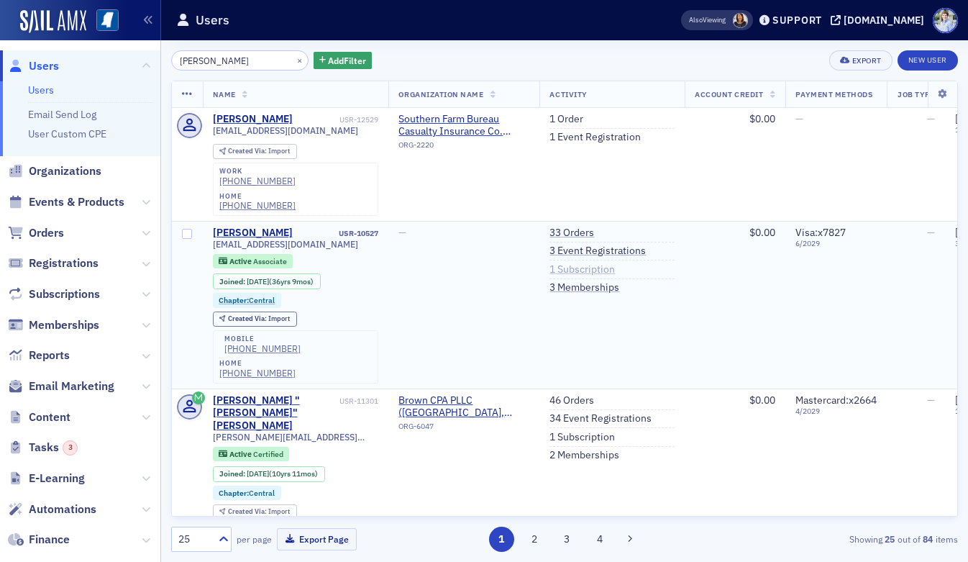
type input "lisa brown"
click at [575, 263] on link "1 Subscription" at bounding box center [581, 269] width 65 height 13
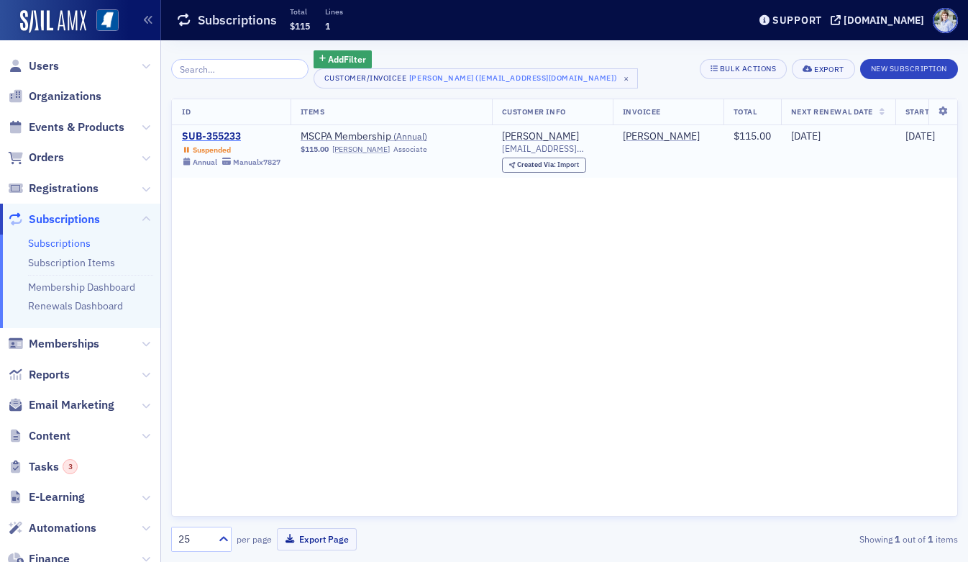
click at [206, 136] on div "SUB-355233" at bounding box center [231, 136] width 99 height 13
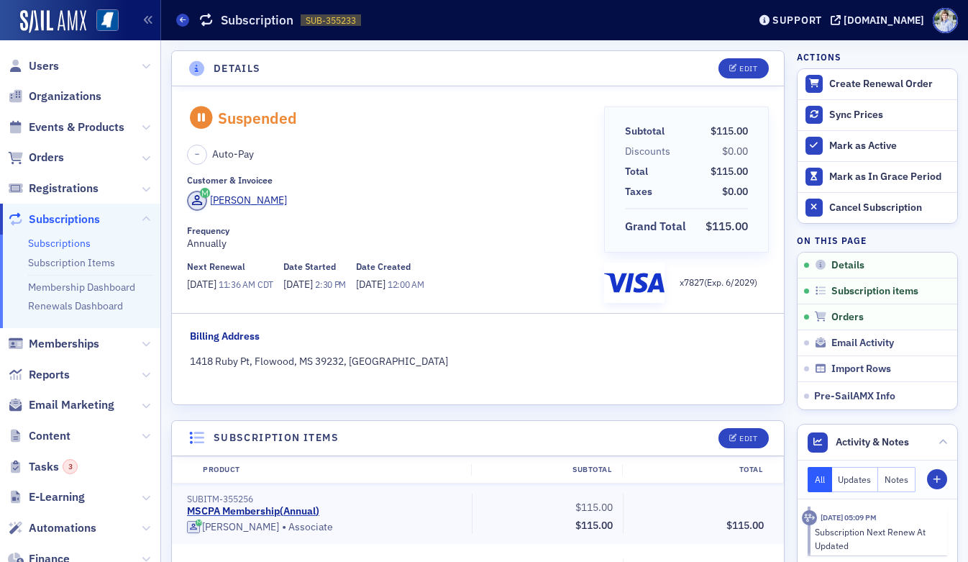
scroll to position [286, 0]
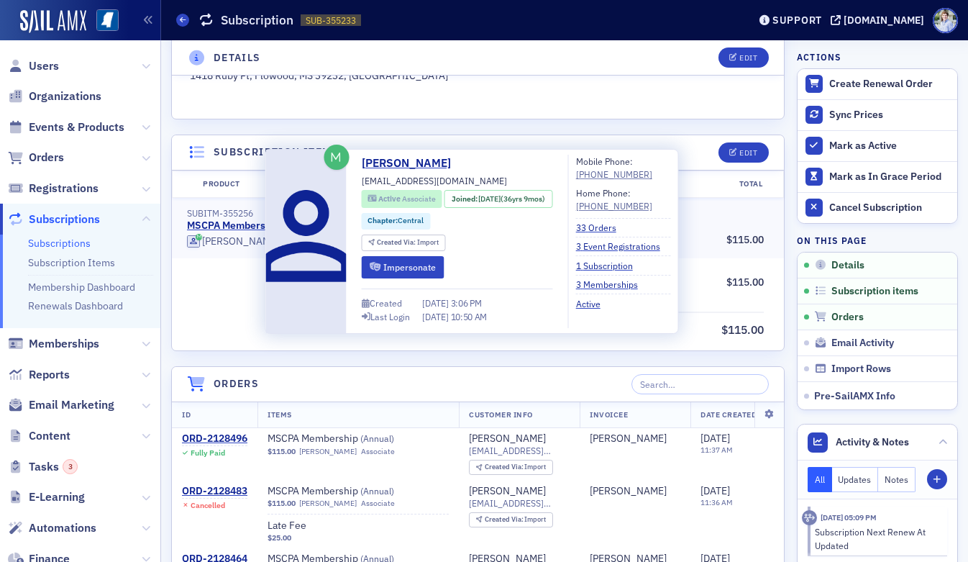
click at [416, 199] on span "Associate" at bounding box center [419, 198] width 34 height 10
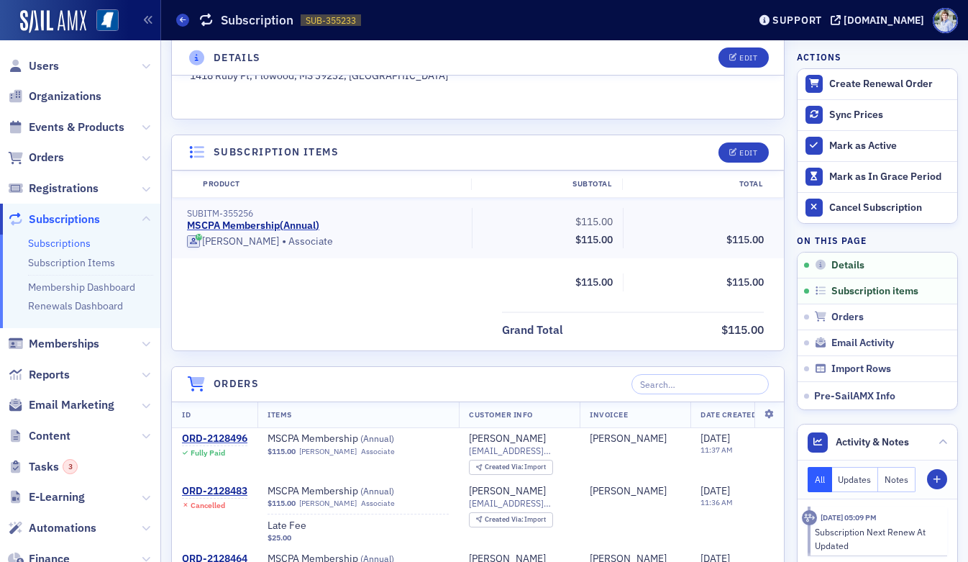
scroll to position [0, 0]
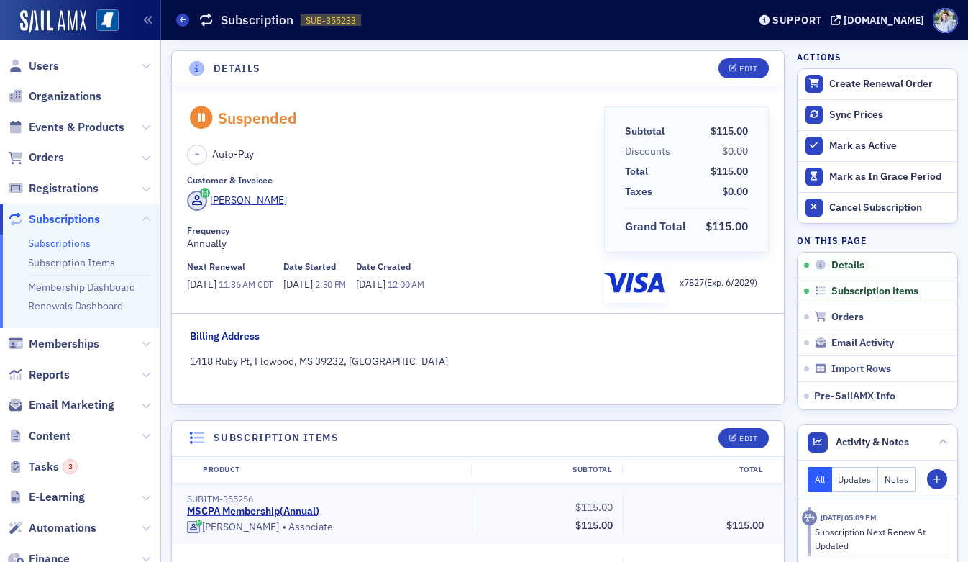
click at [708, 174] on span "$115.00" at bounding box center [729, 171] width 42 height 15
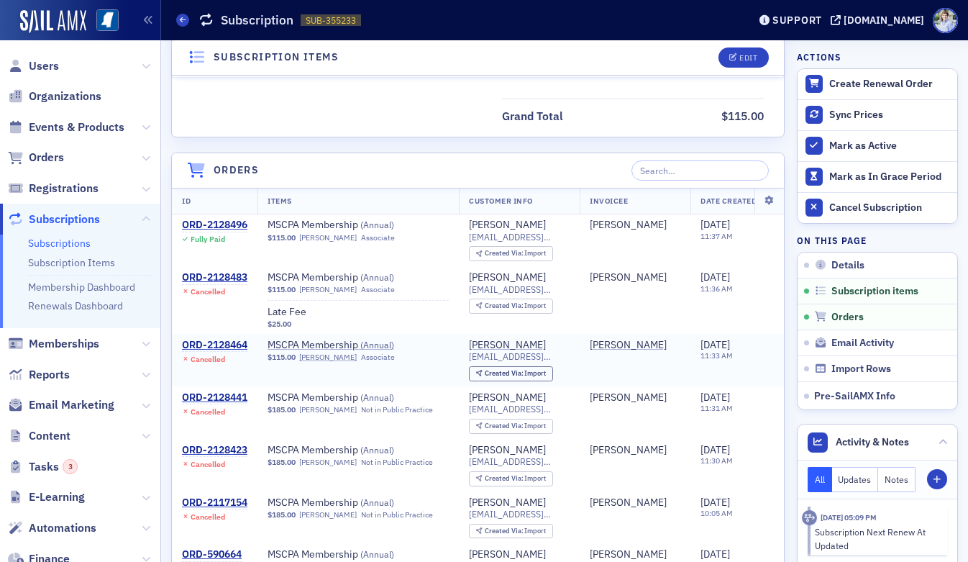
scroll to position [524, 0]
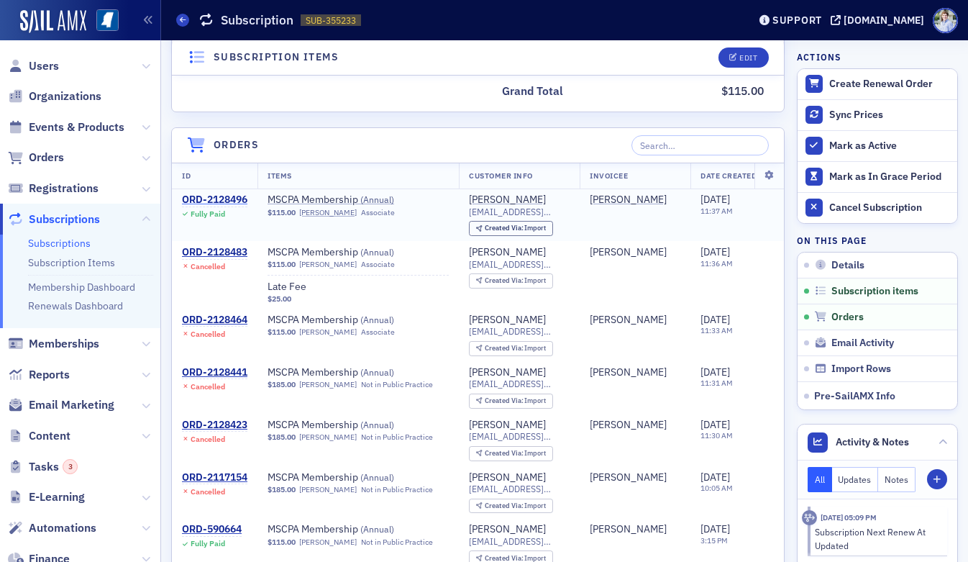
click at [189, 199] on div "ORD-2128496" at bounding box center [214, 199] width 65 height 13
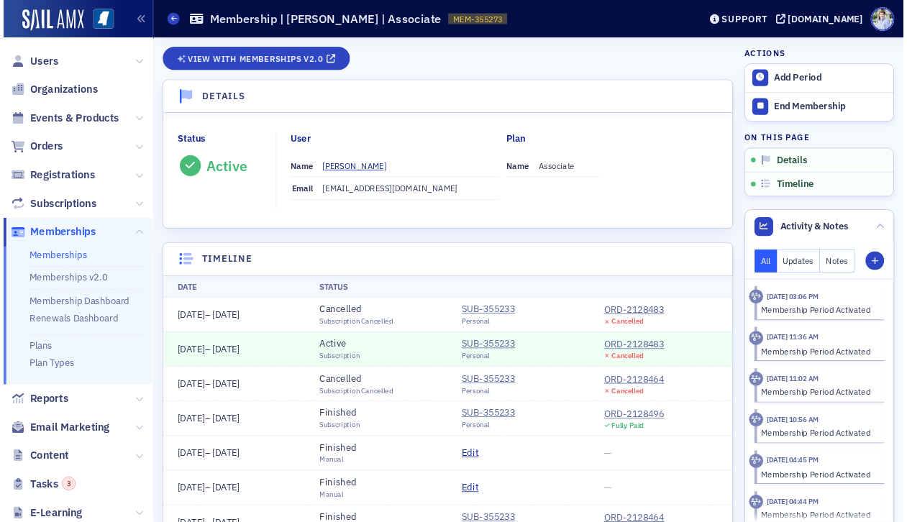
scroll to position [110, 0]
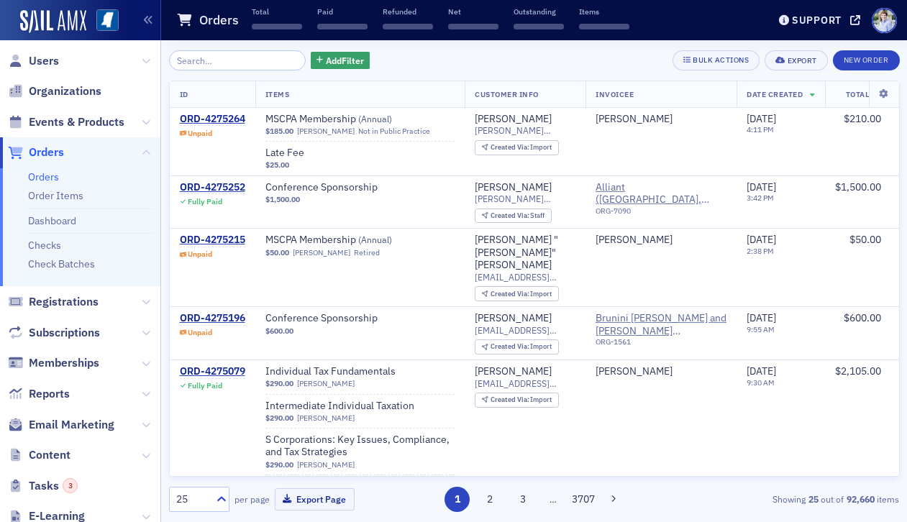
click at [201, 58] on input "search" at bounding box center [237, 60] width 137 height 20
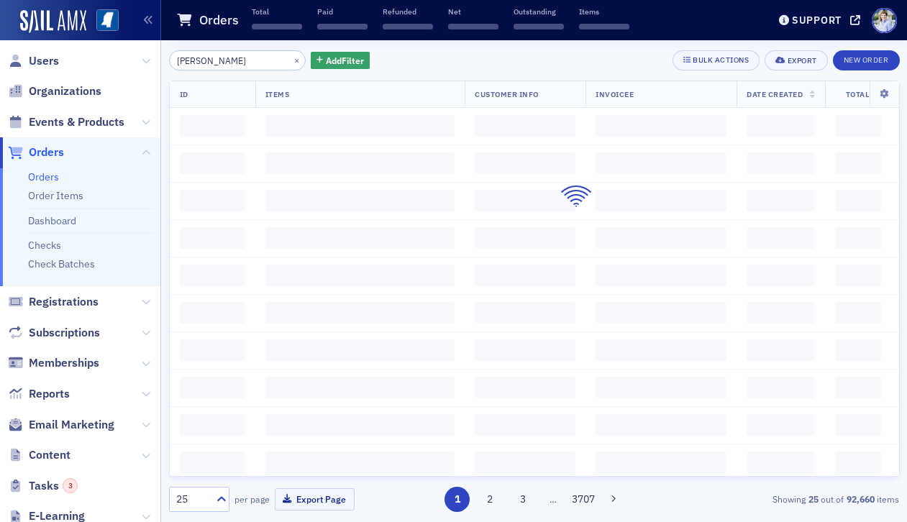
type input "[PERSON_NAME]"
click at [482, 50] on div "[PERSON_NAME] × Add Filter Bulk Actions Export New Order" at bounding box center [534, 60] width 731 height 20
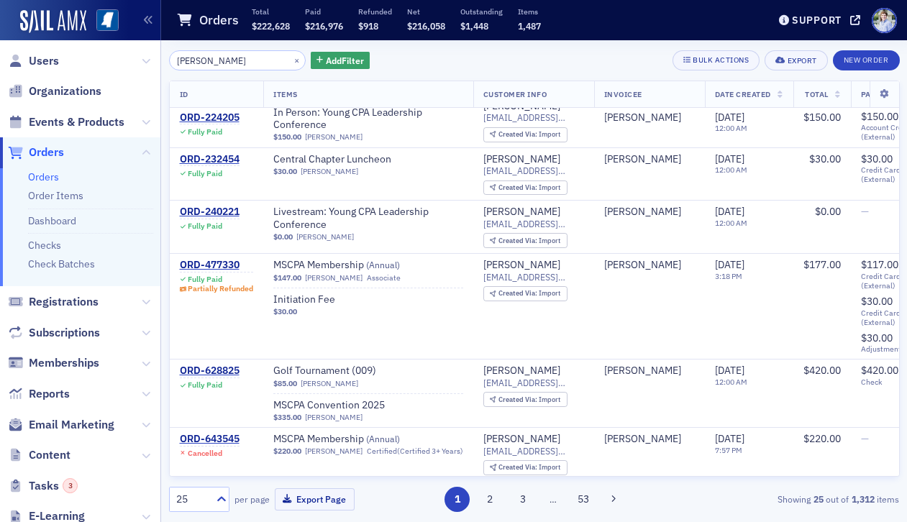
scroll to position [493, 0]
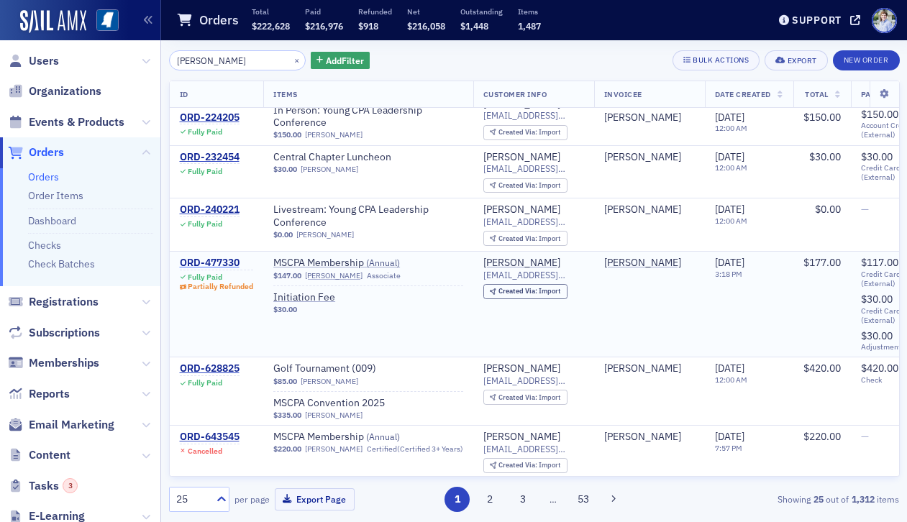
click at [211, 258] on div "ORD-477330" at bounding box center [217, 263] width 74 height 13
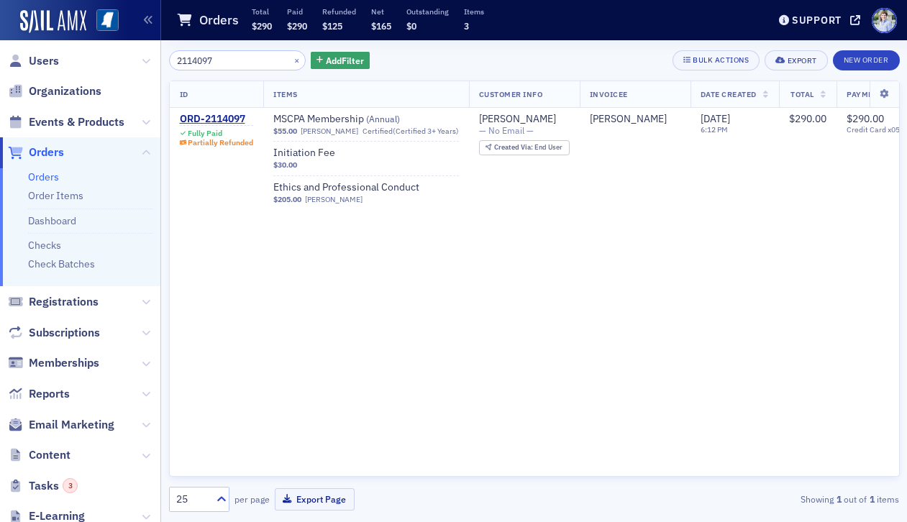
type input "2114097"
click at [438, 53] on div "2114097 × Add Filter Bulk Actions Export New Order" at bounding box center [534, 60] width 731 height 20
click at [190, 118] on div "ORD-2114097" at bounding box center [217, 119] width 74 height 13
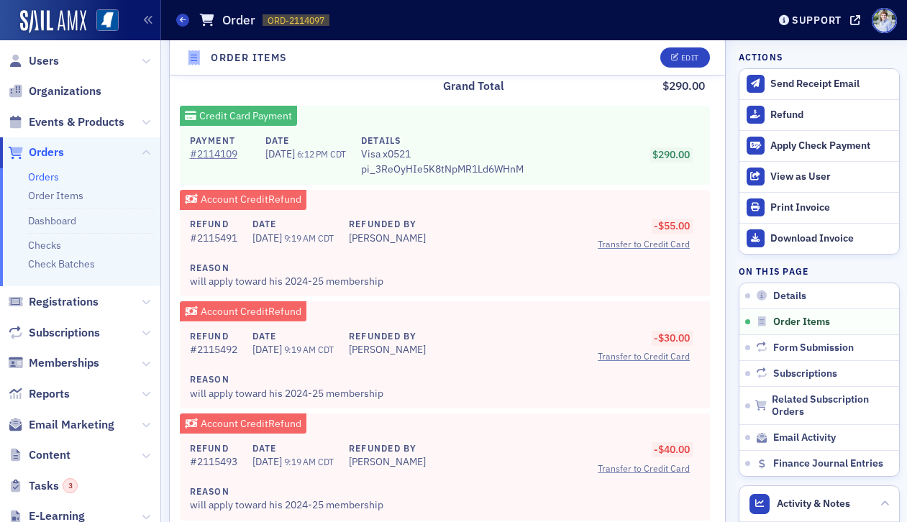
scroll to position [1053, 0]
